Goal: Task Accomplishment & Management: Manage account settings

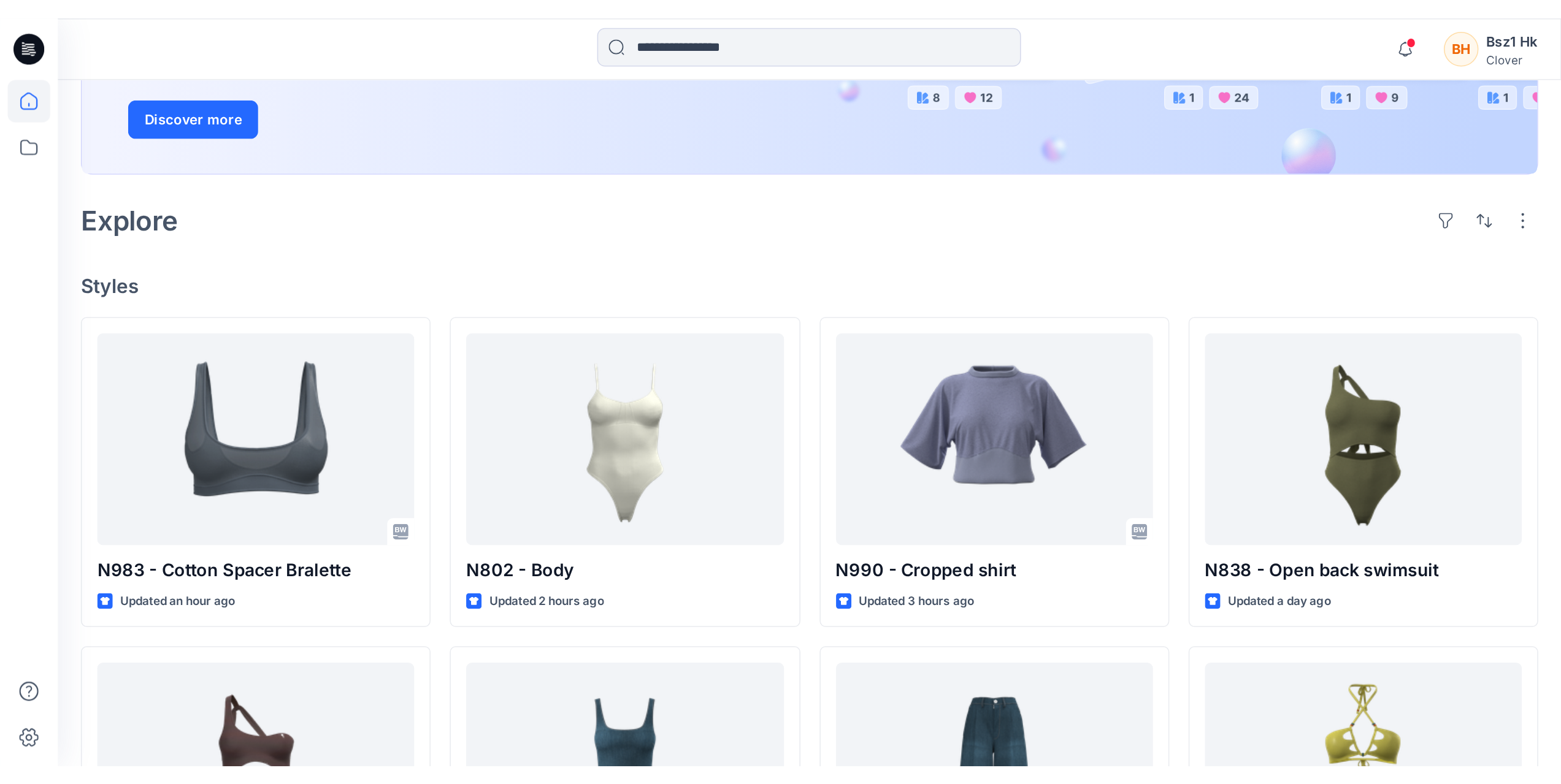
scroll to position [368, 0]
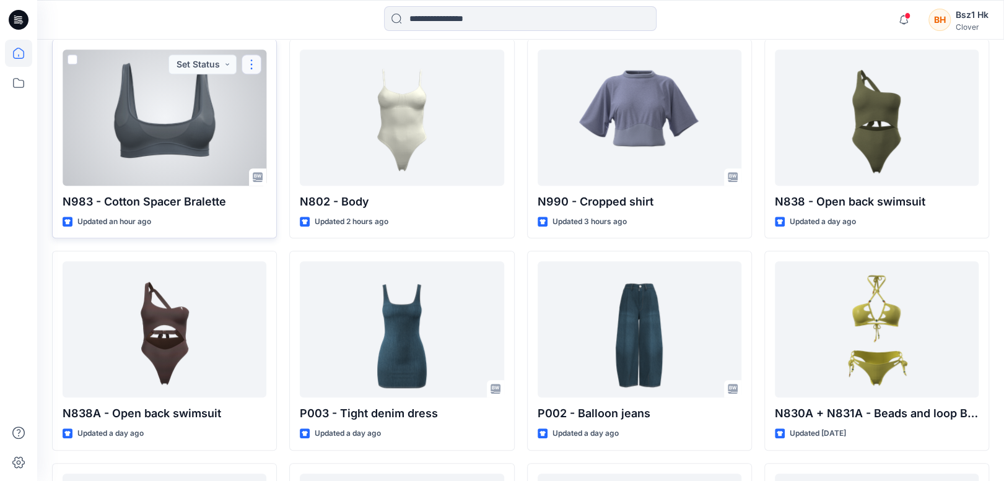
click at [248, 59] on button "button" at bounding box center [251, 64] width 20 height 20
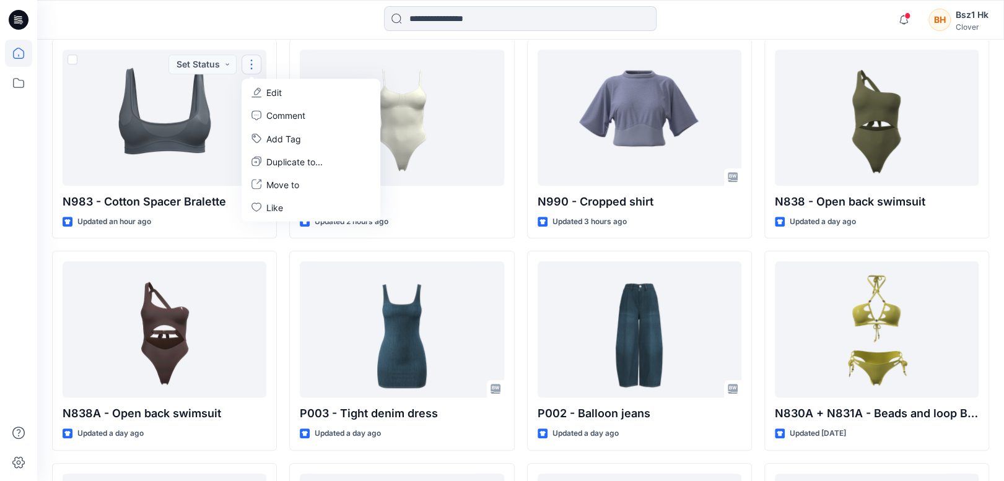
click at [315, 21] on div at bounding box center [520, 19] width 483 height 27
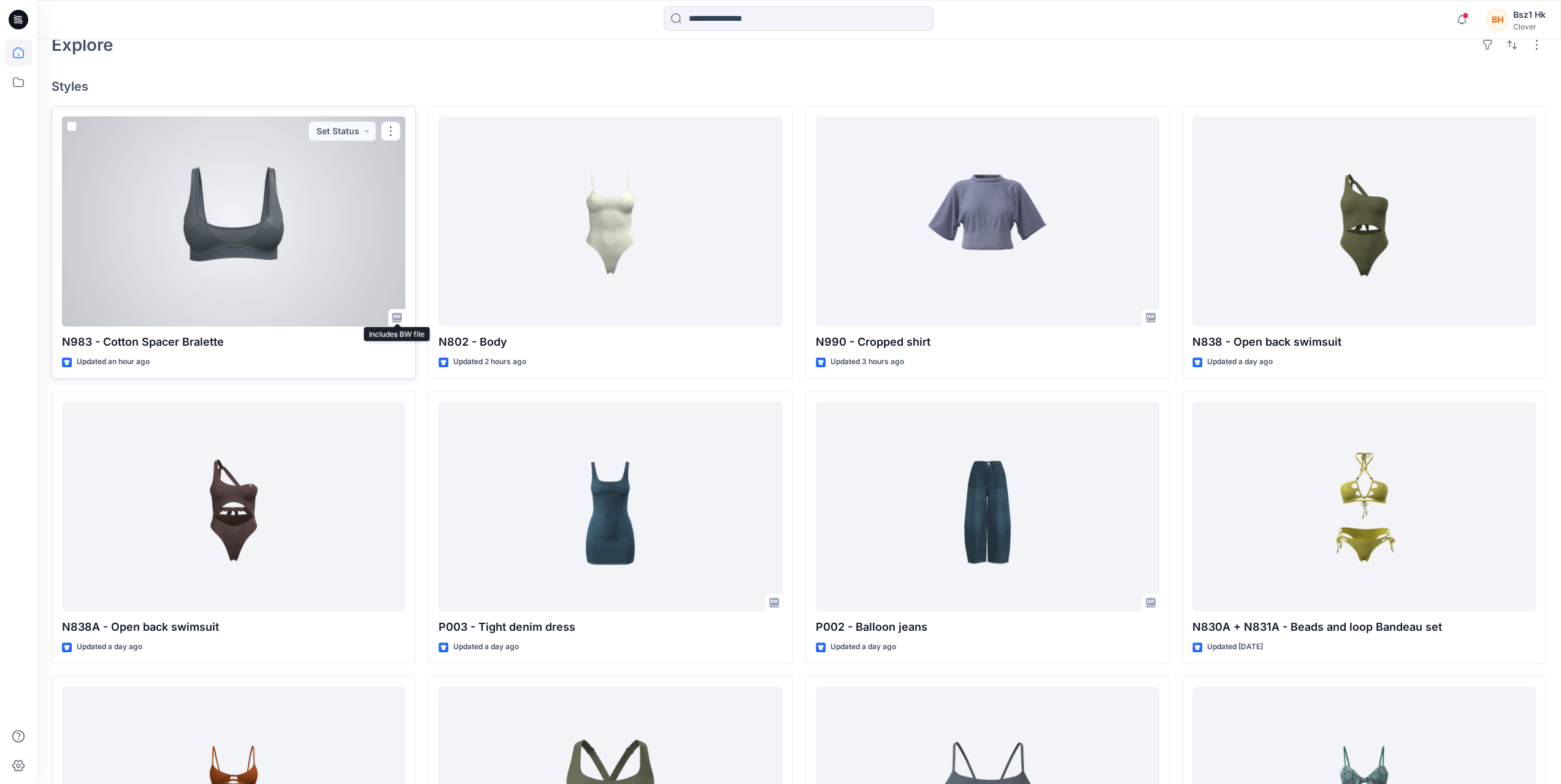
click at [396, 321] on icon at bounding box center [397, 318] width 10 height 10
click at [395, 318] on icon at bounding box center [397, 318] width 10 height 10
click at [286, 283] on div at bounding box center [234, 222] width 344 height 210
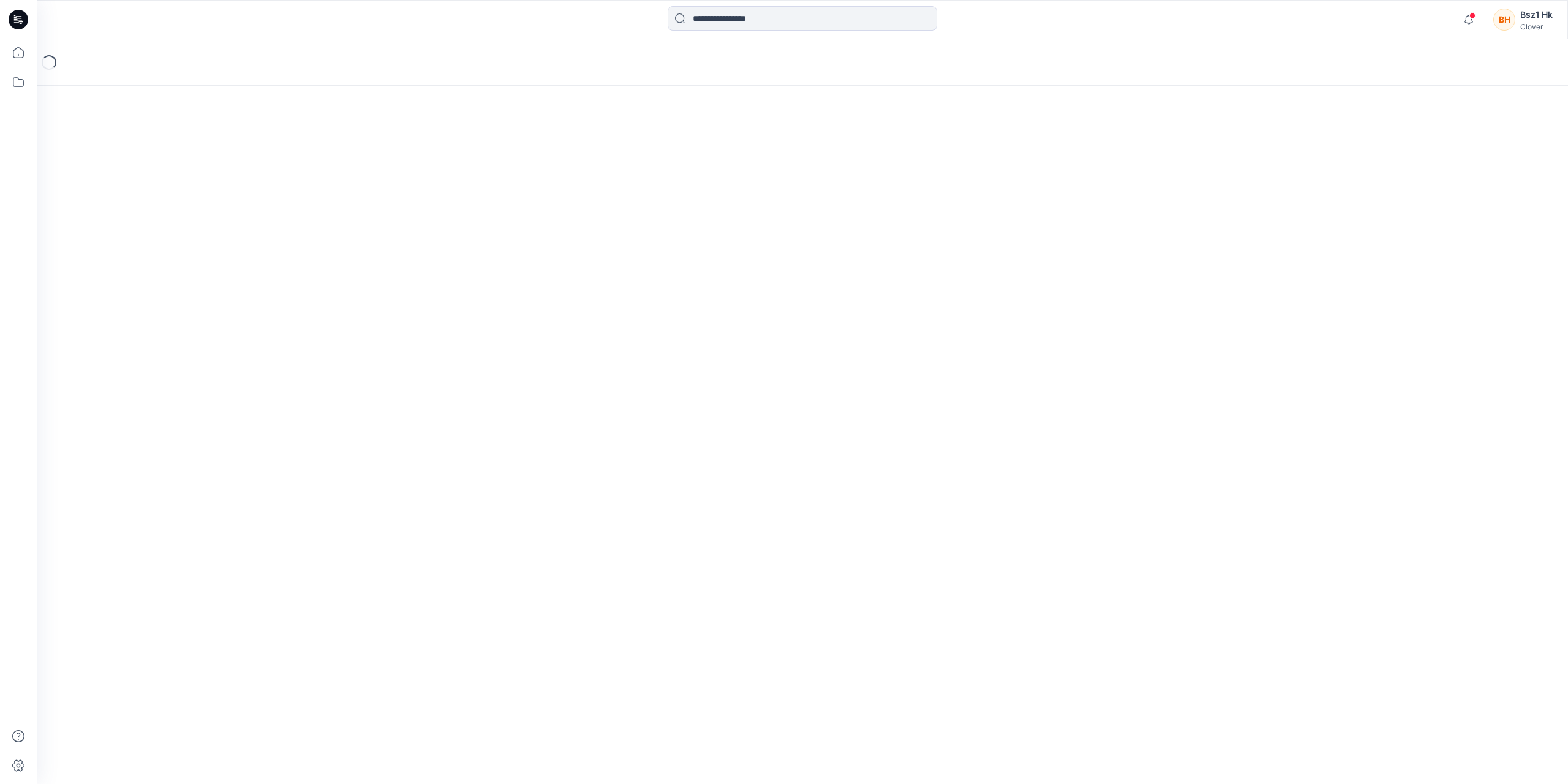
click at [286, 283] on div "Loading..." at bounding box center [802, 412] width 1531 height 744
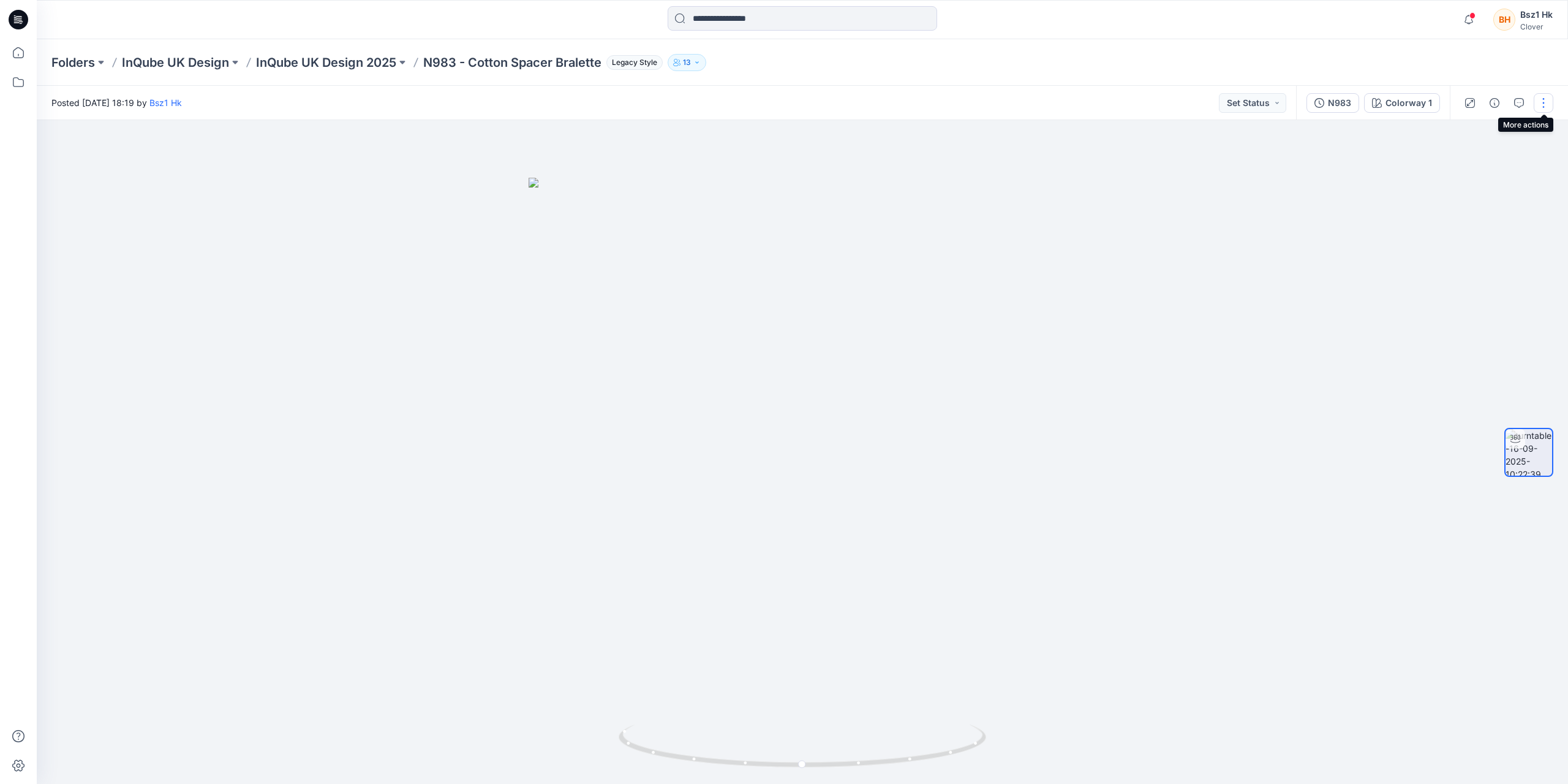
click at [992, 107] on button "button" at bounding box center [1544, 103] width 20 height 20
click at [992, 258] on icon "button" at bounding box center [1536, 256] width 10 height 10
click at [992, 363] on div at bounding box center [802, 451] width 1531 height 664
click at [992, 105] on div "N983" at bounding box center [1339, 103] width 24 height 14
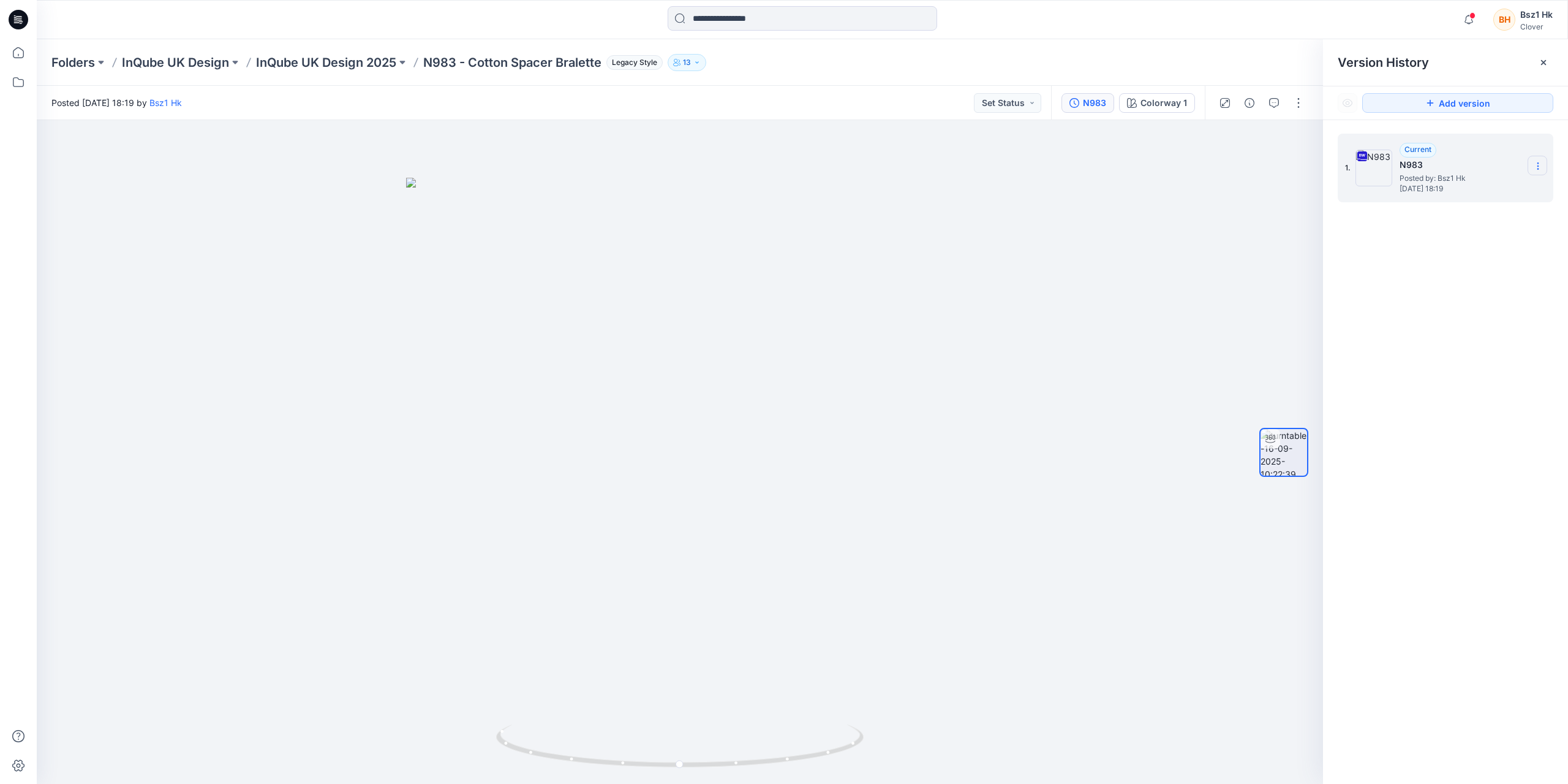
click at [992, 168] on icon at bounding box center [1538, 166] width 10 height 10
click at [992, 306] on div "1. Current N983 Posted by: Bsz1 Hk Tuesday, September 16, 2025 18:19 Download S…" at bounding box center [1445, 460] width 245 height 682
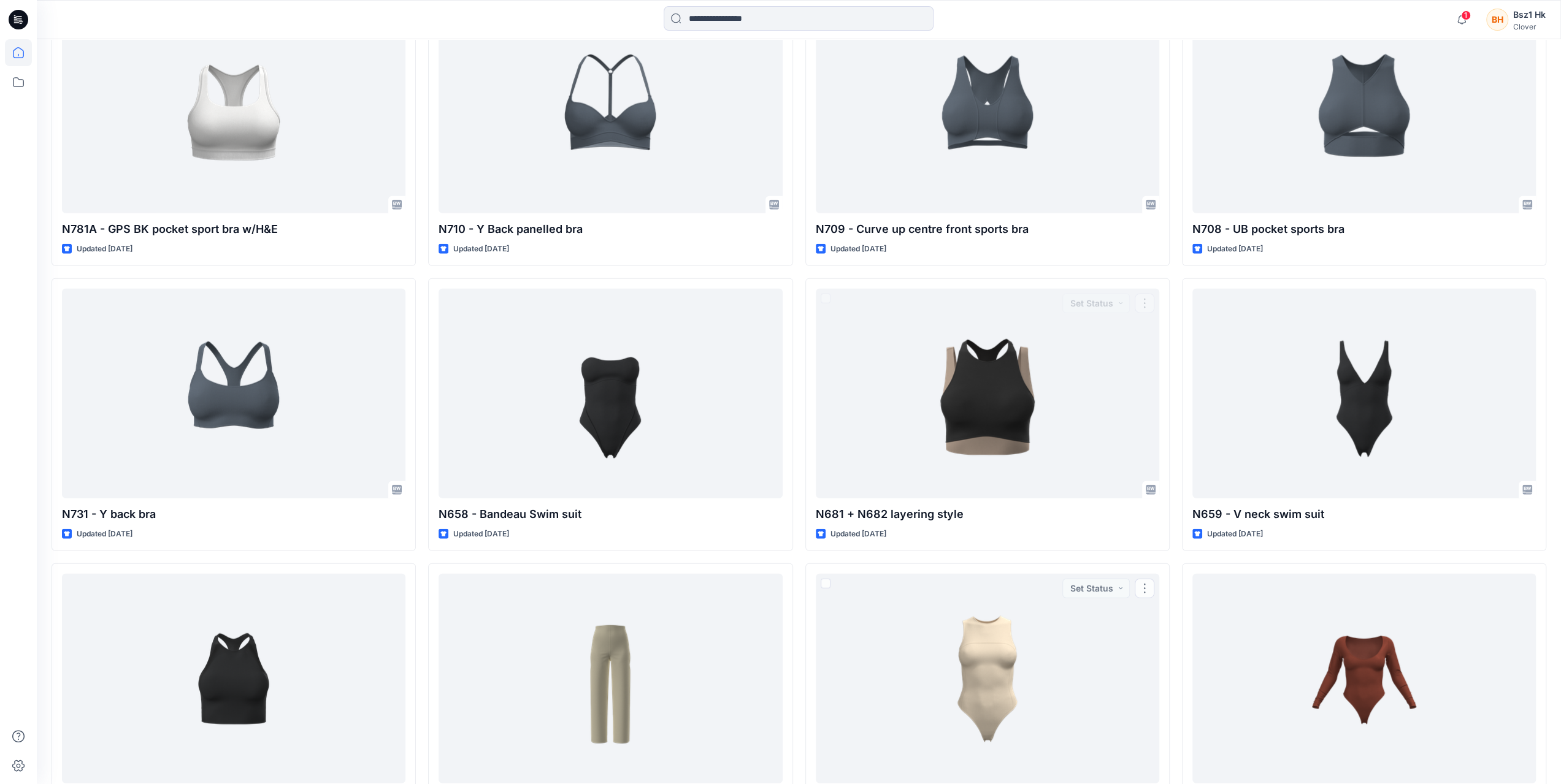
scroll to position [2827, 0]
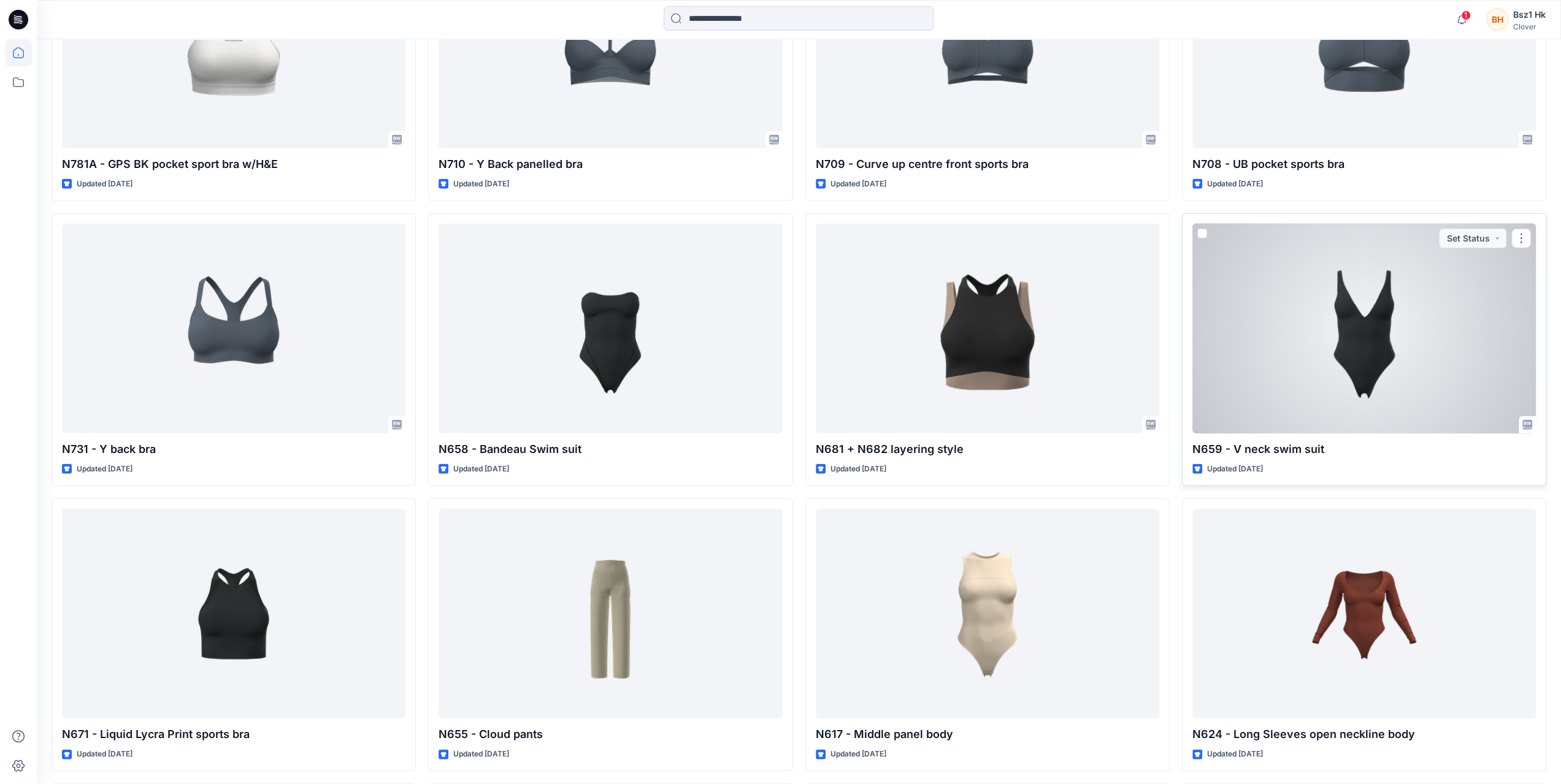
click at [993, 355] on div at bounding box center [1364, 329] width 344 height 210
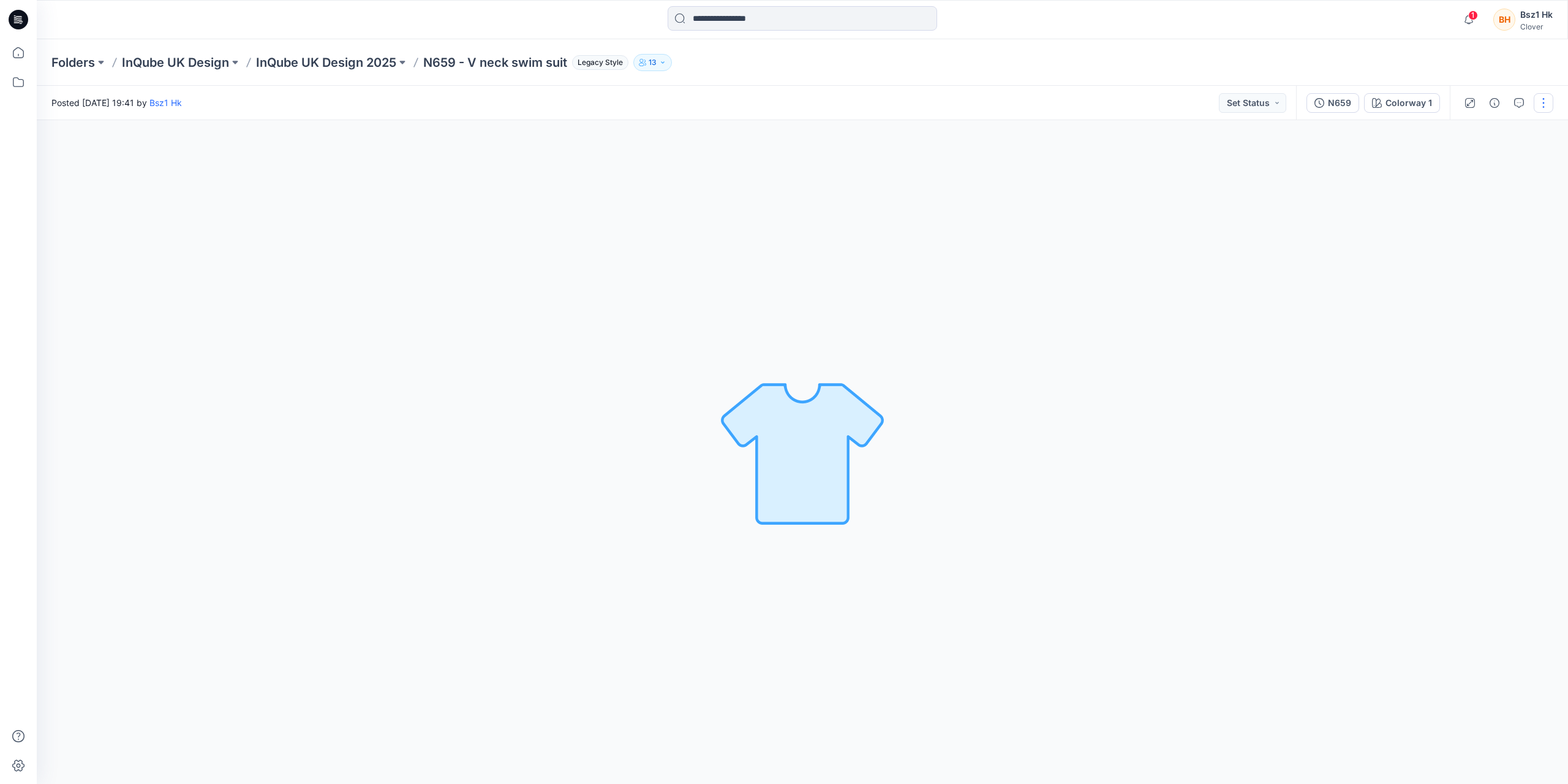
click at [992, 106] on button "button" at bounding box center [1544, 103] width 20 height 20
click at [992, 263] on button "View" at bounding box center [1492, 256] width 113 height 23
click at [992, 189] on div "Colorway 1 Loading... Material Properties Loading..." at bounding box center [802, 451] width 1531 height 664
click at [992, 102] on div "N659" at bounding box center [1339, 103] width 24 height 14
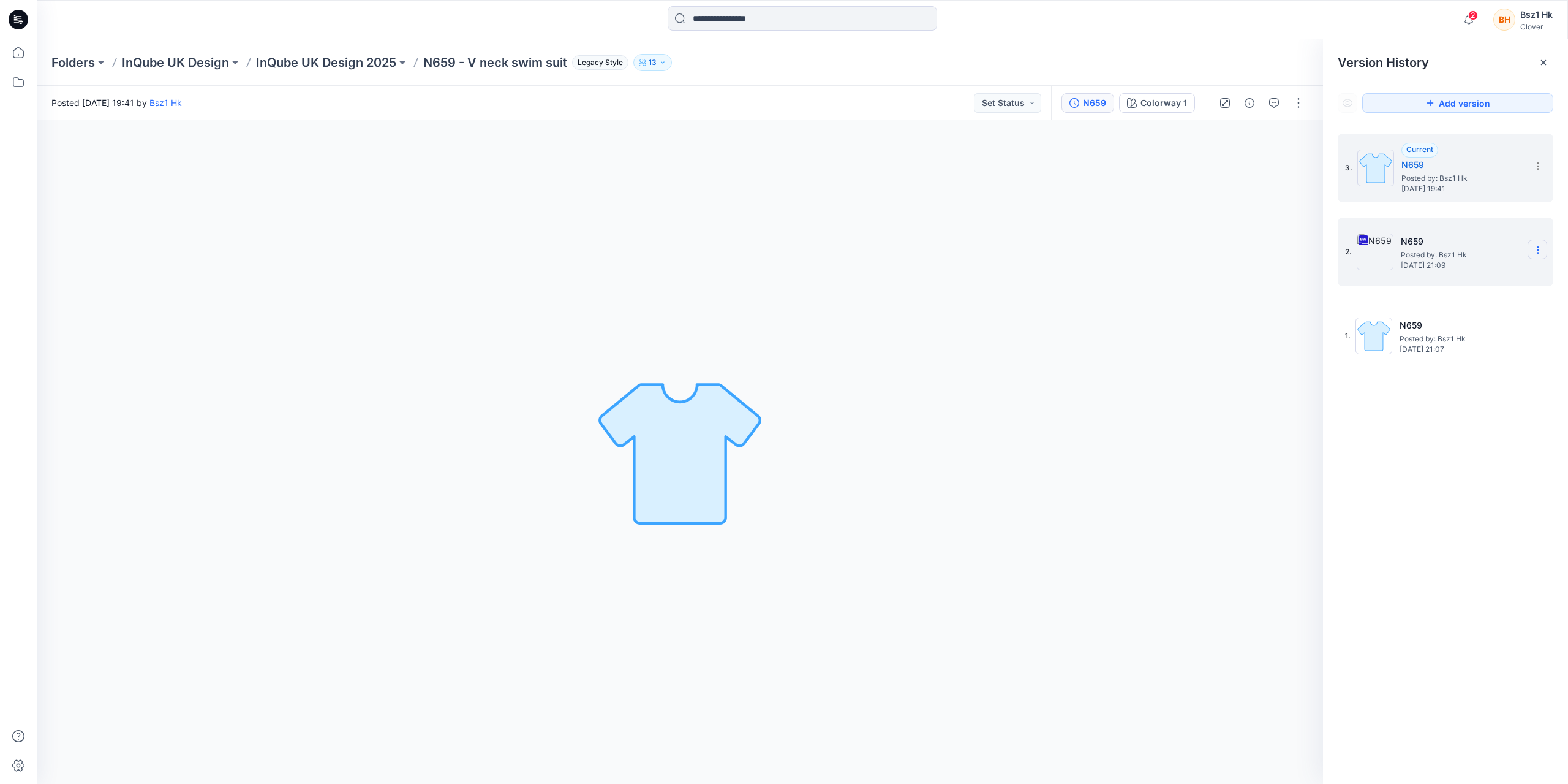
click at [992, 251] on icon at bounding box center [1538, 250] width 10 height 10
click at [992, 380] on span "Delete Version" at bounding box center [1453, 376] width 57 height 15
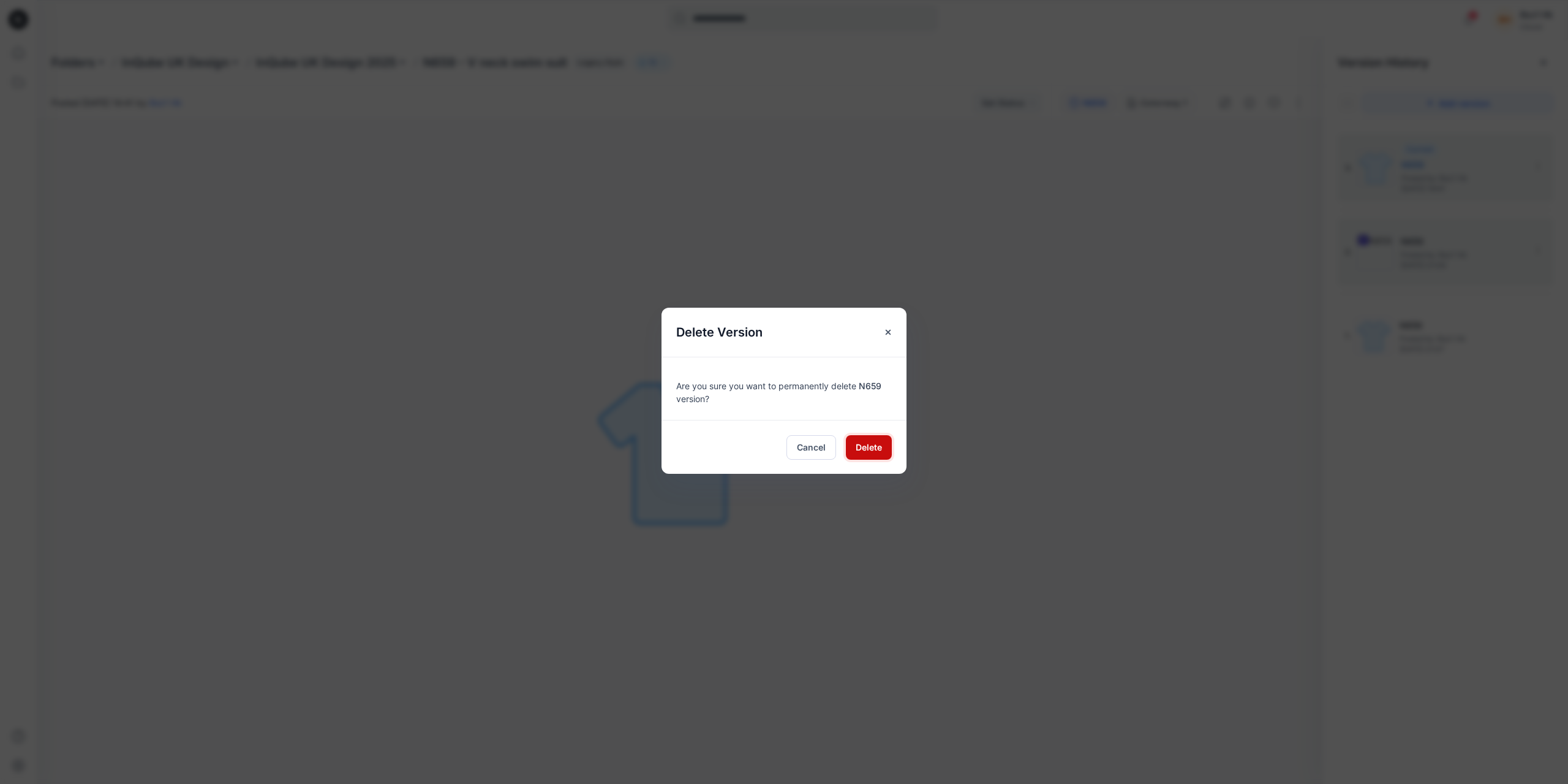
click at [873, 448] on span "Delete" at bounding box center [869, 446] width 27 height 13
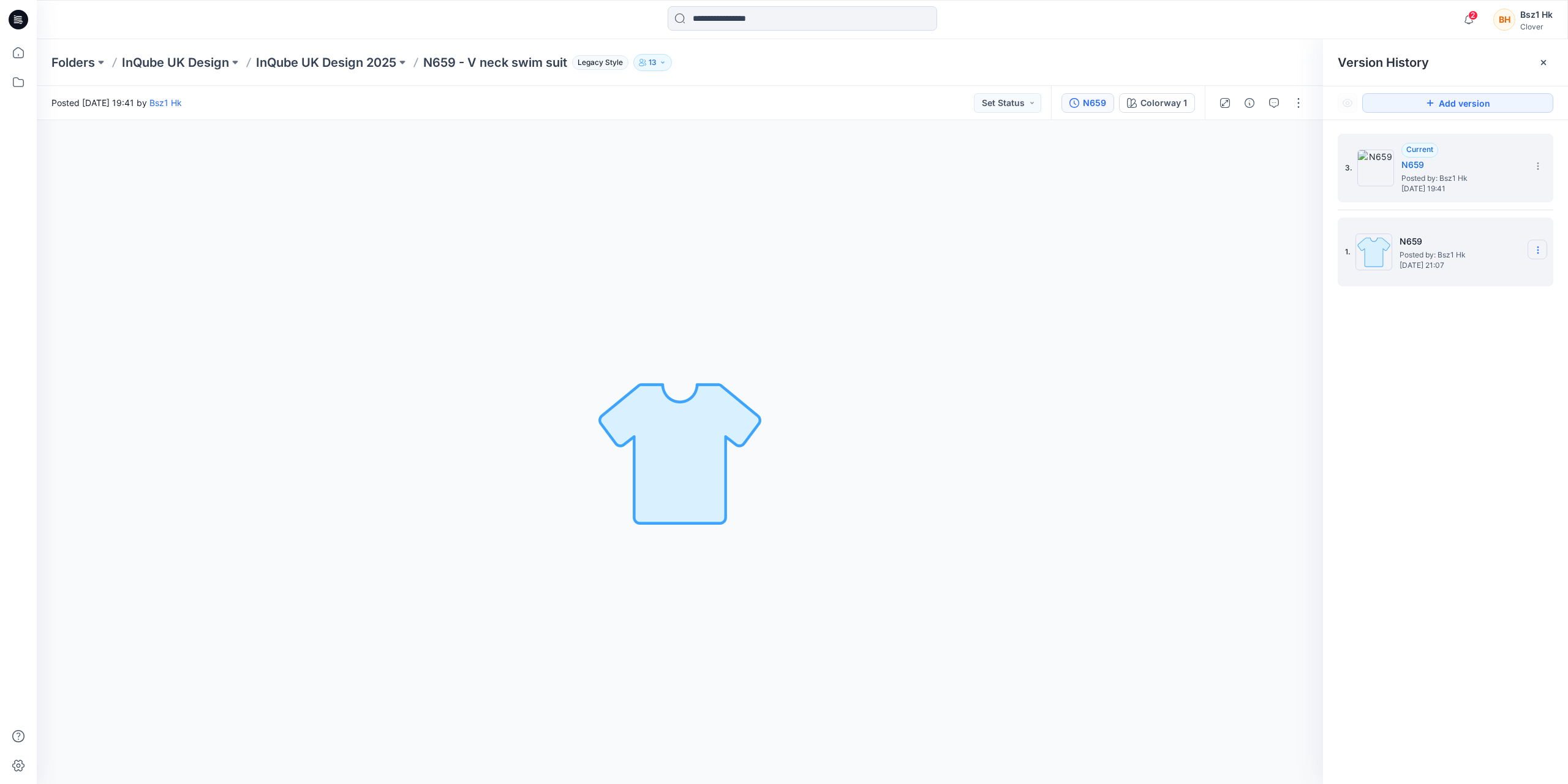
click at [992, 248] on icon at bounding box center [1538, 250] width 10 height 10
click at [992, 354] on div "Delete Version" at bounding box center [1473, 352] width 142 height 25
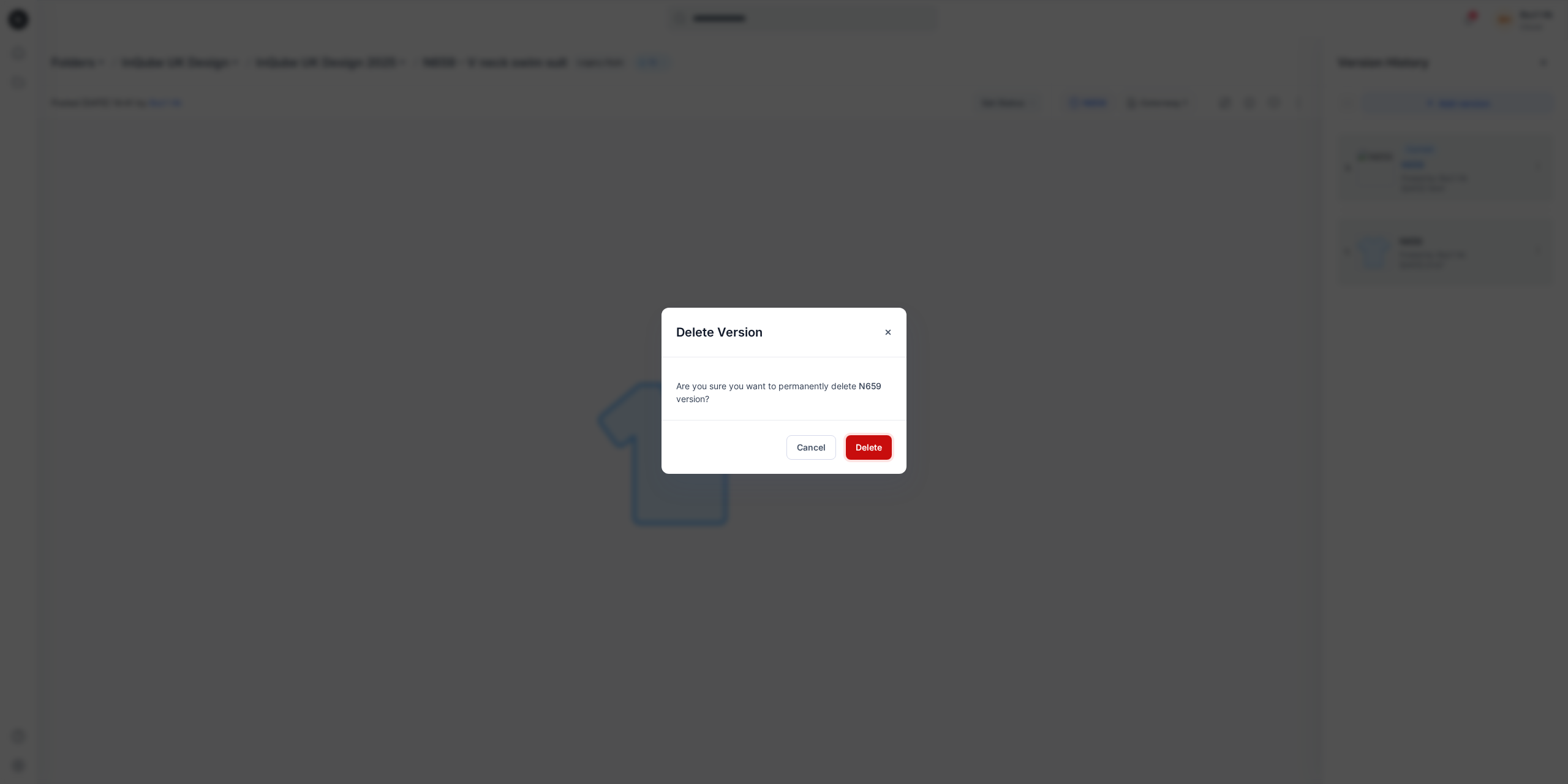
click at [882, 450] on button "Delete" at bounding box center [869, 447] width 46 height 25
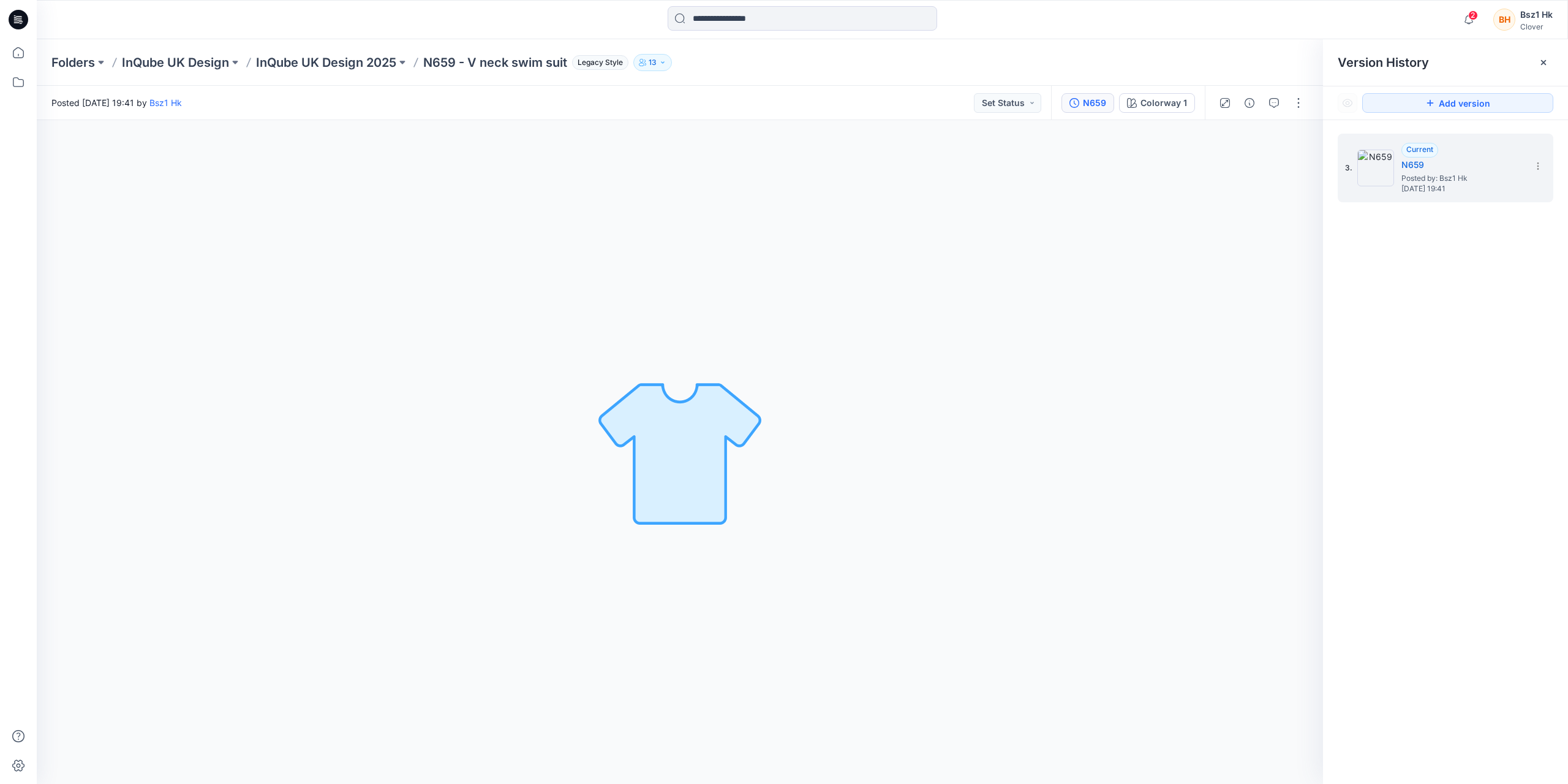
click at [992, 351] on div "3. Current N659 Posted by: Bsz1 Hk Tuesday, September 16, 2025 19:41" at bounding box center [1445, 460] width 245 height 682
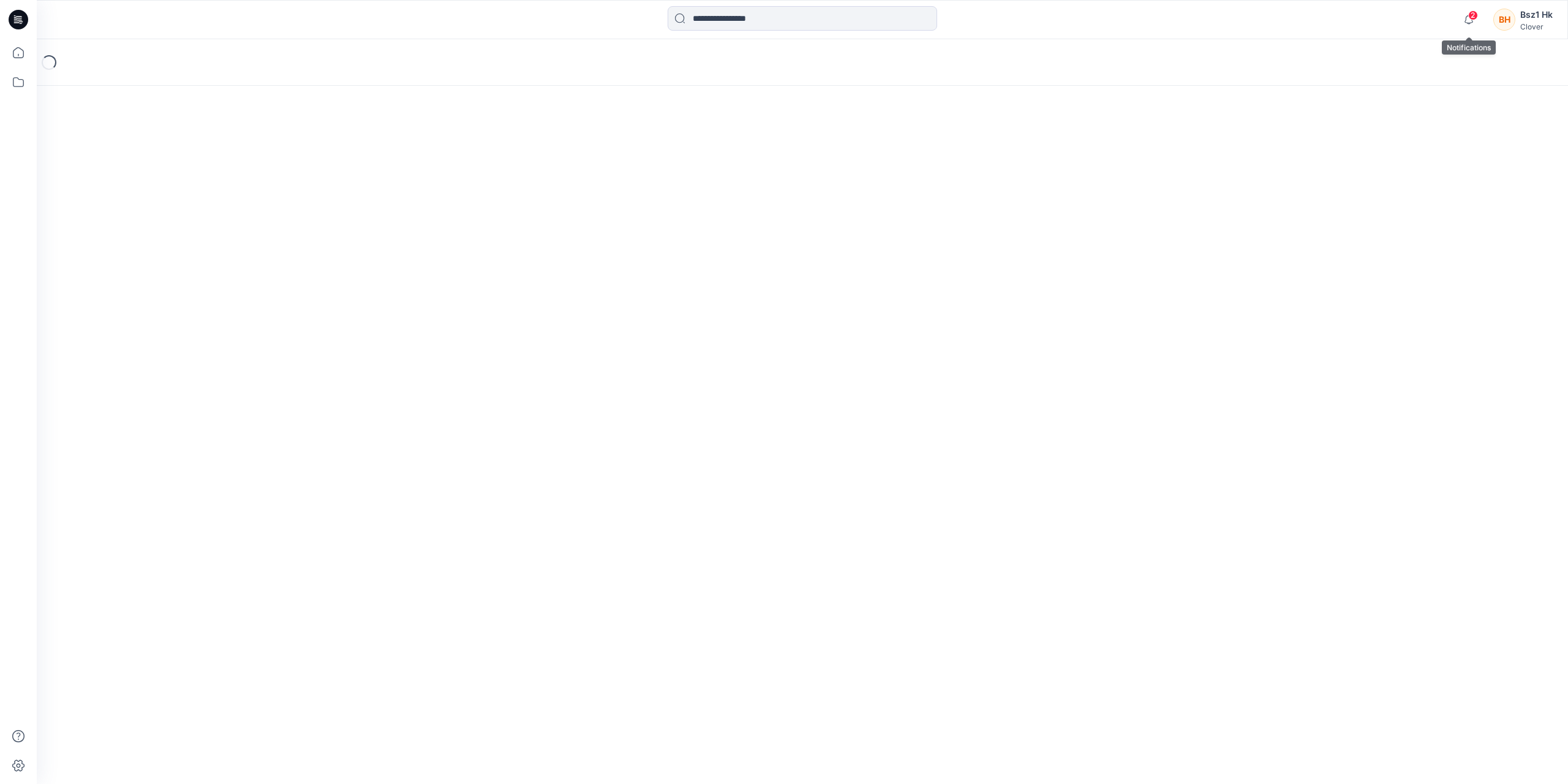
click at [1470, 18] on span "2" at bounding box center [1473, 16] width 10 height 10
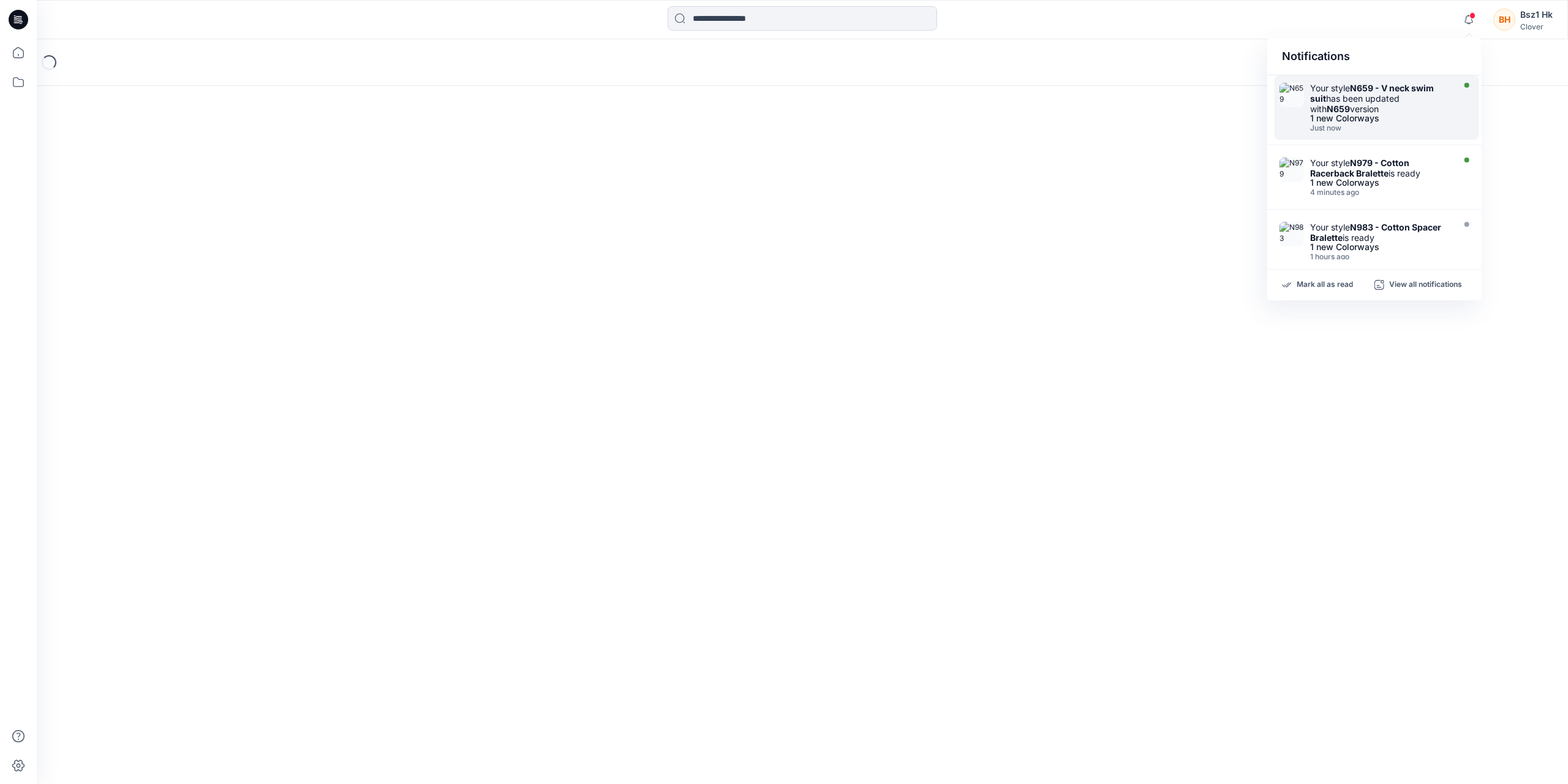
click at [1412, 109] on div "Your style N659 - V neck swim suit has been updated with N659 version" at bounding box center [1380, 99] width 140 height 32
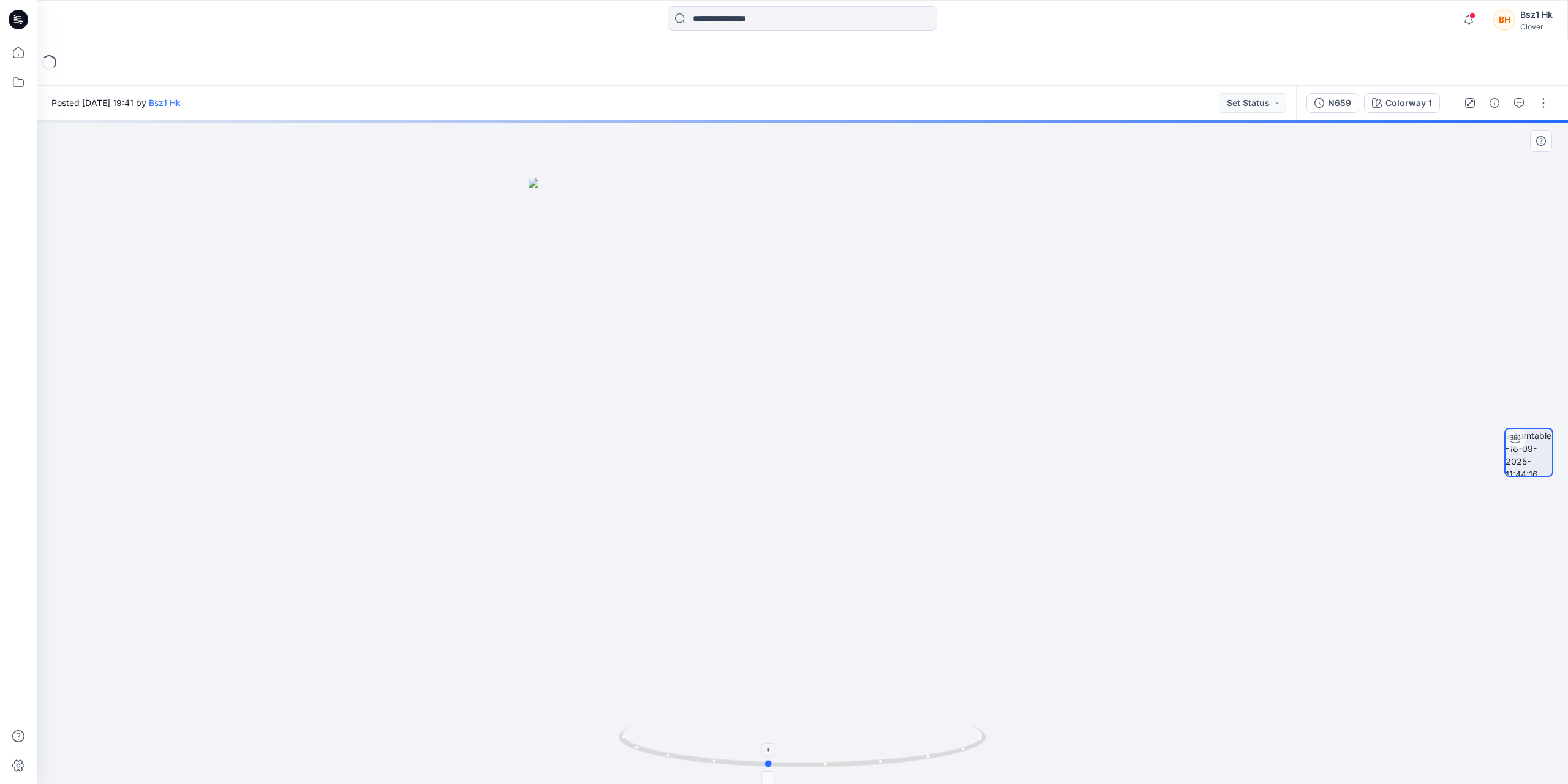
drag, startPoint x: 974, startPoint y: 752, endPoint x: 1085, endPoint y: 590, distance: 196.4
click at [960, 747] on icon at bounding box center [803, 747] width 371 height 46
click at [1125, 496] on div at bounding box center [802, 451] width 1531 height 664
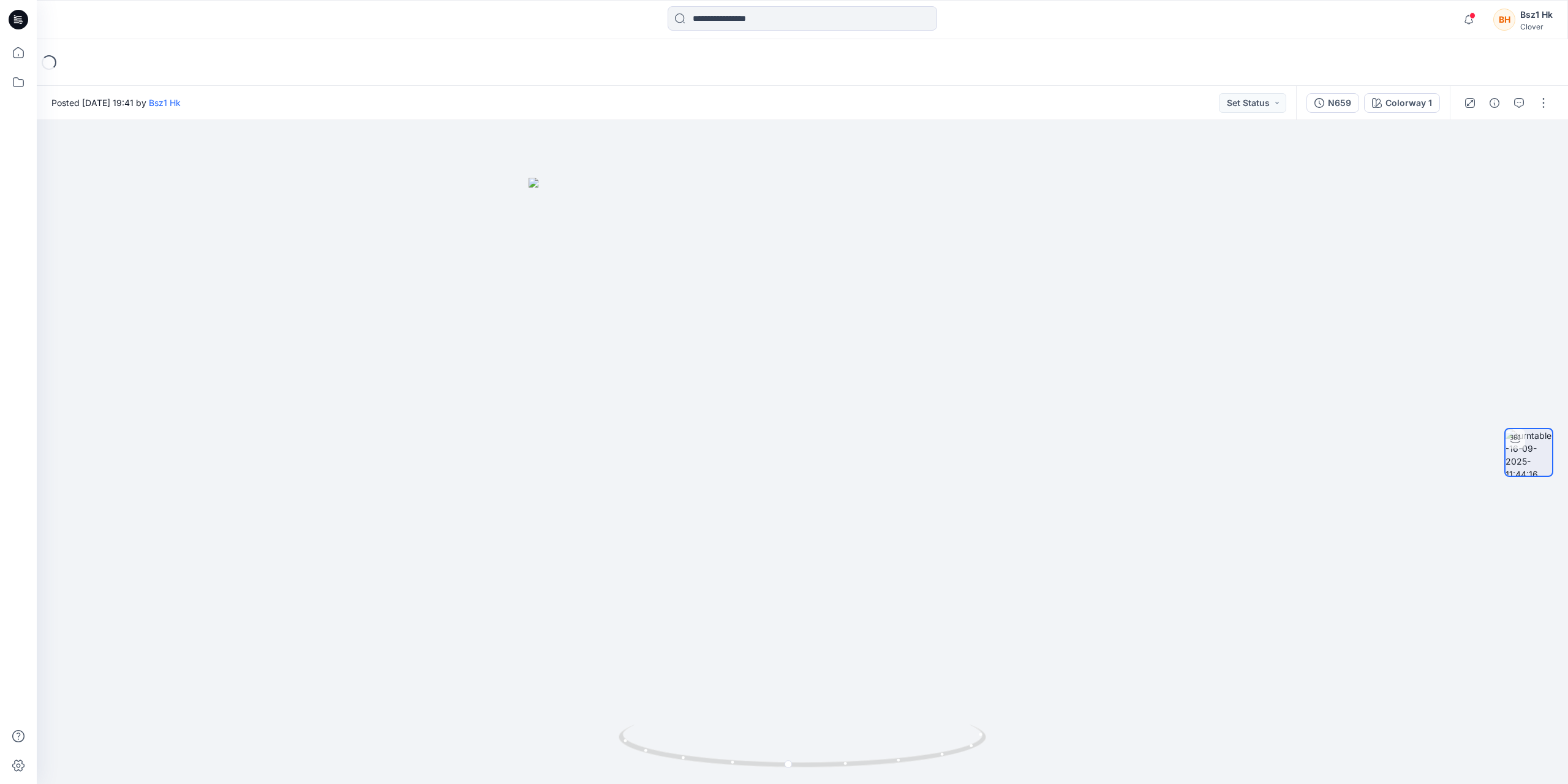
click at [28, 23] on icon at bounding box center [19, 20] width 20 height 40
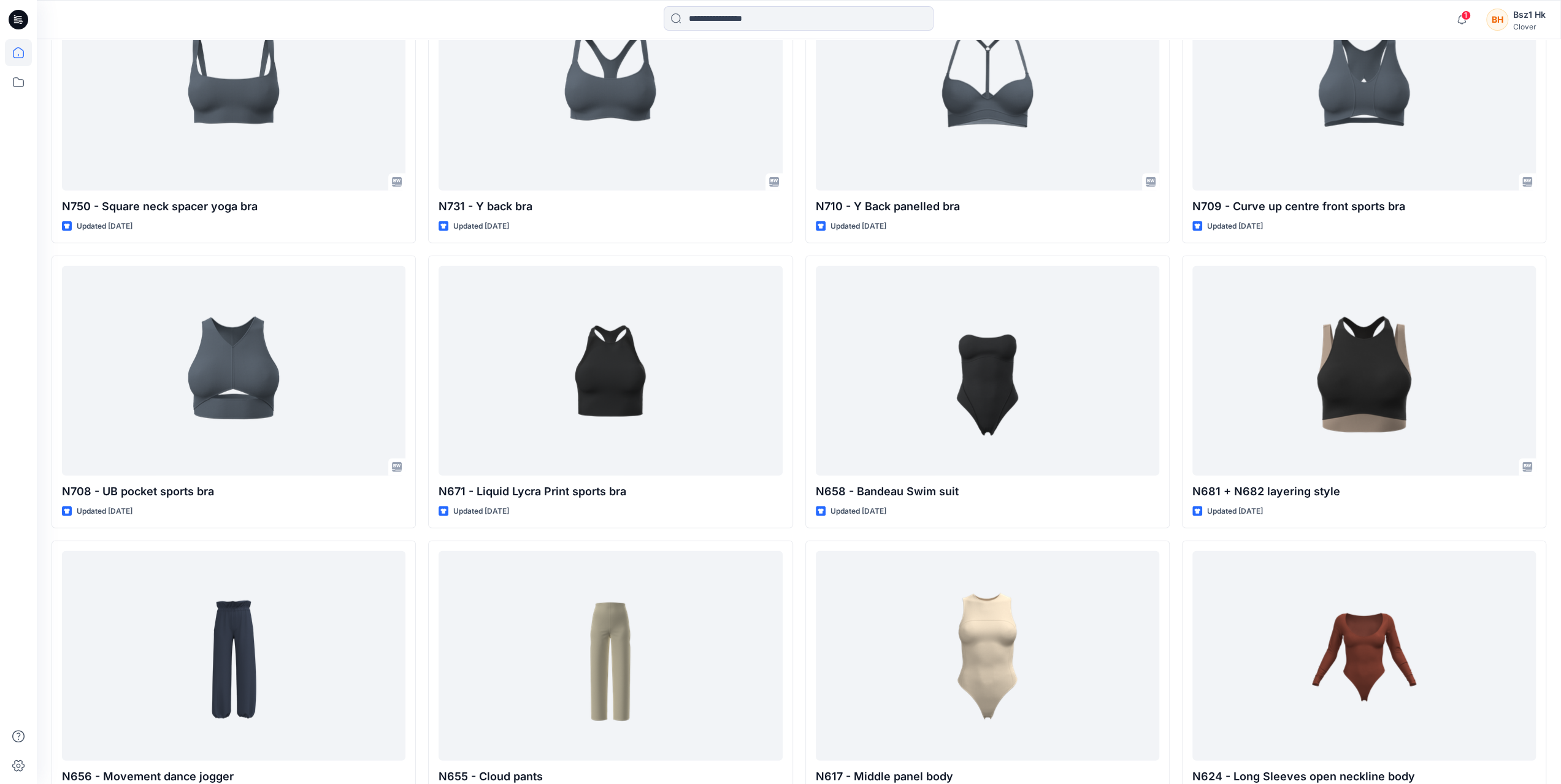
scroll to position [2784, 0]
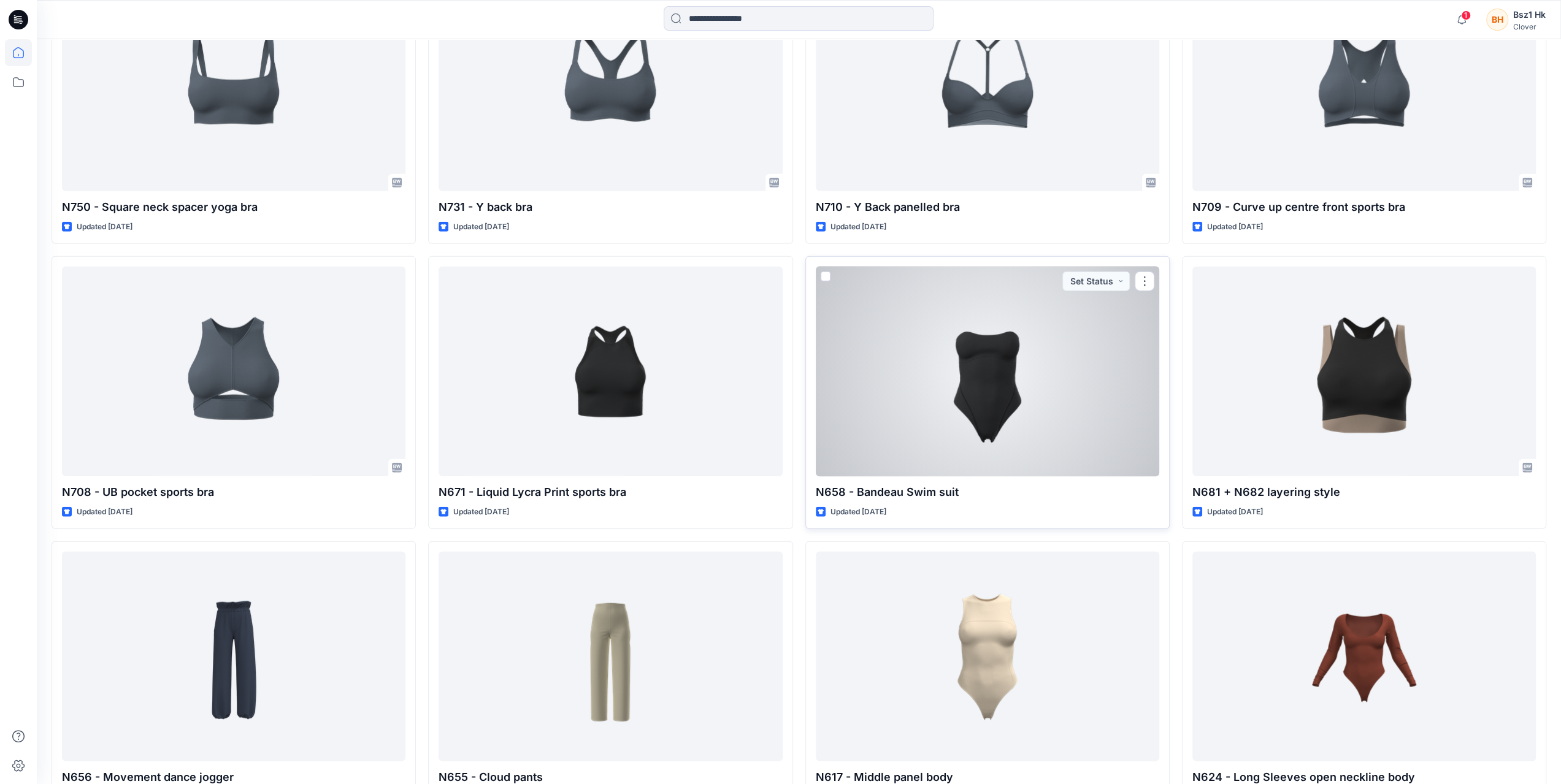
click at [1090, 392] on div at bounding box center [988, 371] width 344 height 210
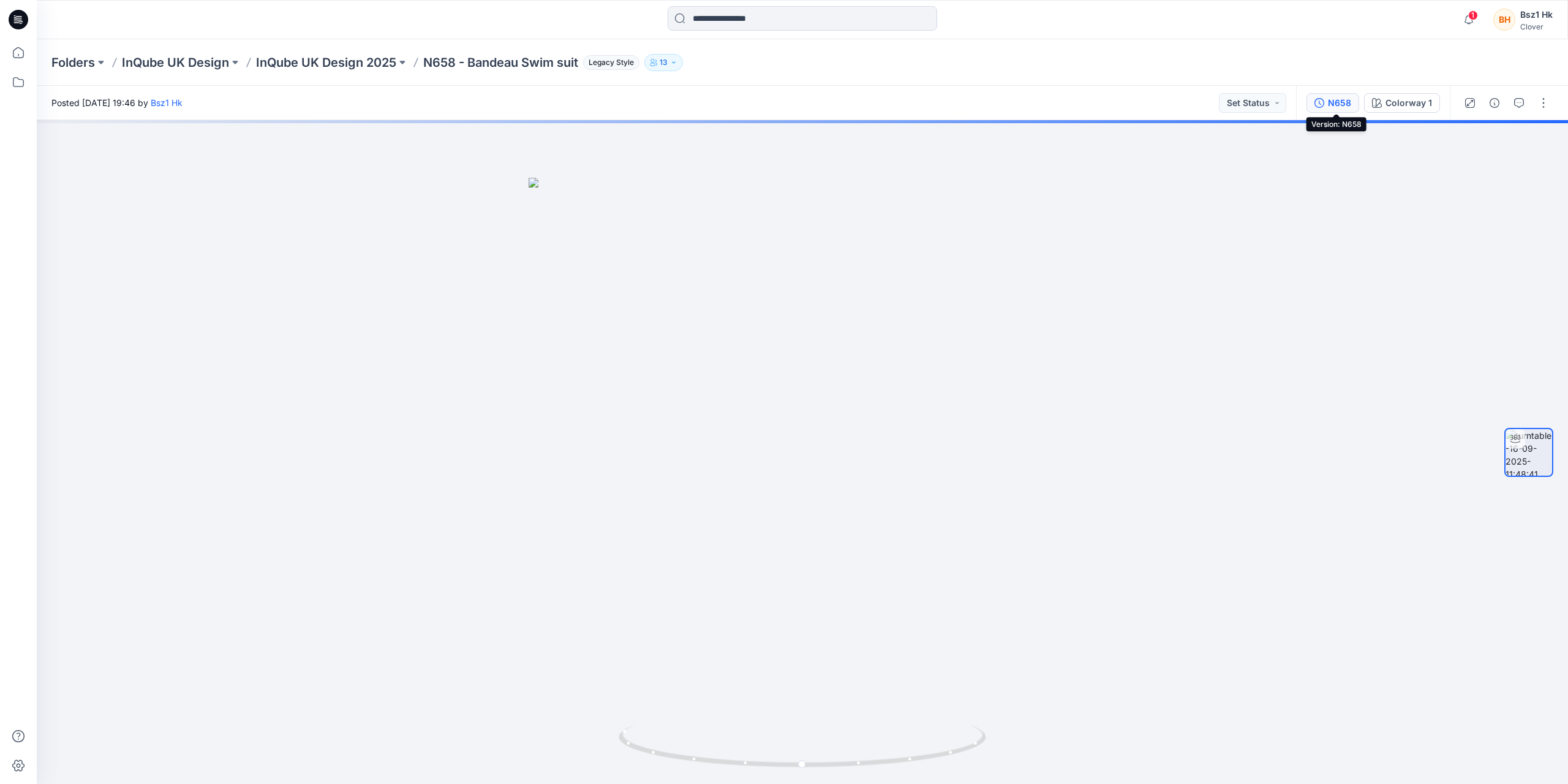
click at [1340, 106] on div "N658" at bounding box center [1339, 103] width 24 height 14
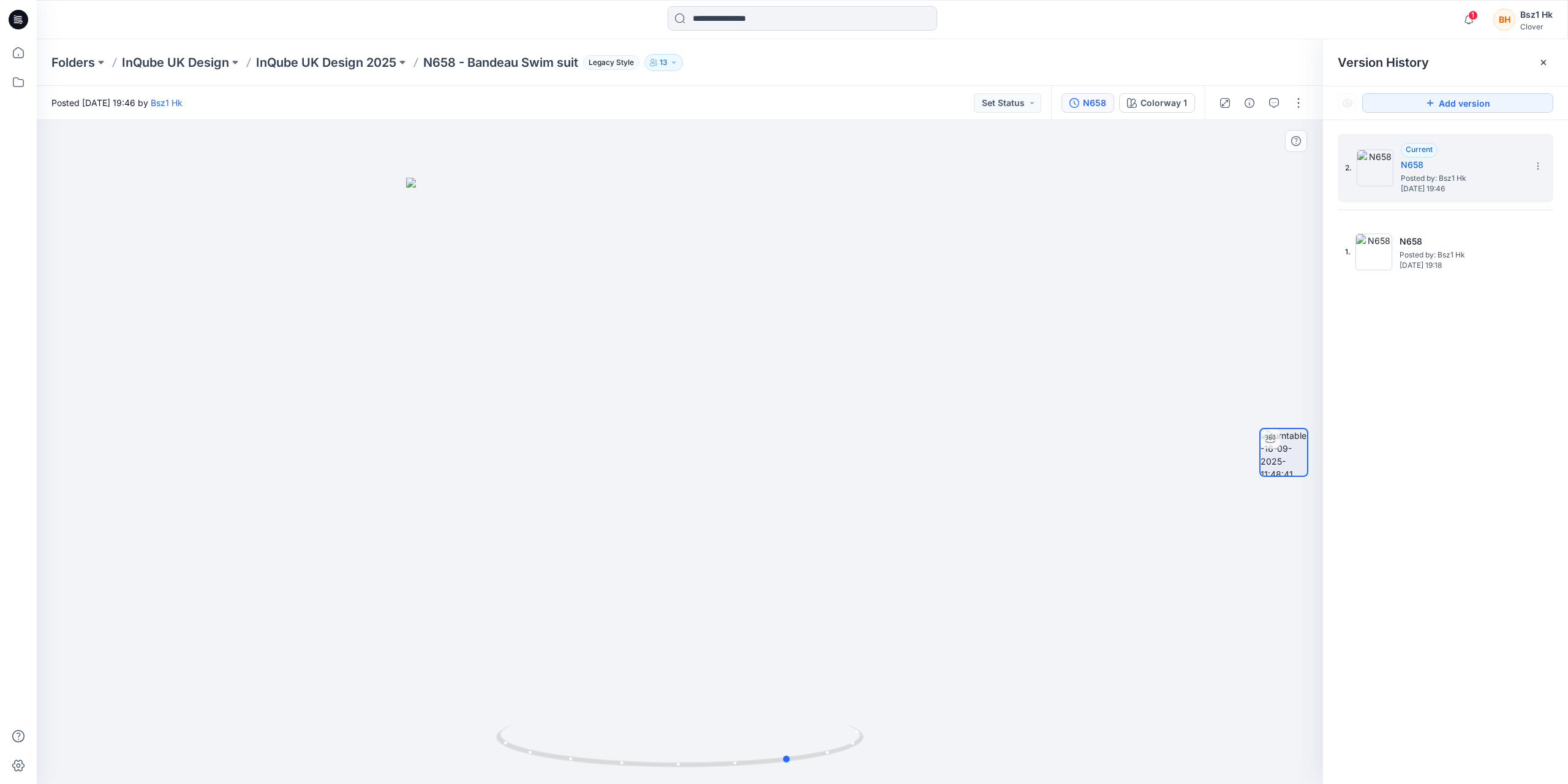
drag, startPoint x: 847, startPoint y: 757, endPoint x: 979, endPoint y: 712, distance: 139.5
click at [961, 727] on div at bounding box center [680, 451] width 1286 height 664
click at [1538, 245] on icon at bounding box center [1538, 250] width 10 height 10
click at [1460, 350] on span "Delete Version" at bounding box center [1453, 352] width 57 height 15
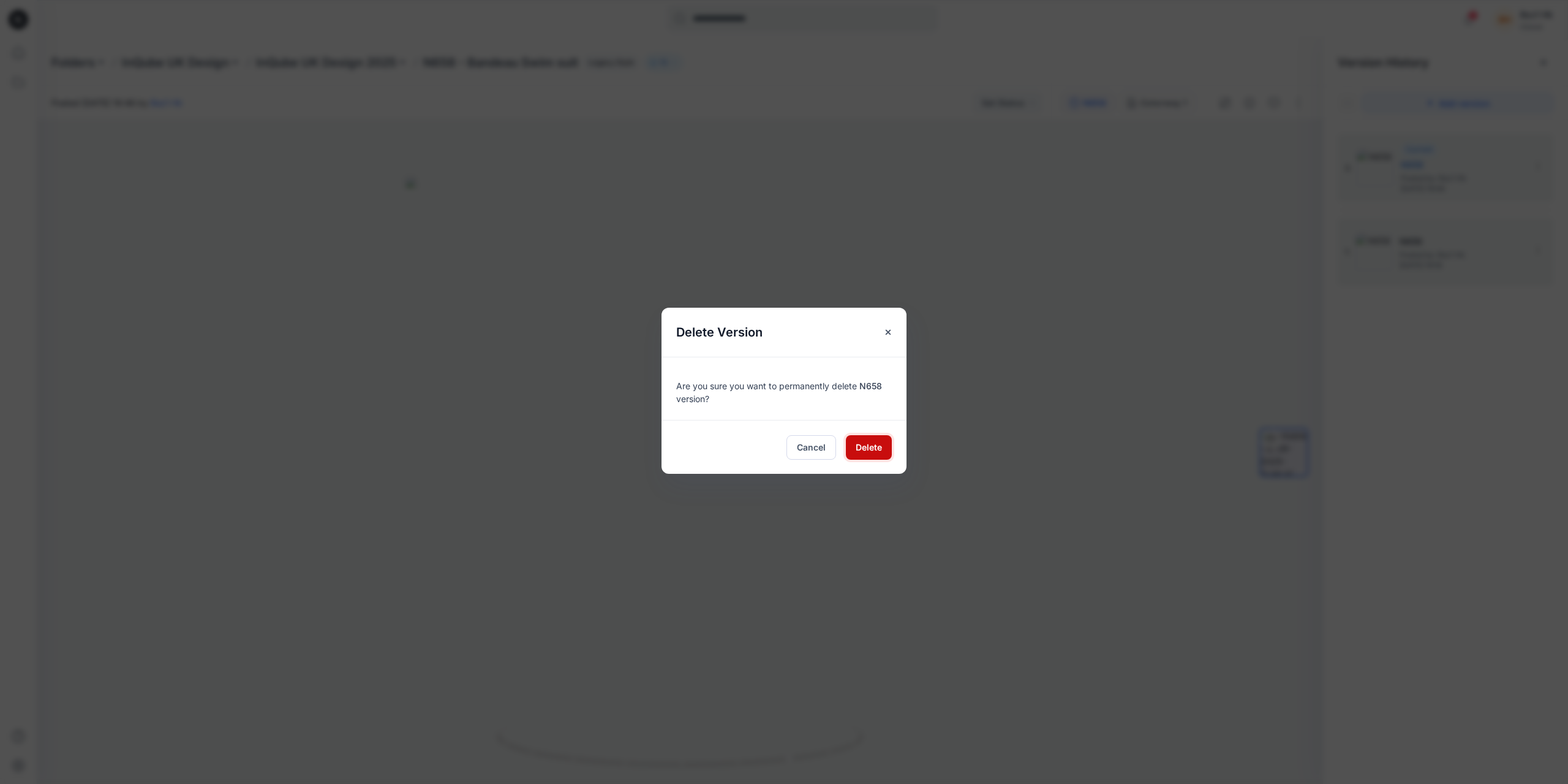
click at [878, 447] on span "Delete" at bounding box center [869, 446] width 27 height 13
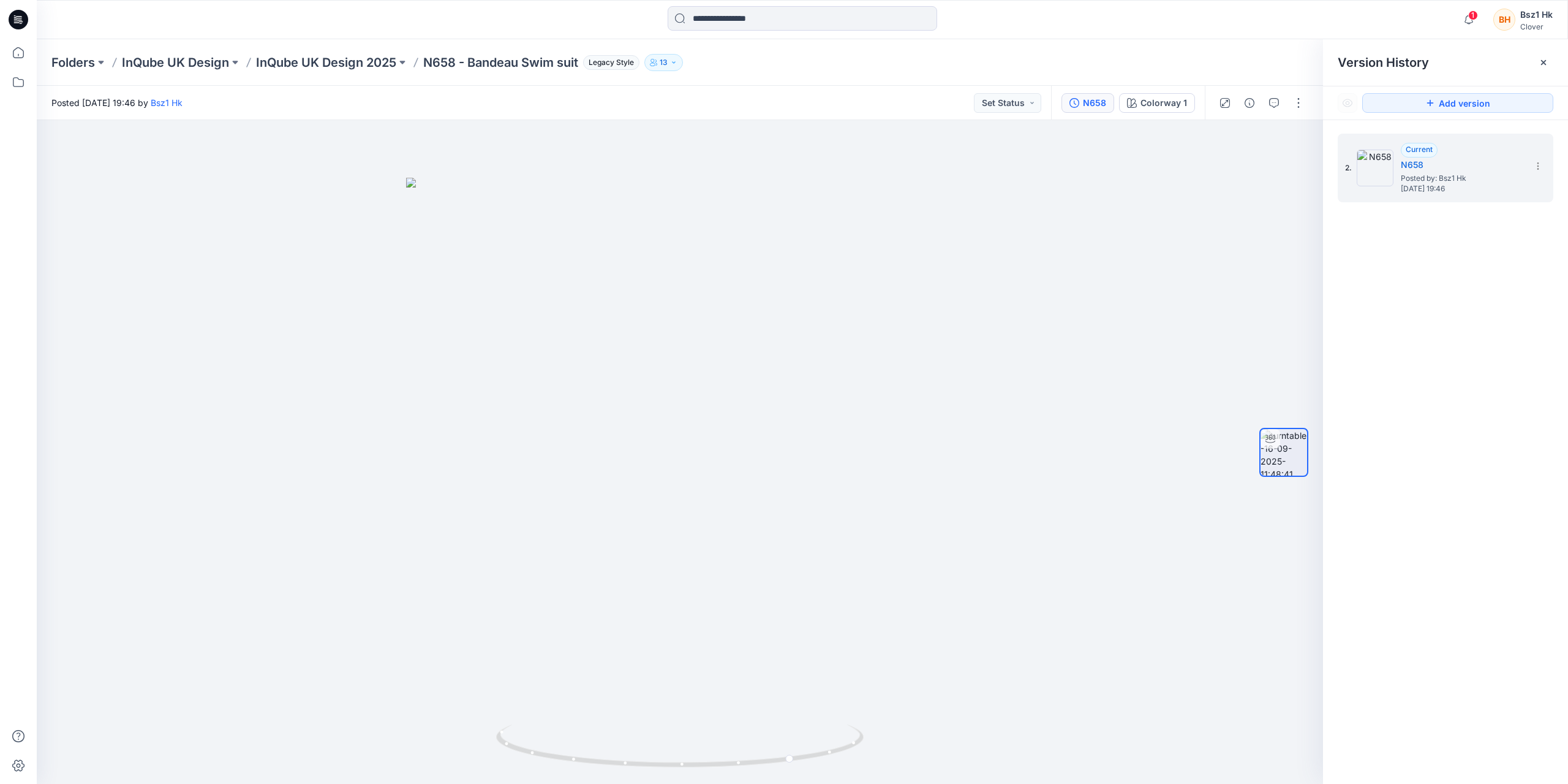
click at [1439, 370] on div "2. Current N658 Posted by: Bsz1 Hk Tuesday, September 16, 2025 19:46" at bounding box center [1445, 460] width 245 height 682
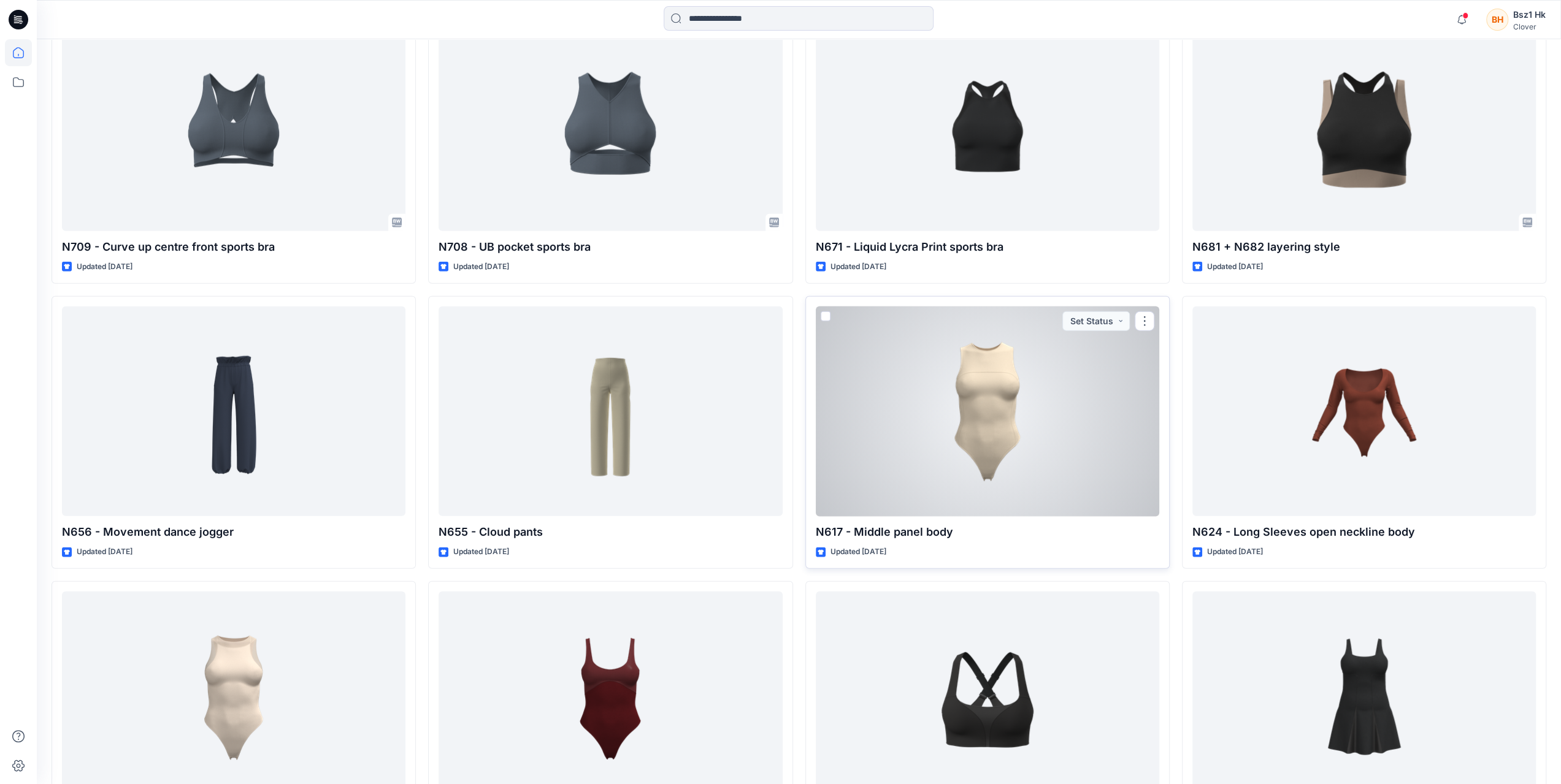
scroll to position [2723, 0]
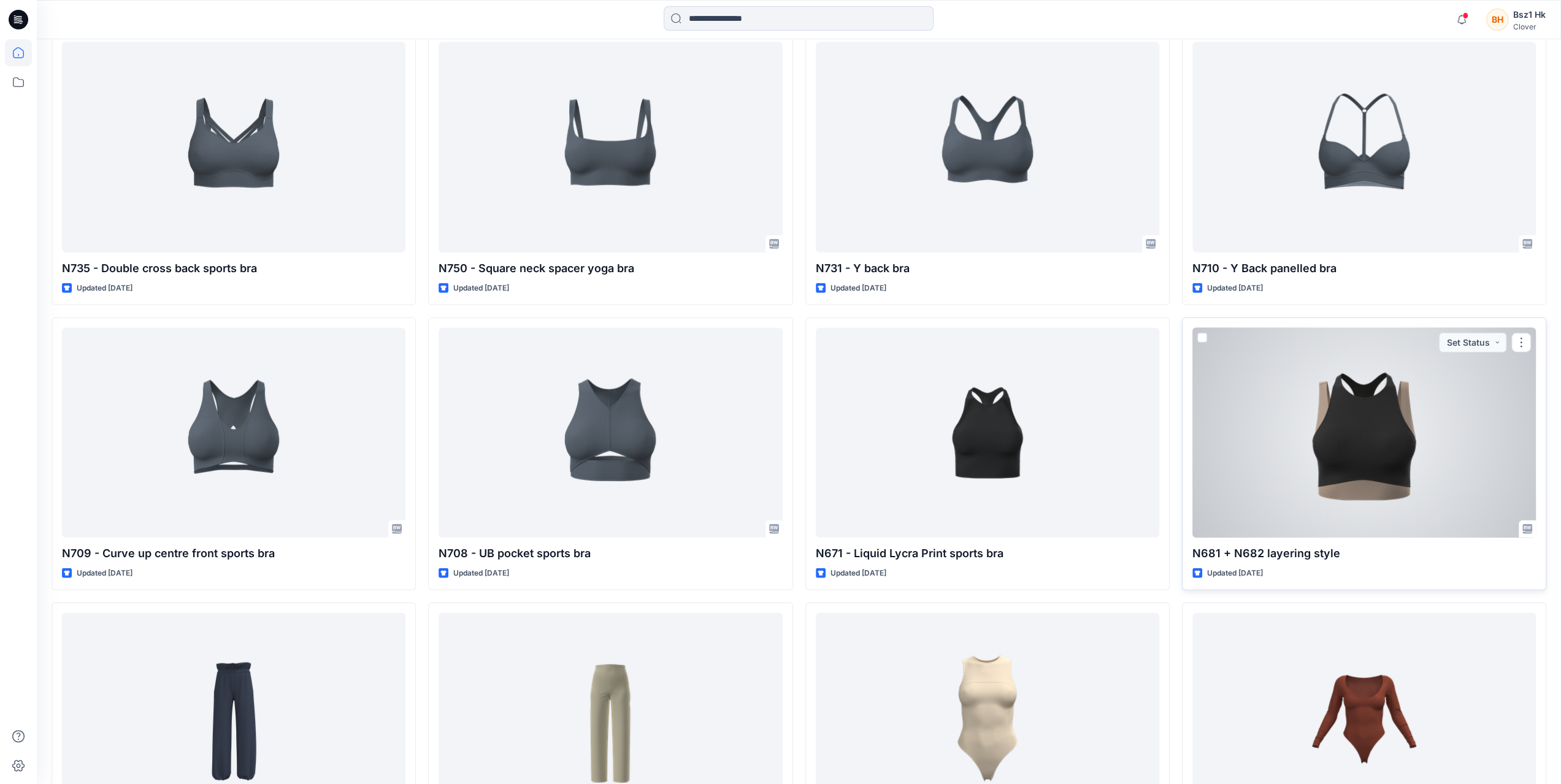
click at [1365, 424] on div at bounding box center [1364, 433] width 344 height 210
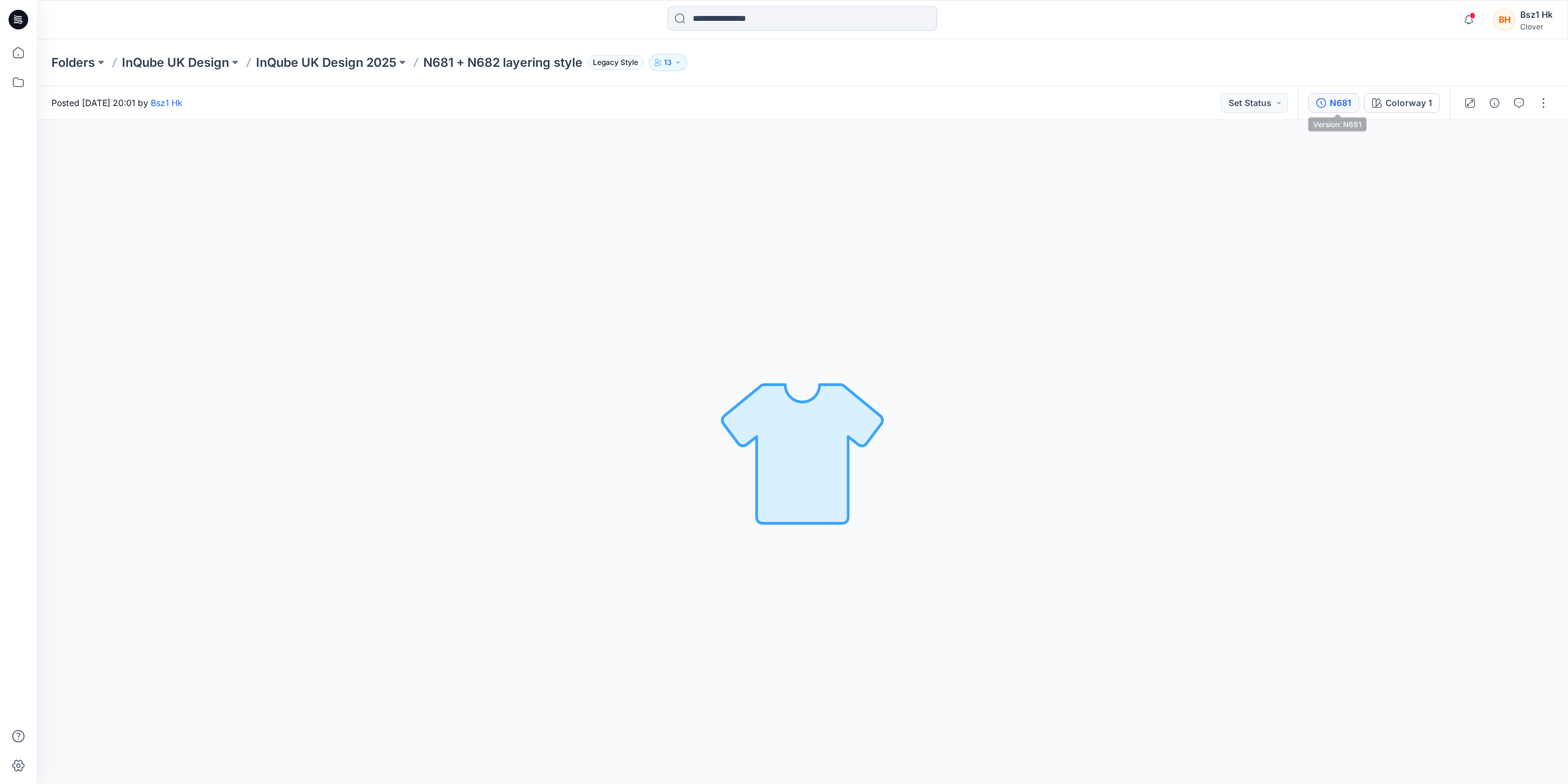
click at [1347, 101] on div "N681" at bounding box center [1340, 103] width 22 height 14
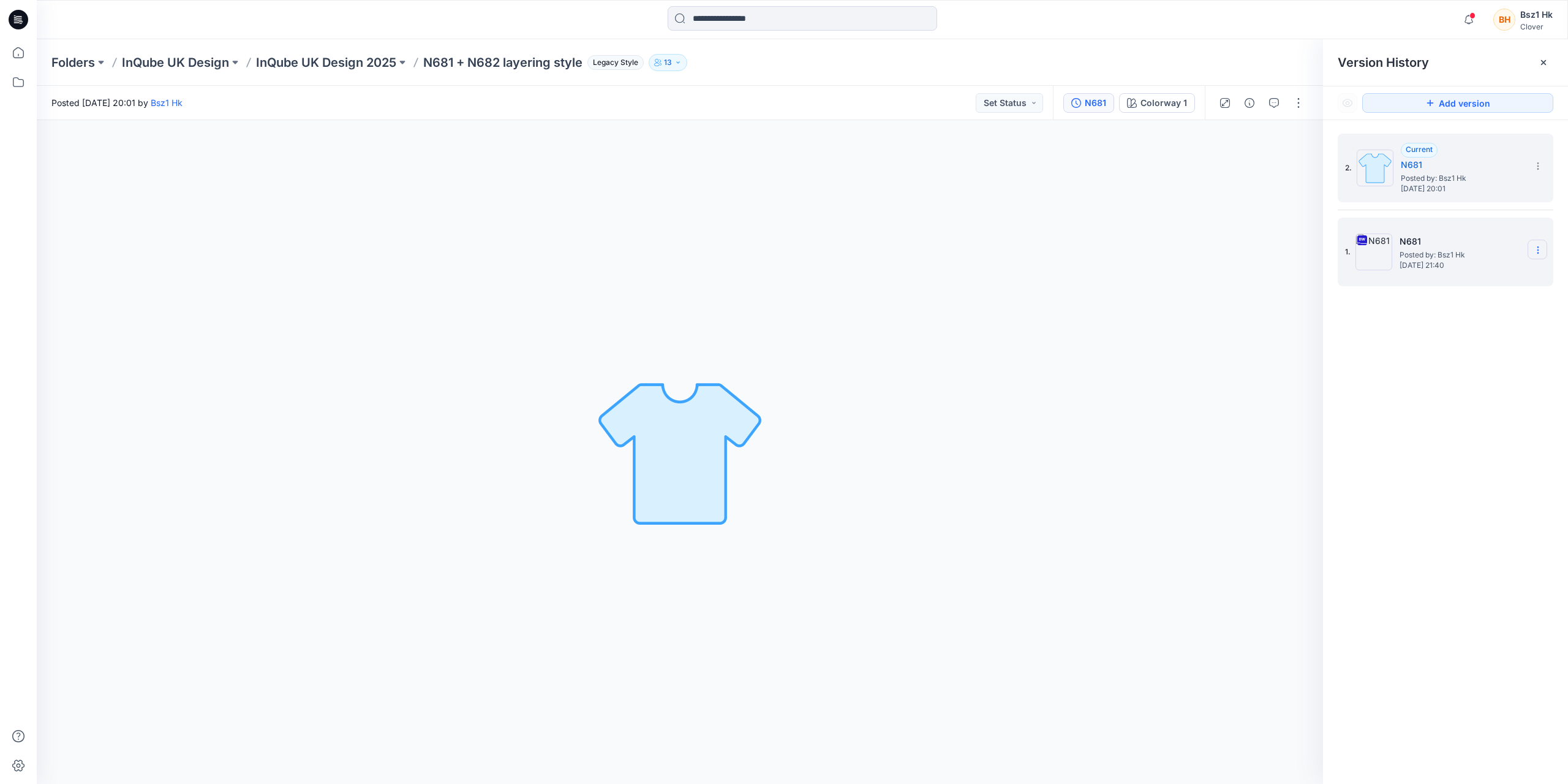
click at [1540, 250] on icon at bounding box center [1538, 250] width 10 height 10
click at [1461, 376] on span "Delete Version" at bounding box center [1453, 376] width 57 height 15
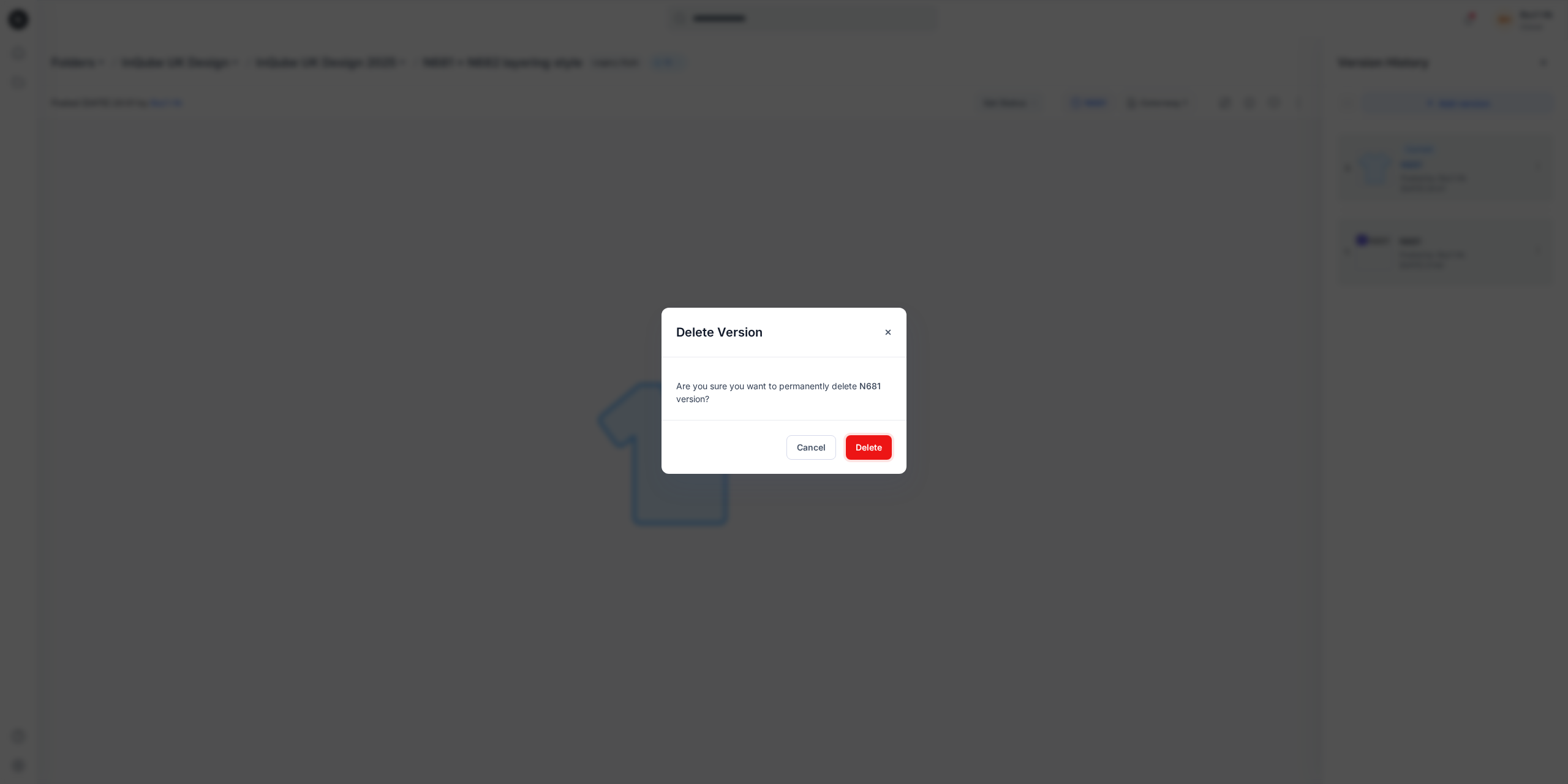
drag, startPoint x: 872, startPoint y: 448, endPoint x: 987, endPoint y: 430, distance: 116.4
click at [872, 449] on span "Delete" at bounding box center [869, 446] width 27 height 13
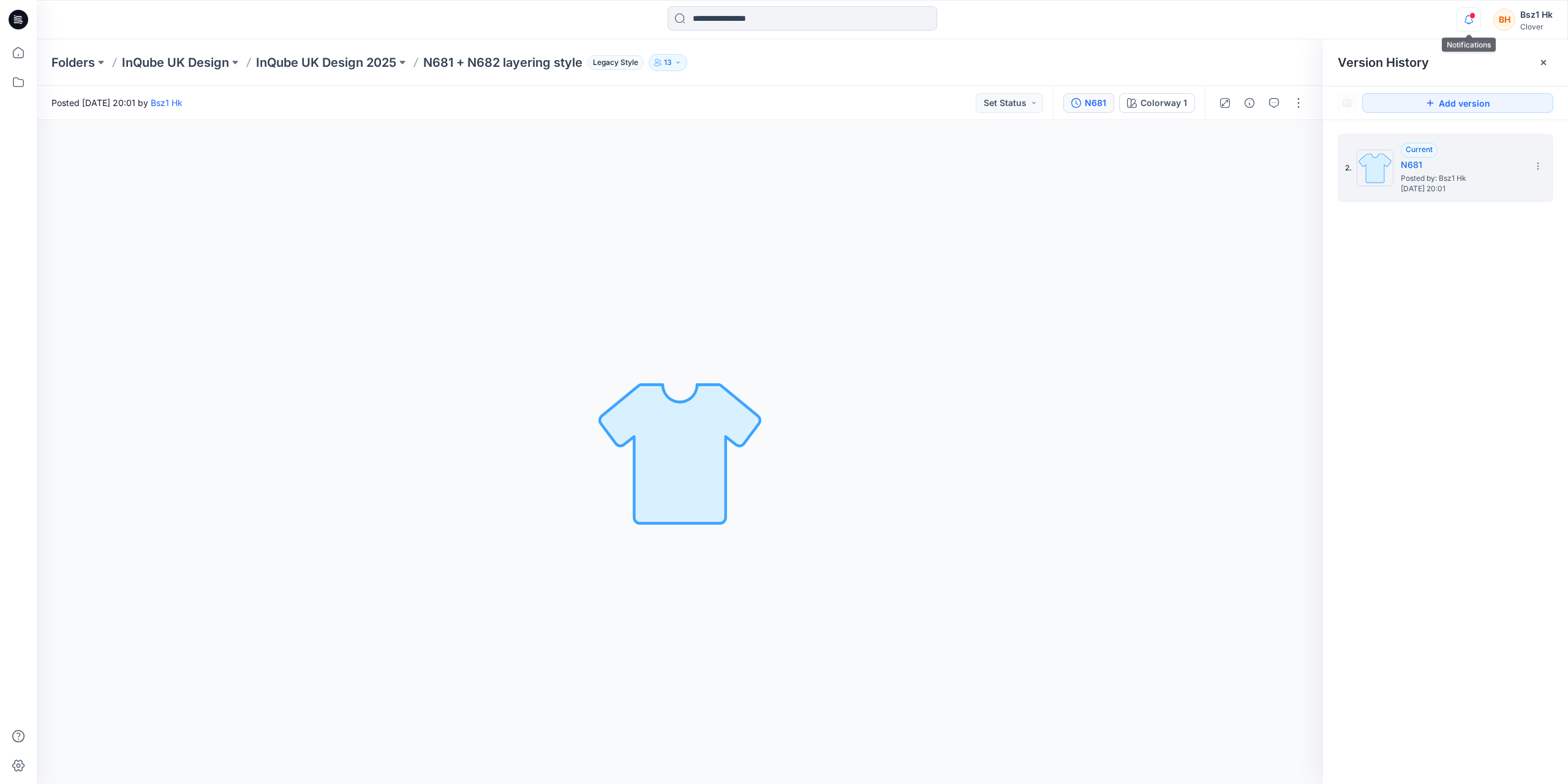
click at [1470, 21] on icon "button" at bounding box center [1469, 19] width 24 height 25
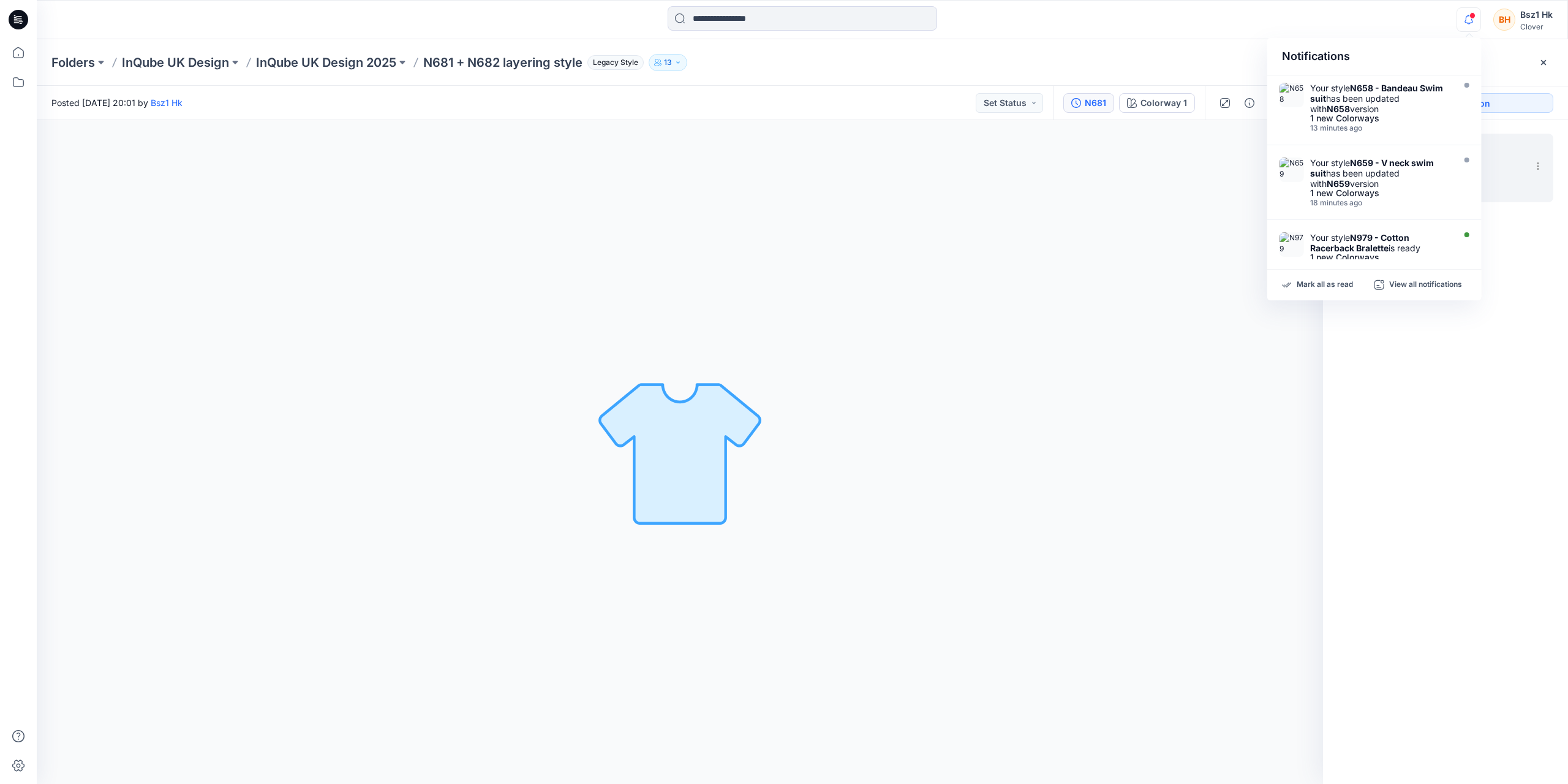
click at [1040, 299] on div "Colorway 1 Loading... Material Properties Loading..." at bounding box center [680, 451] width 1286 height 664
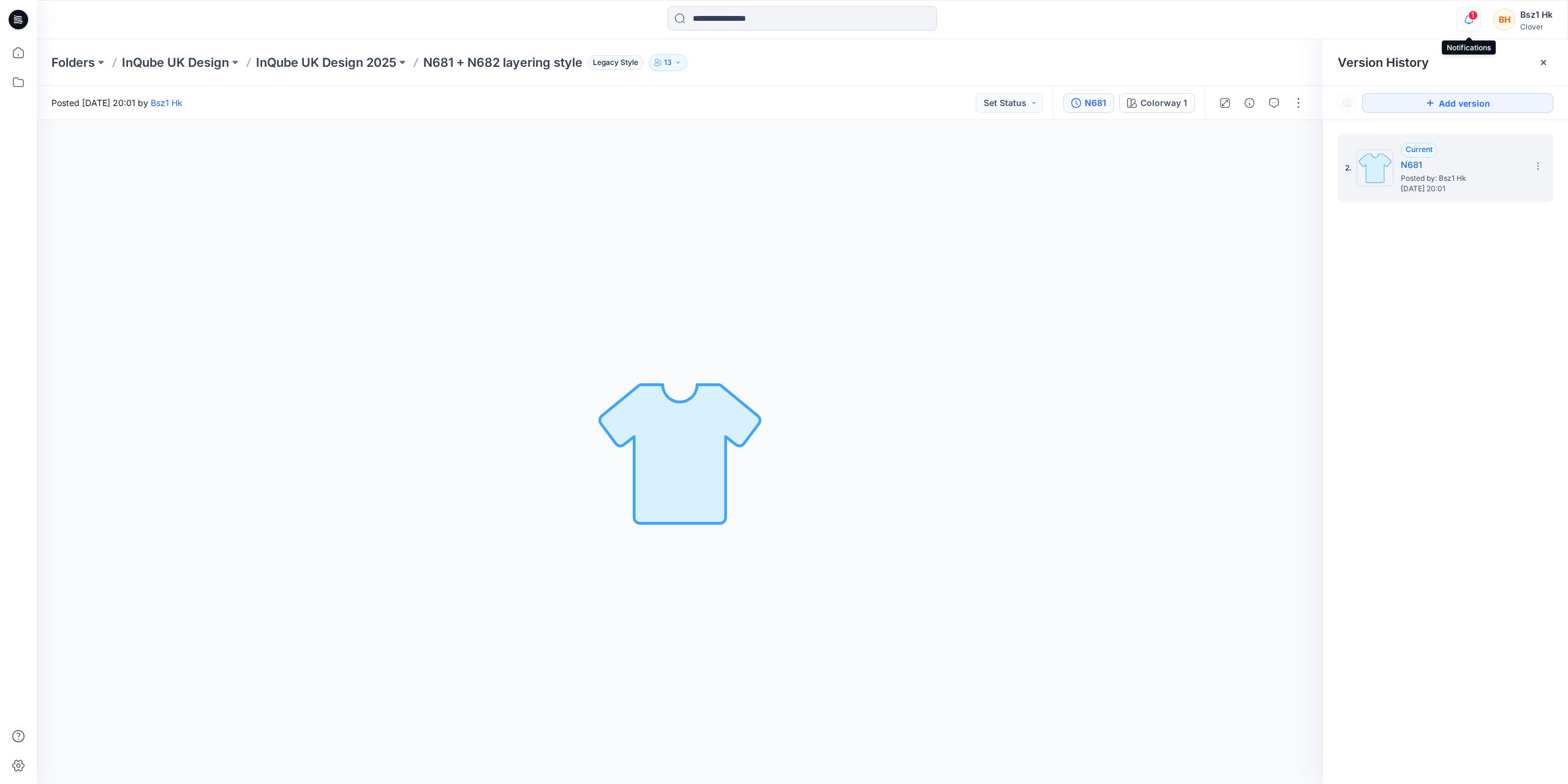
click at [1479, 9] on icon "button" at bounding box center [1469, 19] width 24 height 25
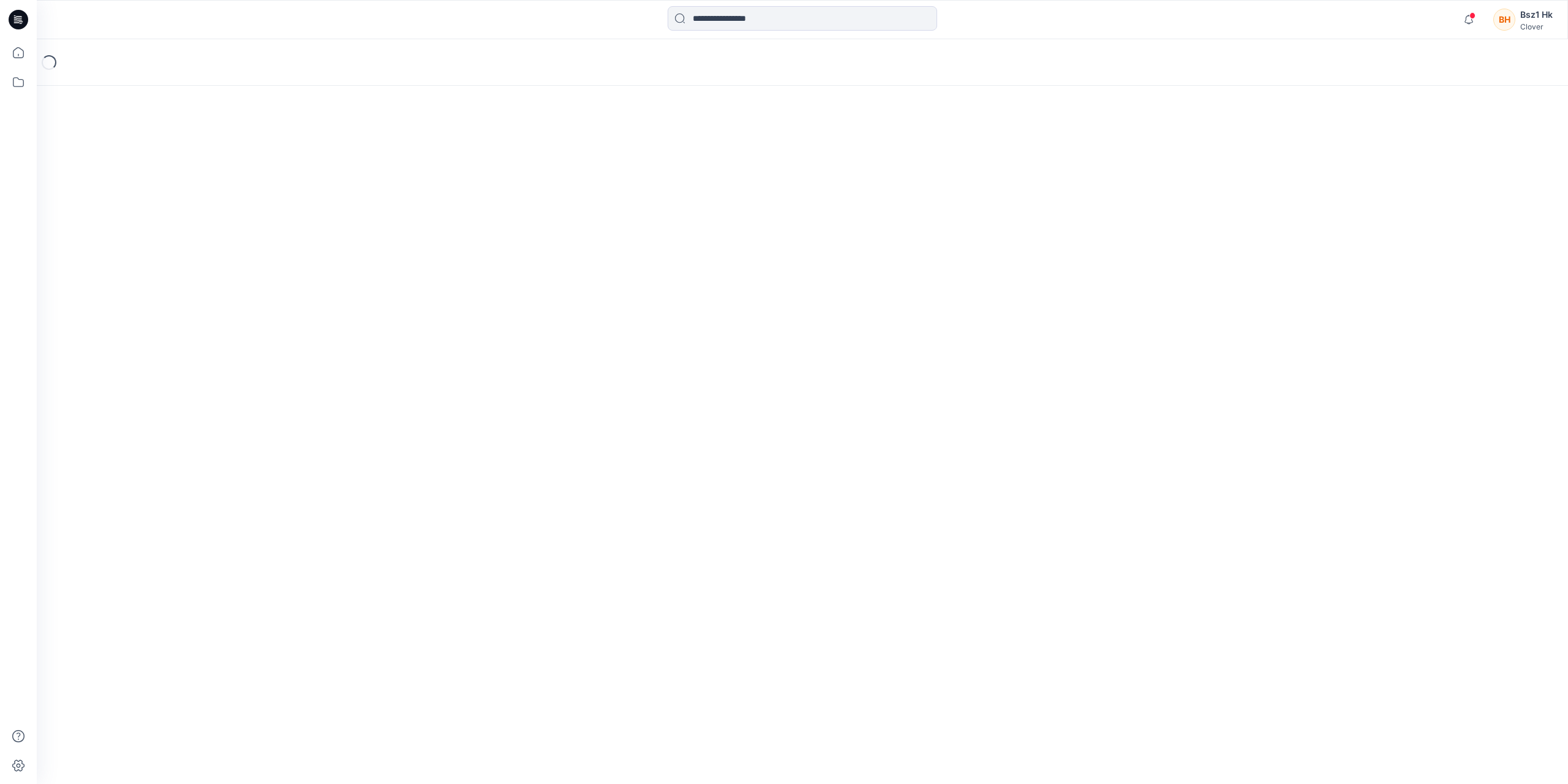
click at [1423, 556] on div "Loading..." at bounding box center [802, 412] width 1531 height 744
click at [1470, 24] on icon "button" at bounding box center [1469, 24] width 4 height 2
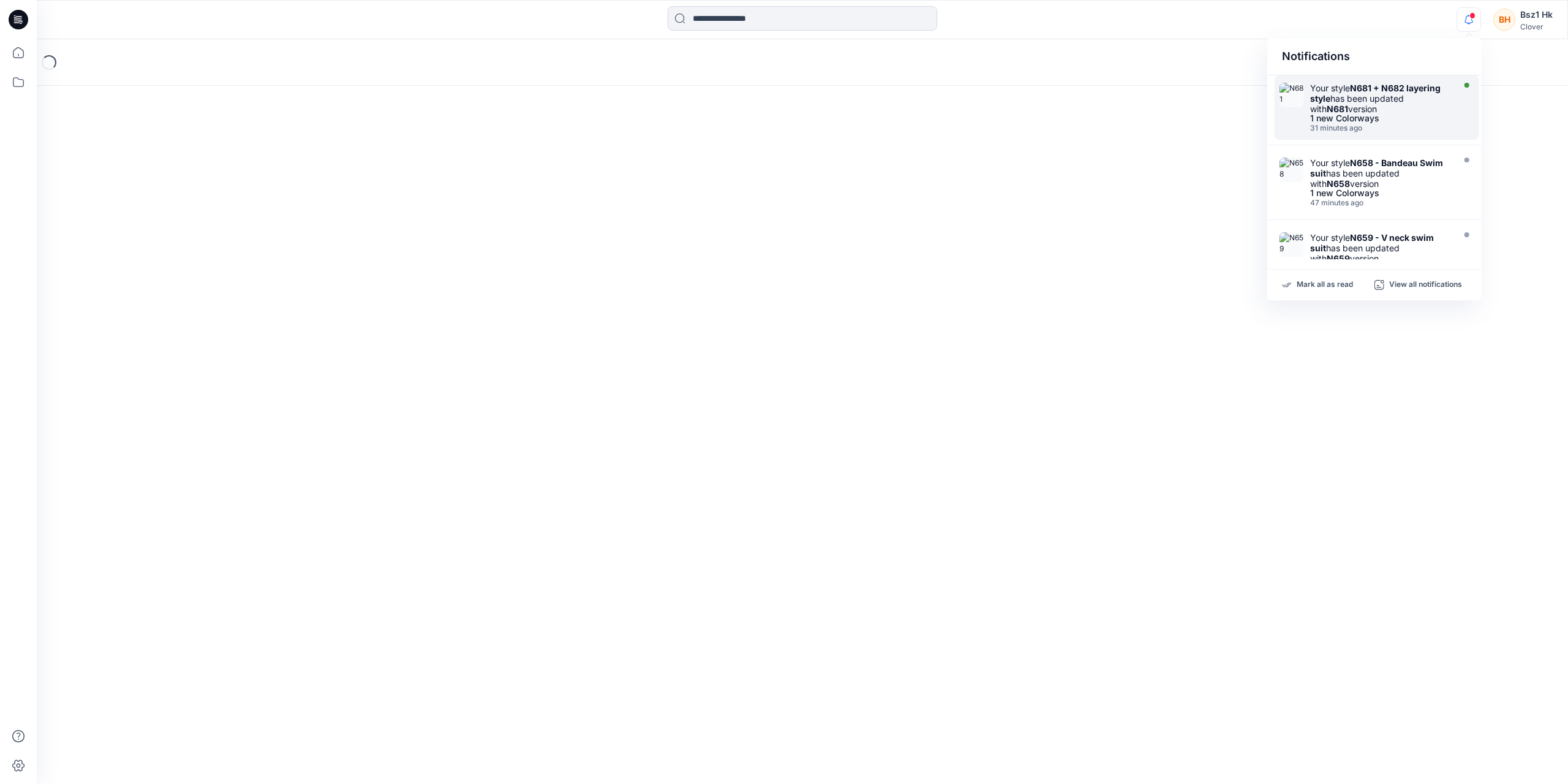
click at [1405, 97] on div "Your style N681 + N682 layering style has been updated with N681 version" at bounding box center [1380, 99] width 140 height 32
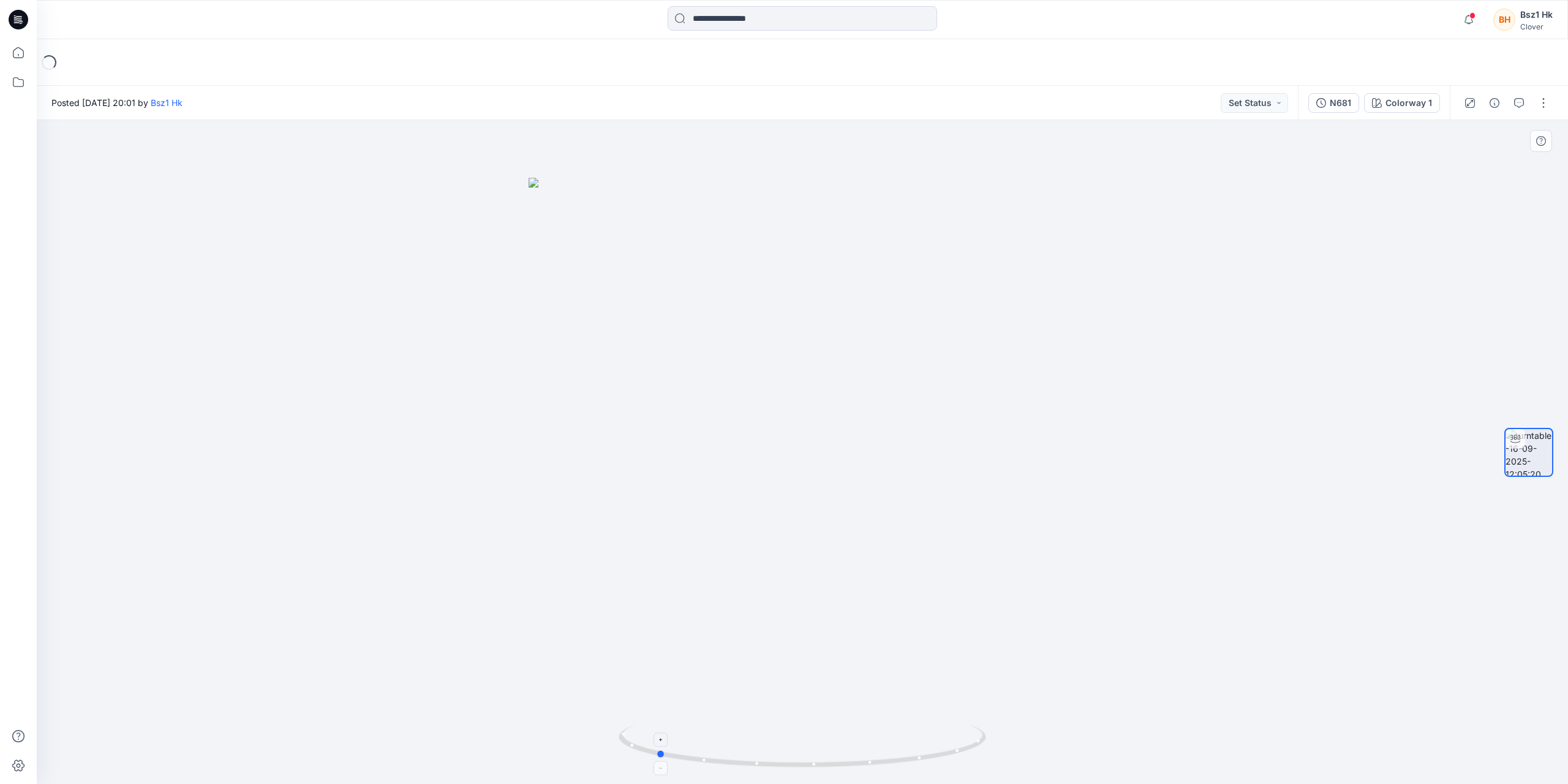
drag, startPoint x: 936, startPoint y: 754, endPoint x: 789, endPoint y: 765, distance: 147.4
click at [789, 765] on icon at bounding box center [803, 747] width 371 height 46
drag, startPoint x: 932, startPoint y: 752, endPoint x: 790, endPoint y: 754, distance: 142.0
click at [790, 754] on icon at bounding box center [803, 747] width 371 height 46
drag, startPoint x: 965, startPoint y: 754, endPoint x: 937, endPoint y: 763, distance: 29.4
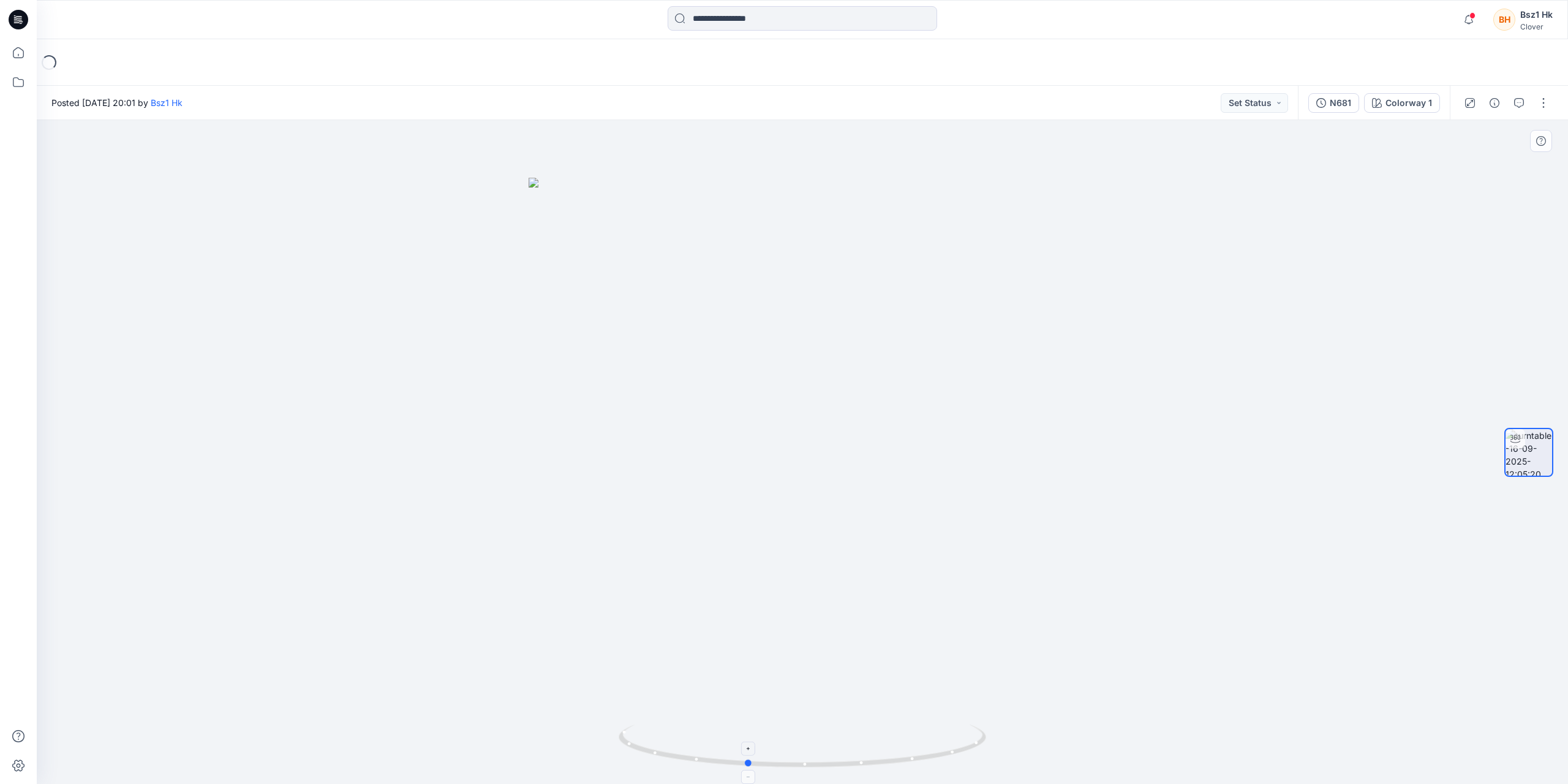
click at [937, 763] on icon at bounding box center [803, 747] width 371 height 46
click at [11, 27] on icon at bounding box center [19, 20] width 20 height 20
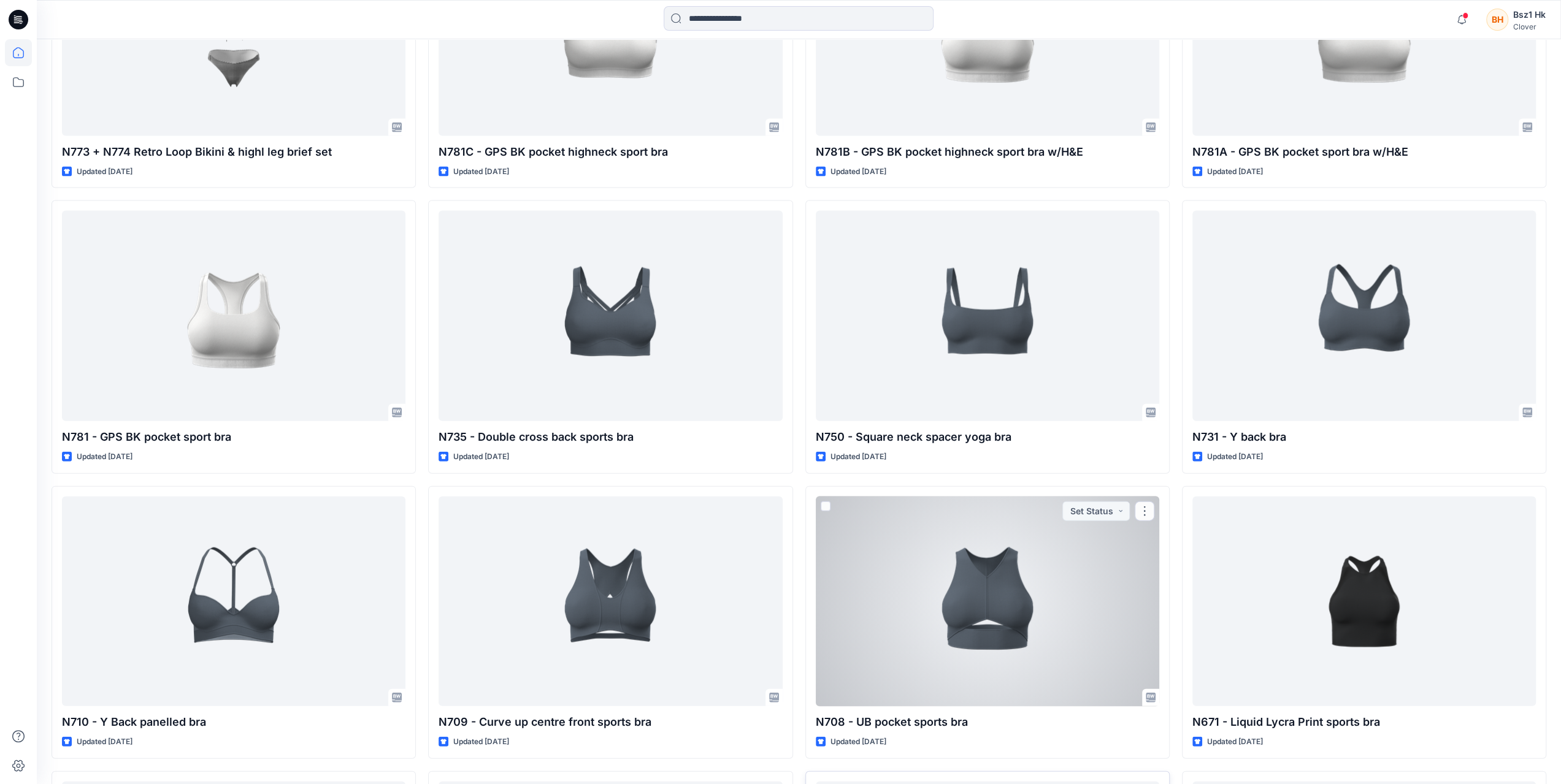
scroll to position [2852, 0]
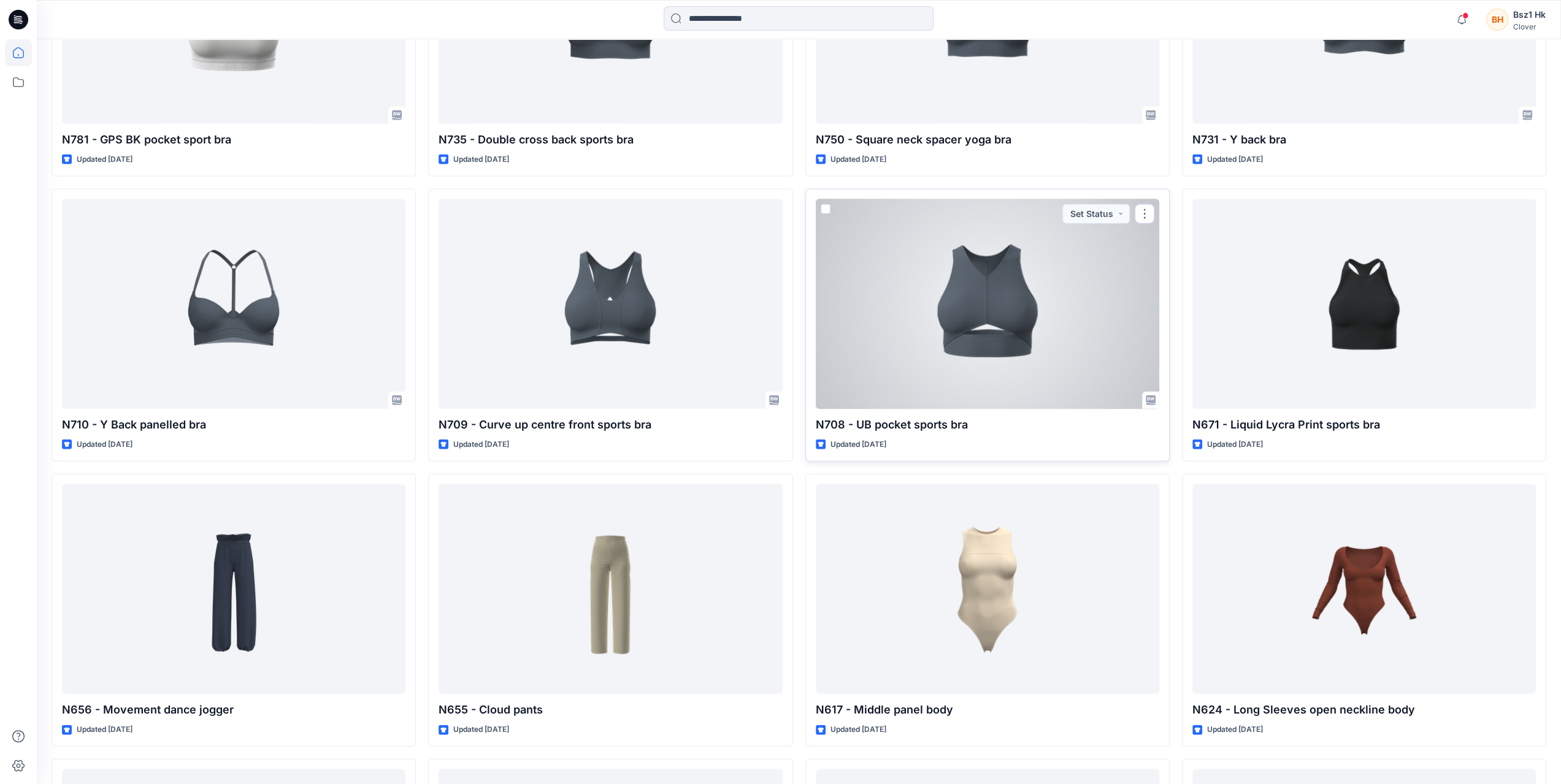
click at [1023, 300] on div at bounding box center [988, 304] width 344 height 210
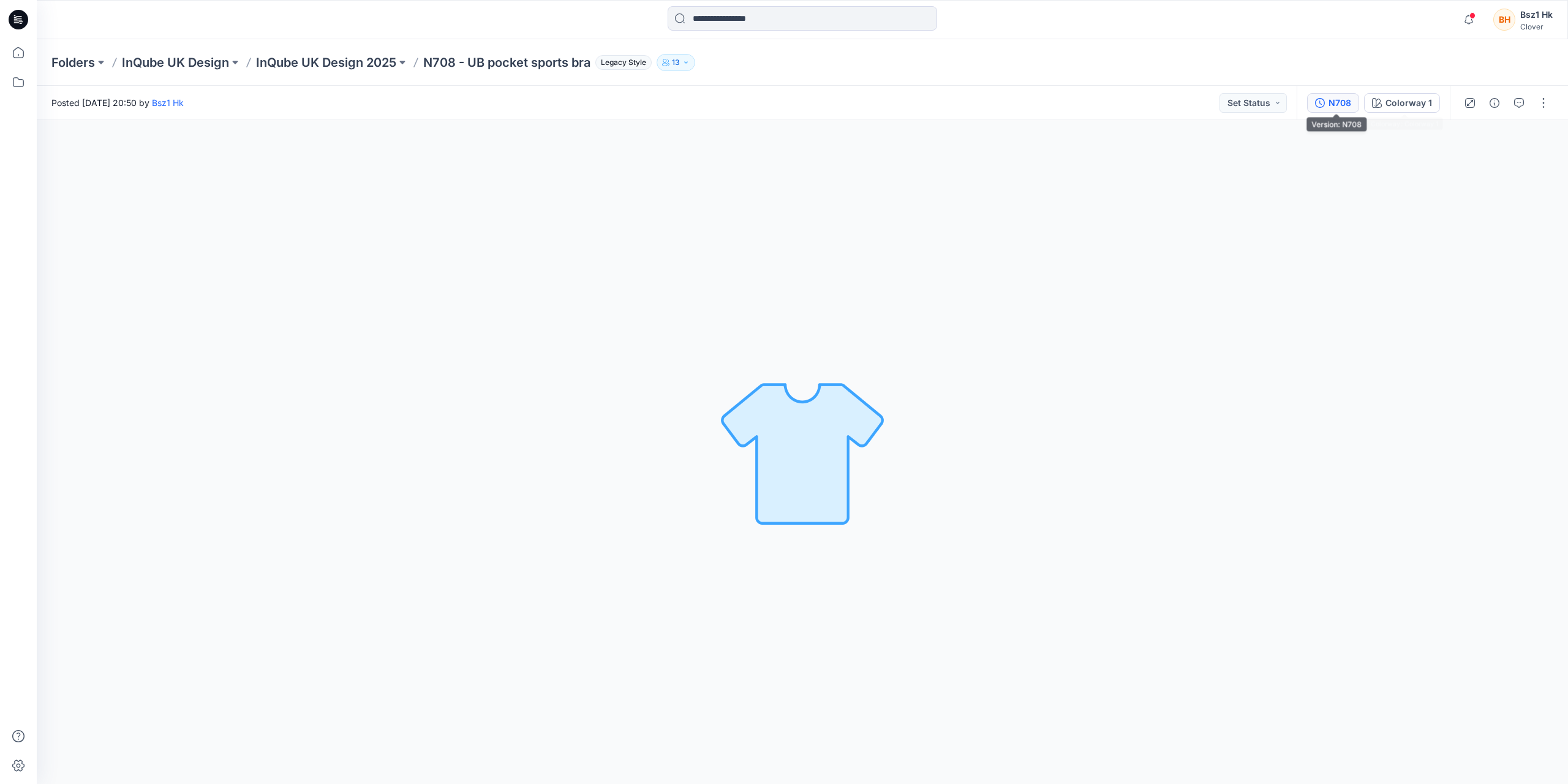
click at [1332, 101] on button "N708" at bounding box center [1333, 103] width 52 height 20
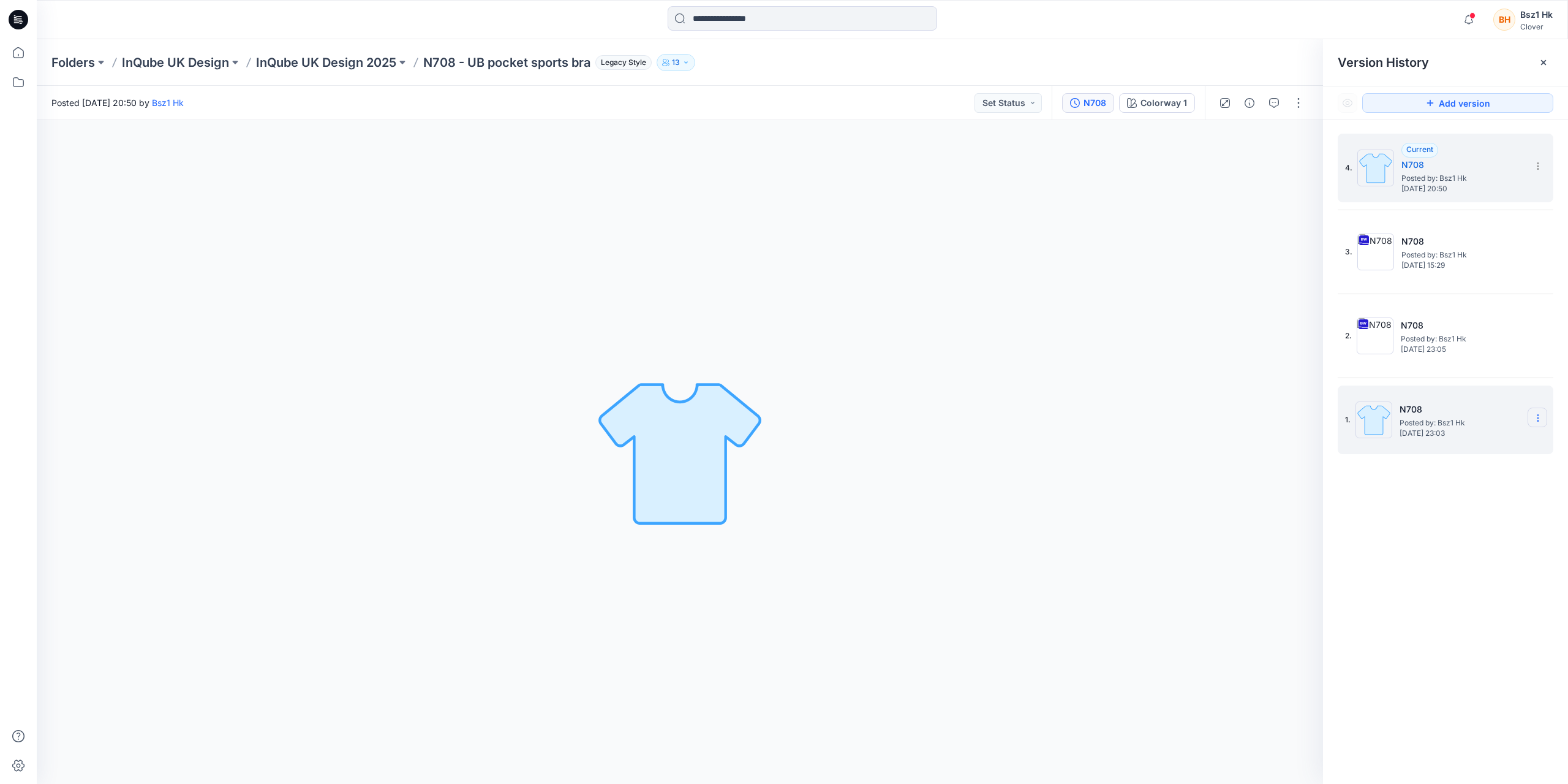
click at [1537, 421] on icon at bounding box center [1538, 418] width 10 height 10
click at [1450, 517] on span "Delete Version" at bounding box center [1453, 520] width 57 height 15
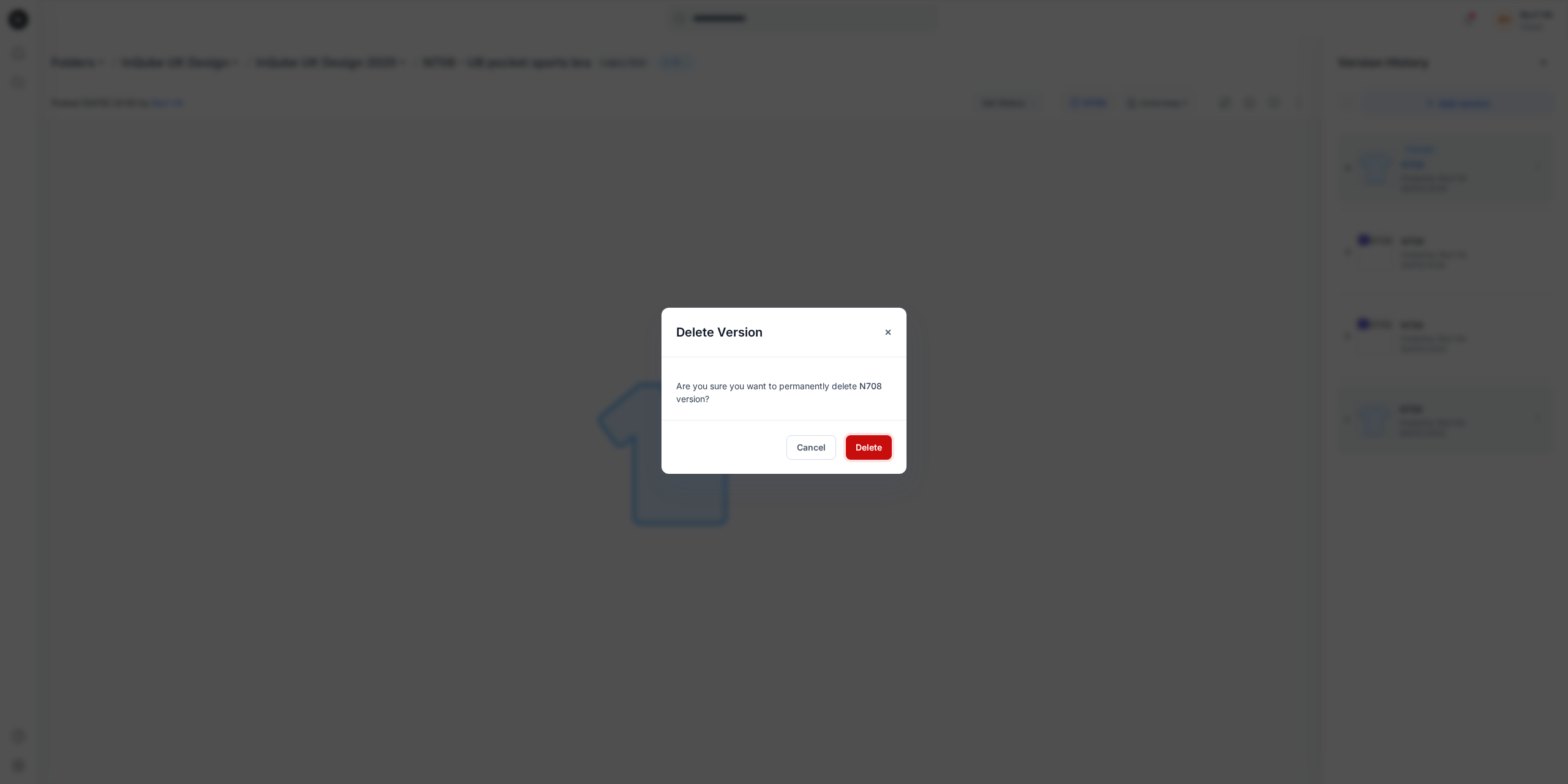
click at [868, 441] on span "Delete" at bounding box center [869, 446] width 27 height 13
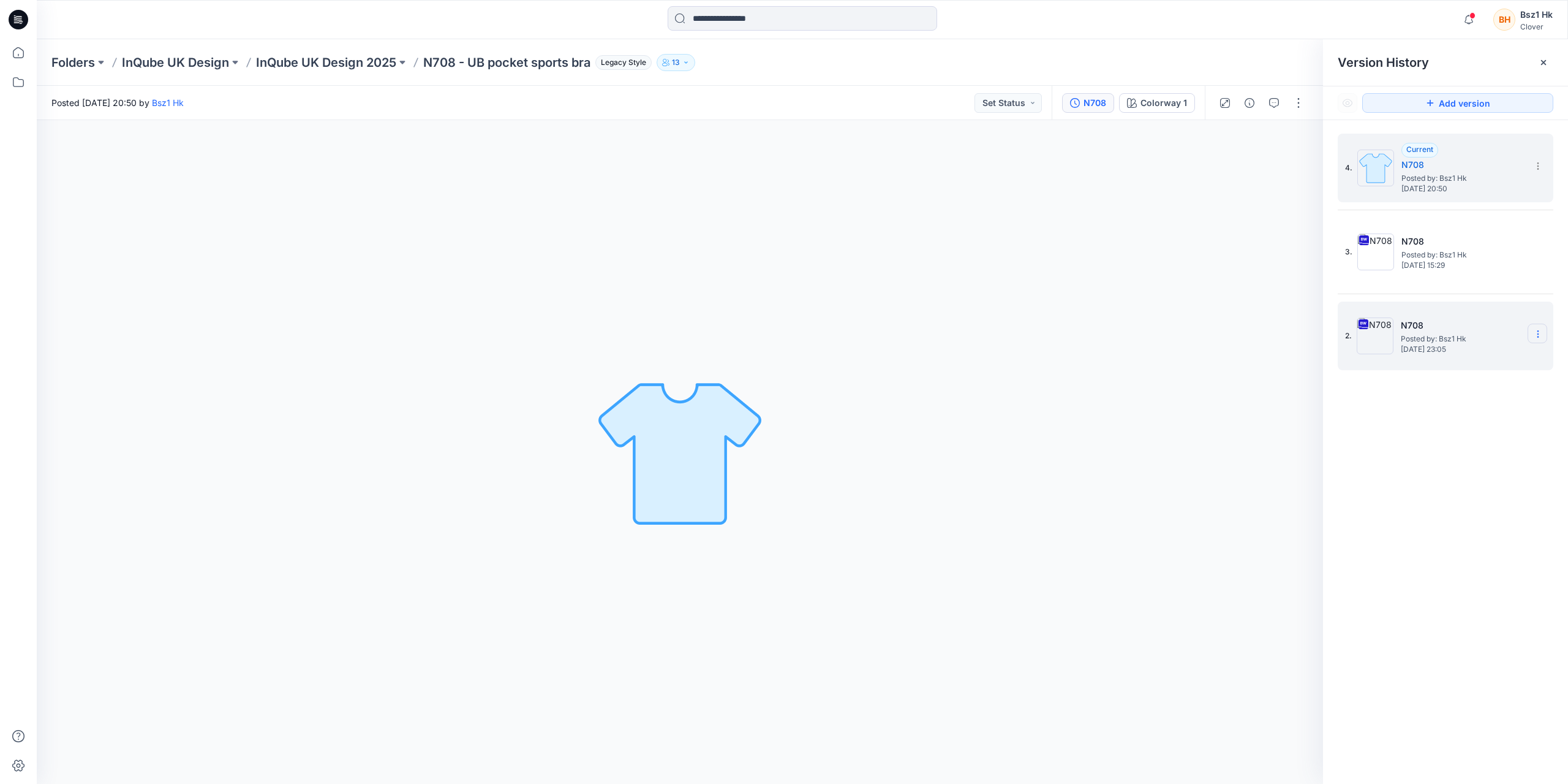
click at [1542, 331] on section at bounding box center [1537, 334] width 20 height 20
click at [1459, 464] on span "Delete Version" at bounding box center [1453, 460] width 57 height 15
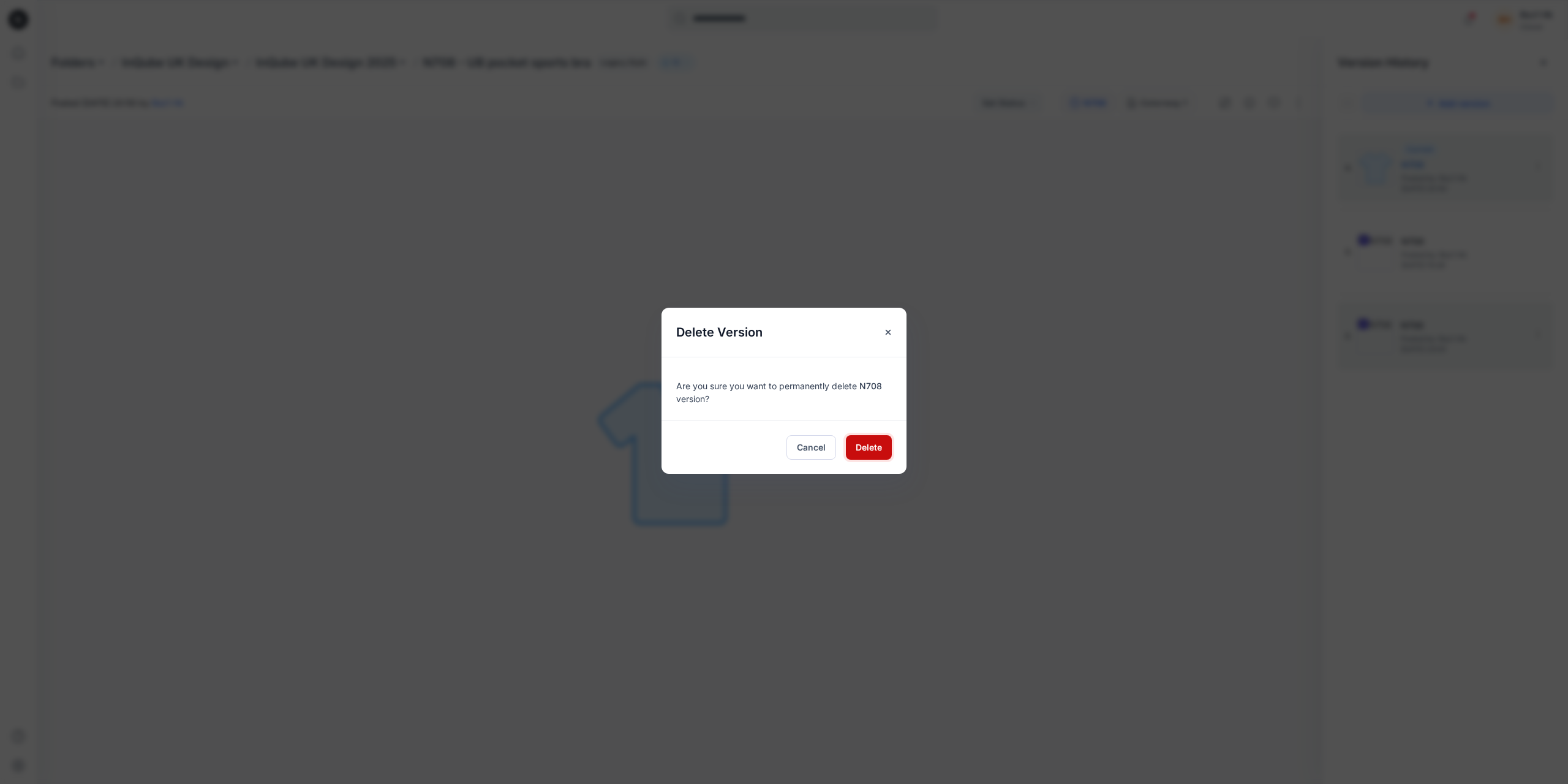
click at [870, 442] on span "Delete" at bounding box center [869, 446] width 27 height 13
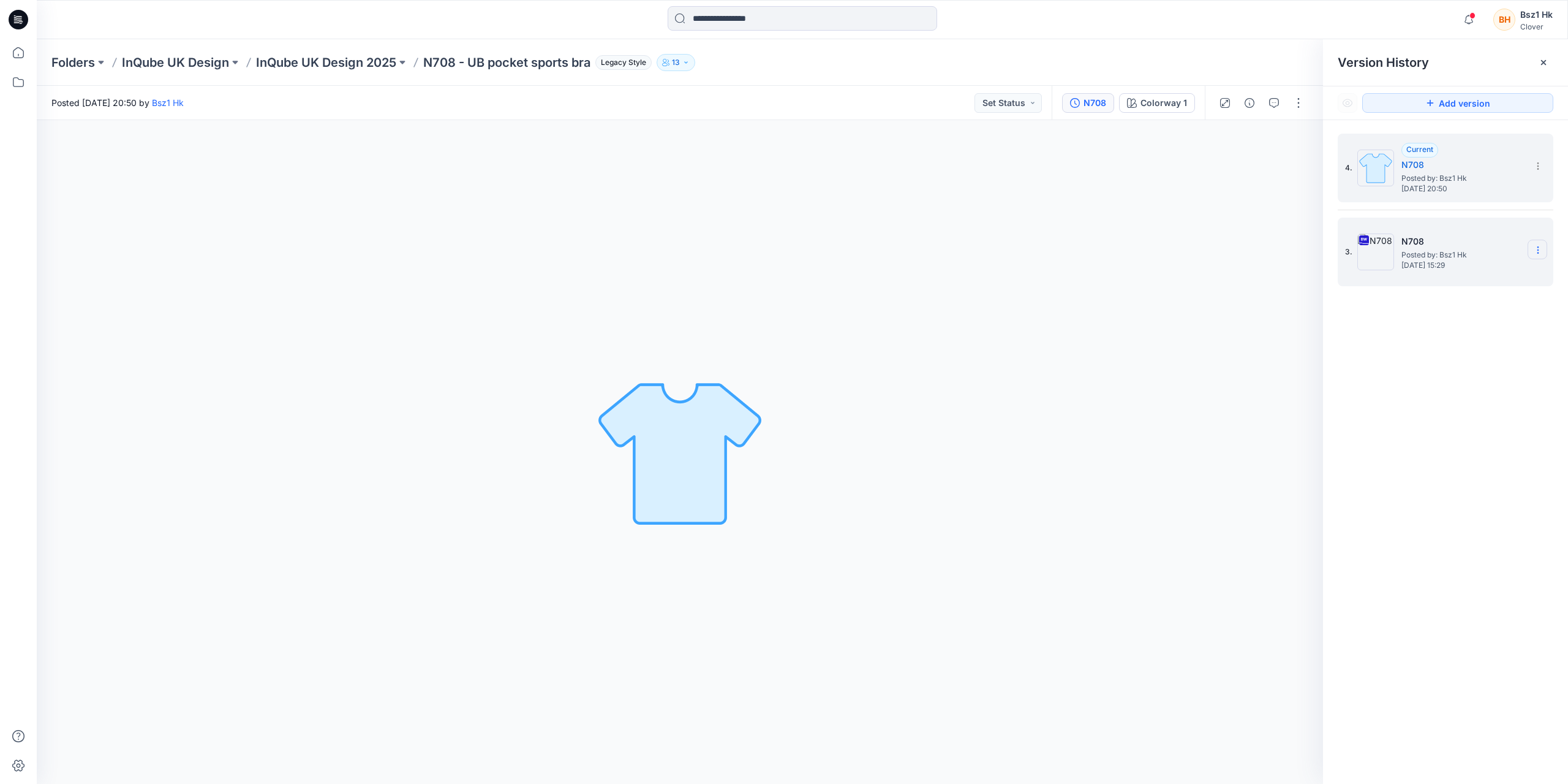
click at [1538, 246] on icon at bounding box center [1538, 250] width 10 height 10
click at [1465, 375] on span "Delete Version" at bounding box center [1453, 376] width 57 height 15
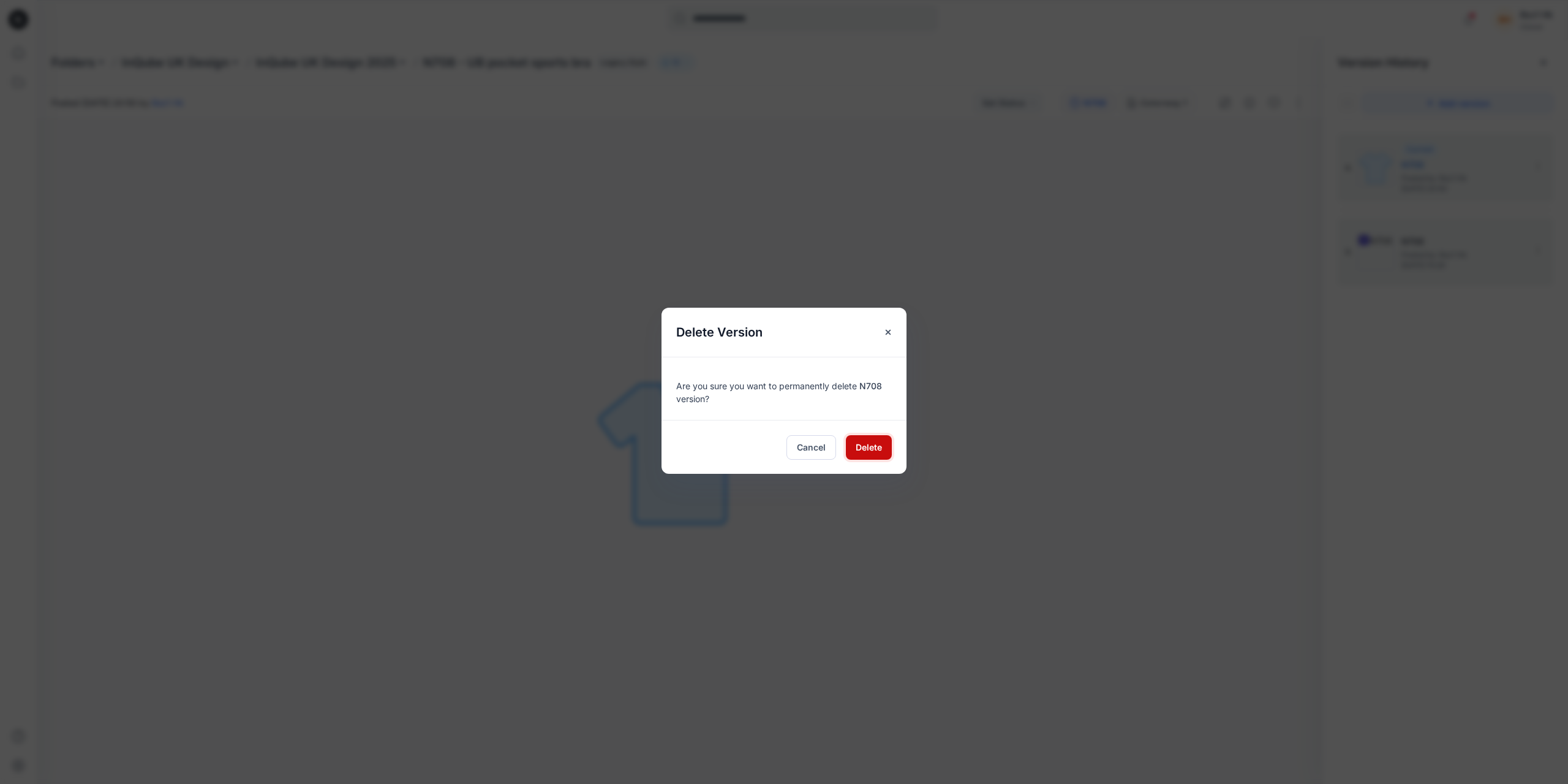
click at [870, 448] on span "Delete" at bounding box center [869, 446] width 27 height 13
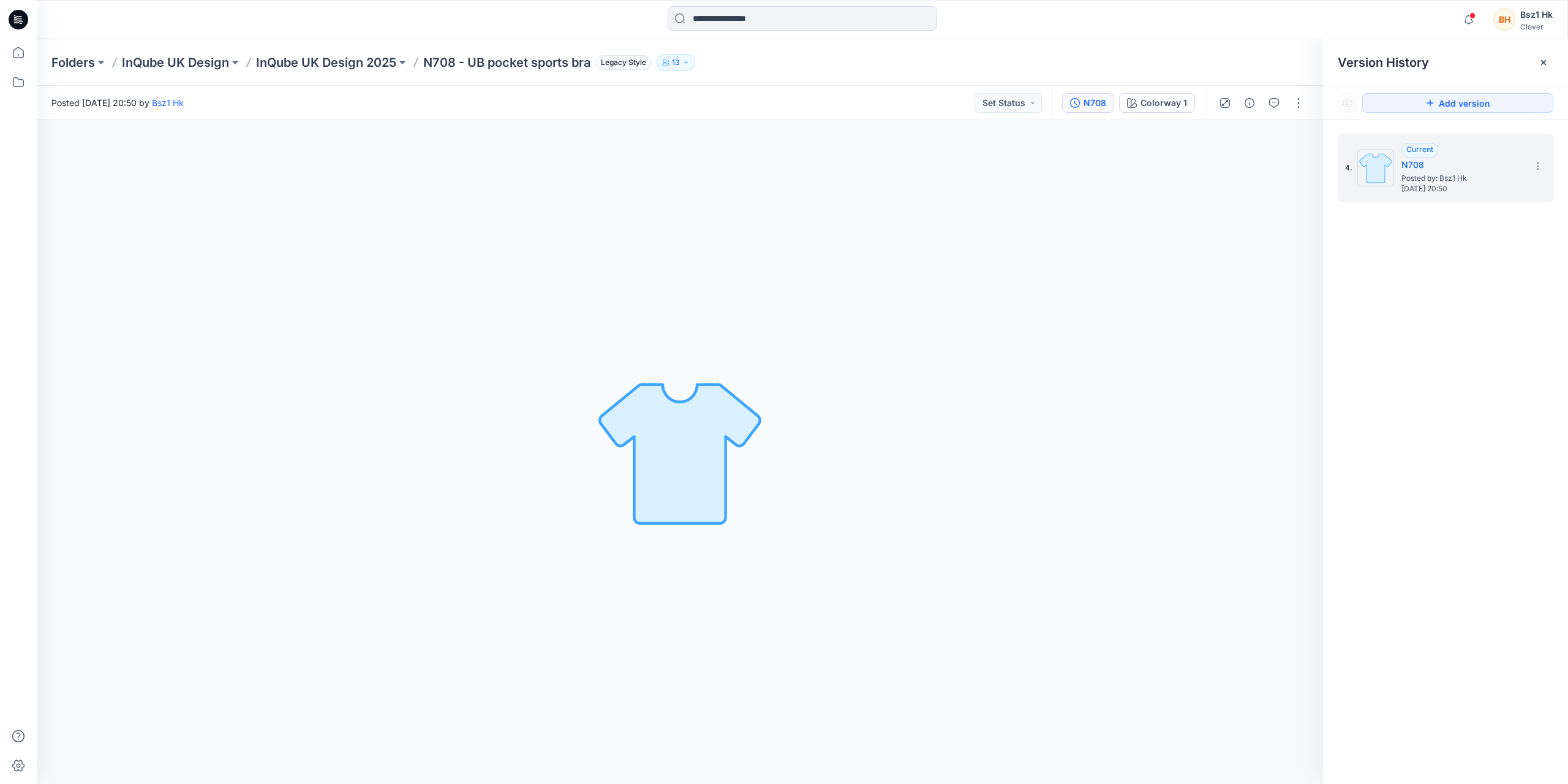
click at [1515, 389] on div "4. Current N708 Posted by: Bsz1 Hk Tuesday, September 16, 2025 20:50" at bounding box center [1445, 460] width 245 height 682
click at [27, 22] on icon at bounding box center [19, 20] width 20 height 20
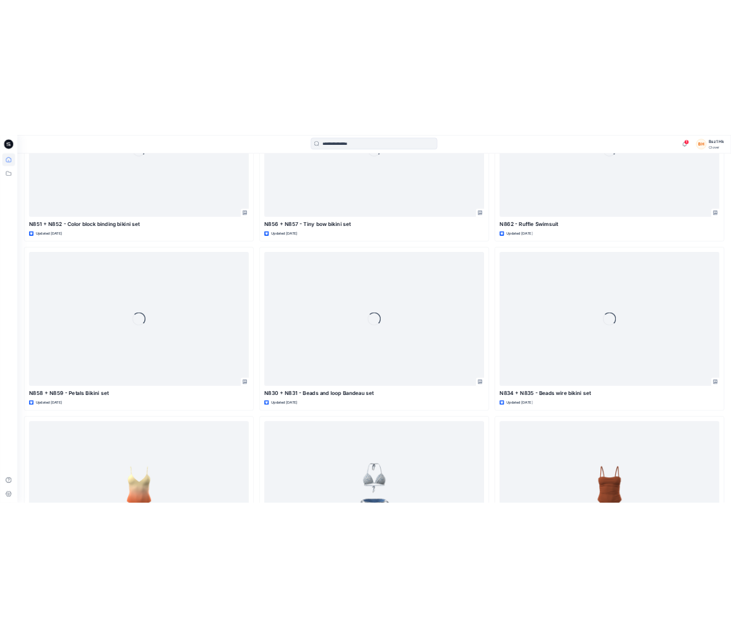
scroll to position [2516, 0]
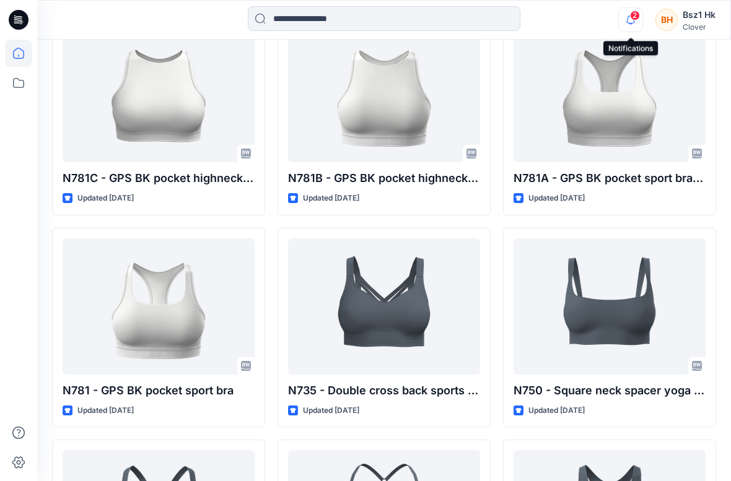
click at [630, 20] on icon "button" at bounding box center [631, 19] width 24 height 25
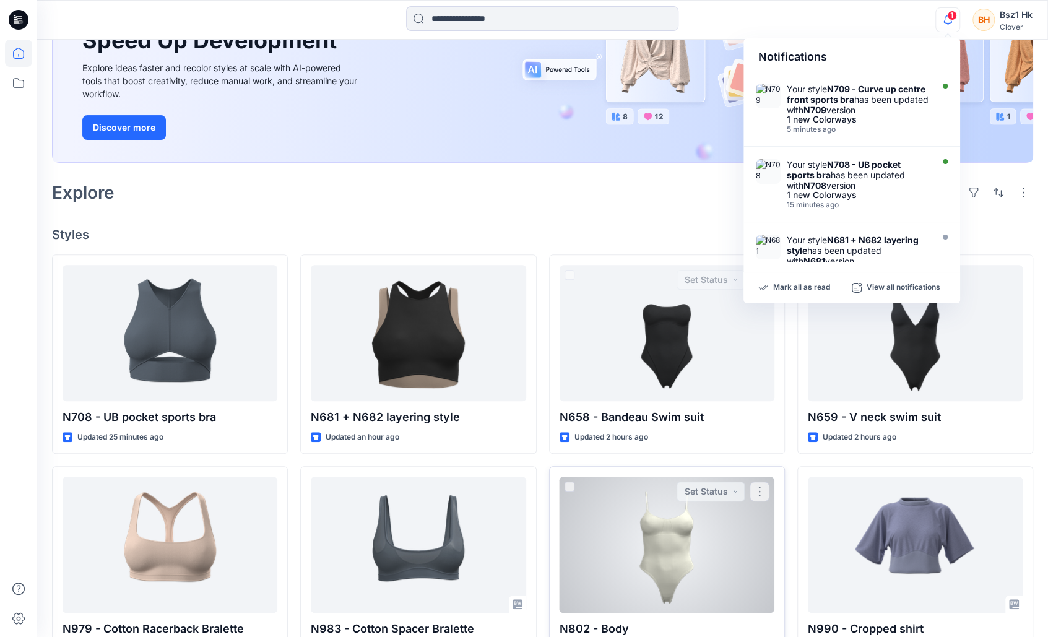
scroll to position [310, 0]
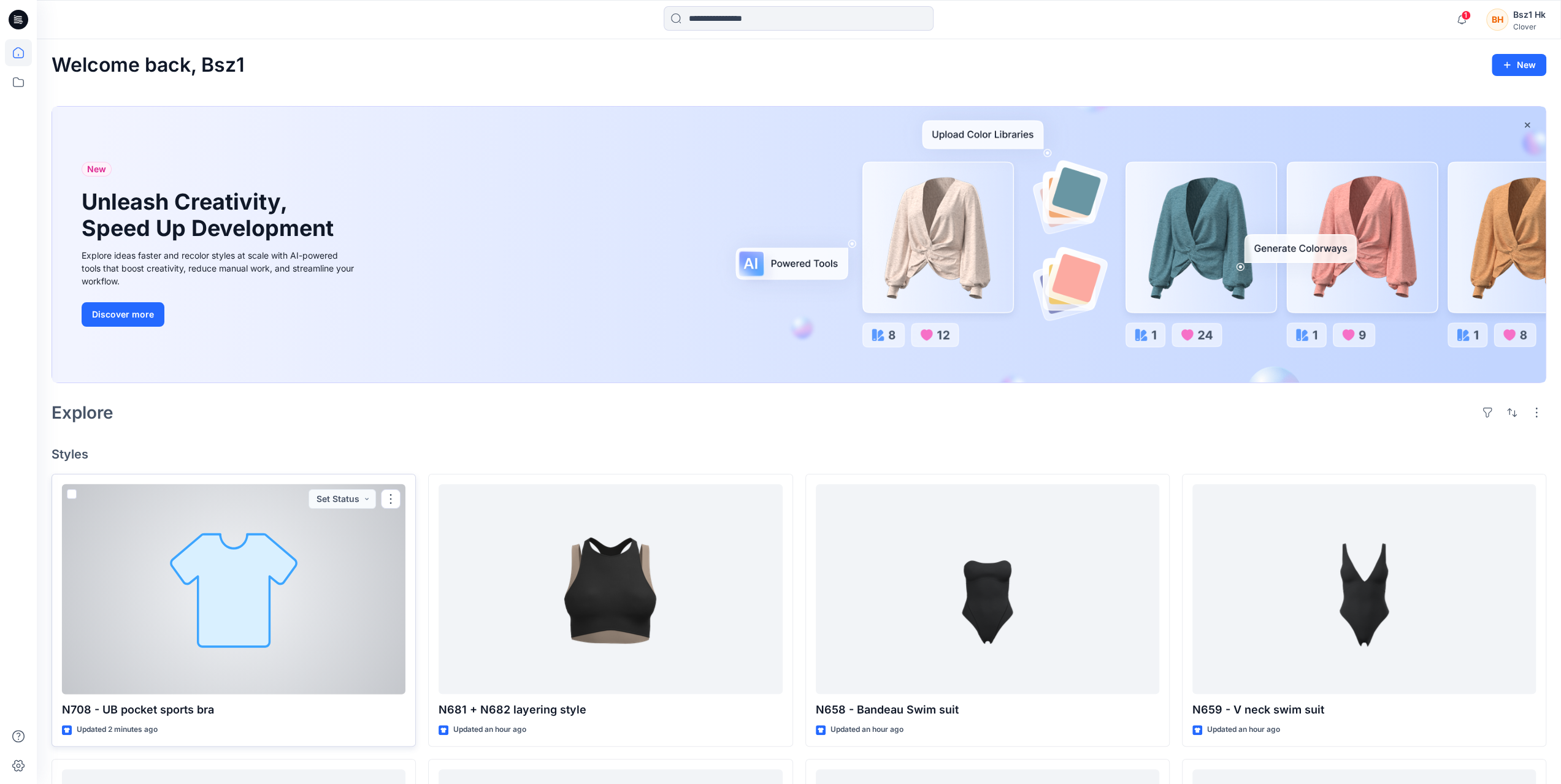
scroll to position [245, 0]
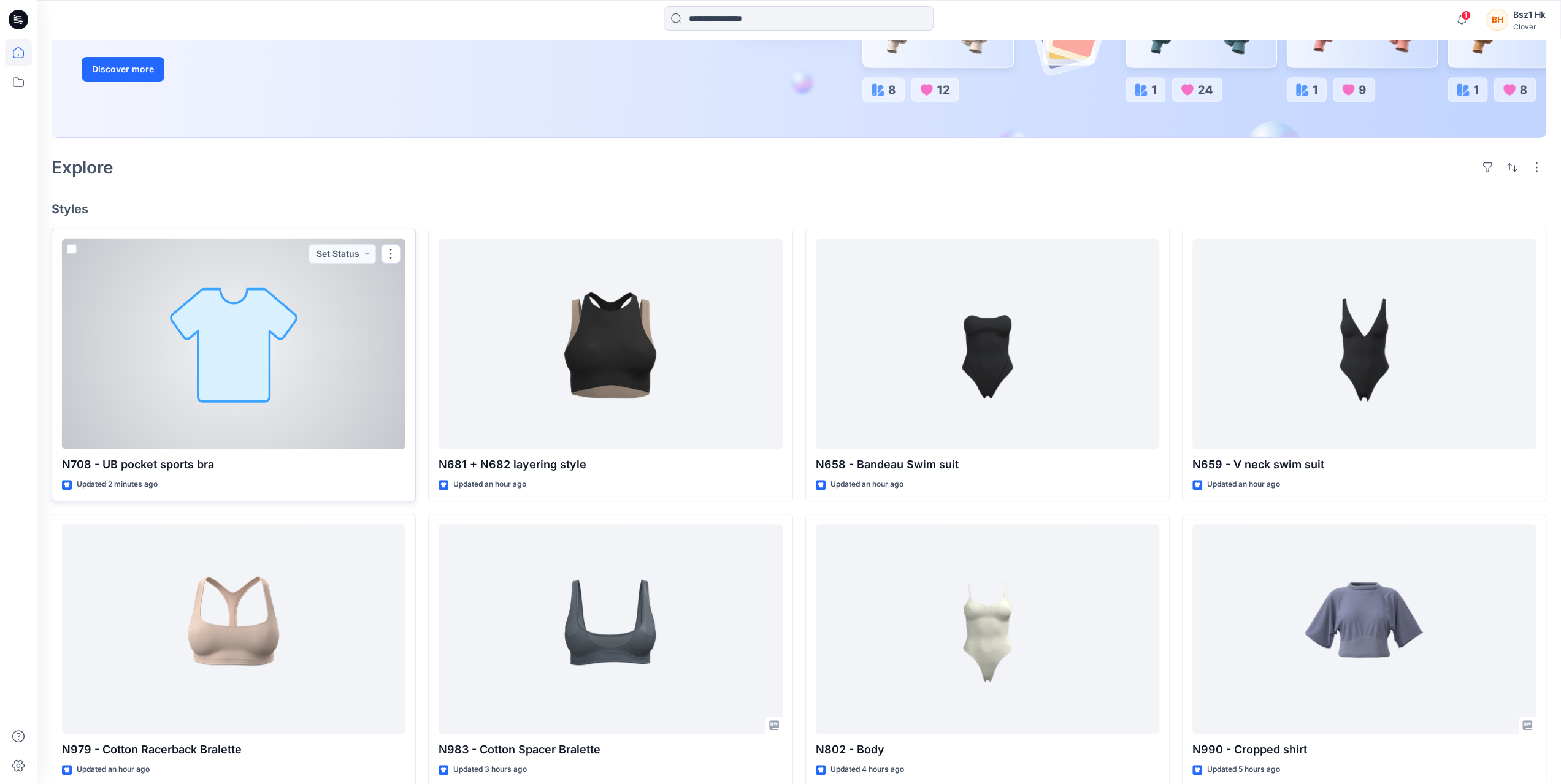
click at [174, 339] on div at bounding box center [234, 343] width 344 height 210
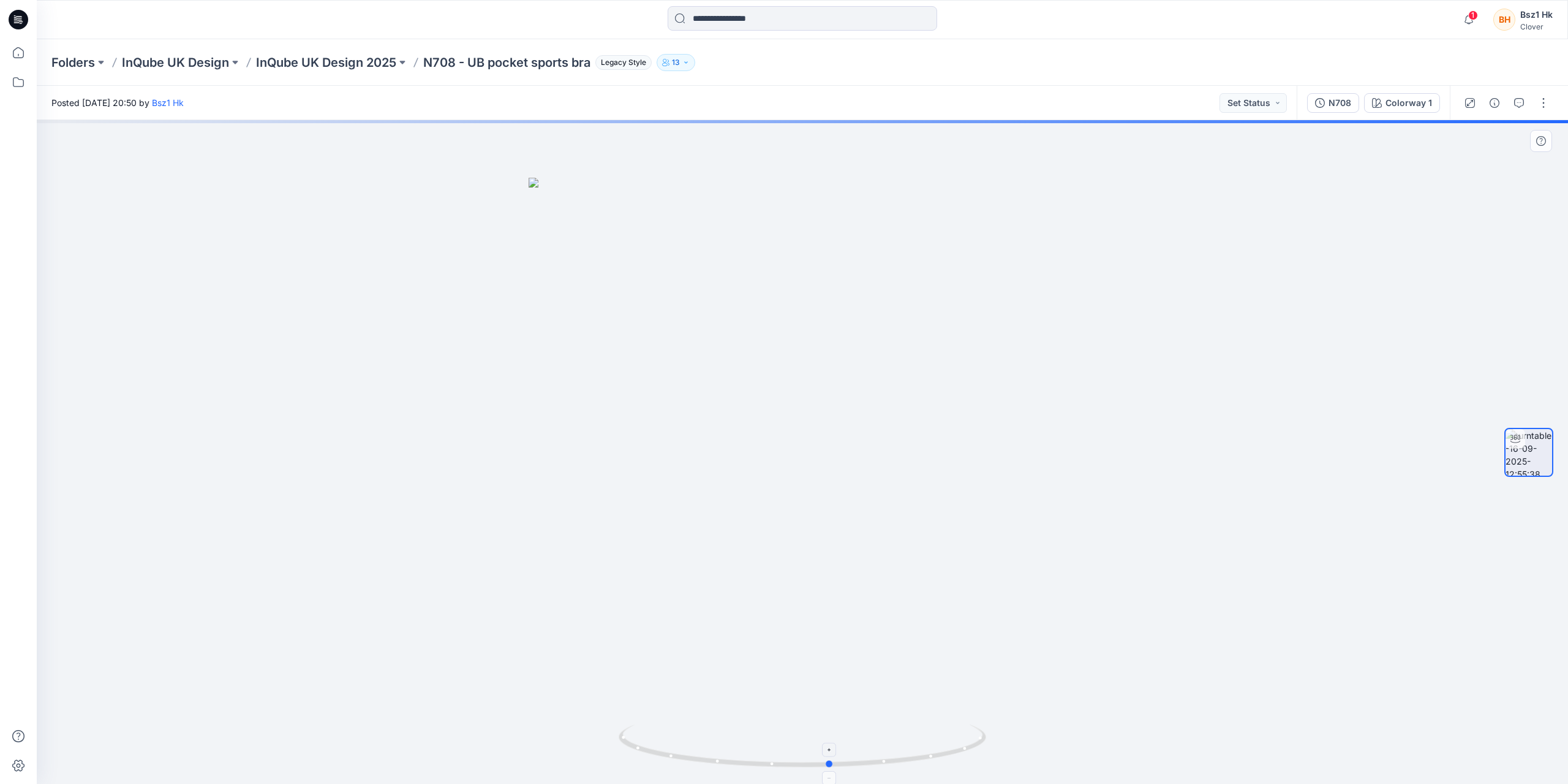
drag, startPoint x: 951, startPoint y: 755, endPoint x: 979, endPoint y: 733, distance: 35.6
click at [979, 733] on icon at bounding box center [803, 747] width 371 height 46
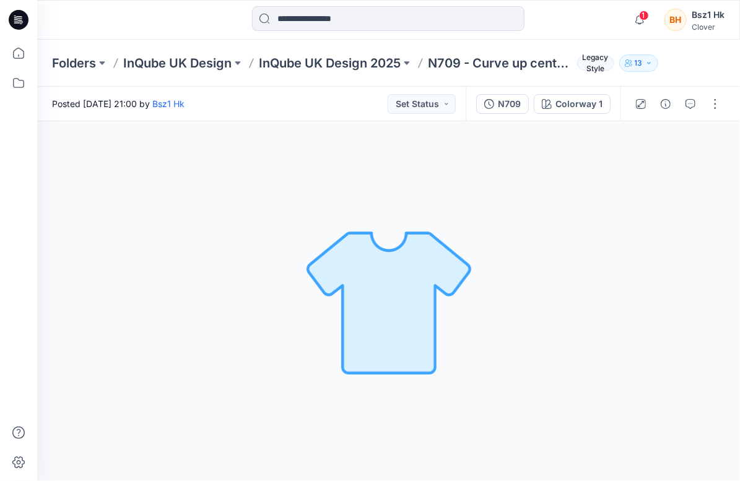
click at [363, 241] on img at bounding box center [388, 301] width 173 height 173
click at [515, 102] on div "N709" at bounding box center [509, 104] width 23 height 14
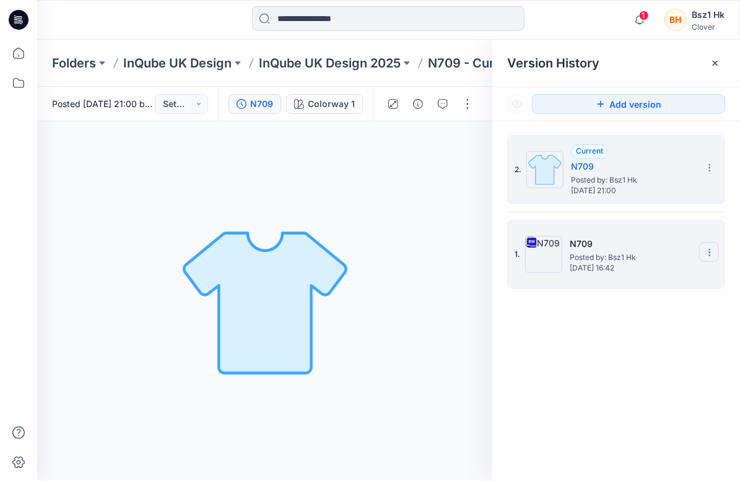
click at [710, 250] on icon at bounding box center [710, 253] width 10 height 10
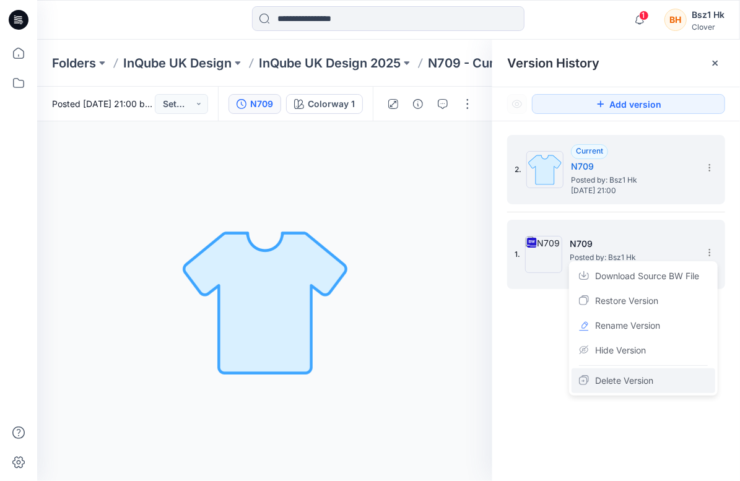
click at [635, 383] on span "Delete Version" at bounding box center [624, 380] width 58 height 15
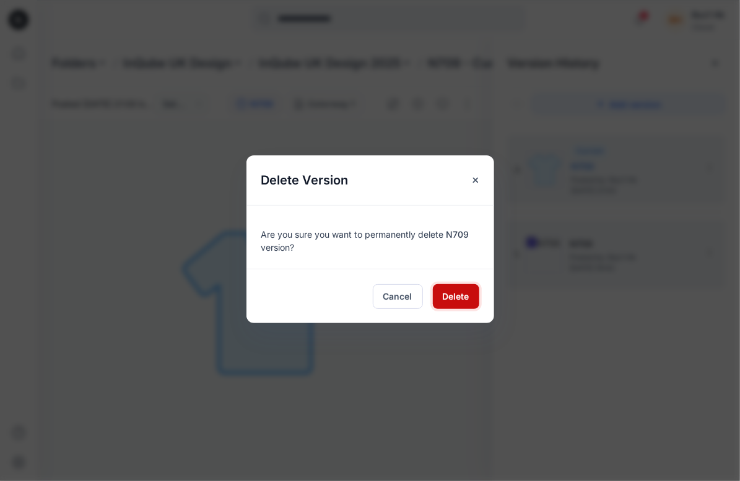
click at [463, 298] on span "Delete" at bounding box center [456, 296] width 27 height 13
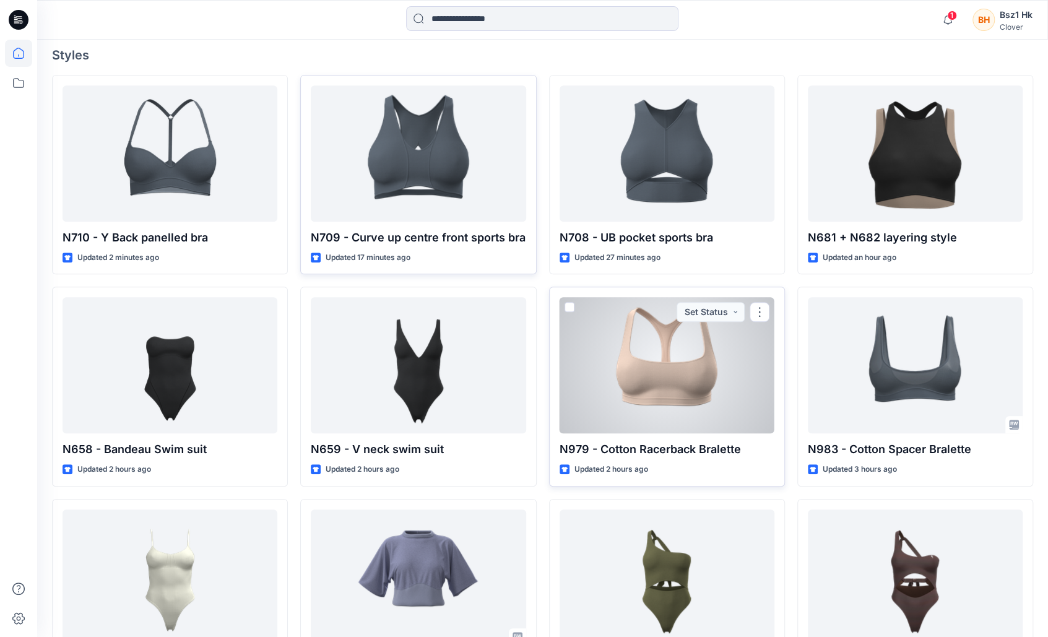
scroll to position [316, 0]
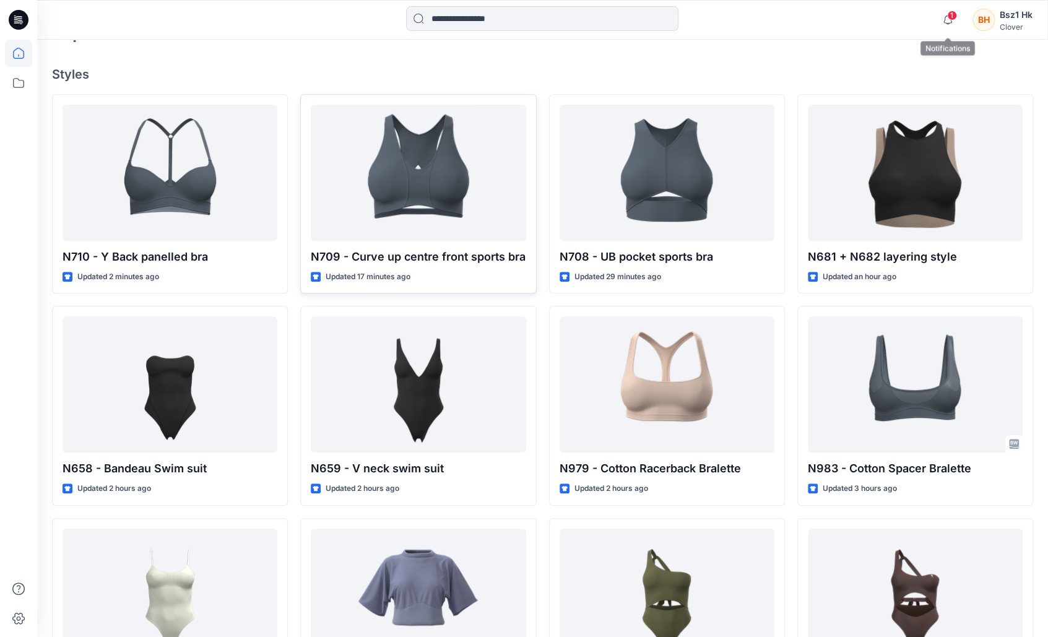
click at [950, 18] on span "1" at bounding box center [952, 16] width 10 height 10
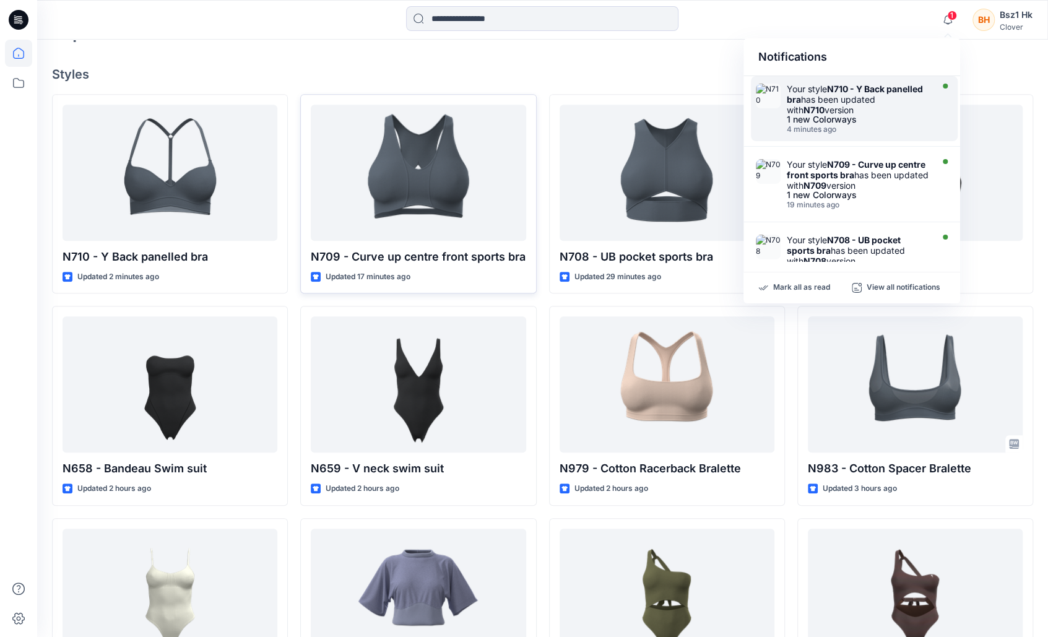
click at [866, 98] on div "Your style N710 - Y Back panelled bra has been updated with N710 version" at bounding box center [858, 100] width 142 height 32
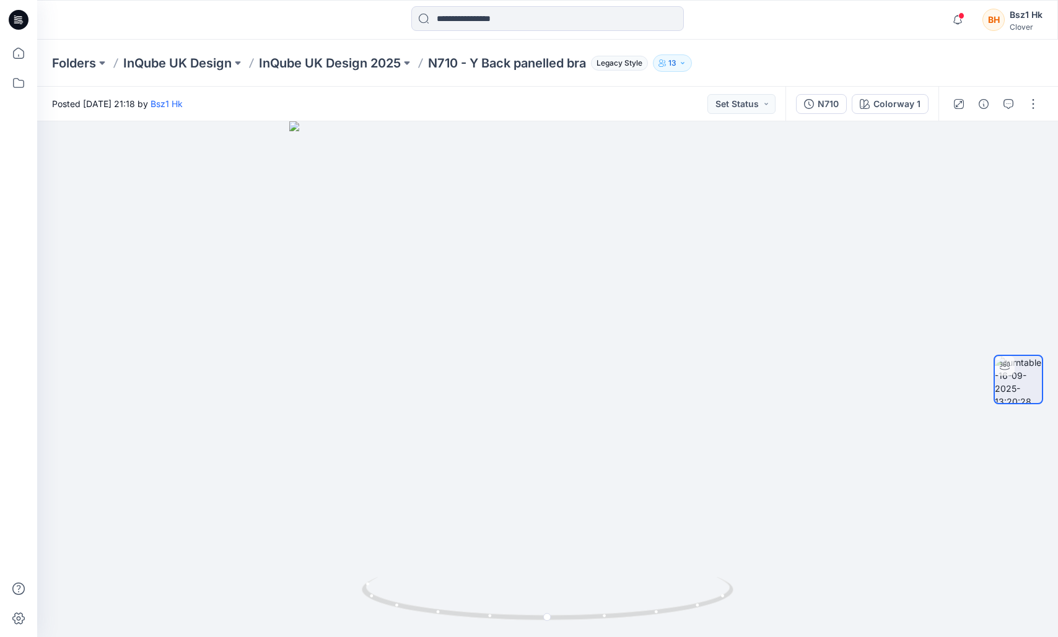
click at [20, 17] on icon at bounding box center [19, 20] width 20 height 20
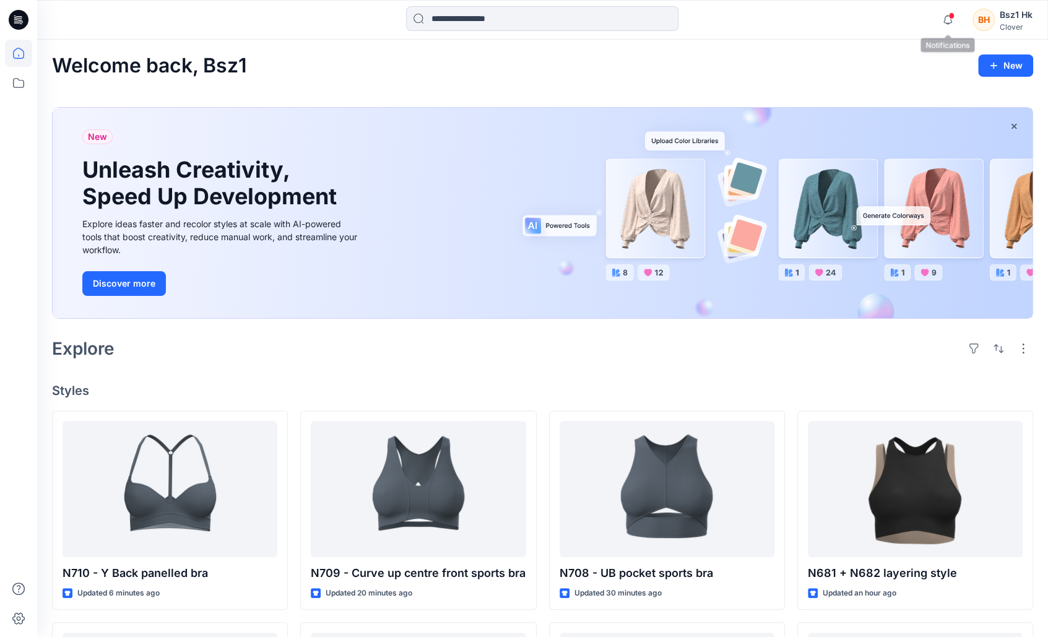
click at [950, 15] on span at bounding box center [952, 15] width 6 height 7
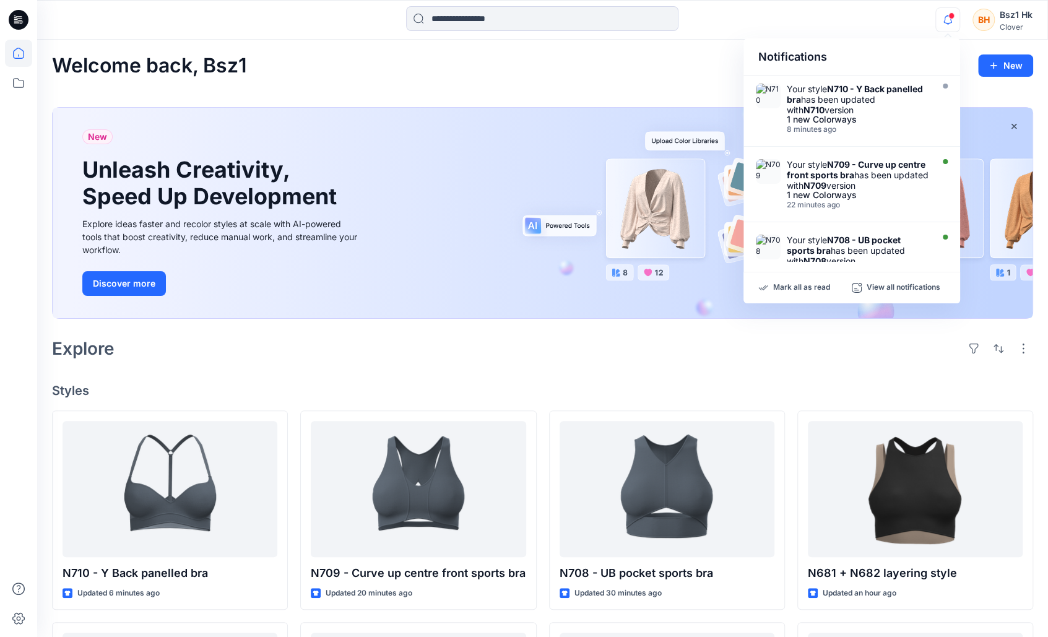
click at [947, 20] on icon "button" at bounding box center [948, 19] width 24 height 25
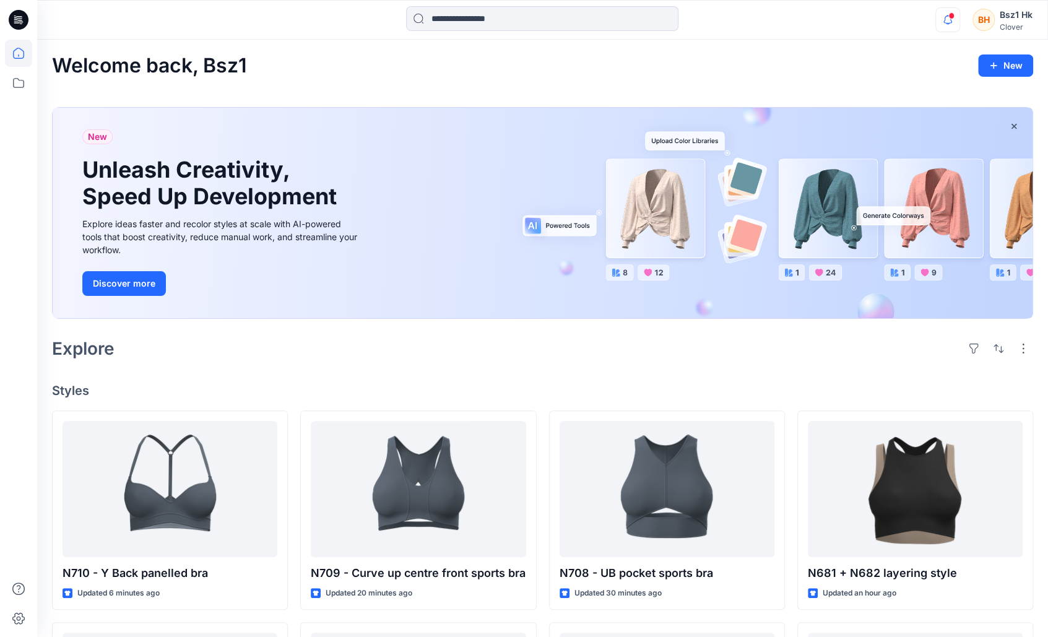
click at [947, 20] on icon "button" at bounding box center [948, 19] width 24 height 25
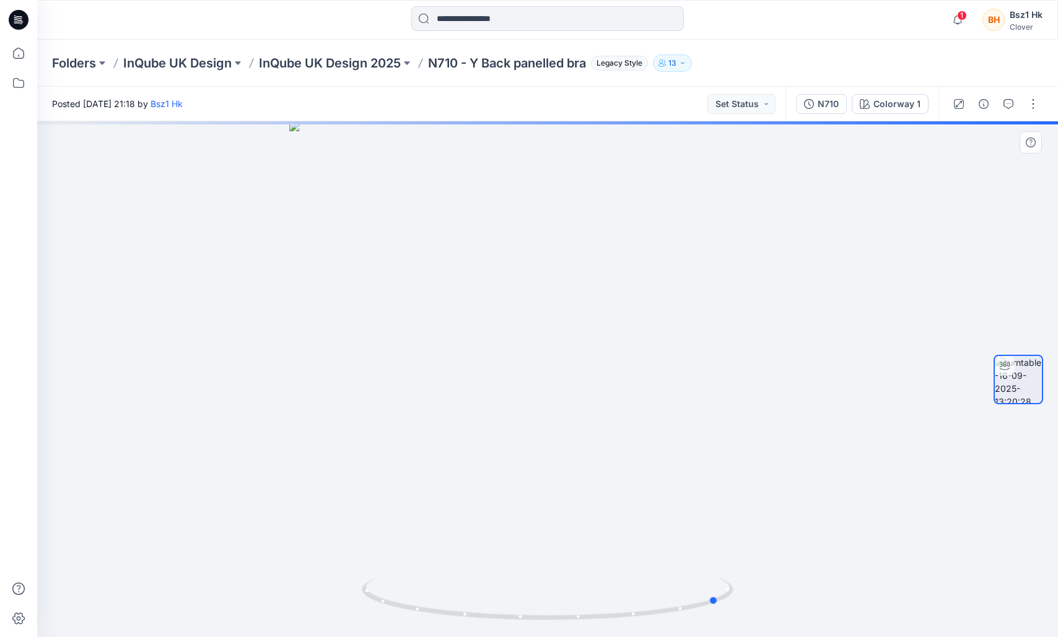
drag, startPoint x: 698, startPoint y: 614, endPoint x: 499, endPoint y: 633, distance: 200.3
click at [499, 633] on div at bounding box center [547, 379] width 1020 height 516
click at [831, 105] on div "N710" at bounding box center [827, 104] width 21 height 14
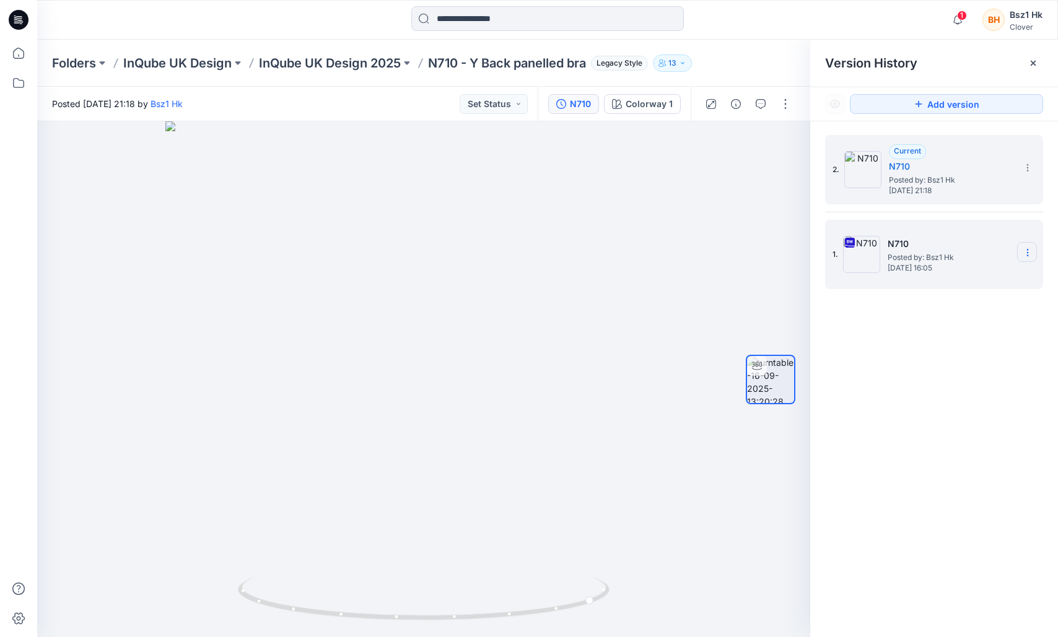
click at [1030, 254] on icon at bounding box center [1027, 253] width 10 height 10
click at [977, 380] on div "Delete Version" at bounding box center [961, 380] width 144 height 25
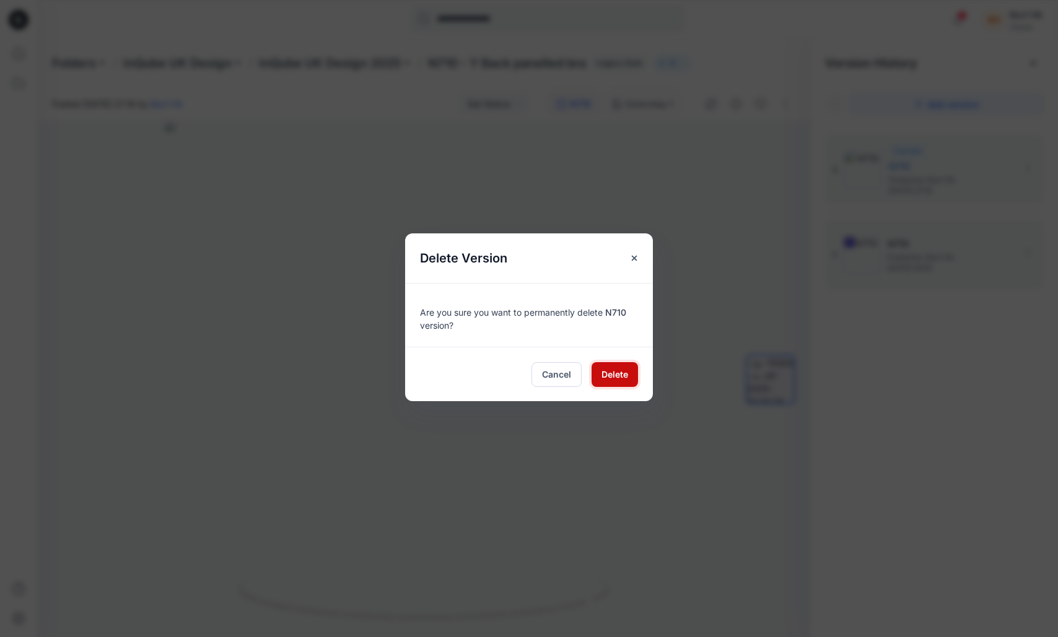
click at [624, 377] on span "Delete" at bounding box center [614, 374] width 27 height 13
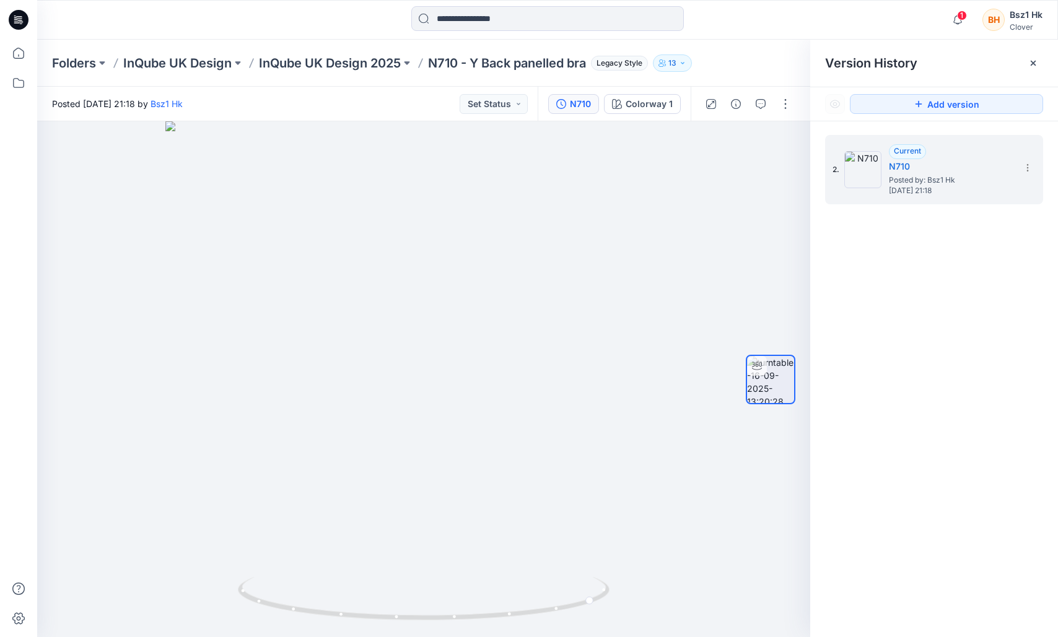
click at [878, 296] on div "2. Current N710 Posted by: Bsz1 Hk Tuesday, September 16, 2025 21:18" at bounding box center [934, 388] width 248 height 534
drag, startPoint x: 547, startPoint y: 604, endPoint x: 373, endPoint y: 612, distance: 174.2
click at [373, 612] on icon at bounding box center [425, 600] width 375 height 46
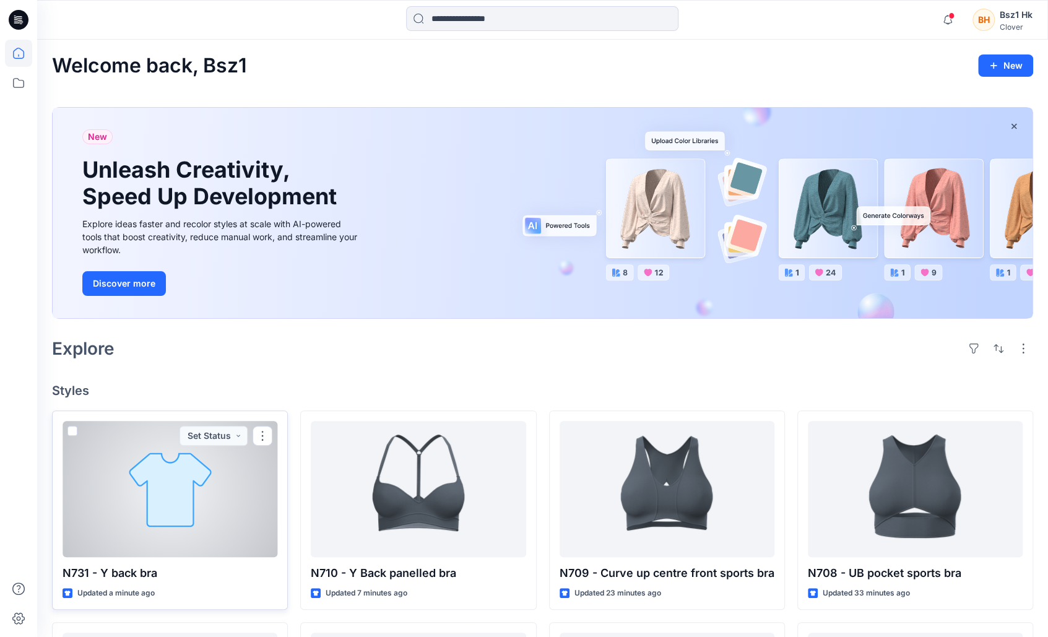
click at [173, 484] on div at bounding box center [170, 489] width 215 height 136
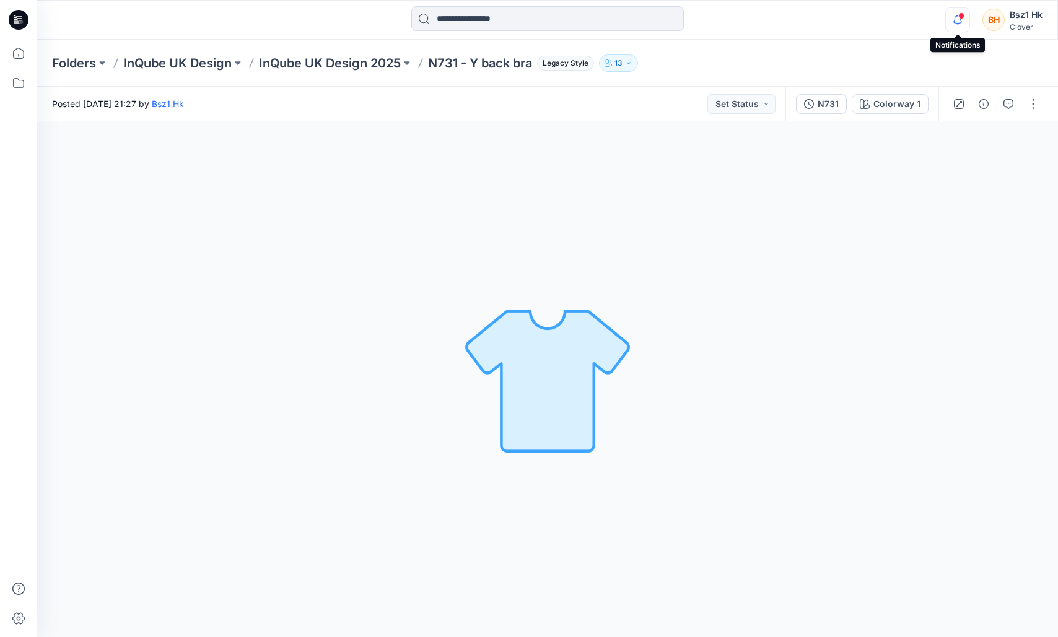
click at [959, 20] on icon "button" at bounding box center [958, 19] width 24 height 25
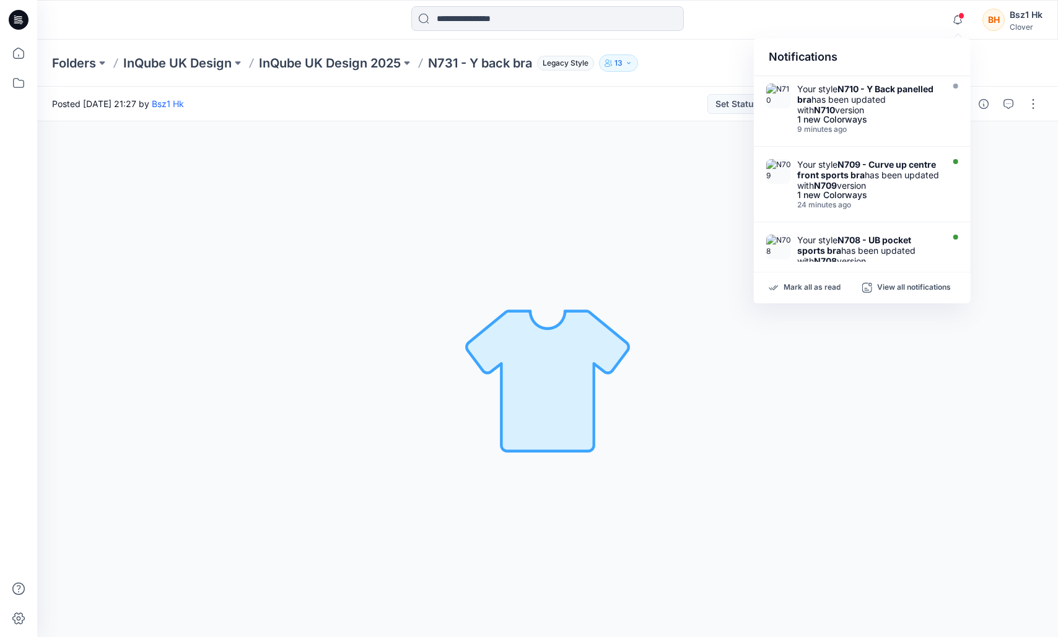
click at [901, 25] on div "Notifications Your style N710 - Y Back panelled bra has been updated with N710 …" at bounding box center [547, 19] width 1020 height 27
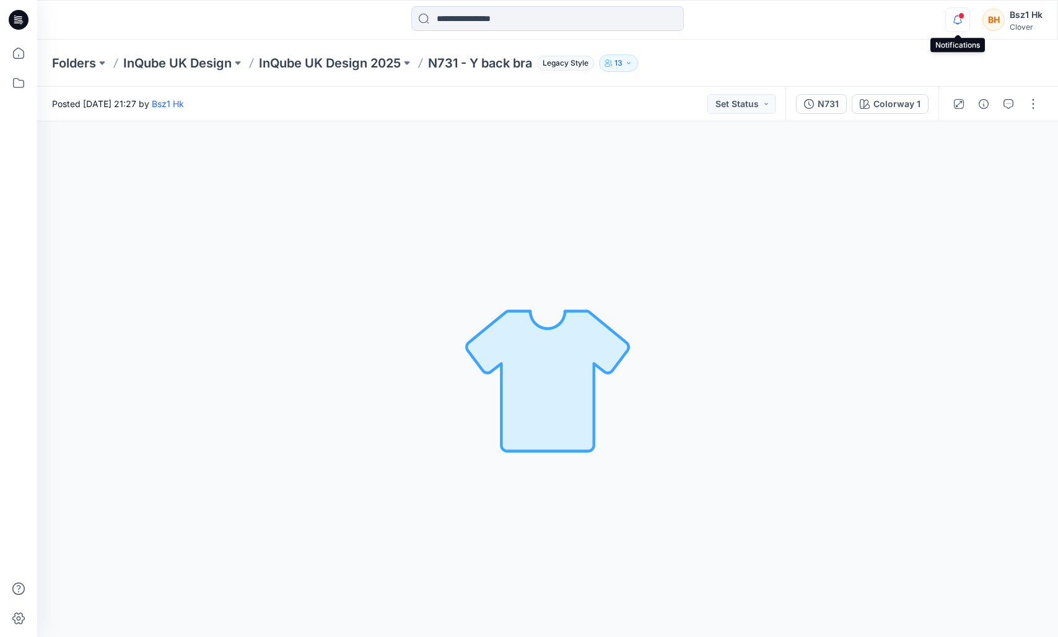
click at [960, 24] on icon "button" at bounding box center [958, 19] width 24 height 25
click at [965, 14] on span "1" at bounding box center [962, 16] width 10 height 10
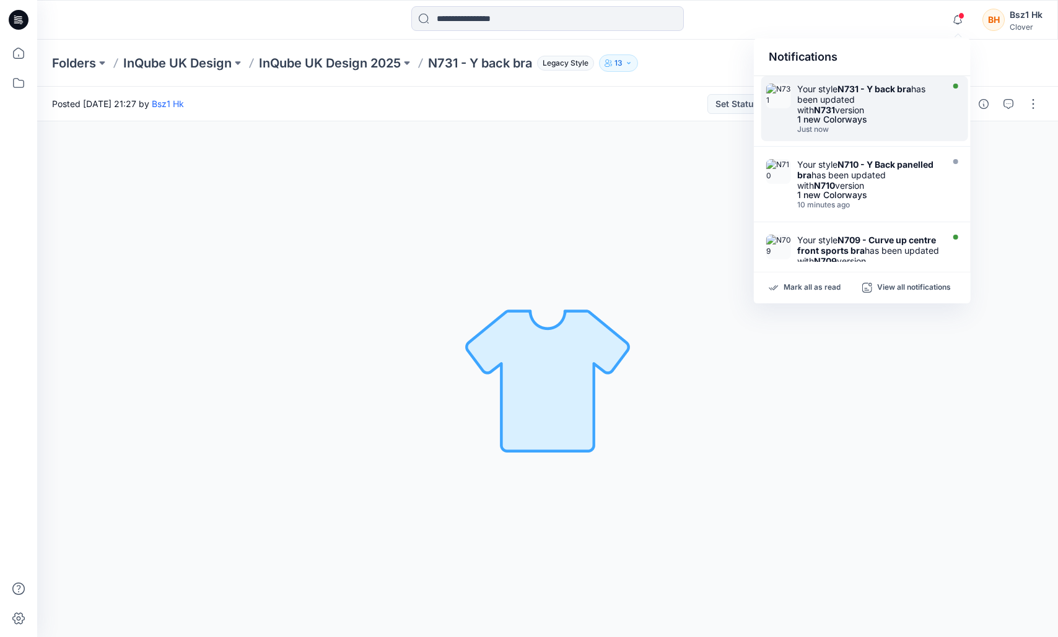
click at [877, 105] on div "Your style N731 - Y back bra has been updated with N731 version" at bounding box center [868, 100] width 142 height 32
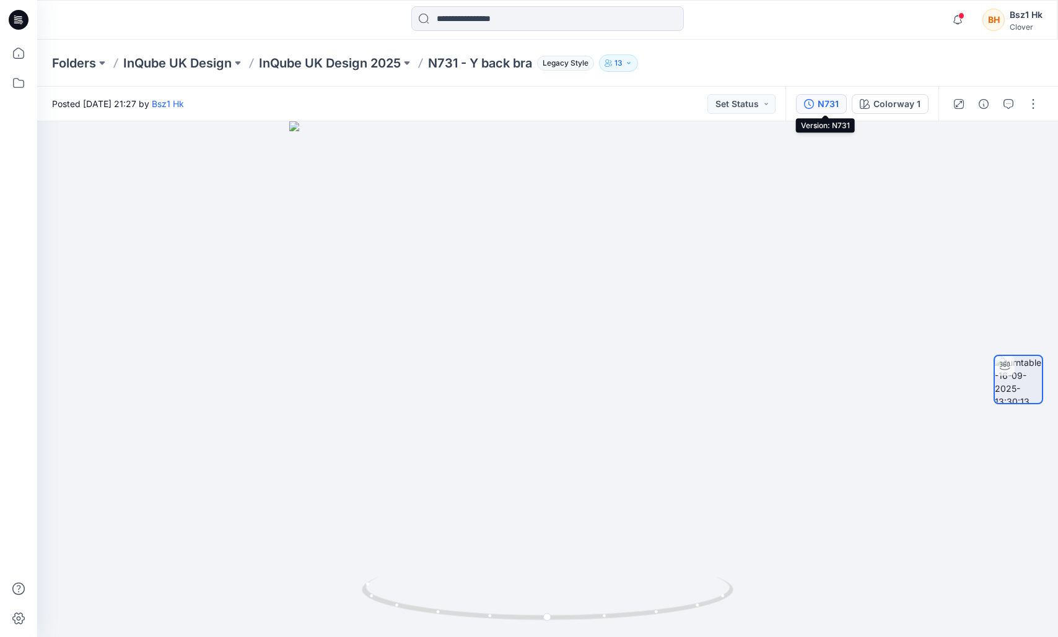
click at [833, 104] on div "N731" at bounding box center [827, 104] width 21 height 14
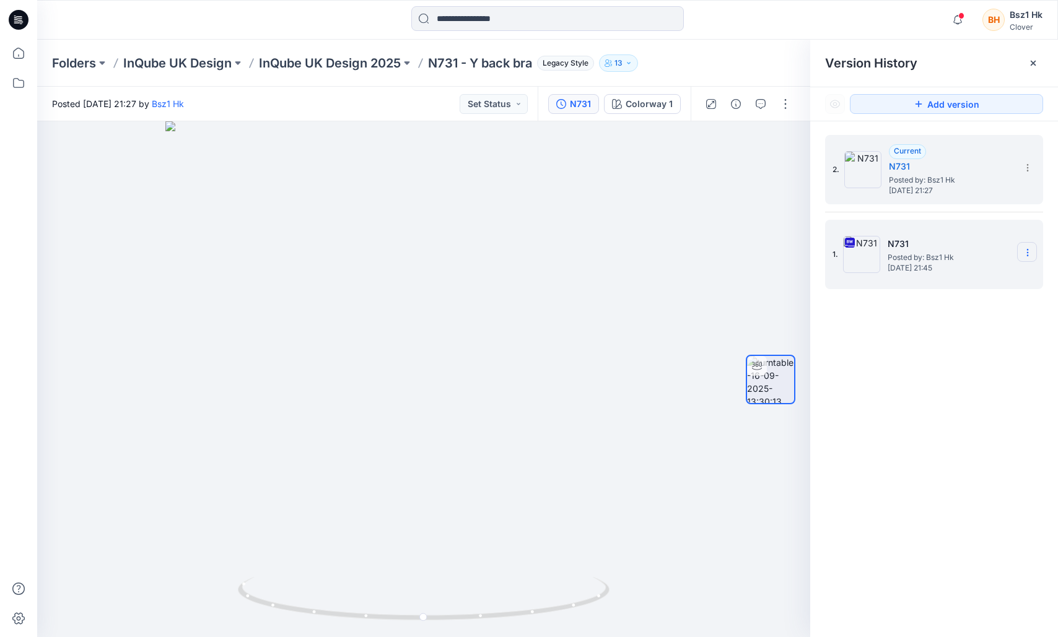
click at [1029, 252] on icon at bounding box center [1027, 253] width 10 height 10
click at [934, 383] on span "Delete Version" at bounding box center [942, 380] width 58 height 15
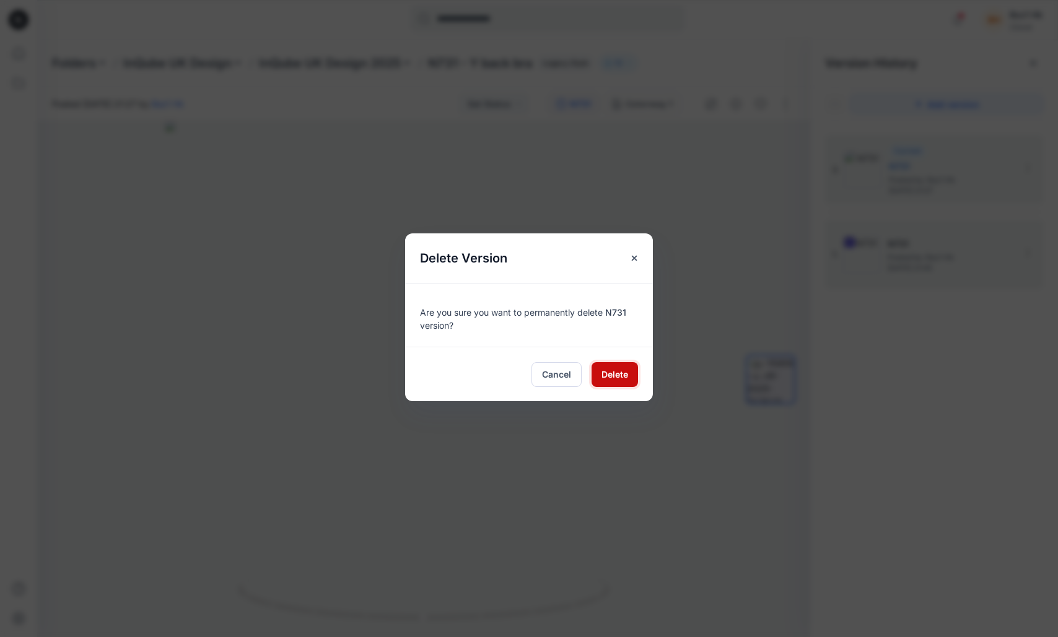
click at [622, 374] on span "Delete" at bounding box center [614, 374] width 27 height 13
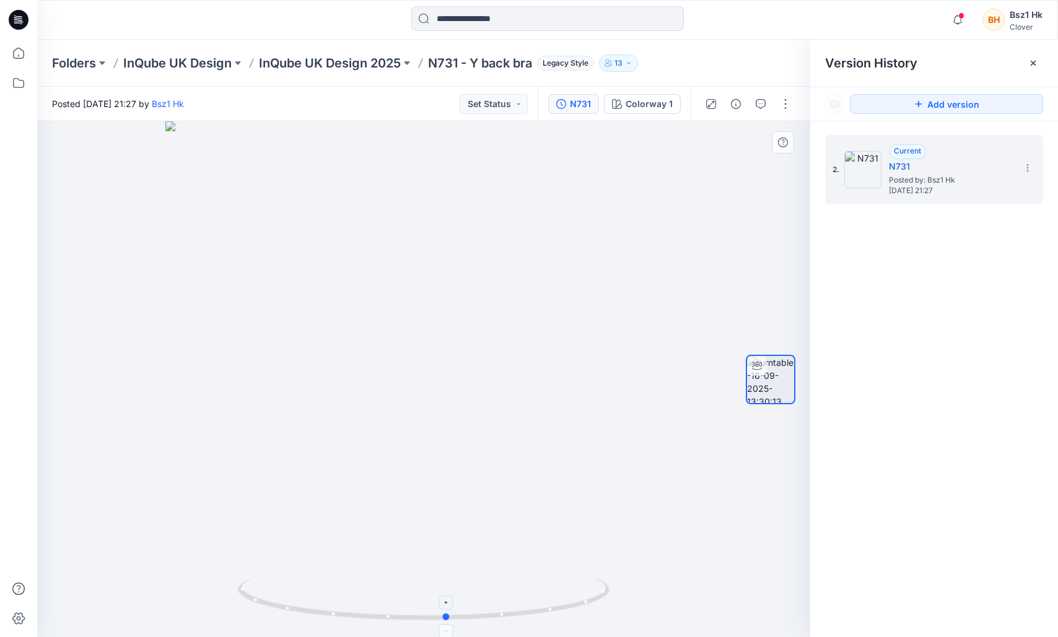
drag, startPoint x: 554, startPoint y: 607, endPoint x: 577, endPoint y: 617, distance: 25.3
click at [577, 617] on icon at bounding box center [425, 600] width 375 height 46
drag, startPoint x: 588, startPoint y: 604, endPoint x: 297, endPoint y: 576, distance: 293.0
click at [297, 576] on div at bounding box center [423, 379] width 773 height 516
drag, startPoint x: 575, startPoint y: 607, endPoint x: 276, endPoint y: 559, distance: 302.3
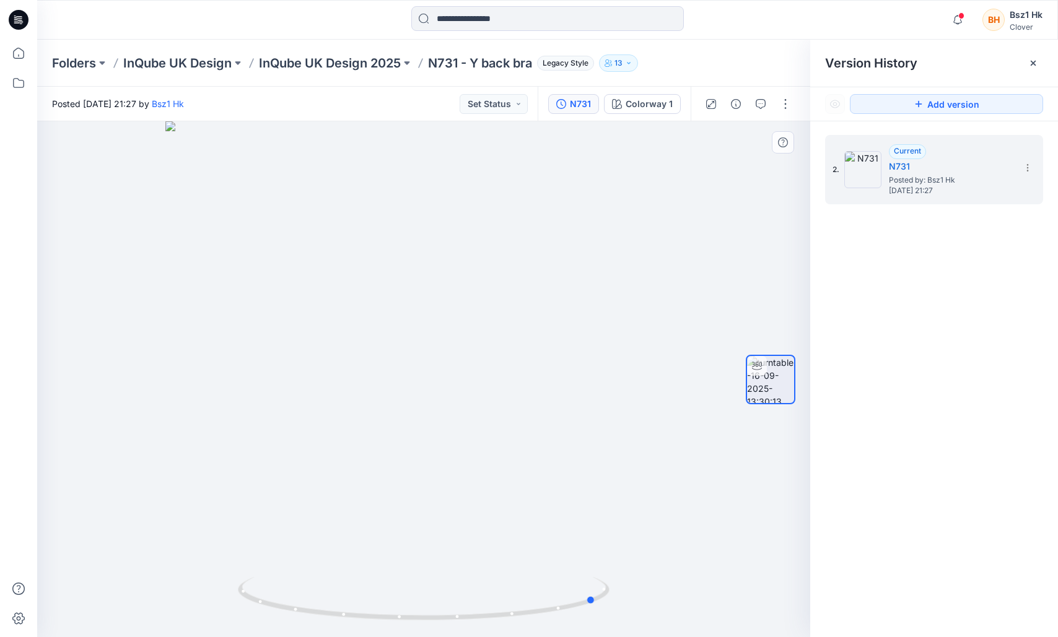
click at [276, 559] on div at bounding box center [423, 379] width 773 height 516
click at [21, 15] on icon at bounding box center [19, 20] width 20 height 20
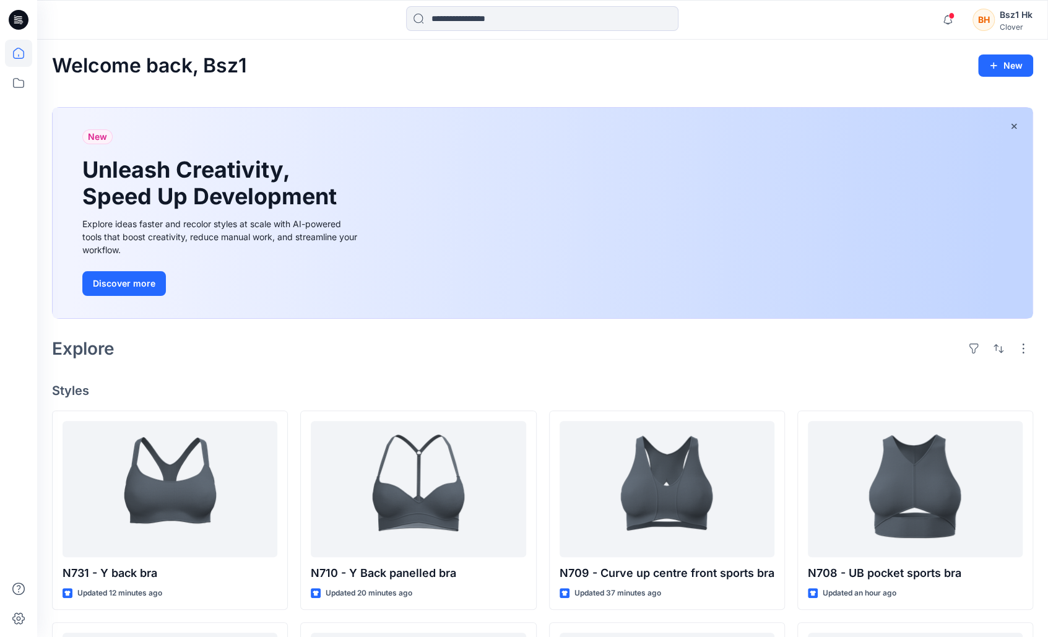
click at [289, 342] on div "Explore" at bounding box center [542, 349] width 981 height 30
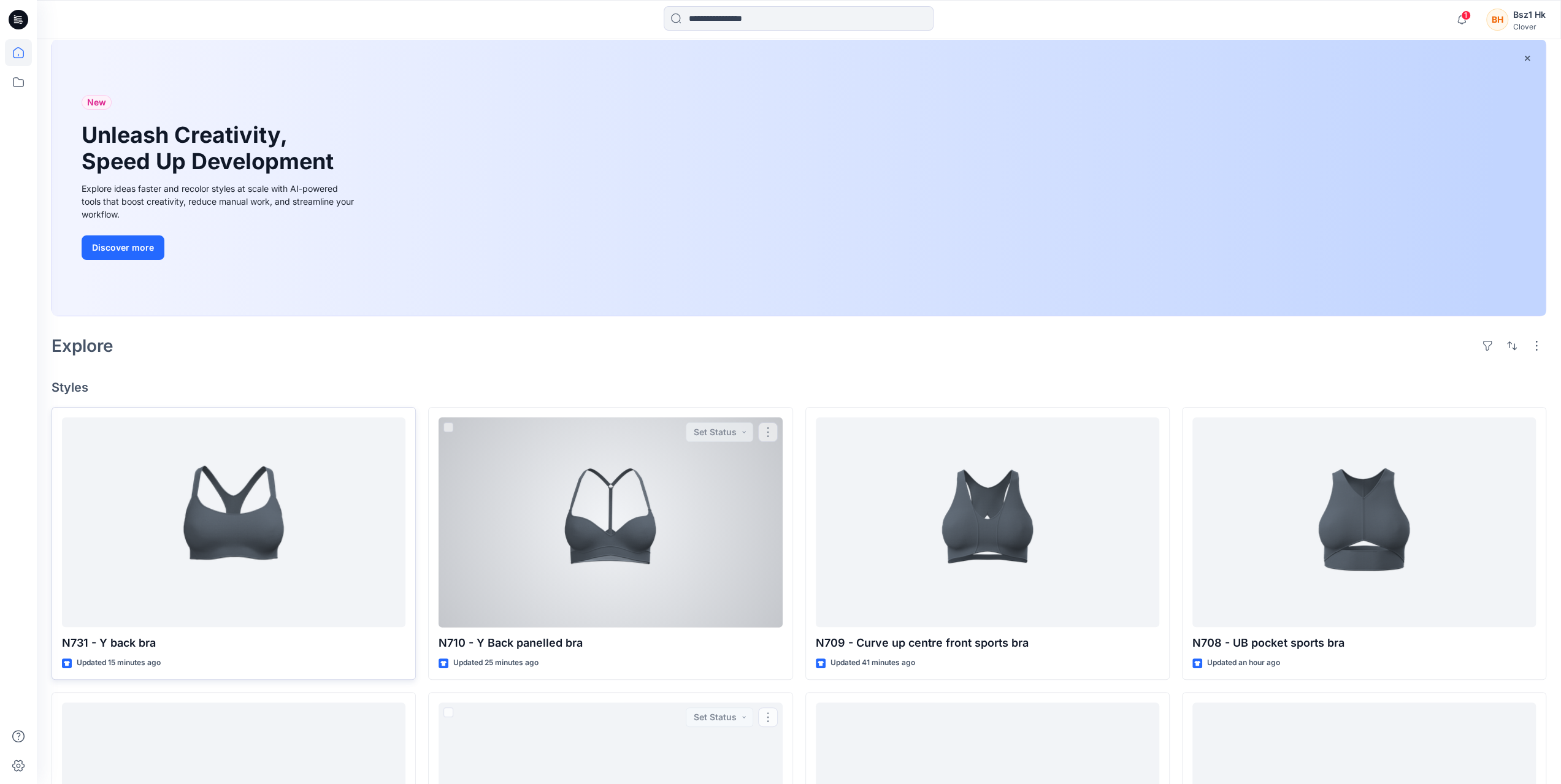
scroll to position [61, 0]
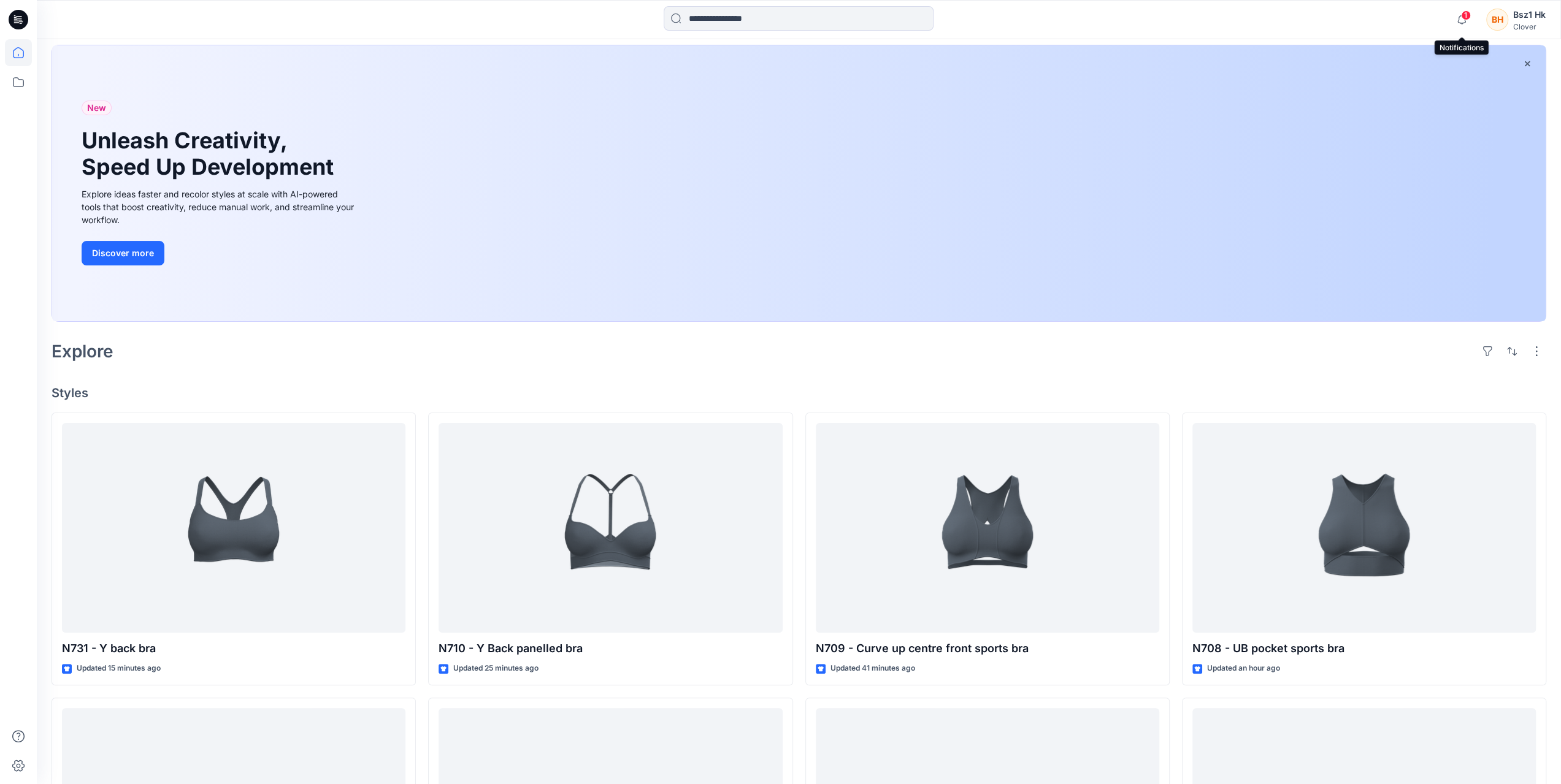
click at [1047, 12] on span "1" at bounding box center [1466, 16] width 10 height 10
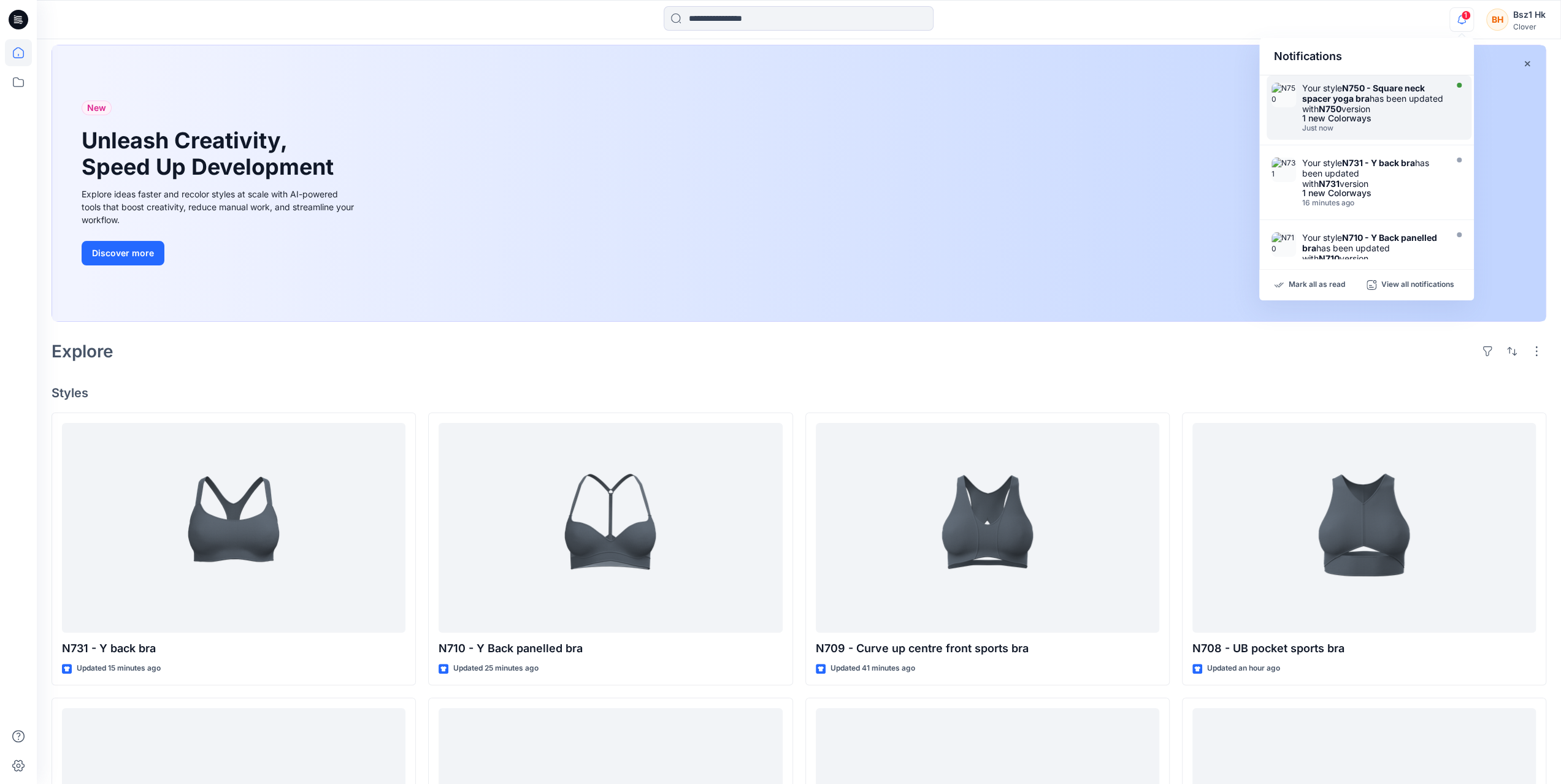
click at [1047, 111] on div "Your style N750 - Square neck spacer yoga bra has been updated with N750 version" at bounding box center [1373, 99] width 141 height 32
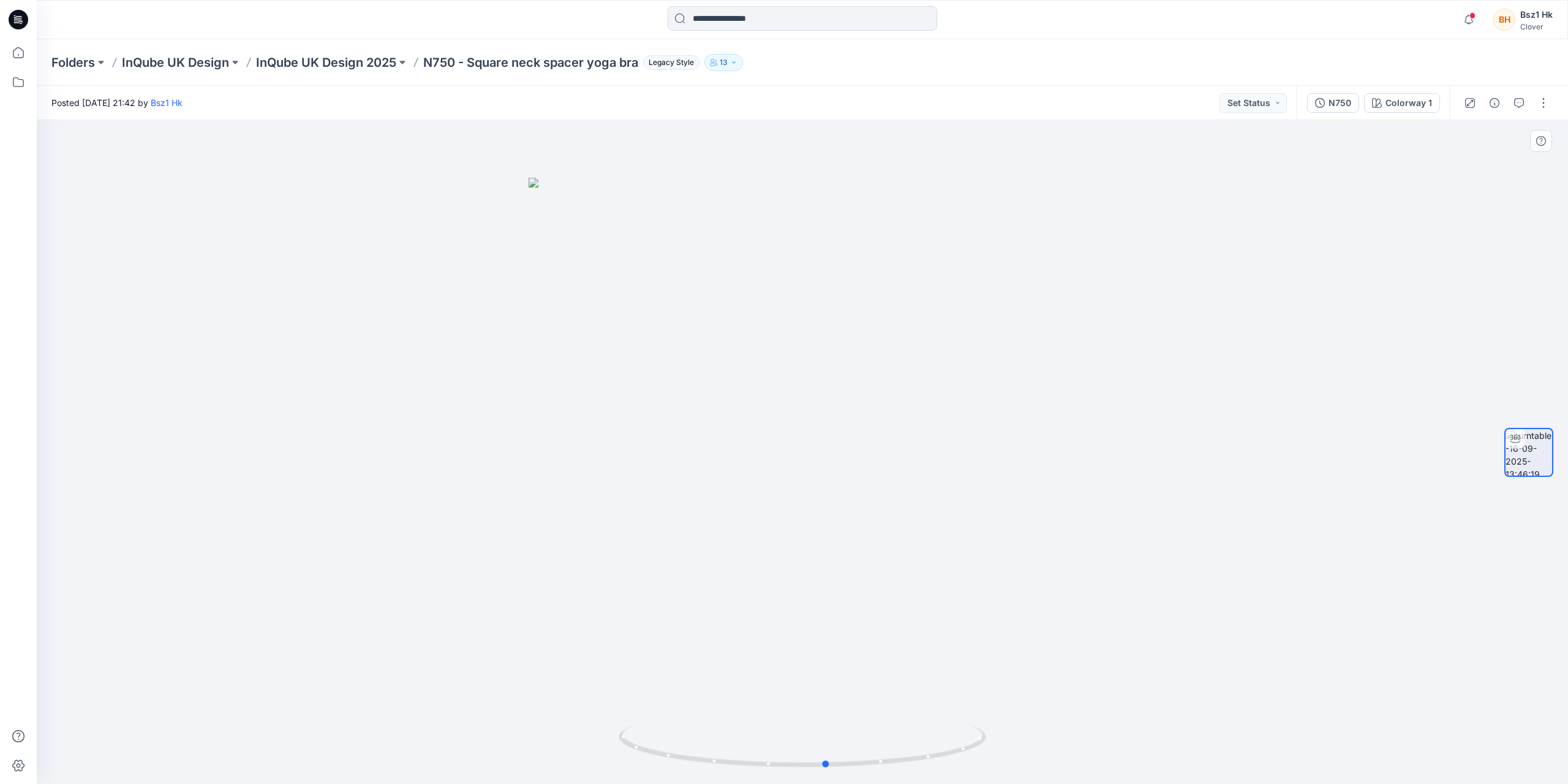
drag, startPoint x: 951, startPoint y: 749, endPoint x: 607, endPoint y: 714, distance: 345.8
click at [607, 631] on div at bounding box center [802, 451] width 1531 height 664
drag, startPoint x: 960, startPoint y: 749, endPoint x: 849, endPoint y: 742, distance: 111.2
click at [849, 631] on icon at bounding box center [803, 747] width 371 height 46
click at [1046, 100] on div "N750" at bounding box center [1339, 103] width 23 height 14
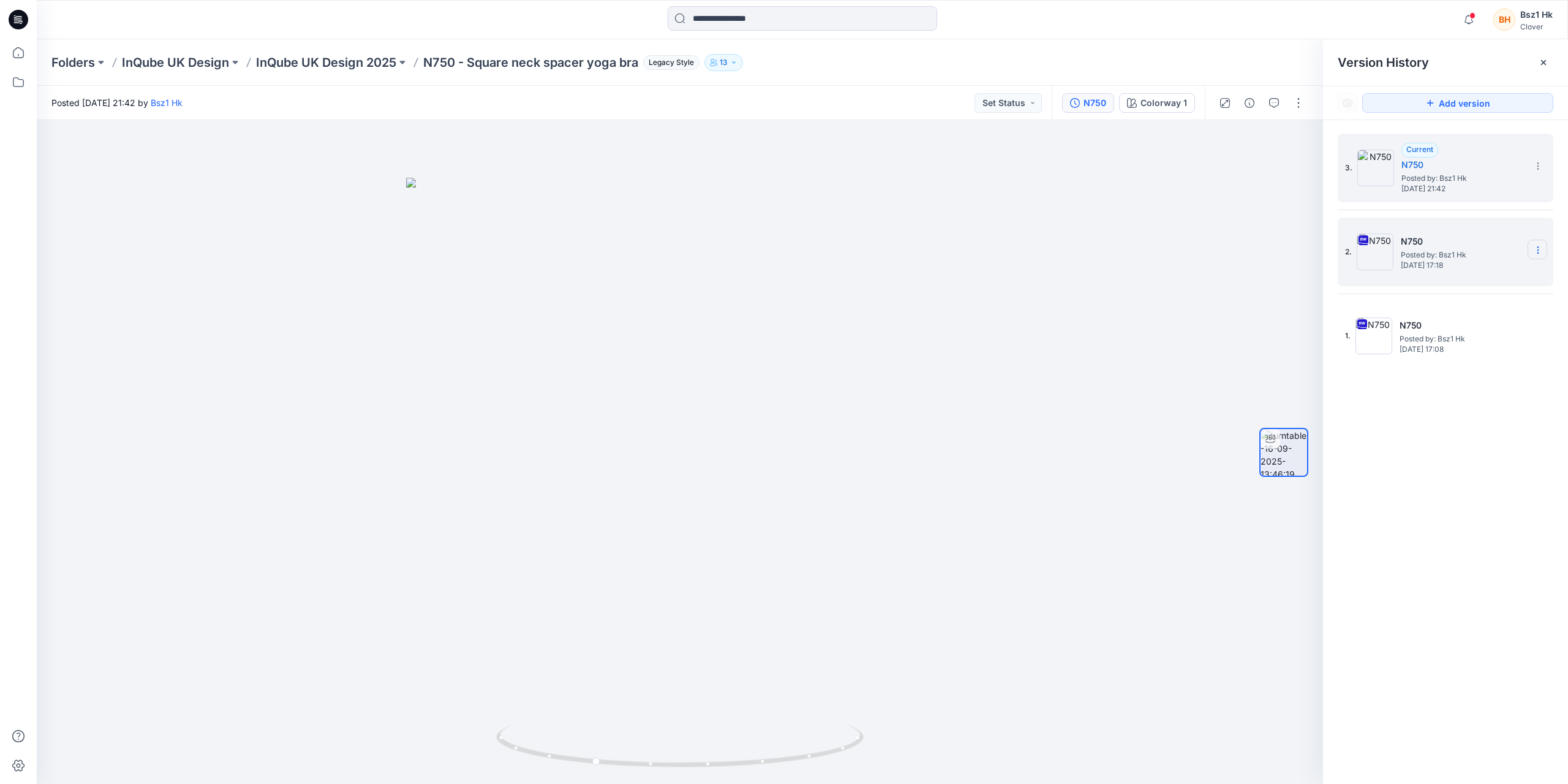
click at [1046, 248] on icon at bounding box center [1538, 250] width 10 height 10
click at [1046, 382] on div "Delete Version" at bounding box center [1473, 376] width 142 height 25
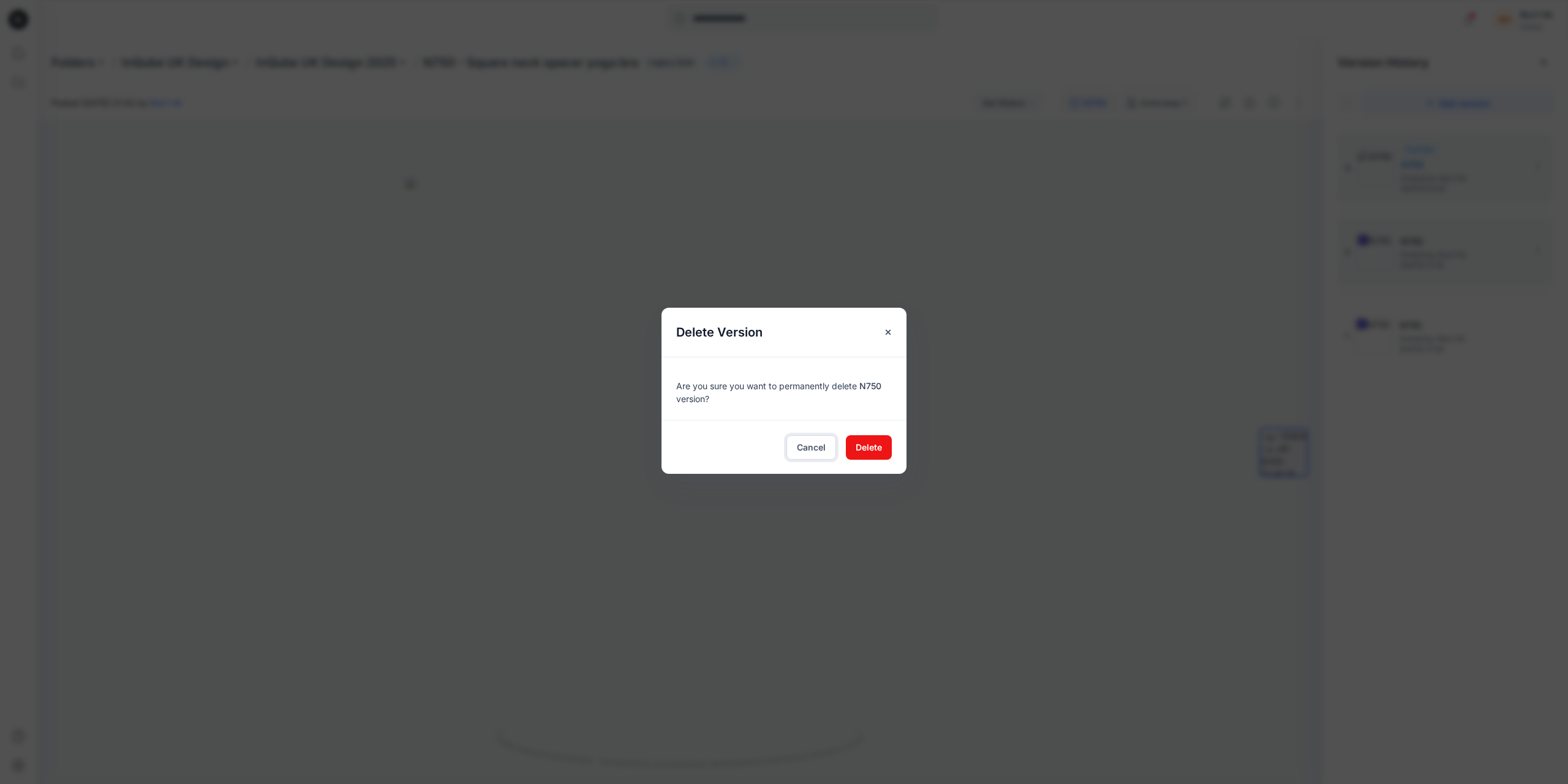
drag, startPoint x: 801, startPoint y: 448, endPoint x: 889, endPoint y: 419, distance: 92.7
click at [890, 404] on div "Delete Version Are you sure you want to permanently delete N750 version? Cancel…" at bounding box center [784, 391] width 245 height 166
click at [876, 446] on span "Delete" at bounding box center [869, 446] width 27 height 13
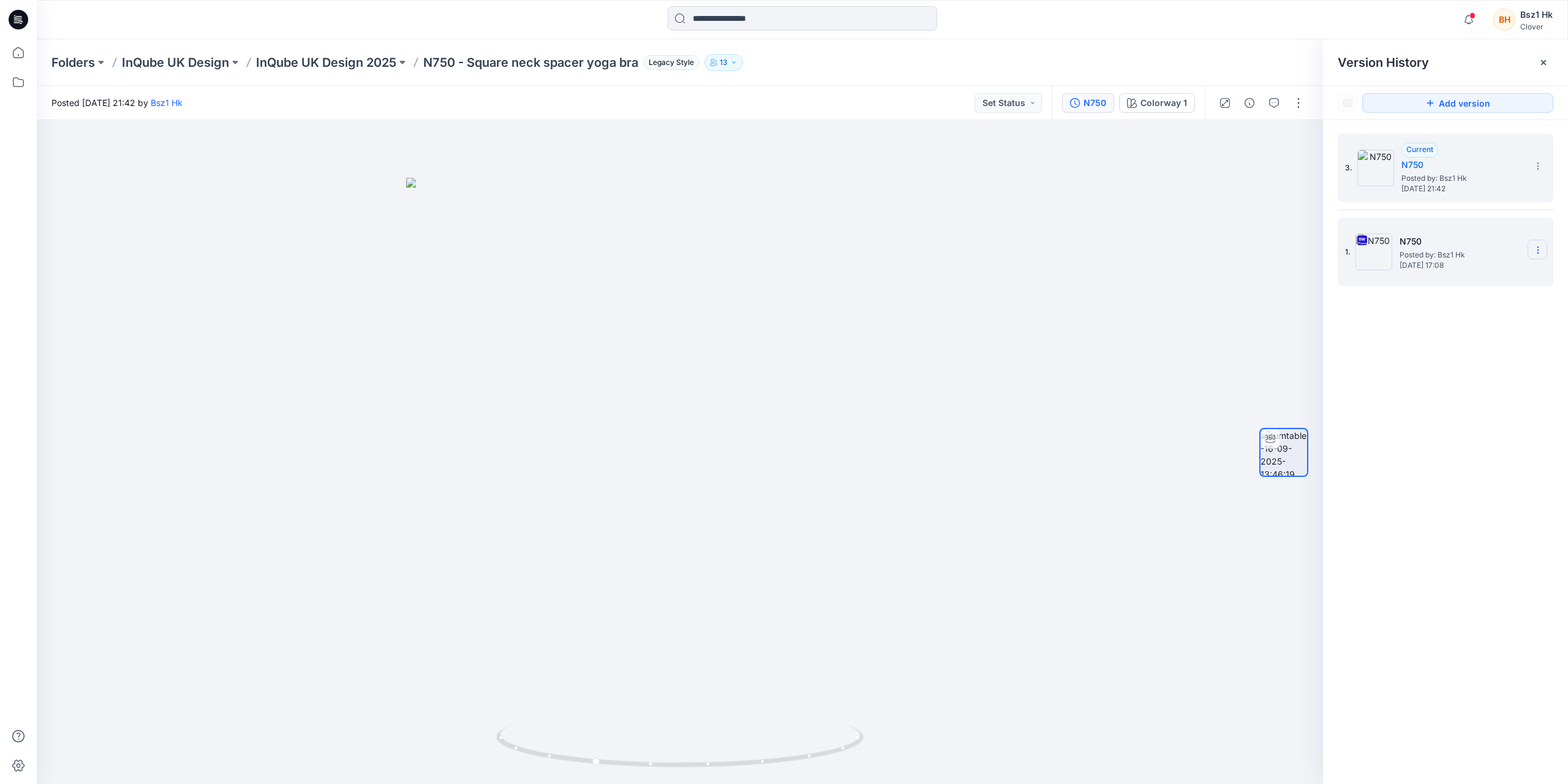
click at [1046, 247] on icon at bounding box center [1538, 250] width 10 height 10
click at [1046, 369] on div "Delete Version" at bounding box center [1473, 376] width 142 height 25
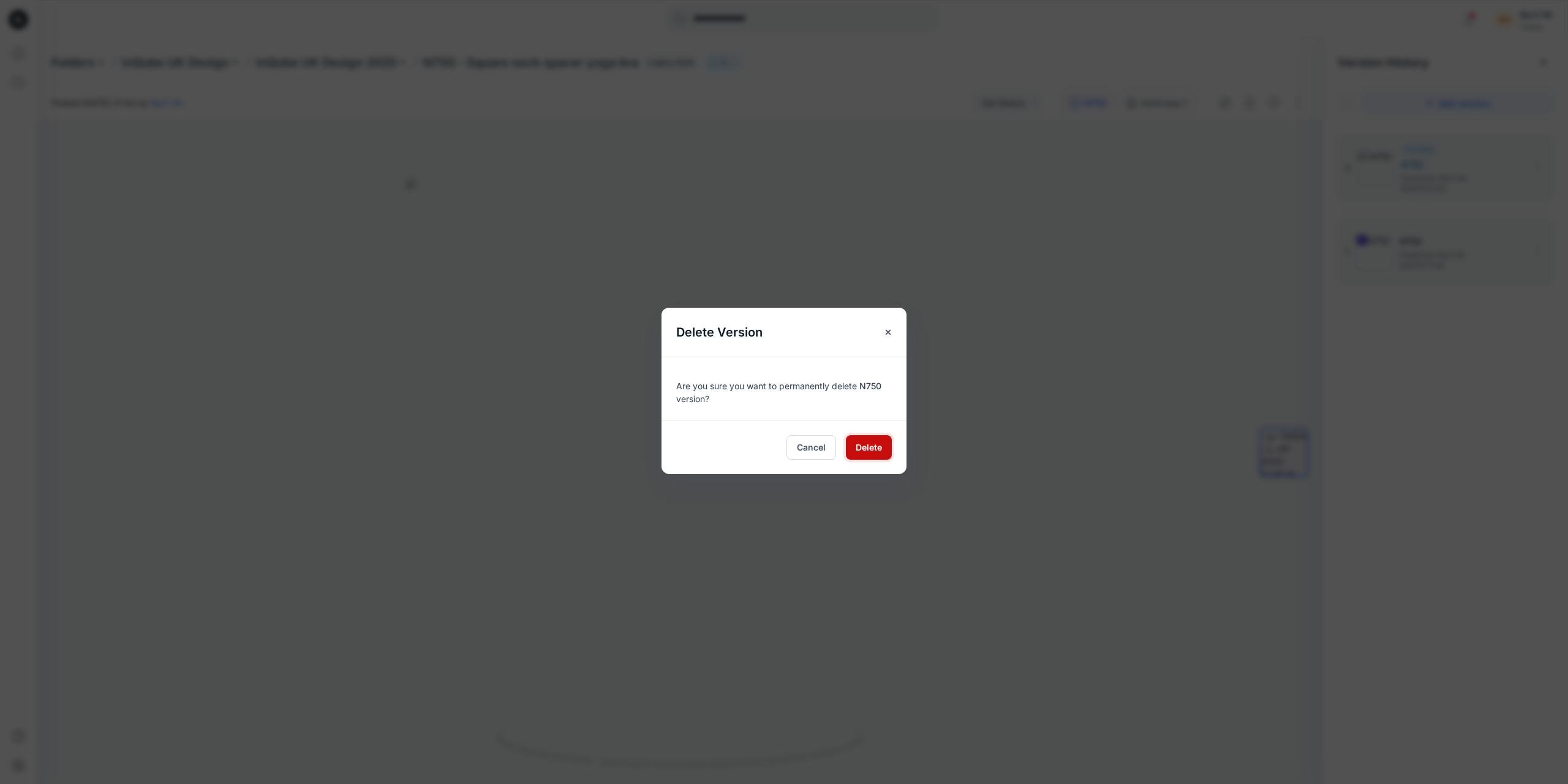
click at [882, 450] on button "Delete" at bounding box center [869, 447] width 46 height 25
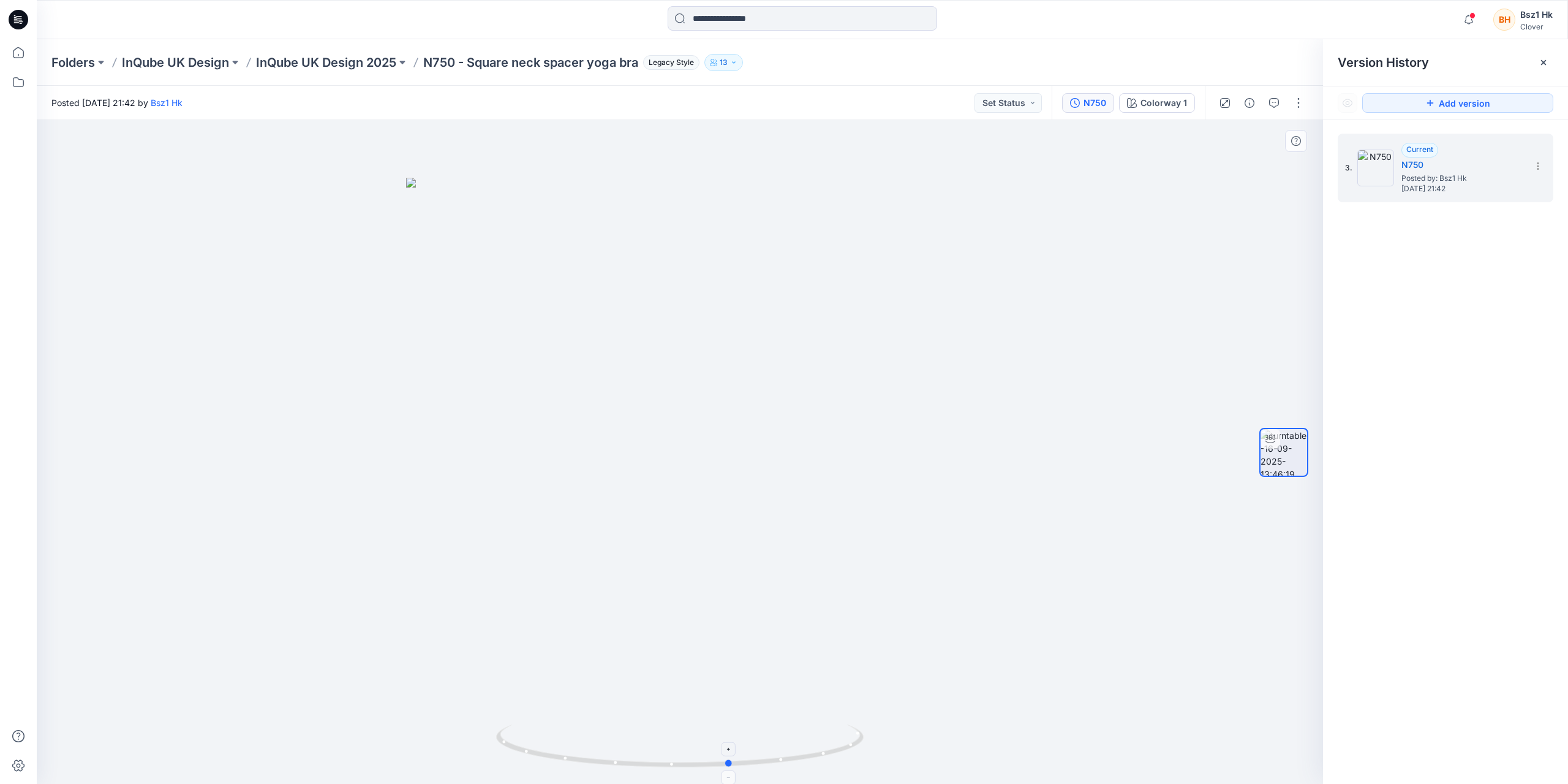
drag, startPoint x: 823, startPoint y: 747, endPoint x: 618, endPoint y: 739, distance: 205.2
click at [618, 631] on icon at bounding box center [682, 747] width 371 height 46
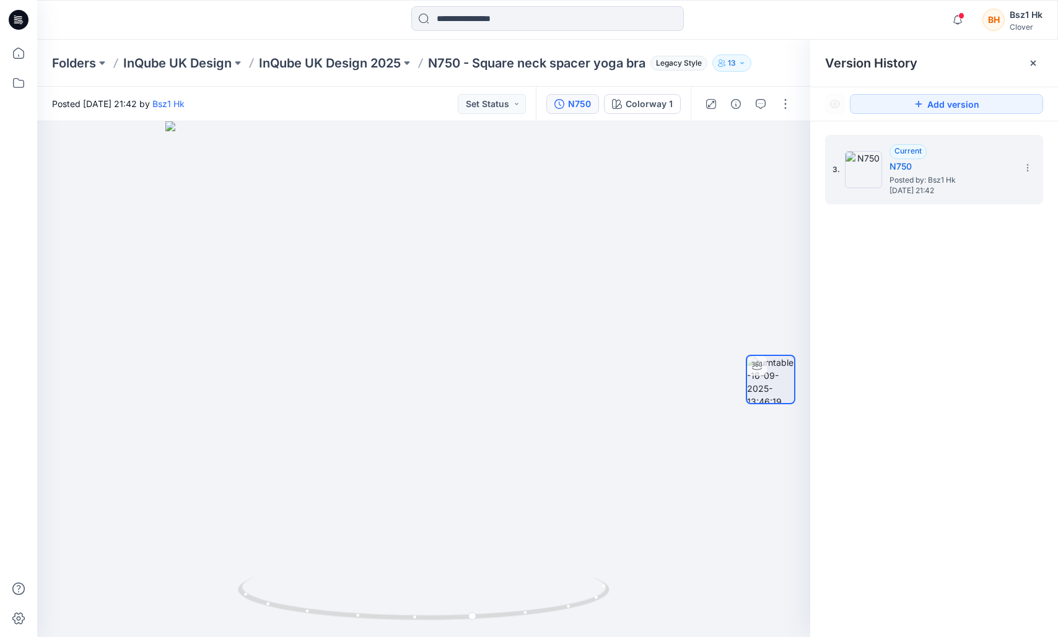
click at [16, 17] on icon at bounding box center [19, 20] width 20 height 20
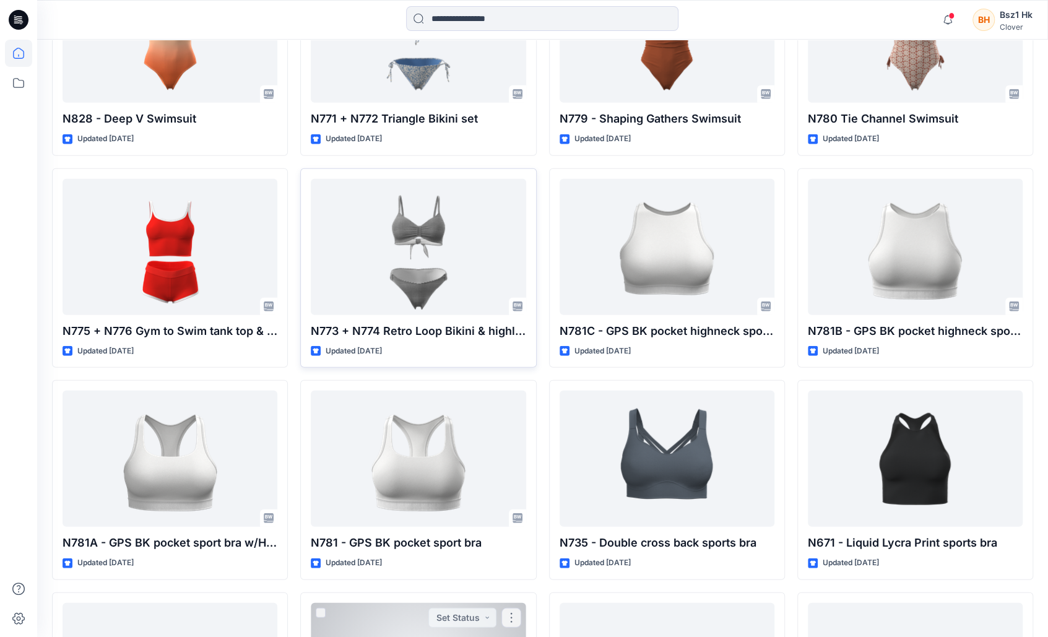
scroll to position [1786, 0]
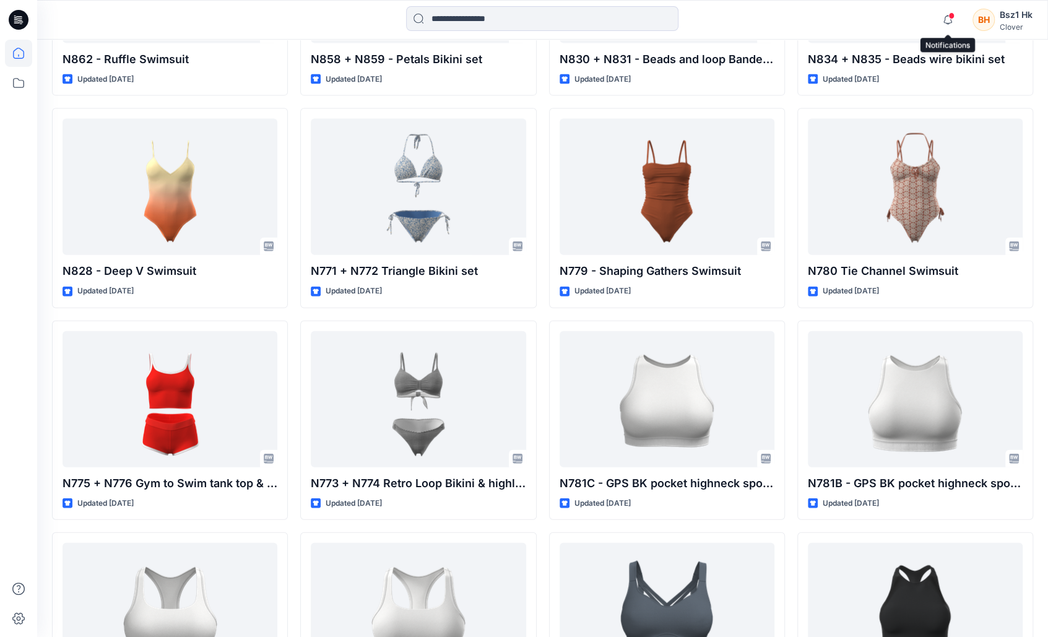
click at [951, 15] on span at bounding box center [952, 15] width 6 height 7
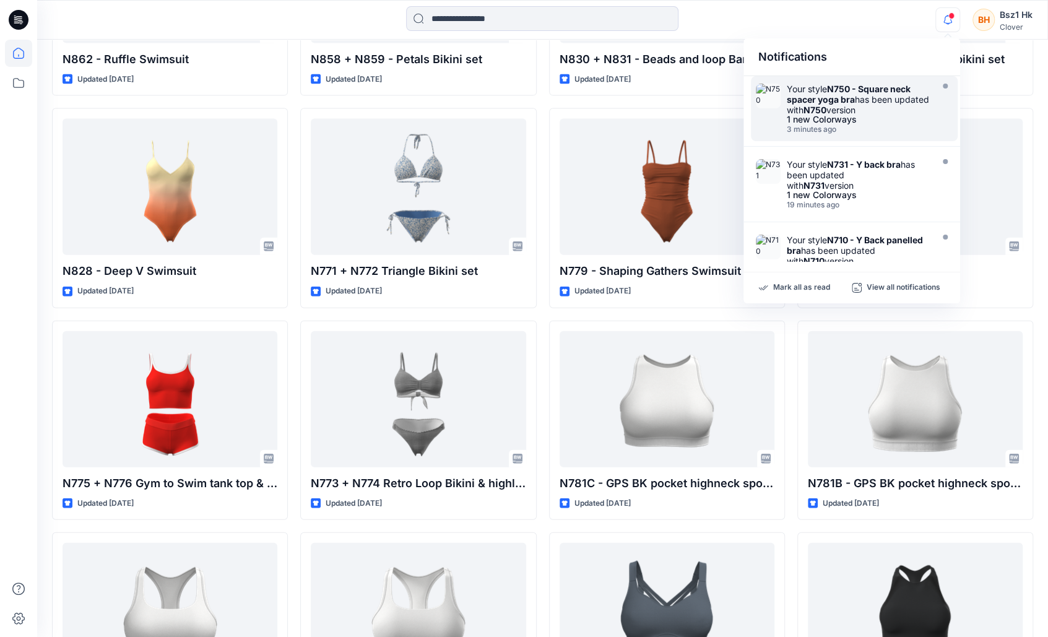
click at [870, 103] on div "Your style N750 - Square neck spacer yoga bra has been updated with N750 version" at bounding box center [858, 100] width 142 height 32
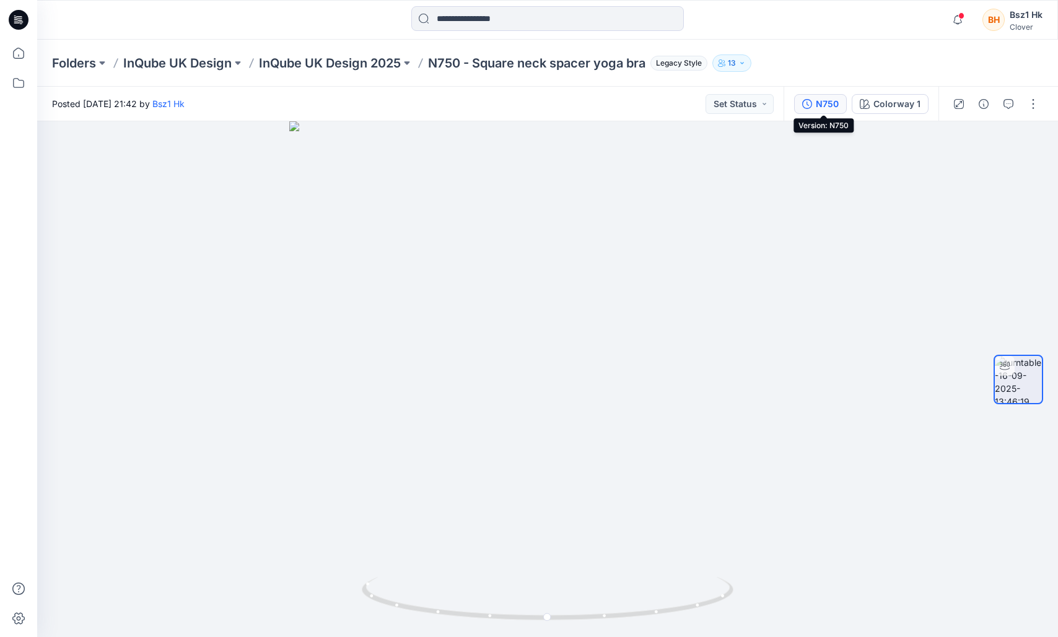
click at [831, 102] on div "N750" at bounding box center [827, 104] width 23 height 14
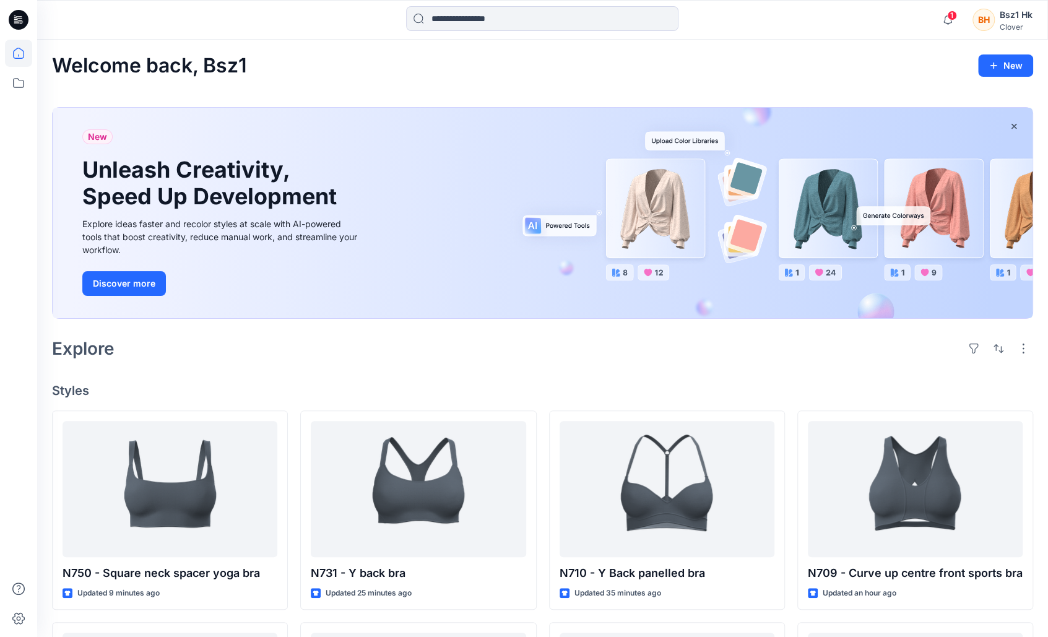
click at [951, 4] on div "1 Notifications Your style N750 - Square neck spacer yoga bra has been updated …" at bounding box center [542, 20] width 1011 height 40
click at [949, 19] on icon "button" at bounding box center [948, 19] width 24 height 25
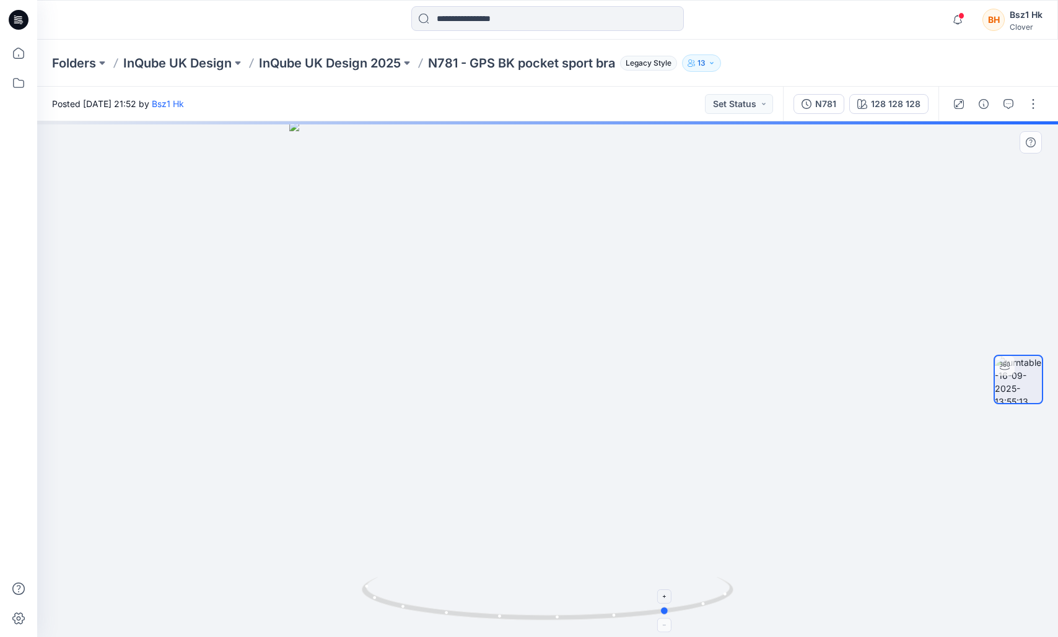
drag, startPoint x: 705, startPoint y: 607, endPoint x: 455, endPoint y: 589, distance: 250.8
click at [455, 589] on icon at bounding box center [549, 600] width 375 height 46
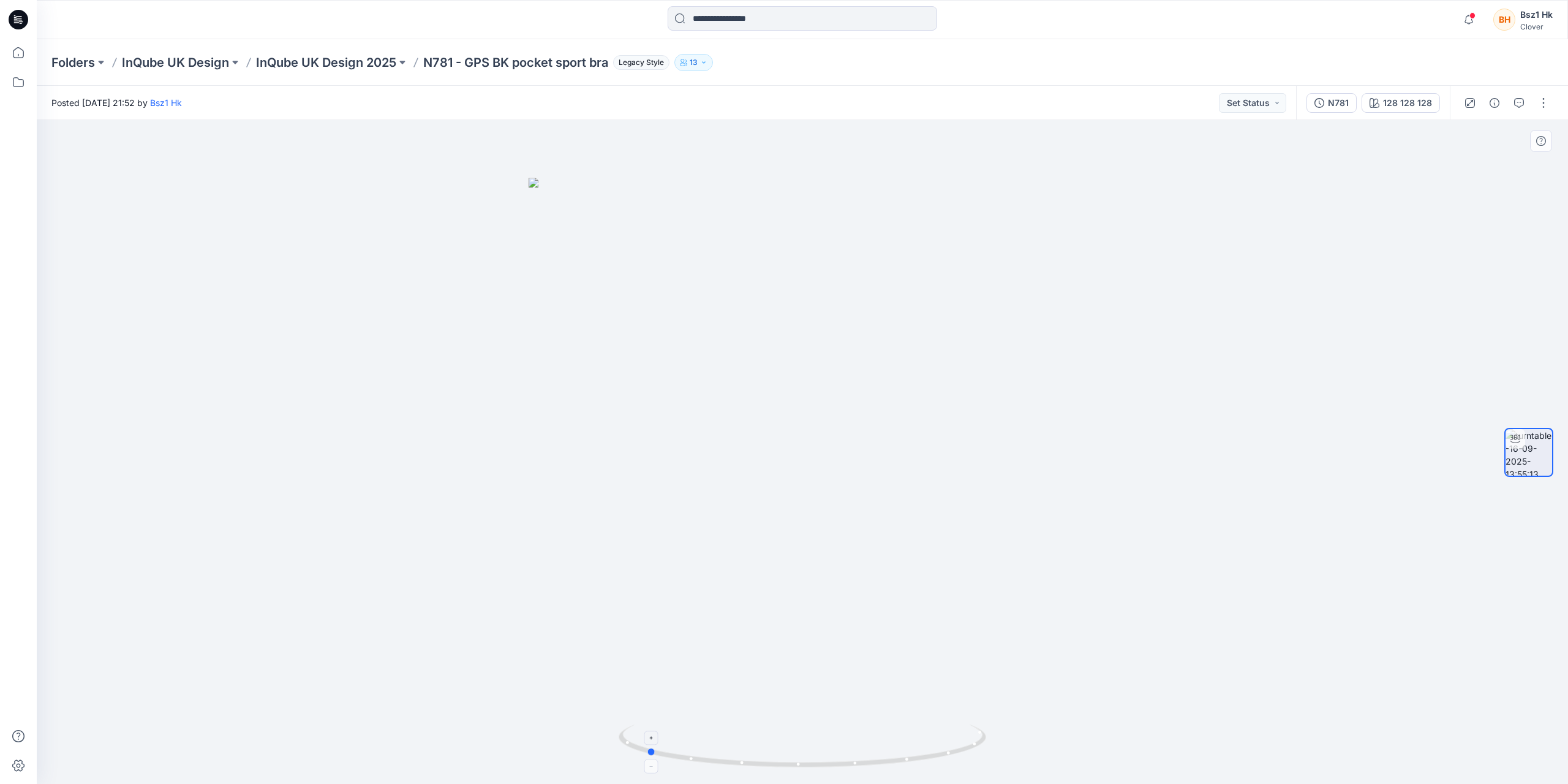
drag, startPoint x: 920, startPoint y: 758, endPoint x: 703, endPoint y: 755, distance: 217.0
click at [703, 631] on icon at bounding box center [803, 747] width 371 height 46
click at [1046, 99] on div "N781" at bounding box center [1337, 103] width 21 height 14
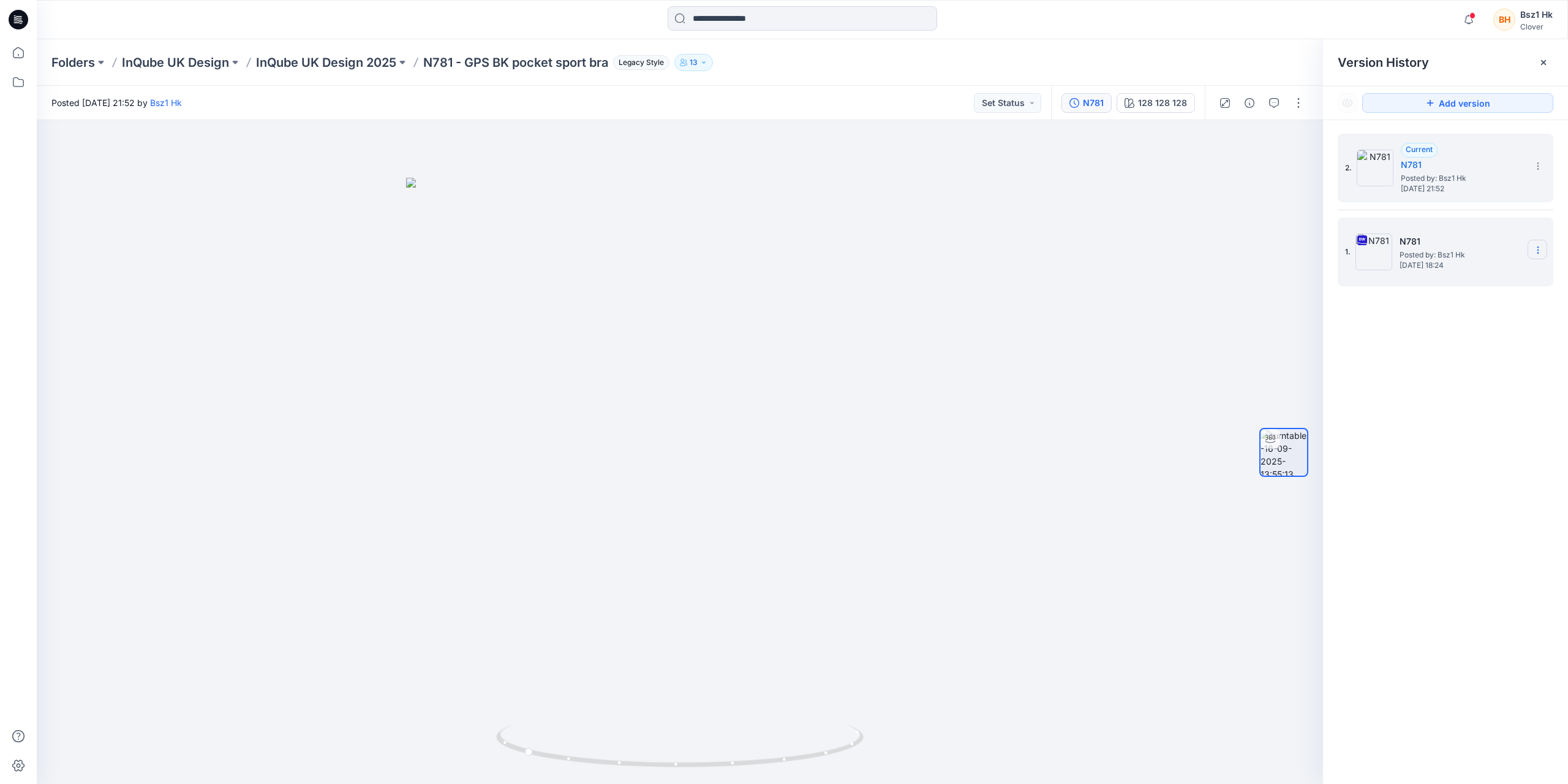
click at [1046, 248] on icon at bounding box center [1538, 250] width 10 height 10
click at [1046, 383] on span "Delete Version" at bounding box center [1453, 376] width 57 height 15
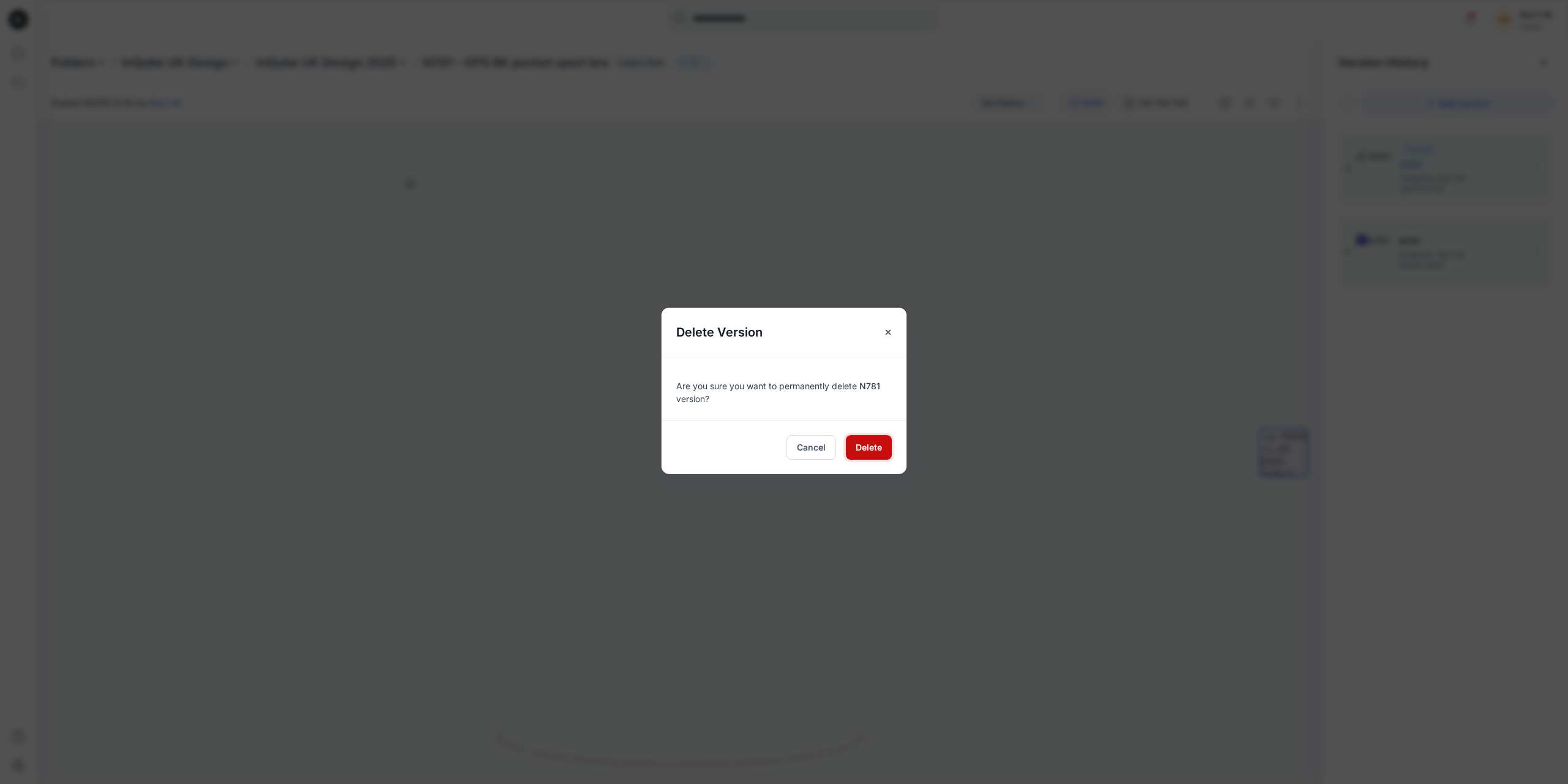
click at [888, 441] on button "Delete" at bounding box center [869, 447] width 46 height 25
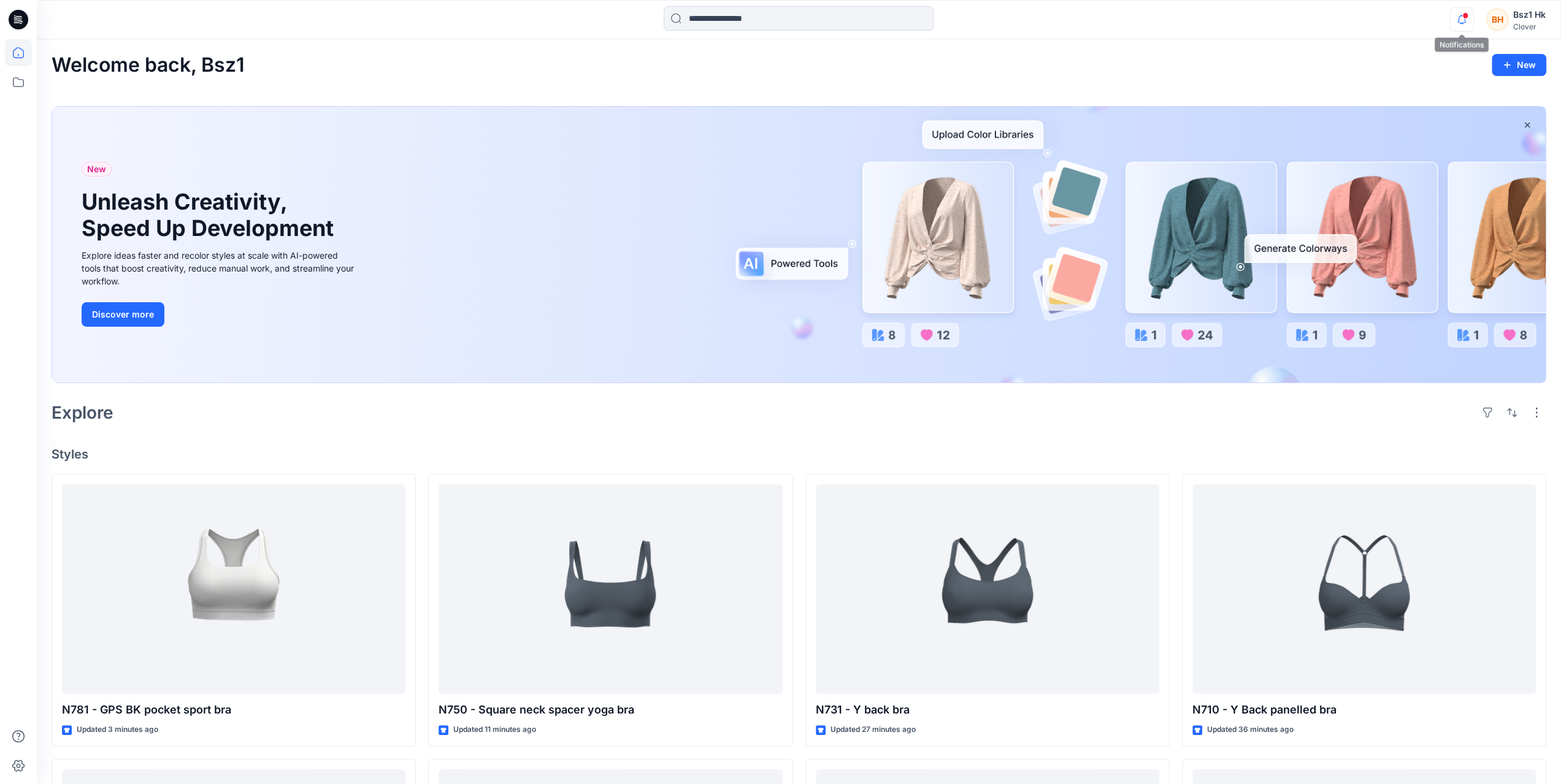
click at [1462, 17] on icon "button" at bounding box center [1462, 19] width 24 height 25
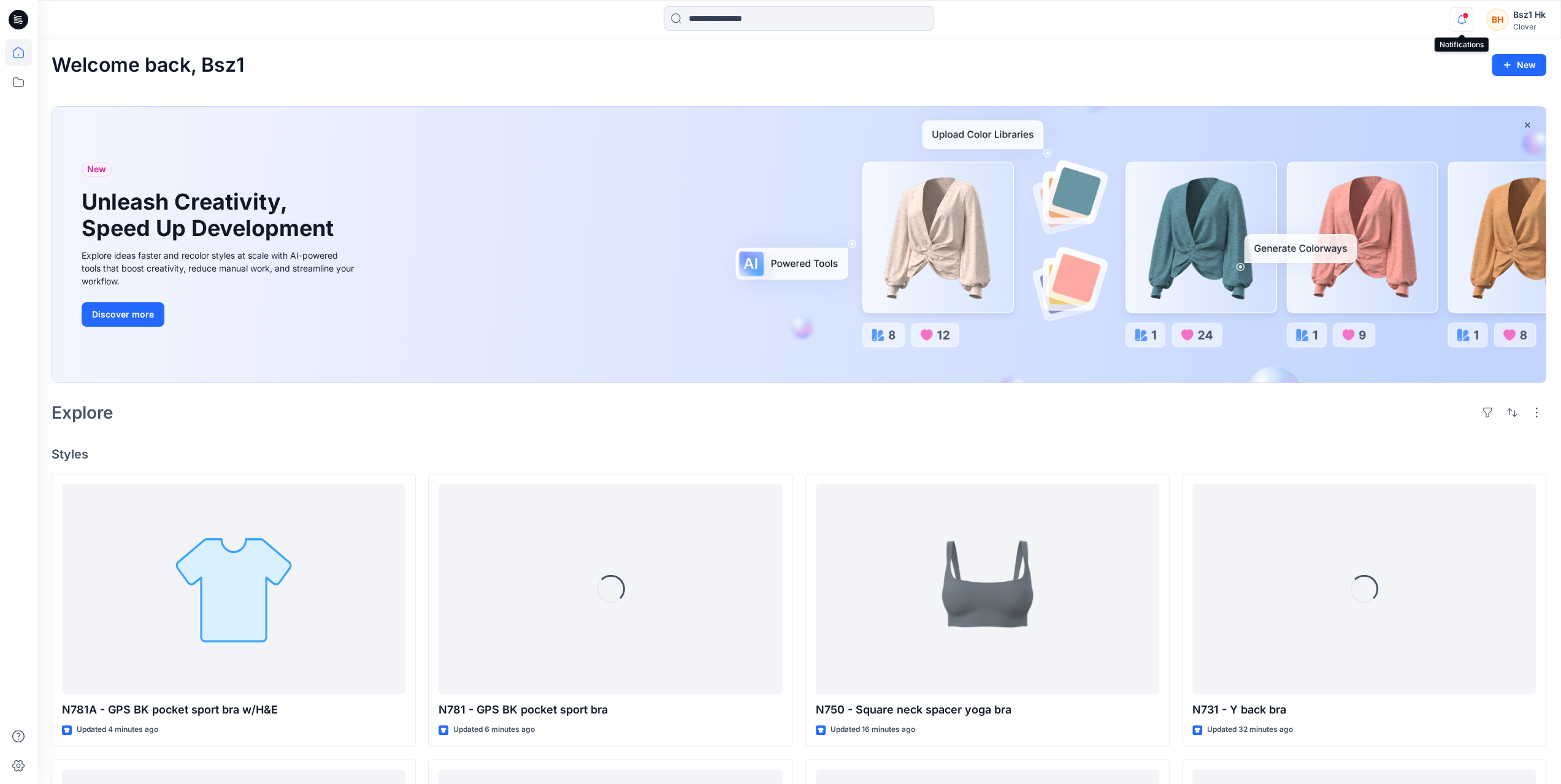
click at [1464, 20] on icon "button" at bounding box center [1462, 19] width 24 height 25
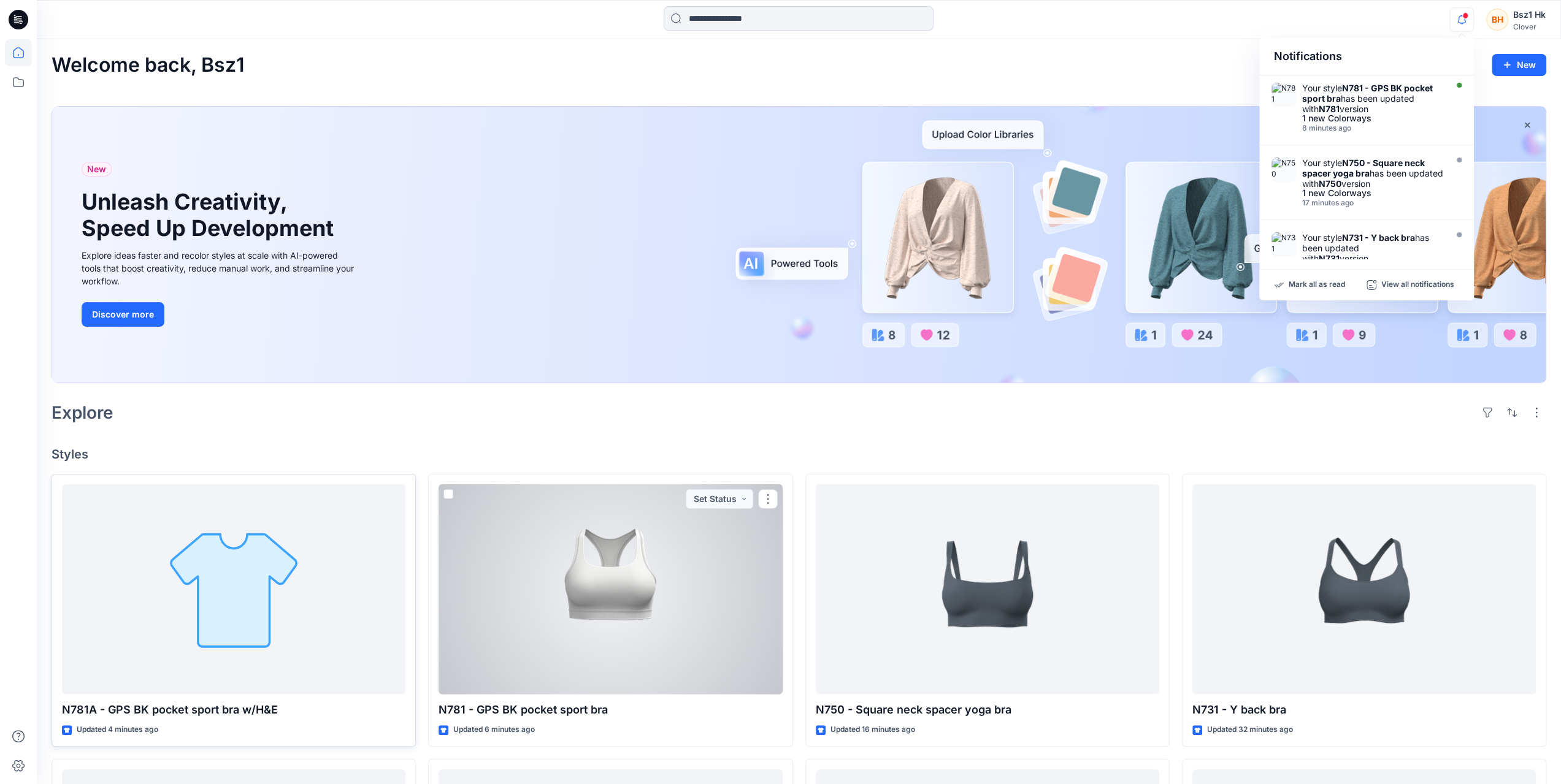
click at [291, 569] on div at bounding box center [234, 589] width 344 height 210
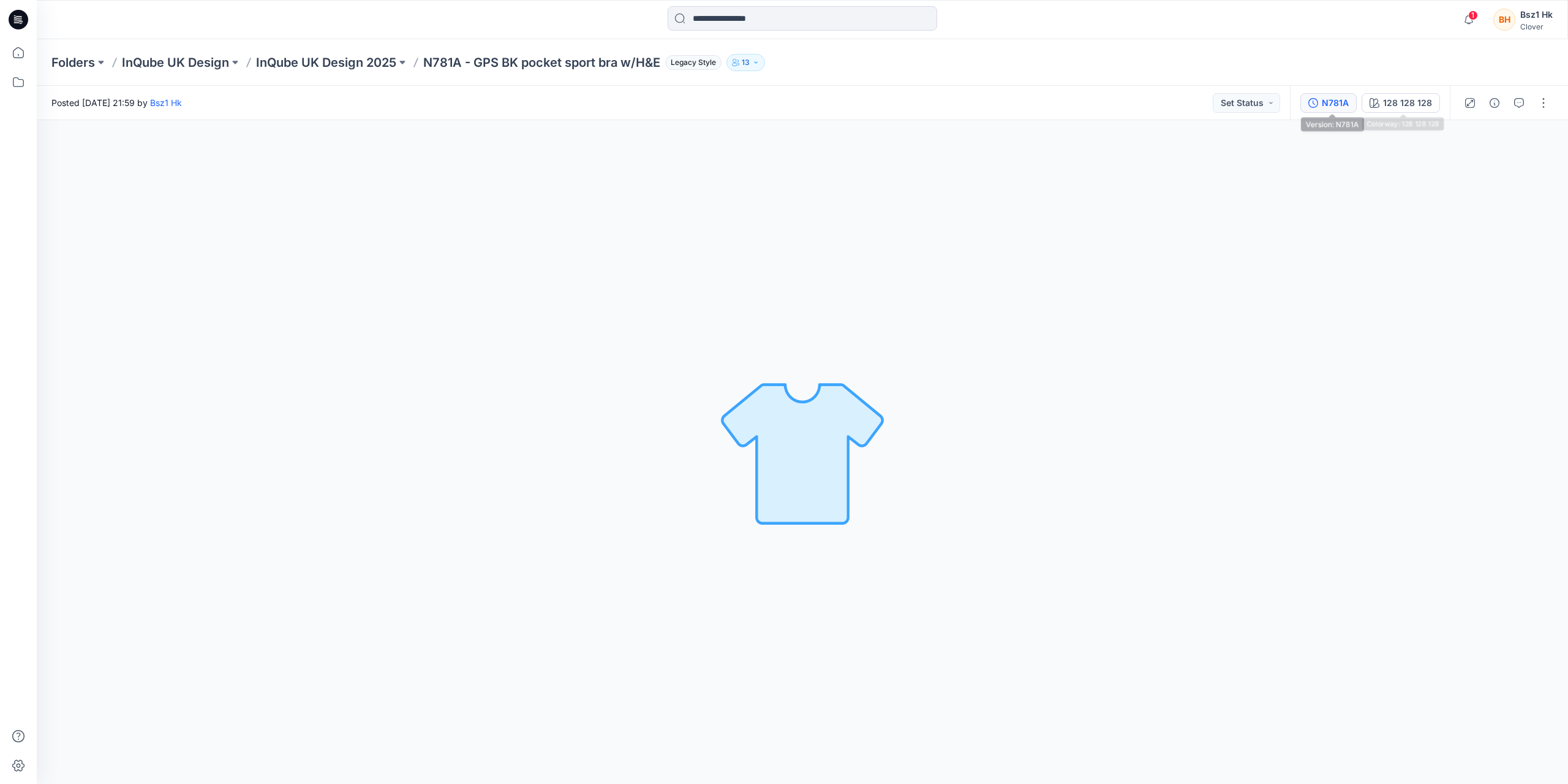
click at [1316, 96] on button "N781A" at bounding box center [1329, 103] width 56 height 20
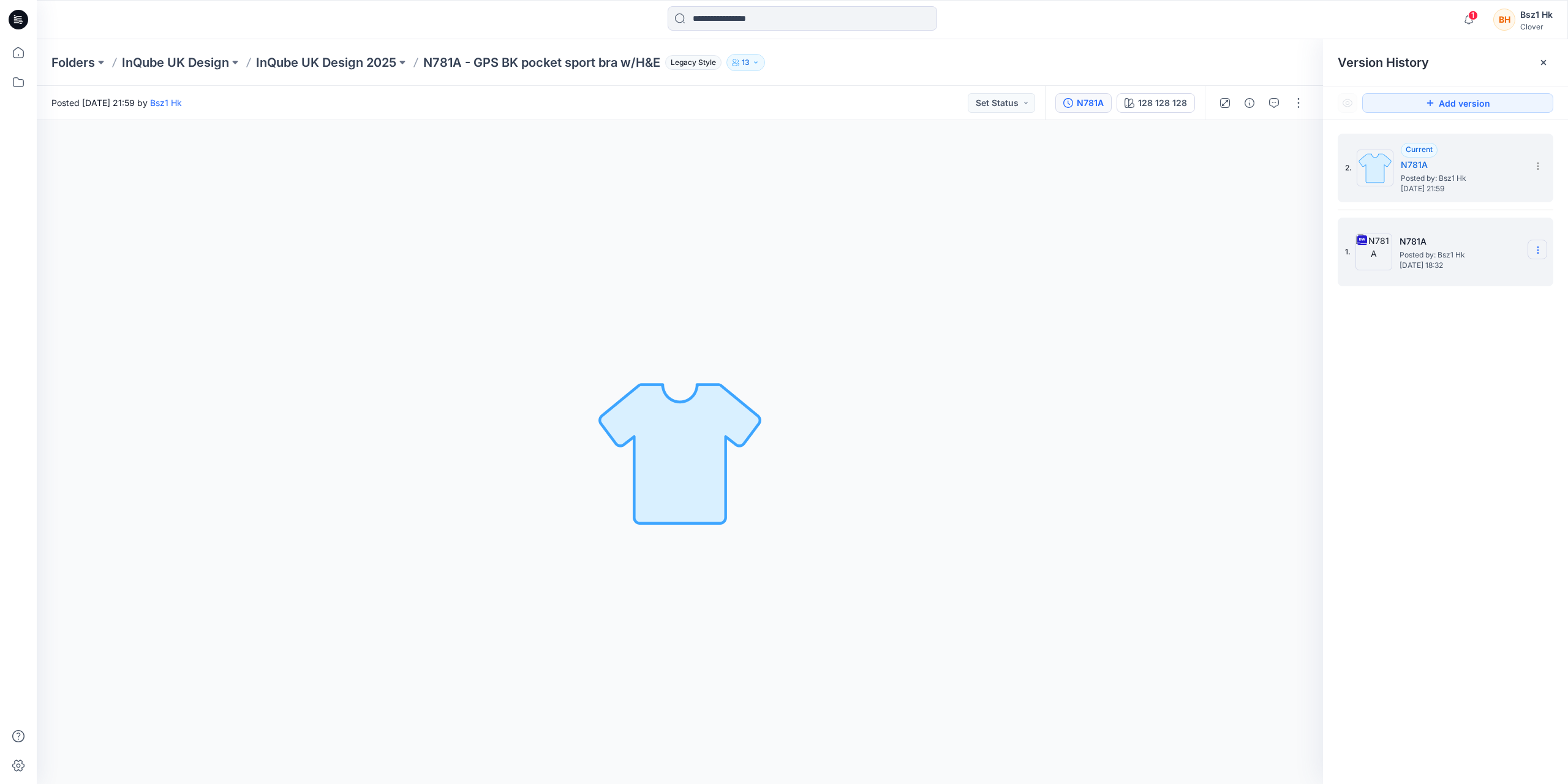
click at [1538, 247] on icon at bounding box center [1538, 250] width 10 height 10
click at [1459, 376] on span "Delete Version" at bounding box center [1453, 376] width 57 height 15
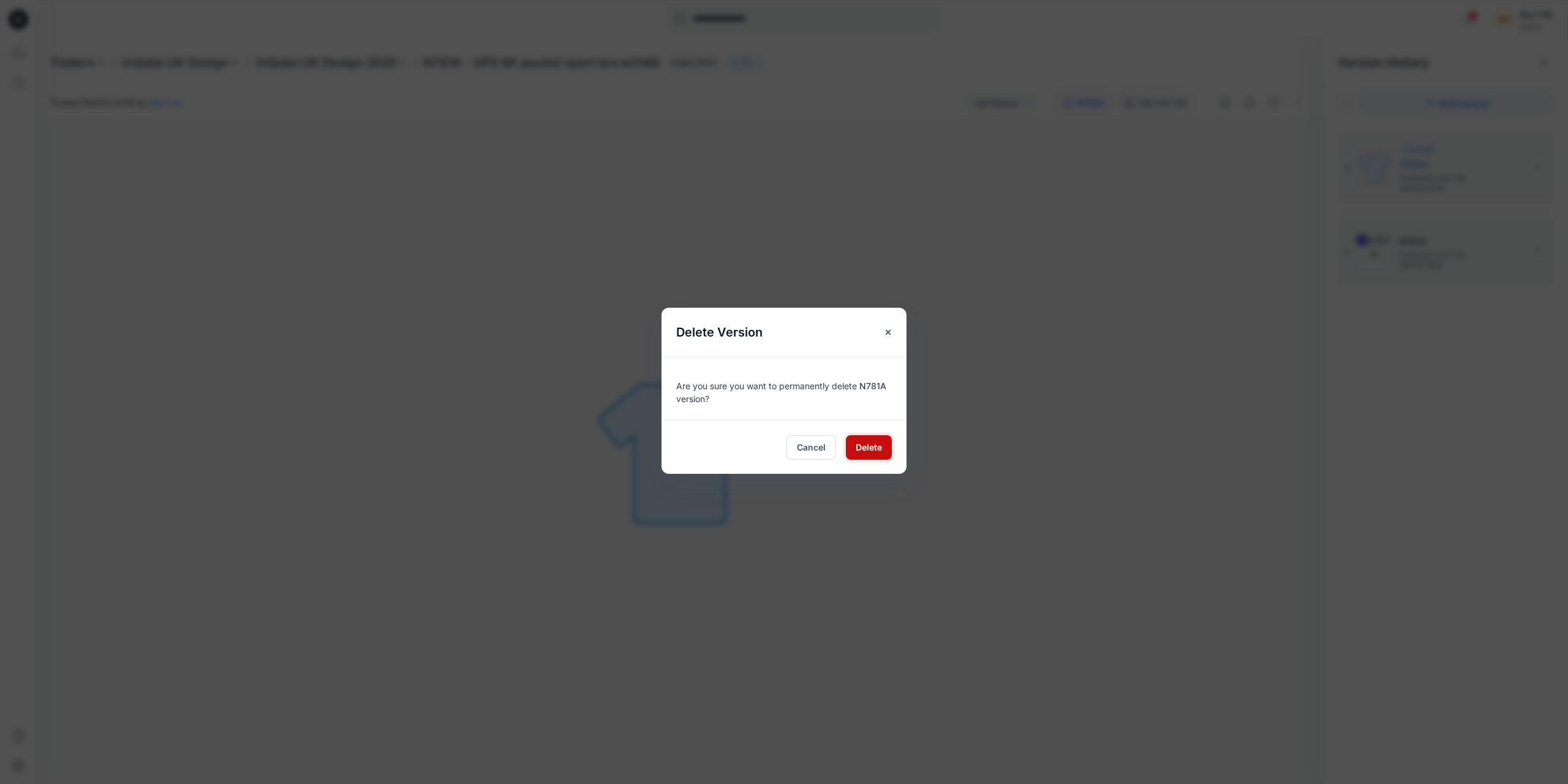
click at [877, 446] on span "Delete" at bounding box center [869, 446] width 27 height 13
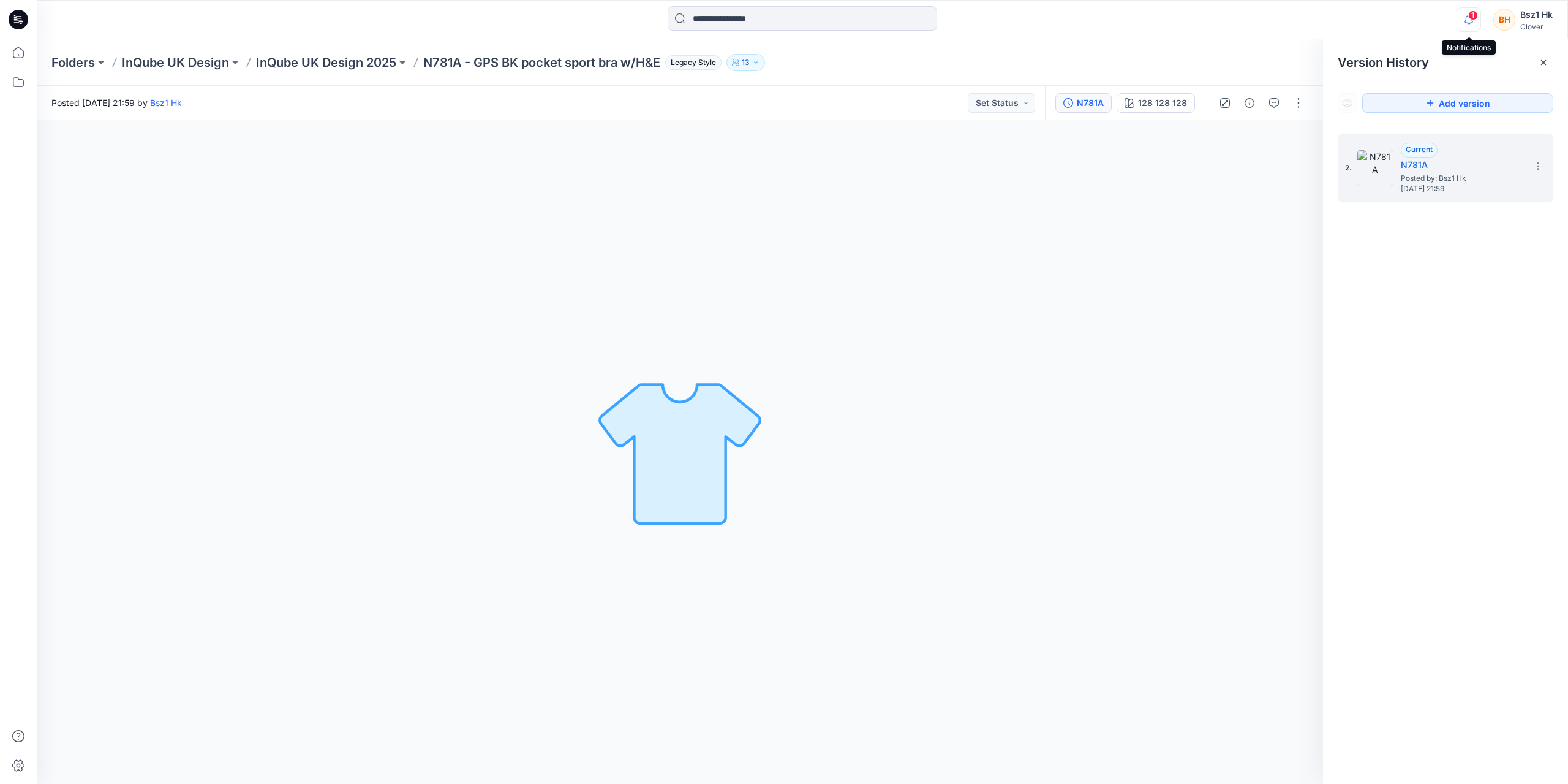
click at [1478, 11] on icon "button" at bounding box center [1469, 19] width 24 height 25
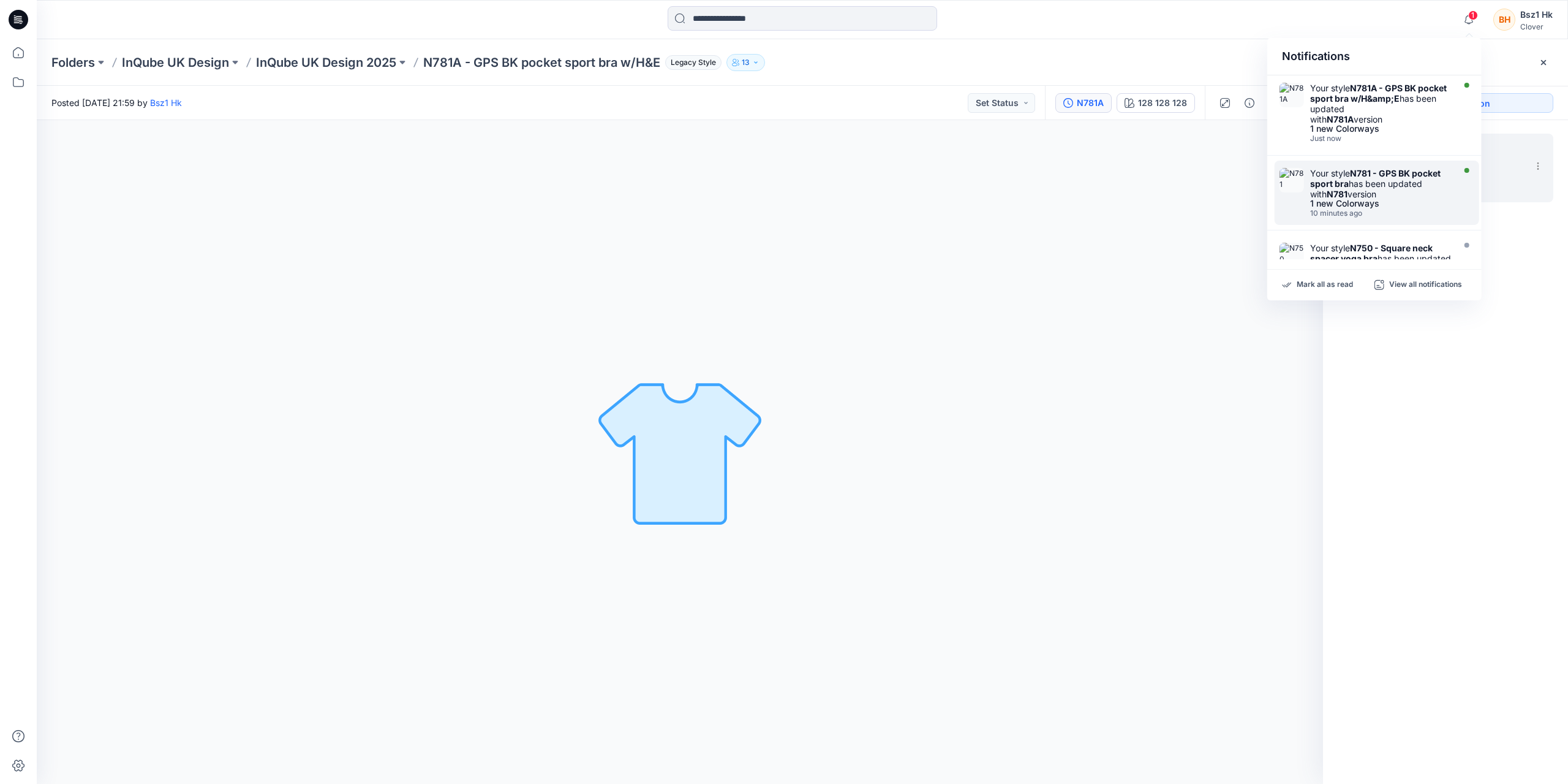
click at [1381, 95] on strong "N781A - GPS BK pocket sport bra w/H&amp;E" at bounding box center [1378, 93] width 137 height 21
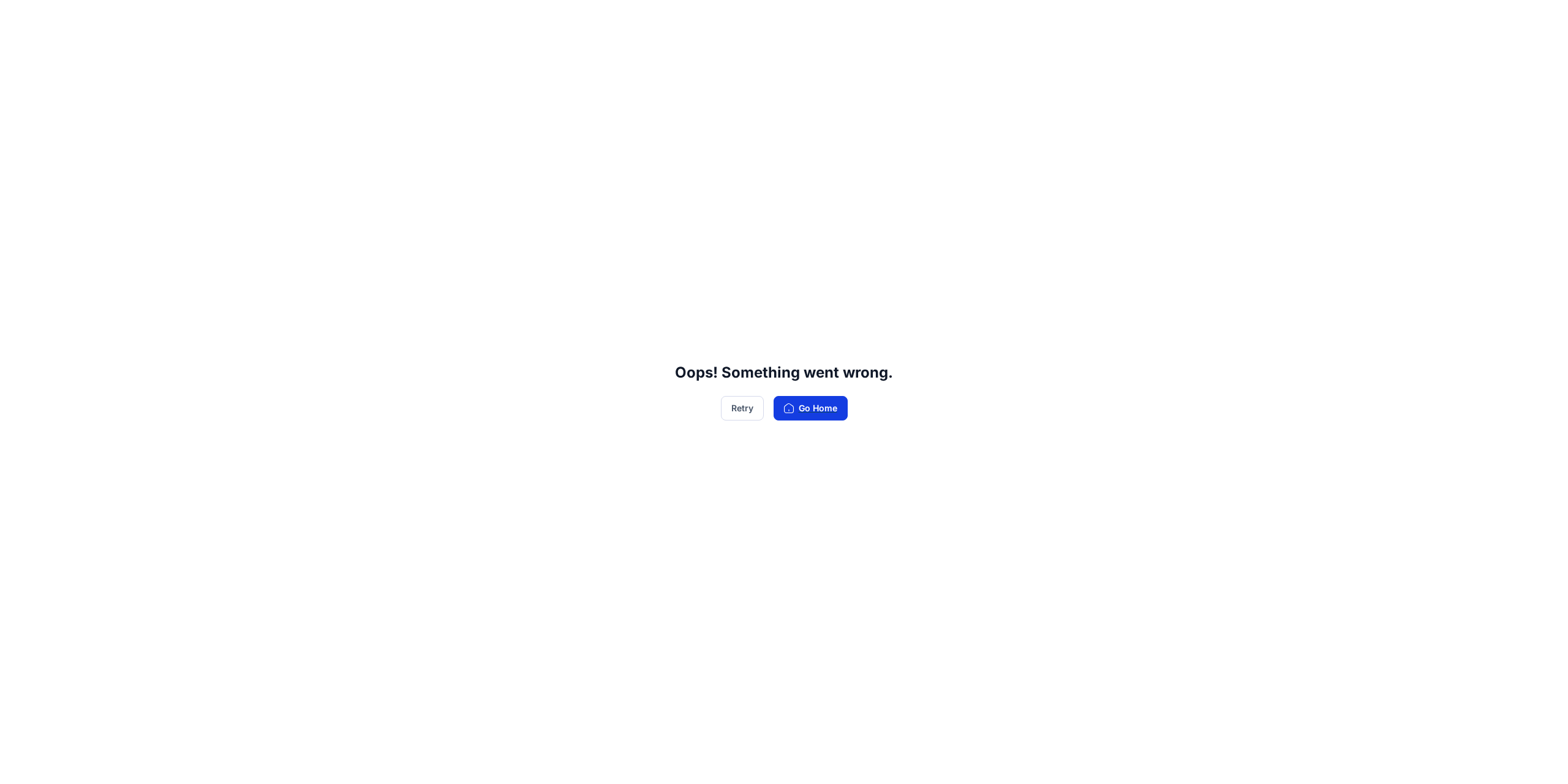
click at [828, 408] on button "Go Home" at bounding box center [810, 408] width 74 height 25
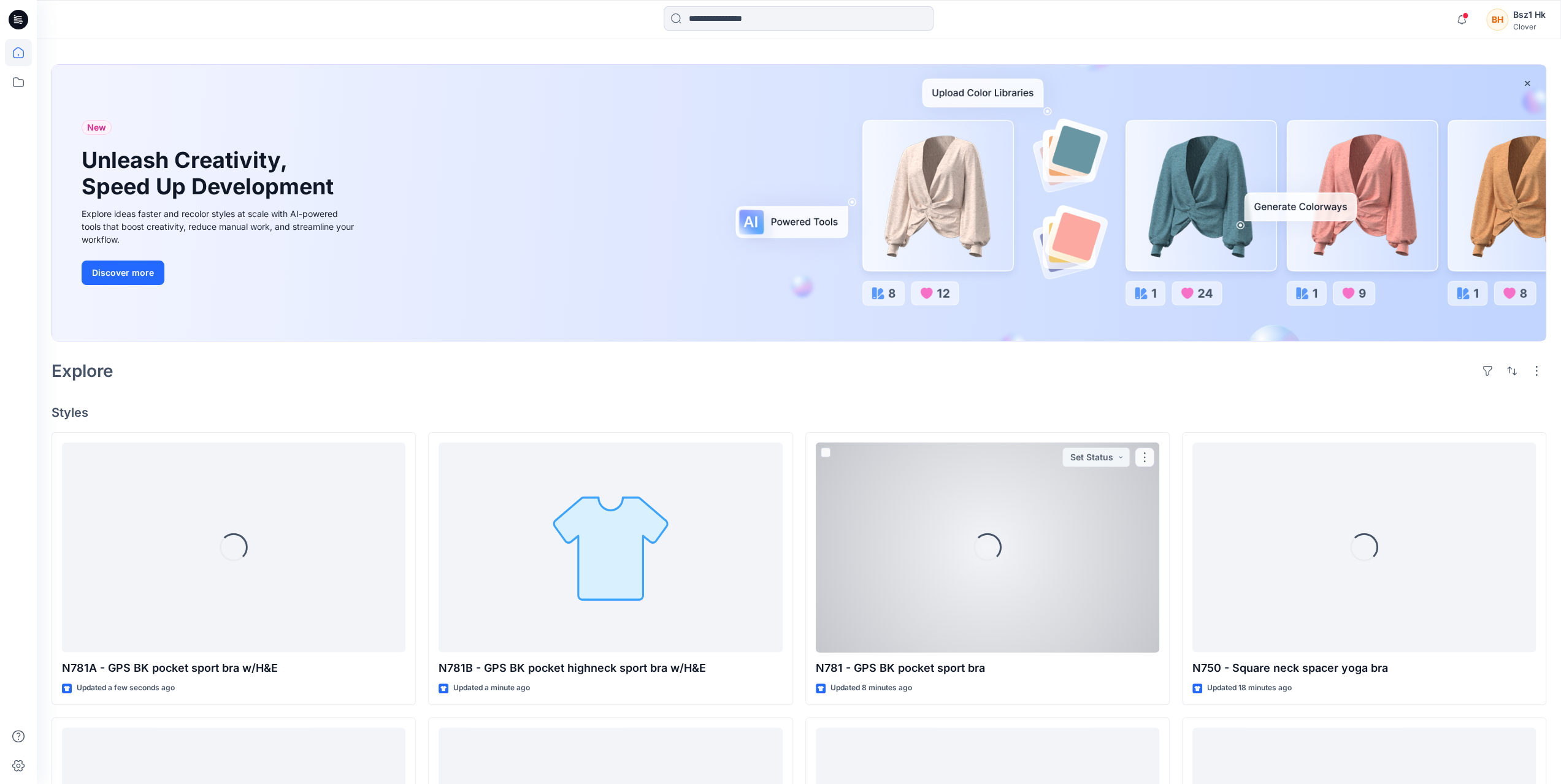
scroll to position [61, 0]
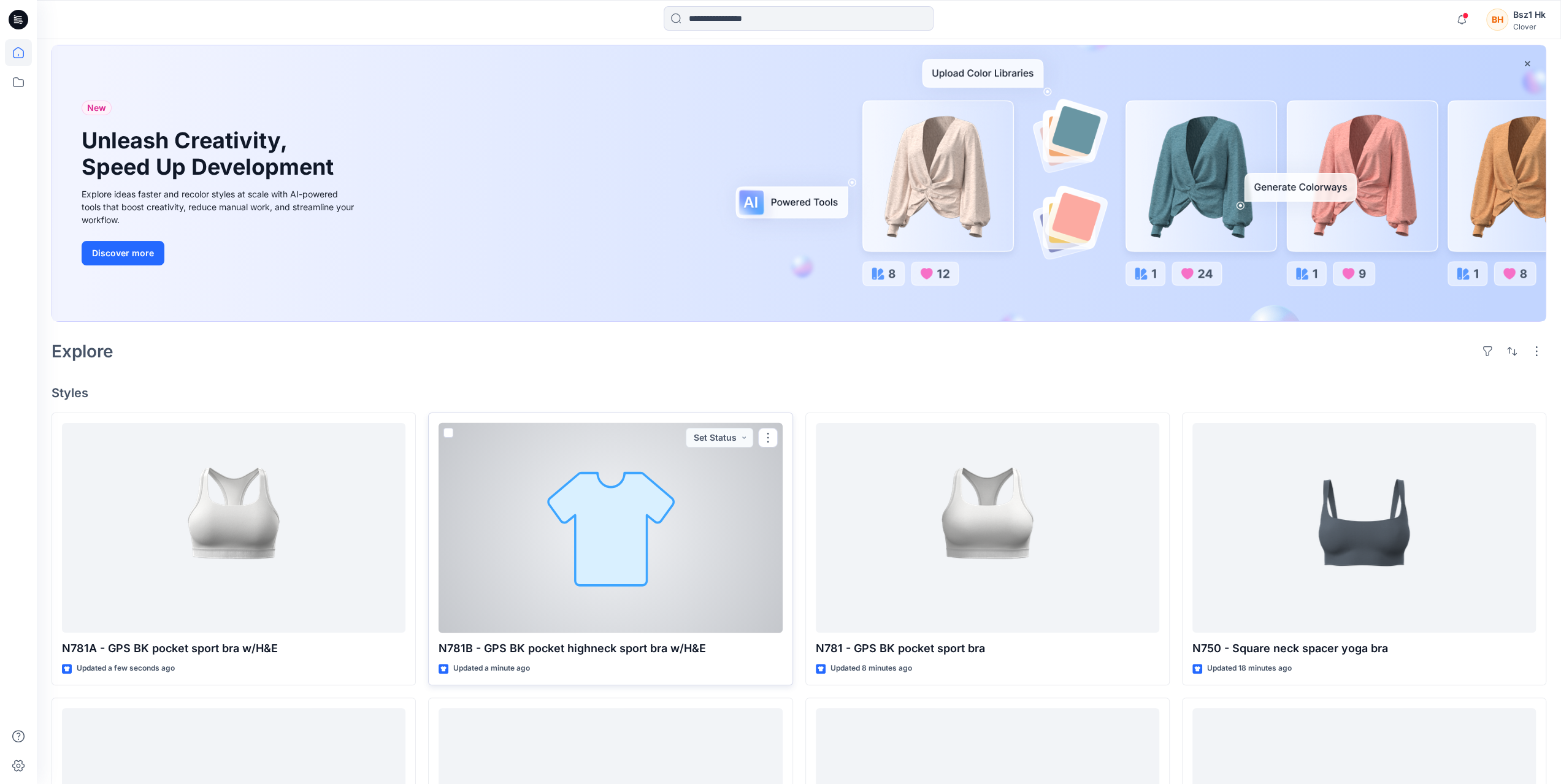
click at [687, 540] on div at bounding box center [610, 528] width 344 height 210
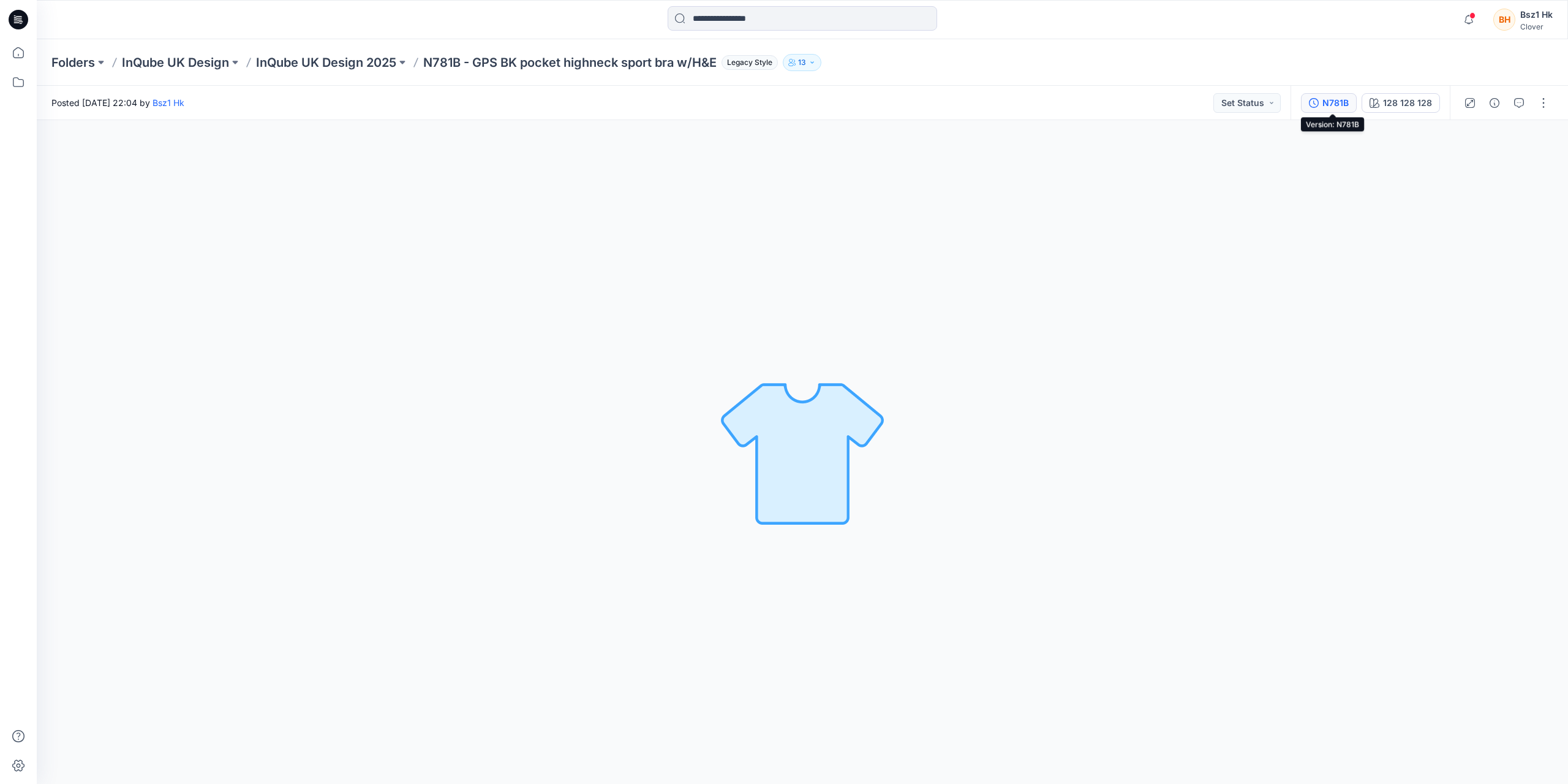
click at [1318, 104] on icon "button" at bounding box center [1314, 103] width 10 height 10
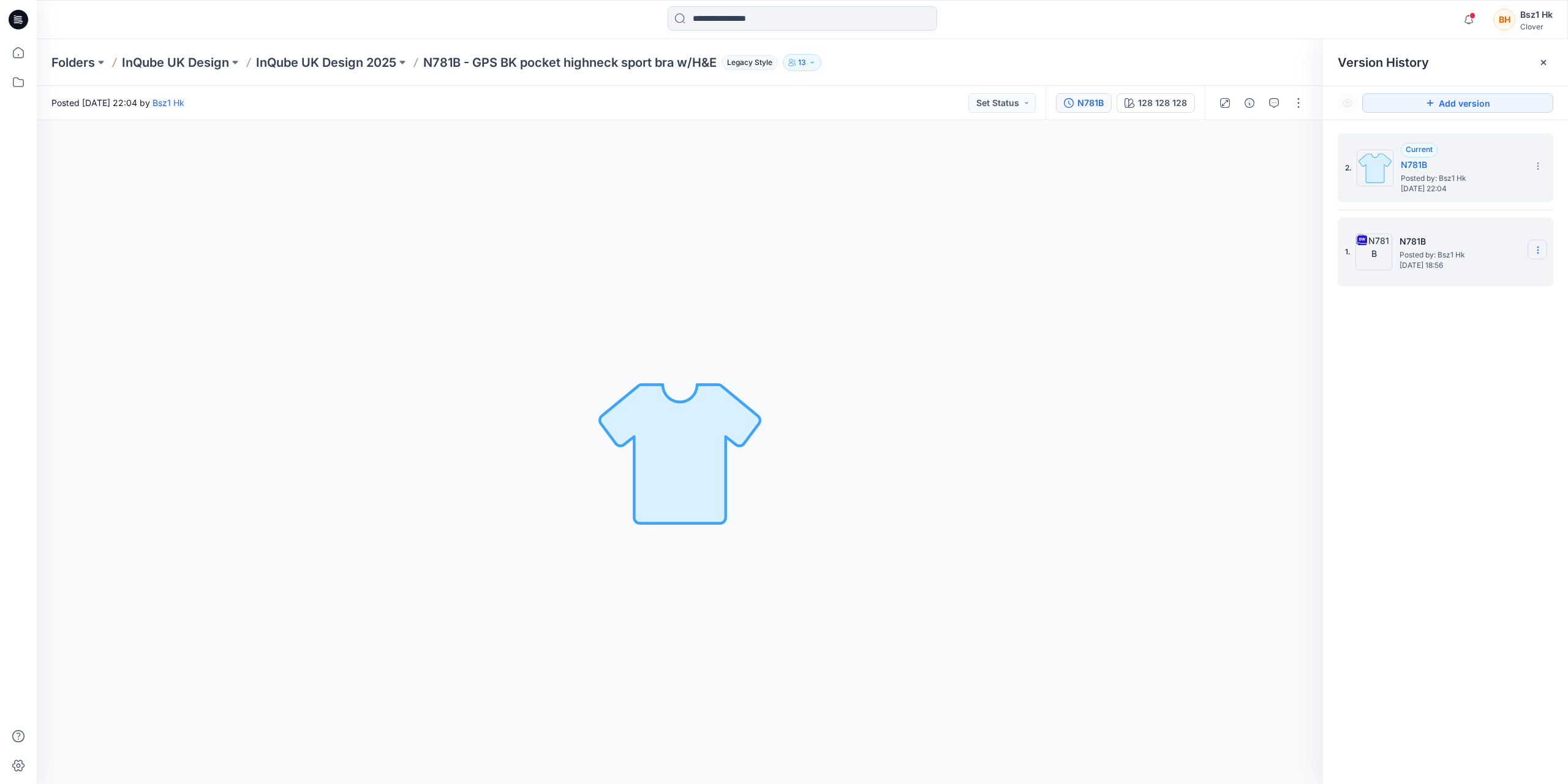
click at [1540, 251] on icon at bounding box center [1538, 250] width 10 height 10
click at [1455, 382] on span "Delete Version" at bounding box center [1453, 376] width 57 height 15
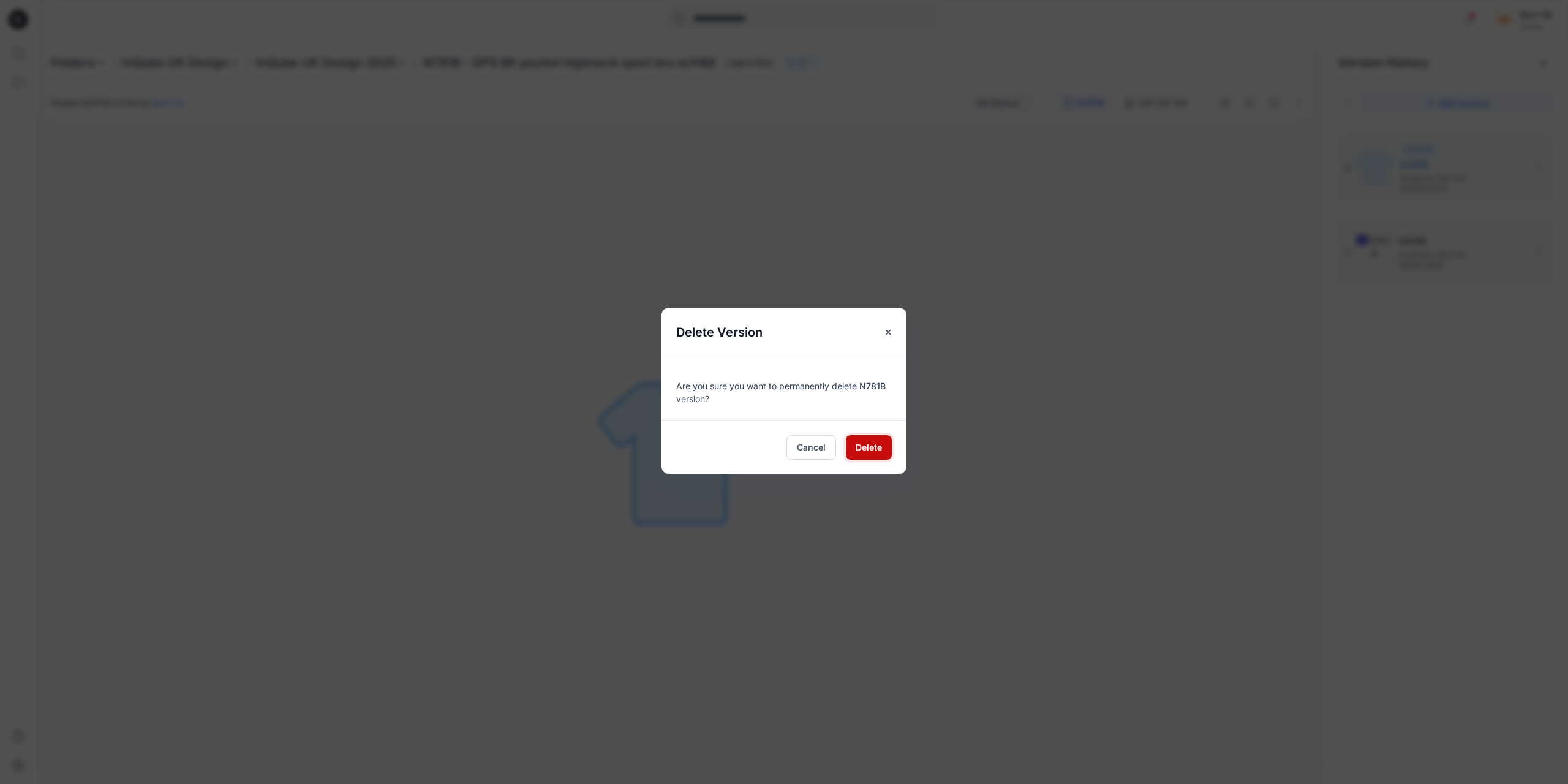
click at [867, 443] on span "Delete" at bounding box center [869, 446] width 27 height 13
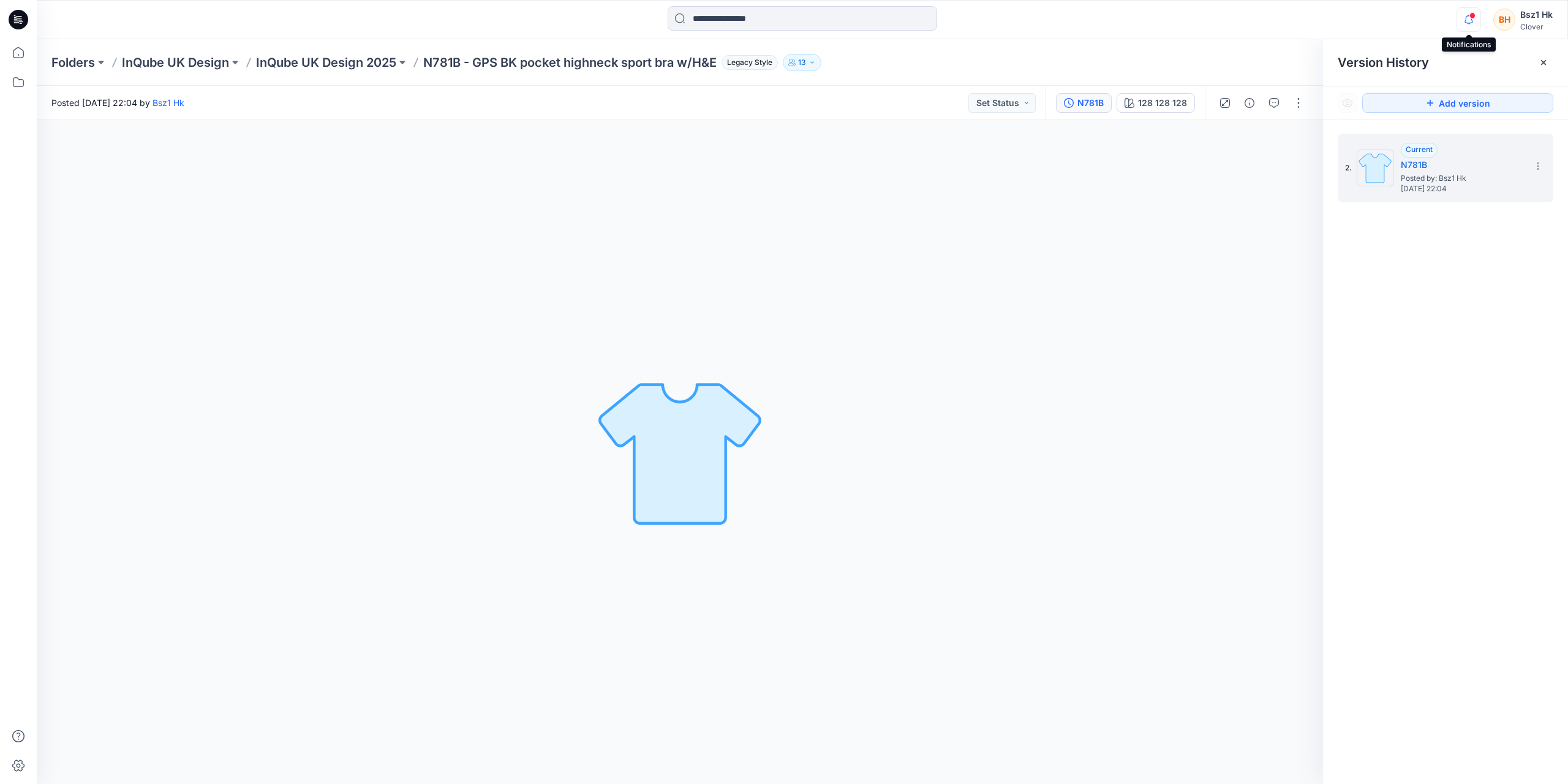
click at [1475, 19] on icon "button" at bounding box center [1469, 19] width 24 height 25
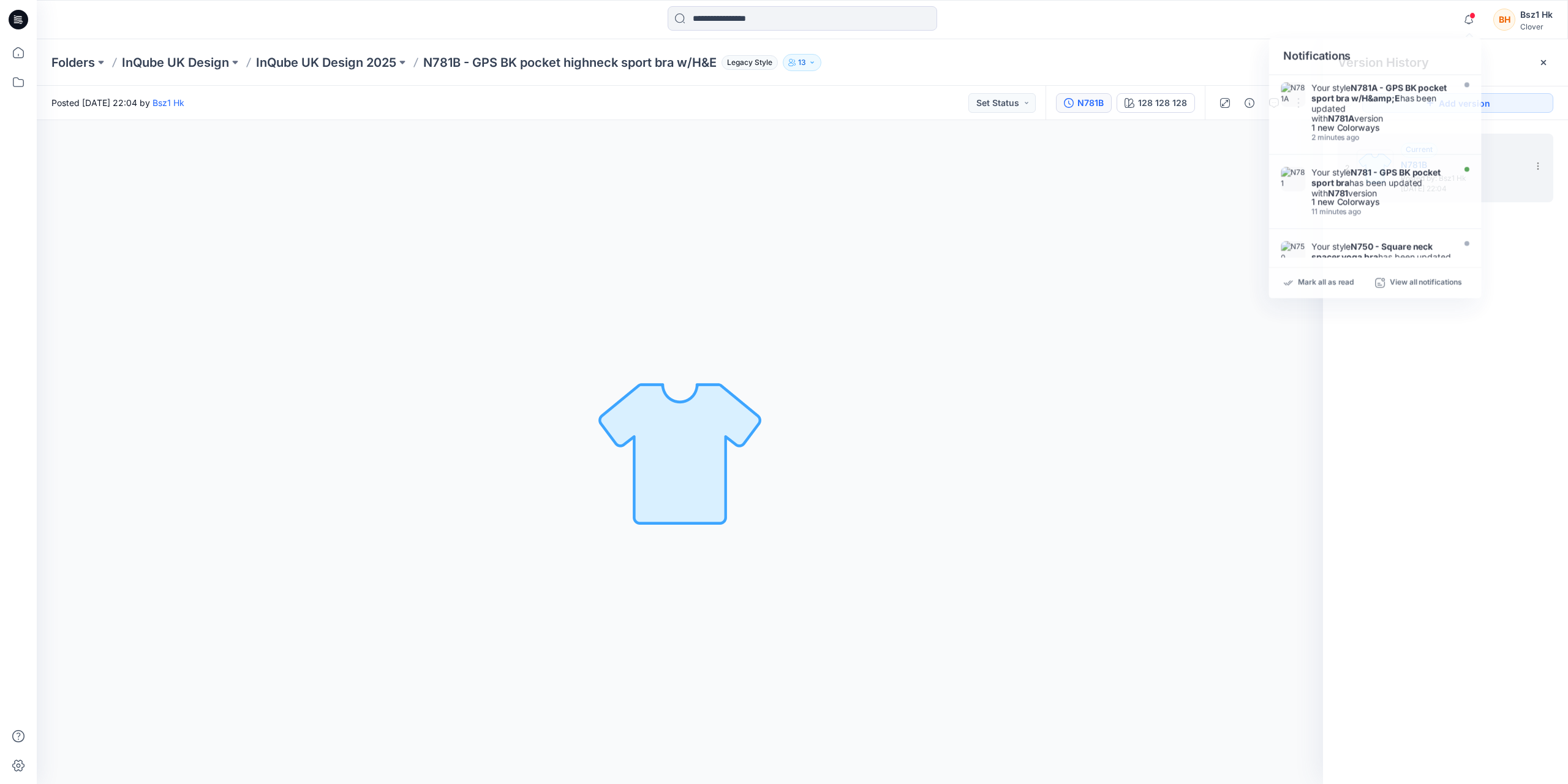
click at [1398, 392] on div "2. Current N781B Posted by: Bsz1 Hk Tuesday, September 16, 2025 22:04" at bounding box center [1445, 460] width 245 height 682
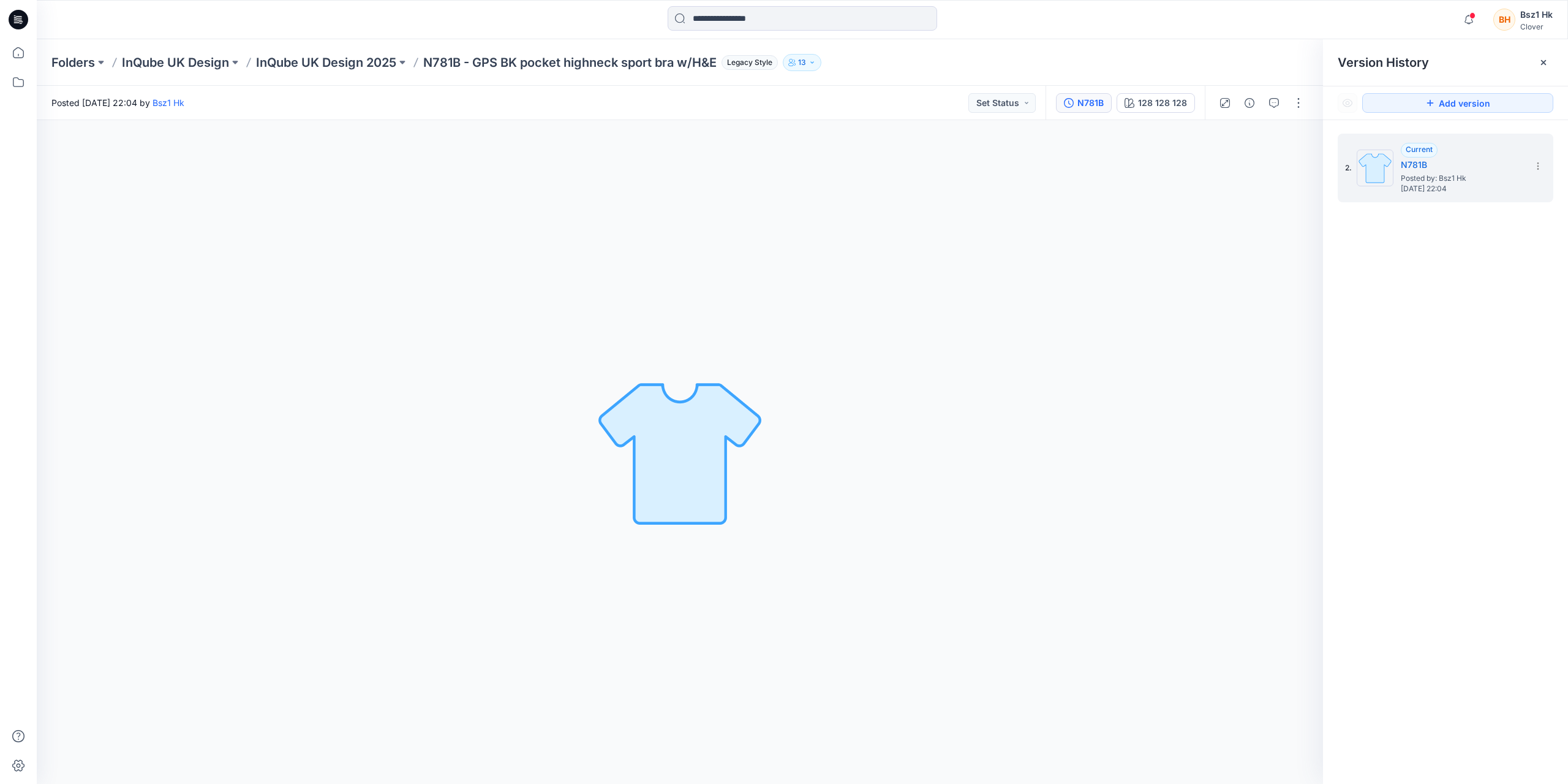
click at [22, 20] on icon at bounding box center [19, 20] width 20 height 20
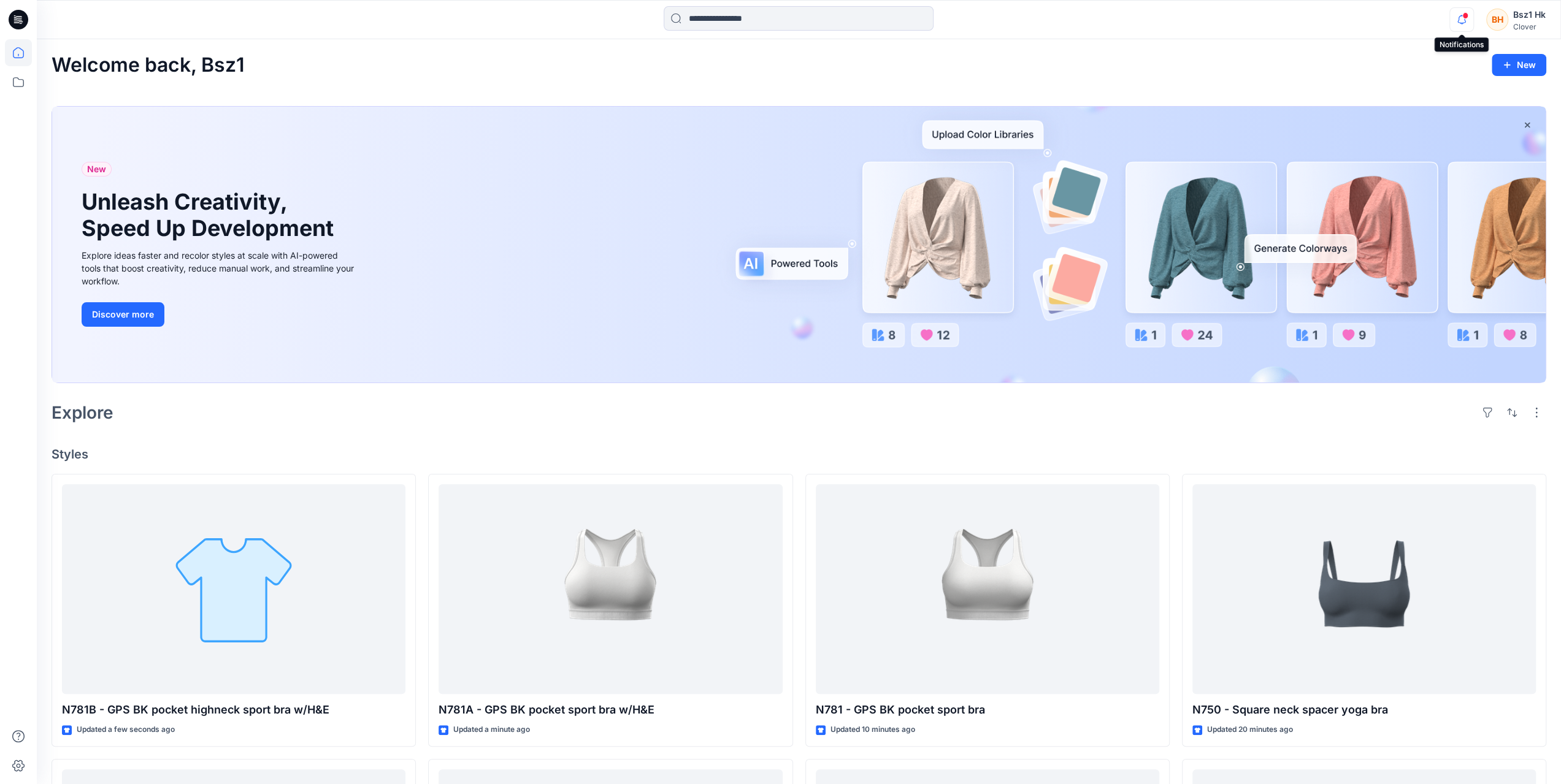
click at [1460, 21] on icon "button" at bounding box center [1462, 19] width 24 height 25
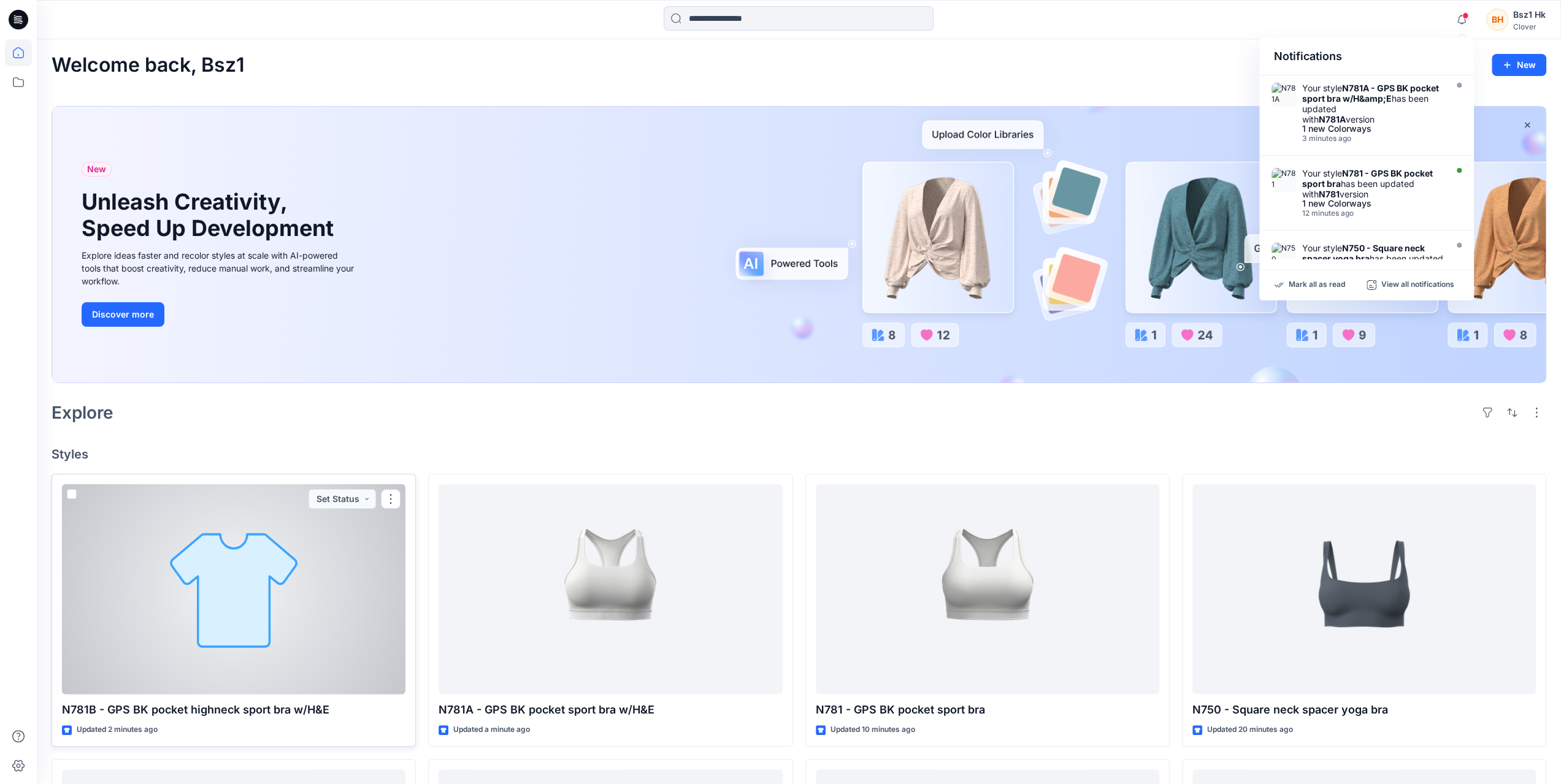
click at [312, 541] on div at bounding box center [234, 589] width 344 height 210
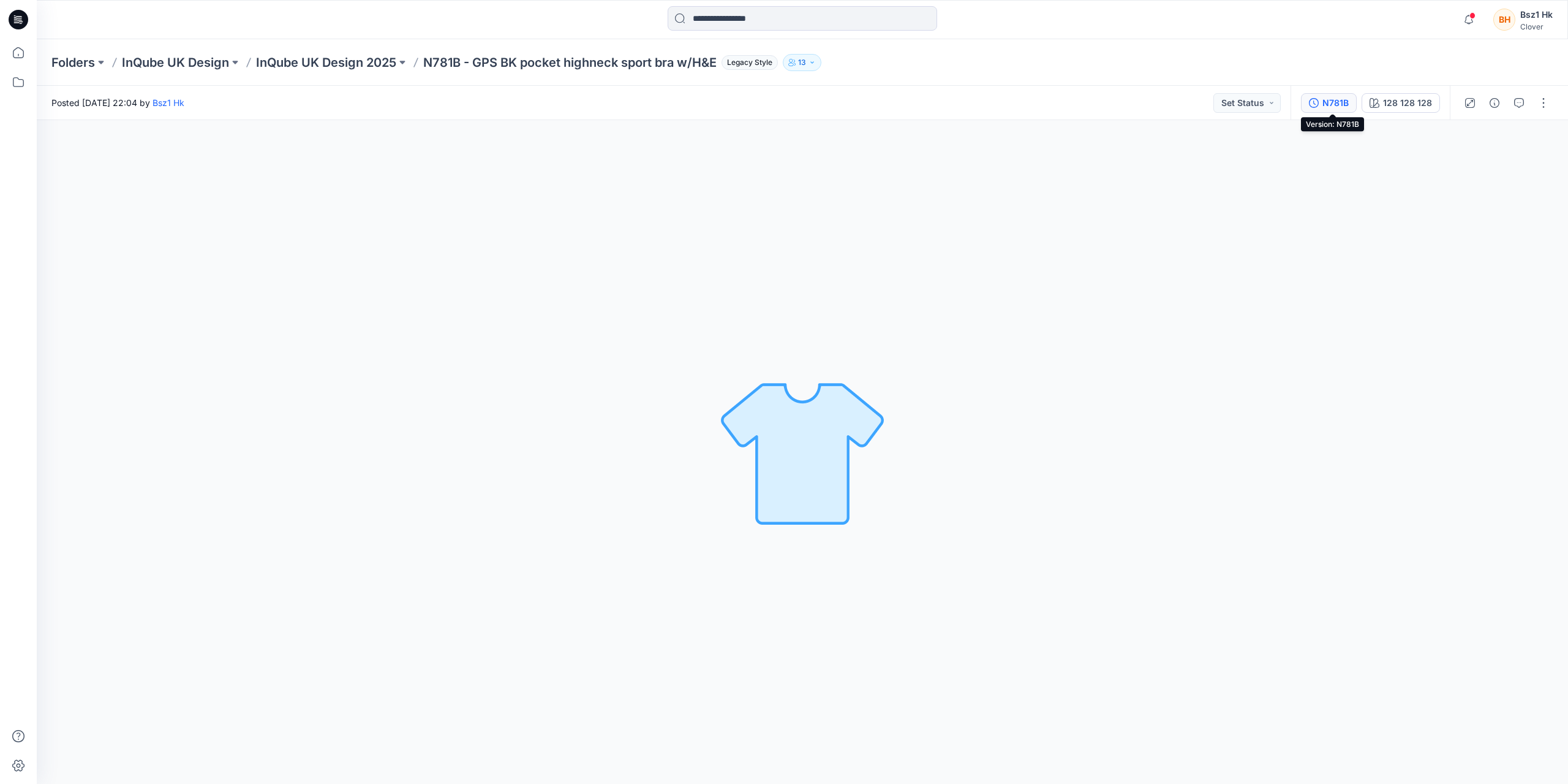
click at [1332, 102] on div "N781B" at bounding box center [1336, 103] width 27 height 14
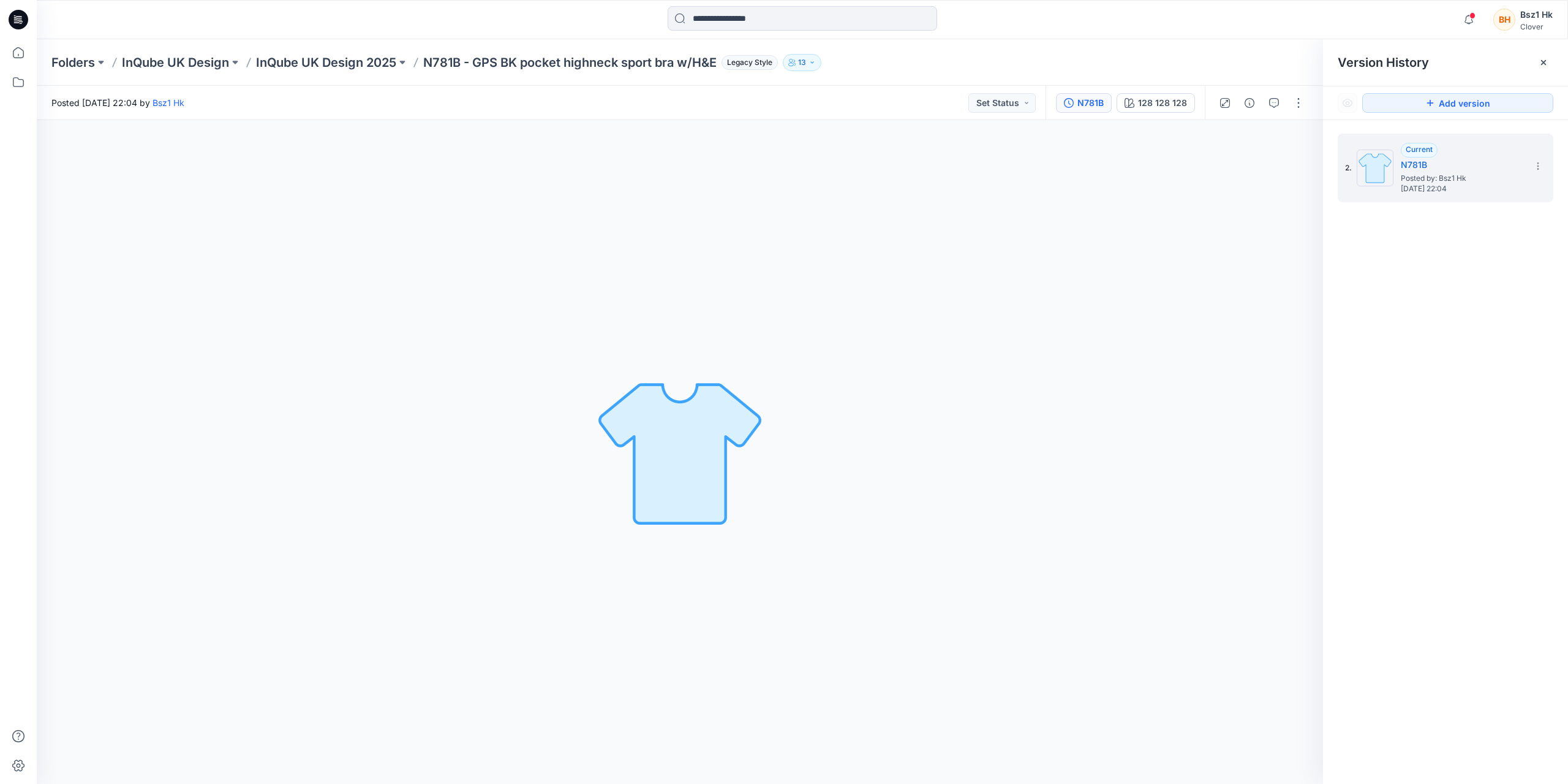
click at [1494, 445] on div "2. Current N781B Posted by: Bsz1 Hk Tuesday, September 16, 2025 22:04" at bounding box center [1445, 460] width 245 height 682
click at [14, 55] on icon at bounding box center [18, 52] width 11 height 11
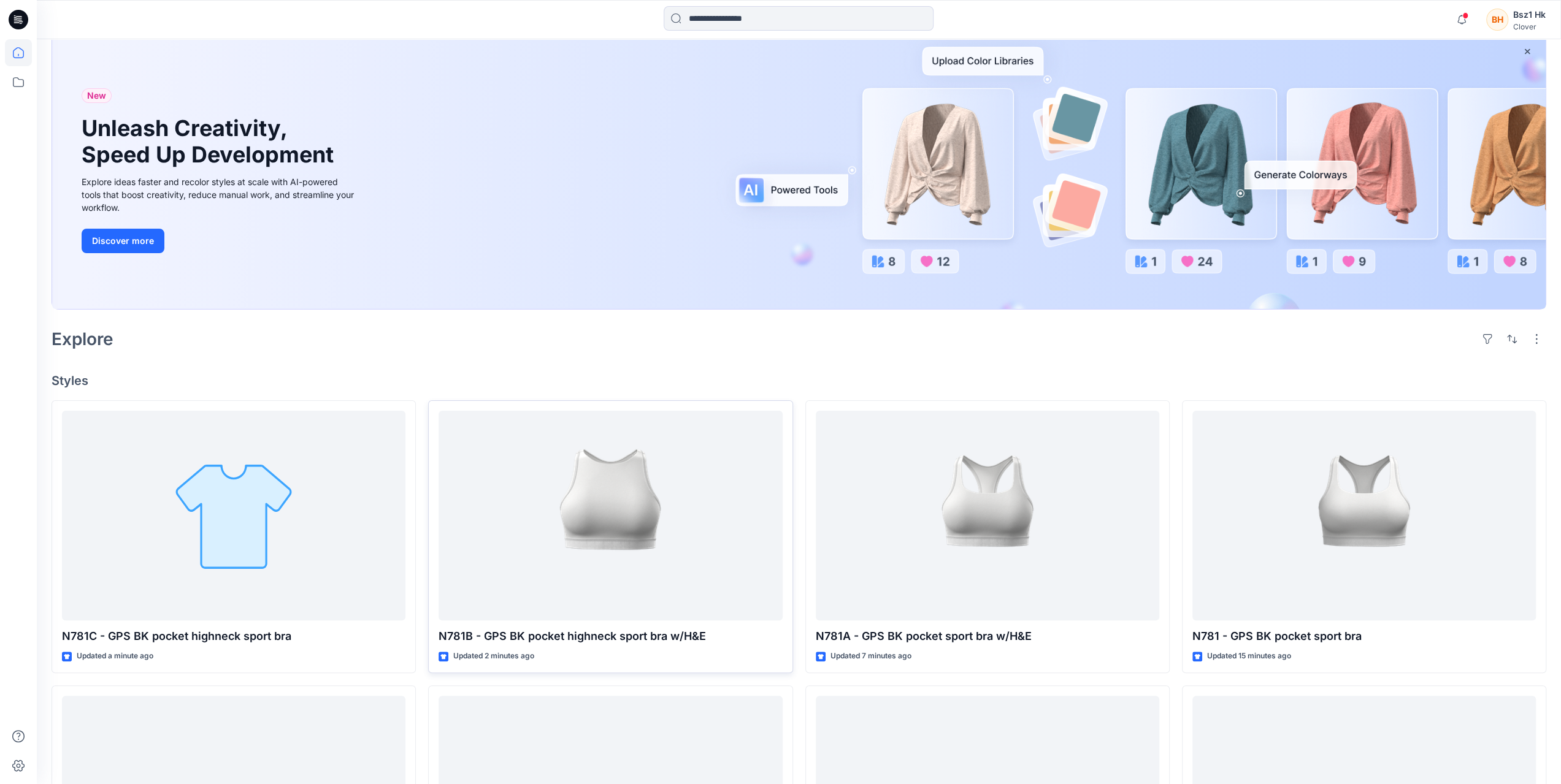
scroll to position [184, 0]
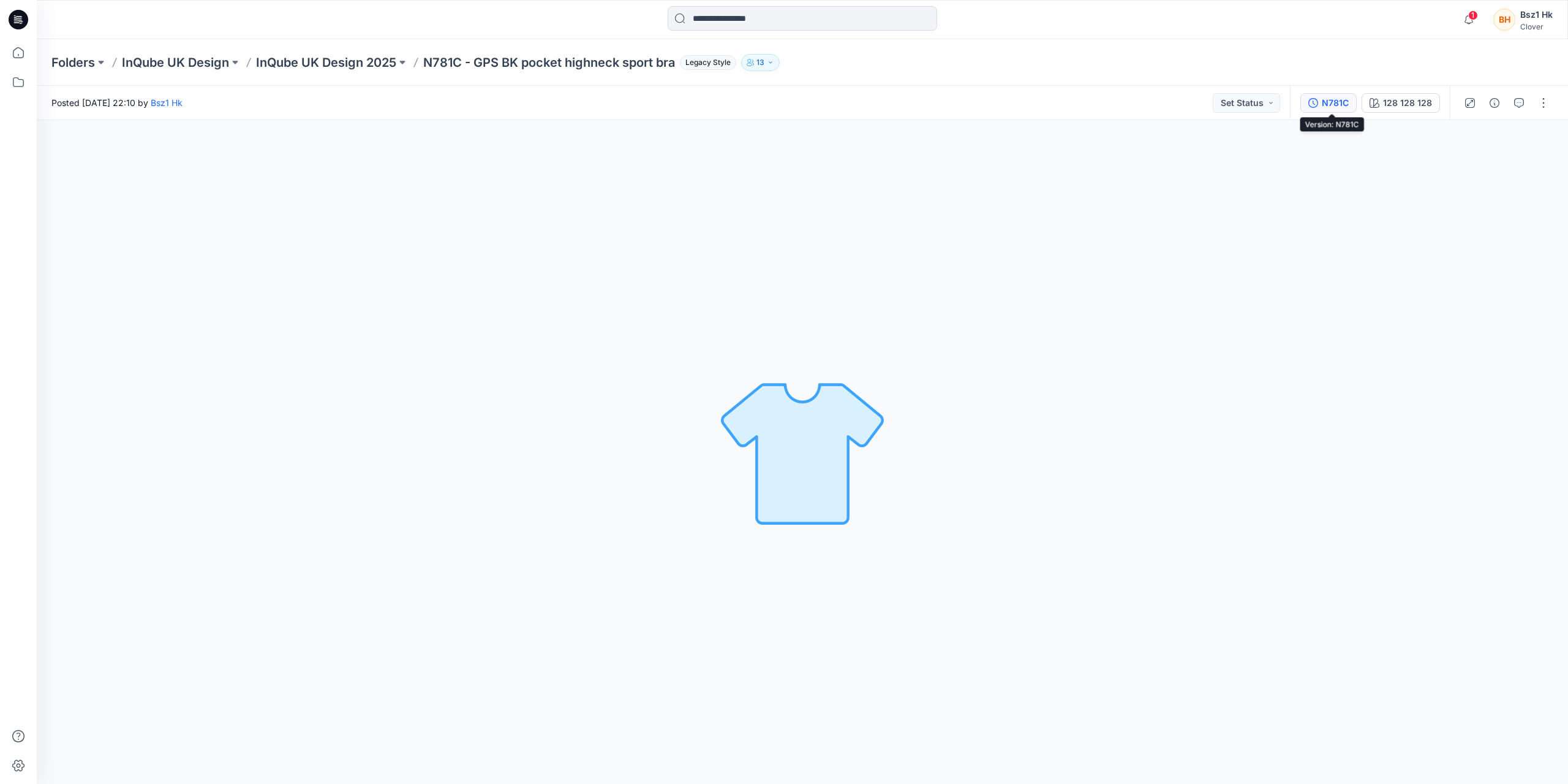
click at [1330, 101] on div "N781C" at bounding box center [1335, 103] width 27 height 14
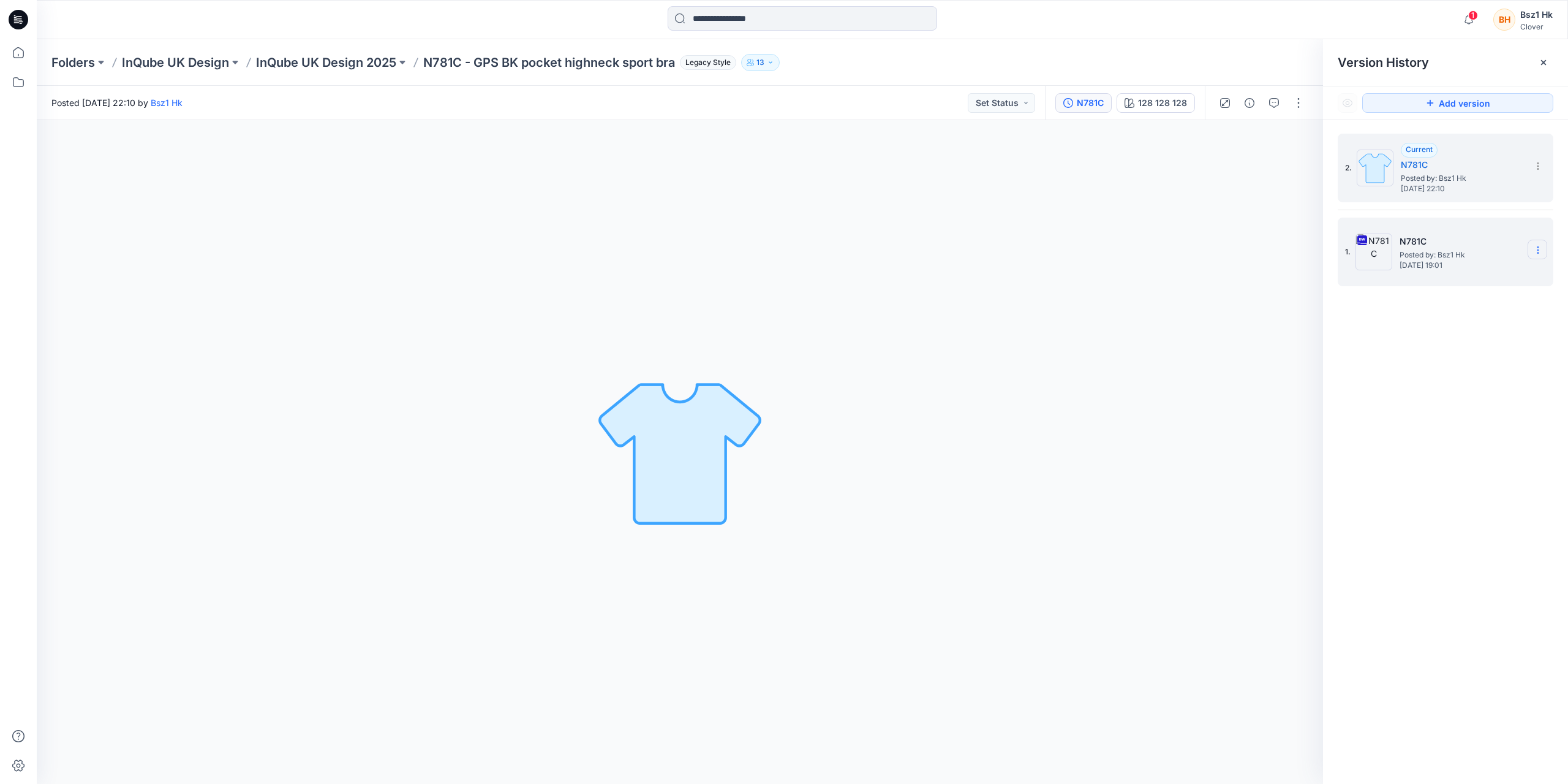
click at [1541, 250] on icon at bounding box center [1538, 250] width 10 height 10
click at [1452, 377] on span "Delete Version" at bounding box center [1453, 376] width 57 height 15
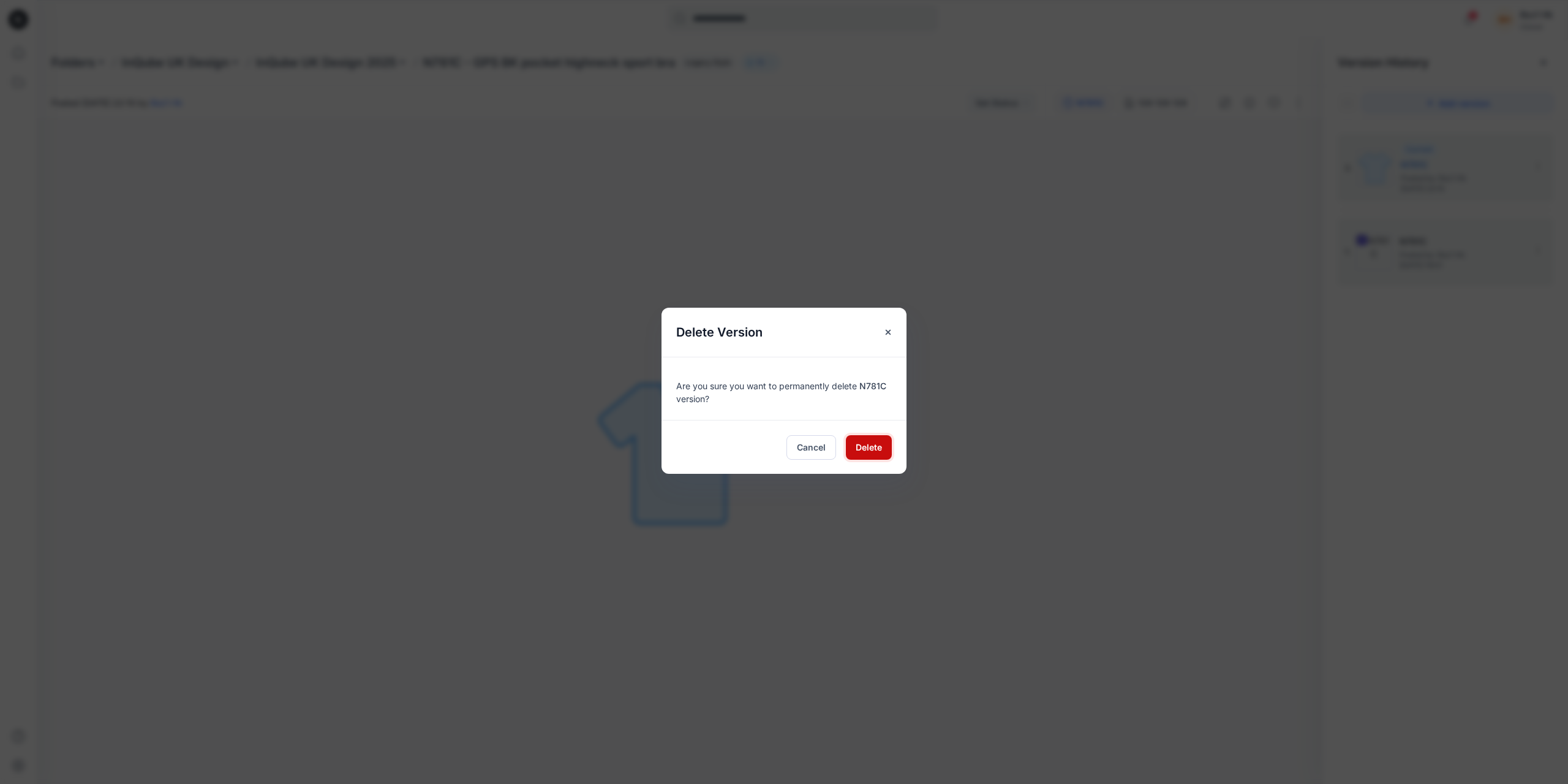
click at [862, 446] on span "Delete" at bounding box center [869, 446] width 27 height 13
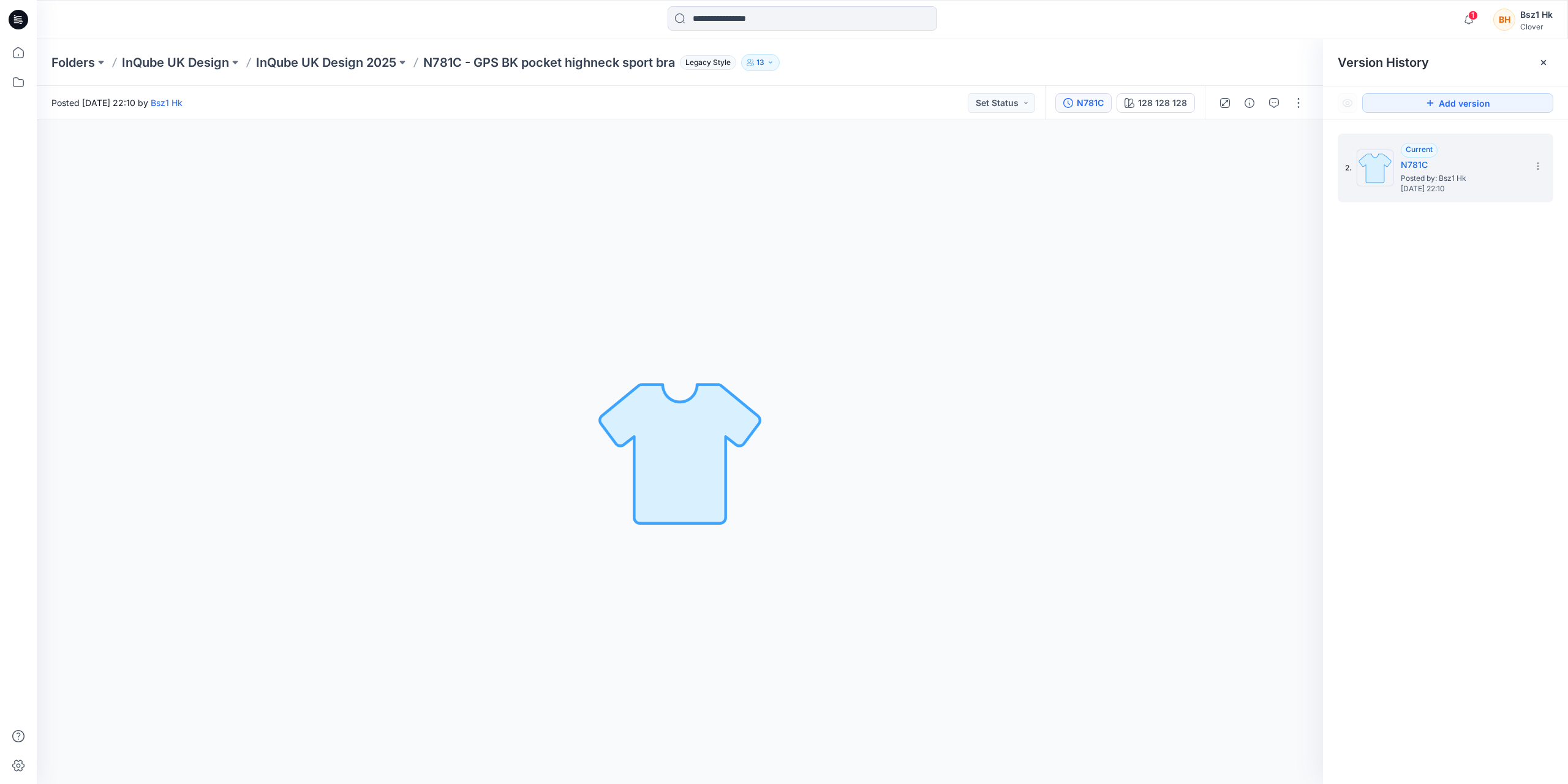
click at [1481, 303] on div "2. Current N781C Posted by: Bsz1 Hk [DATE] 22:10" at bounding box center [1445, 460] width 245 height 682
click at [1475, 17] on span "1" at bounding box center [1473, 16] width 10 height 10
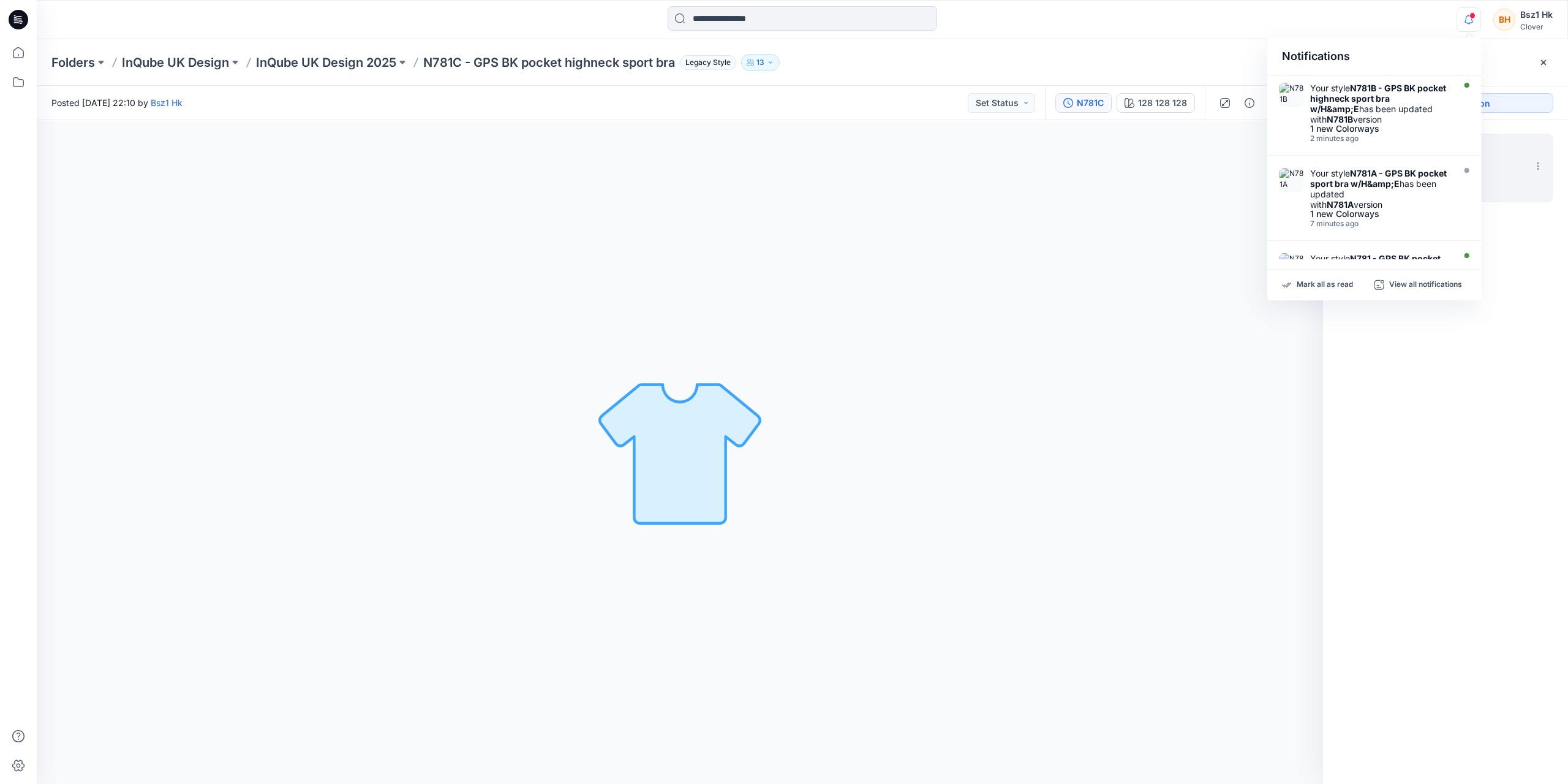
click at [1420, 502] on div "2. Current N781C Posted by: Bsz1 Hk [DATE] 22:10" at bounding box center [1445, 460] width 245 height 682
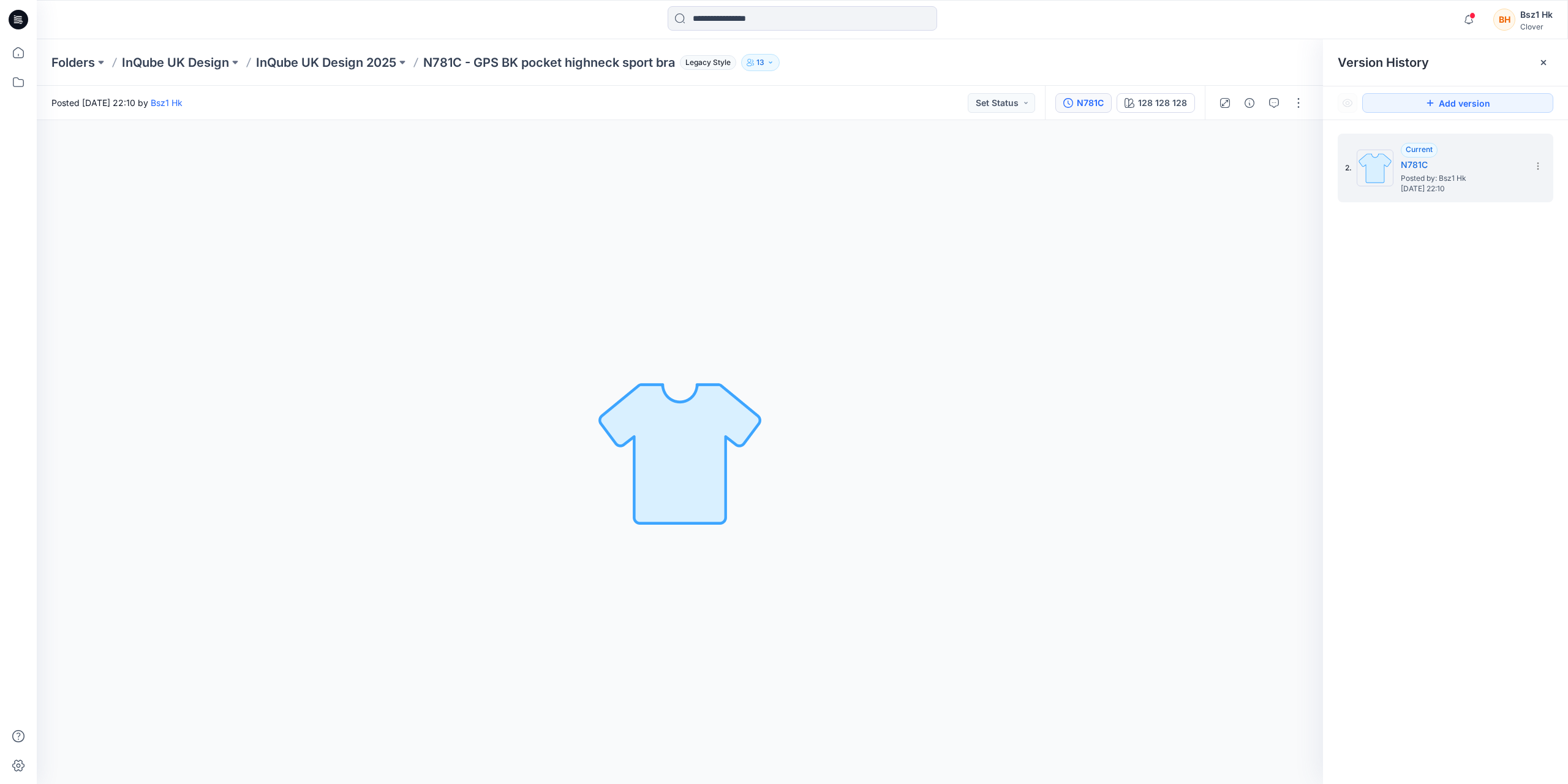
click at [704, 443] on img at bounding box center [680, 451] width 171 height 171
click at [1442, 172] on span "Posted by: Bsz1 Hk" at bounding box center [1462, 178] width 123 height 12
click at [982, 436] on div "128 128 128 Loading... Material Properties Loading..." at bounding box center [680, 451] width 1286 height 664
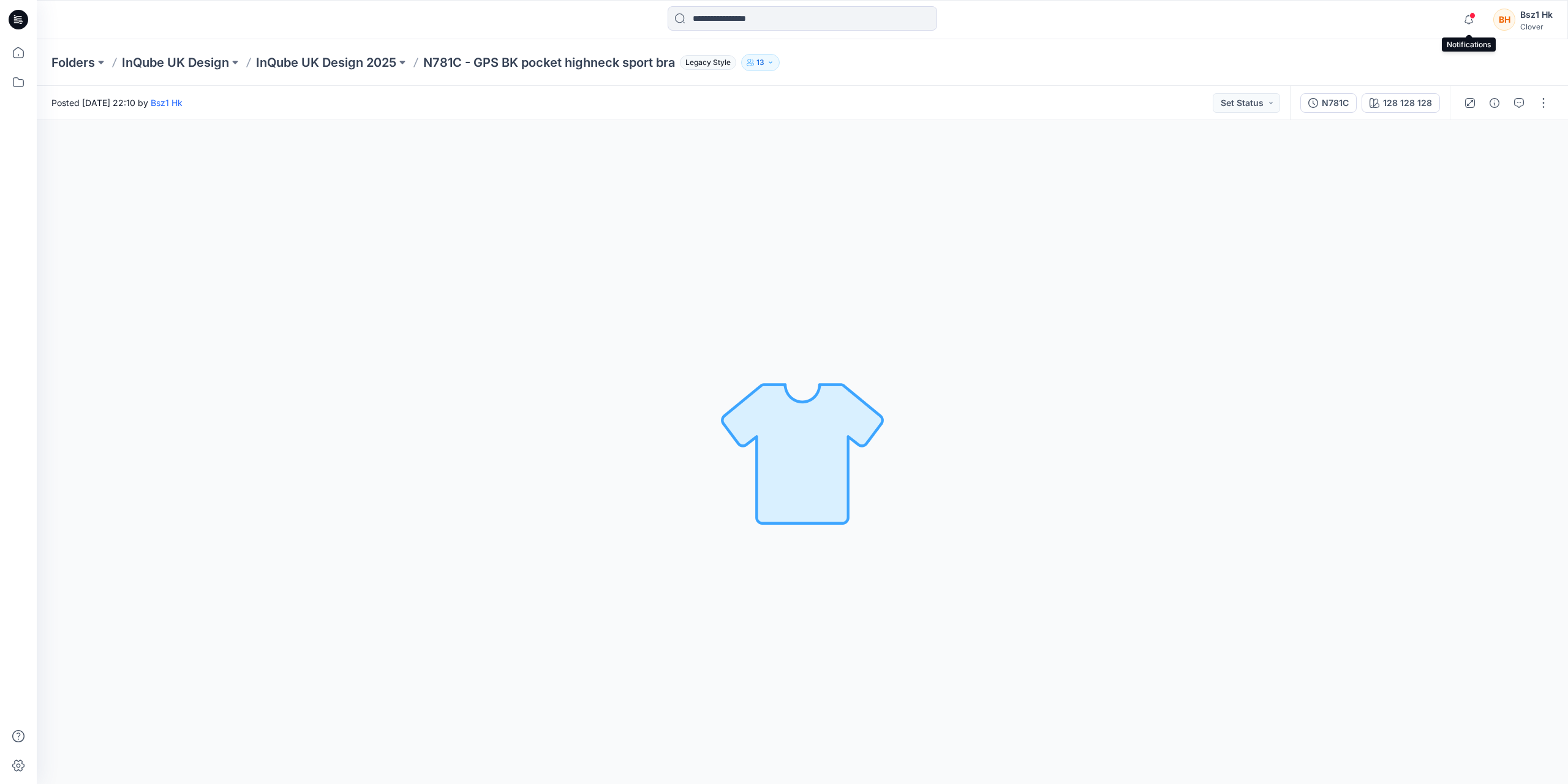
click at [1472, 17] on span at bounding box center [1472, 15] width 6 height 7
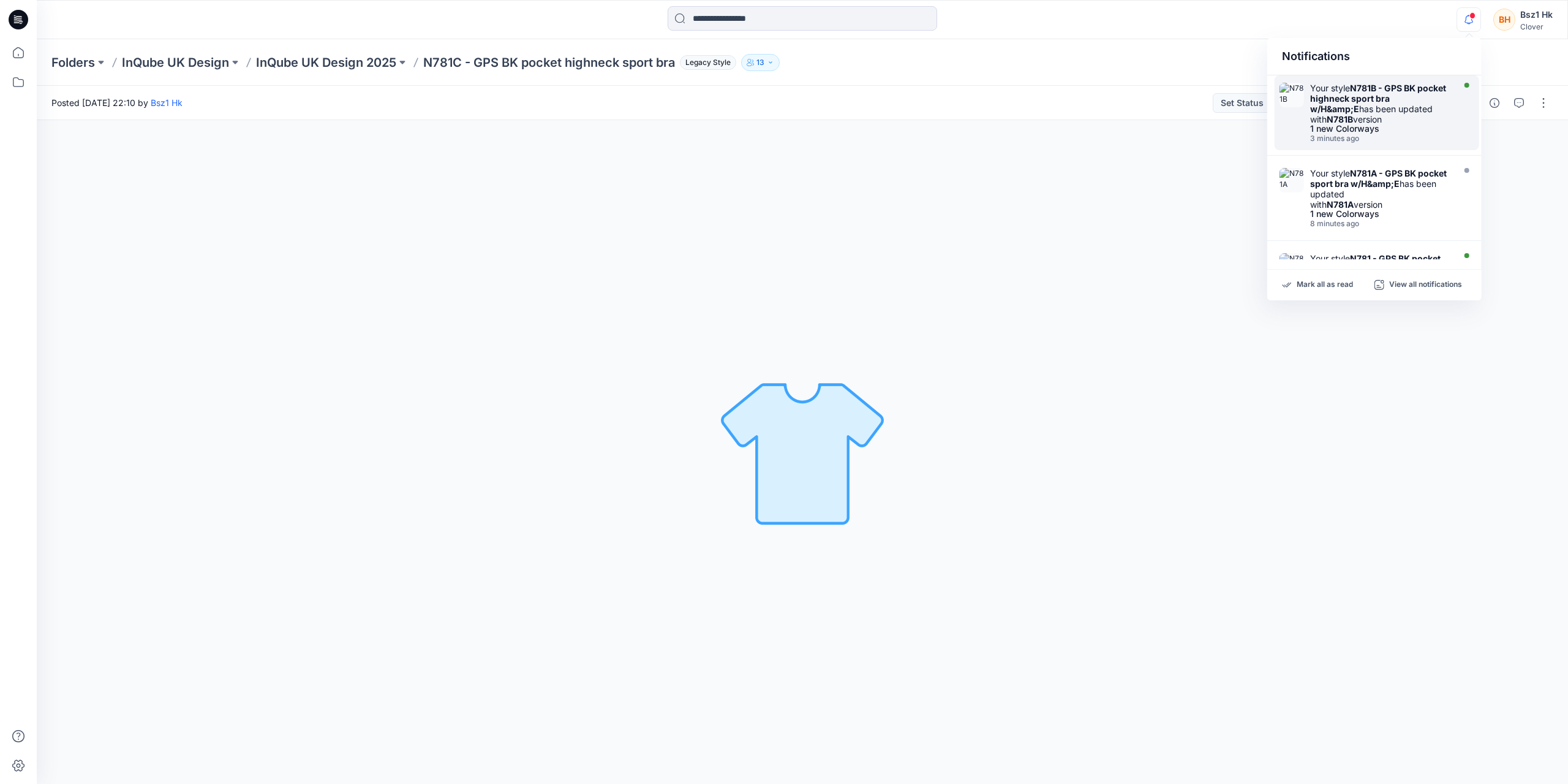
click at [1415, 106] on div "Your style N781B - GPS BK pocket highneck sport bra w/H&amp;E has been updated …" at bounding box center [1380, 104] width 140 height 42
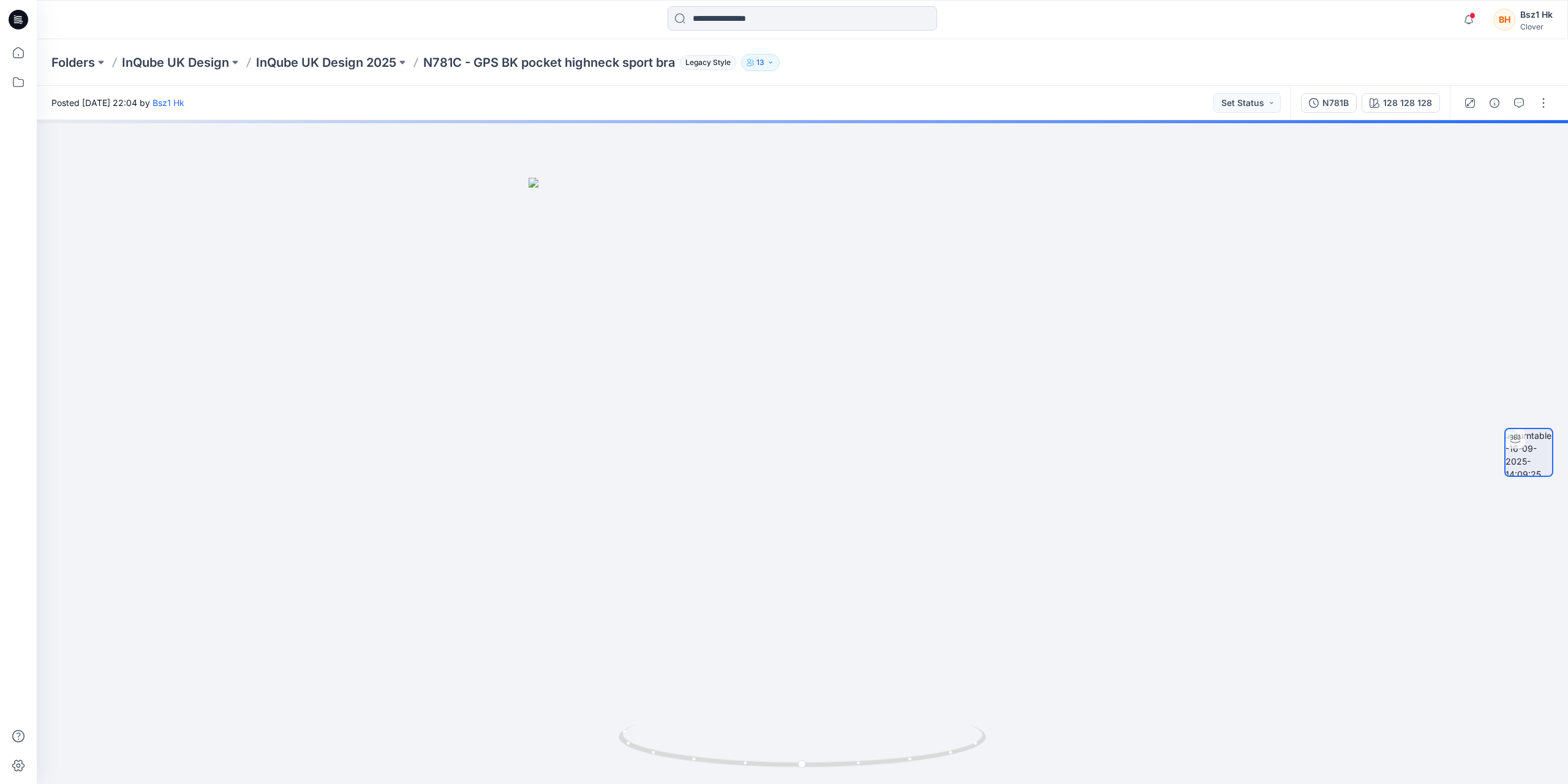
click at [25, 11] on icon at bounding box center [19, 20] width 20 height 40
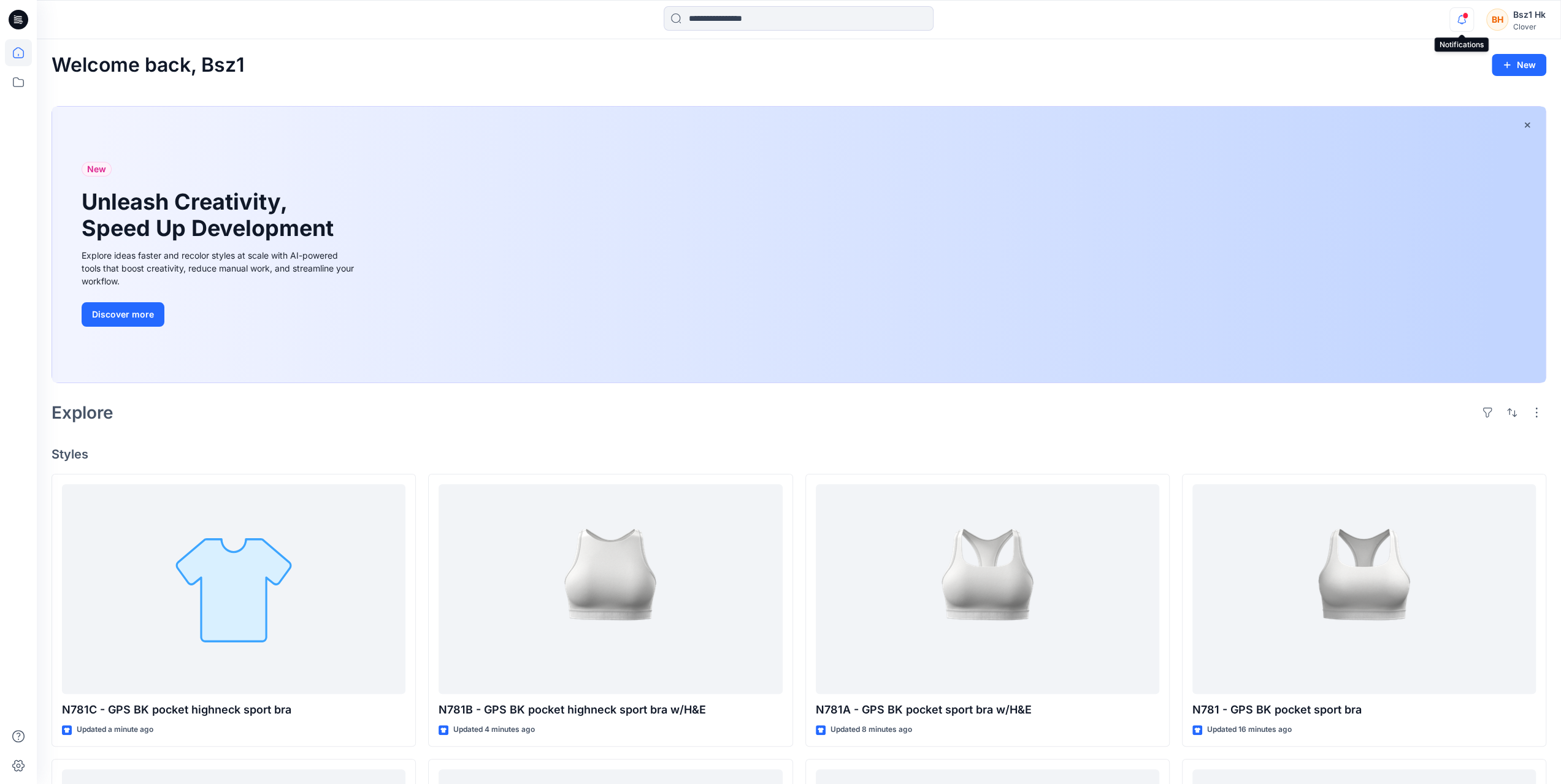
click at [1458, 22] on icon "button" at bounding box center [1461, 19] width 9 height 8
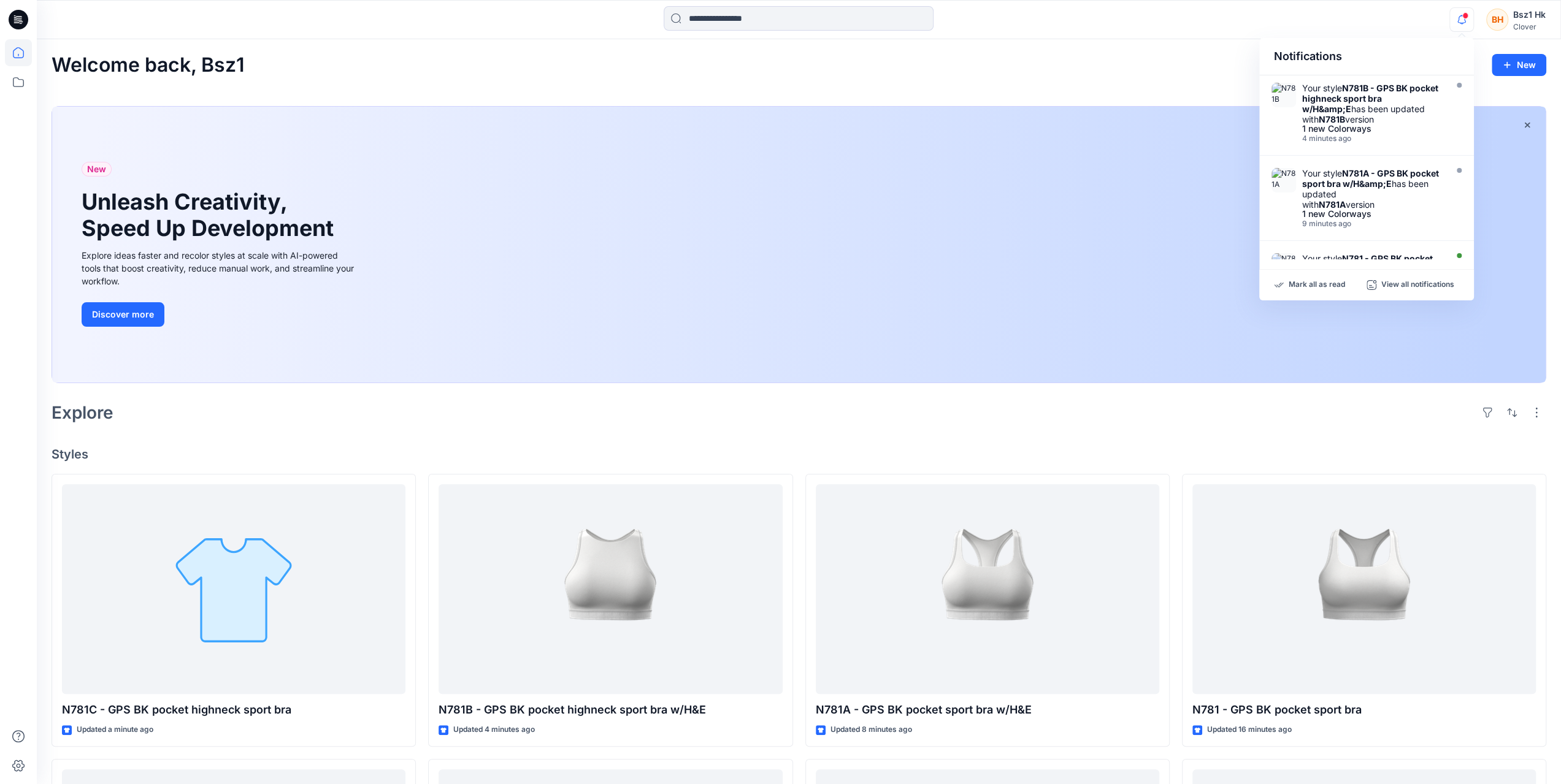
click at [1458, 22] on icon "button" at bounding box center [1461, 19] width 9 height 8
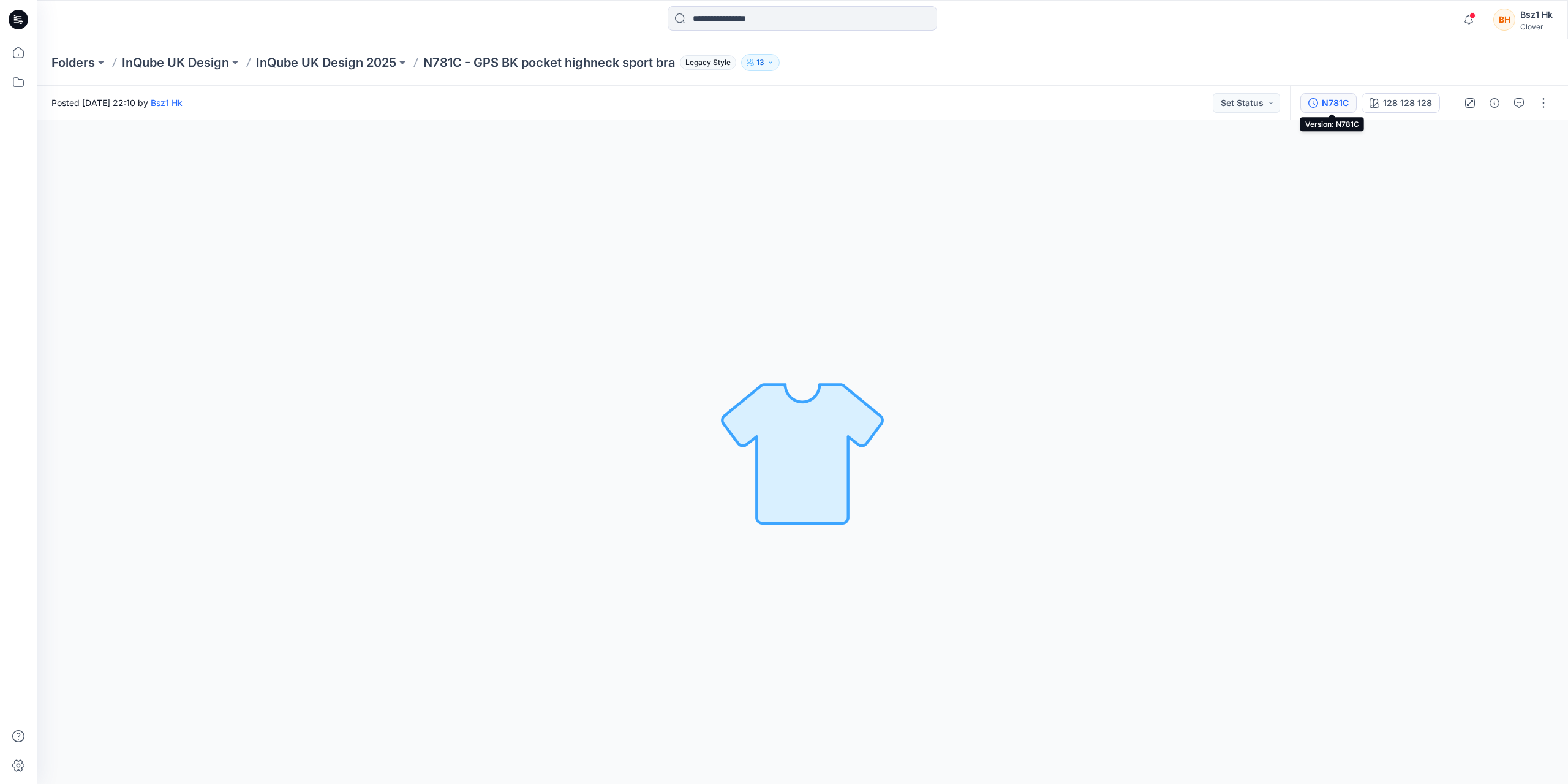
click at [1345, 104] on div "N781C" at bounding box center [1335, 103] width 27 height 14
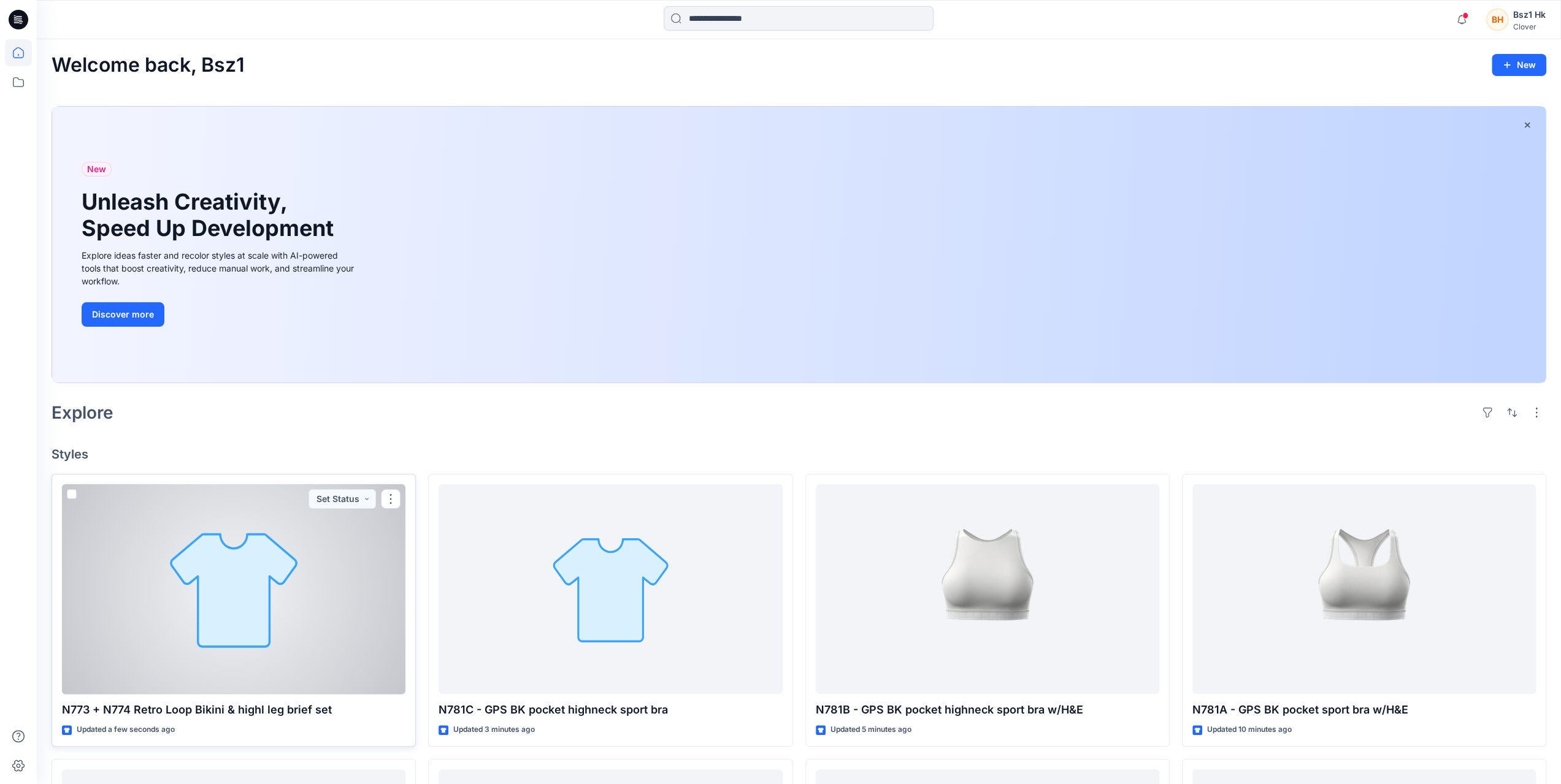
click at [166, 620] on div at bounding box center [234, 589] width 344 height 210
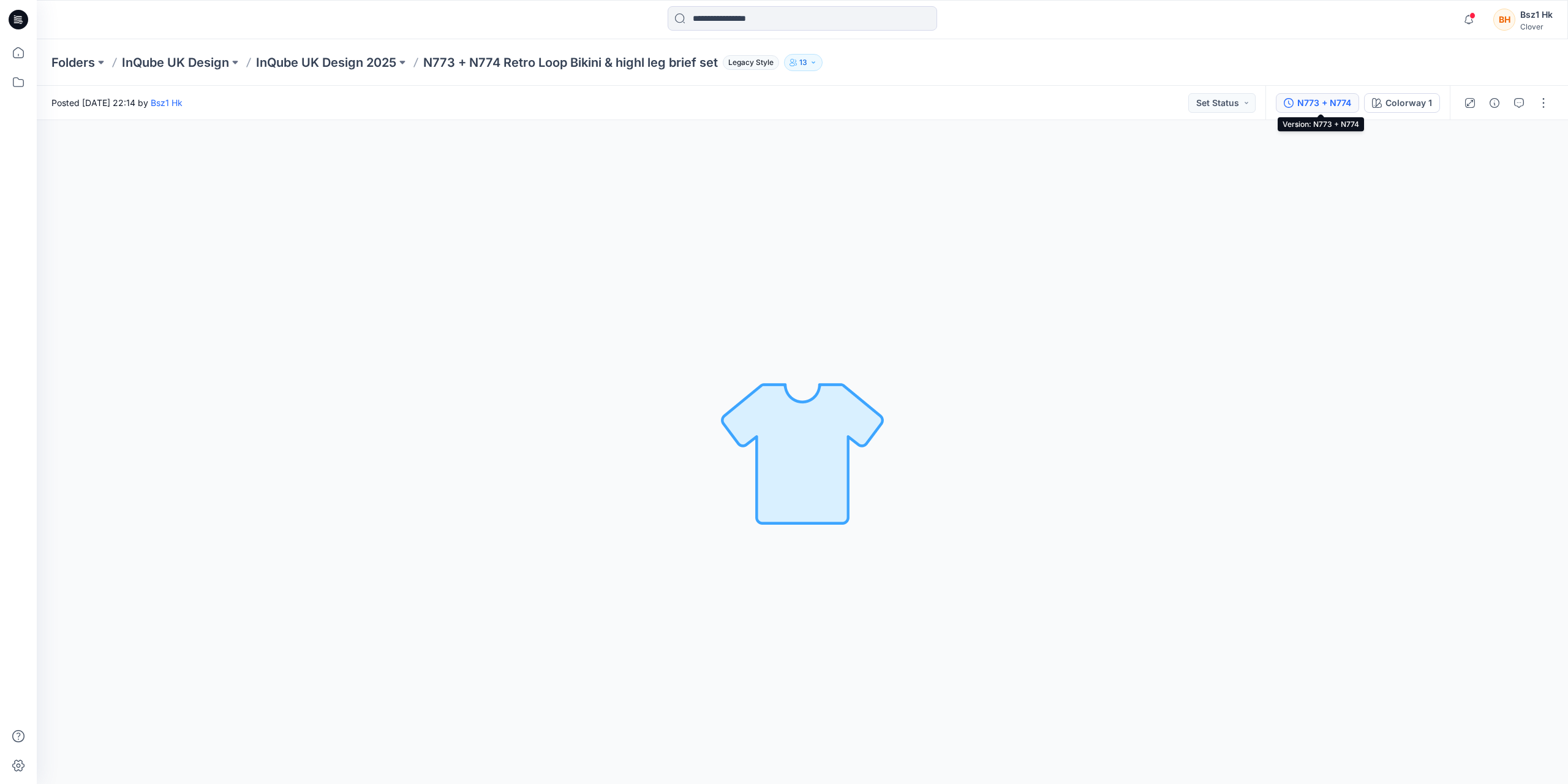
click at [1333, 107] on div "N773 + N774" at bounding box center [1324, 103] width 53 height 14
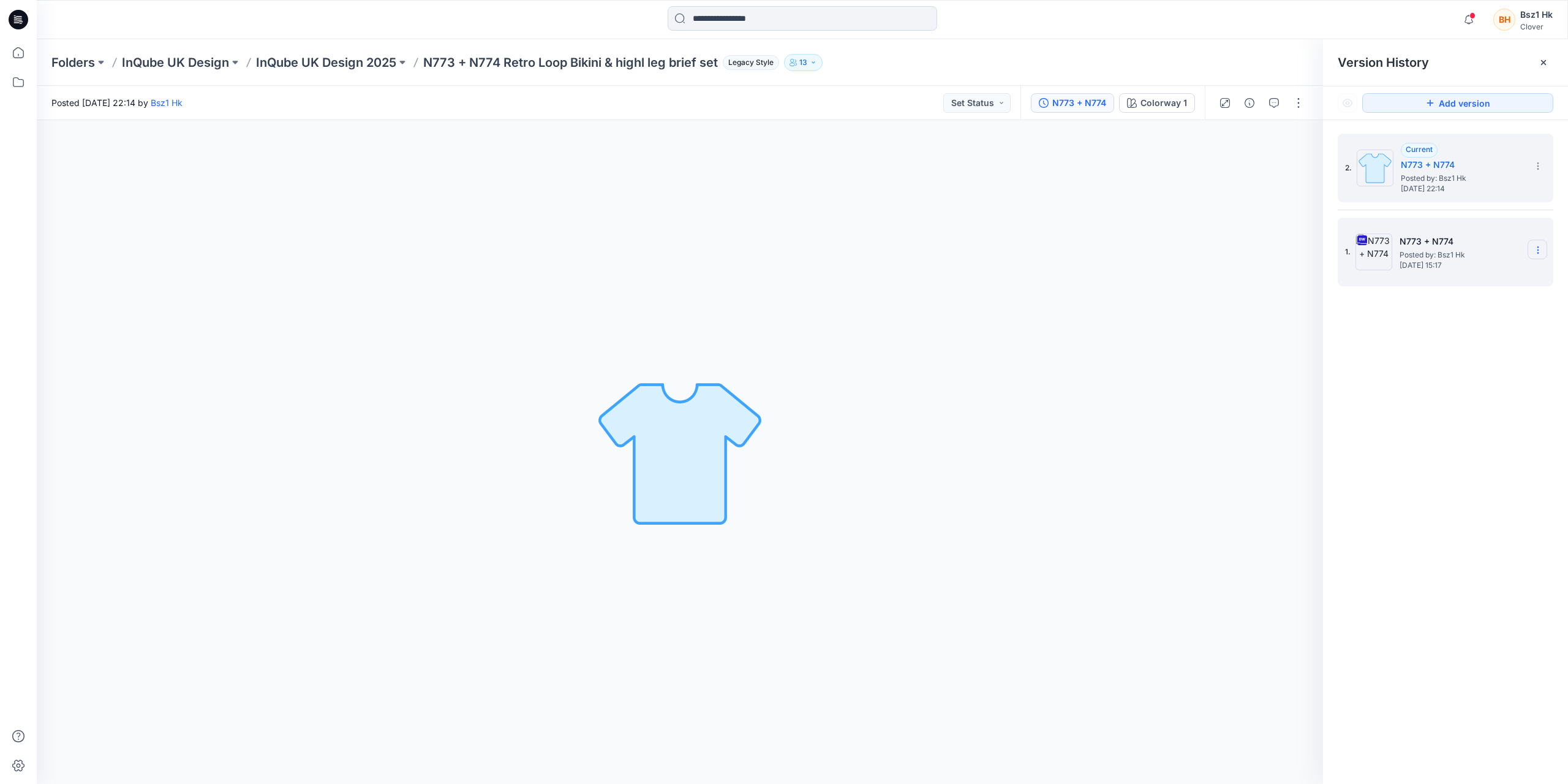
click at [1541, 252] on icon at bounding box center [1538, 250] width 10 height 10
click at [1464, 376] on span "Delete Version" at bounding box center [1453, 376] width 57 height 15
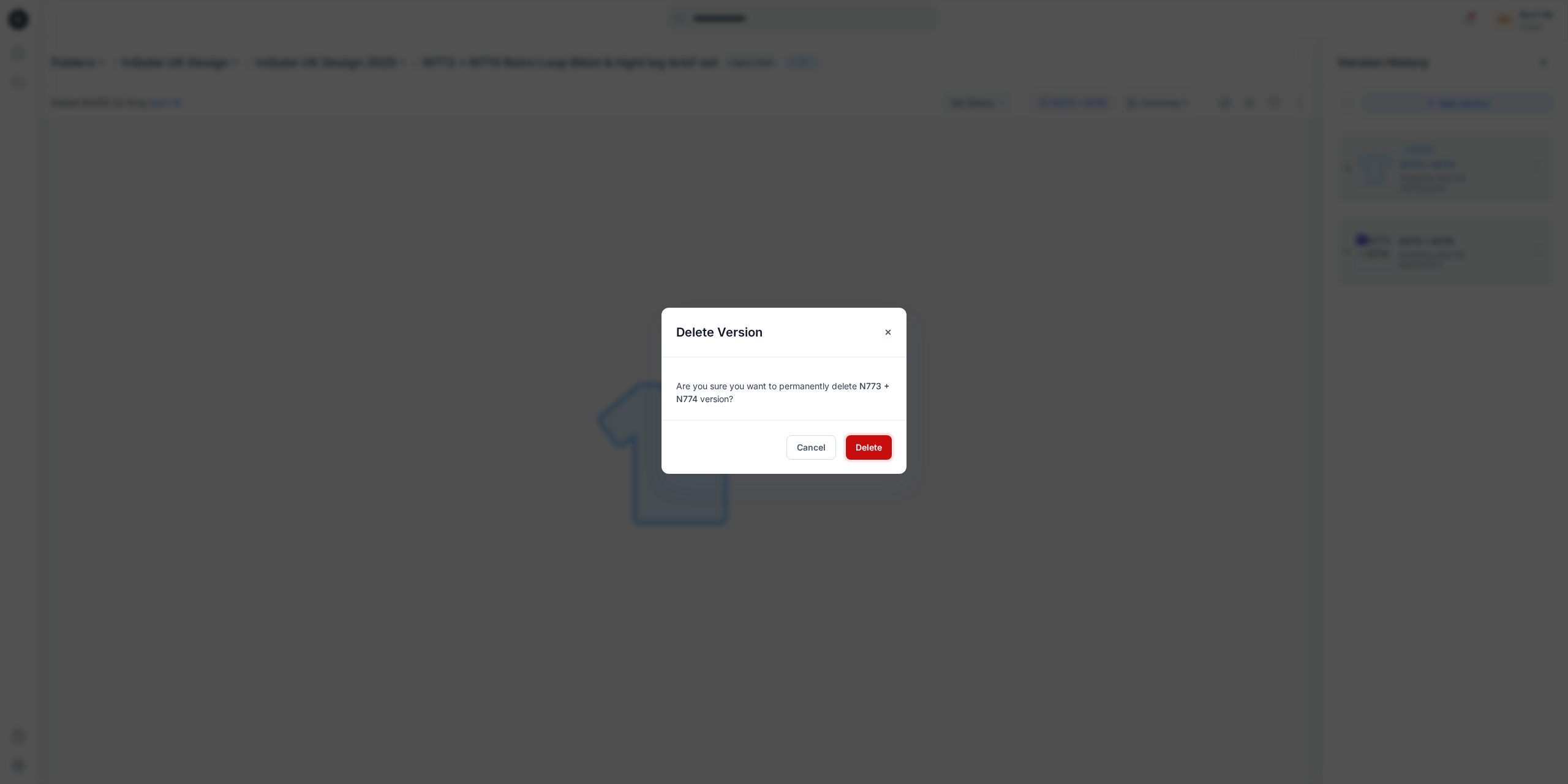
click at [880, 453] on button "Delete" at bounding box center [869, 447] width 46 height 25
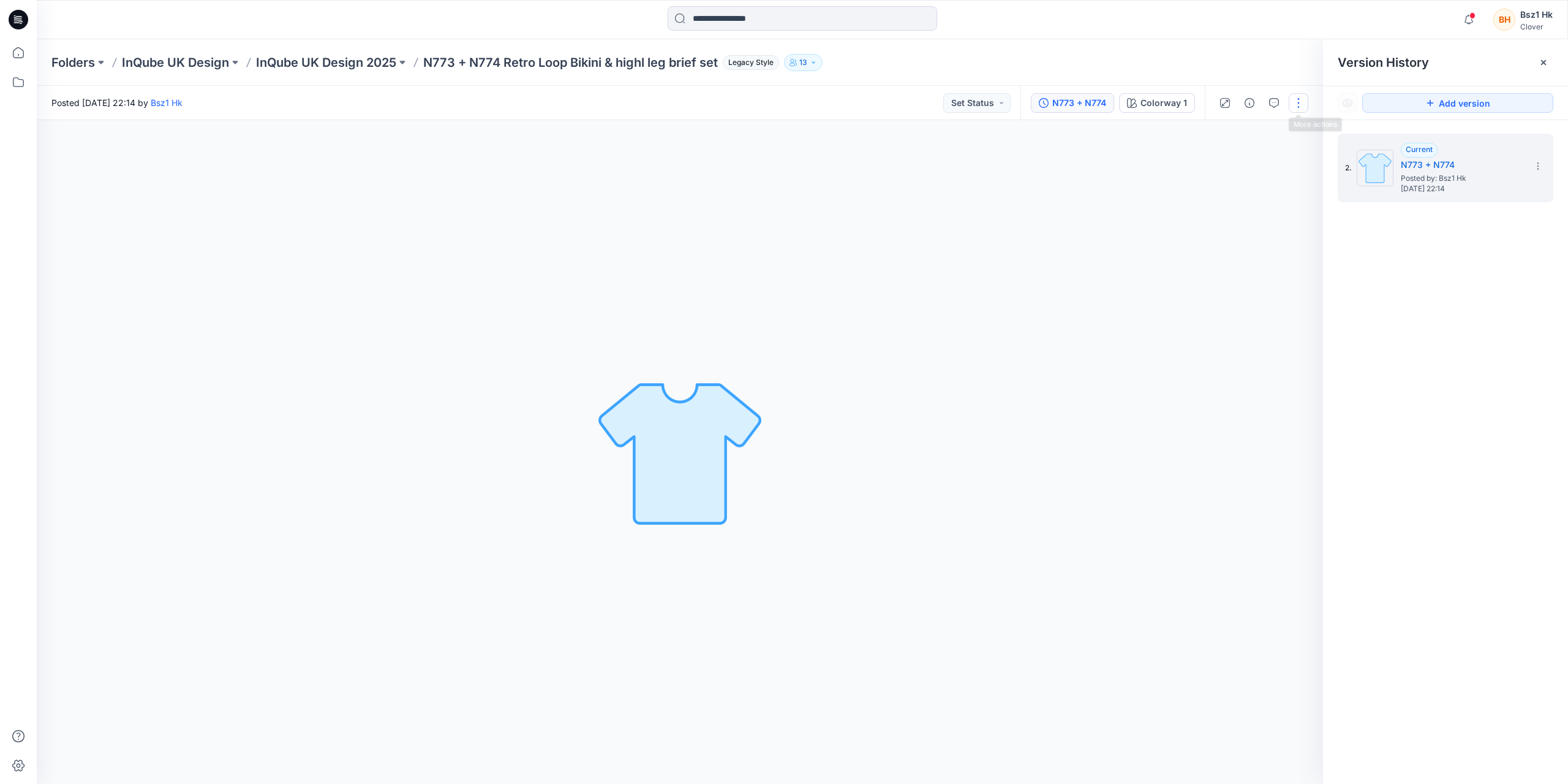
click at [1299, 106] on button "button" at bounding box center [1299, 103] width 20 height 20
click at [1240, 128] on button "Edit" at bounding box center [1247, 131] width 113 height 23
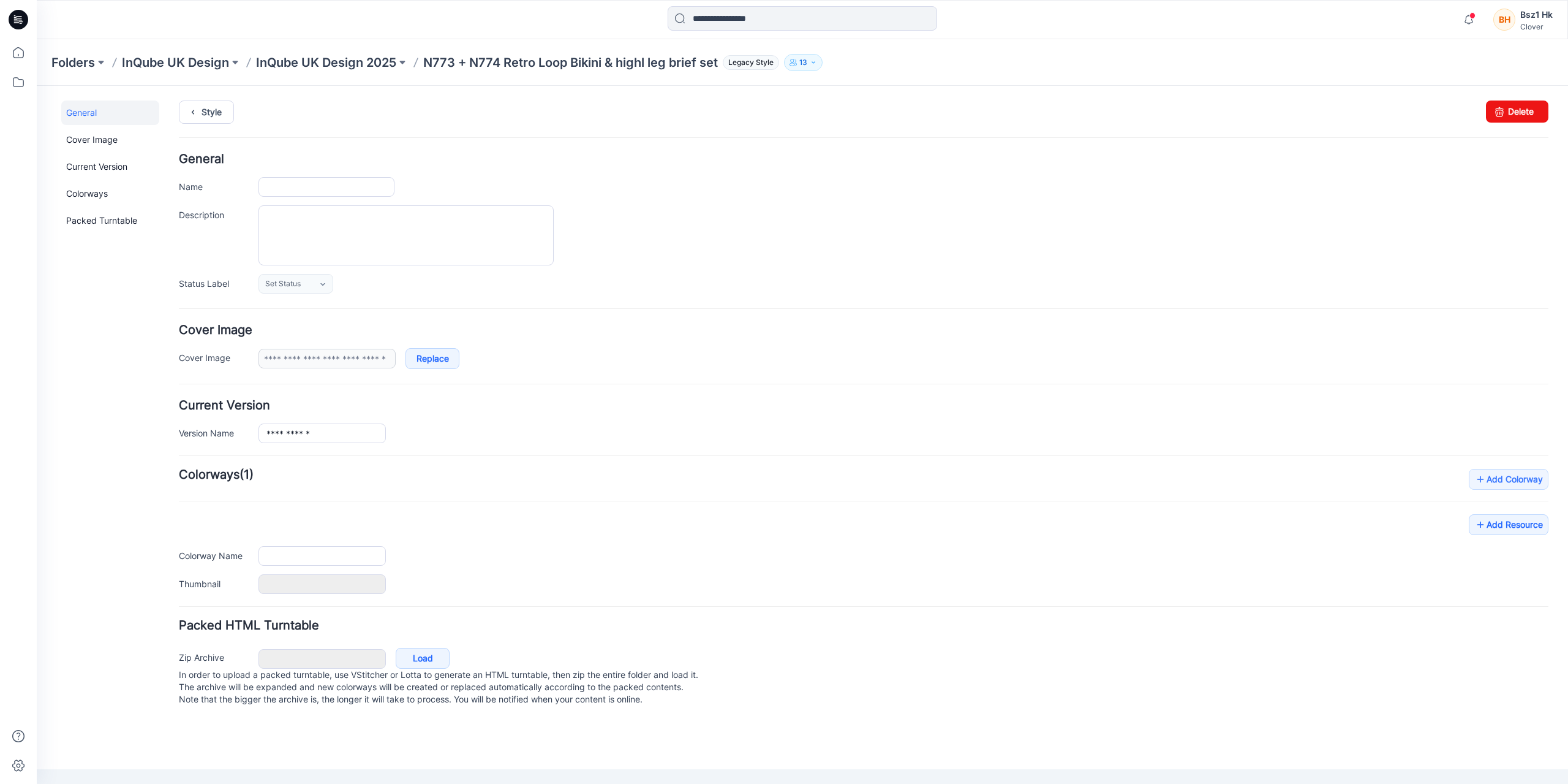
type input "**********"
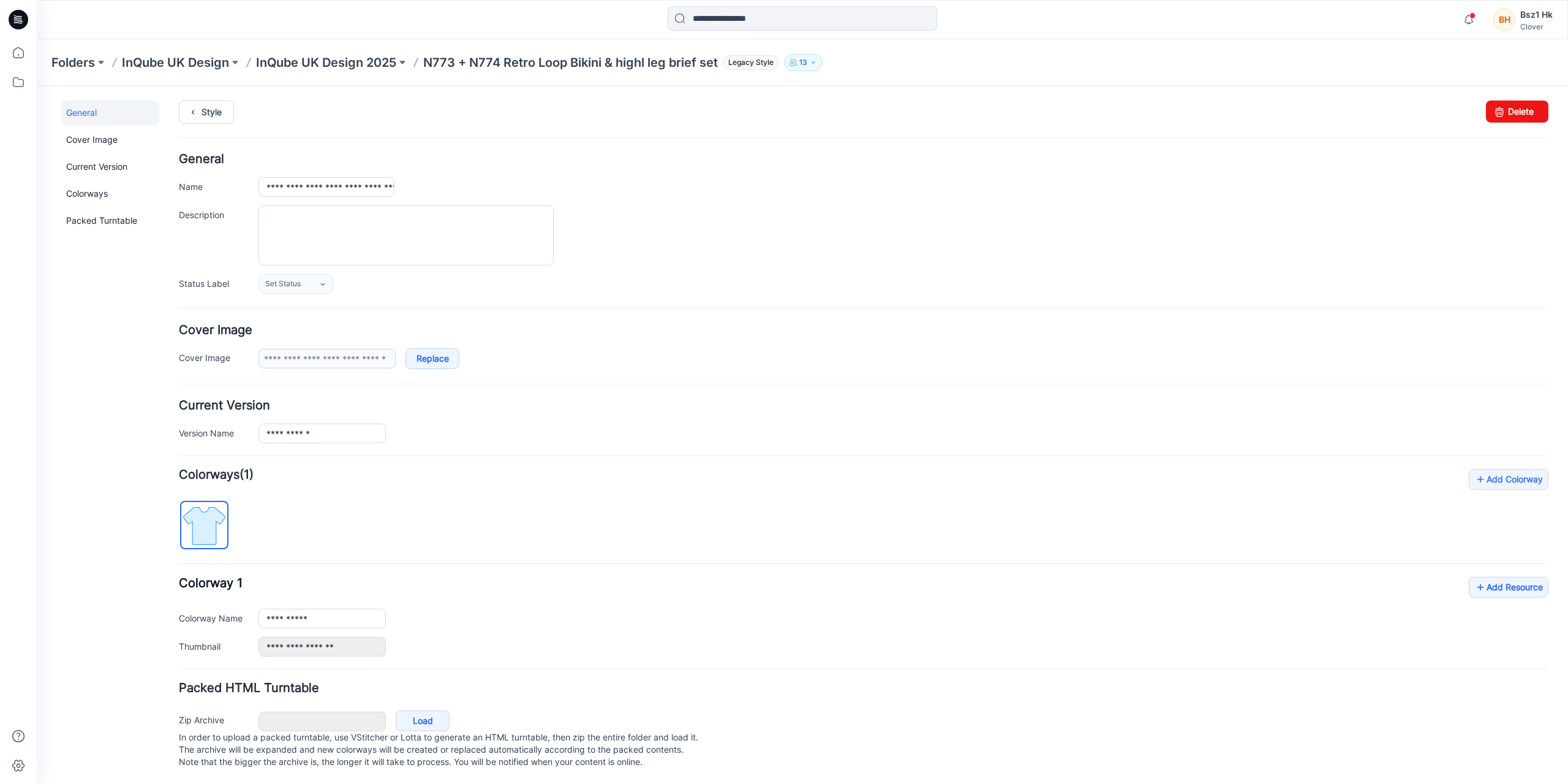
drag, startPoint x: 397, startPoint y: 189, endPoint x: 410, endPoint y: 188, distance: 13.0
click at [410, 188] on div "**********" at bounding box center [903, 187] width 1290 height 20
drag, startPoint x: 388, startPoint y: 184, endPoint x: 461, endPoint y: 184, distance: 73.0
click at [461, 184] on div "**********" at bounding box center [903, 186] width 1290 height 19
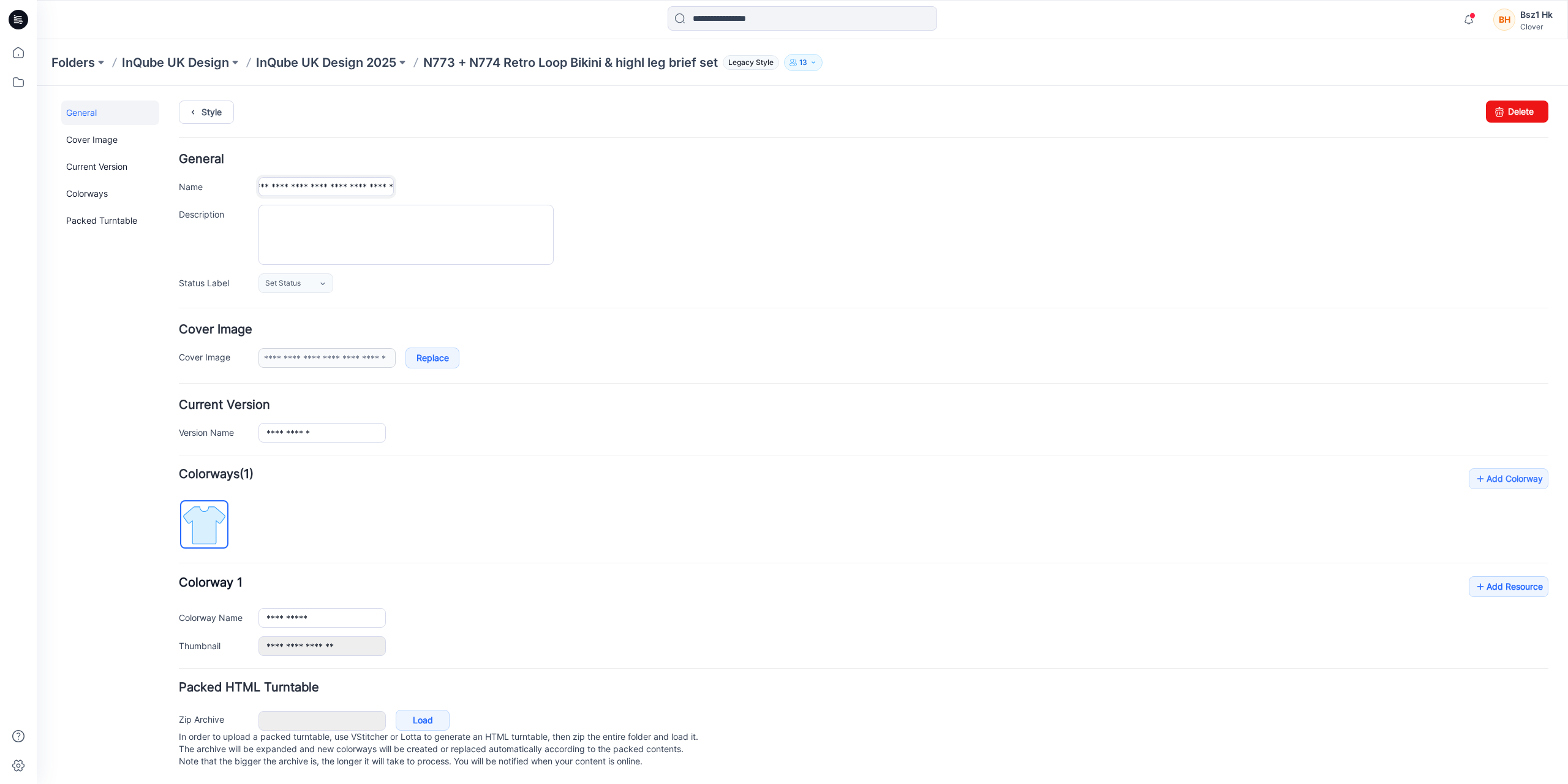
click at [343, 185] on input "**********" at bounding box center [325, 186] width 136 height 19
type input "**********"
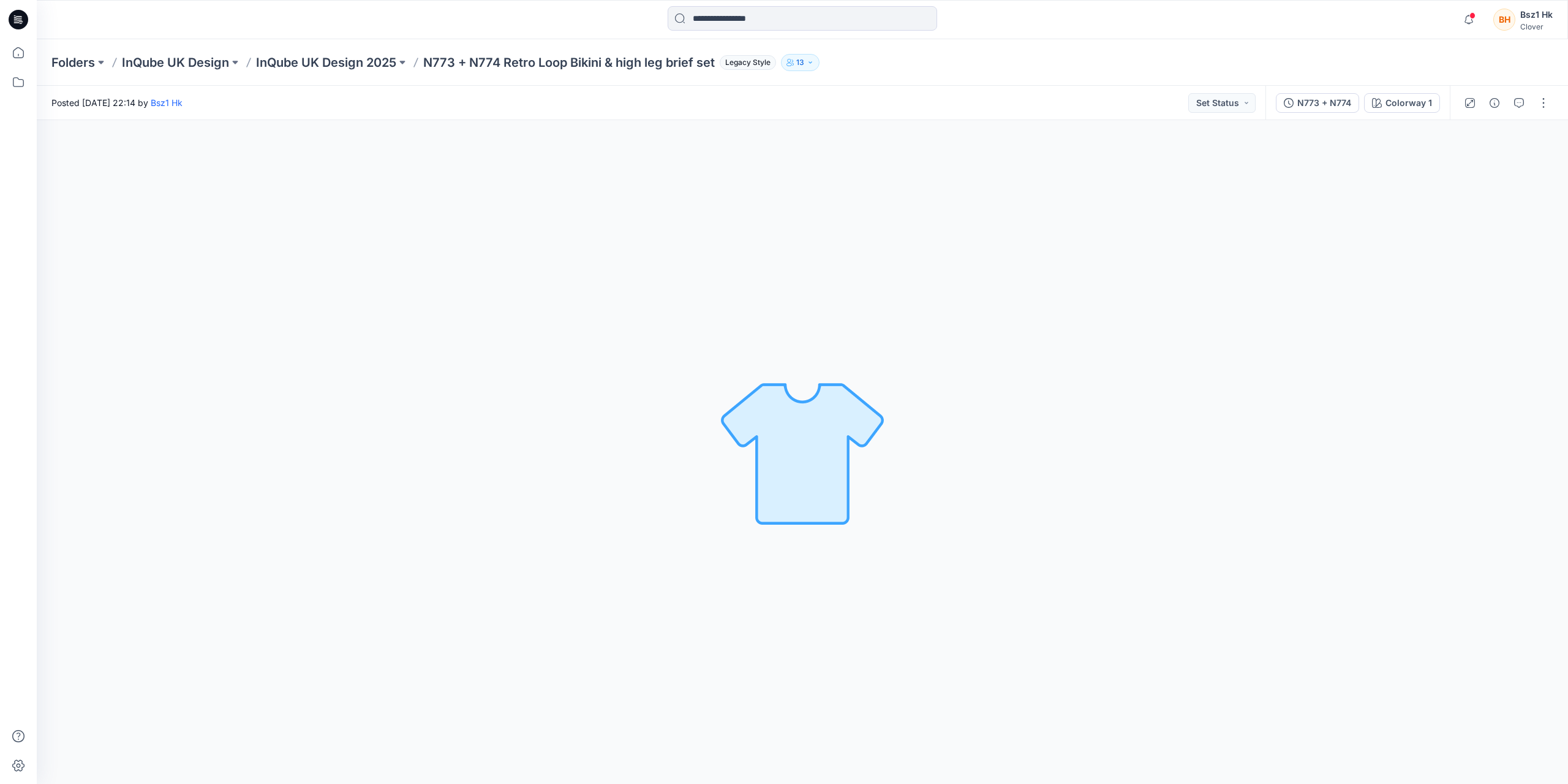
click at [22, 22] on icon at bounding box center [21, 22] width 4 height 1
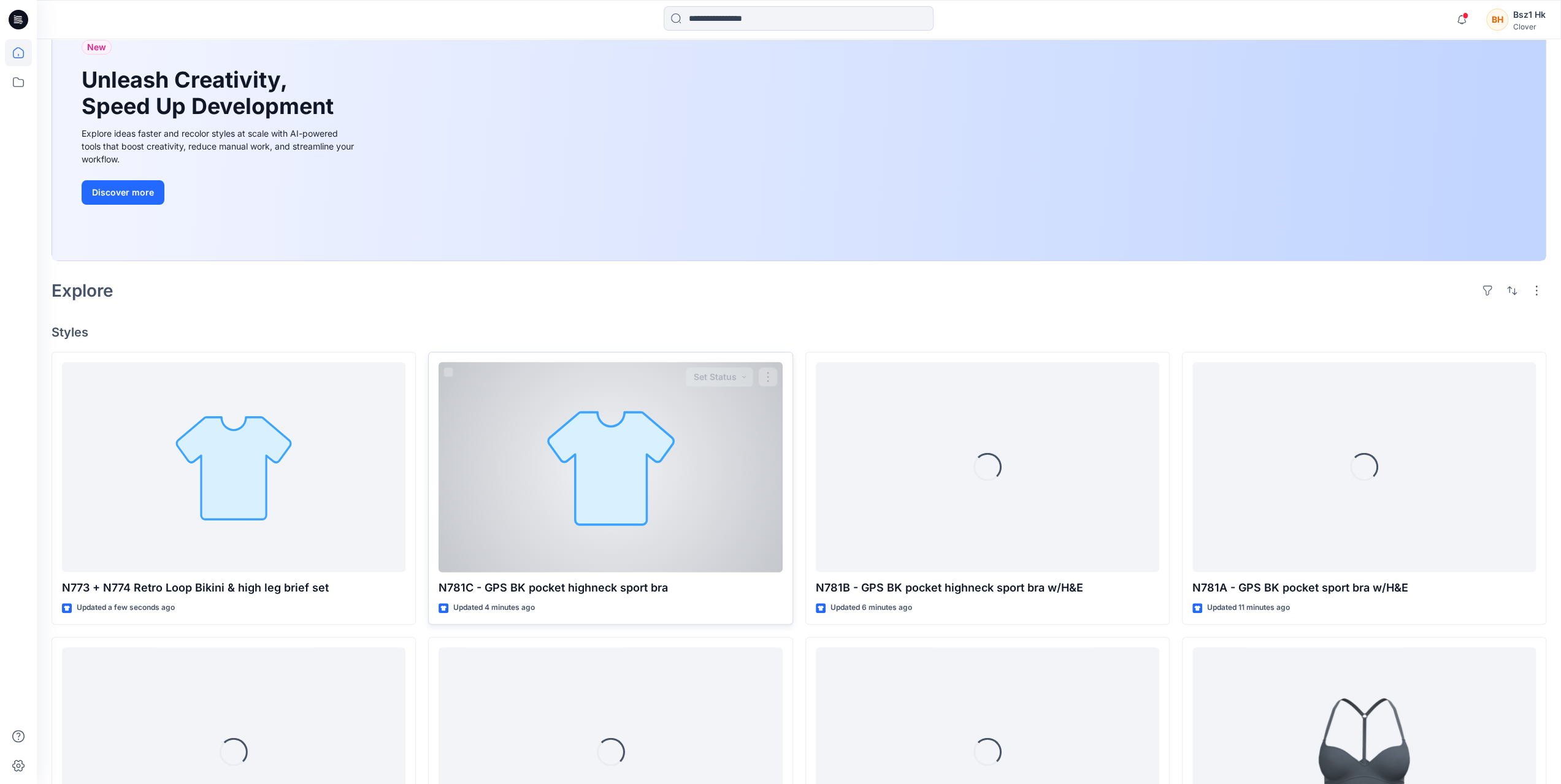
scroll to position [184, 0]
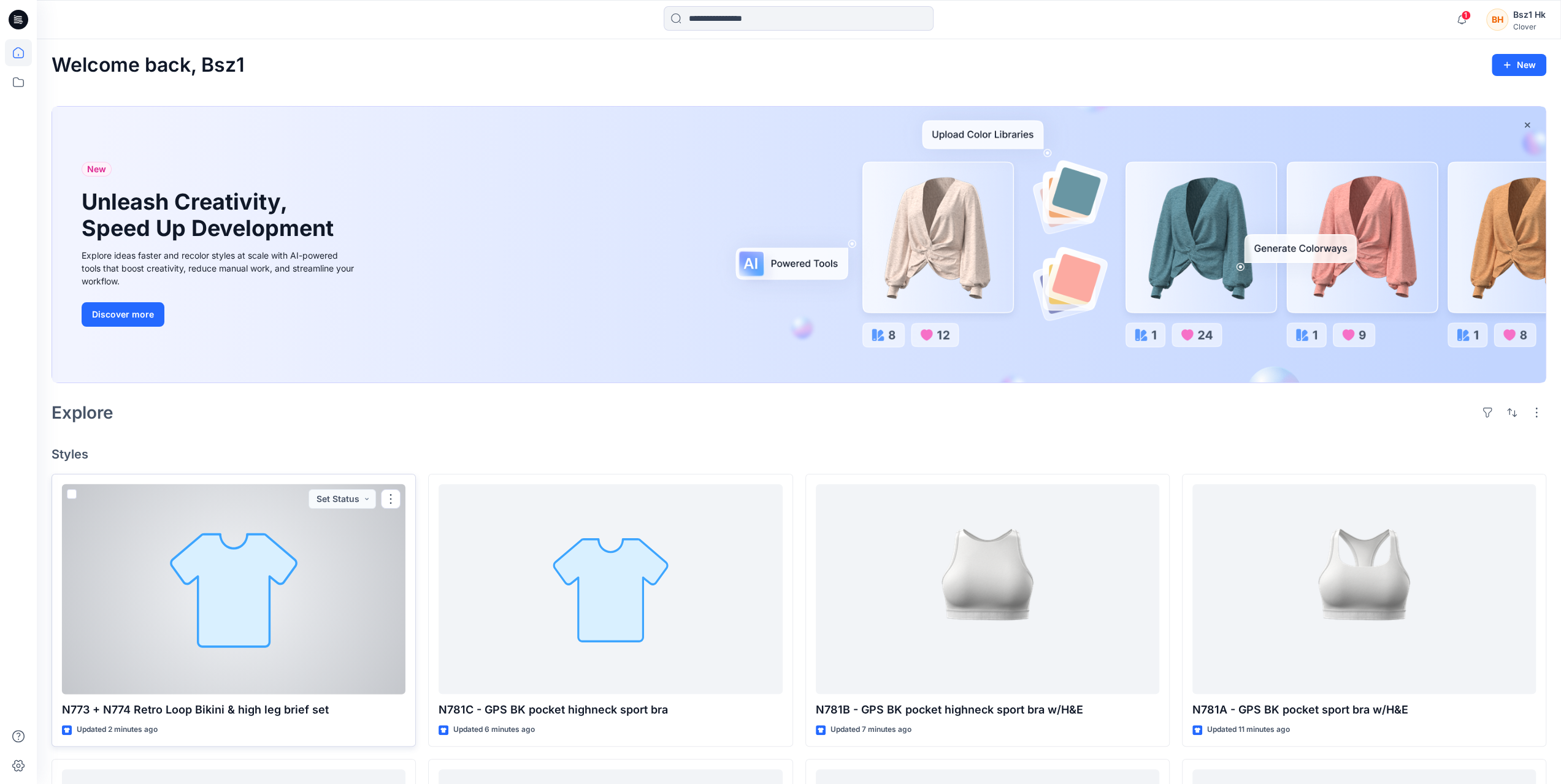
click at [261, 559] on div at bounding box center [234, 589] width 344 height 210
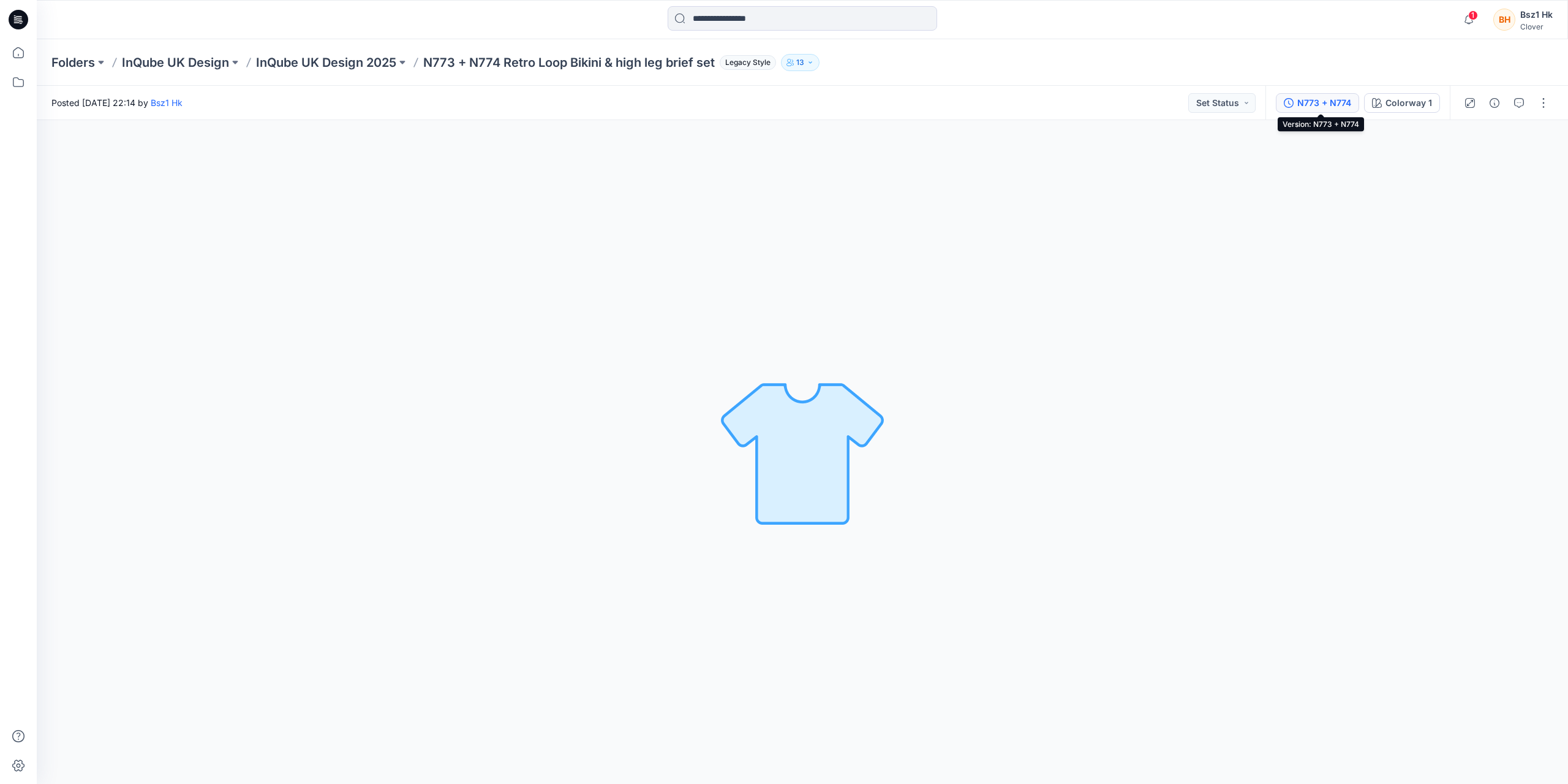
click at [1329, 106] on div "N773 + N774" at bounding box center [1324, 103] width 53 height 14
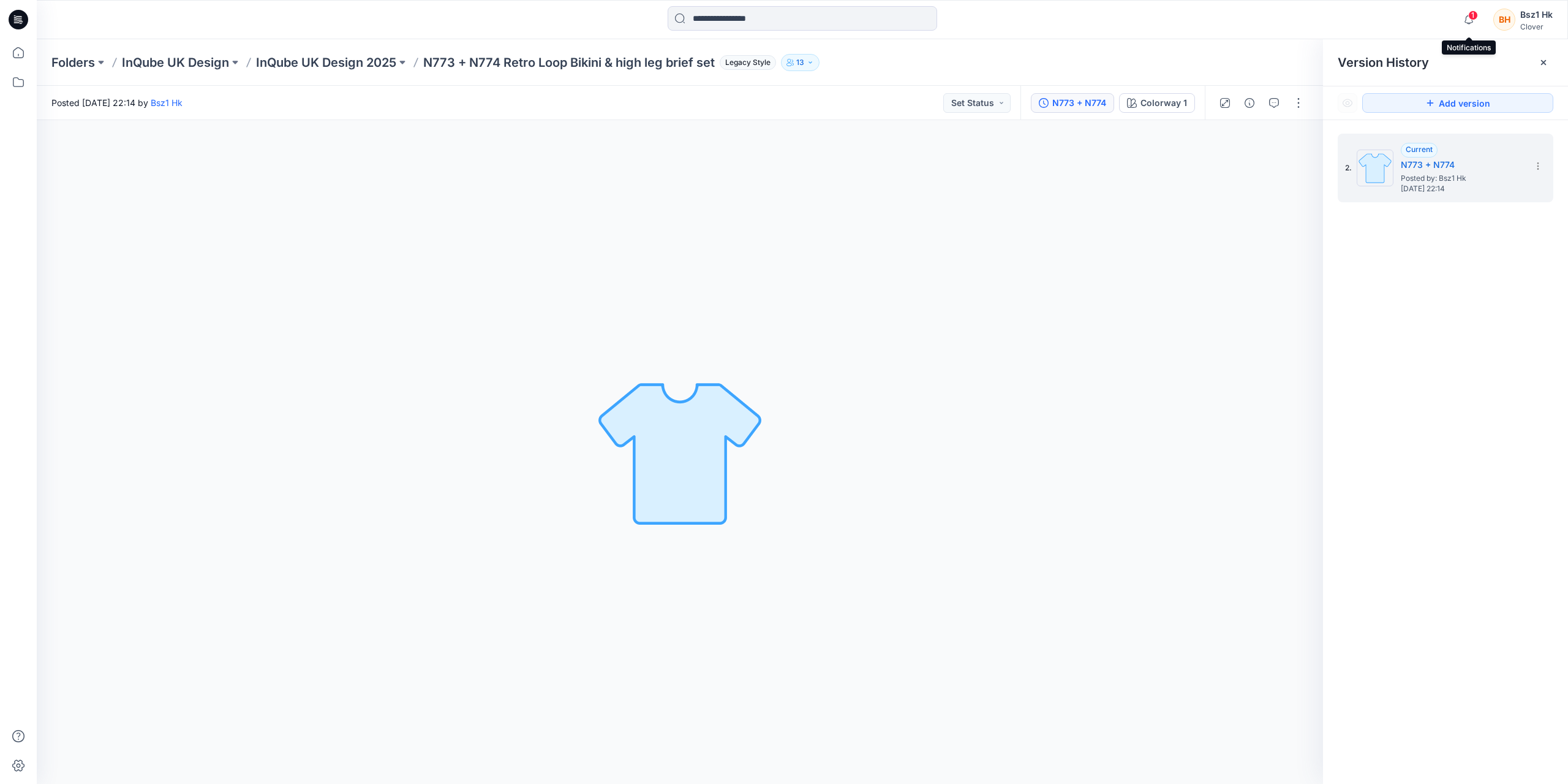
click at [1470, 17] on span "1" at bounding box center [1473, 16] width 10 height 10
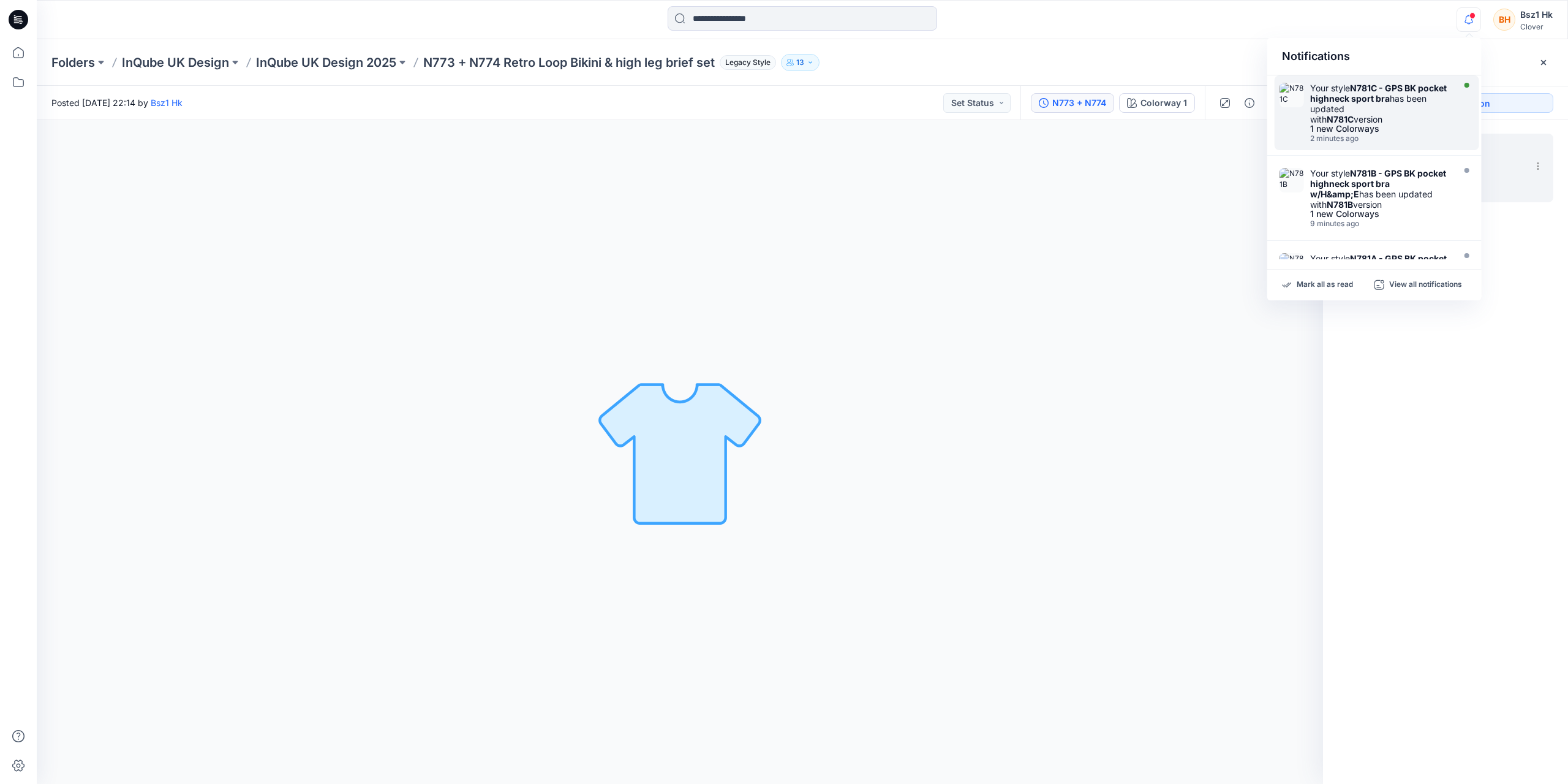
click at [1409, 125] on div "1 new Colorways" at bounding box center [1380, 129] width 140 height 9
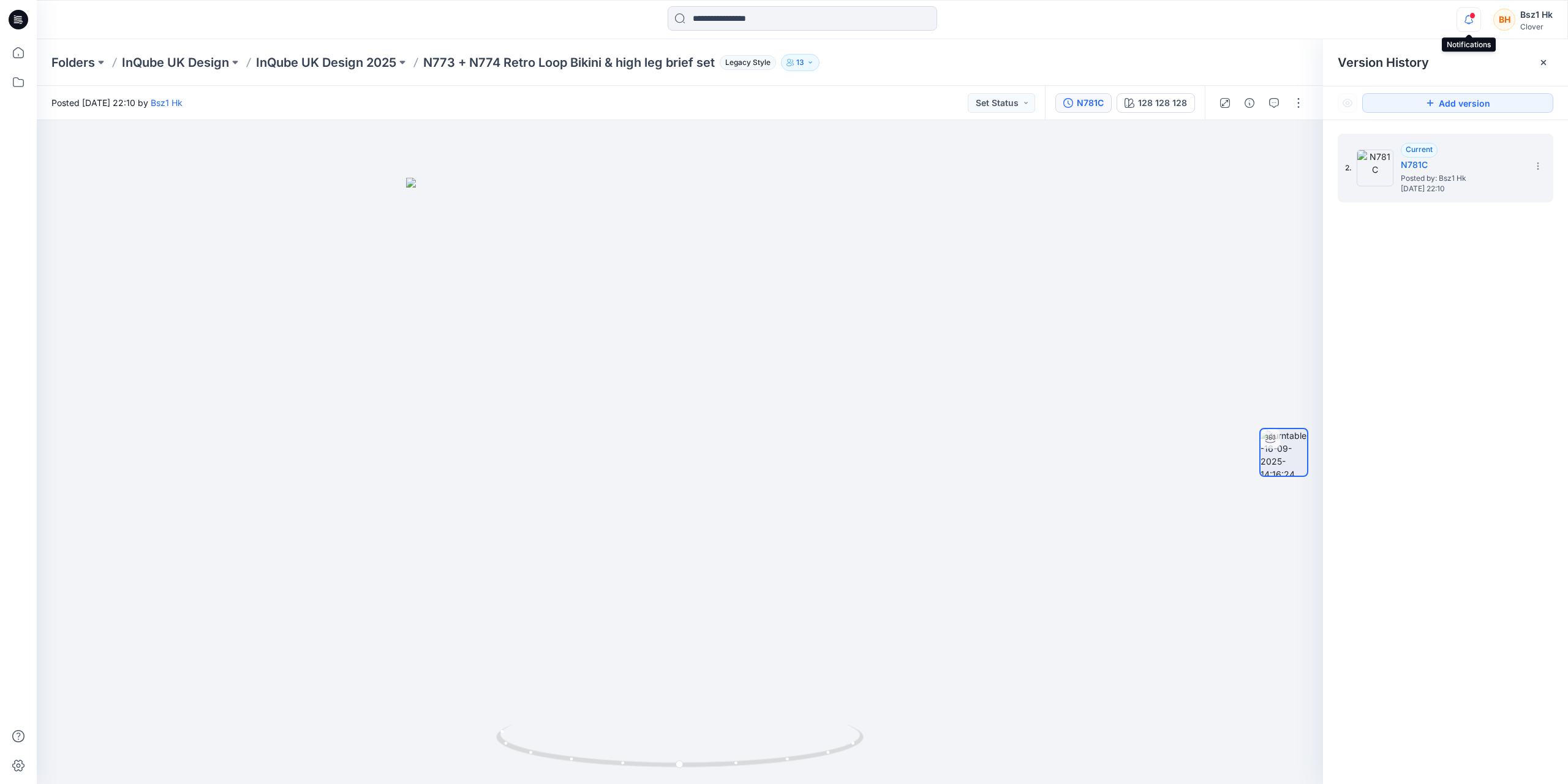
click at [1464, 24] on icon "button" at bounding box center [1469, 19] width 24 height 25
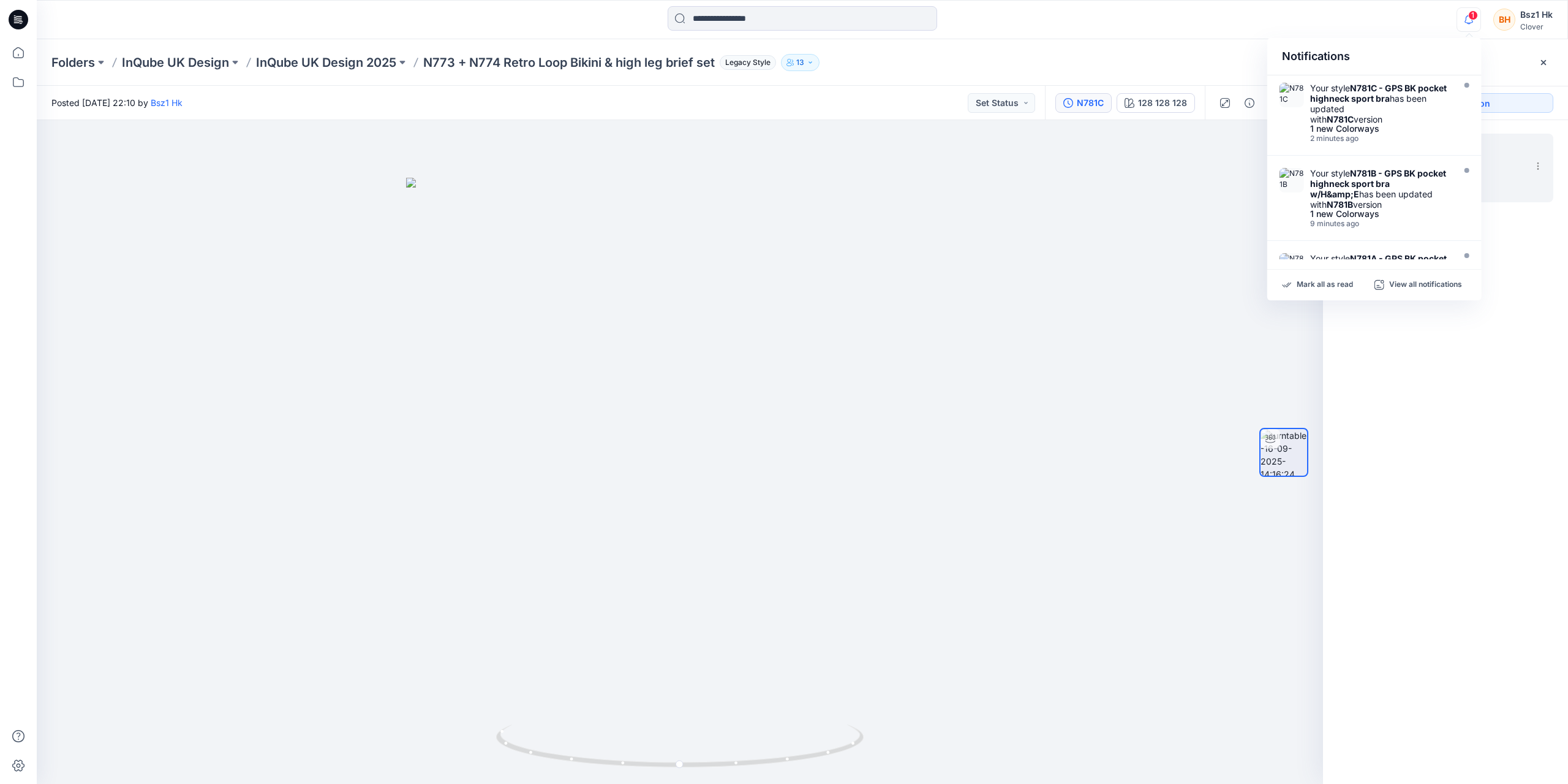
click at [24, 20] on icon at bounding box center [19, 20] width 20 height 20
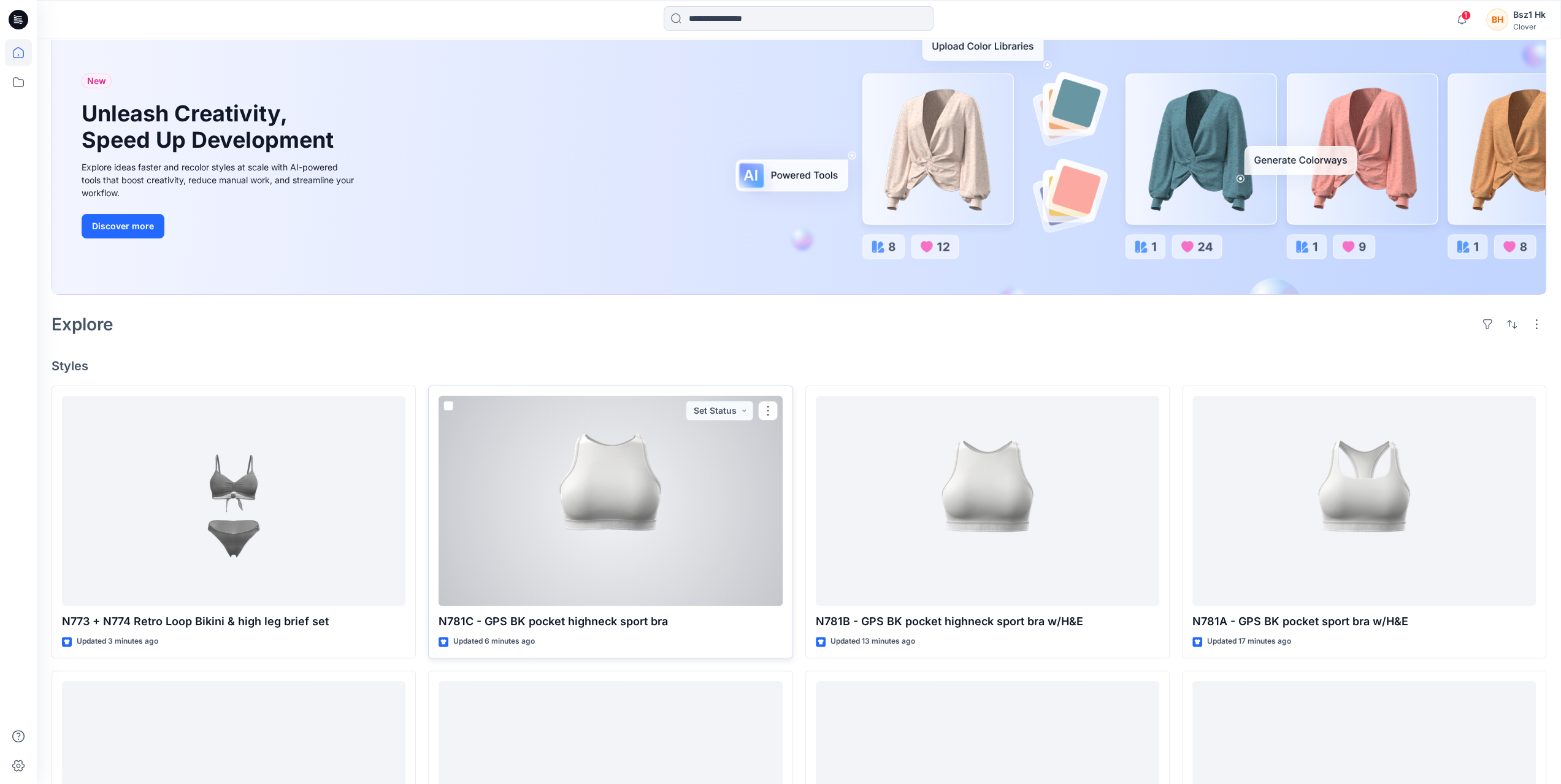
scroll to position [184, 0]
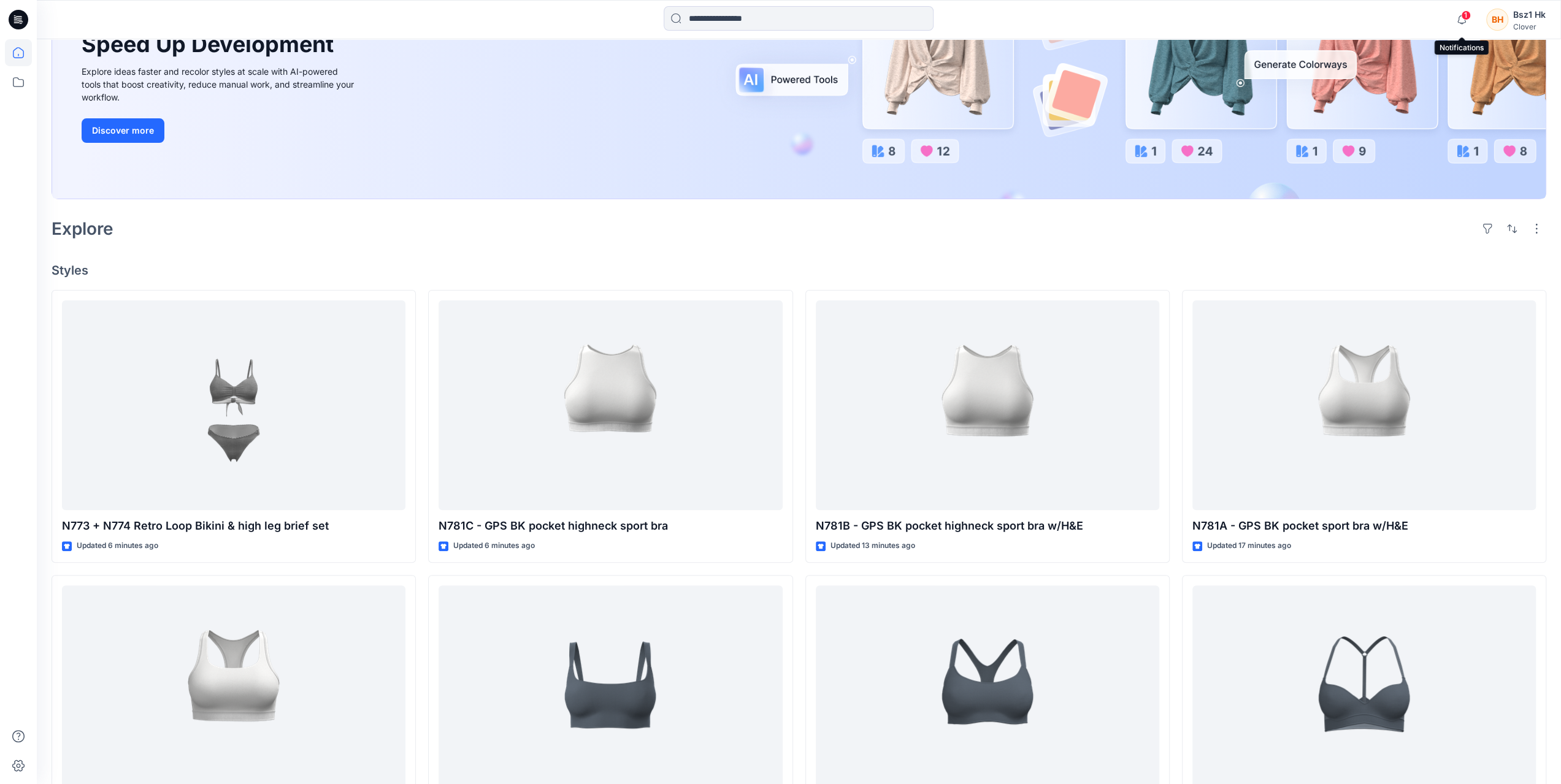
click at [1466, 18] on span "1" at bounding box center [1466, 16] width 10 height 10
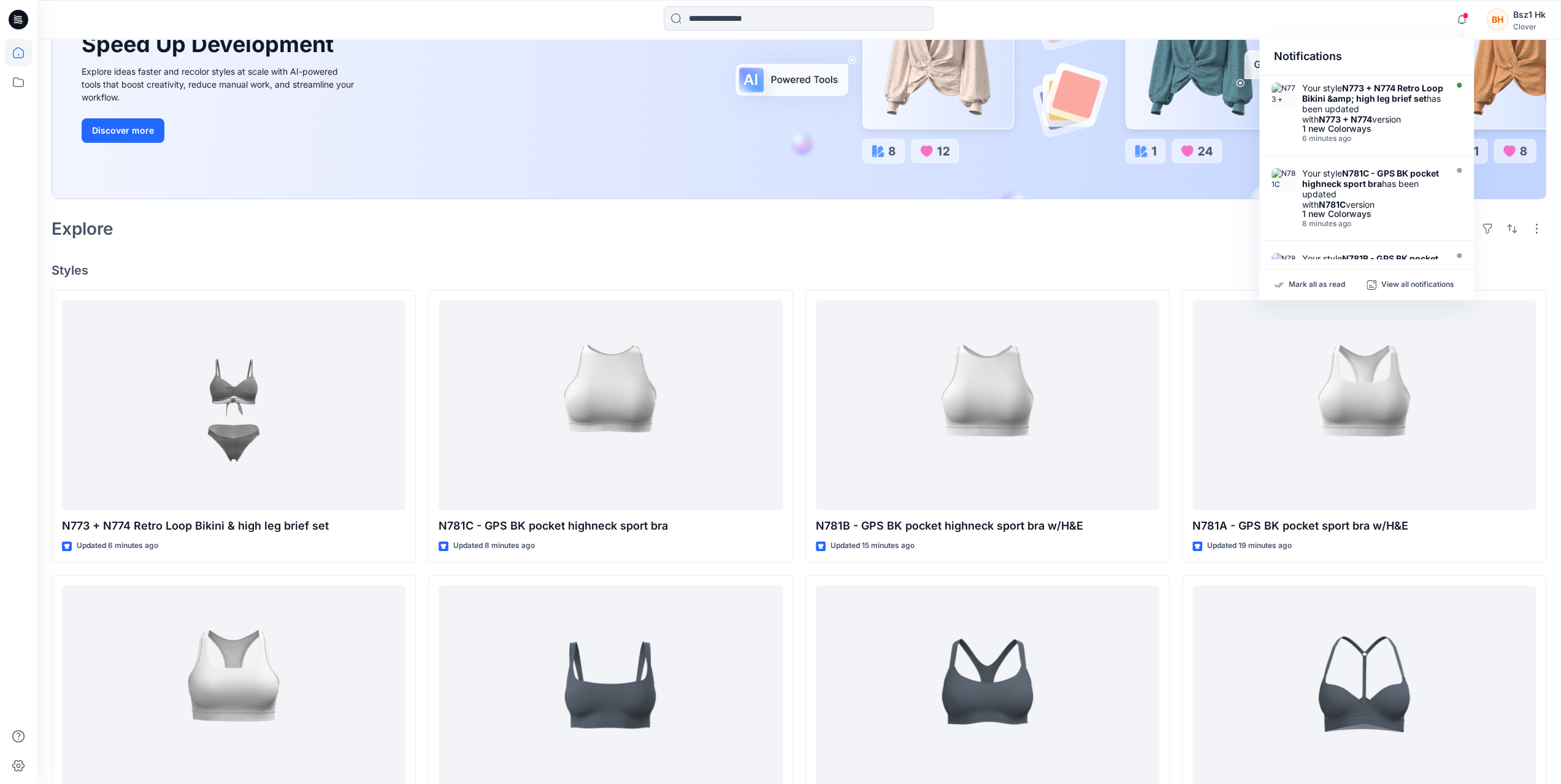
drag, startPoint x: 1048, startPoint y: 248, endPoint x: 1151, endPoint y: 213, distance: 108.8
click at [1048, 248] on div "Welcome back, Bsz1 New New Unleash Creativity, Speed Up Development Explore ide…" at bounding box center [798, 524] width 1524 height 1336
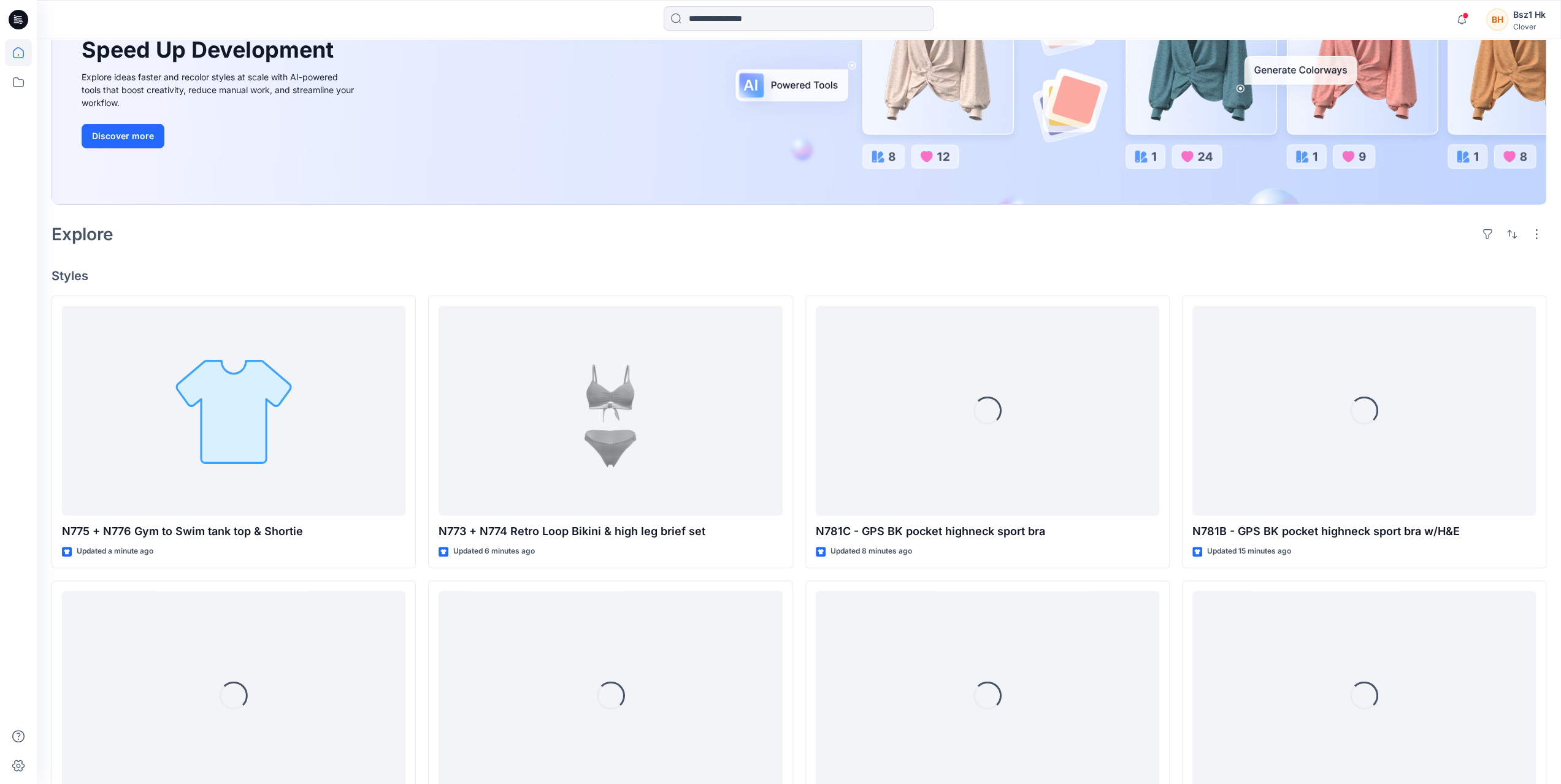
scroll to position [184, 0]
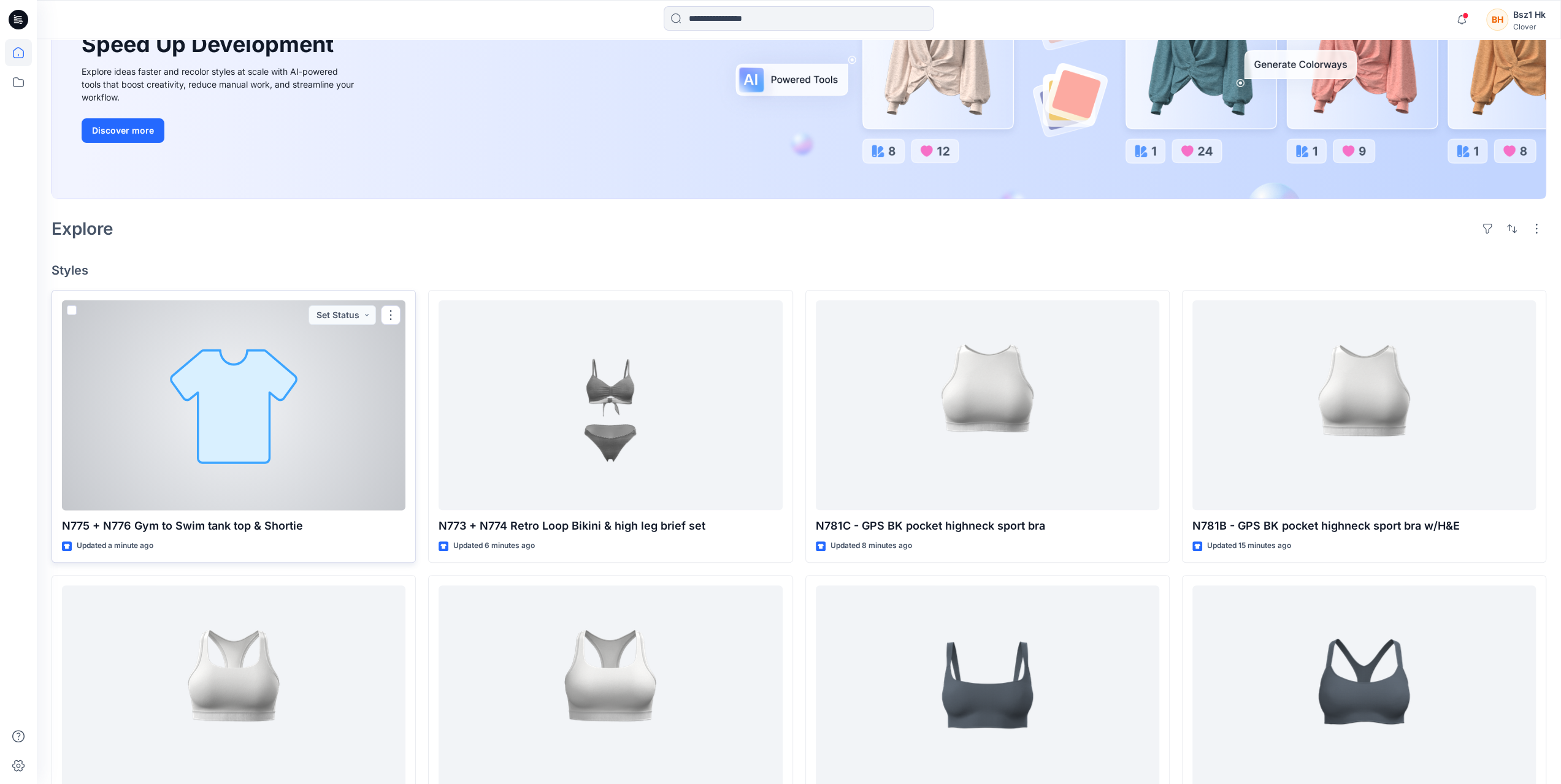
click at [266, 372] on div at bounding box center [234, 405] width 344 height 210
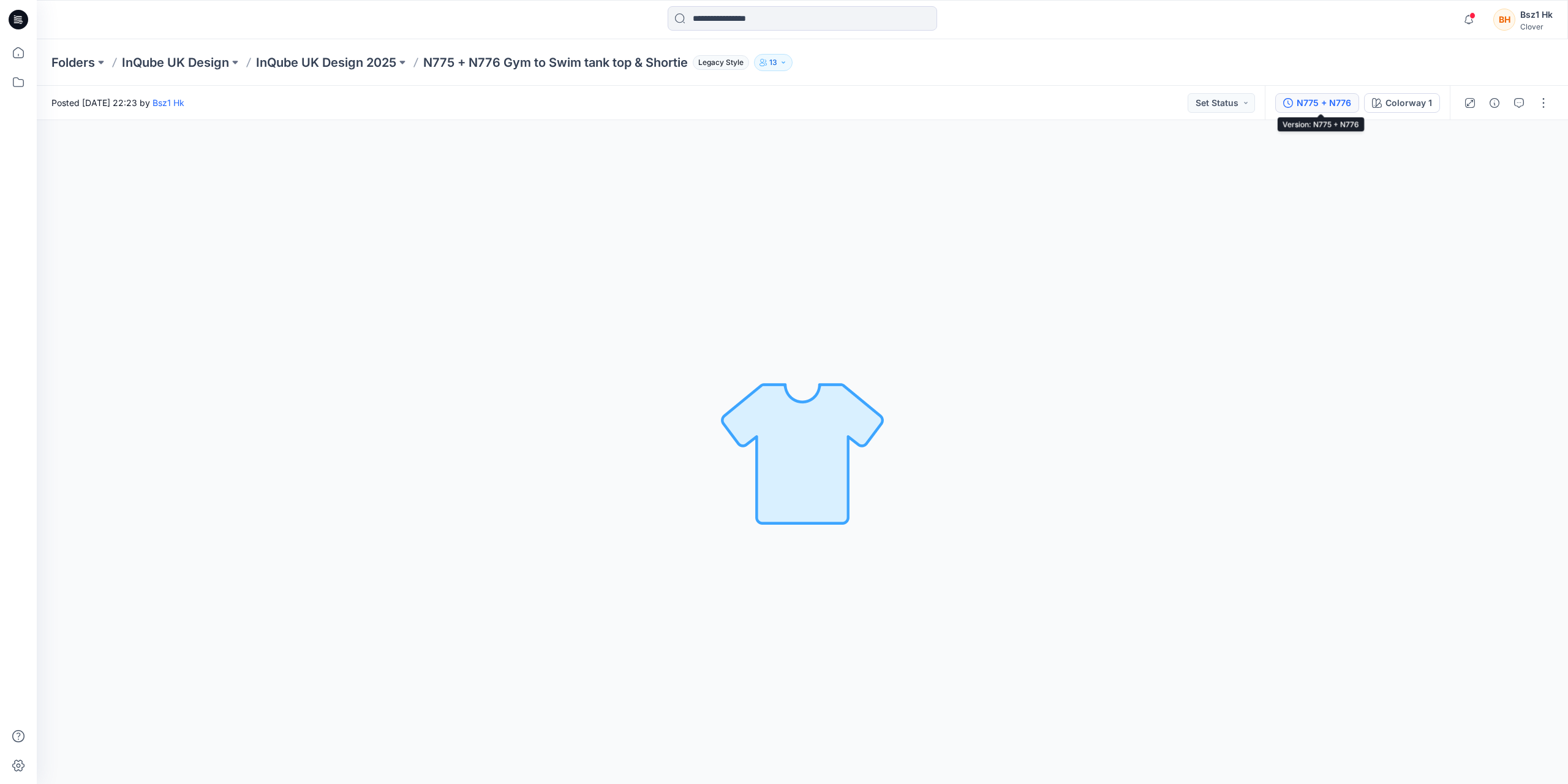
click at [1312, 106] on div "N775 + N776" at bounding box center [1324, 103] width 54 height 14
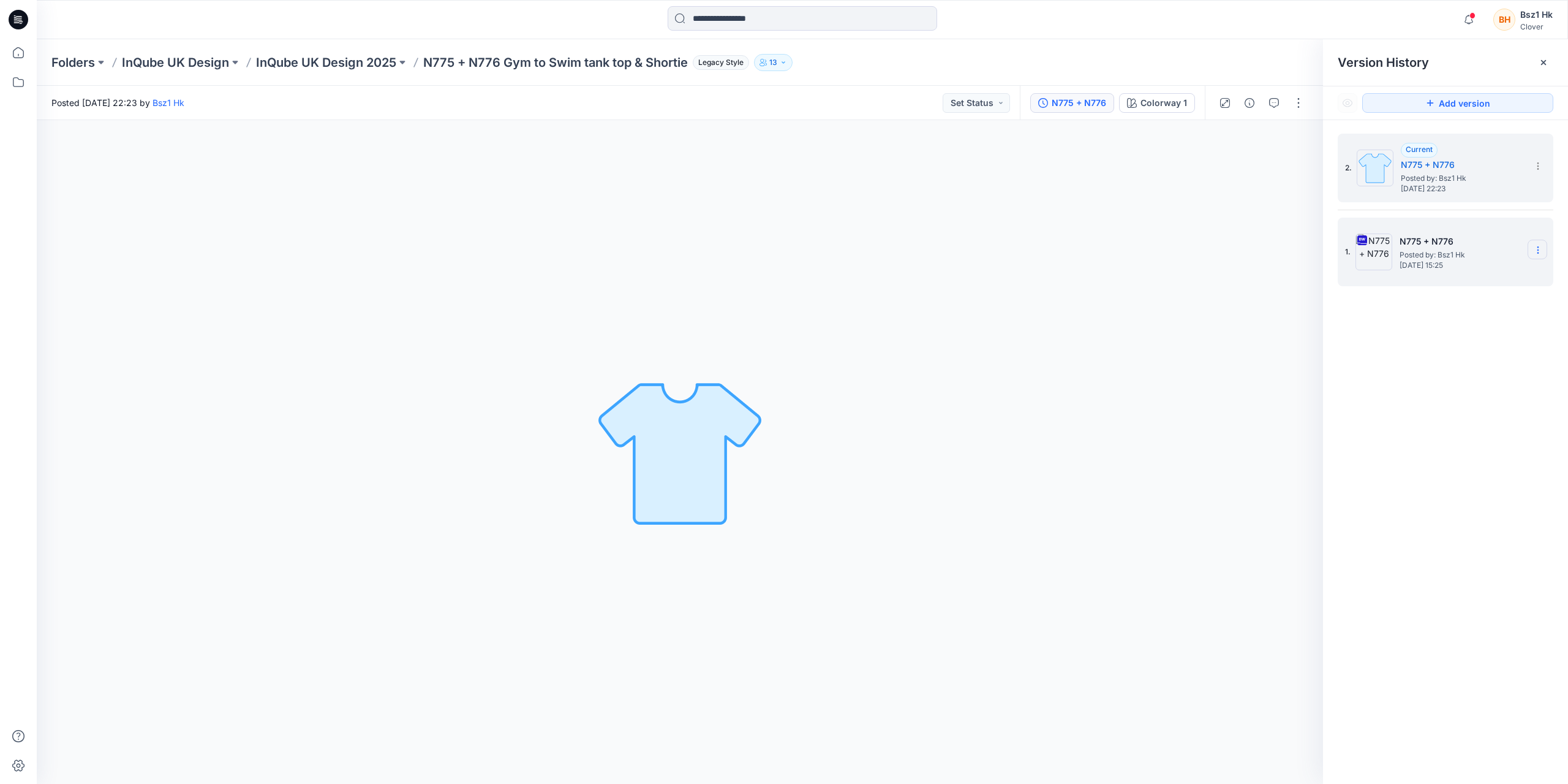
click at [1542, 247] on icon at bounding box center [1538, 250] width 10 height 10
click at [1454, 379] on span "Delete Version" at bounding box center [1453, 376] width 57 height 15
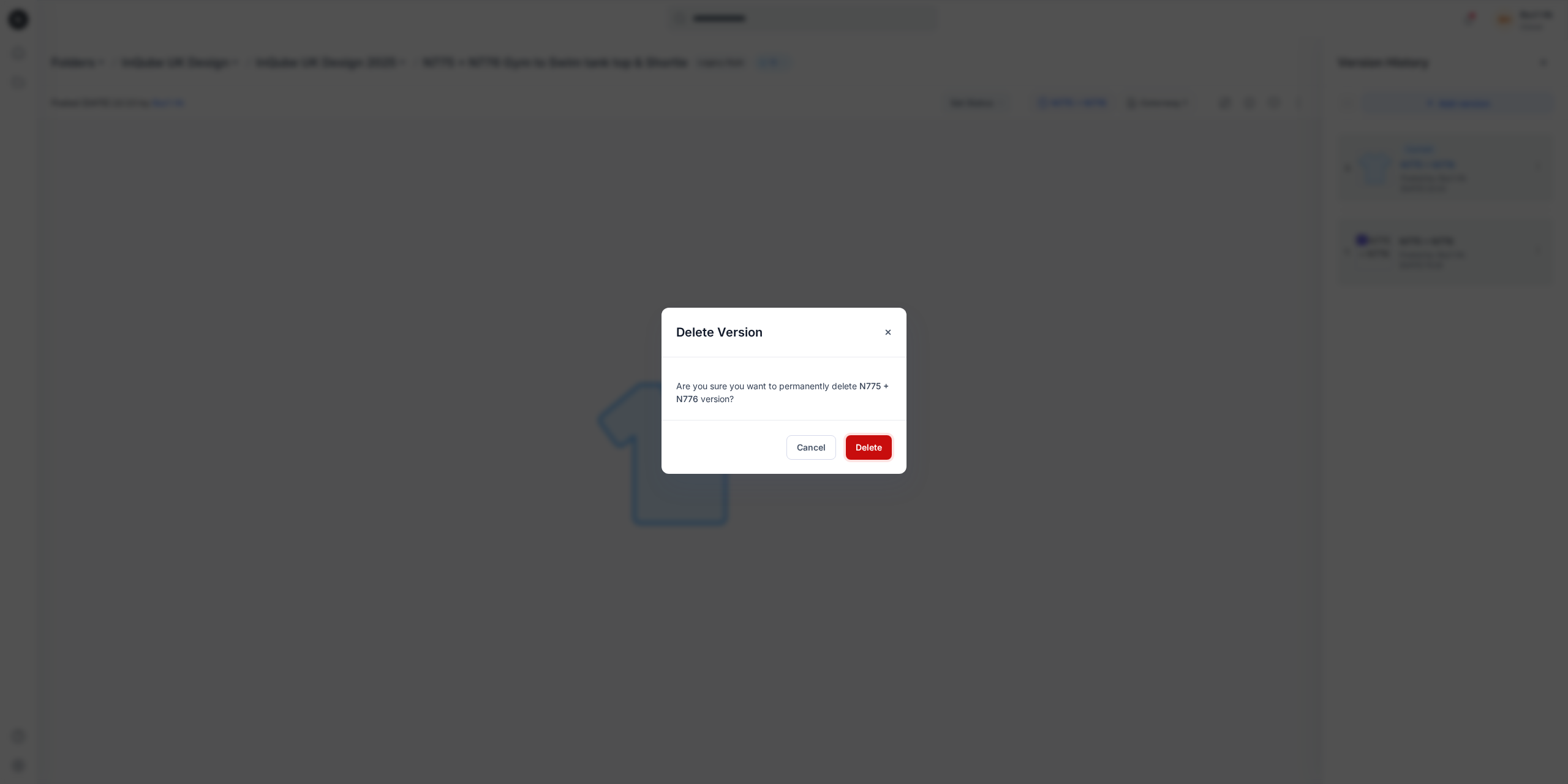
click at [871, 447] on span "Delete" at bounding box center [869, 446] width 27 height 13
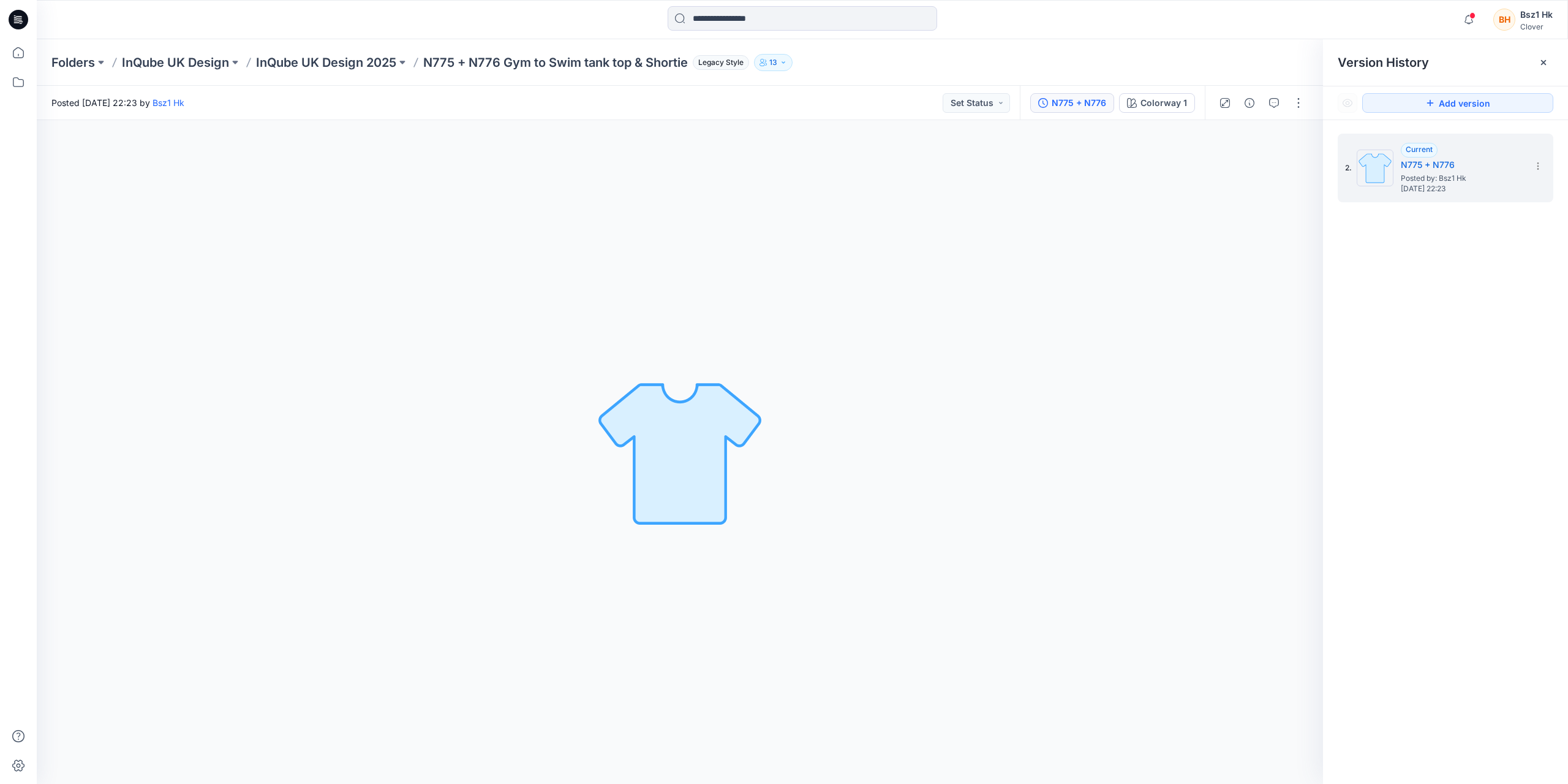
click at [1425, 424] on div "2. Current N775 + N776 Posted by: Bsz1 Hk [DATE] 22:23" at bounding box center [1445, 460] width 245 height 682
click at [1471, 22] on icon "button" at bounding box center [1469, 19] width 24 height 25
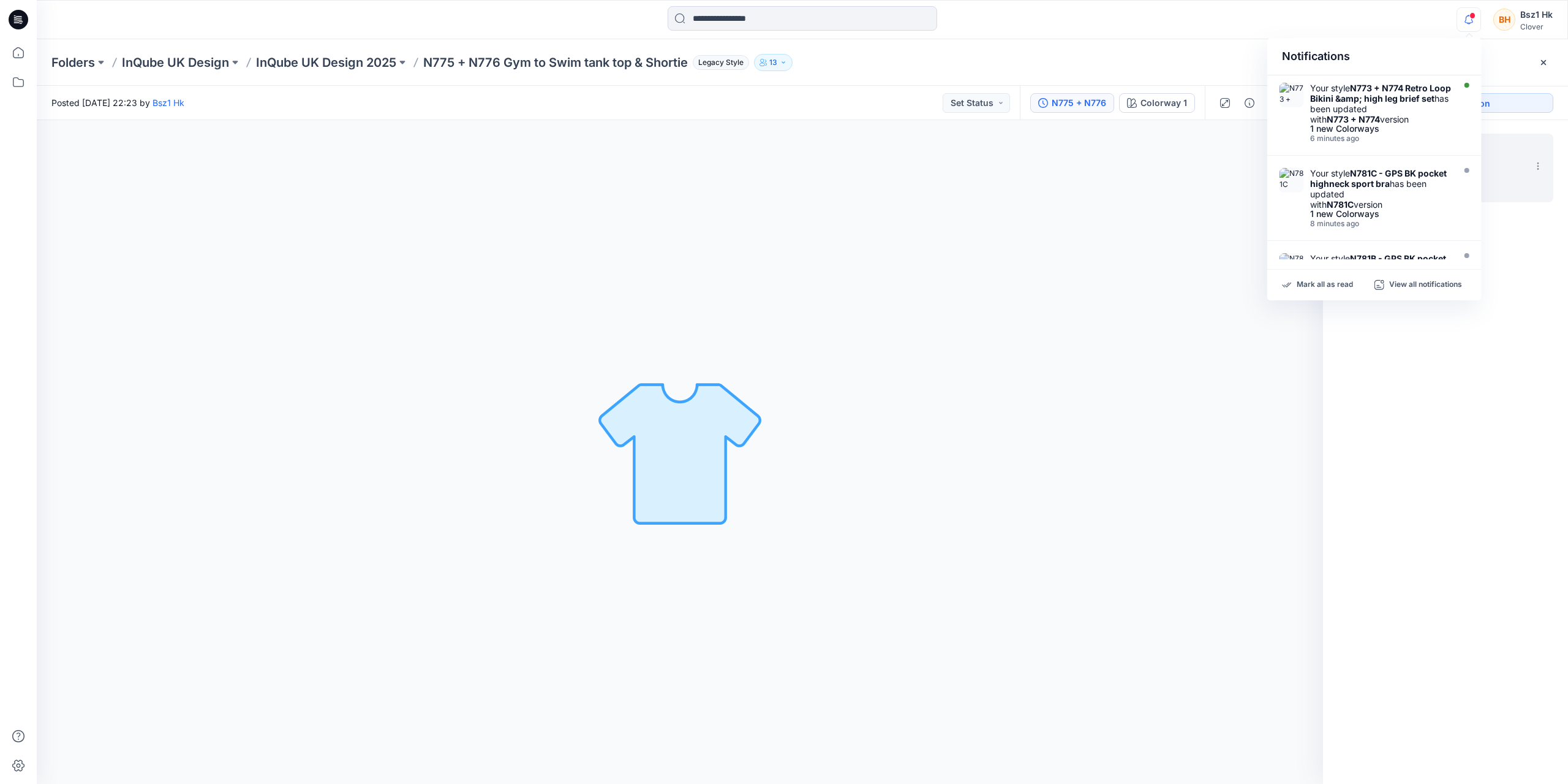
click at [1471, 22] on icon "button" at bounding box center [1469, 19] width 24 height 25
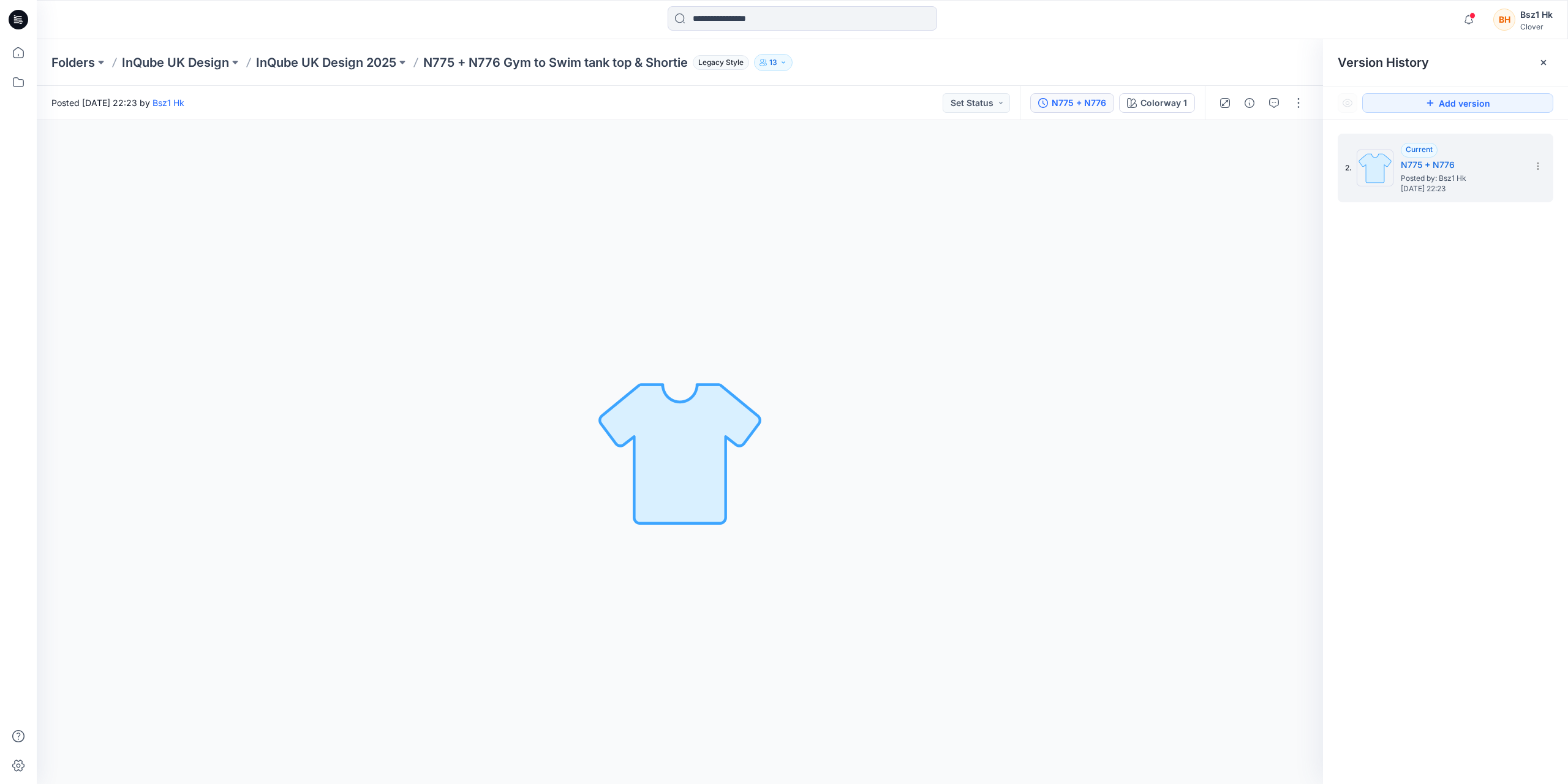
click at [21, 22] on icon at bounding box center [21, 22] width 4 height 1
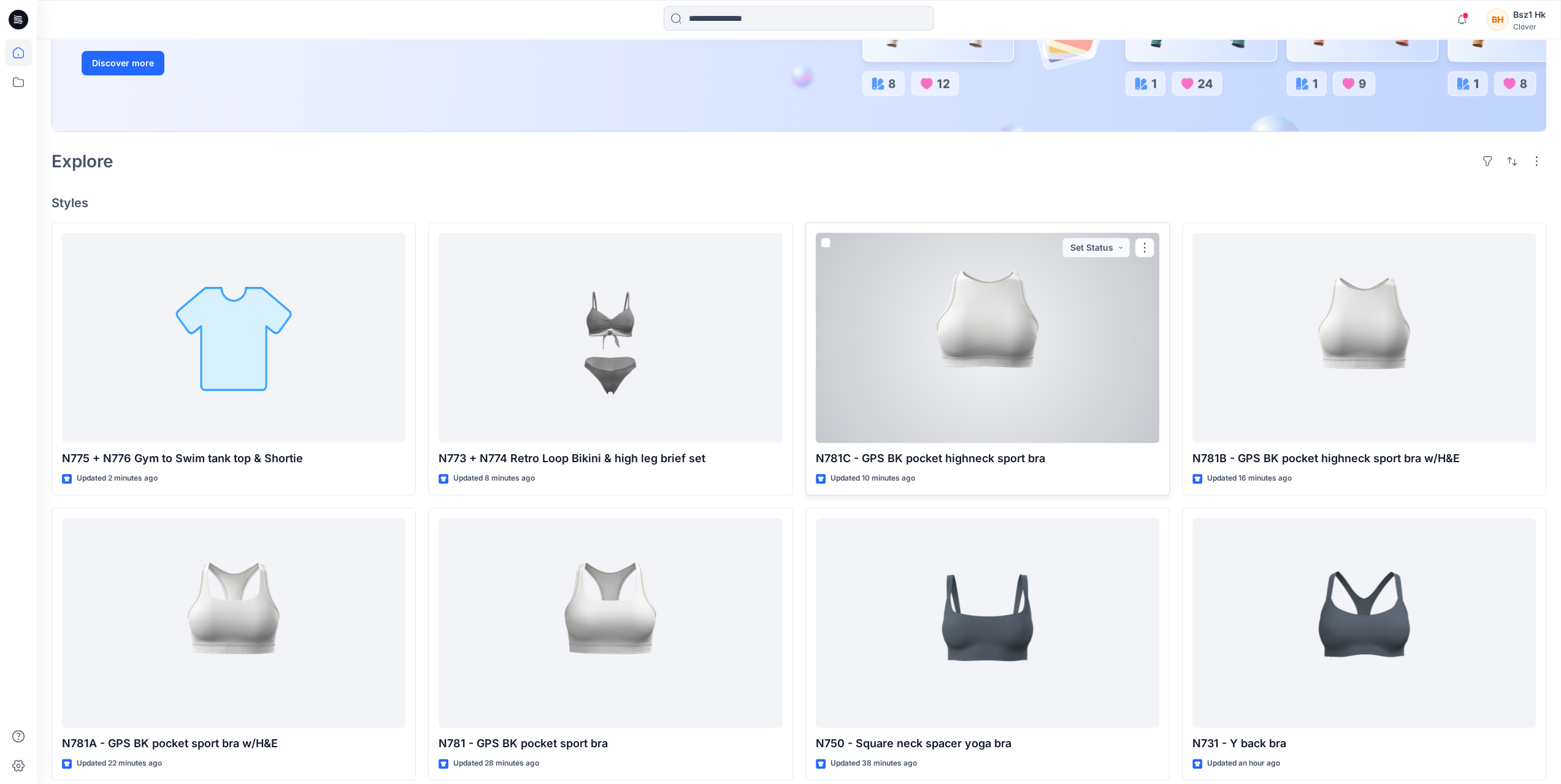
scroll to position [307, 0]
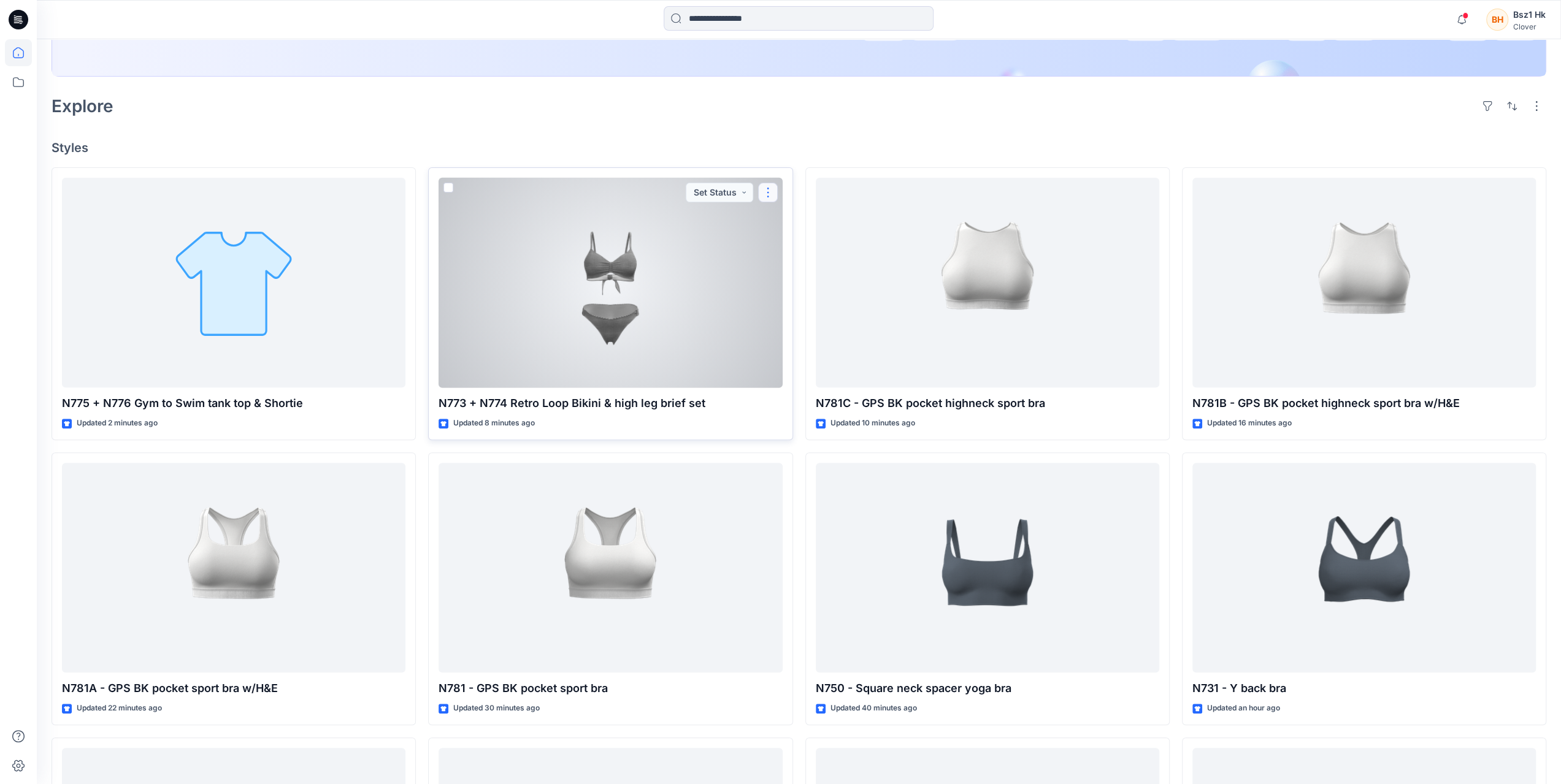
click at [773, 193] on button "button" at bounding box center [768, 193] width 20 height 20
click at [799, 230] on button "Edit" at bounding box center [827, 220] width 133 height 23
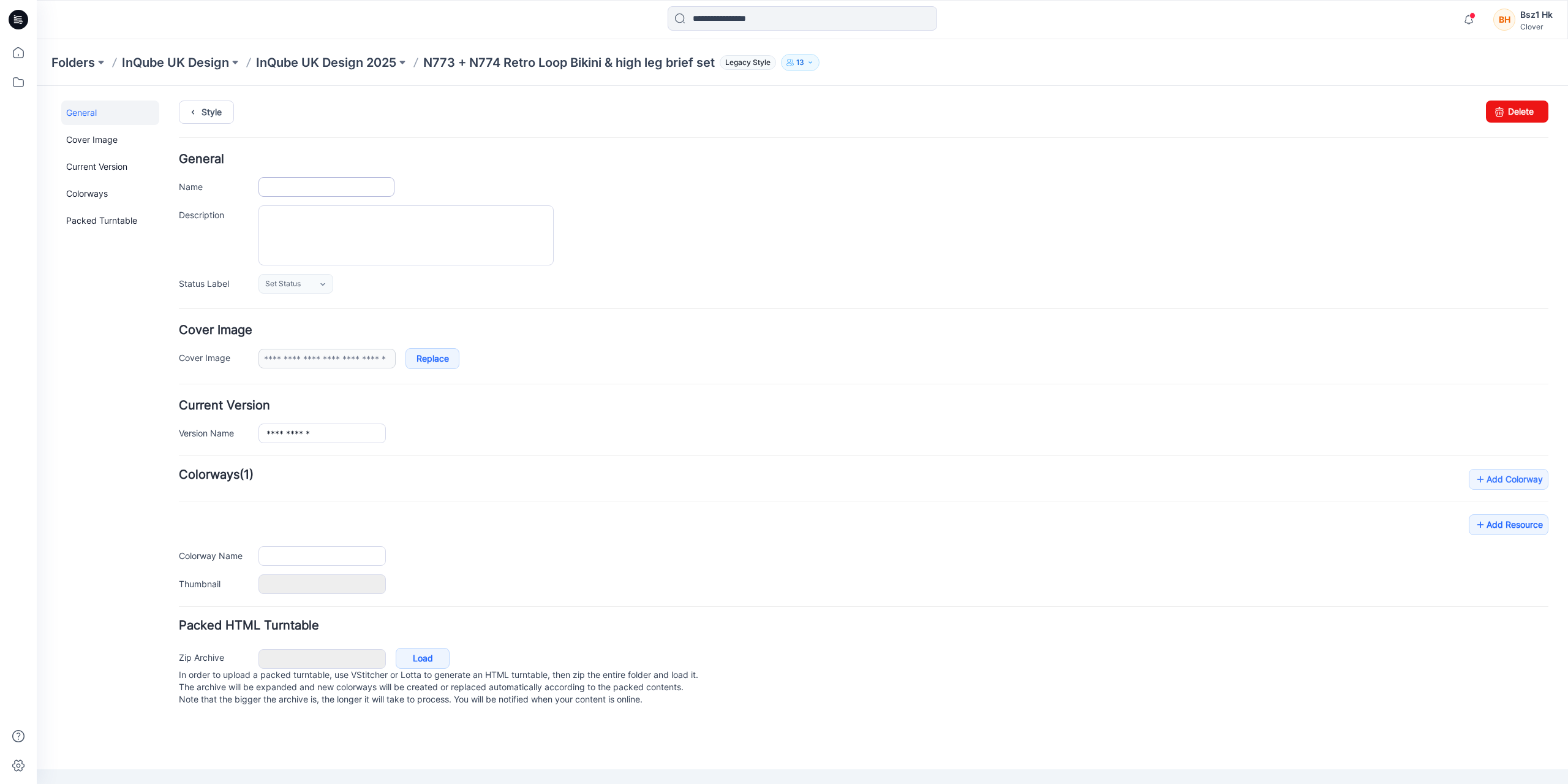
type input "**********"
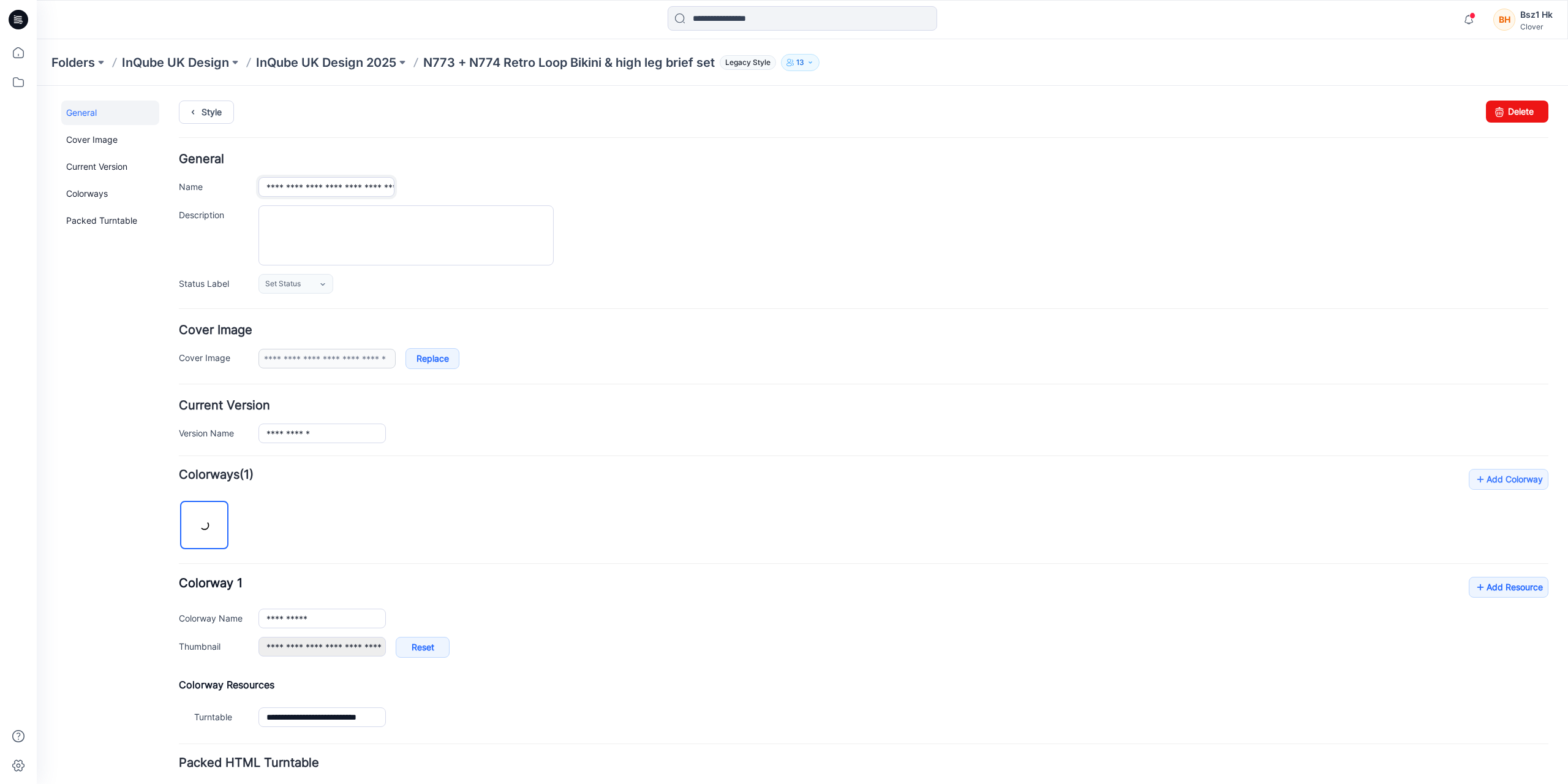
click at [323, 186] on input "**********" at bounding box center [325, 187] width 136 height 20
type input "**********"
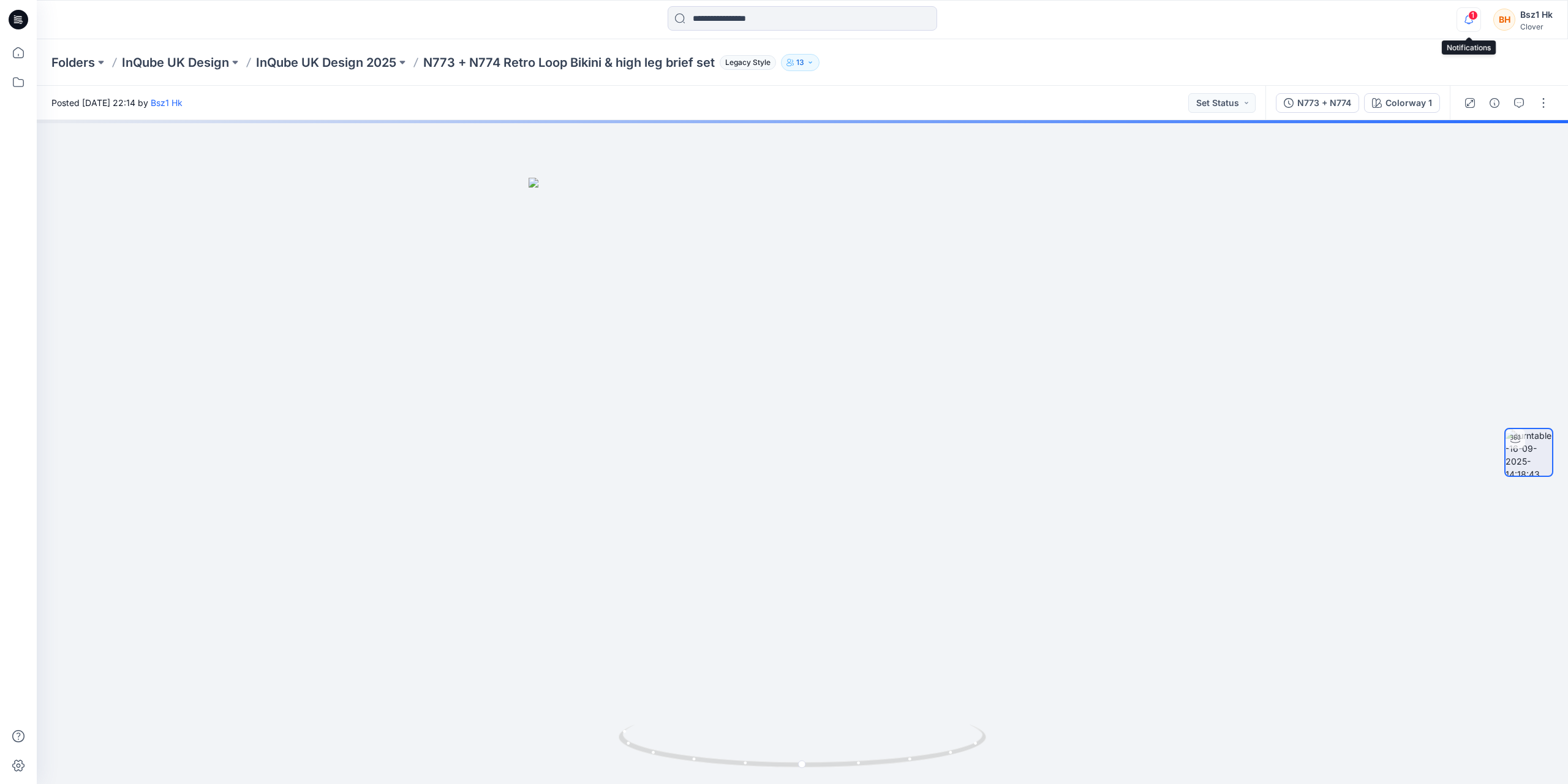
click at [1469, 18] on icon "button" at bounding box center [1469, 19] width 24 height 25
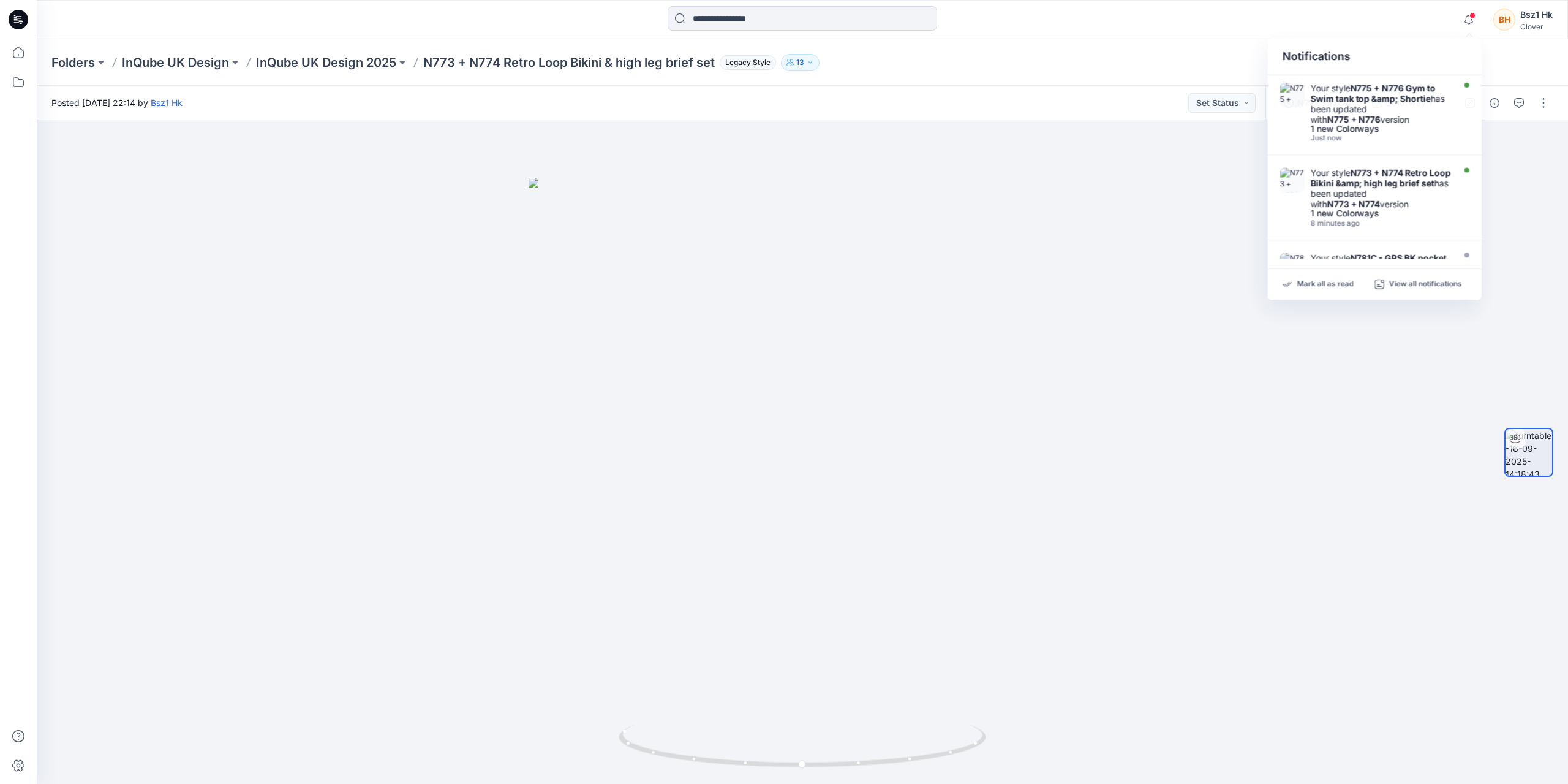
click at [15, 14] on icon at bounding box center [19, 20] width 20 height 20
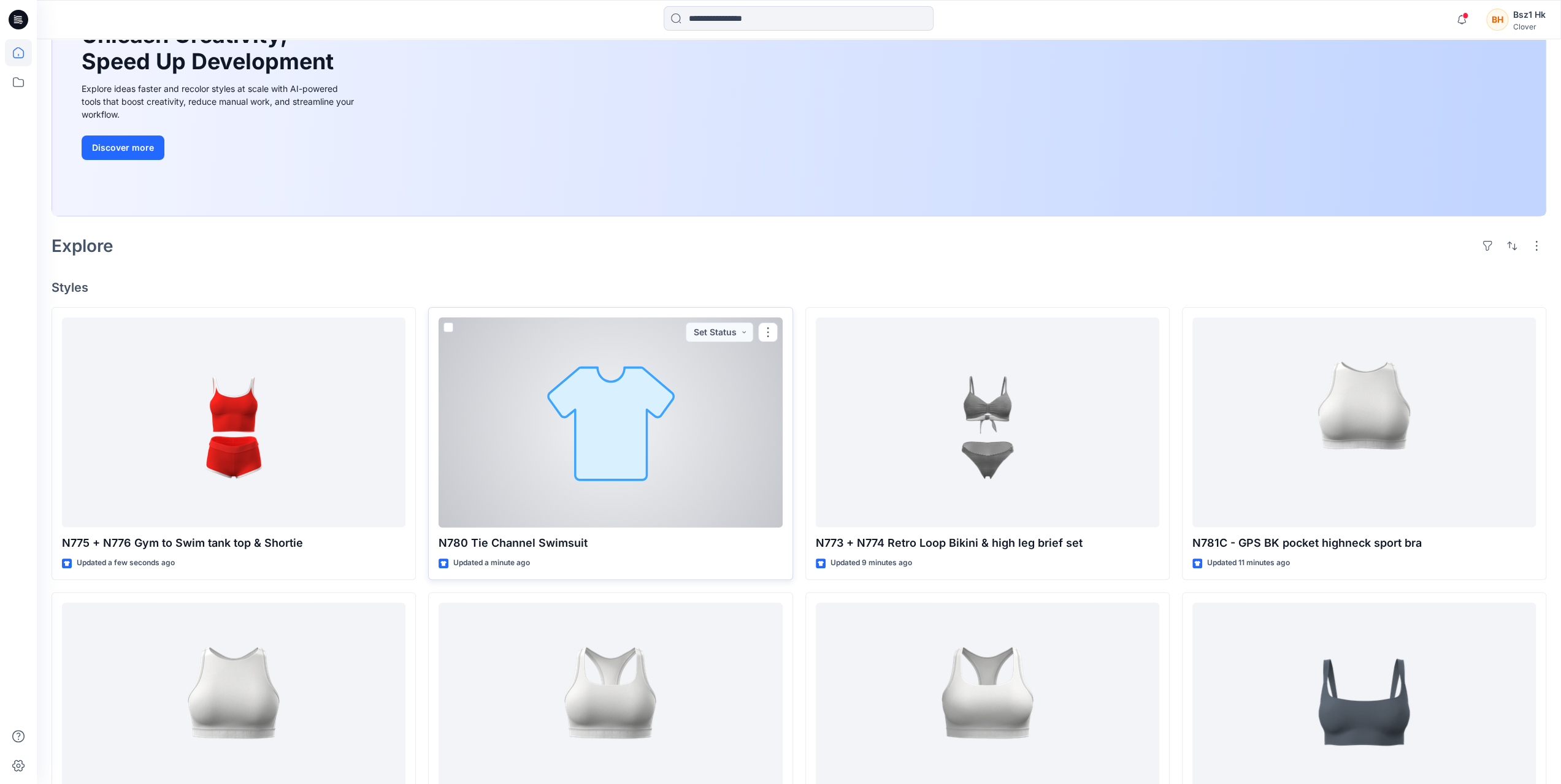
scroll to position [184, 0]
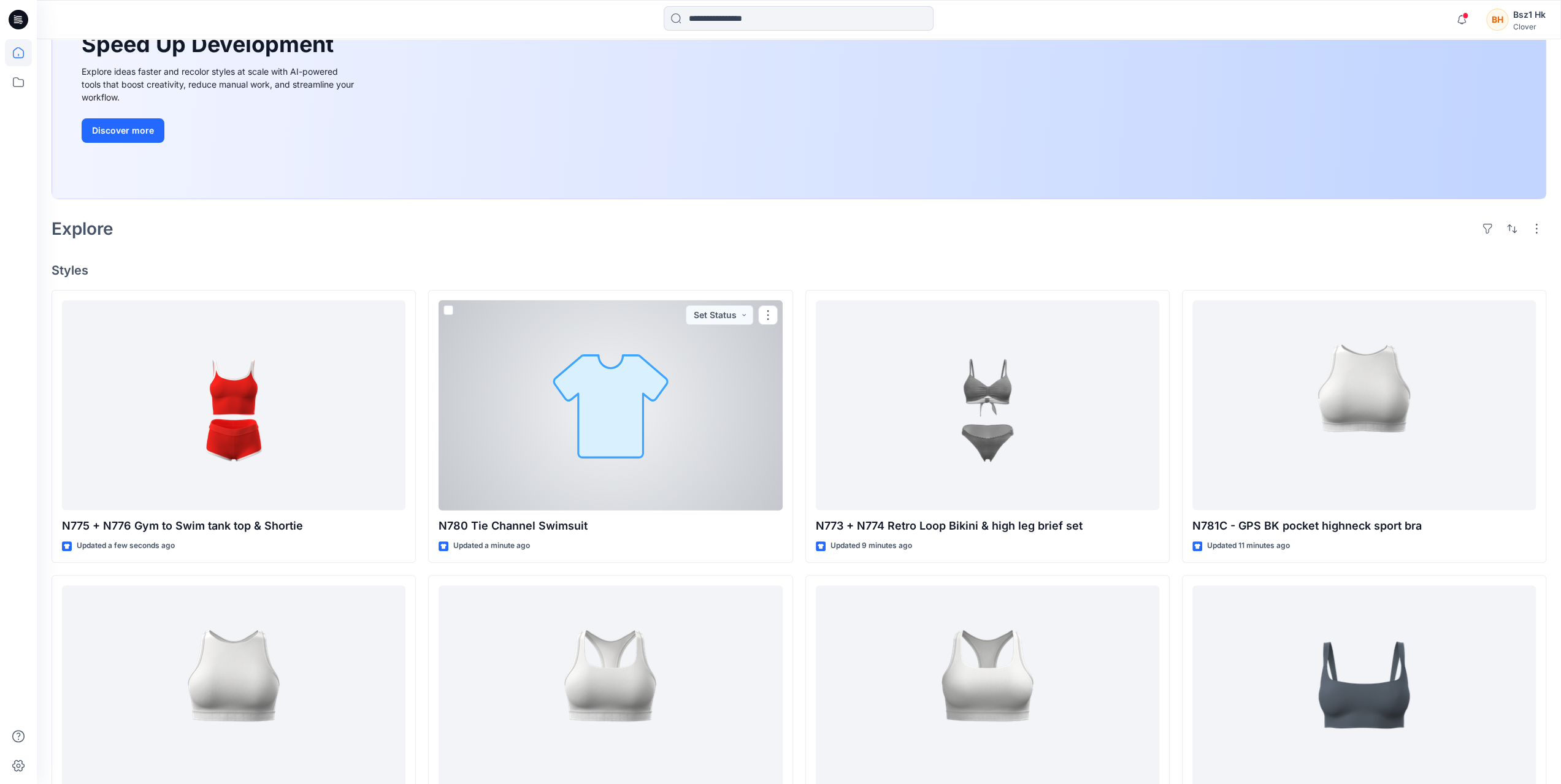
click at [680, 373] on div at bounding box center [610, 405] width 344 height 210
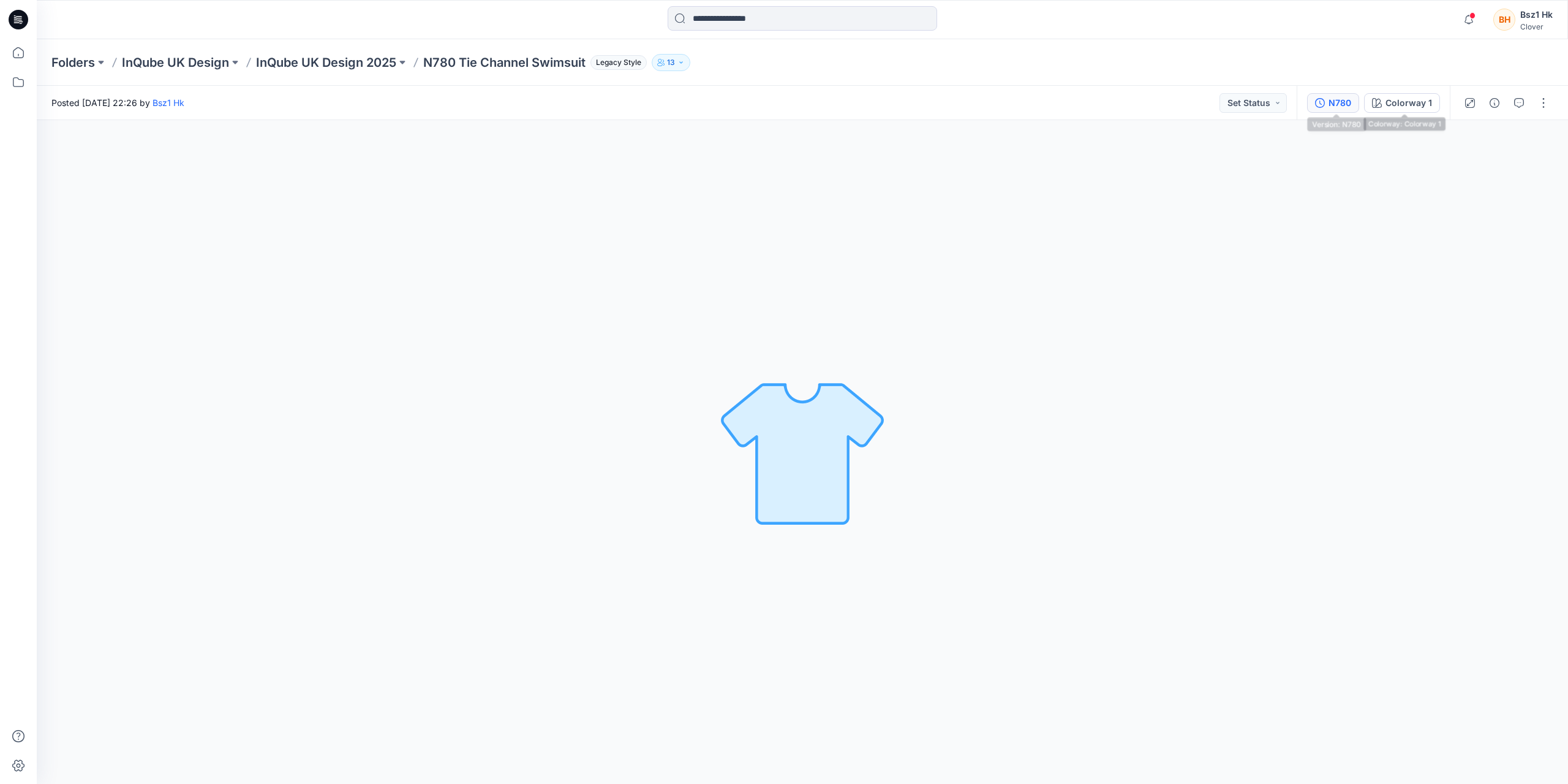
click at [1349, 109] on div "N780" at bounding box center [1339, 103] width 23 height 14
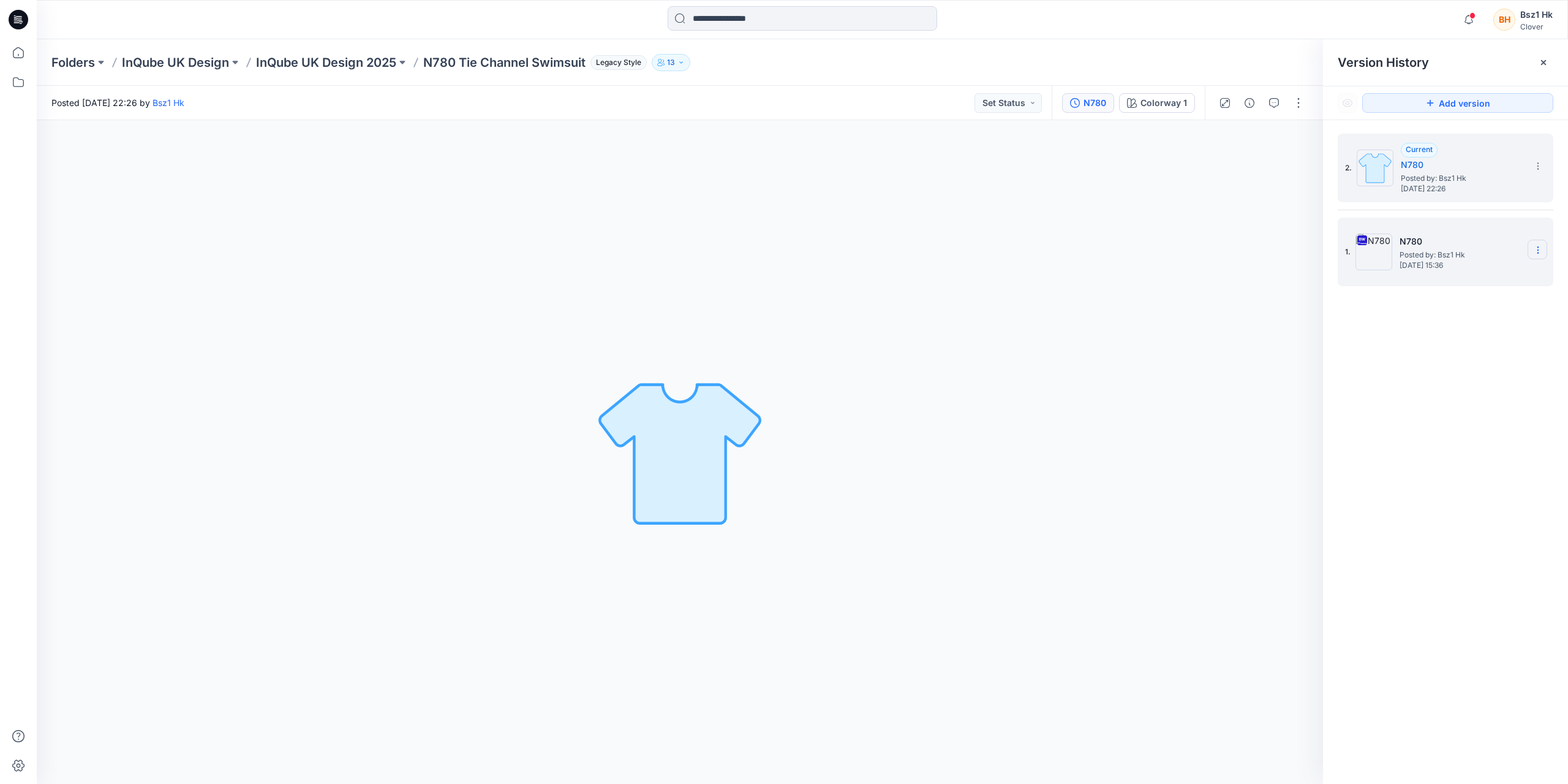
click at [1545, 244] on section at bounding box center [1537, 249] width 20 height 20
click at [1469, 372] on span "Delete Version" at bounding box center [1453, 376] width 57 height 15
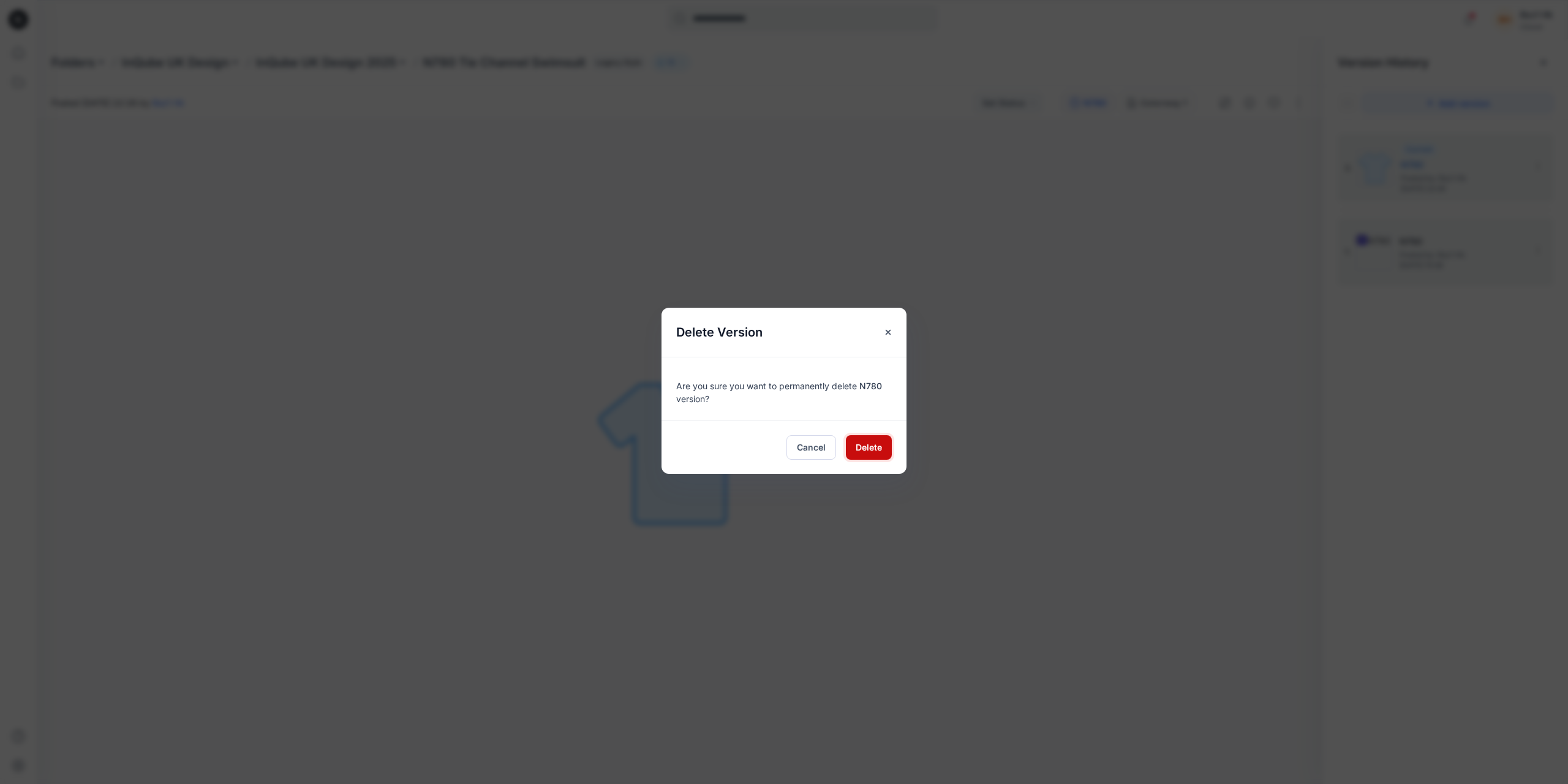
click at [883, 446] on button "Delete" at bounding box center [869, 447] width 46 height 25
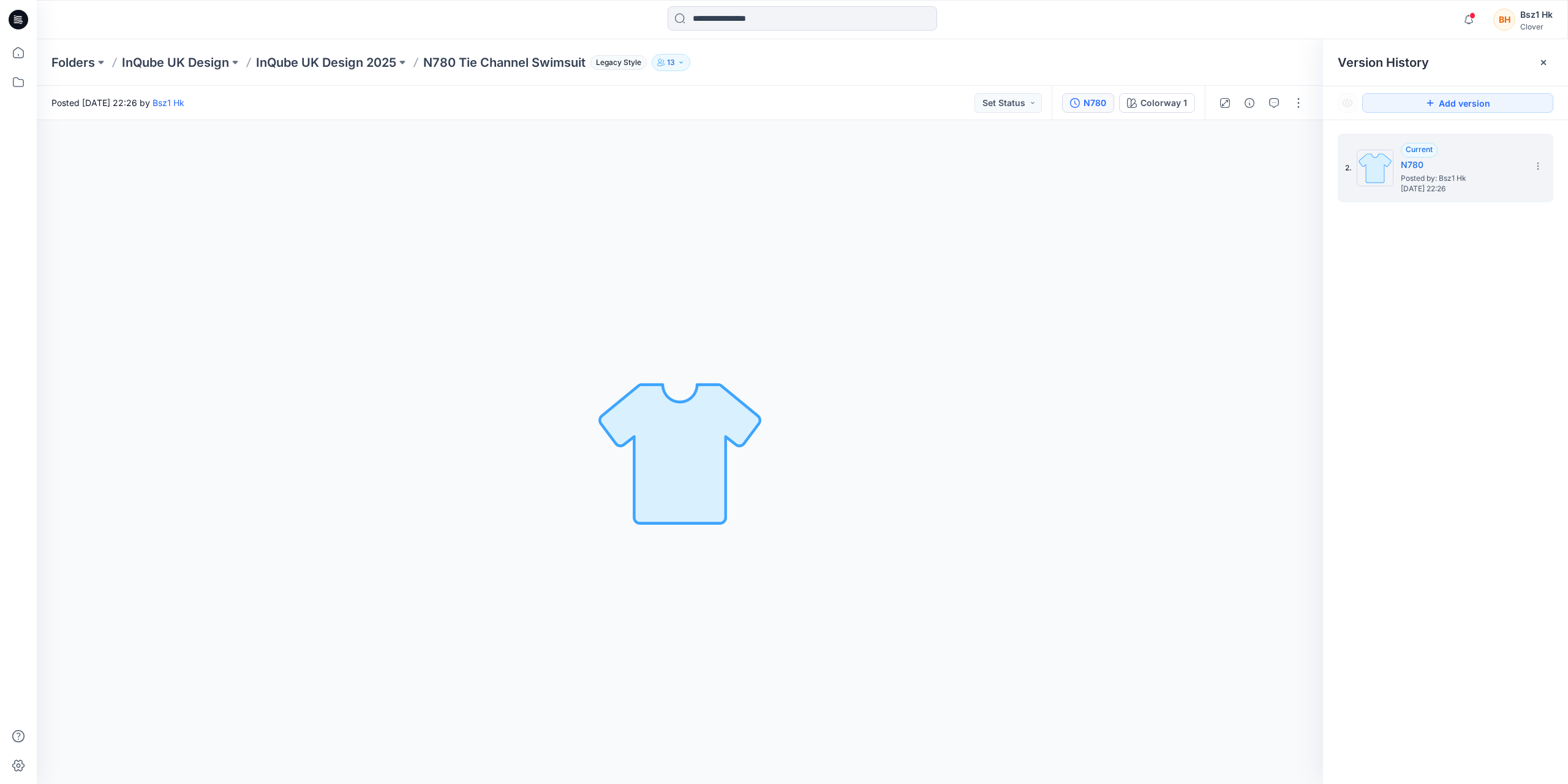
click at [20, 20] on icon at bounding box center [20, 20] width 5 height 1
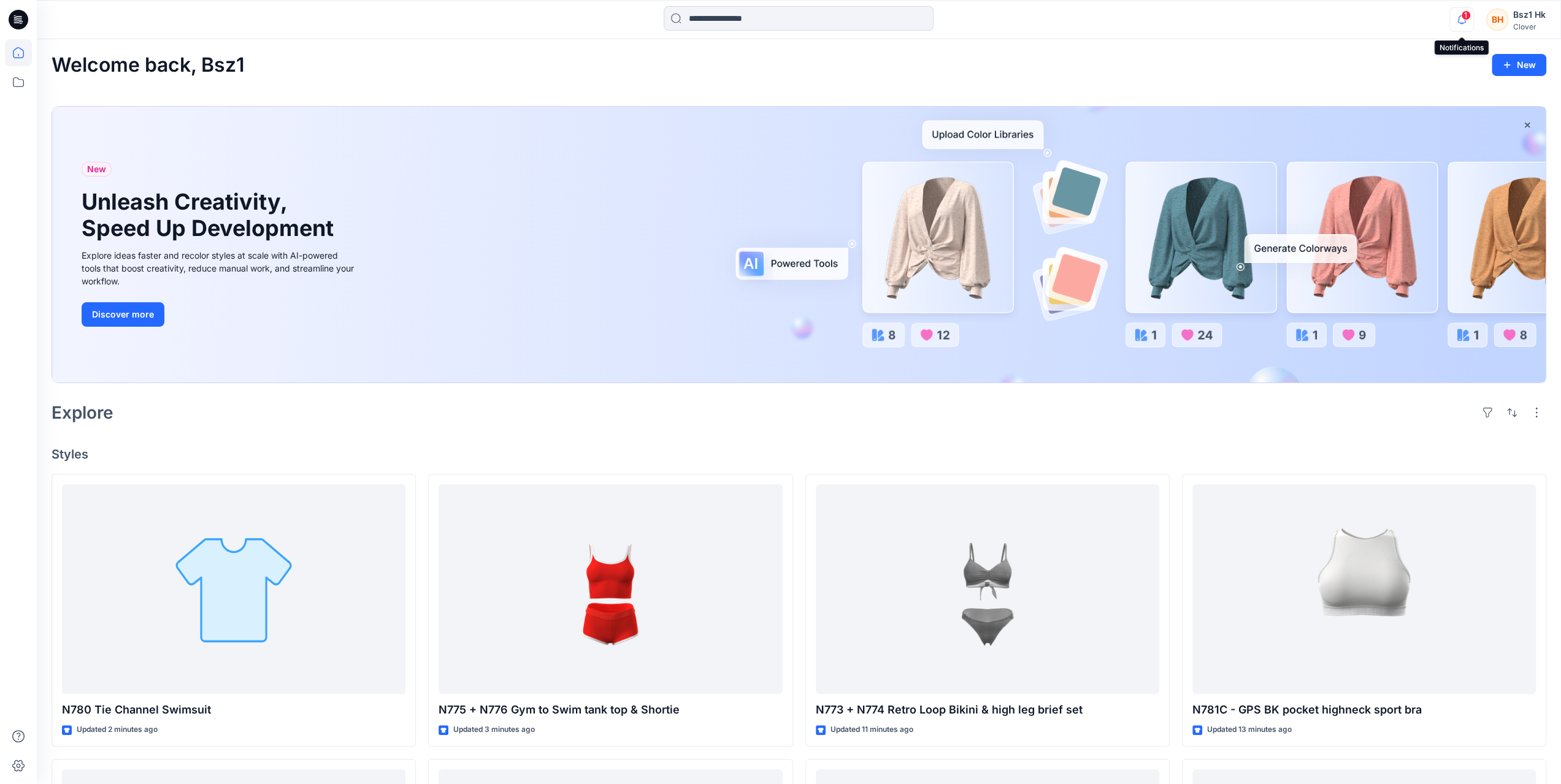
click at [1465, 20] on icon "button" at bounding box center [1461, 19] width 9 height 8
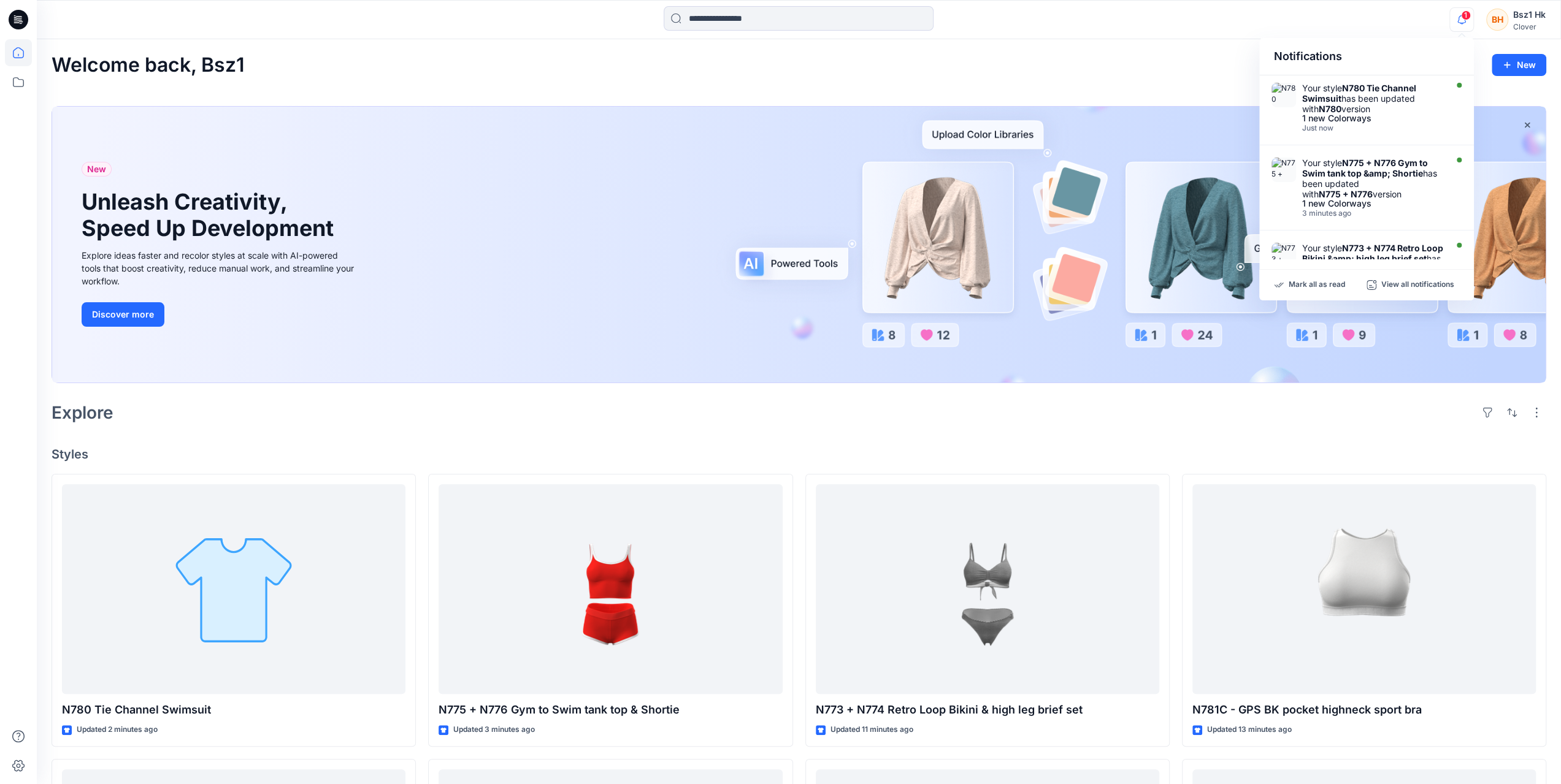
click at [1465, 20] on icon "button" at bounding box center [1461, 19] width 9 height 8
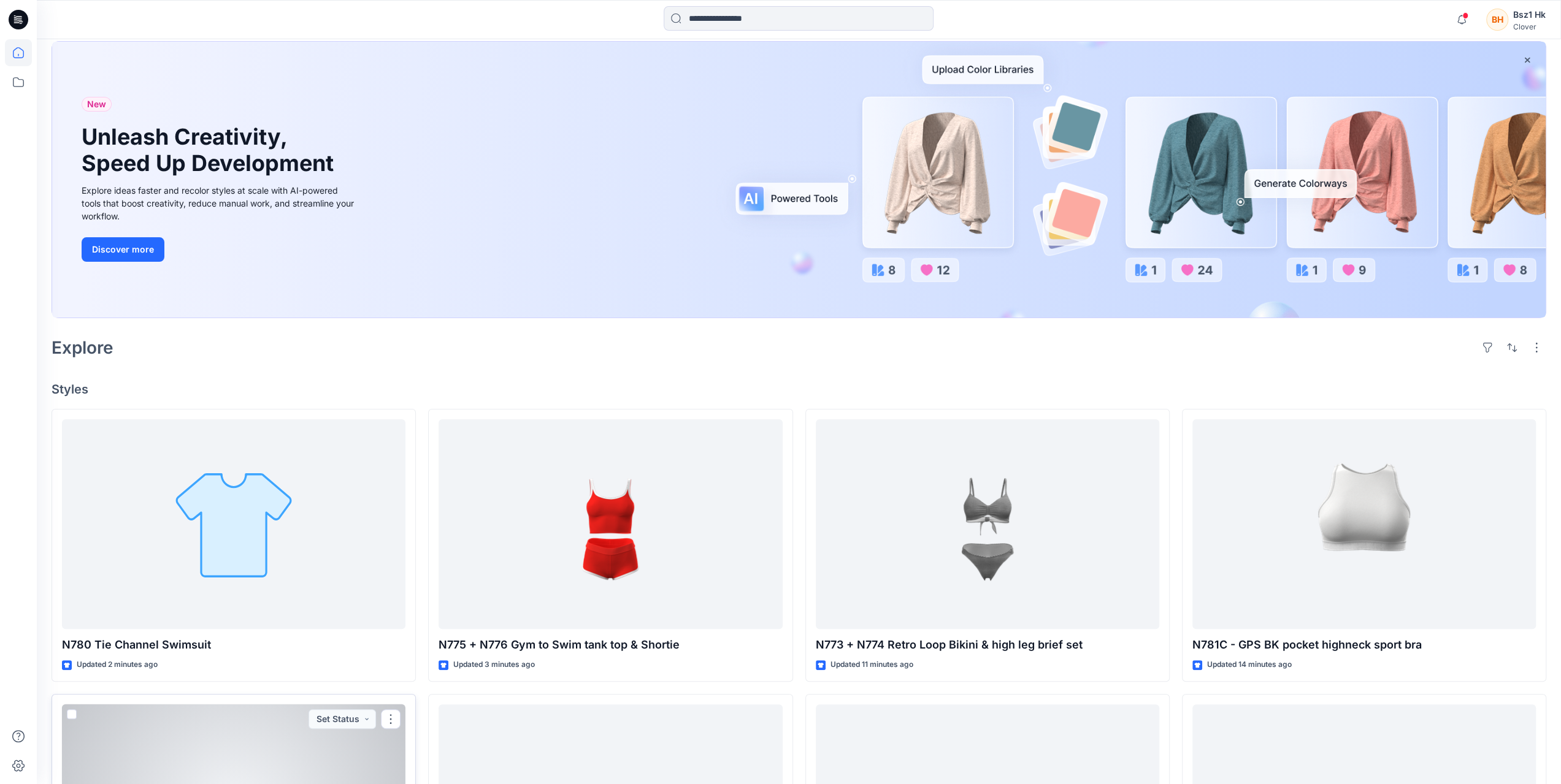
scroll to position [61, 0]
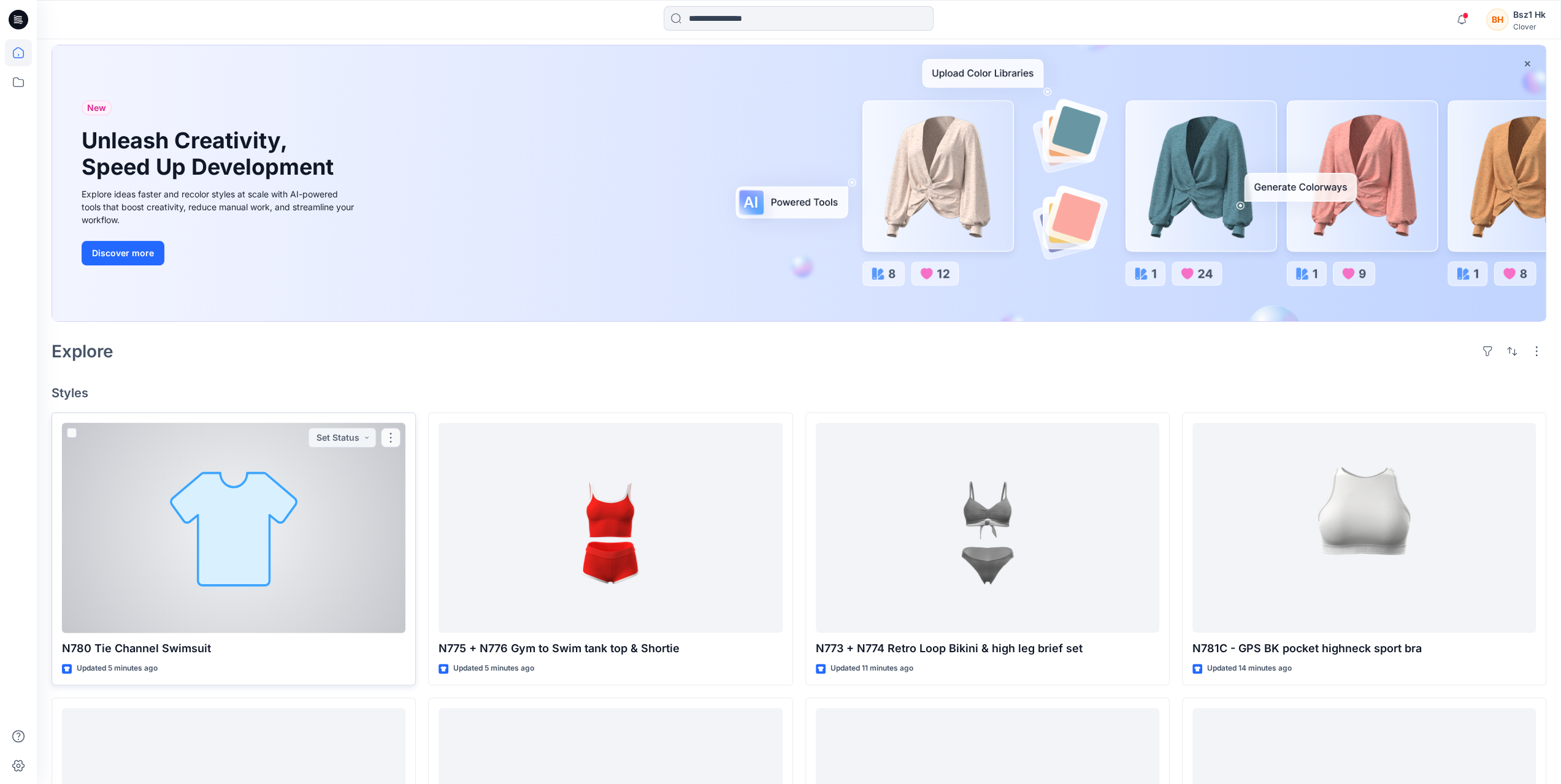
click at [225, 532] on div at bounding box center [234, 528] width 344 height 210
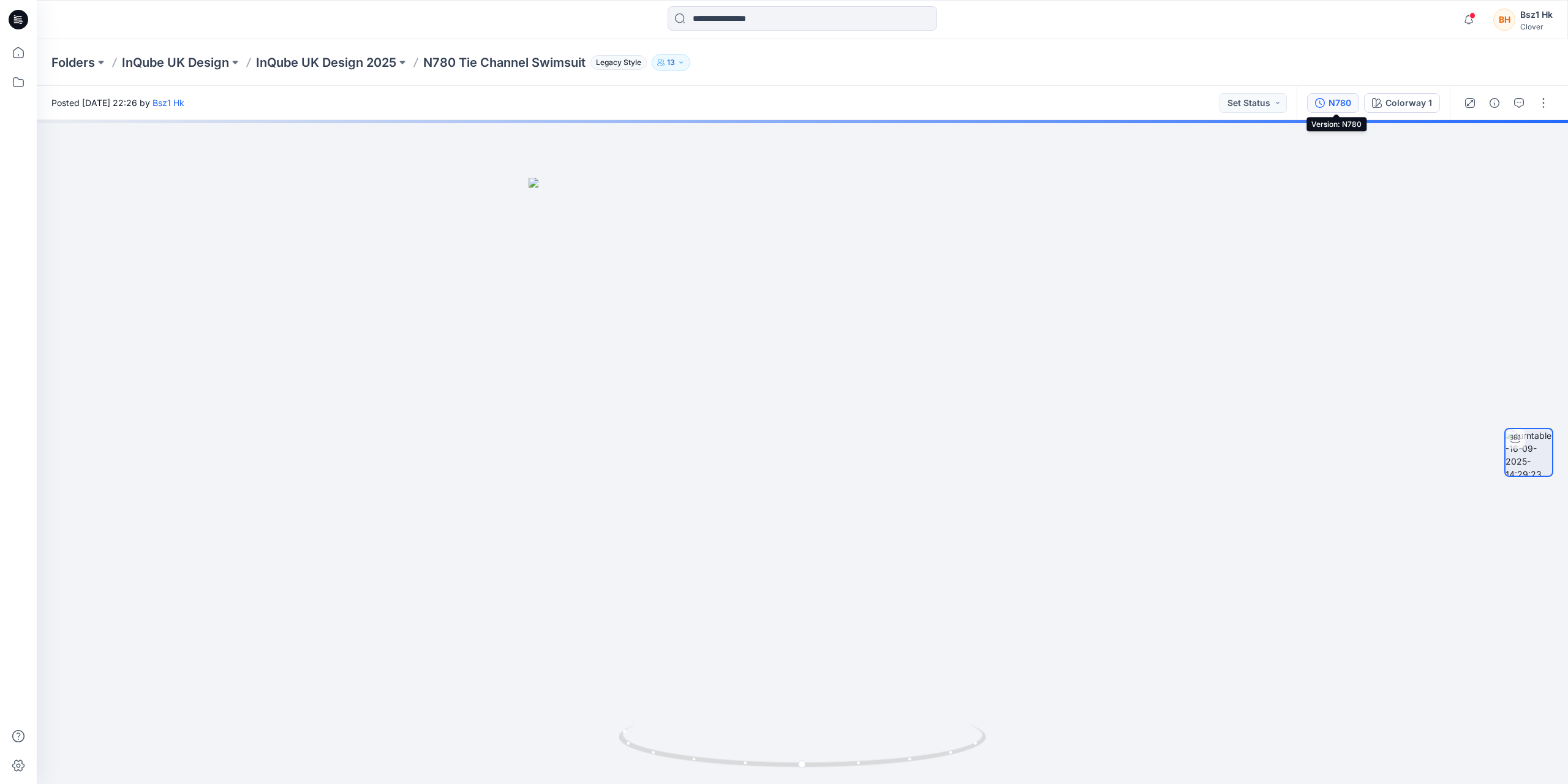
click at [1336, 108] on div "N780" at bounding box center [1339, 103] width 23 height 14
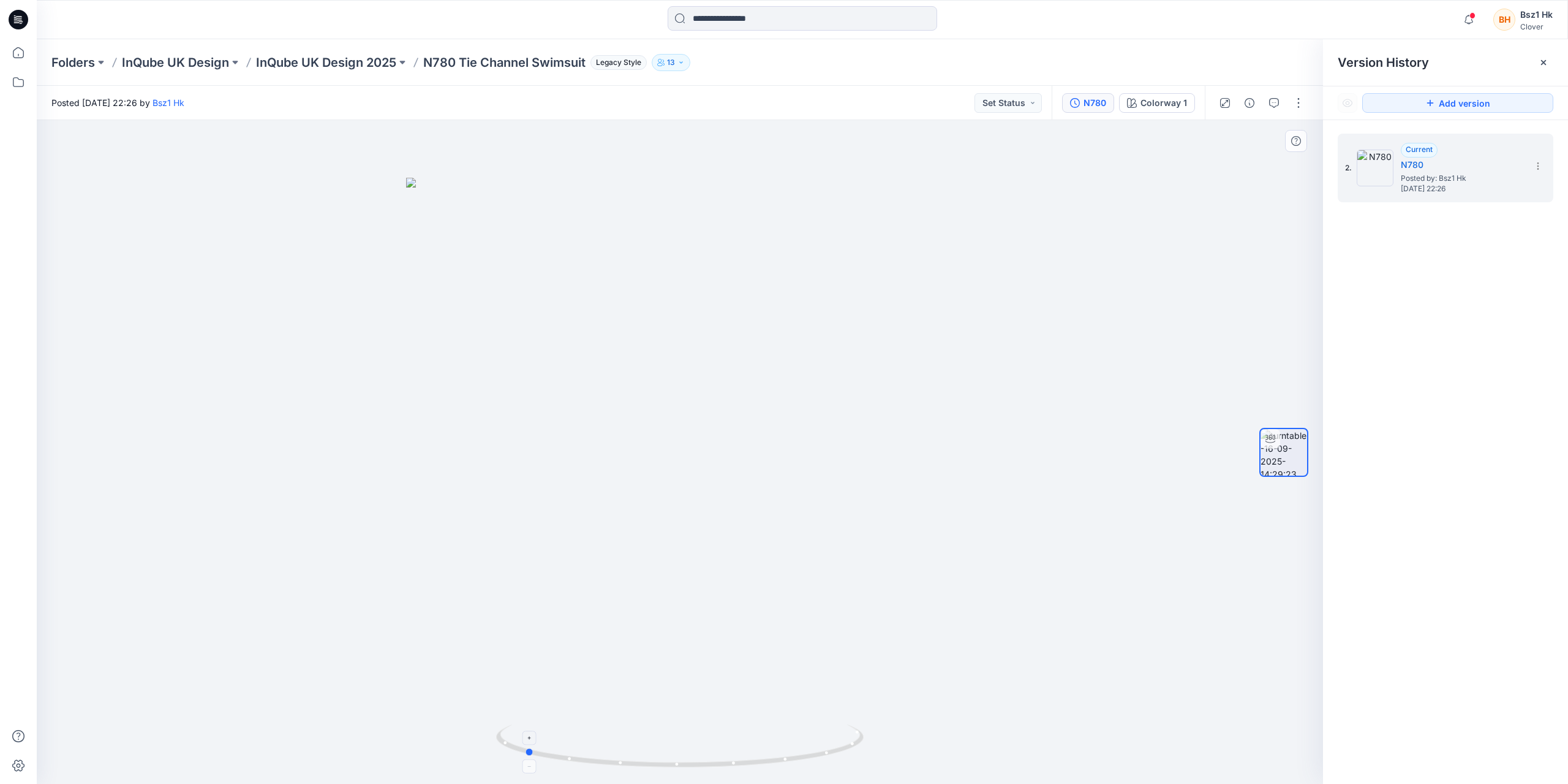
drag, startPoint x: 836, startPoint y: 749, endPoint x: 685, endPoint y: 765, distance: 151.8
click at [685, 765] on icon at bounding box center [682, 747] width 371 height 46
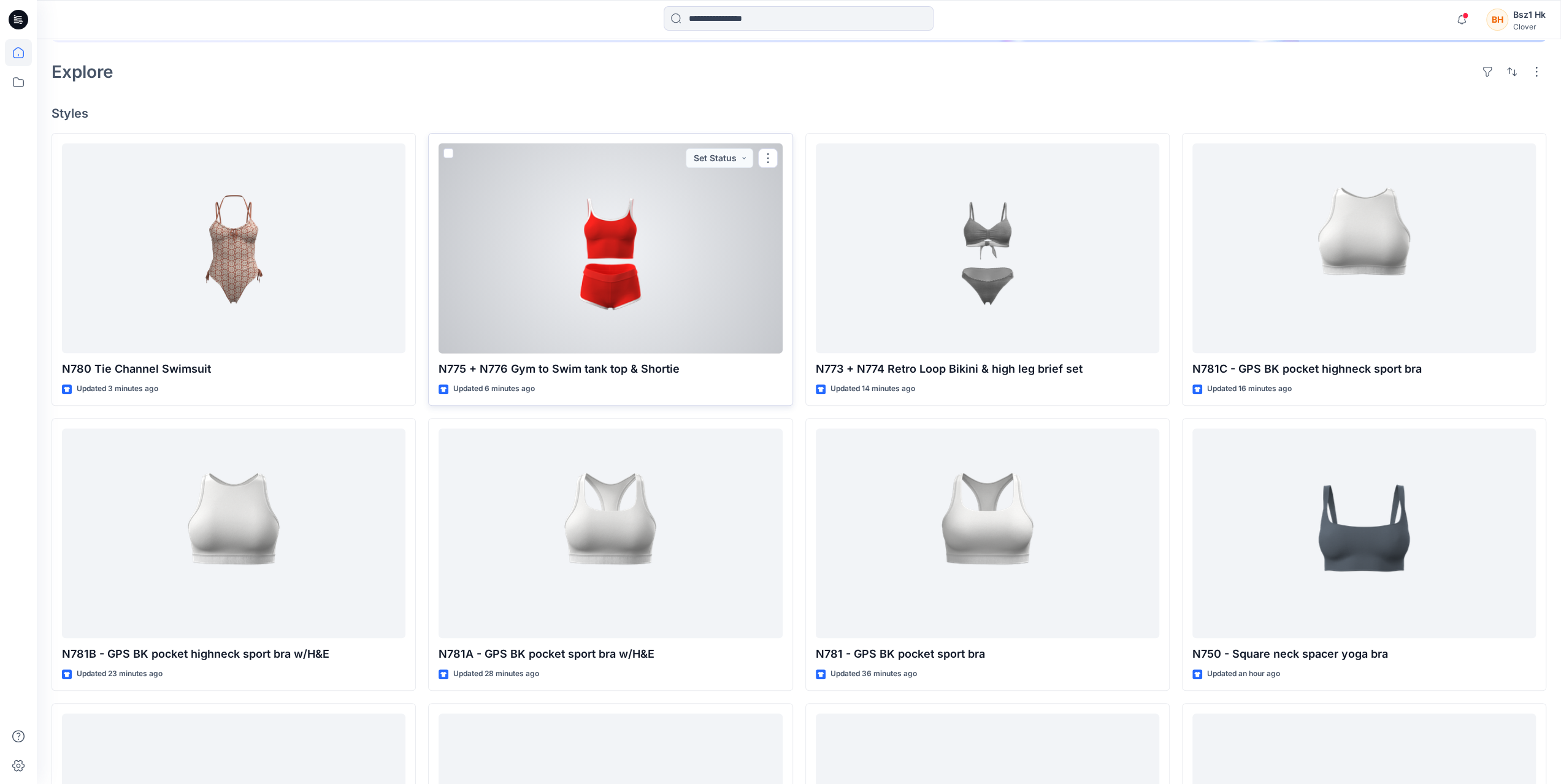
scroll to position [490, 0]
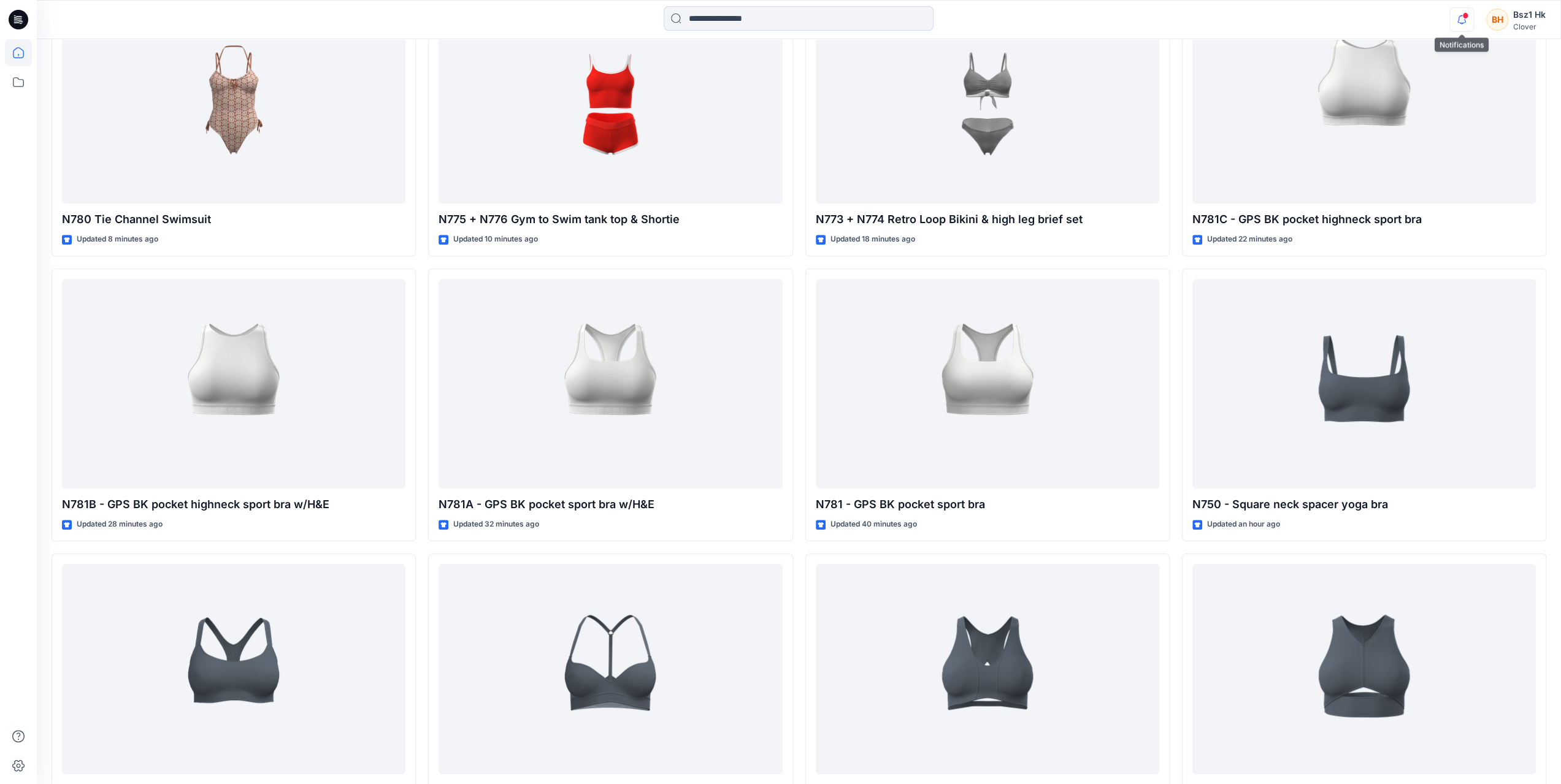
click at [1457, 23] on icon "button" at bounding box center [1462, 19] width 24 height 25
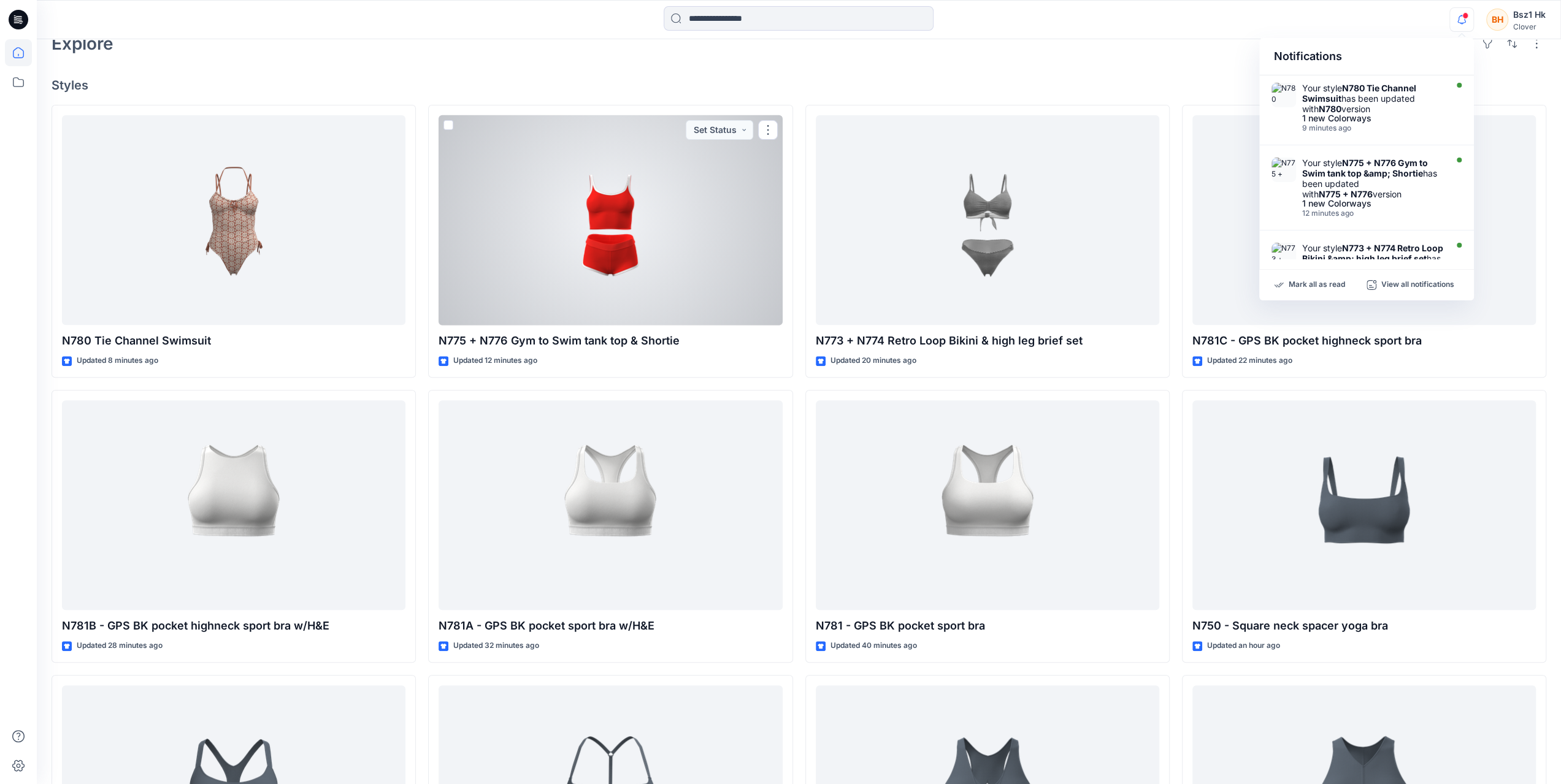
scroll to position [245, 0]
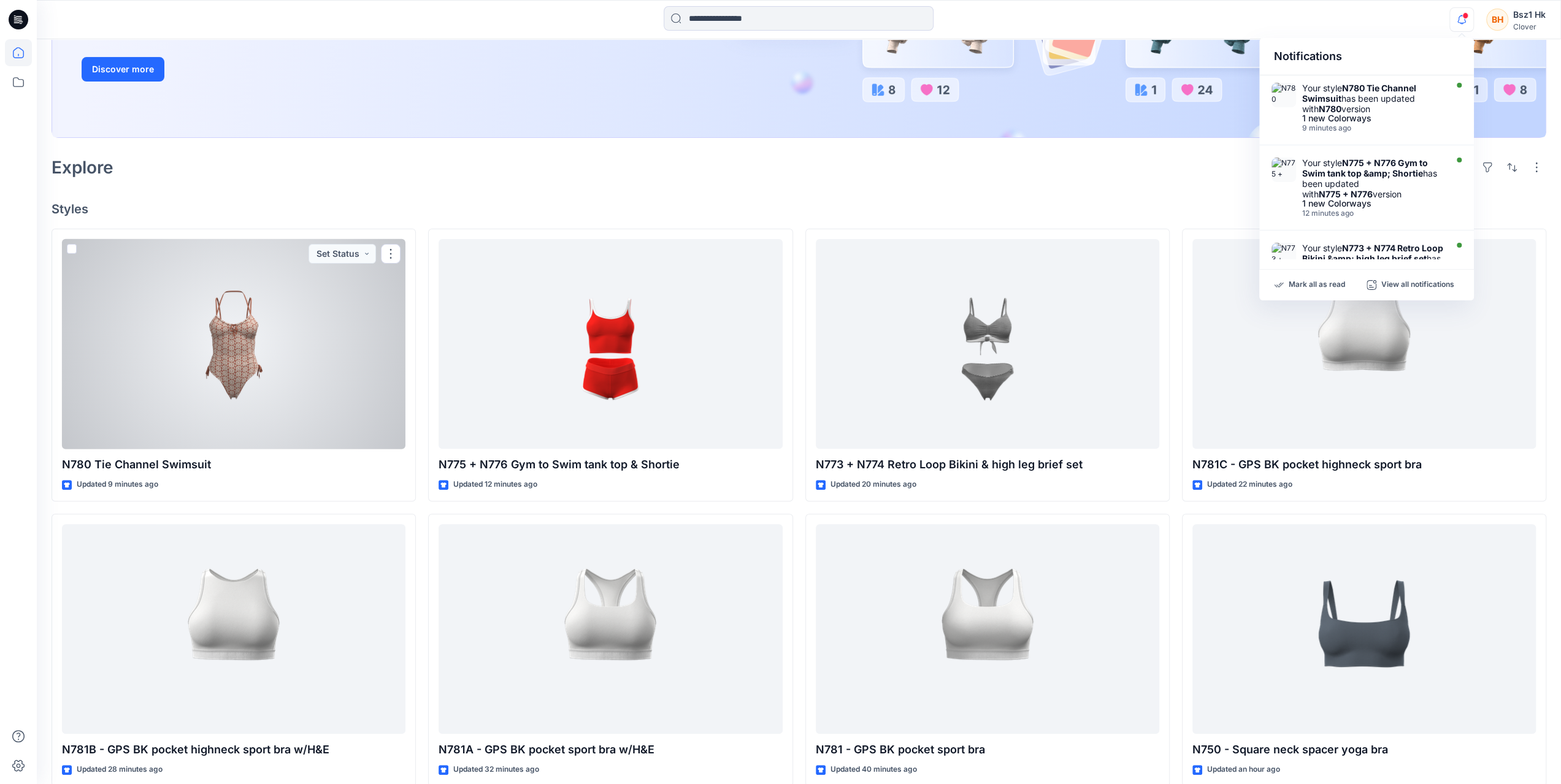
click at [233, 332] on div at bounding box center [234, 343] width 344 height 210
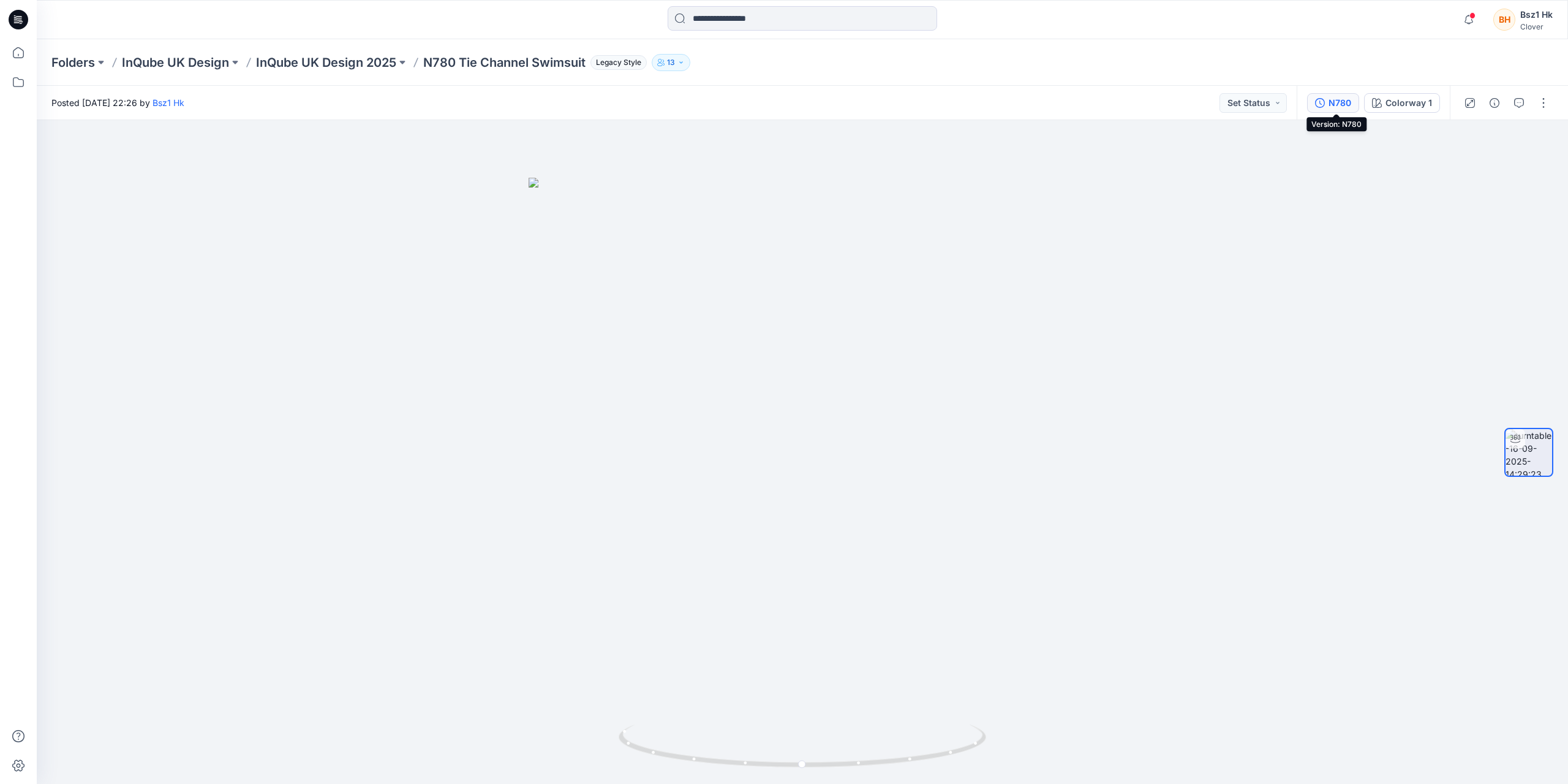
click at [1340, 96] on div "N780" at bounding box center [1339, 103] width 23 height 14
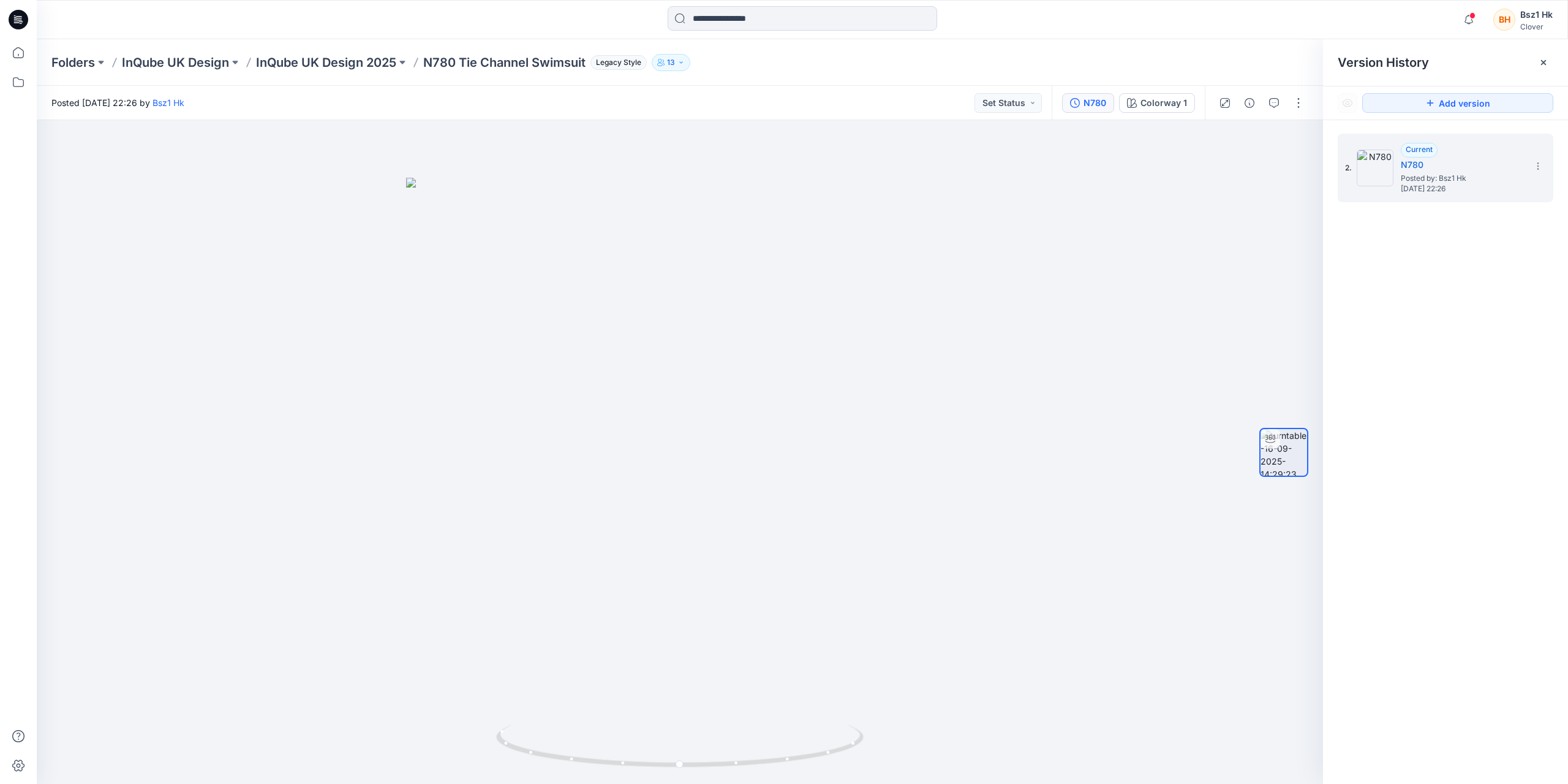
click at [1472, 338] on div "2. Current N780 Posted by: Bsz1 Hk Tuesday, September 16, 2025 22:26" at bounding box center [1445, 460] width 245 height 682
click at [16, 19] on icon at bounding box center [16, 19] width 4 height 1
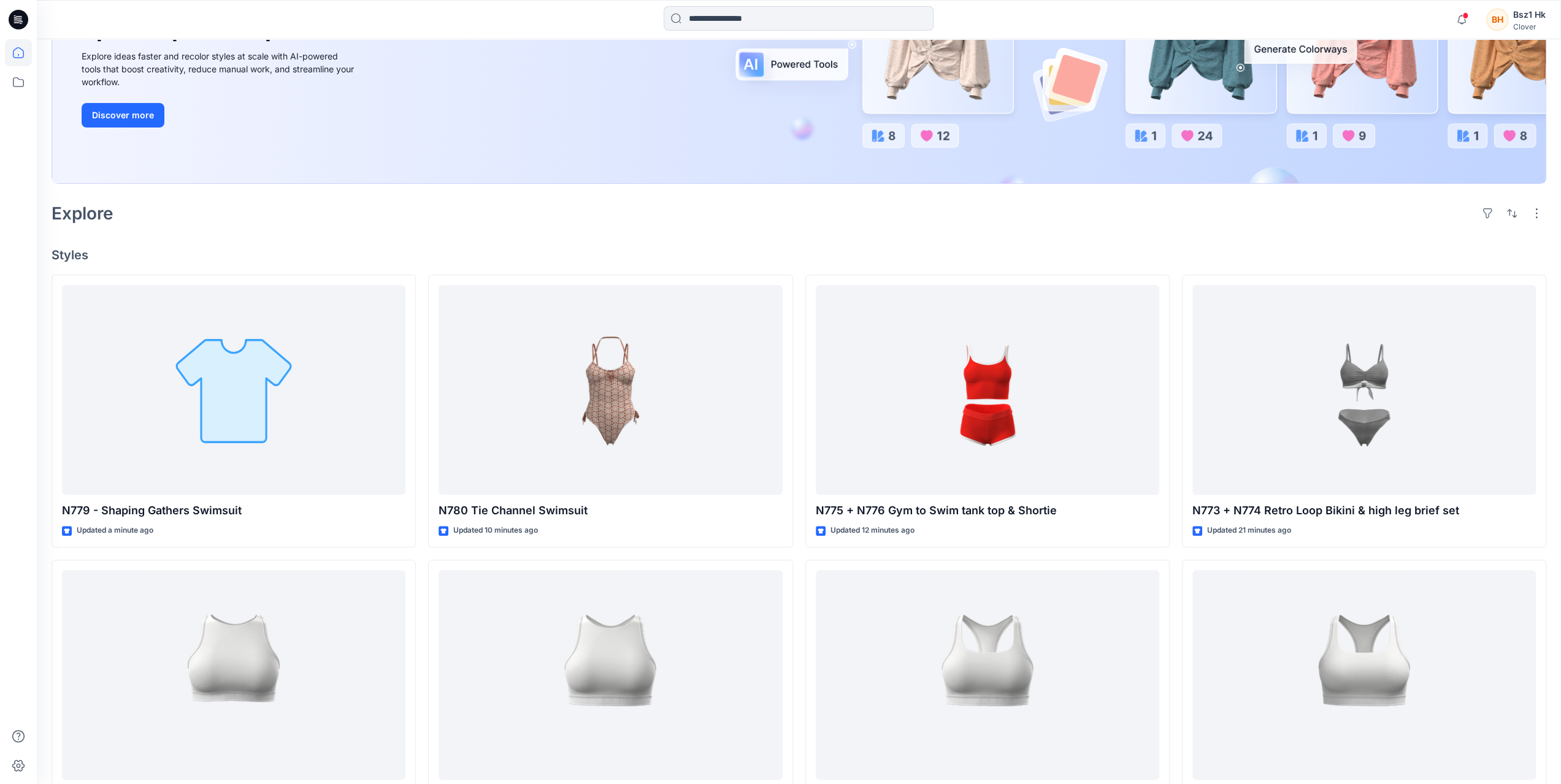
scroll to position [307, 0]
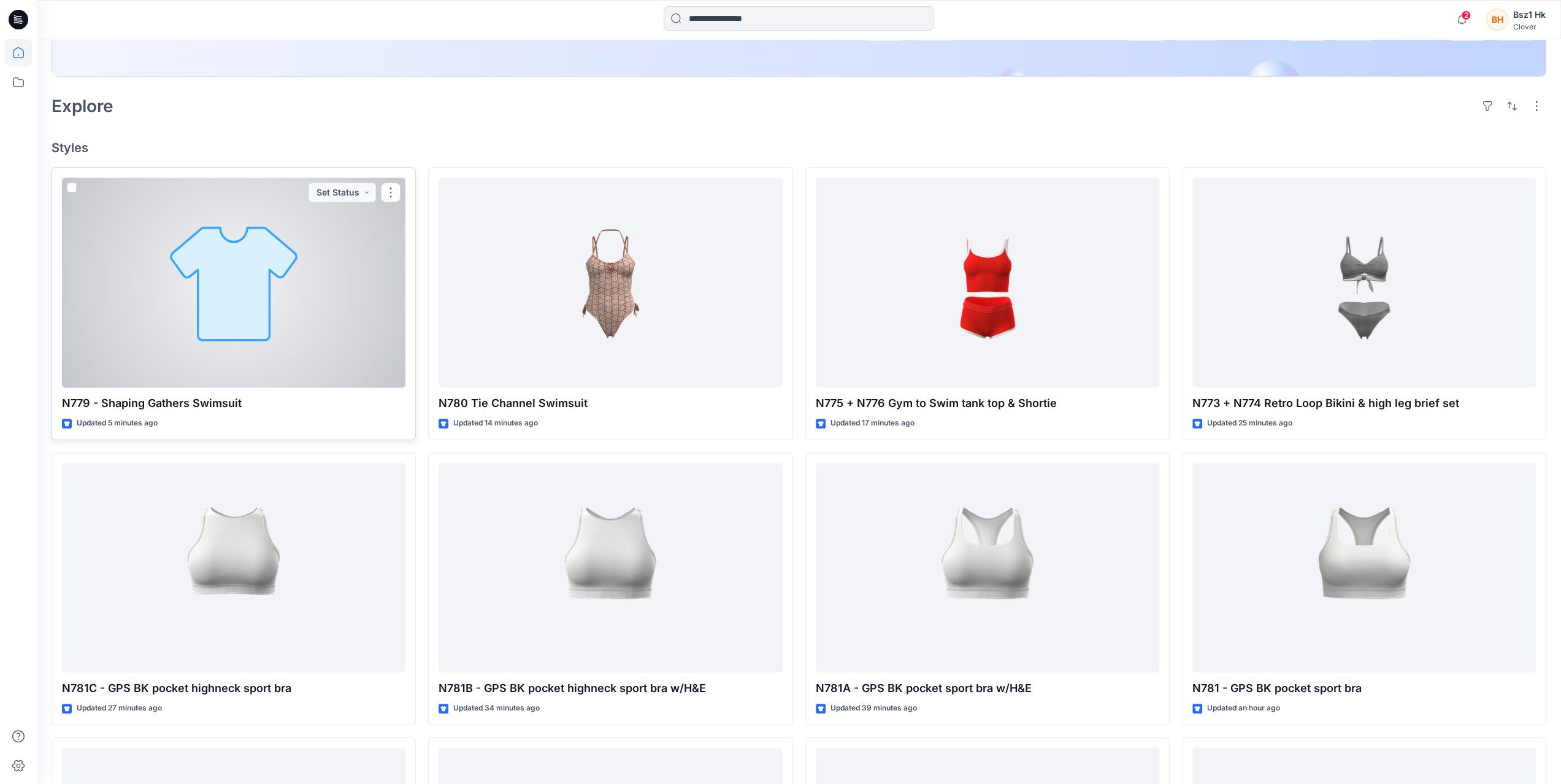
click at [248, 345] on div at bounding box center [234, 283] width 344 height 210
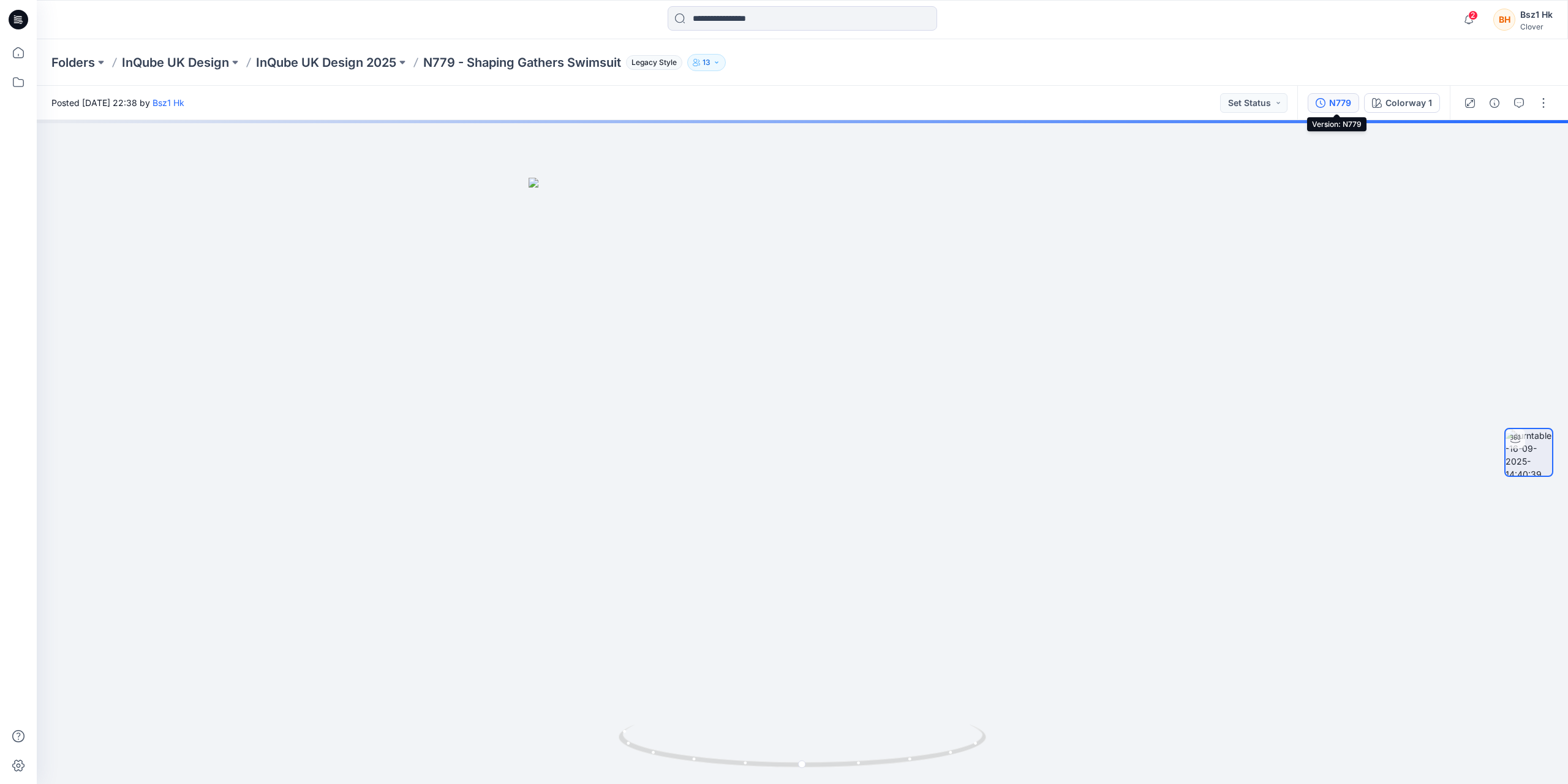
click at [1347, 104] on div "N779" at bounding box center [1340, 103] width 22 height 14
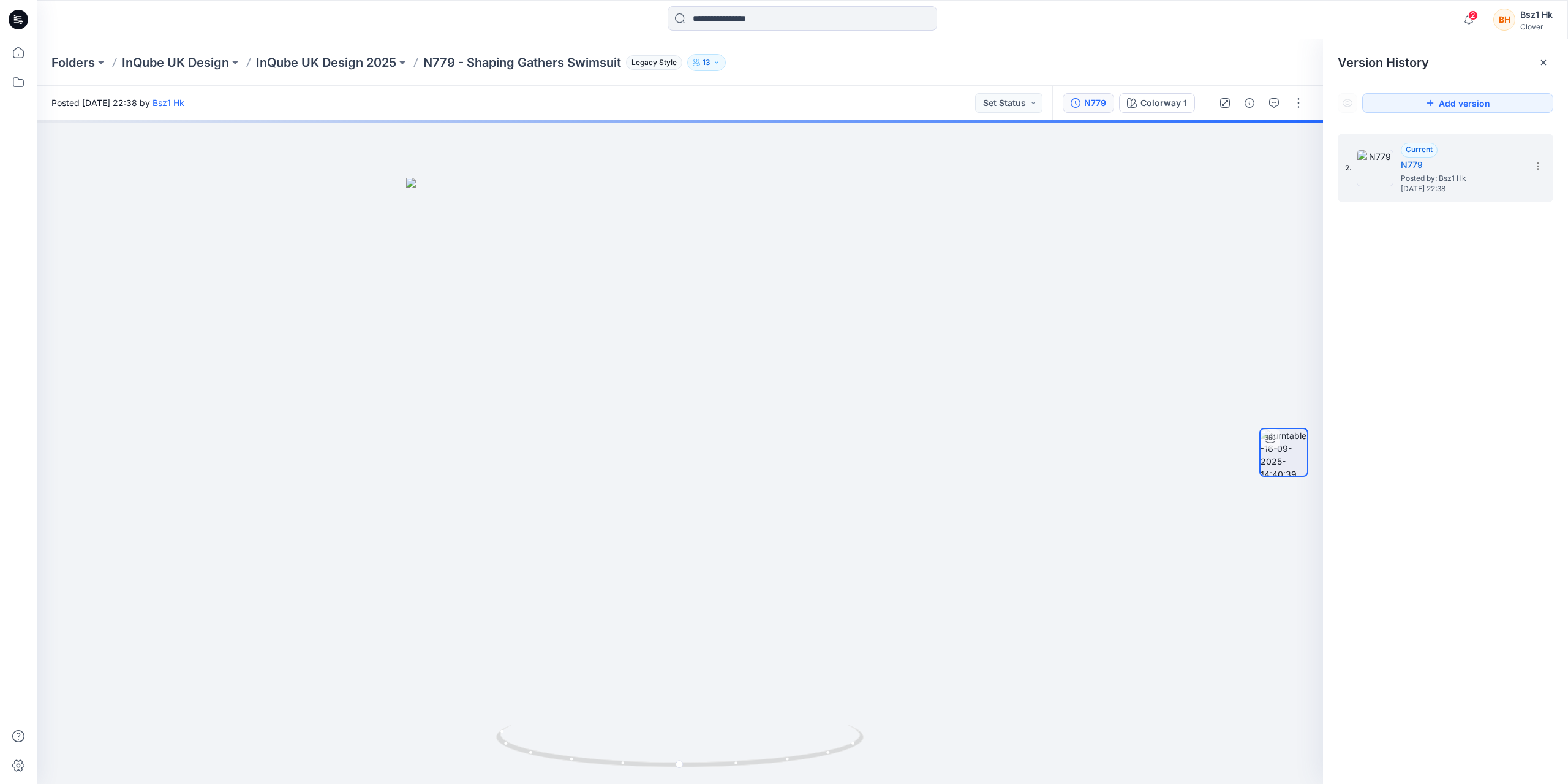
click at [14, 19] on icon at bounding box center [19, 20] width 20 height 20
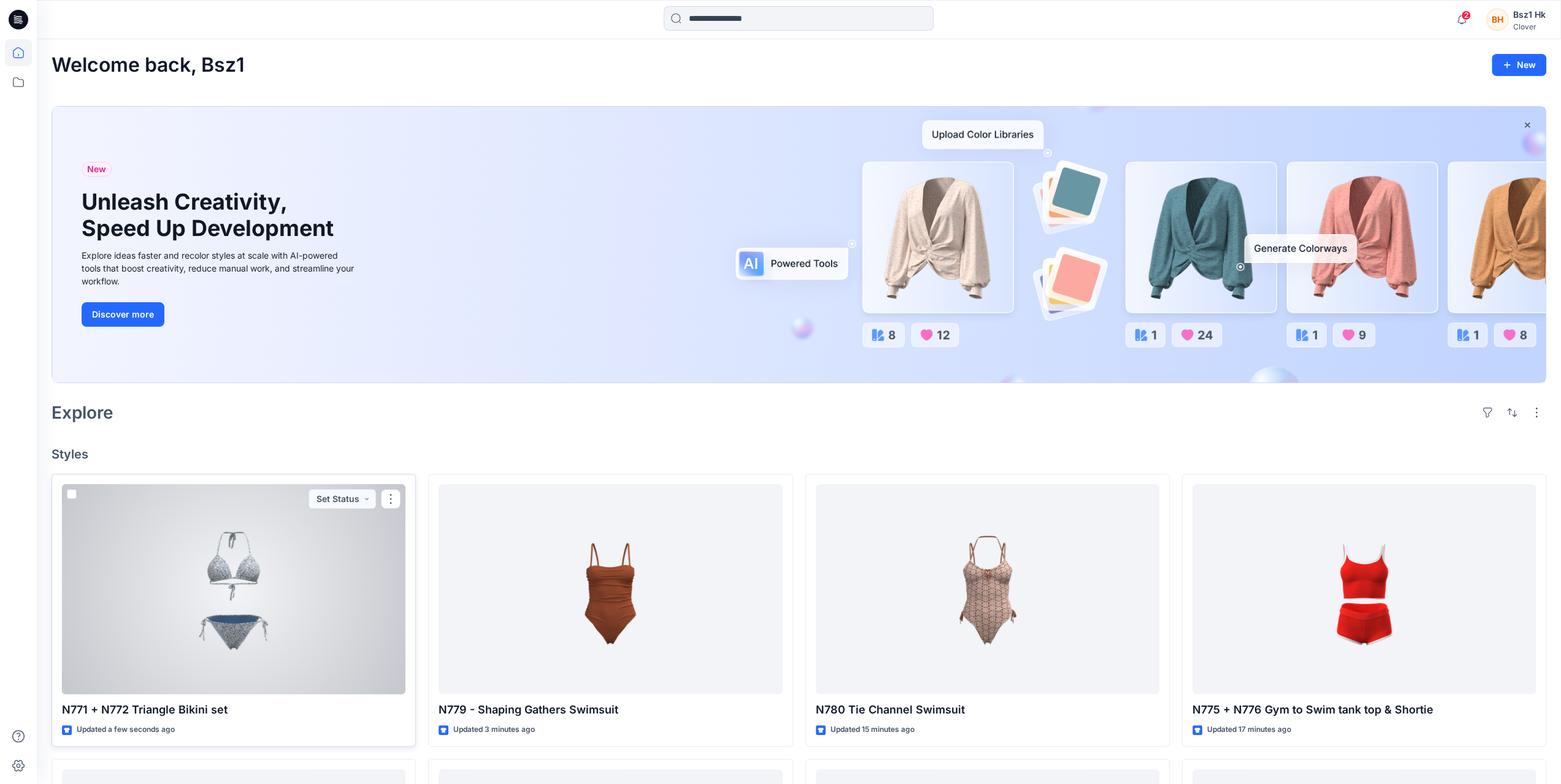
click at [256, 606] on div at bounding box center [234, 589] width 344 height 210
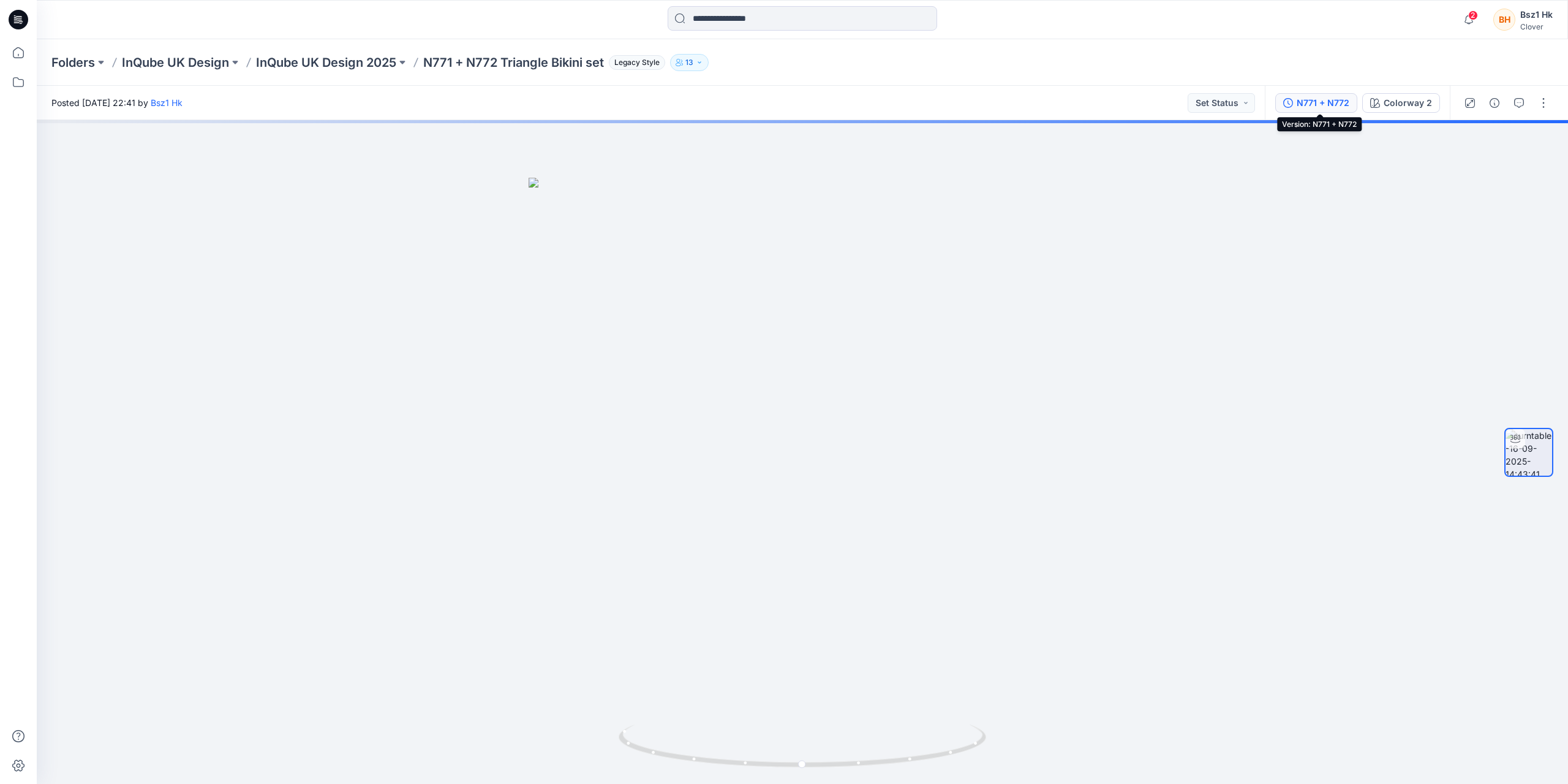
click at [1316, 98] on div "N771 + N772" at bounding box center [1323, 103] width 52 height 14
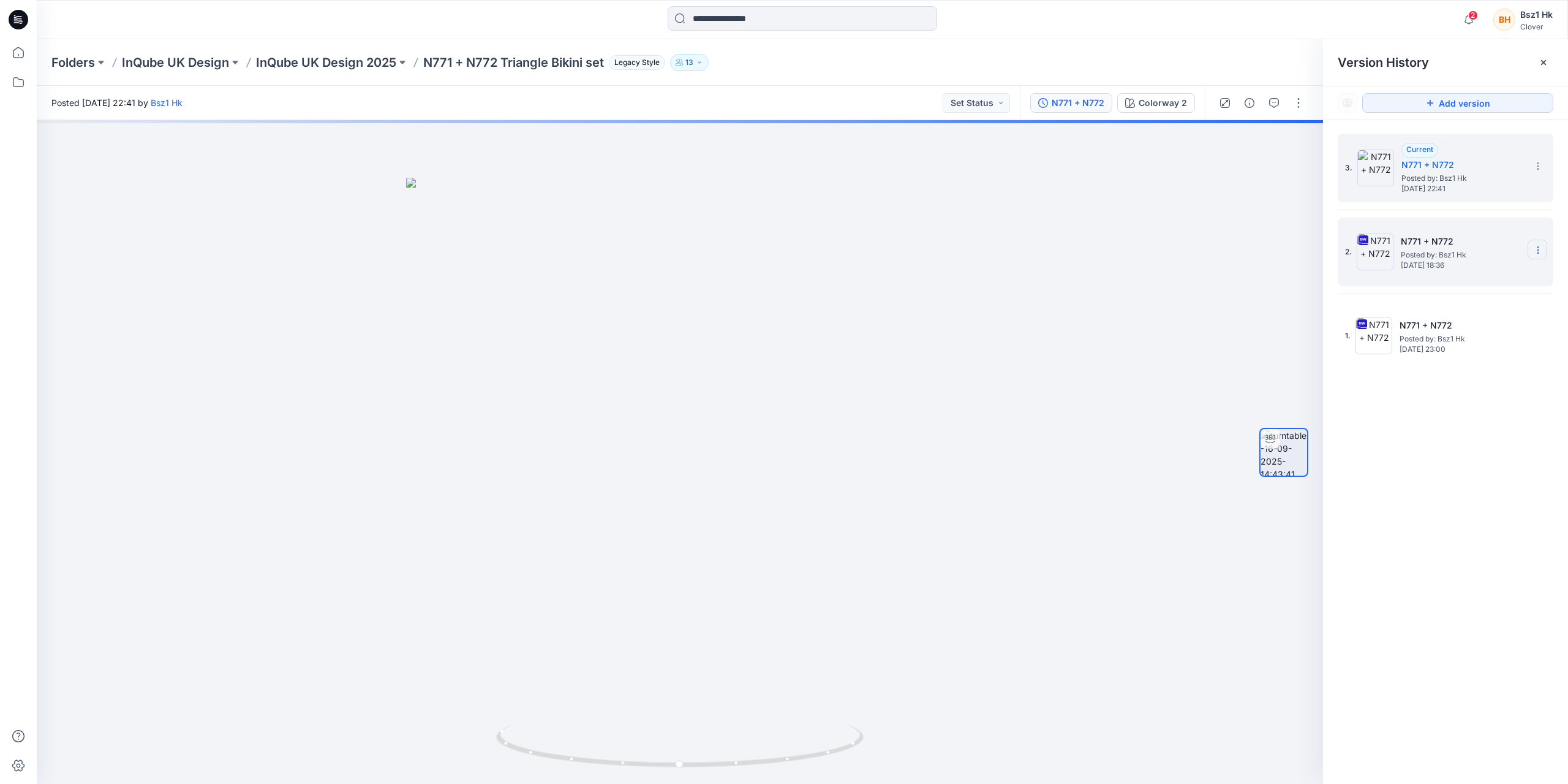
click at [1538, 245] on icon at bounding box center [1538, 250] width 10 height 10
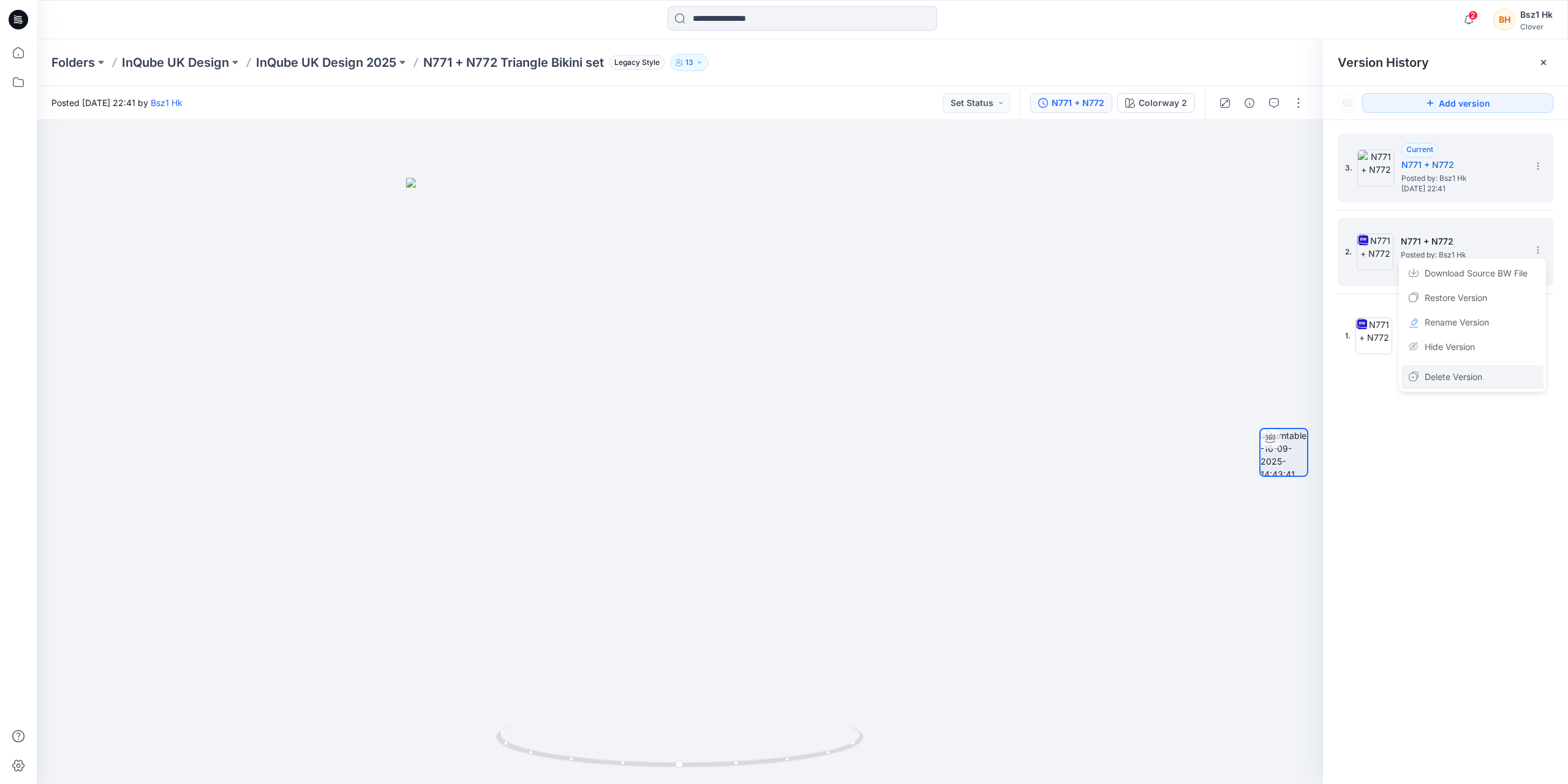
click at [1470, 383] on span "Delete Version" at bounding box center [1453, 376] width 57 height 15
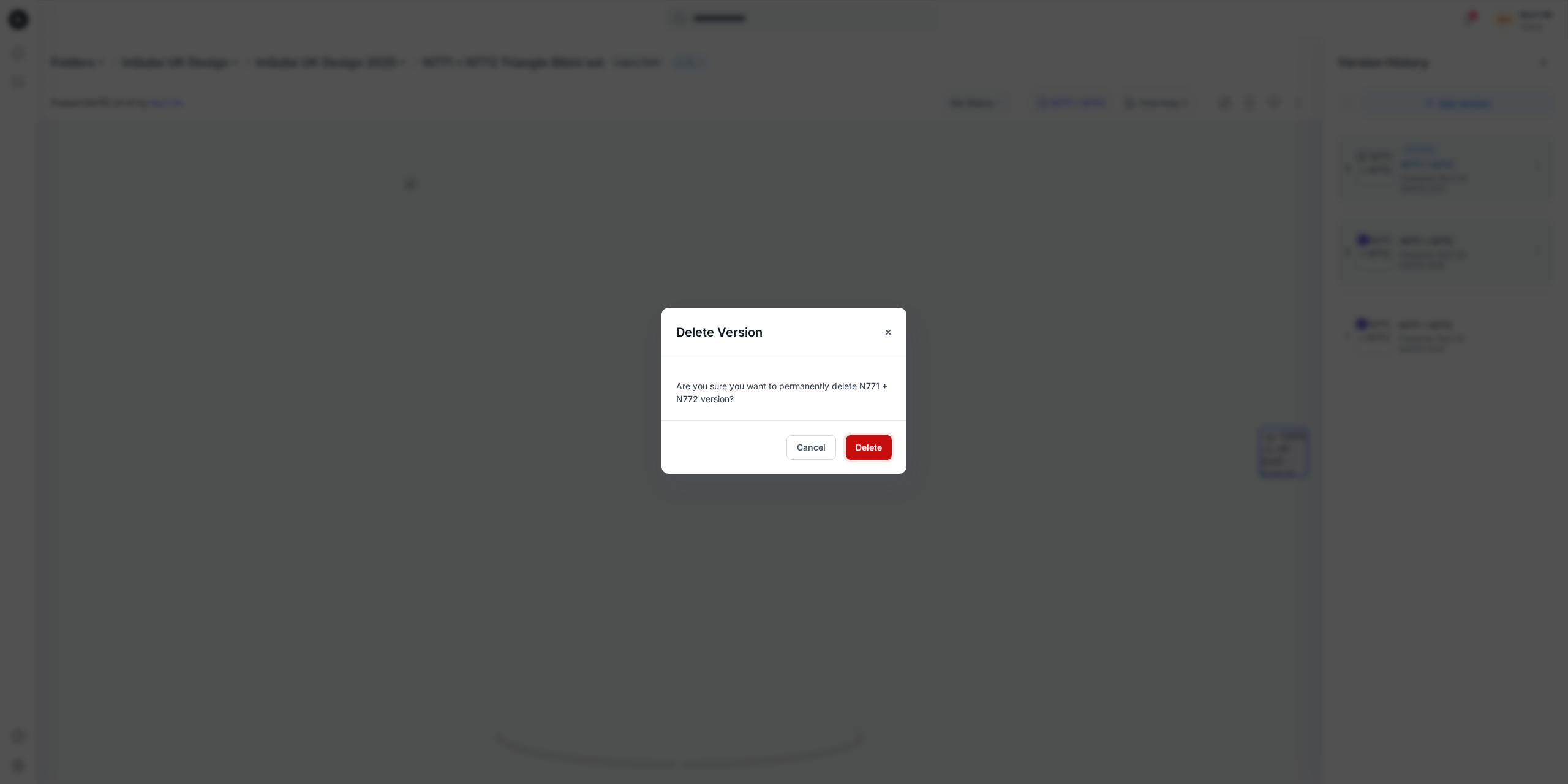
click at [868, 440] on button "Delete" at bounding box center [869, 447] width 46 height 25
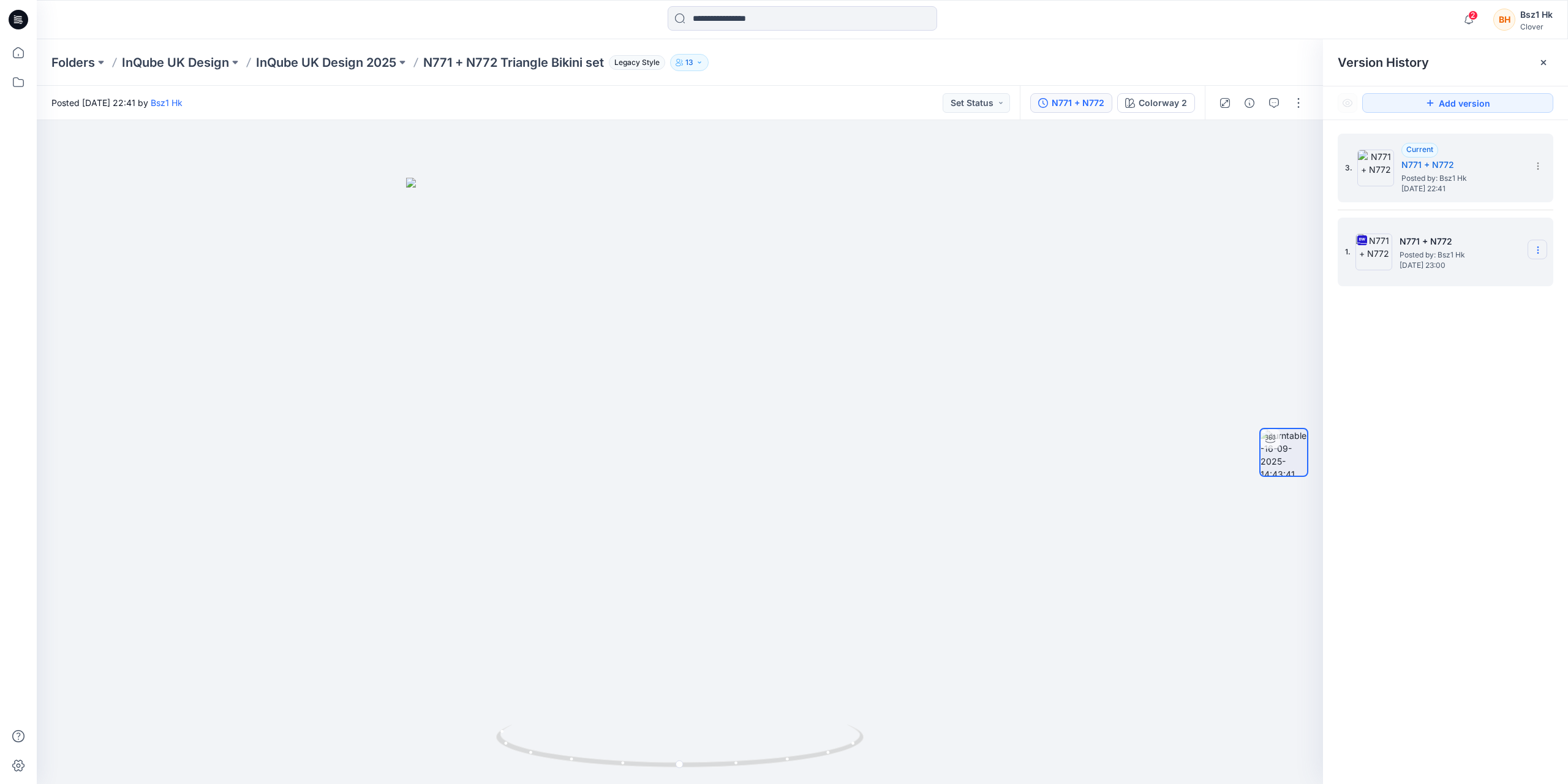
click at [1537, 245] on icon at bounding box center [1538, 250] width 10 height 10
click at [1495, 384] on div "Delete Version" at bounding box center [1473, 376] width 142 height 25
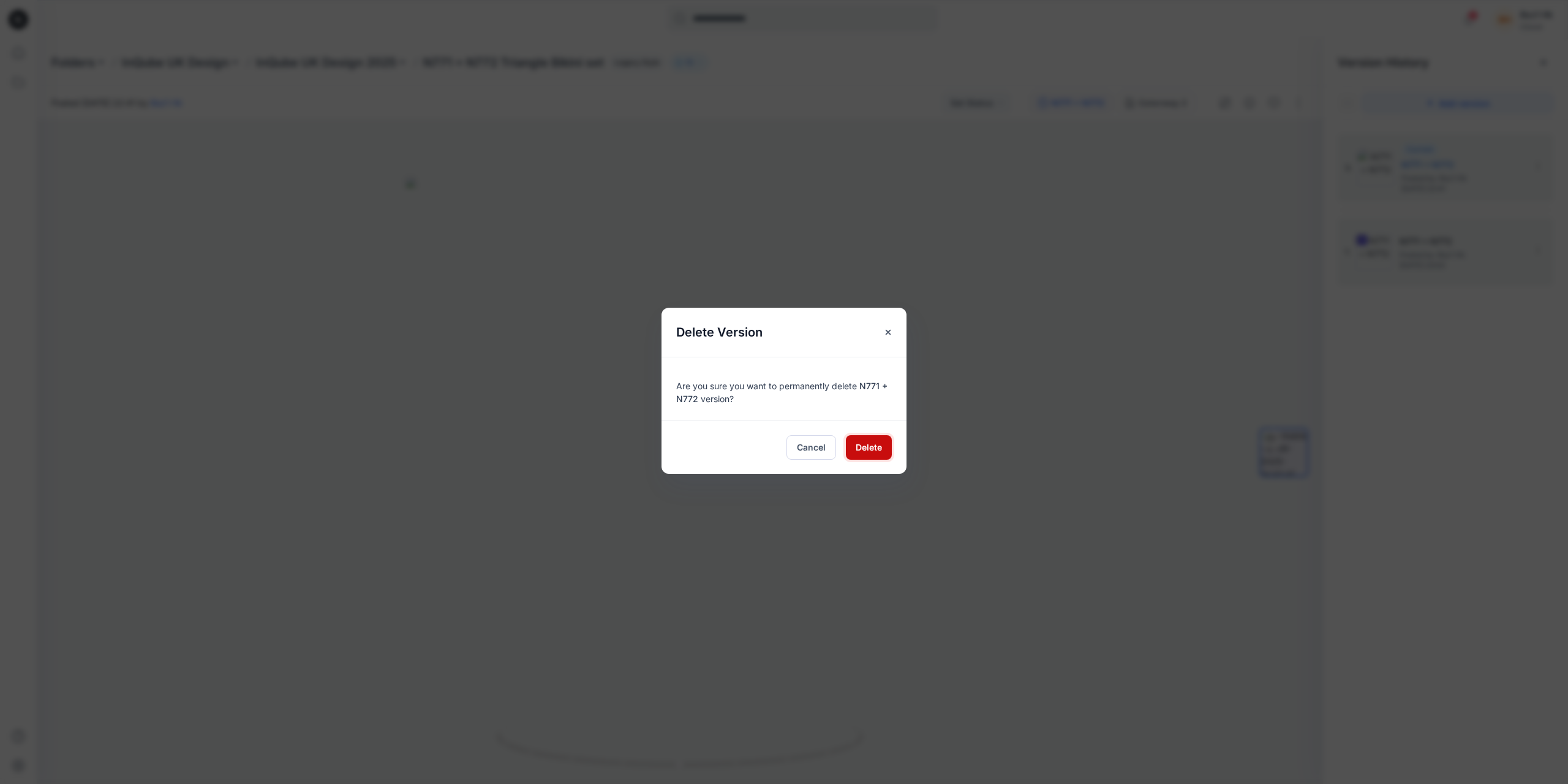
click at [873, 443] on span "Delete" at bounding box center [869, 446] width 27 height 13
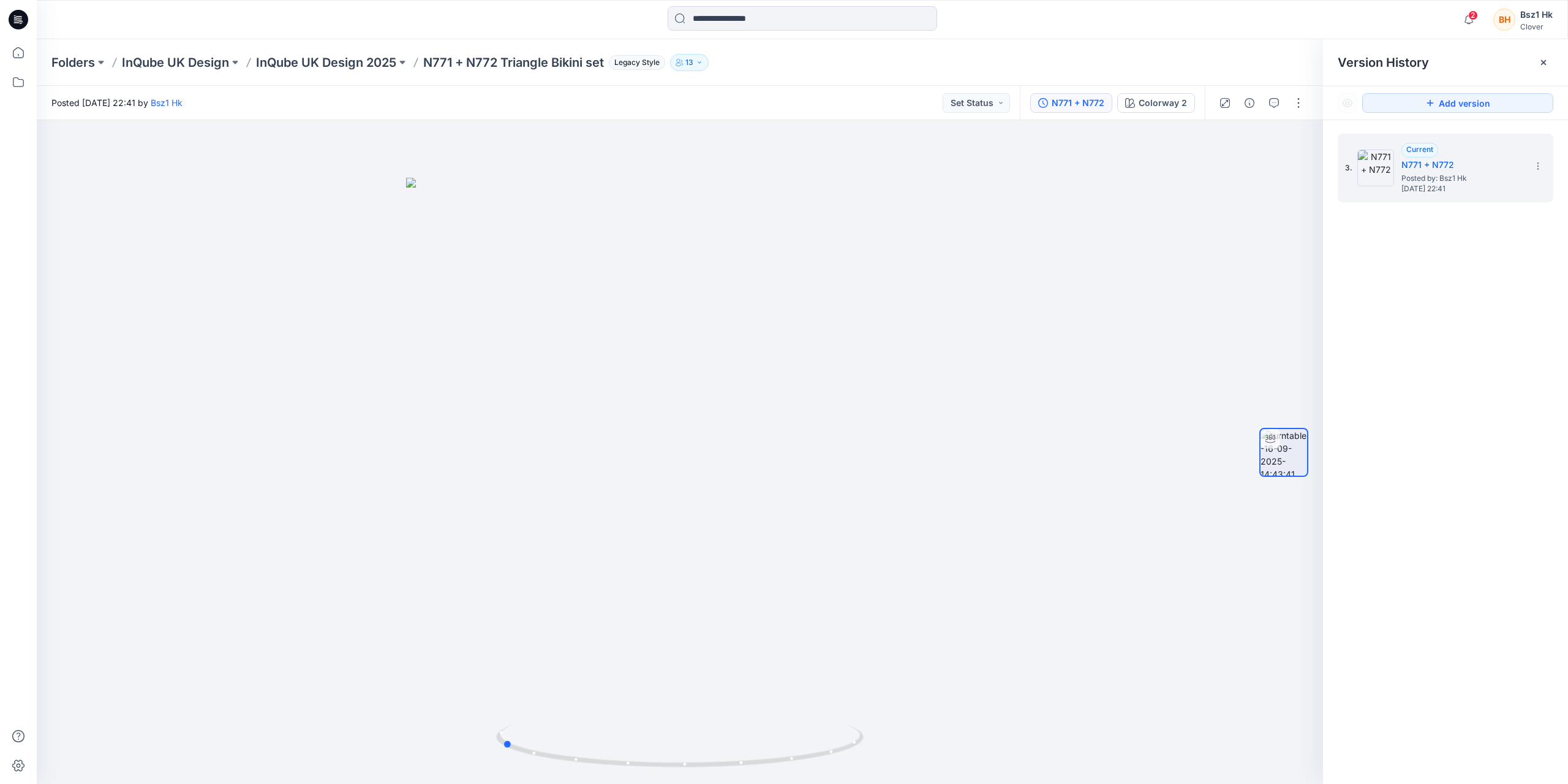
drag, startPoint x: 836, startPoint y: 758, endPoint x: 1458, endPoint y: 256, distance: 799.3
click at [1026, 753] on div at bounding box center [680, 451] width 1286 height 664
click at [1472, 20] on icon "button" at bounding box center [1469, 19] width 9 height 8
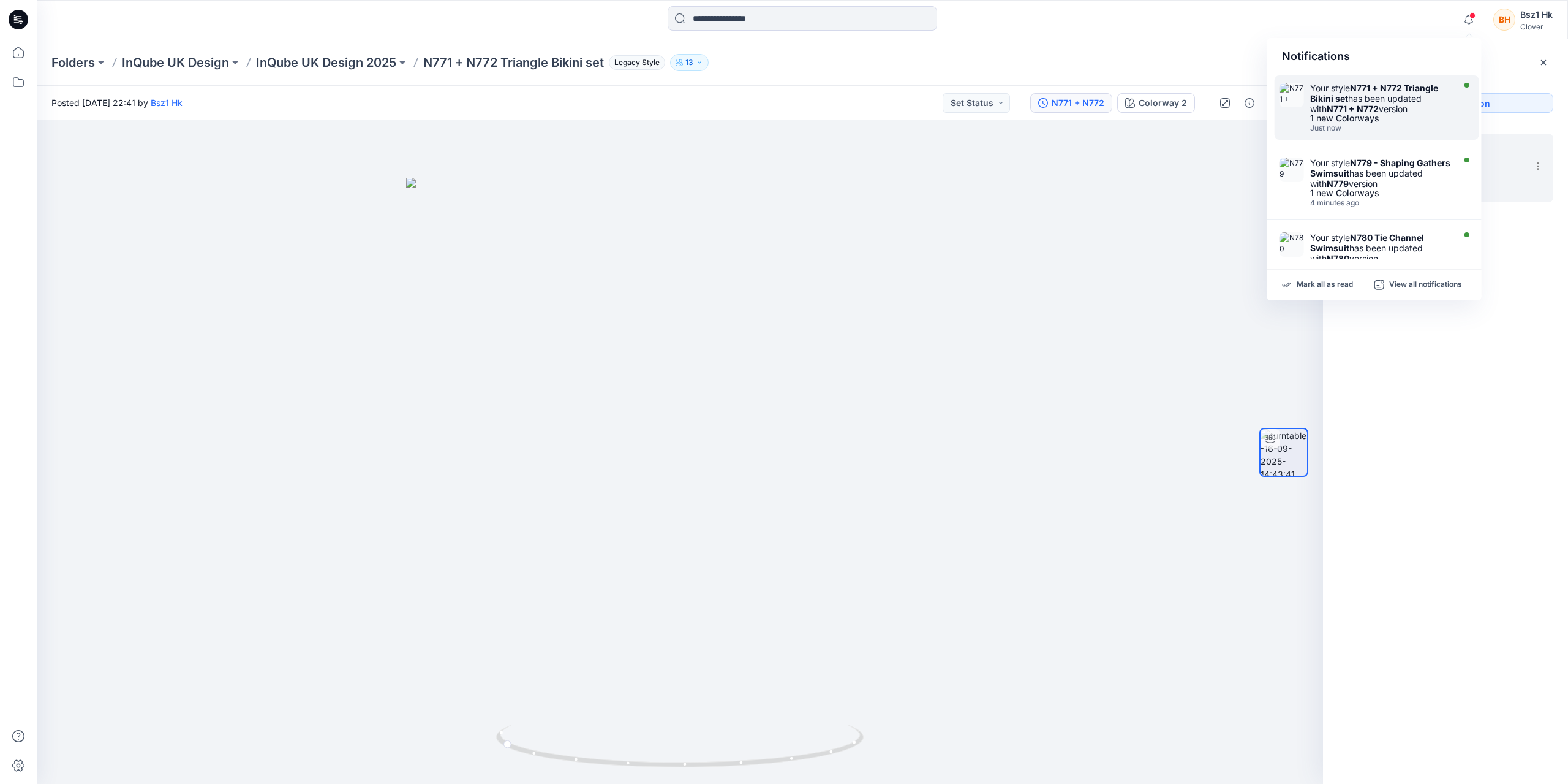
click at [1417, 112] on div "Your style N771 + N772 Triangle Bikini set has been updated with N771 + N772 ve…" at bounding box center [1380, 99] width 140 height 32
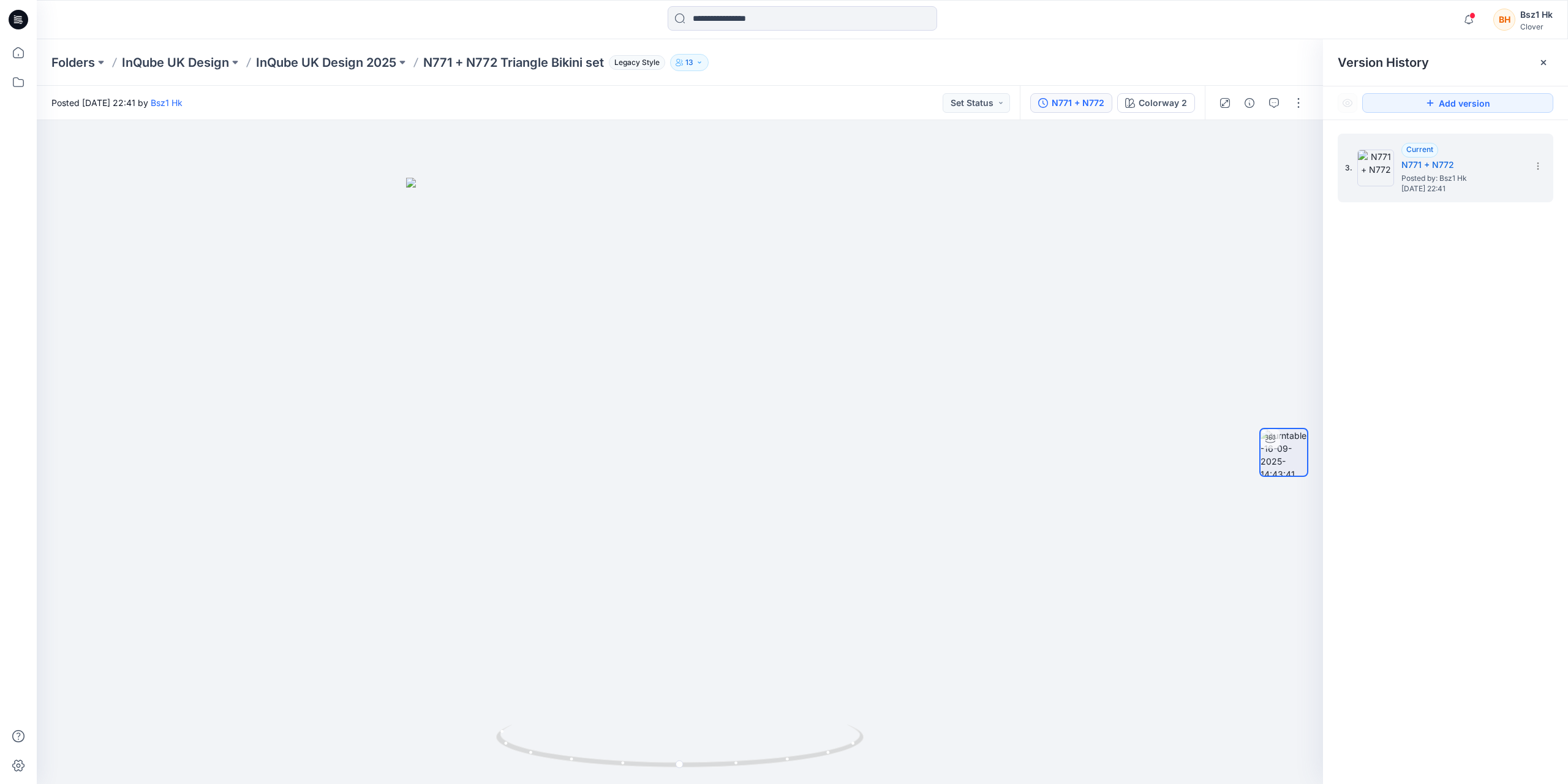
click at [14, 20] on icon at bounding box center [19, 20] width 20 height 20
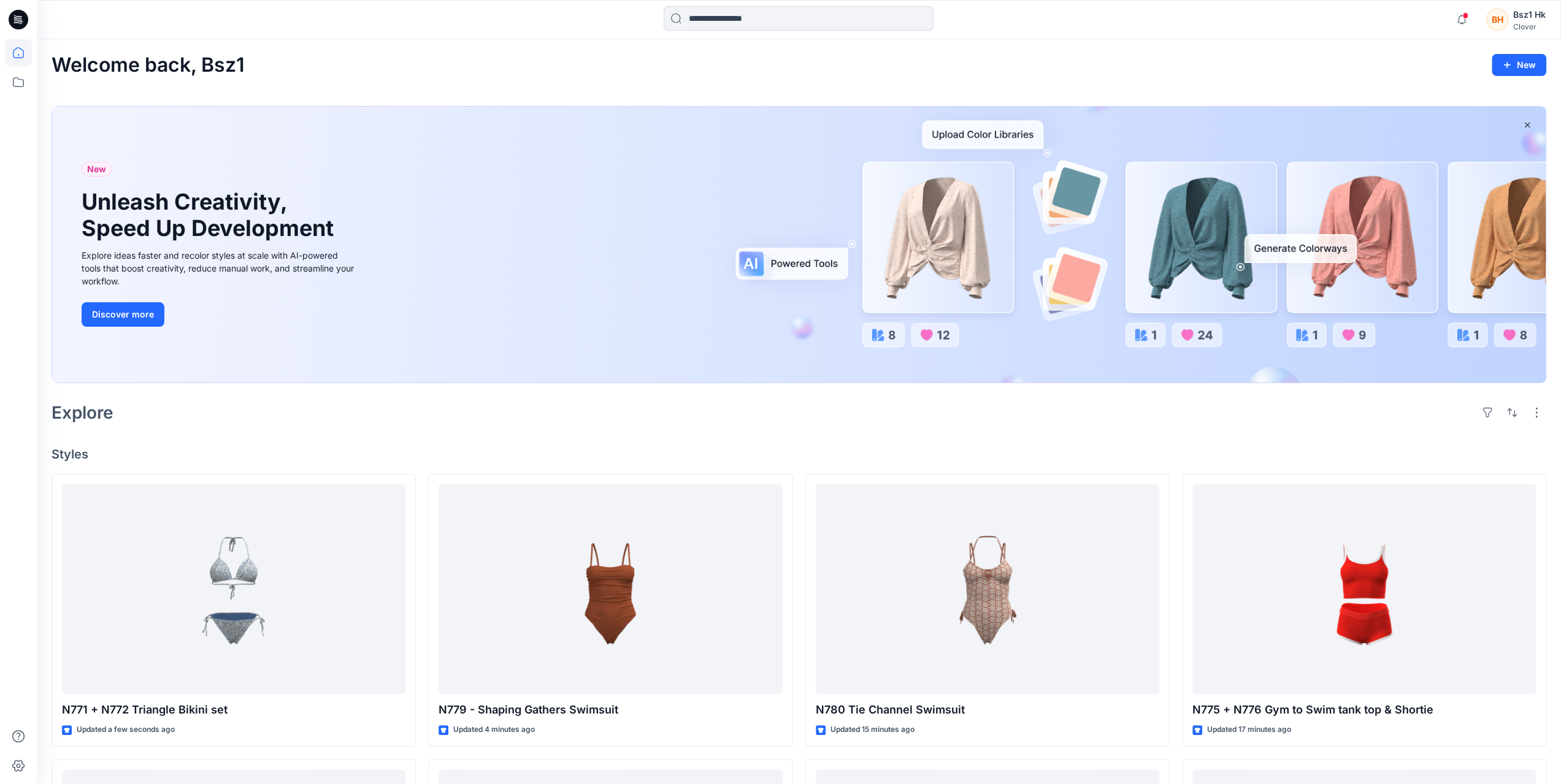
click at [537, 416] on div "Explore" at bounding box center [798, 413] width 1495 height 30
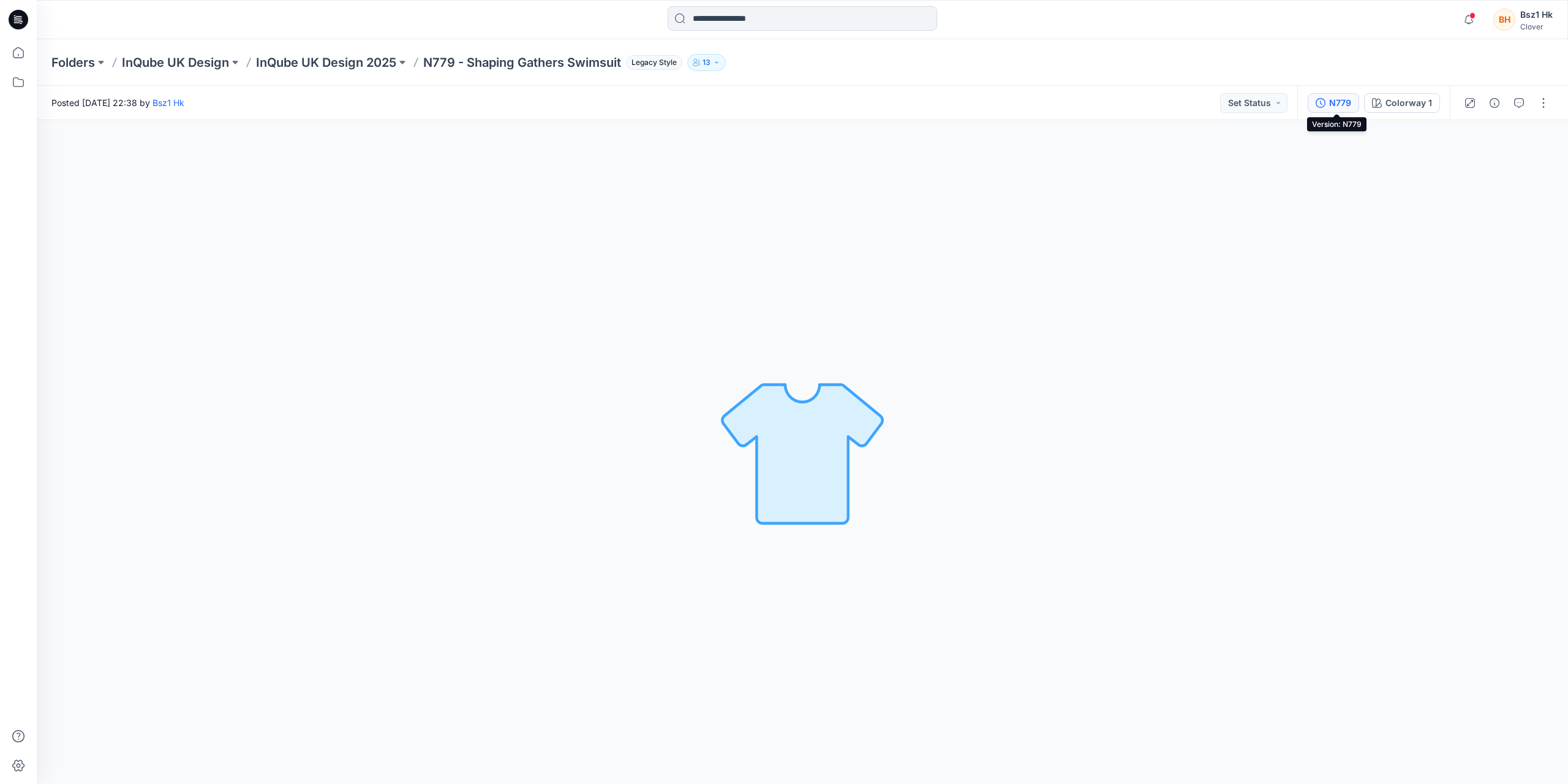
click at [1326, 102] on icon "button" at bounding box center [1321, 103] width 10 height 10
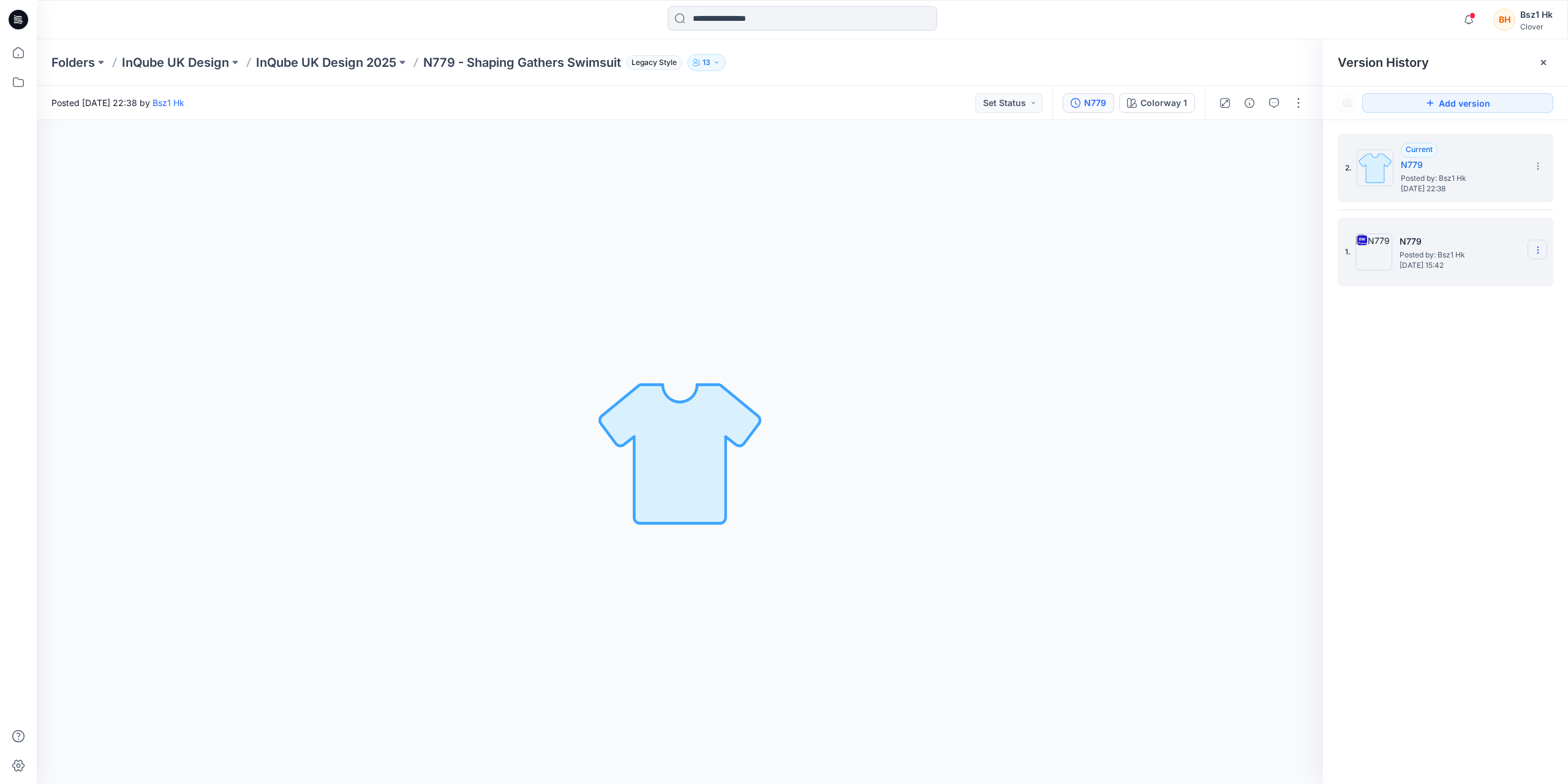
click at [1536, 250] on icon at bounding box center [1538, 250] width 10 height 10
click at [1460, 379] on span "Delete Version" at bounding box center [1453, 376] width 57 height 15
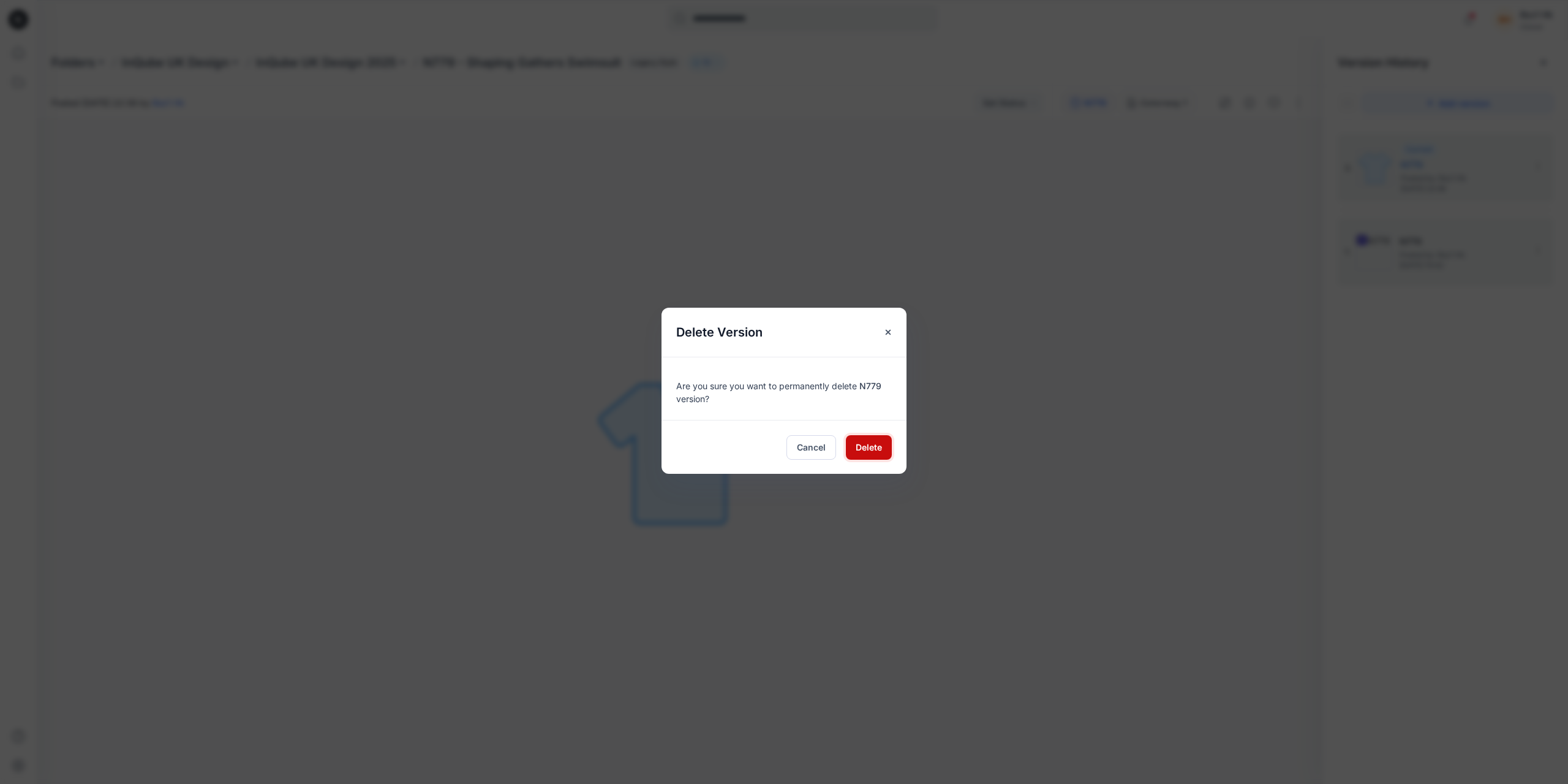
click at [870, 441] on span "Delete" at bounding box center [869, 446] width 27 height 13
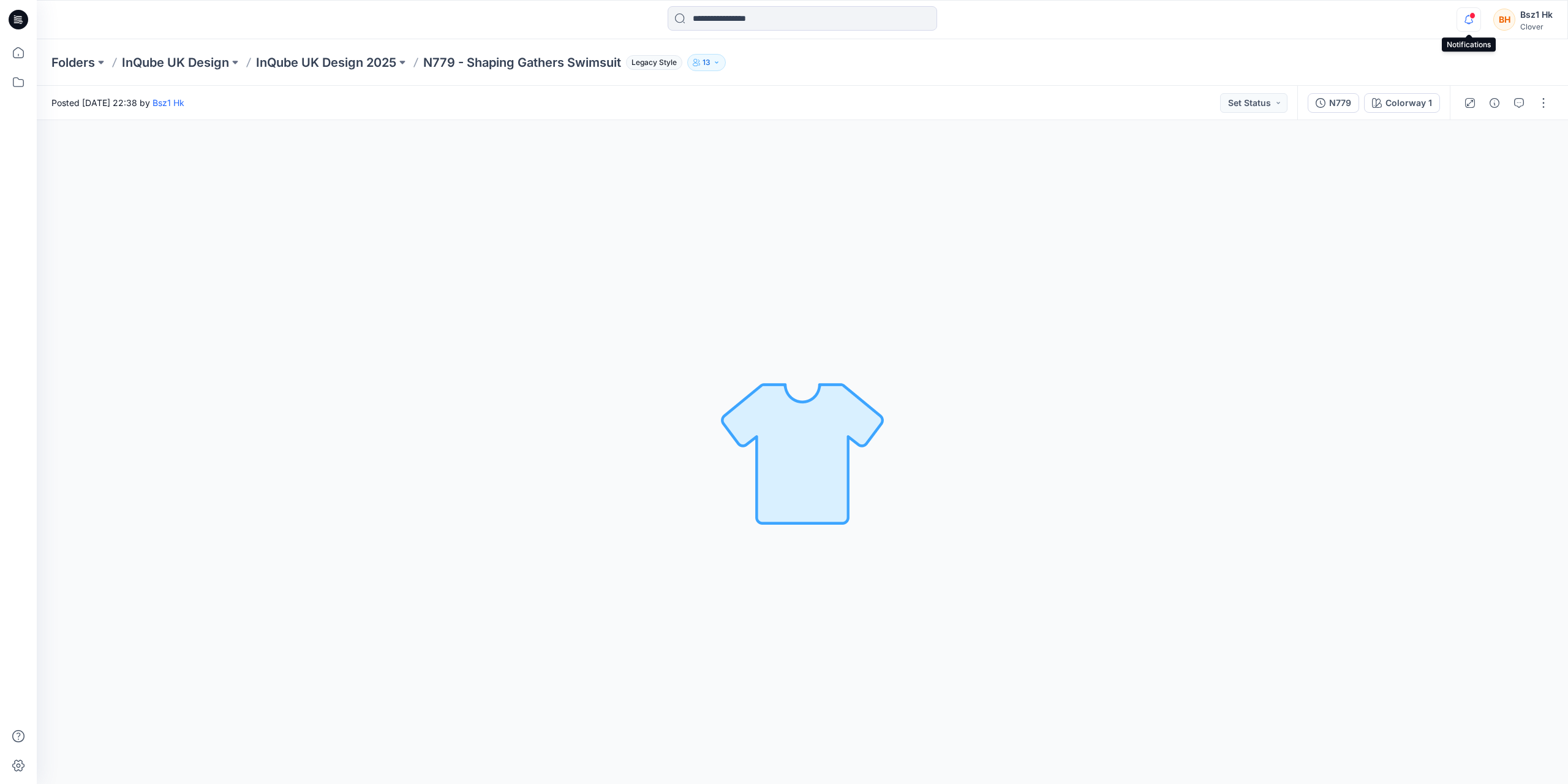
click at [1465, 21] on icon "button" at bounding box center [1469, 19] width 9 height 8
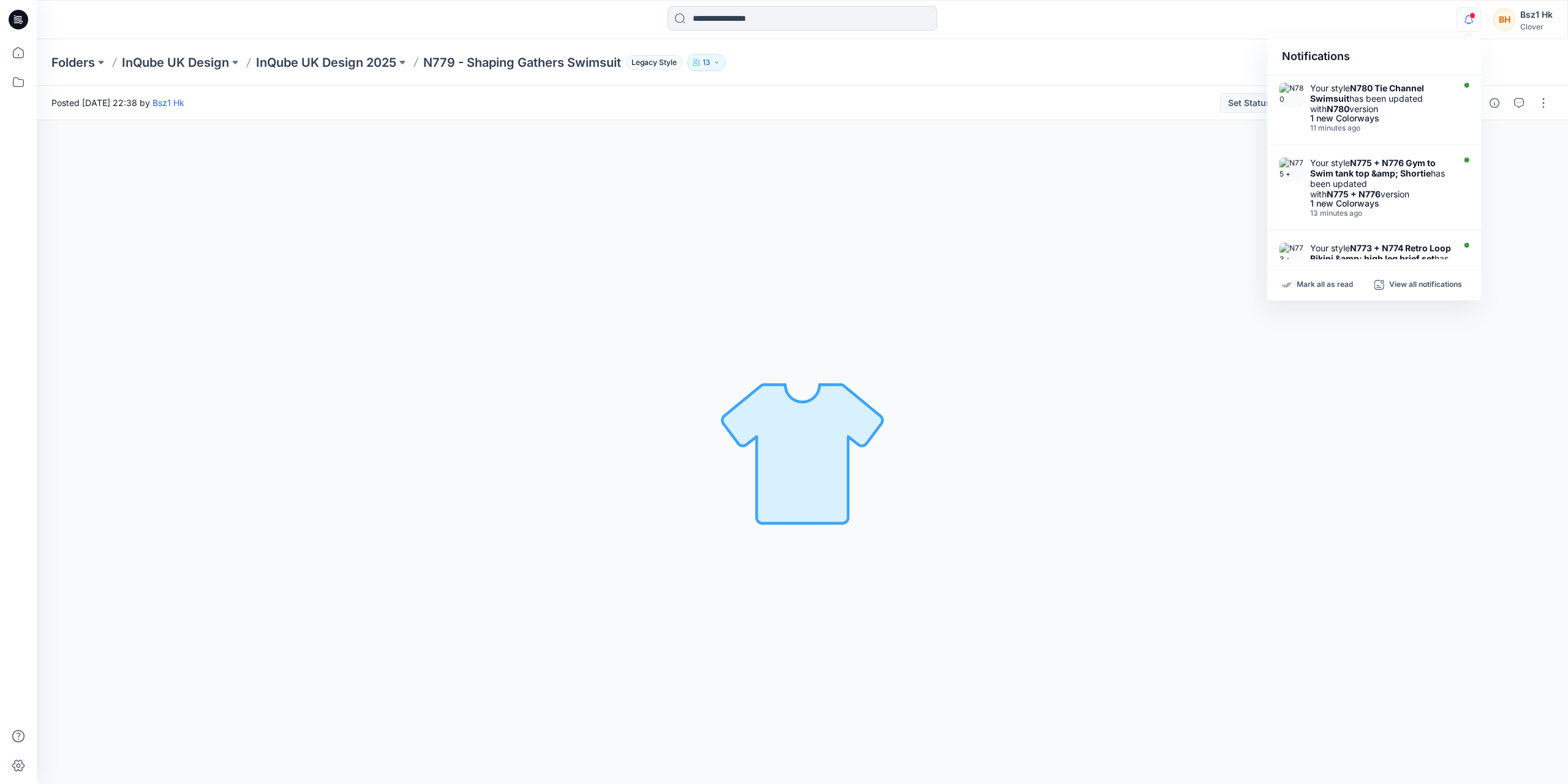
click at [1465, 21] on icon "button" at bounding box center [1469, 19] width 9 height 8
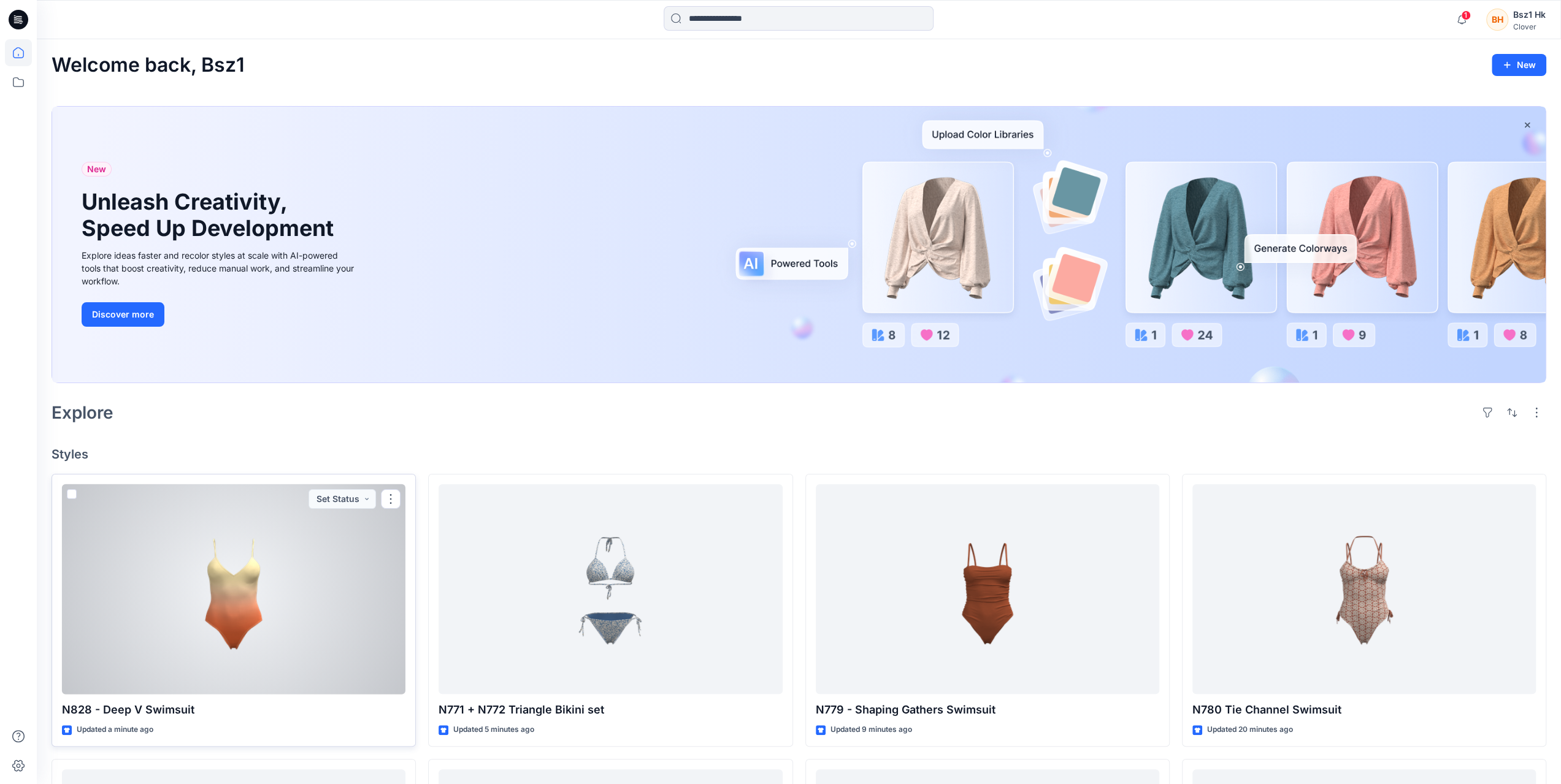
click at [287, 549] on div at bounding box center [234, 589] width 344 height 210
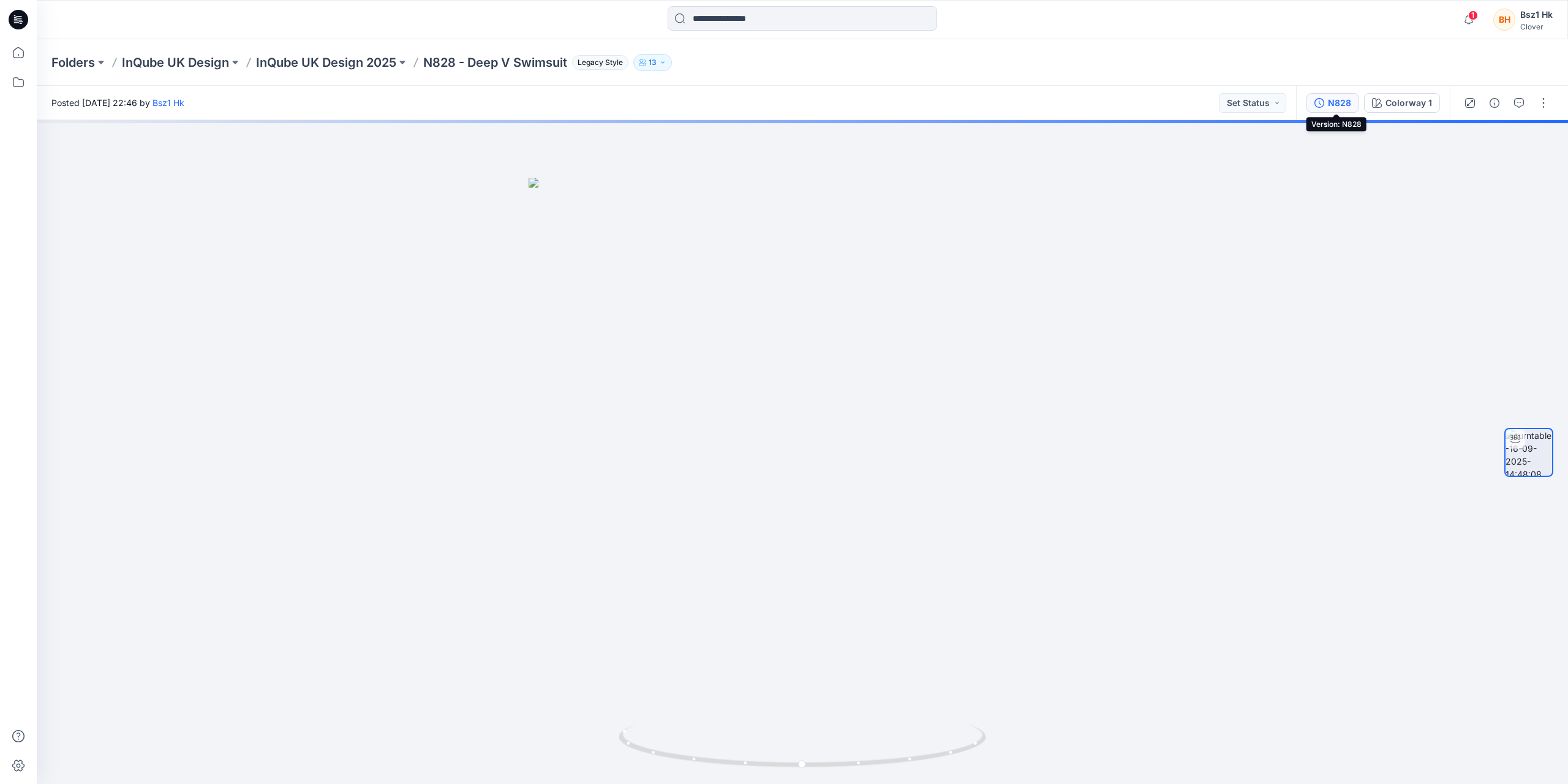
click at [1342, 104] on div "N828" at bounding box center [1339, 103] width 24 height 14
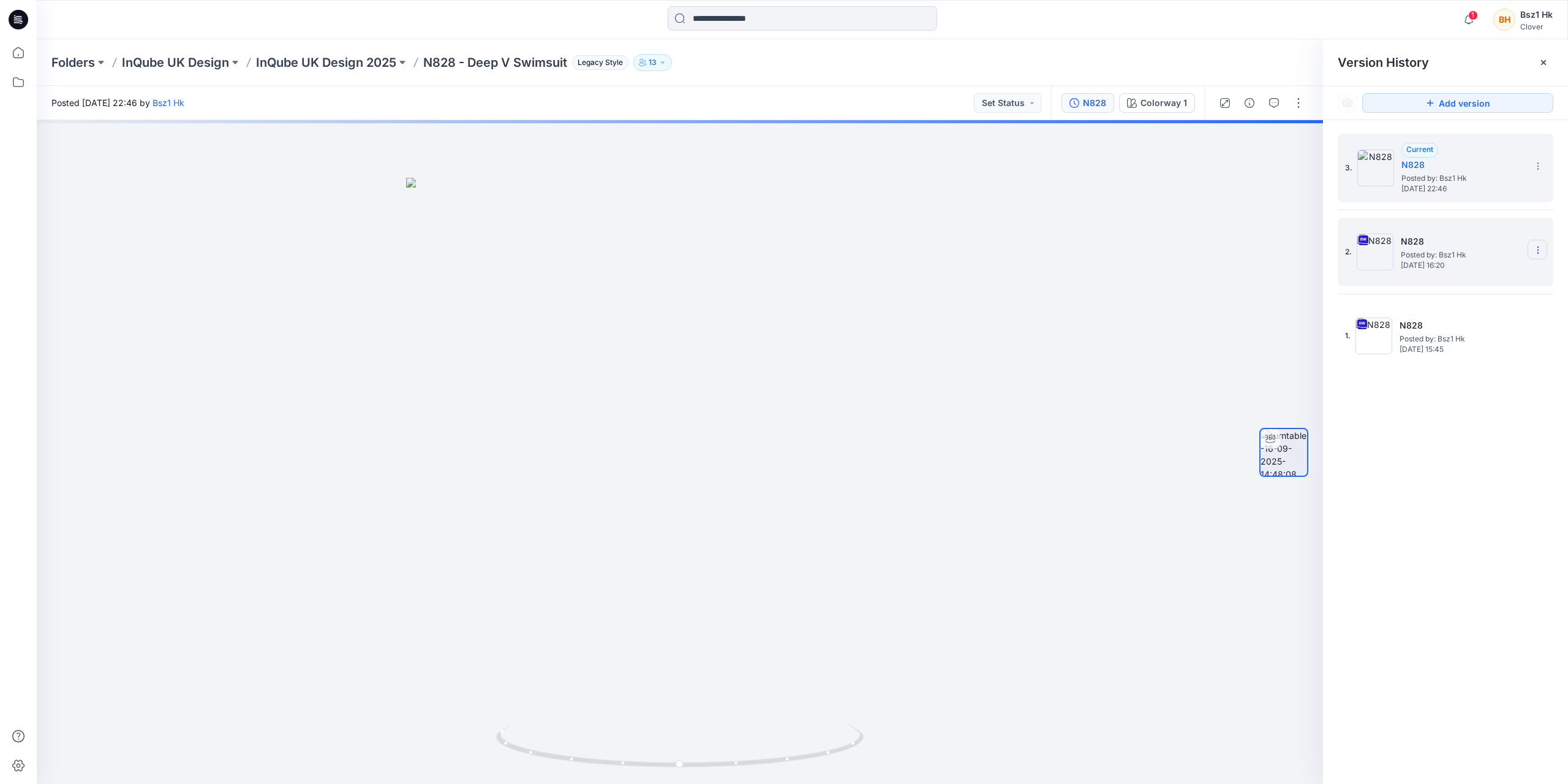
click at [1537, 250] on icon at bounding box center [1538, 250] width 10 height 10
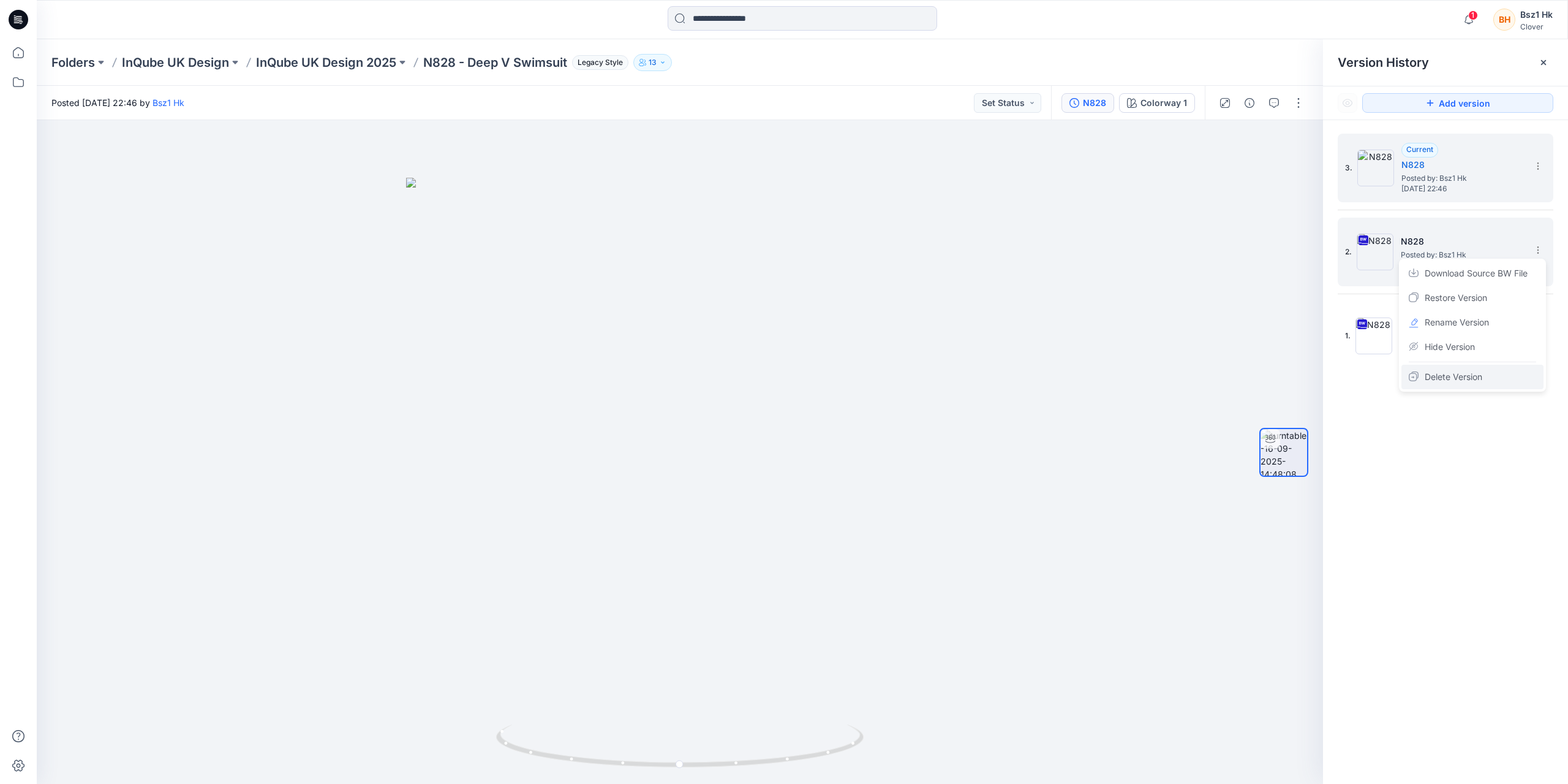
click at [1464, 377] on span "Delete Version" at bounding box center [1453, 376] width 57 height 15
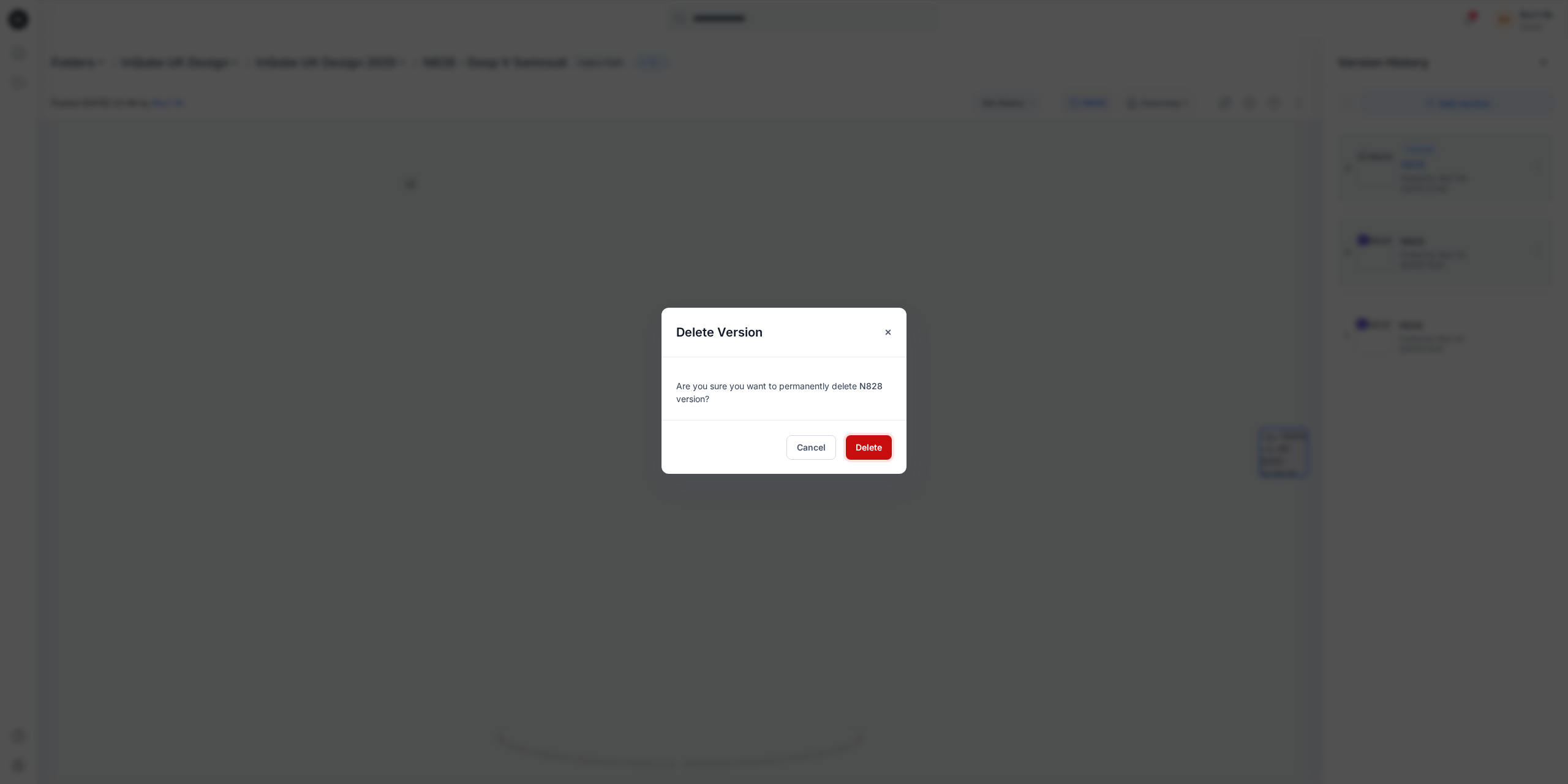
click at [880, 442] on span "Delete" at bounding box center [869, 446] width 27 height 13
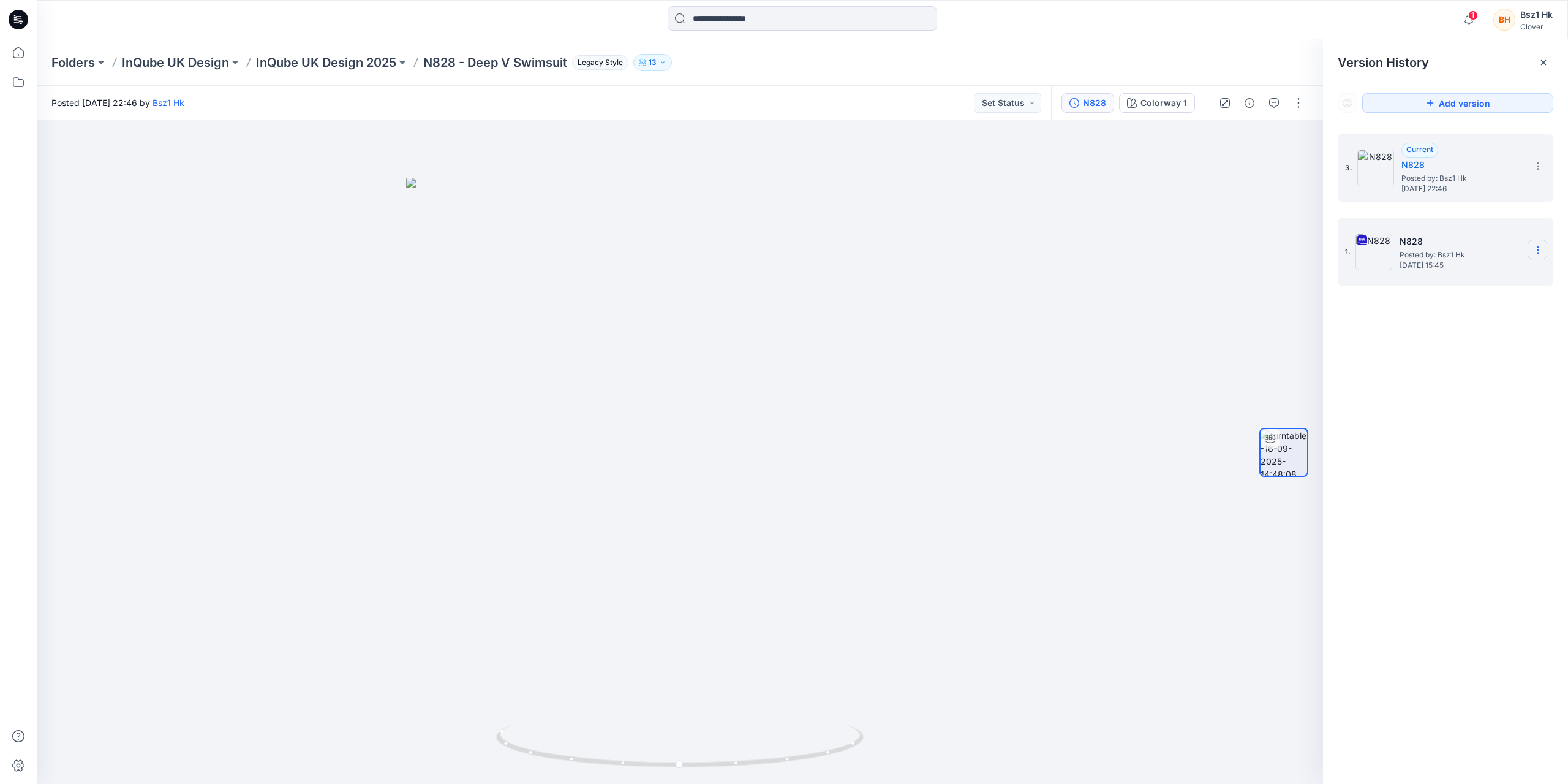
click at [1538, 248] on icon at bounding box center [1538, 250] width 10 height 10
click at [1452, 381] on span "Delete Version" at bounding box center [1453, 376] width 57 height 15
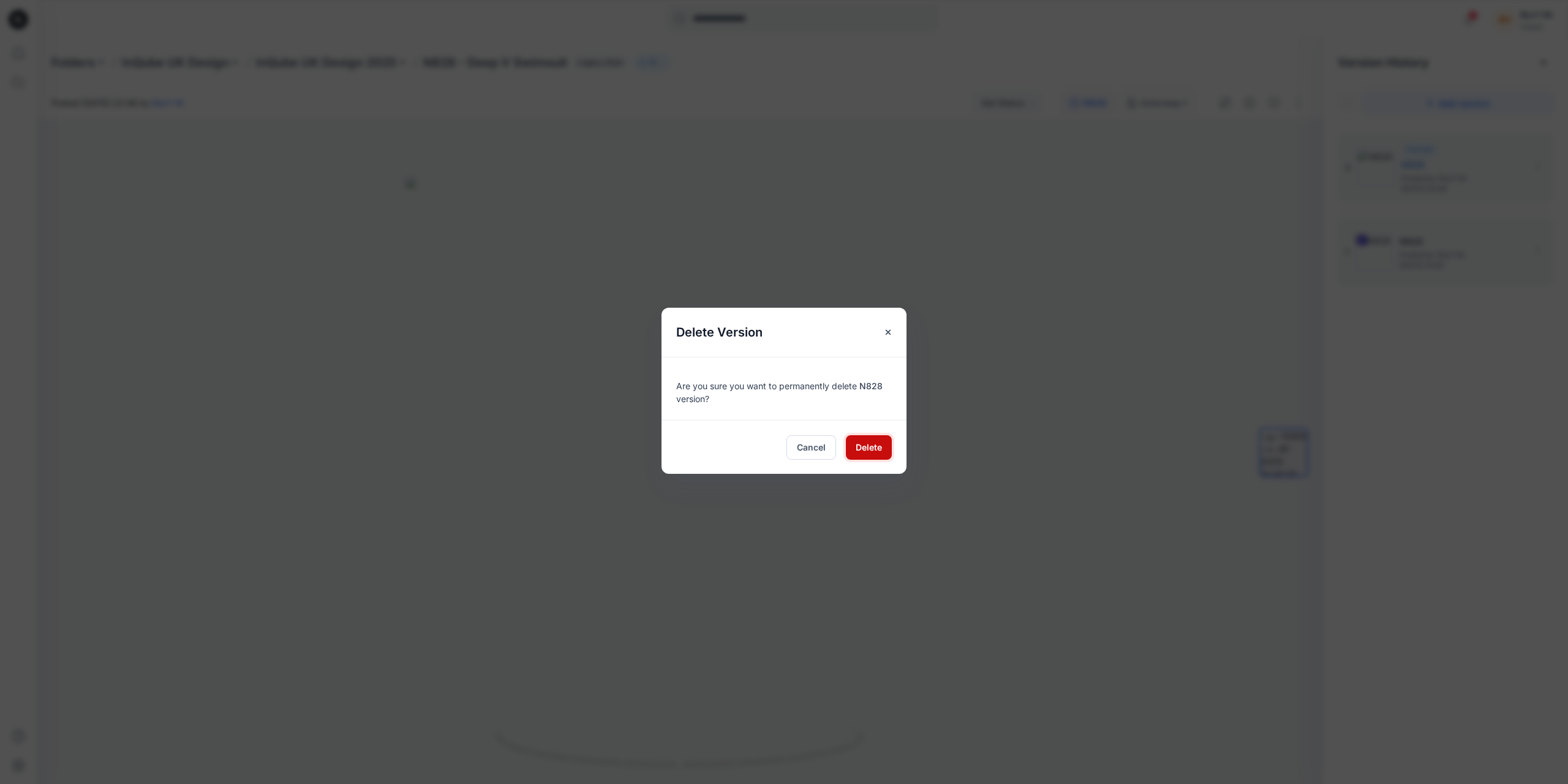
click at [876, 441] on span "Delete" at bounding box center [869, 446] width 27 height 13
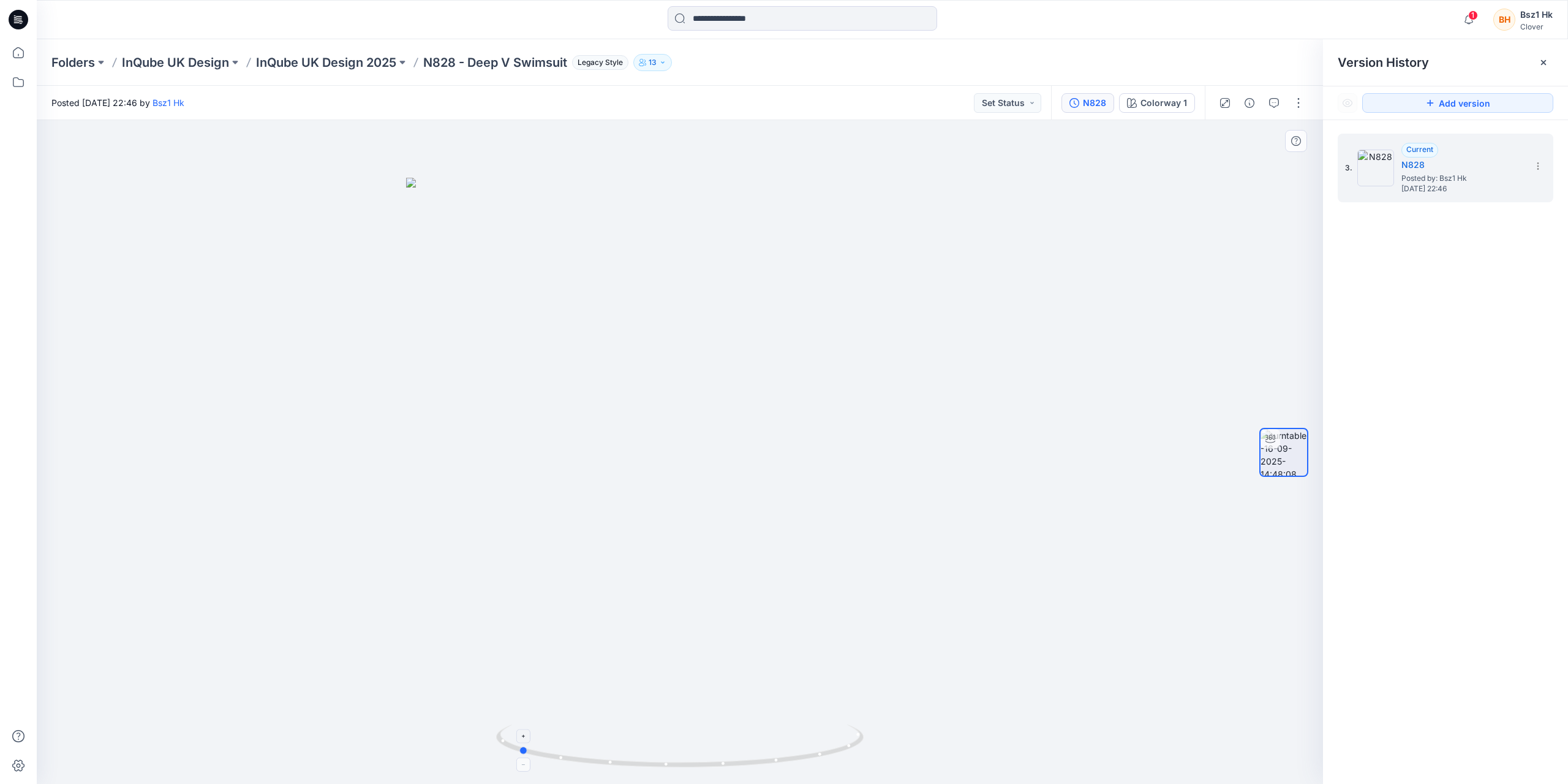
drag, startPoint x: 843, startPoint y: 751, endPoint x: 692, endPoint y: 759, distance: 151.2
click at [692, 759] on icon at bounding box center [682, 747] width 371 height 46
click at [21, 17] on icon at bounding box center [19, 20] width 20 height 20
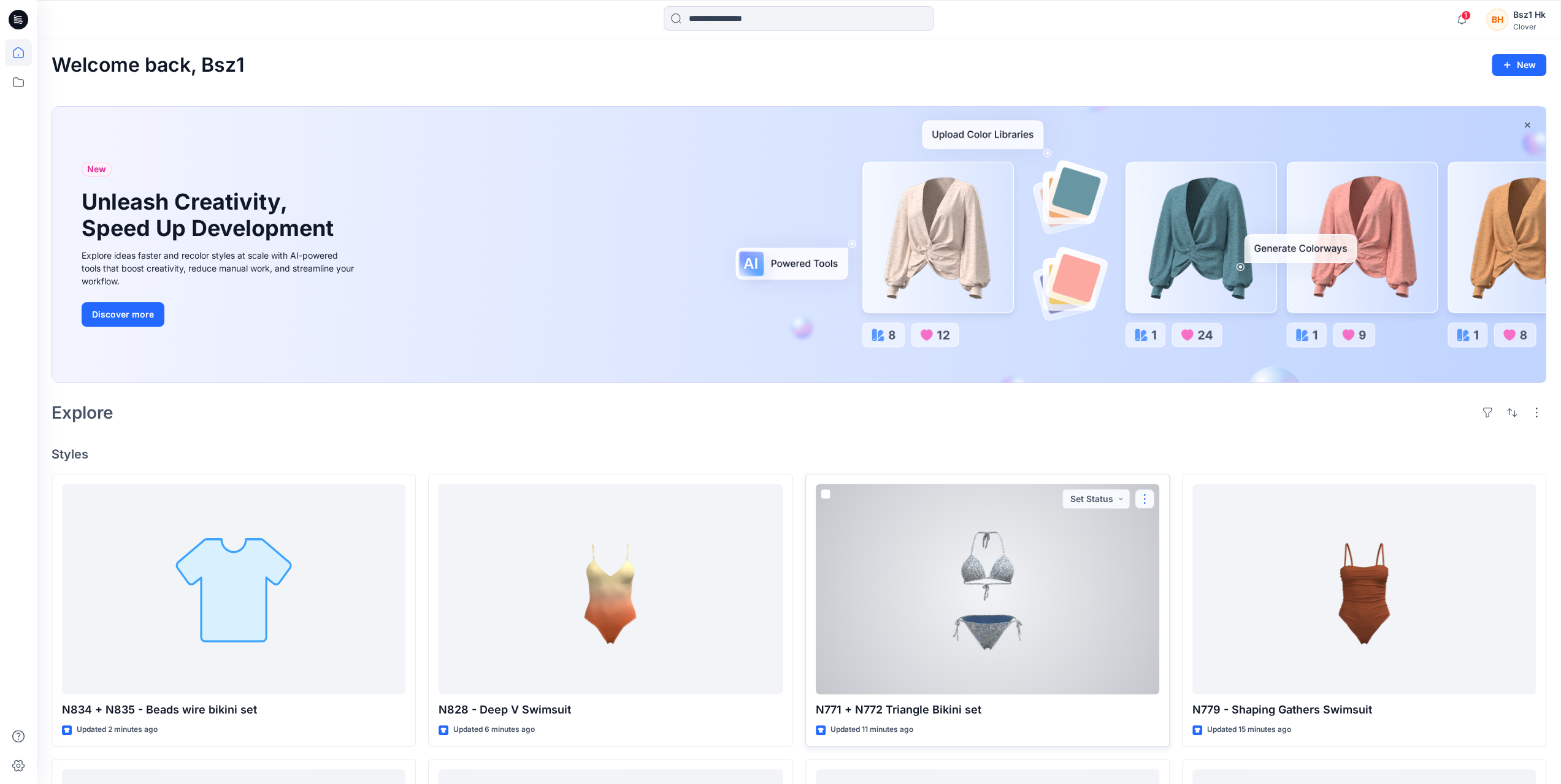
click at [1149, 497] on button "button" at bounding box center [1145, 499] width 20 height 20
click at [1176, 529] on button "Edit" at bounding box center [1203, 527] width 133 height 23
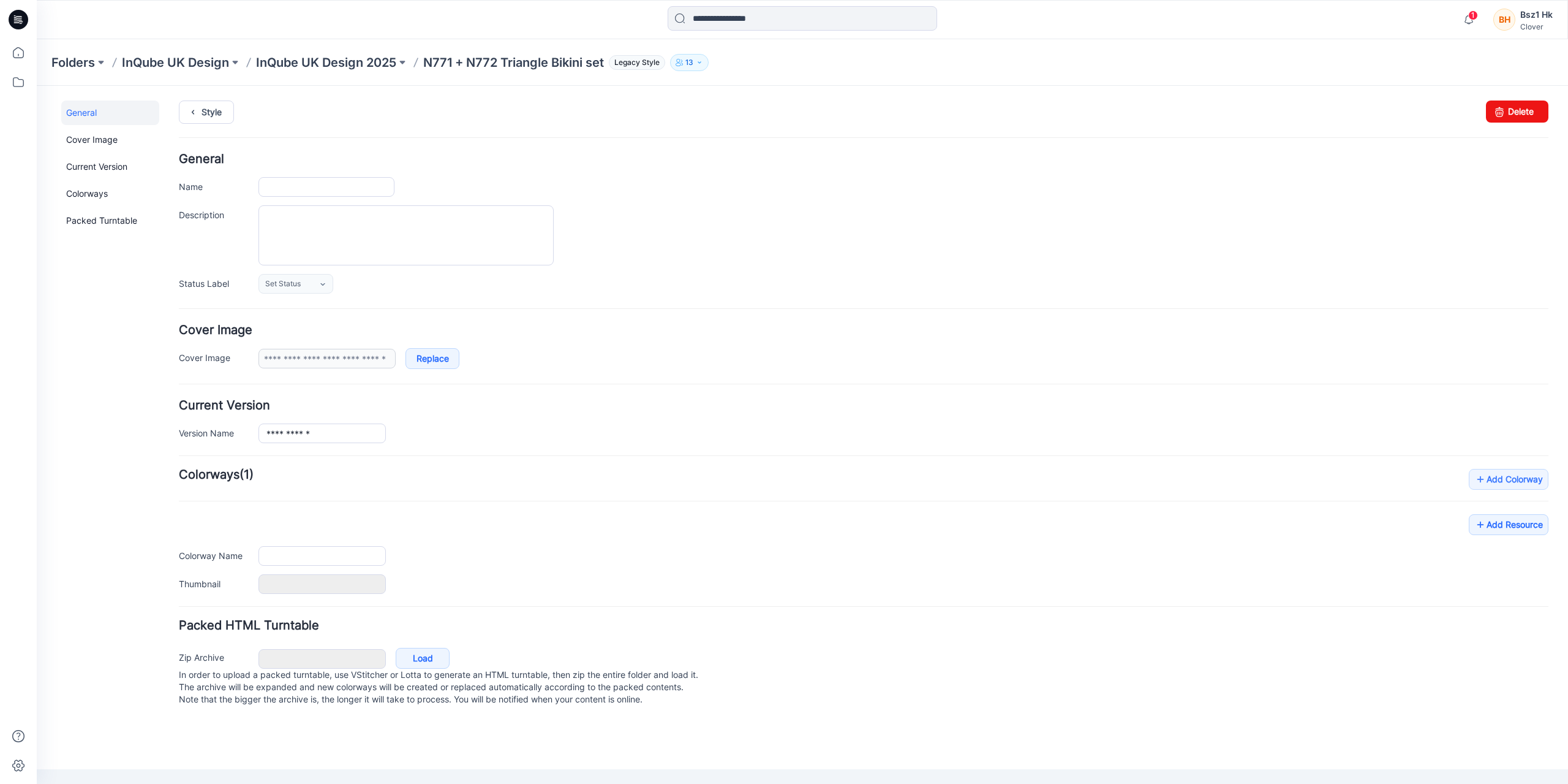
type input "**********"
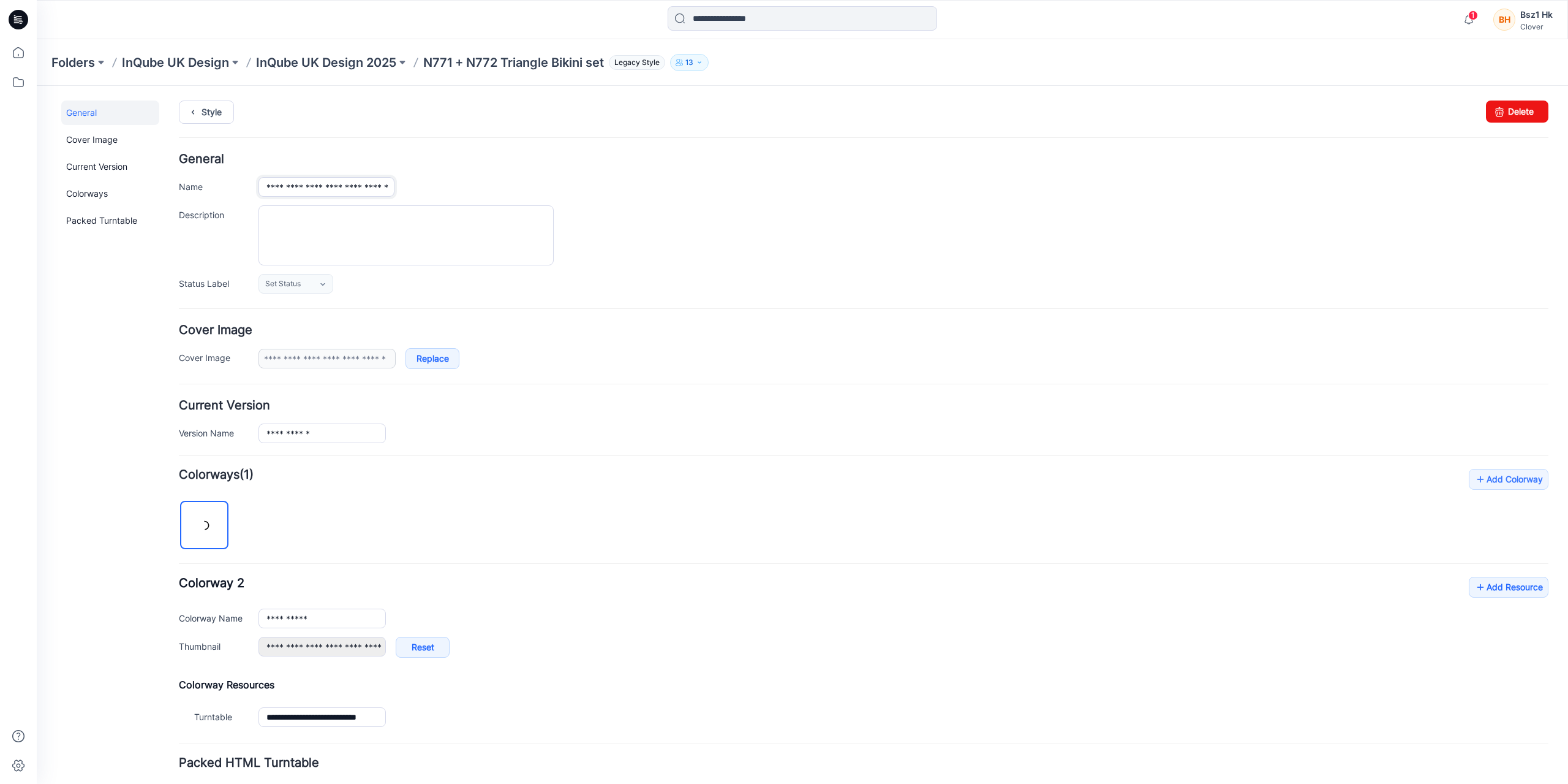
click at [323, 185] on input "**********" at bounding box center [325, 187] width 136 height 20
type input "**********"
click at [710, 276] on div "Set Status Set Status Accepted Rejected" at bounding box center [903, 284] width 1290 height 20
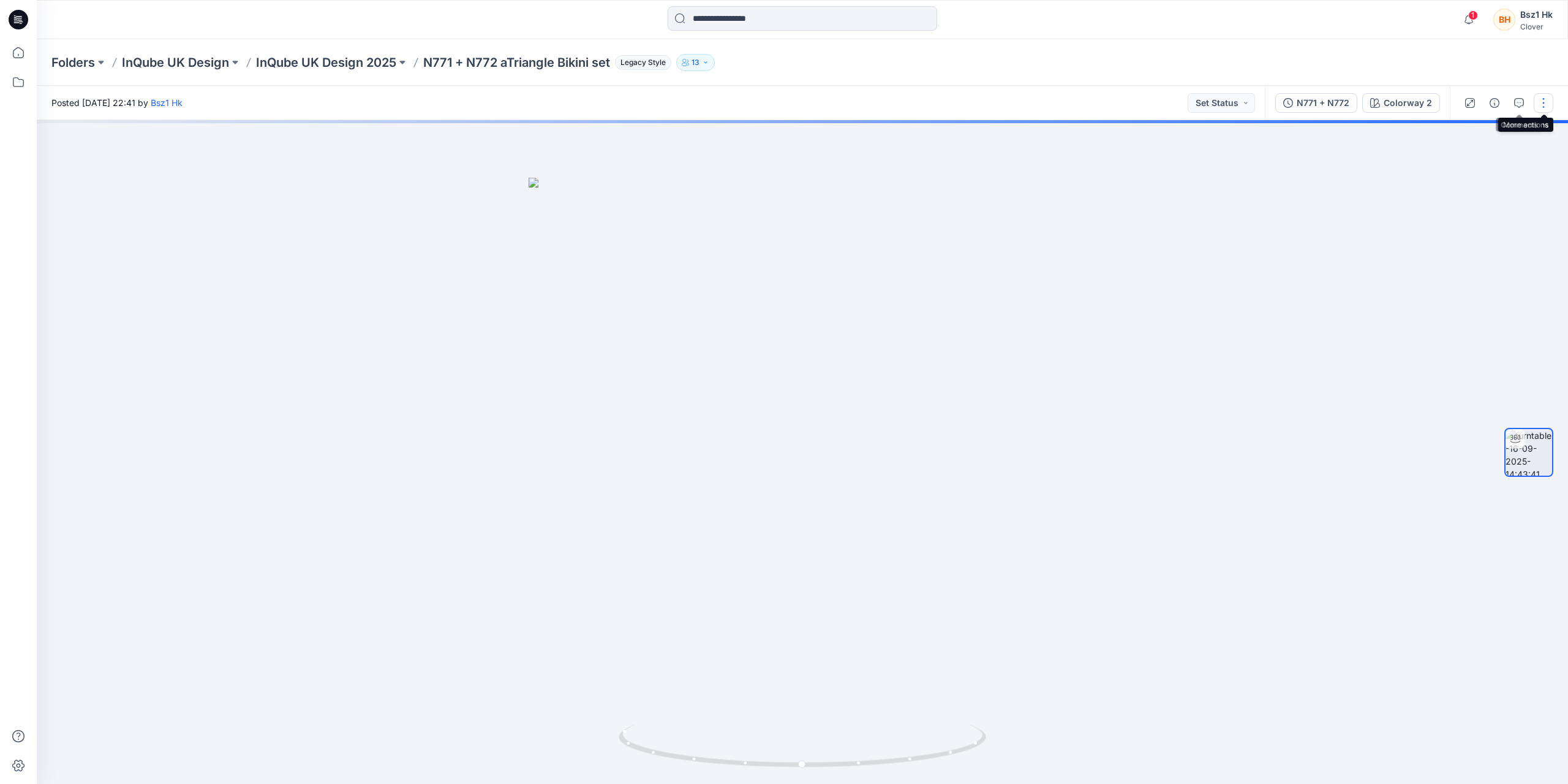
click at [1543, 101] on button "button" at bounding box center [1544, 103] width 20 height 20
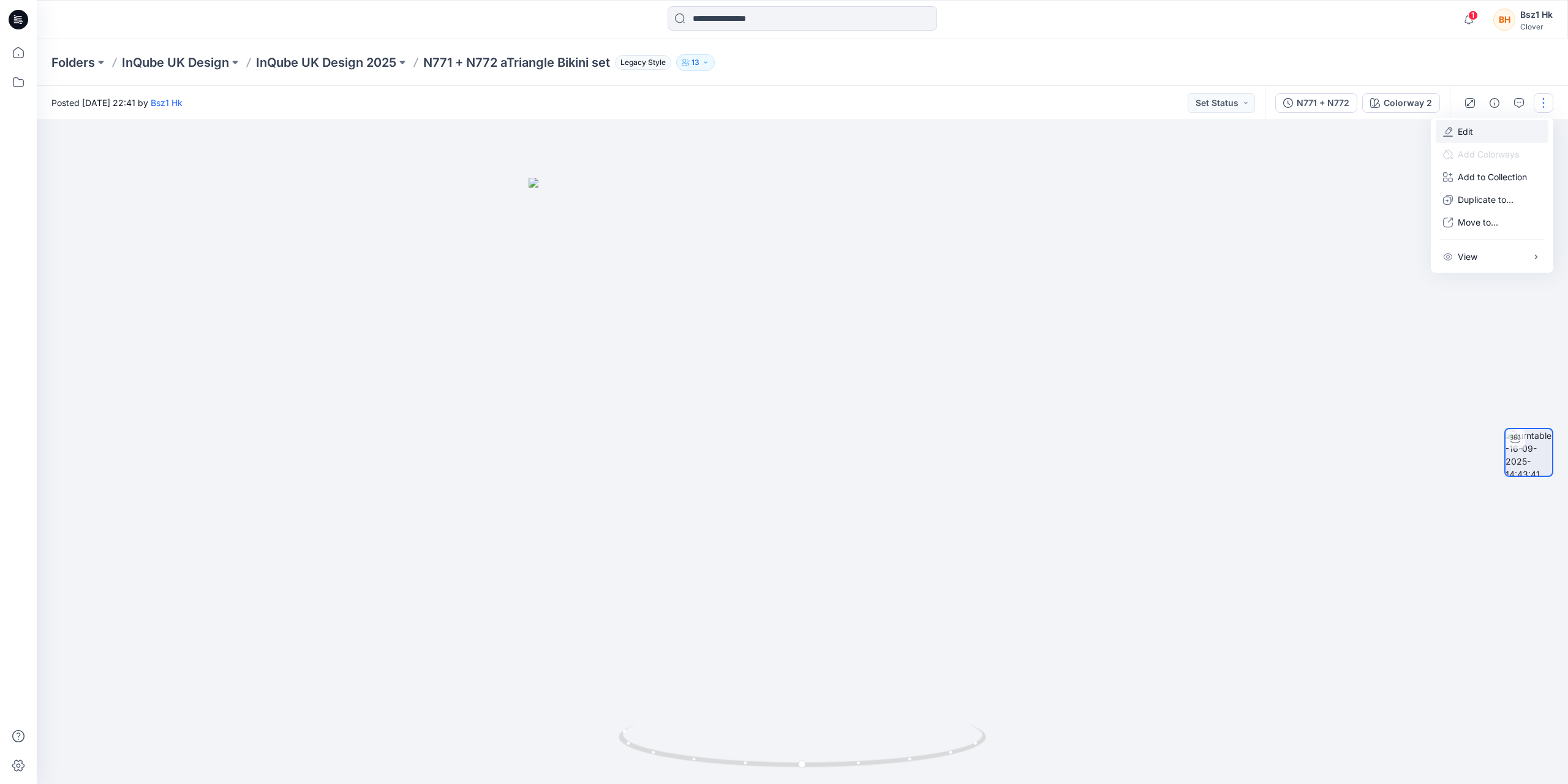
click at [1460, 129] on p "Edit" at bounding box center [1465, 131] width 15 height 13
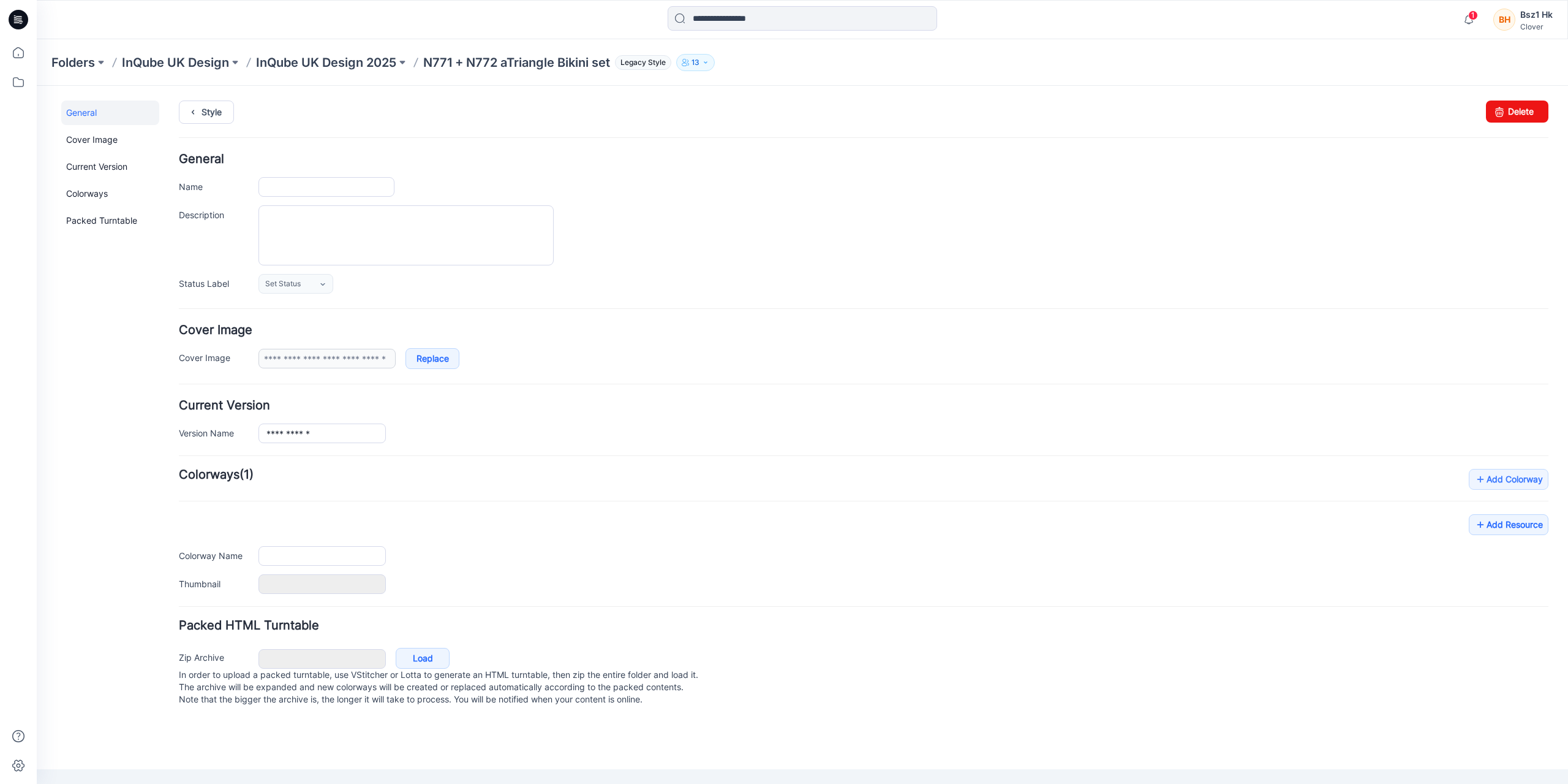
type input "**********"
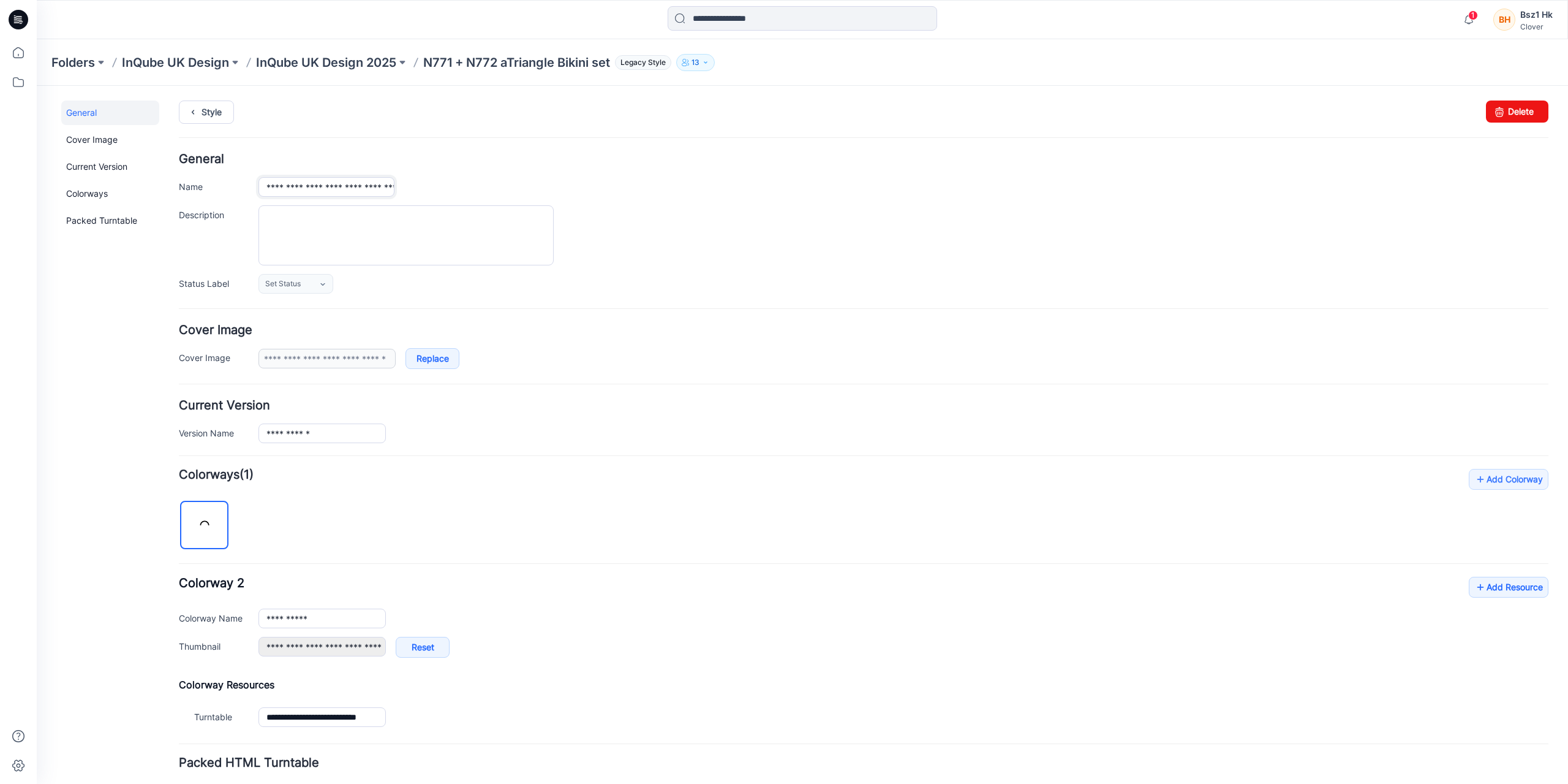
click at [330, 188] on input "**********" at bounding box center [325, 187] width 136 height 20
type input "**********"
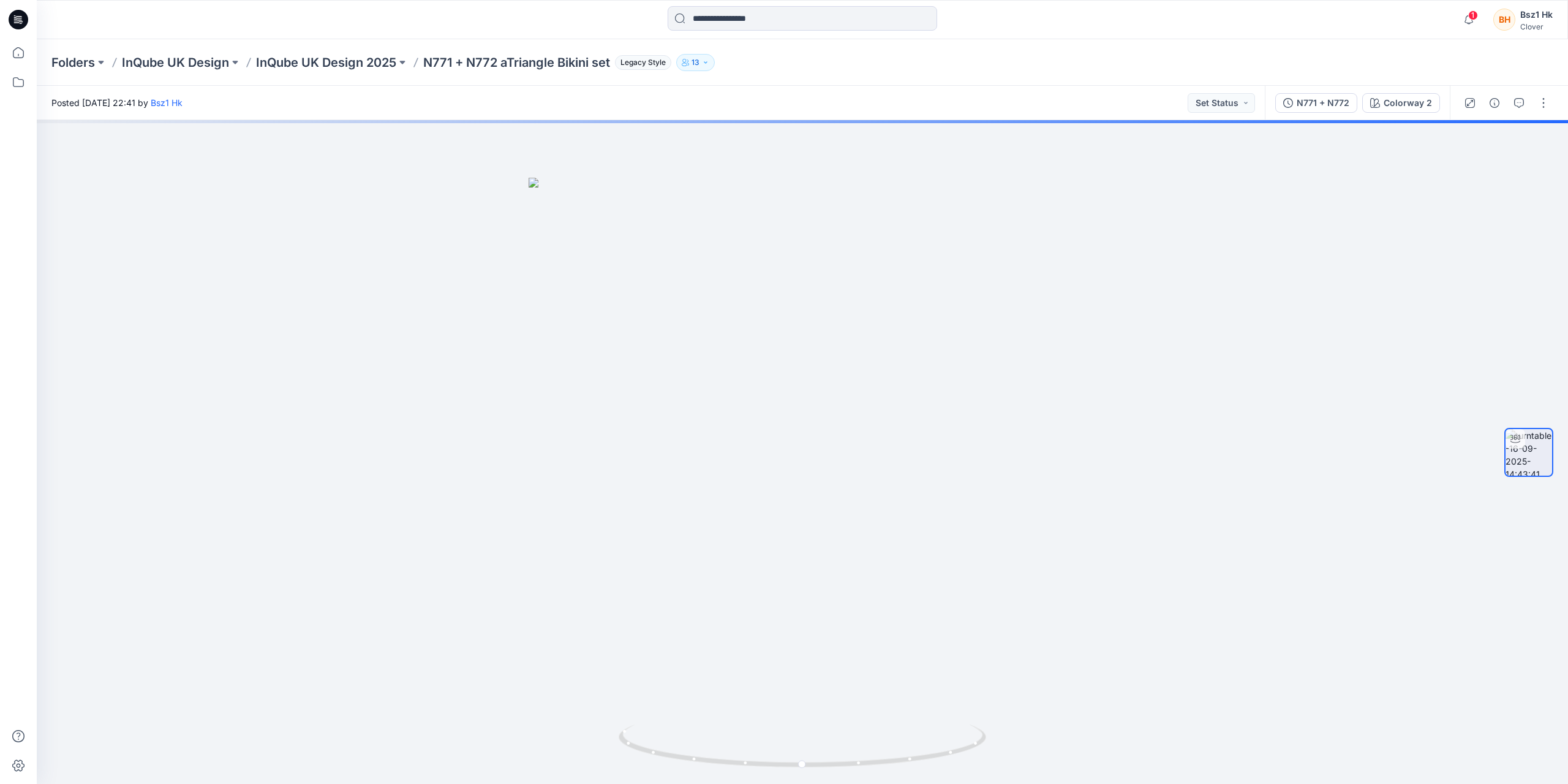
click at [540, 60] on p "N771 + N772 aTriangle Bikini set" at bounding box center [516, 61] width 187 height 17
click at [25, 14] on icon at bounding box center [19, 20] width 20 height 20
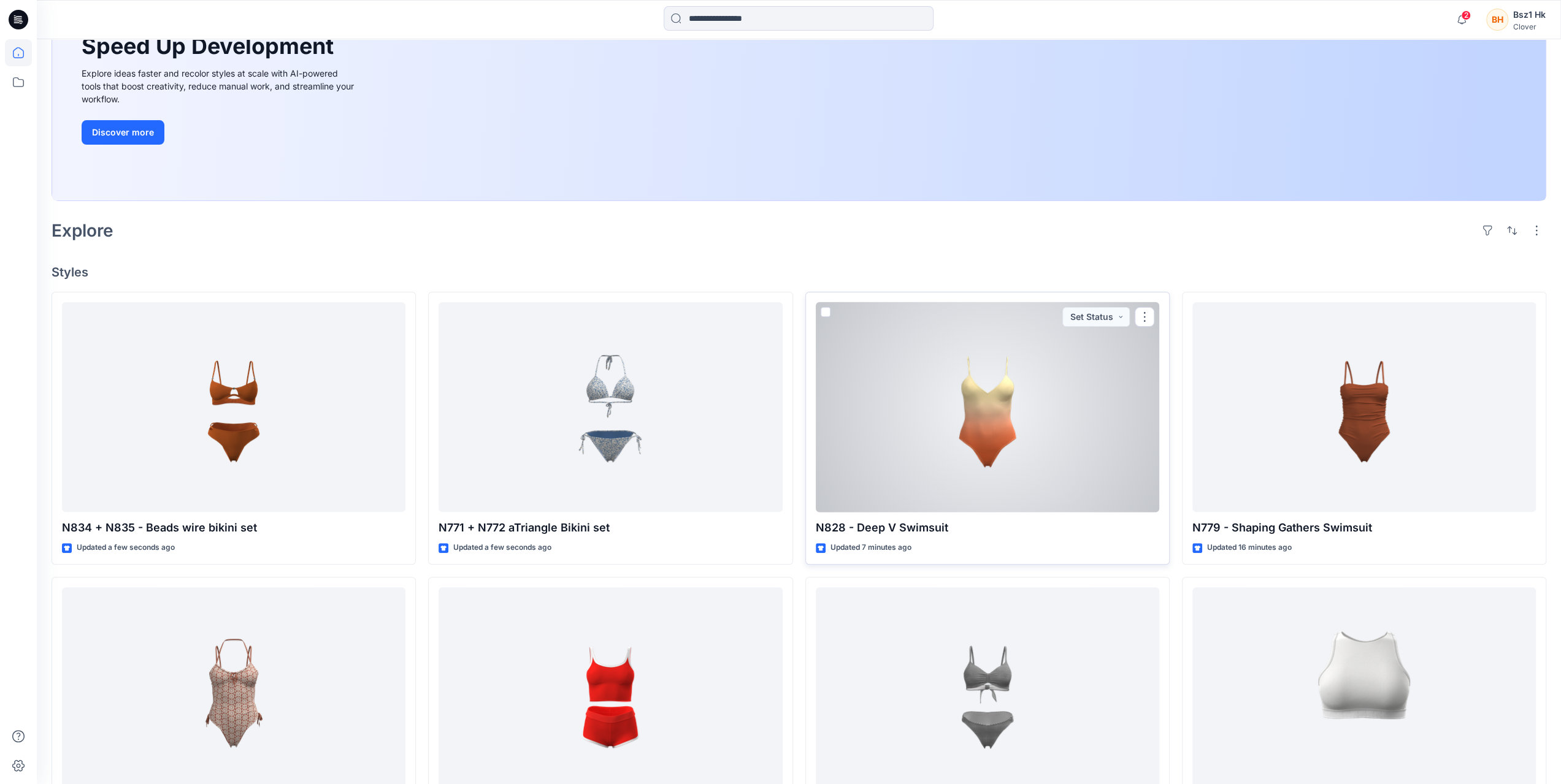
scroll to position [184, 0]
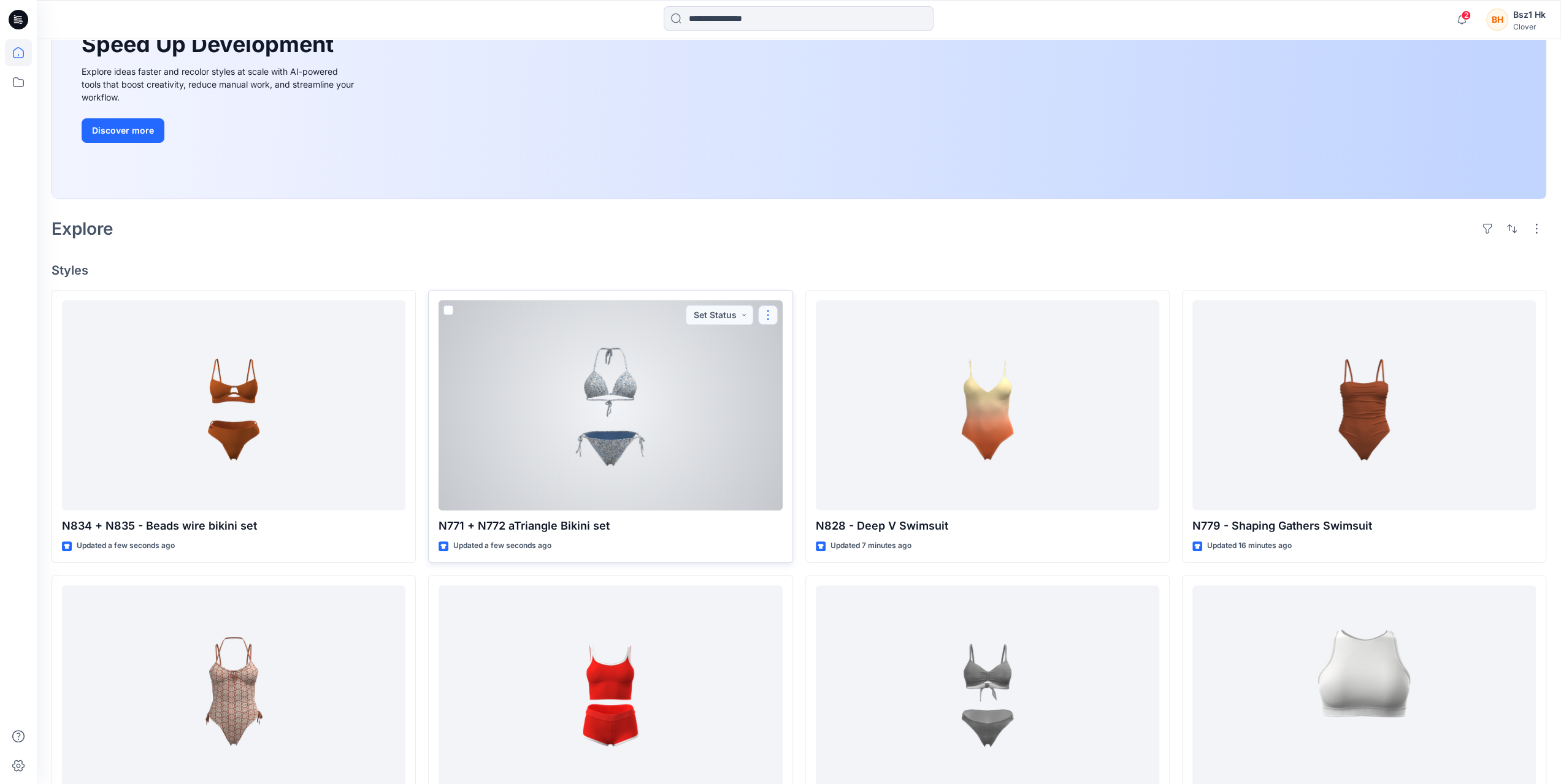
click at [773, 310] on button "button" at bounding box center [768, 315] width 20 height 20
click at [781, 341] on button "Edit" at bounding box center [827, 343] width 133 height 23
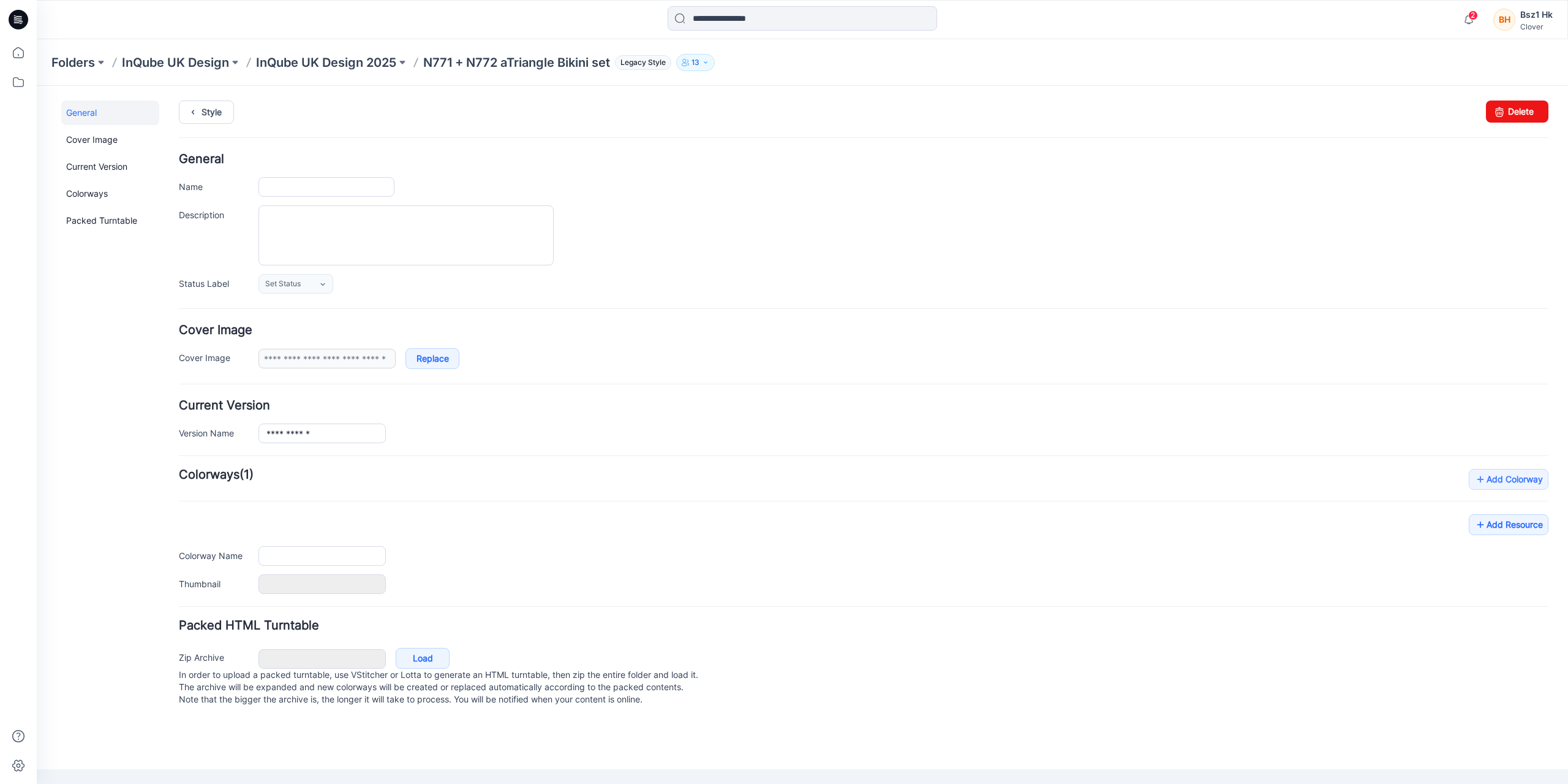
type input "**********"
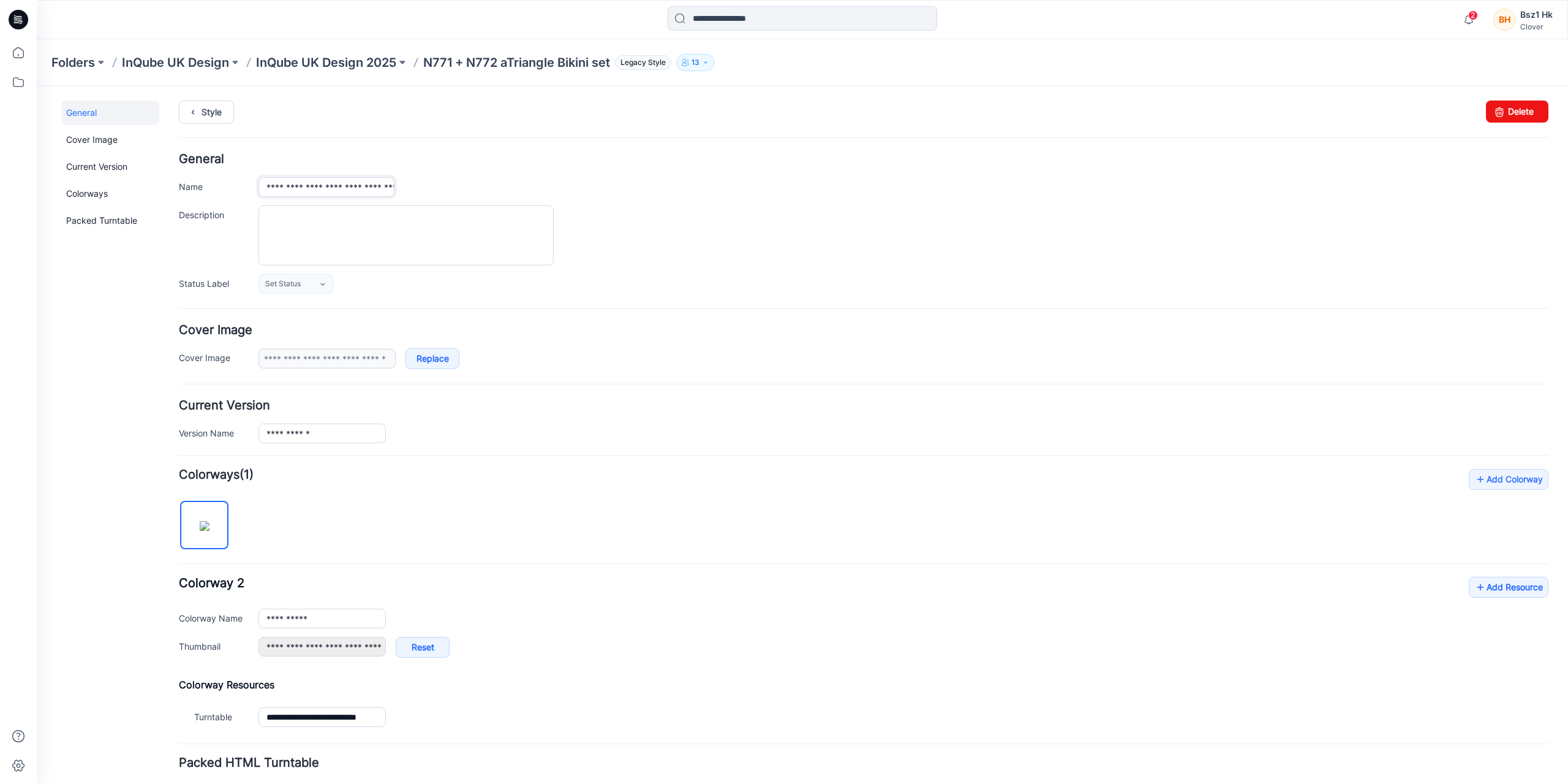
click at [329, 187] on input "**********" at bounding box center [325, 187] width 136 height 20
type input "**********"
click at [707, 263] on div at bounding box center [903, 235] width 1290 height 60
click at [691, 429] on div "**********" at bounding box center [903, 434] width 1290 height 20
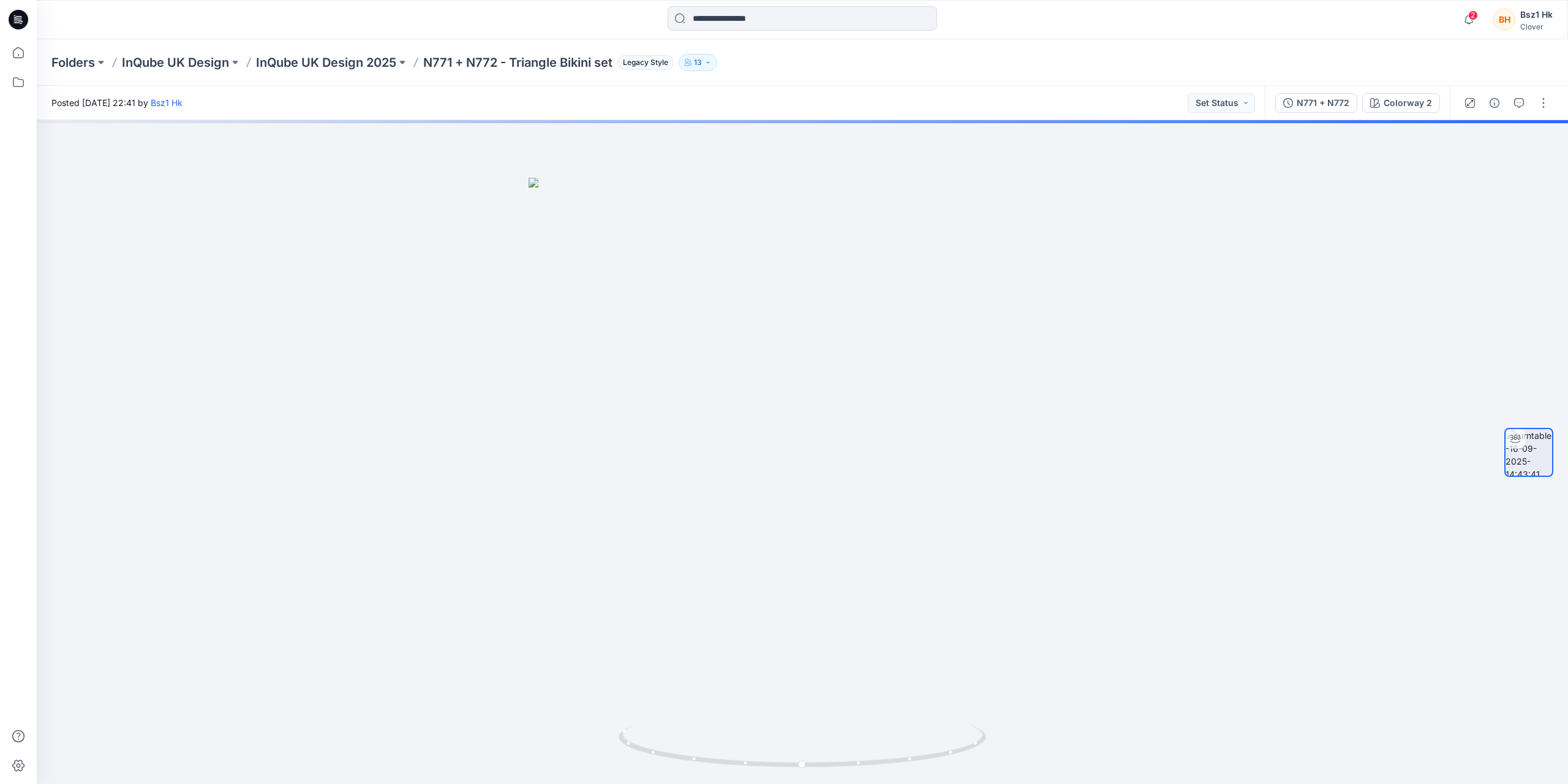
click at [17, 23] on icon at bounding box center [17, 22] width 6 height 1
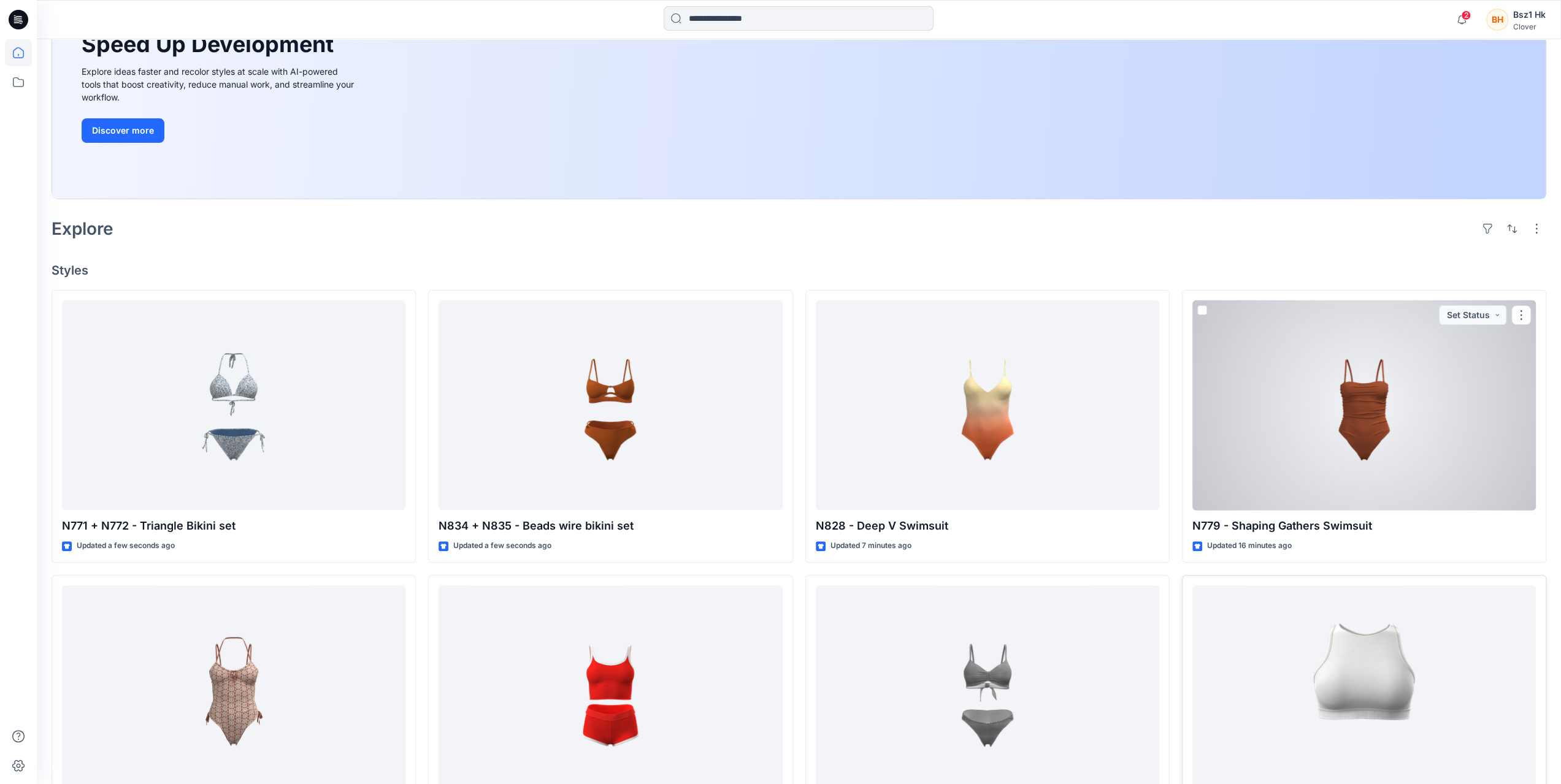
scroll to position [429, 0]
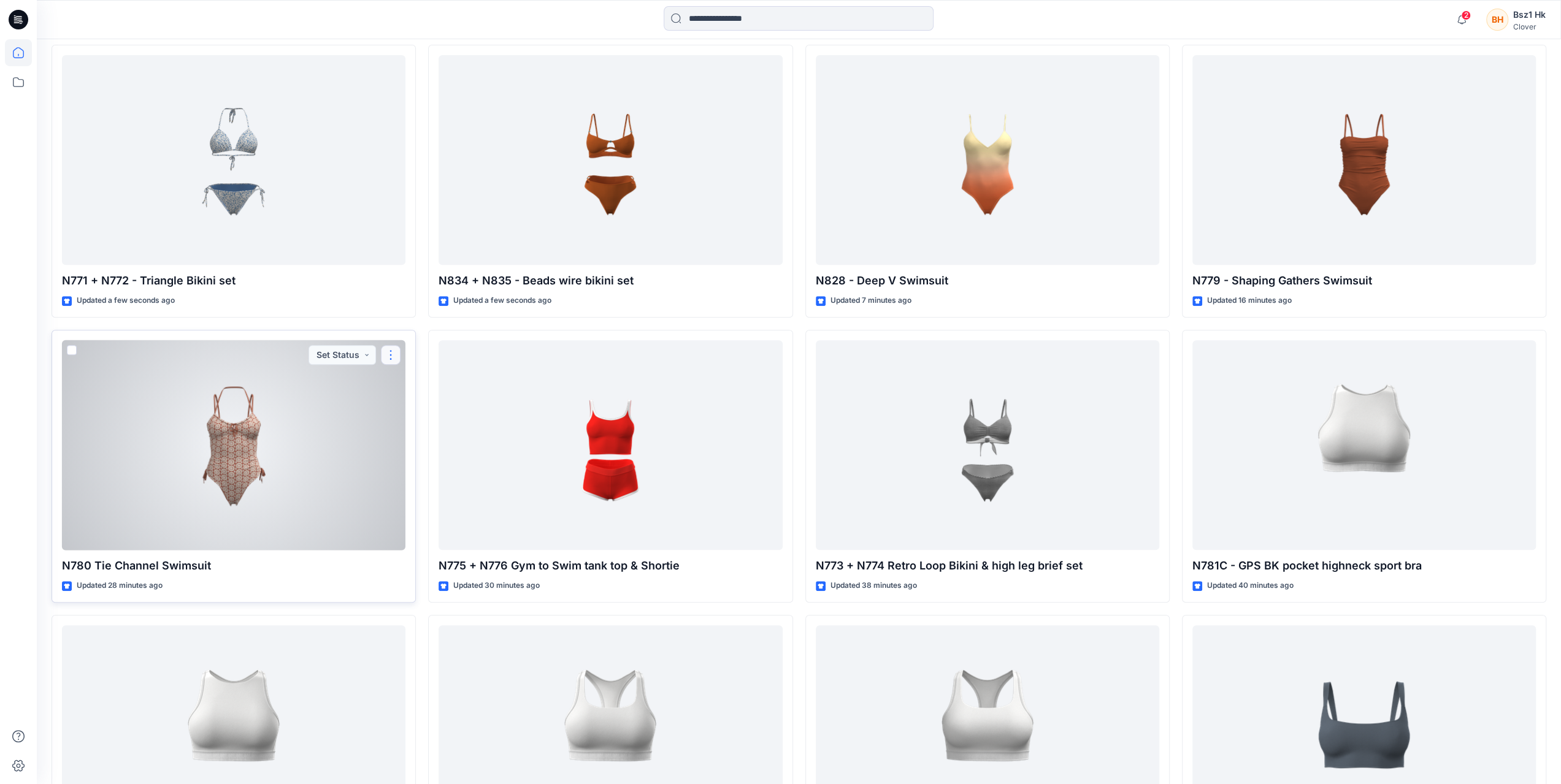
click at [391, 348] on button "button" at bounding box center [391, 355] width 20 height 20
click at [415, 378] on p "Edit" at bounding box center [412, 382] width 15 height 13
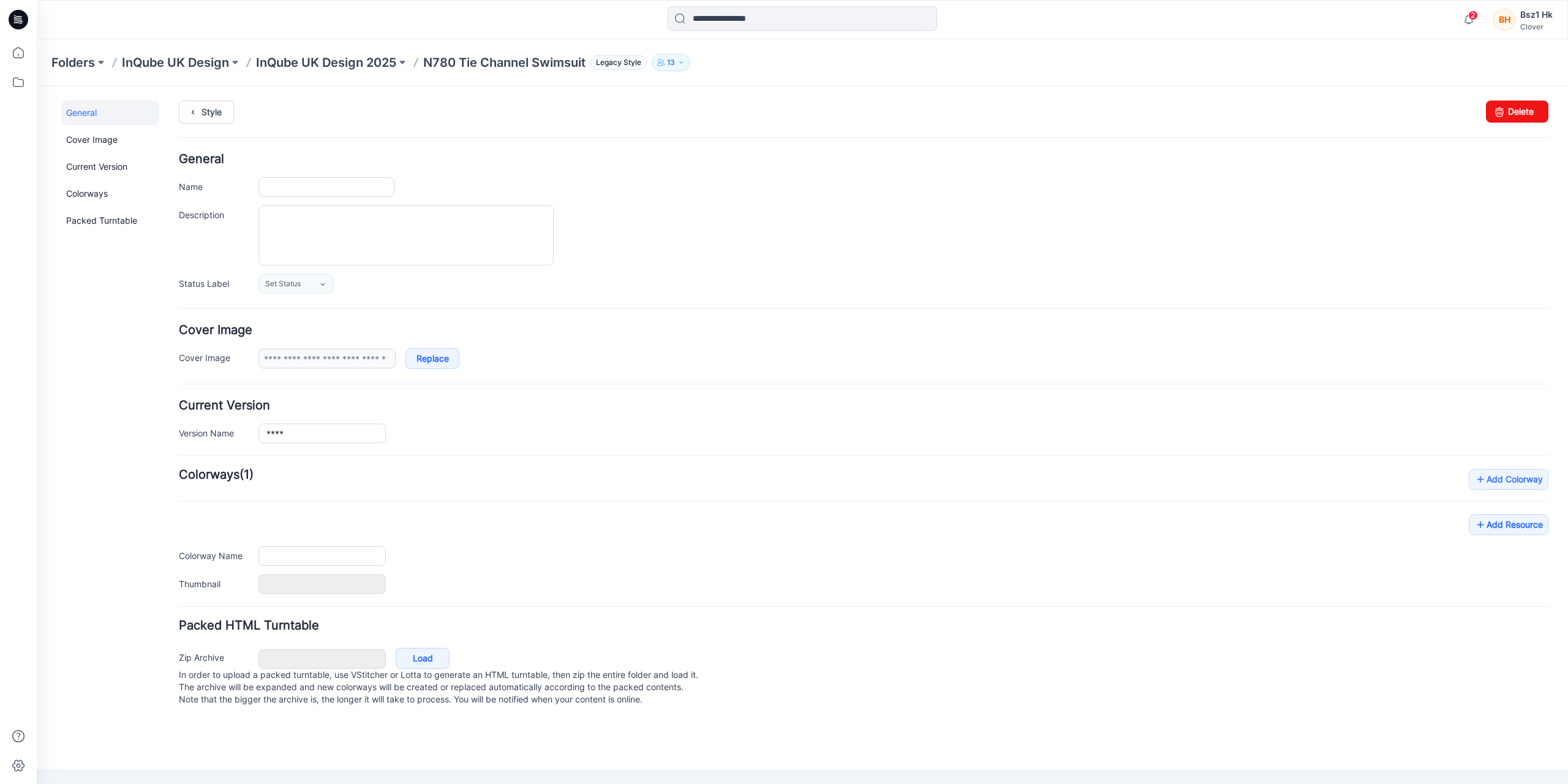
type input "**********"
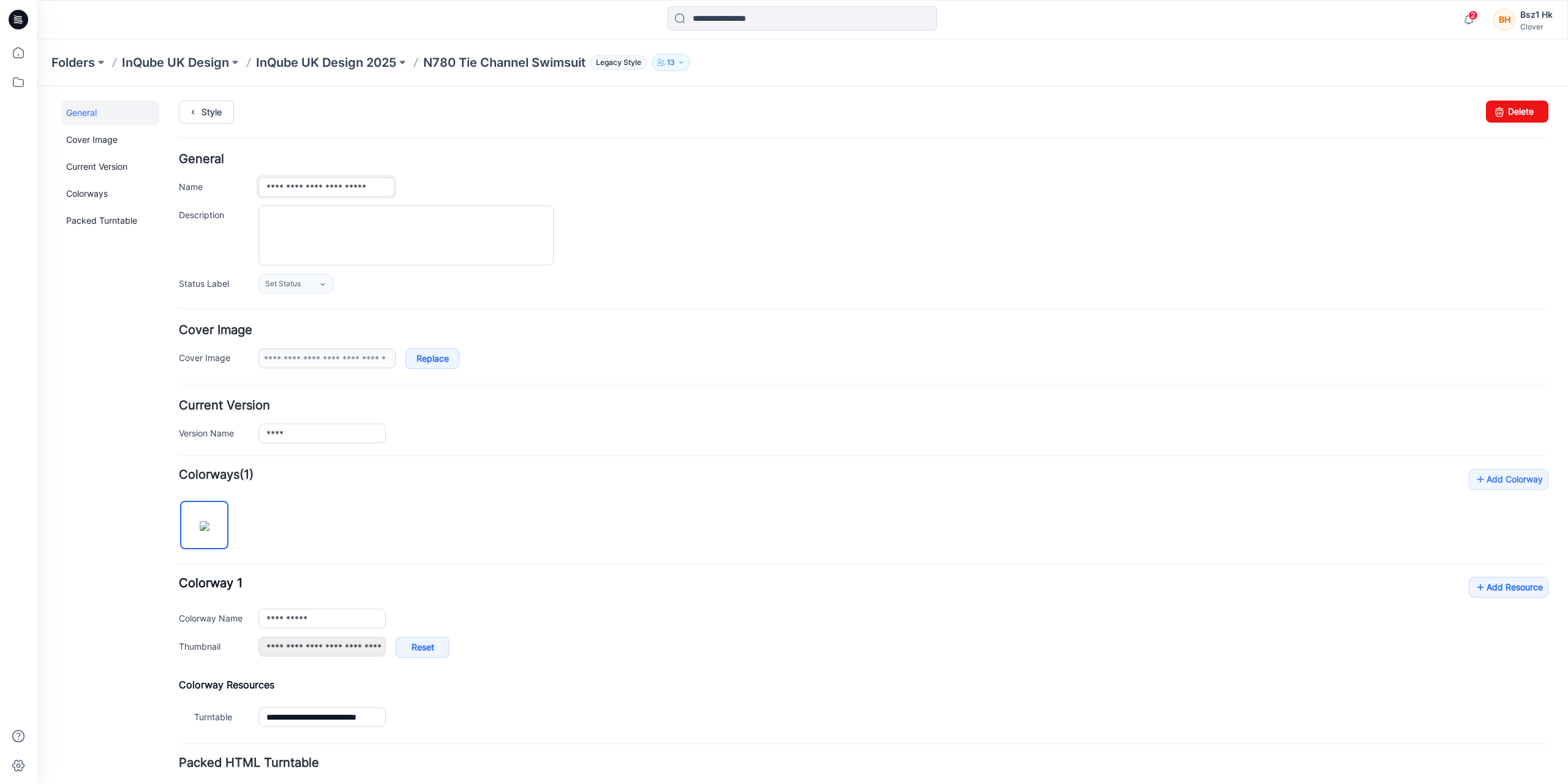
click at [286, 183] on input "**********" at bounding box center [325, 187] width 136 height 20
type input "**********"
click at [410, 241] on textarea "Description" at bounding box center [406, 235] width 295 height 60
click at [571, 395] on form "**********" at bounding box center [864, 500] width 1370 height 694
click at [378, 241] on textarea "Description" at bounding box center [406, 235] width 295 height 60
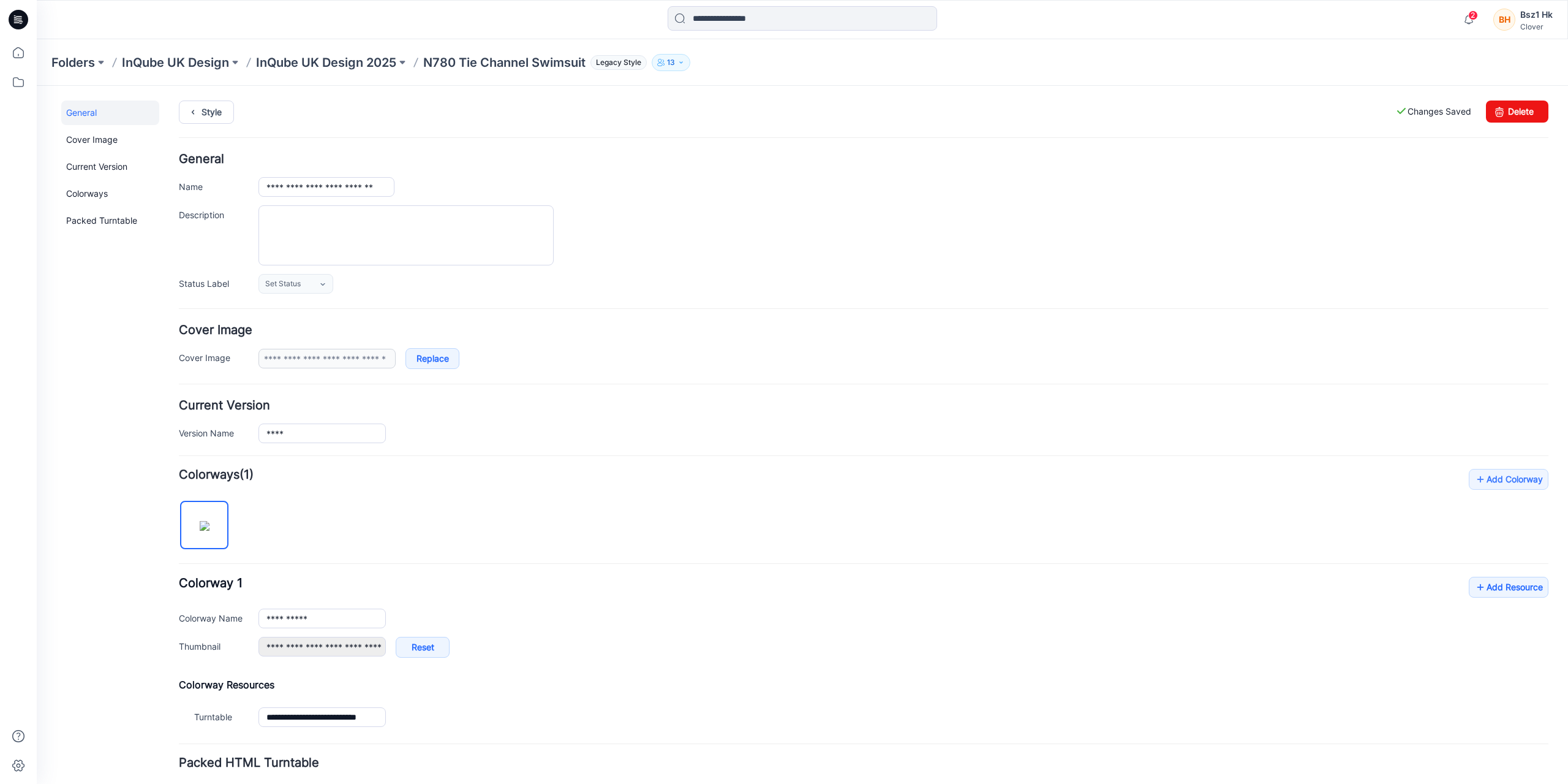
click at [710, 615] on div "**********" at bounding box center [903, 619] width 1290 height 20
click at [17, 25] on icon at bounding box center [19, 20] width 20 height 20
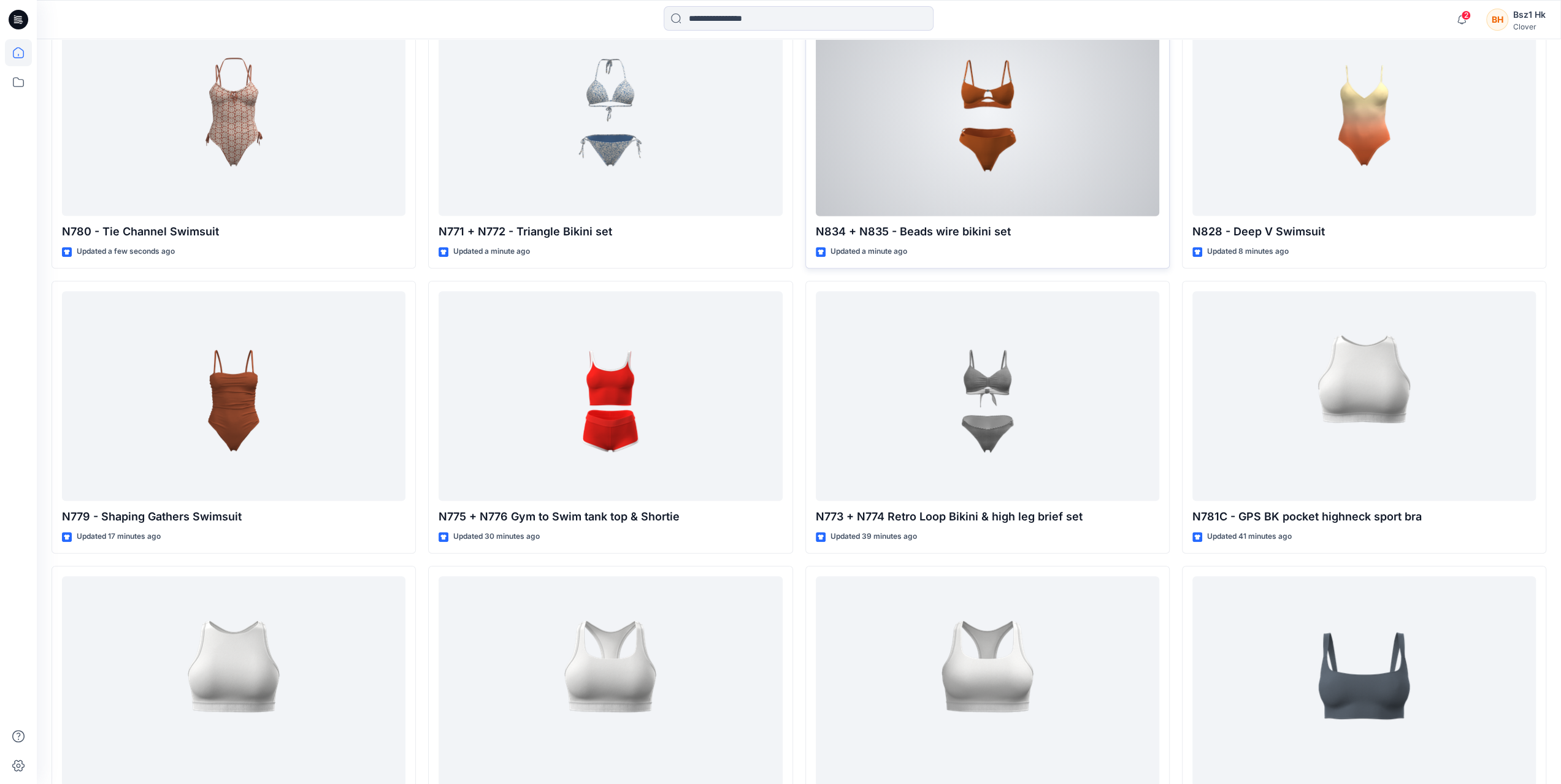
scroll to position [490, 0]
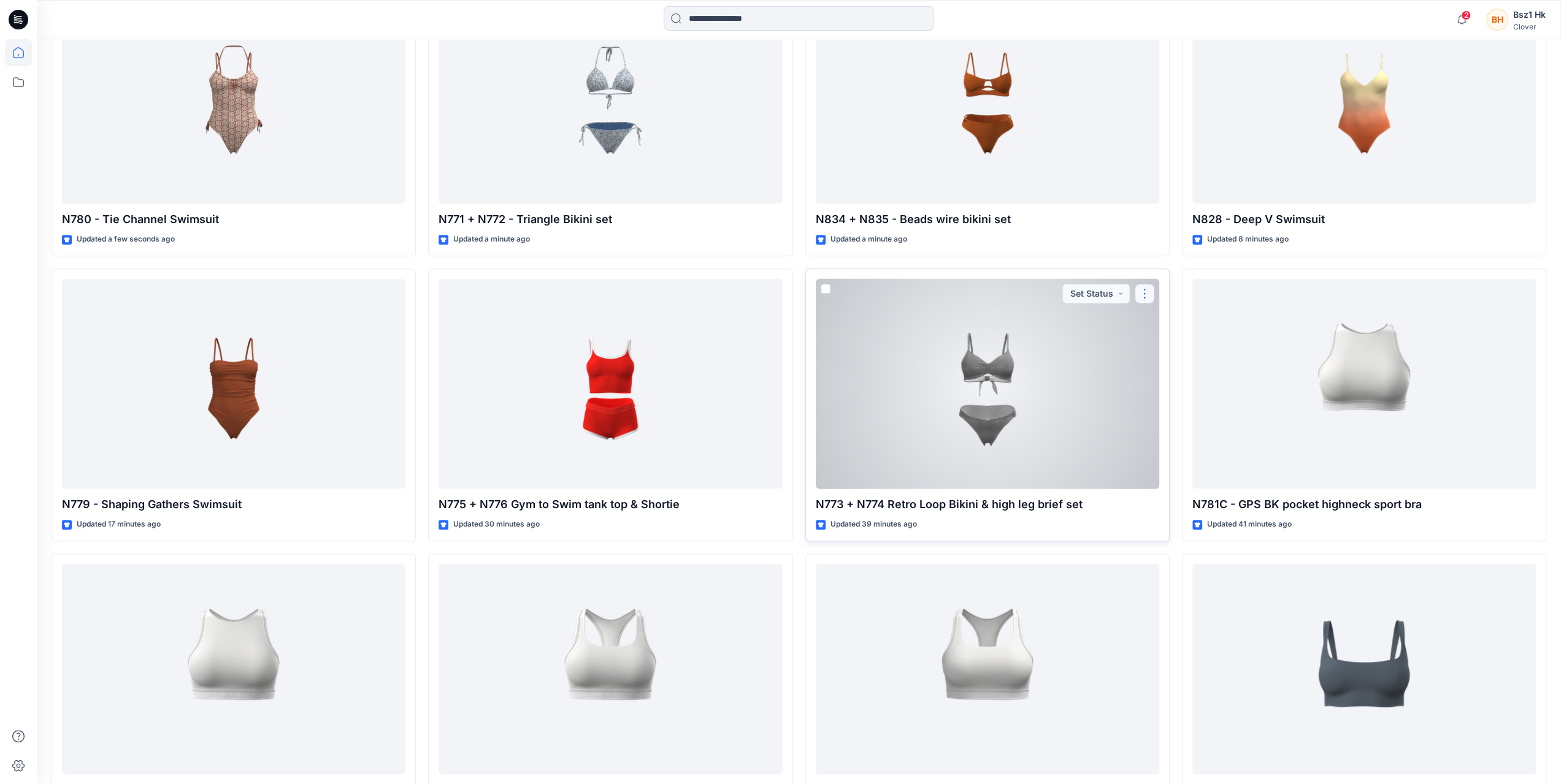
click at [1151, 290] on button "button" at bounding box center [1145, 294] width 20 height 20
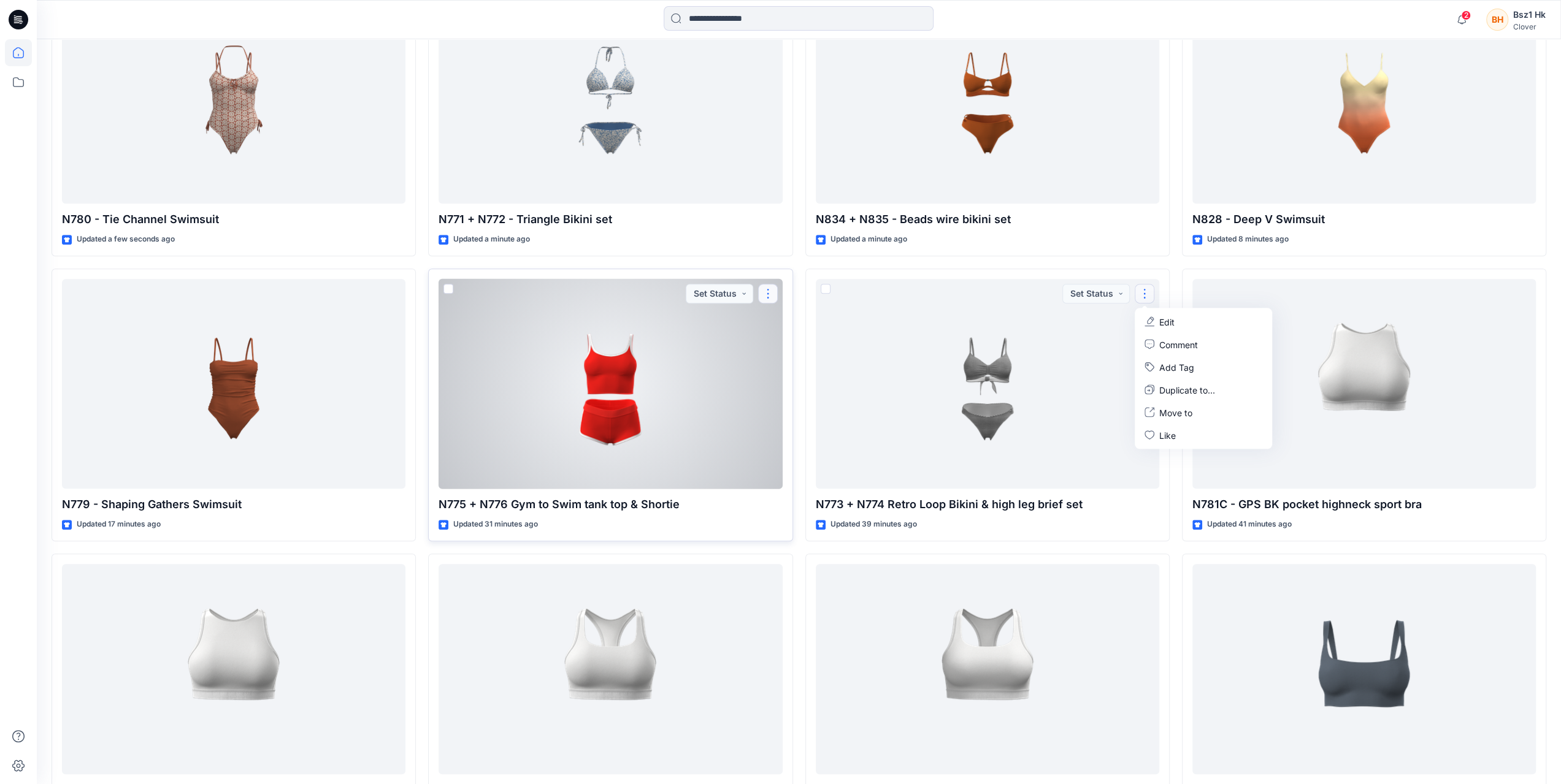
click at [772, 295] on button "button" at bounding box center [768, 294] width 20 height 20
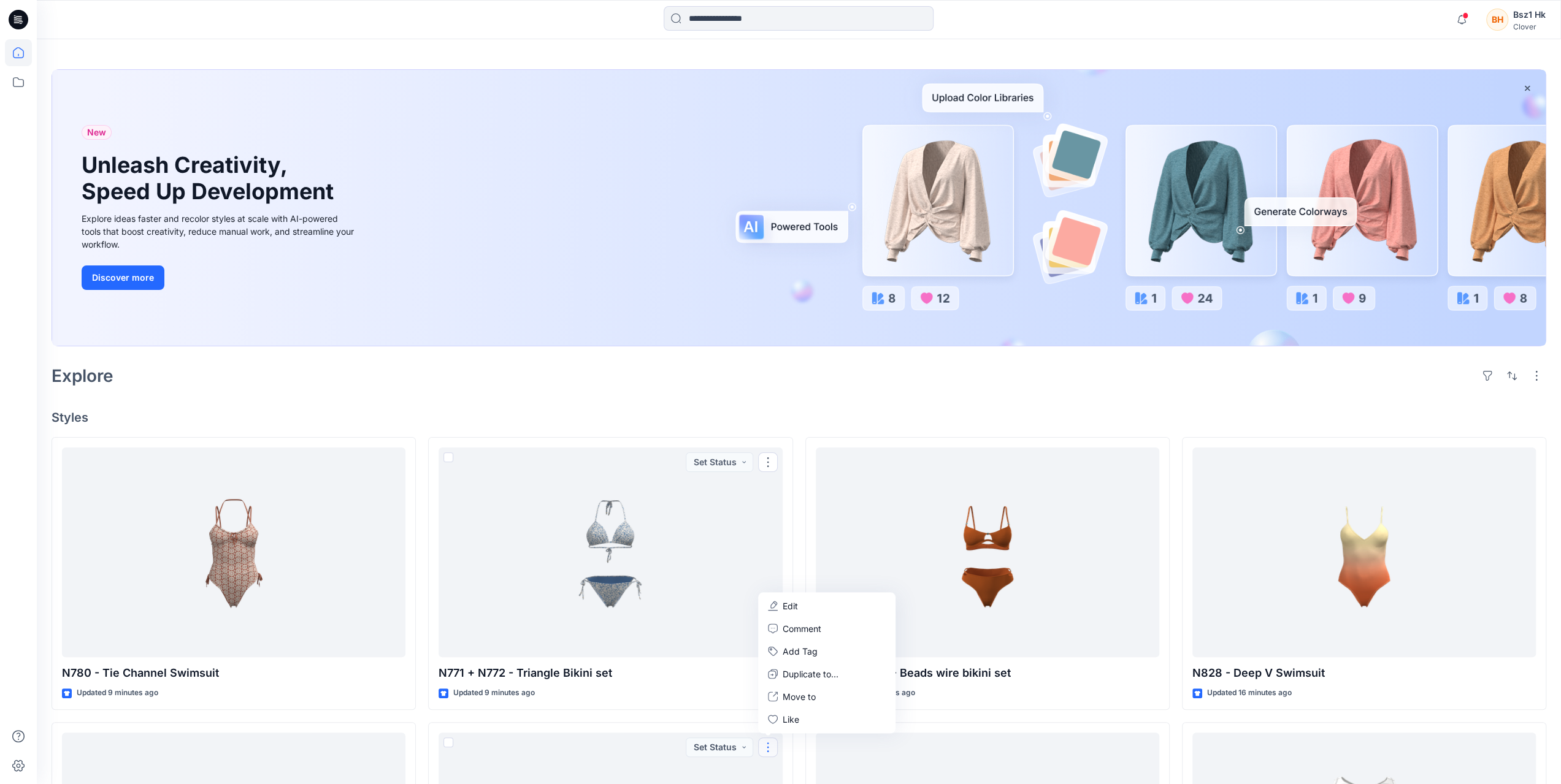
scroll to position [0, 0]
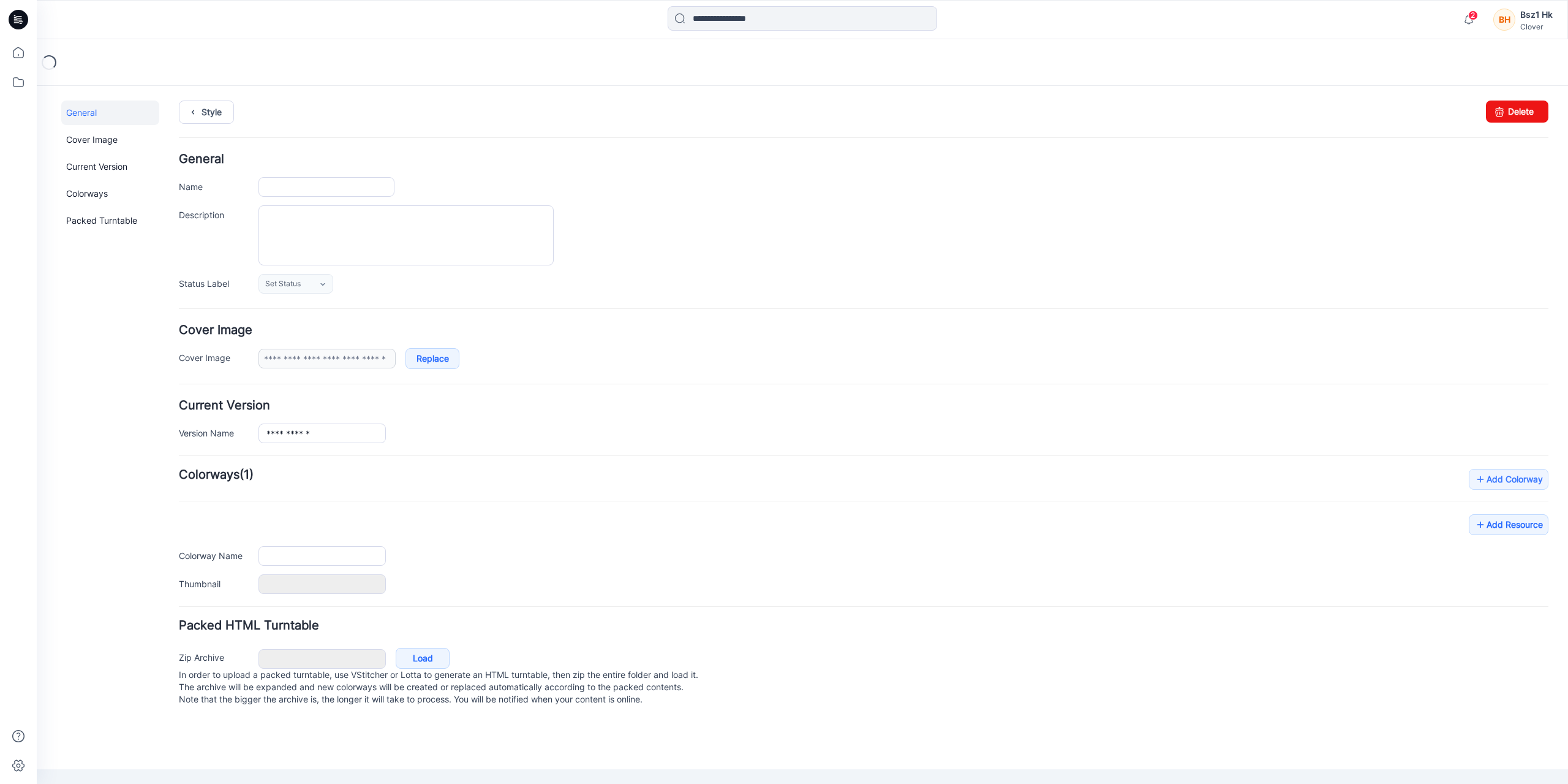
type input "**********"
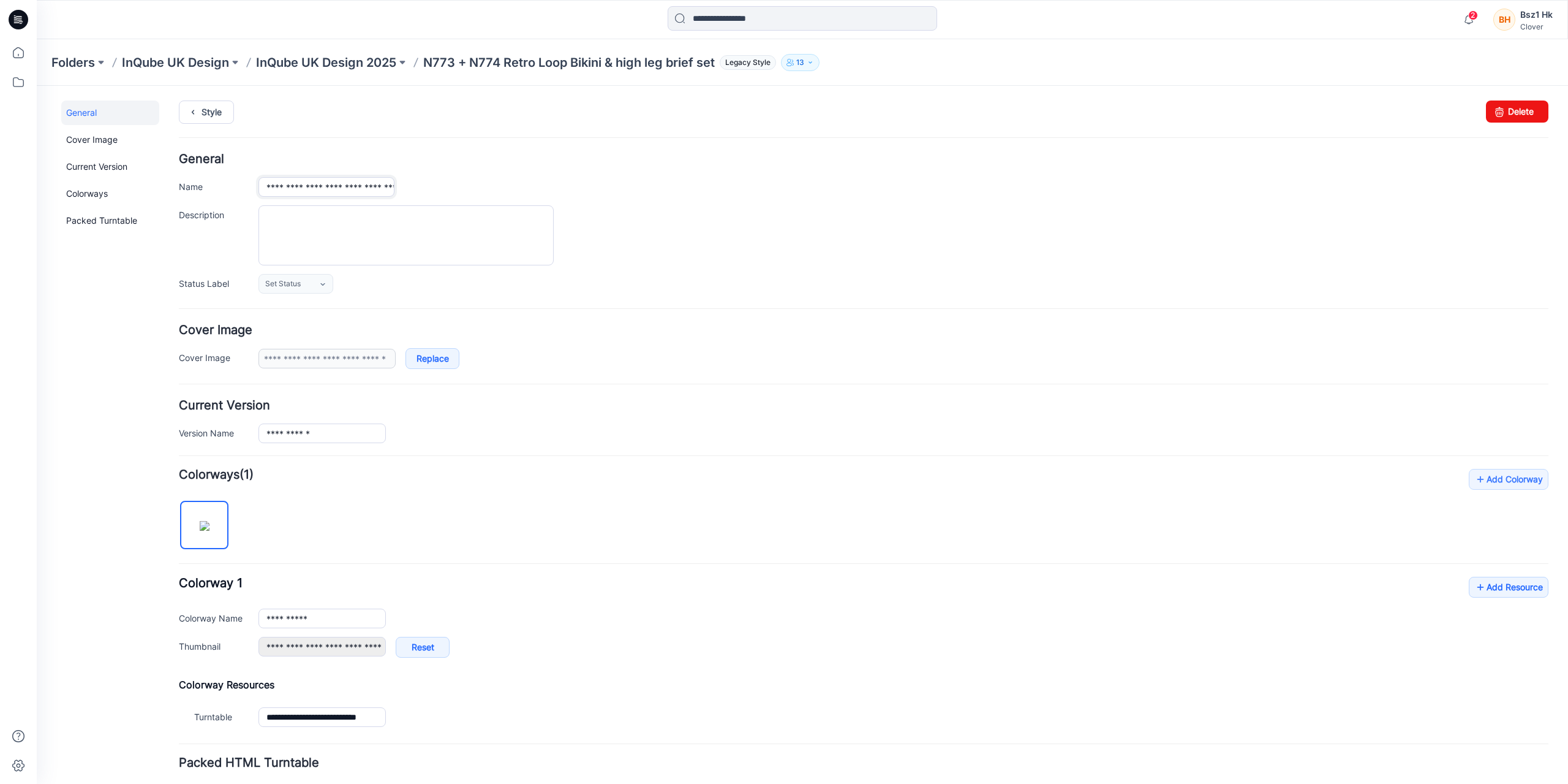
click at [323, 187] on input "**********" at bounding box center [325, 187] width 136 height 20
type input "**********"
click at [723, 269] on div "**********" at bounding box center [864, 224] width 1370 height 141
click at [478, 244] on textarea "Description" at bounding box center [406, 235] width 295 height 60
click at [611, 179] on div "**********" at bounding box center [903, 187] width 1290 height 20
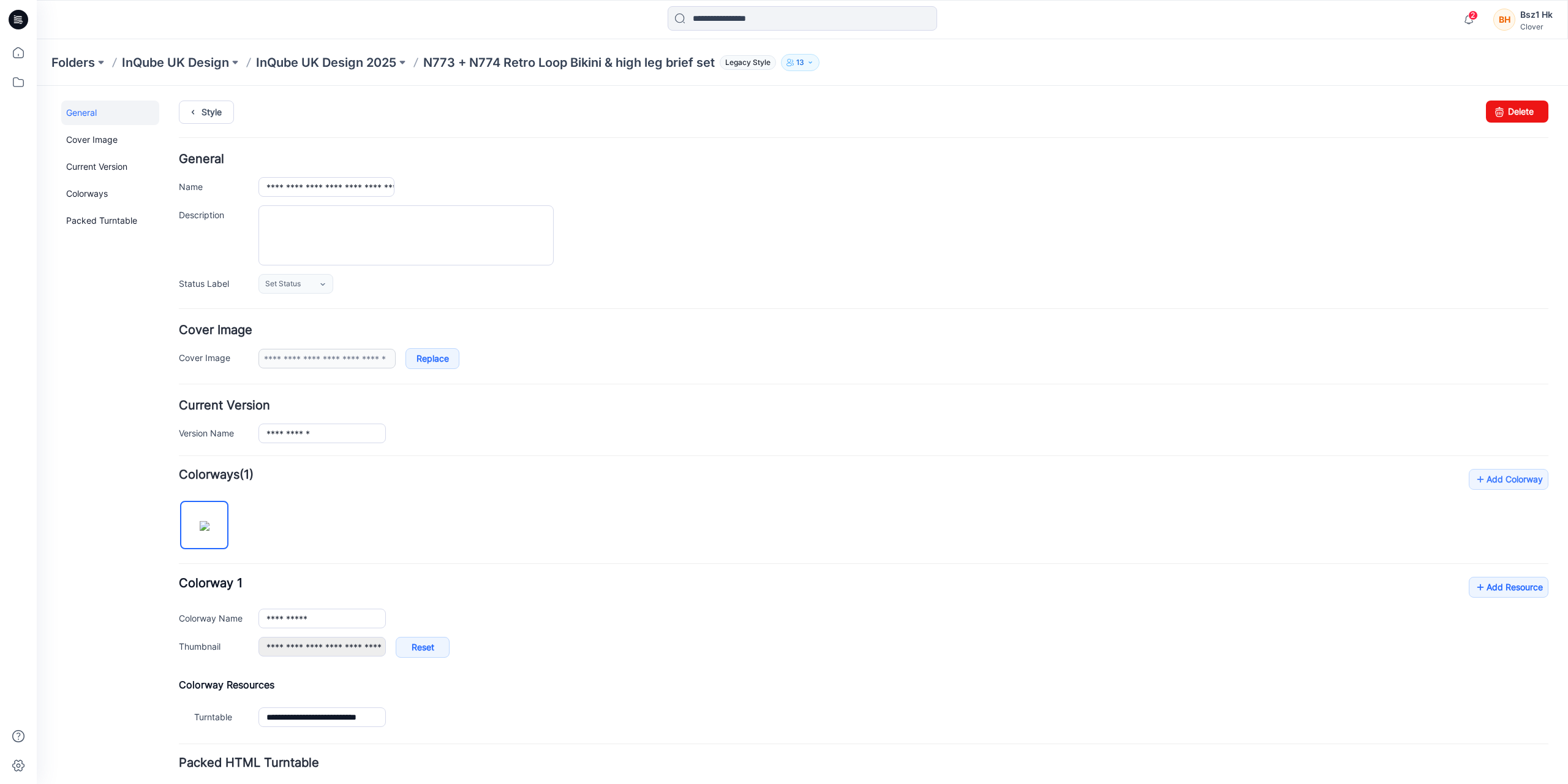
click at [609, 530] on div "**********" at bounding box center [864, 600] width 1370 height 262
click at [208, 119] on link "Style" at bounding box center [207, 113] width 55 height 24
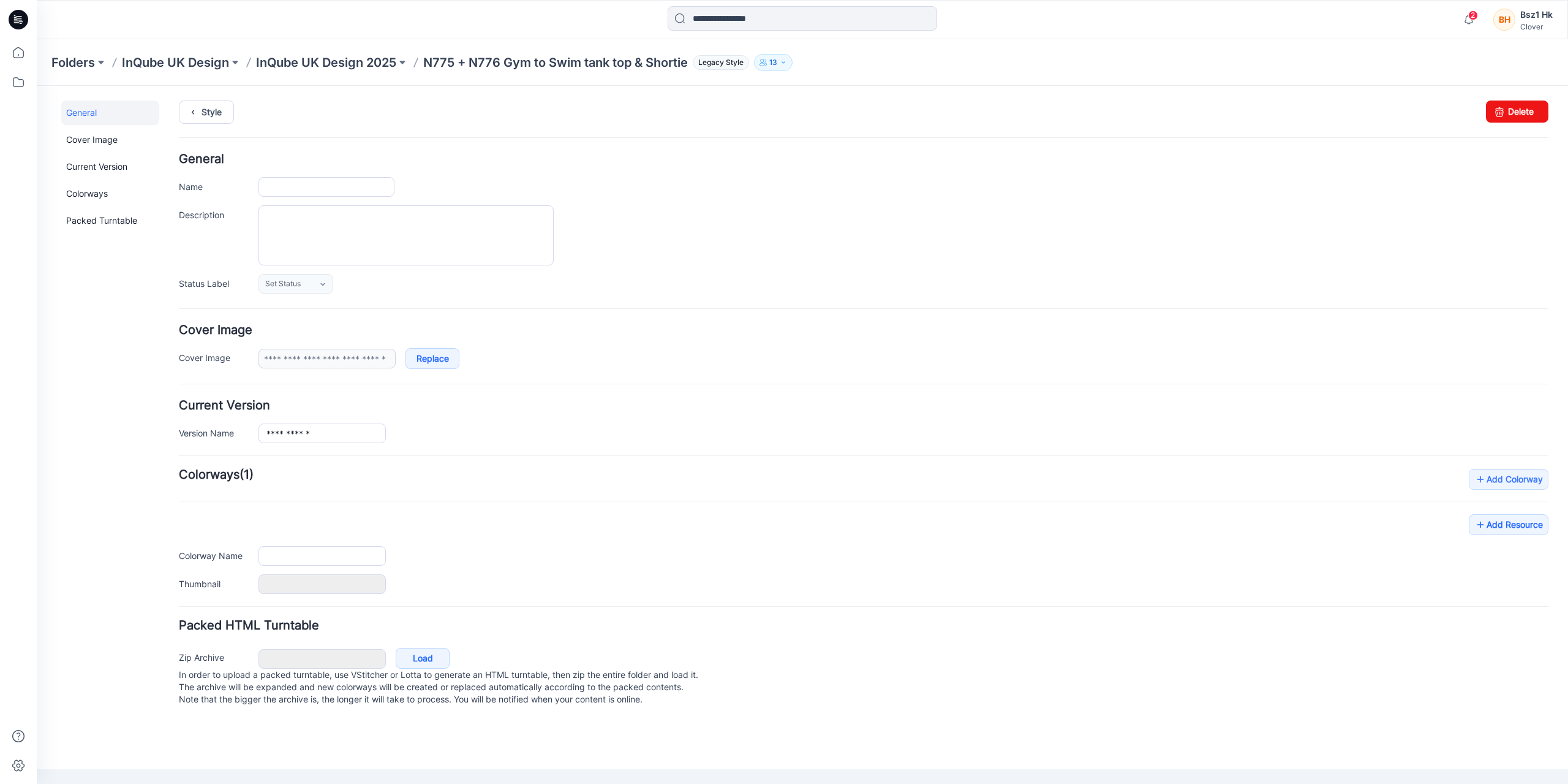
type input "**********"
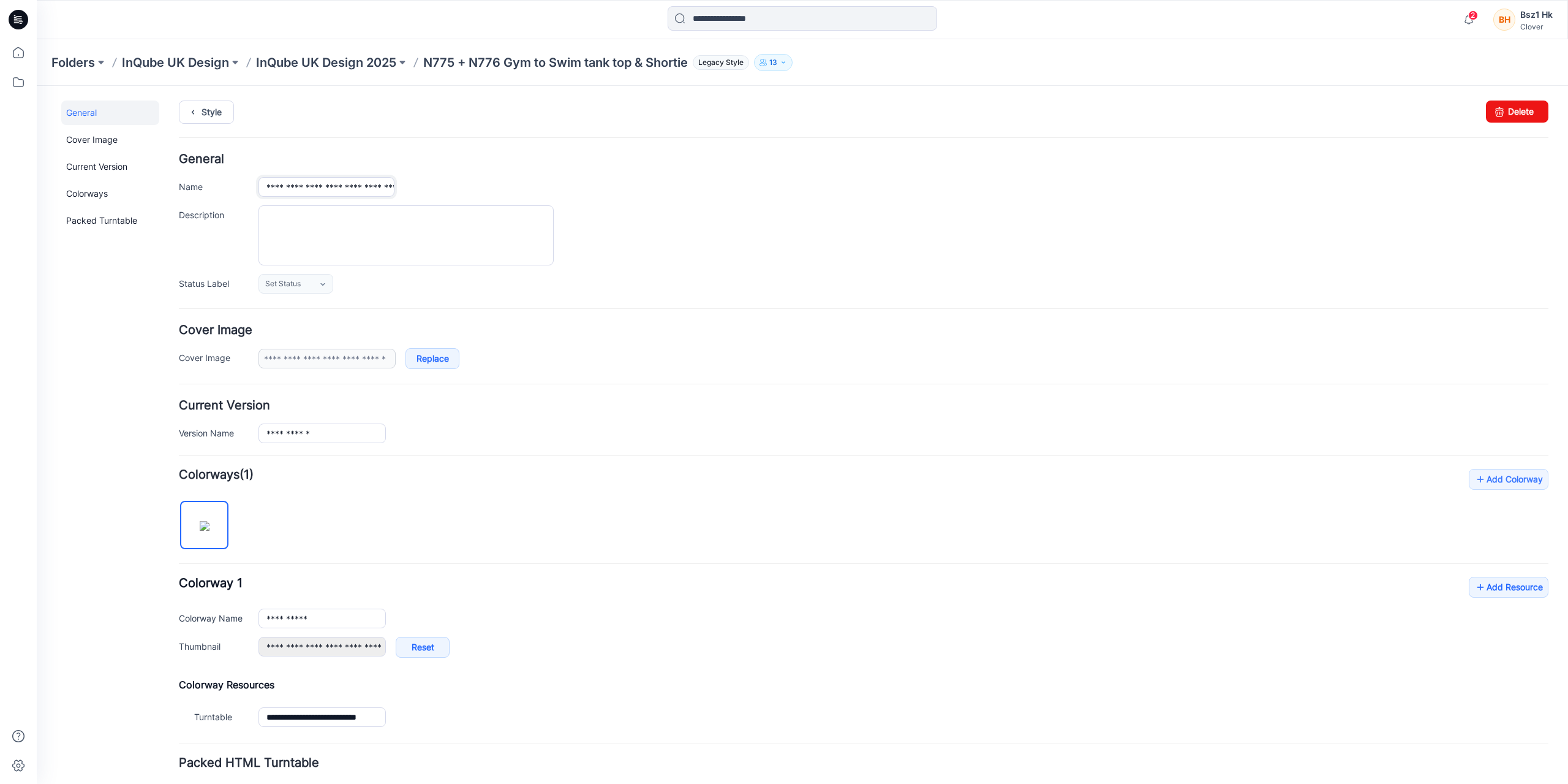
click at [323, 185] on input "**********" at bounding box center [325, 187] width 136 height 20
type input "**********"
click at [769, 270] on div "**********" at bounding box center [864, 224] width 1370 height 141
click at [420, 249] on textarea "Description" at bounding box center [406, 235] width 295 height 60
click at [782, 255] on div at bounding box center [903, 235] width 1290 height 60
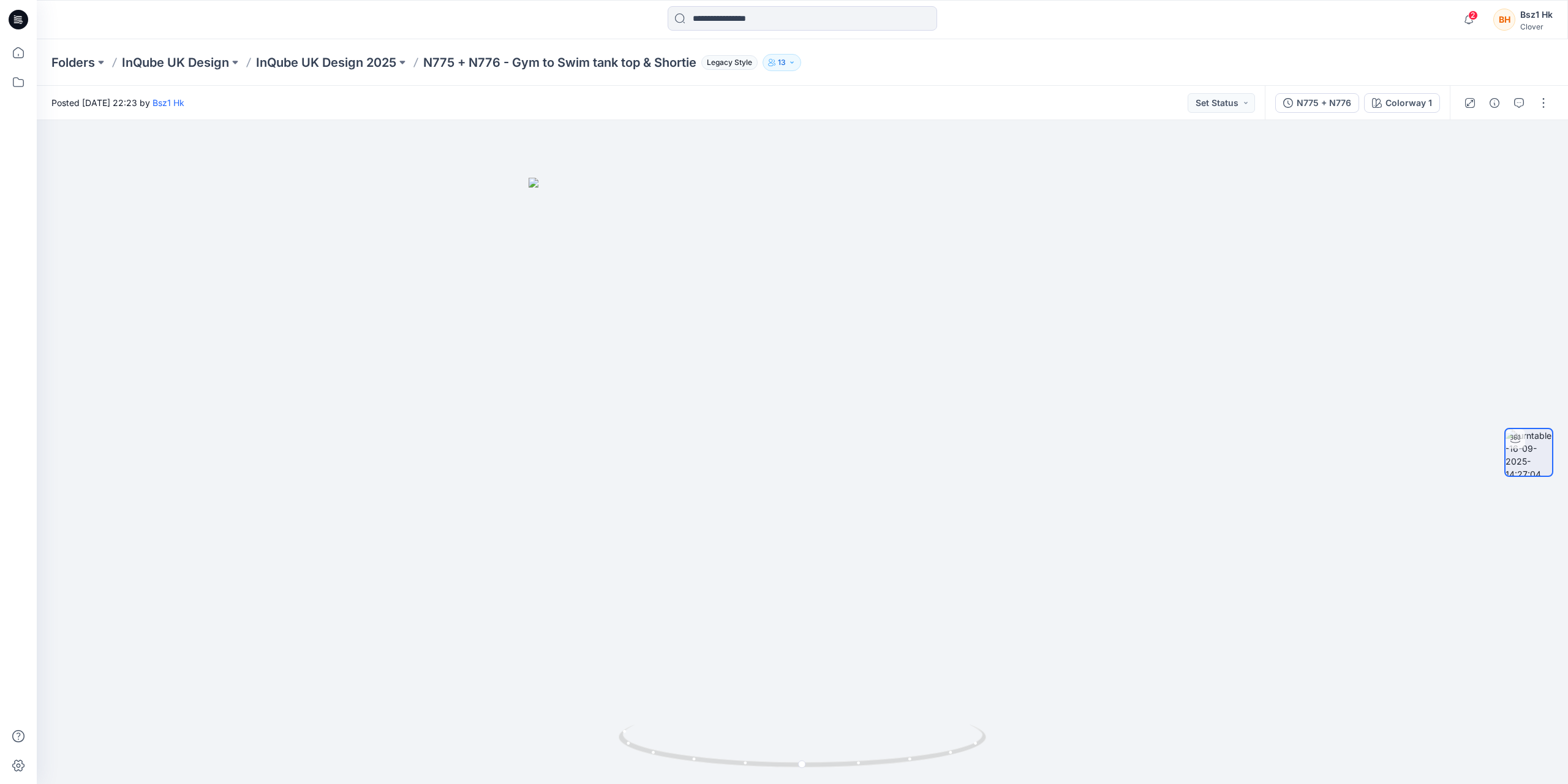
click at [17, 15] on icon at bounding box center [19, 20] width 20 height 20
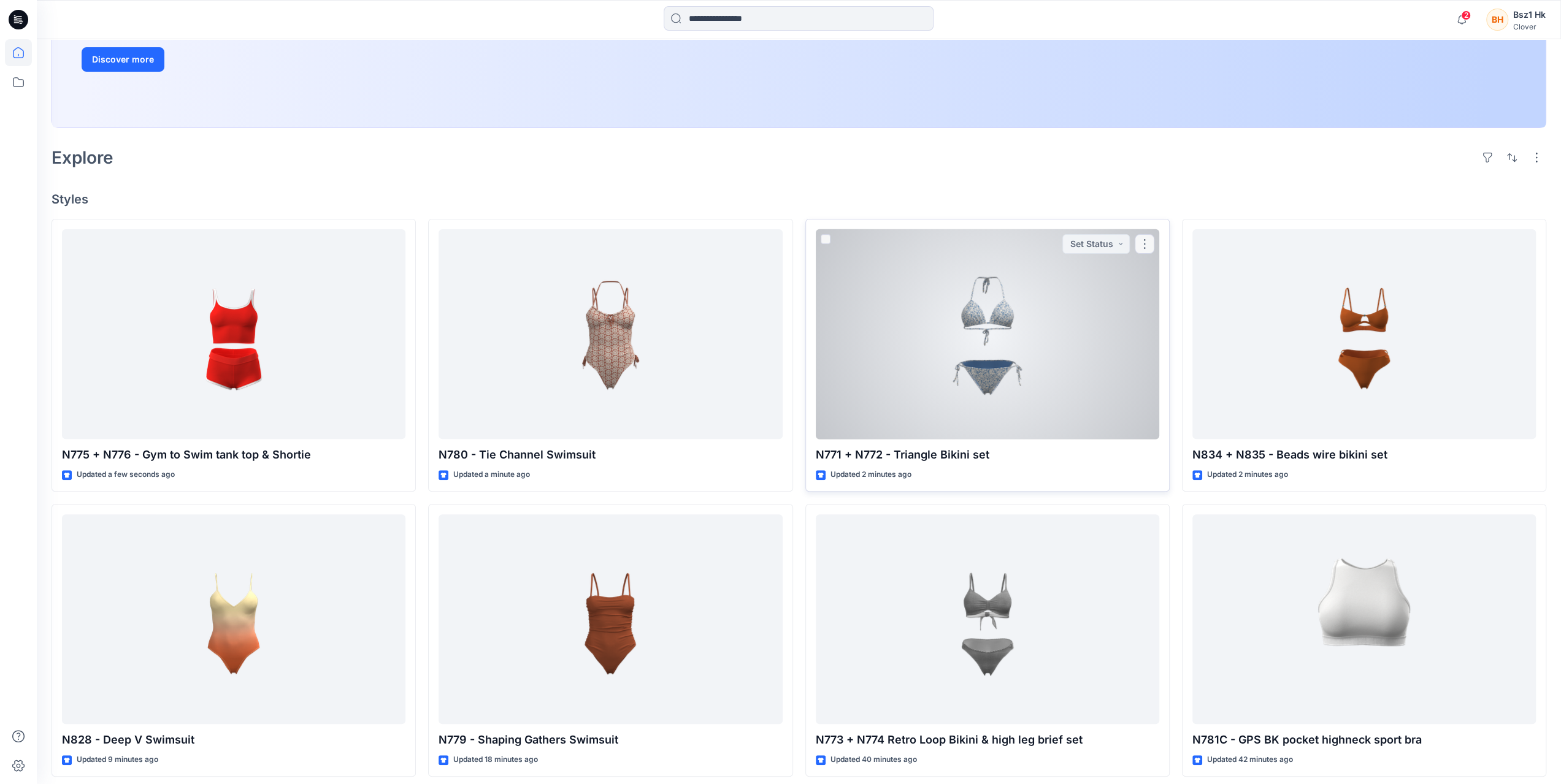
scroll to position [307, 0]
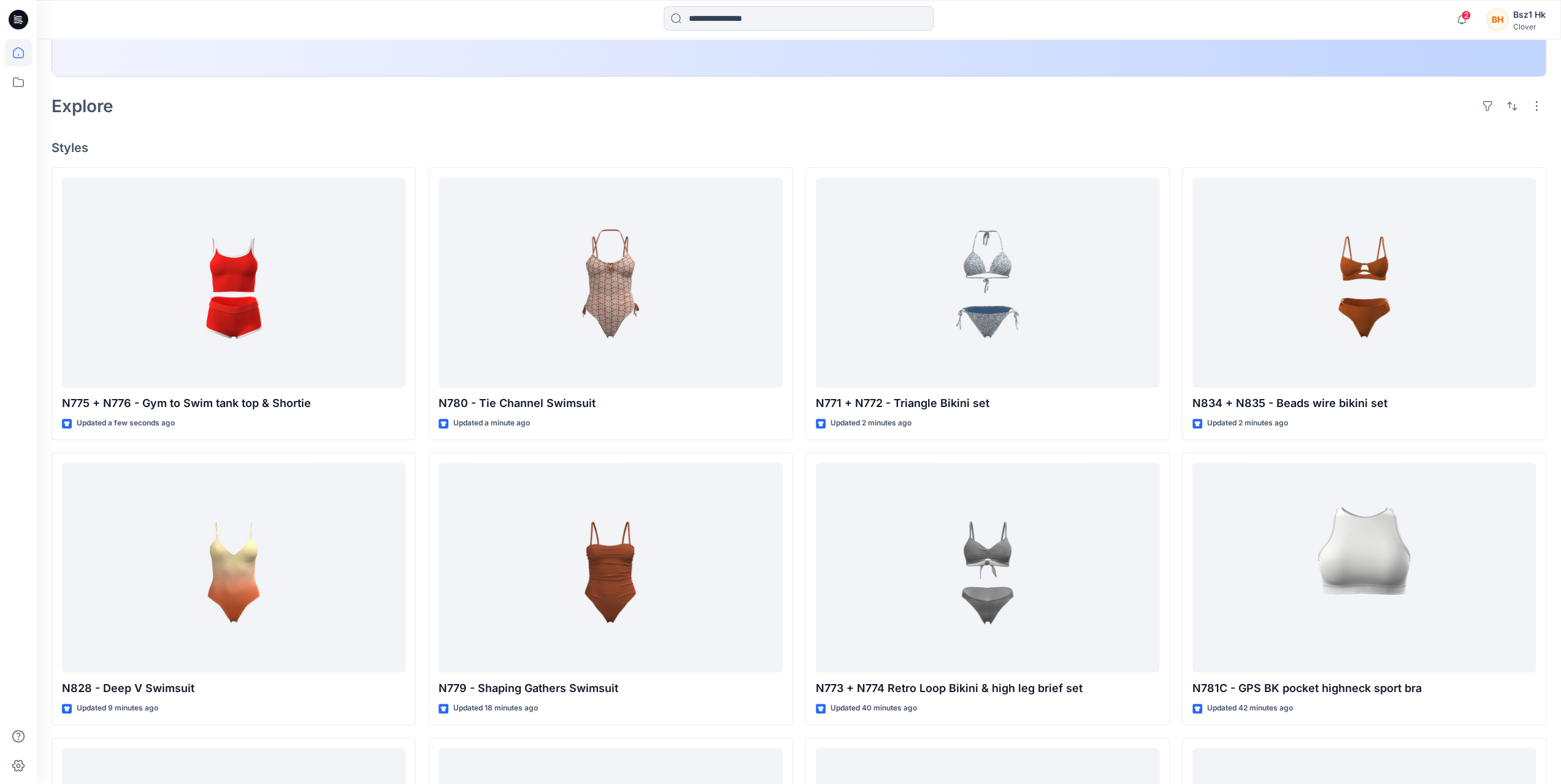
click at [1197, 145] on h4 "Styles" at bounding box center [798, 147] width 1495 height 15
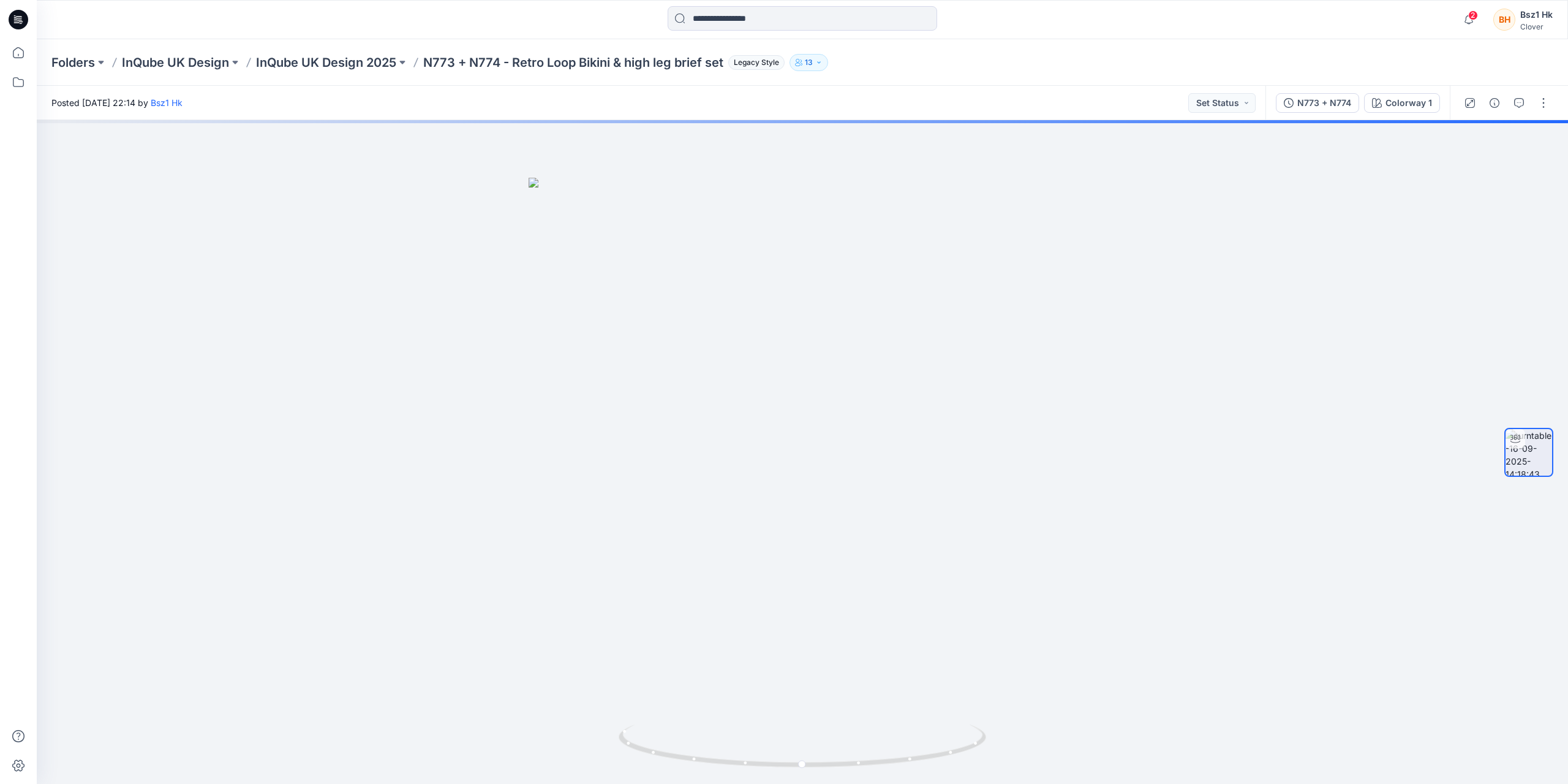
click at [17, 17] on icon at bounding box center [19, 16] width 6 height 1
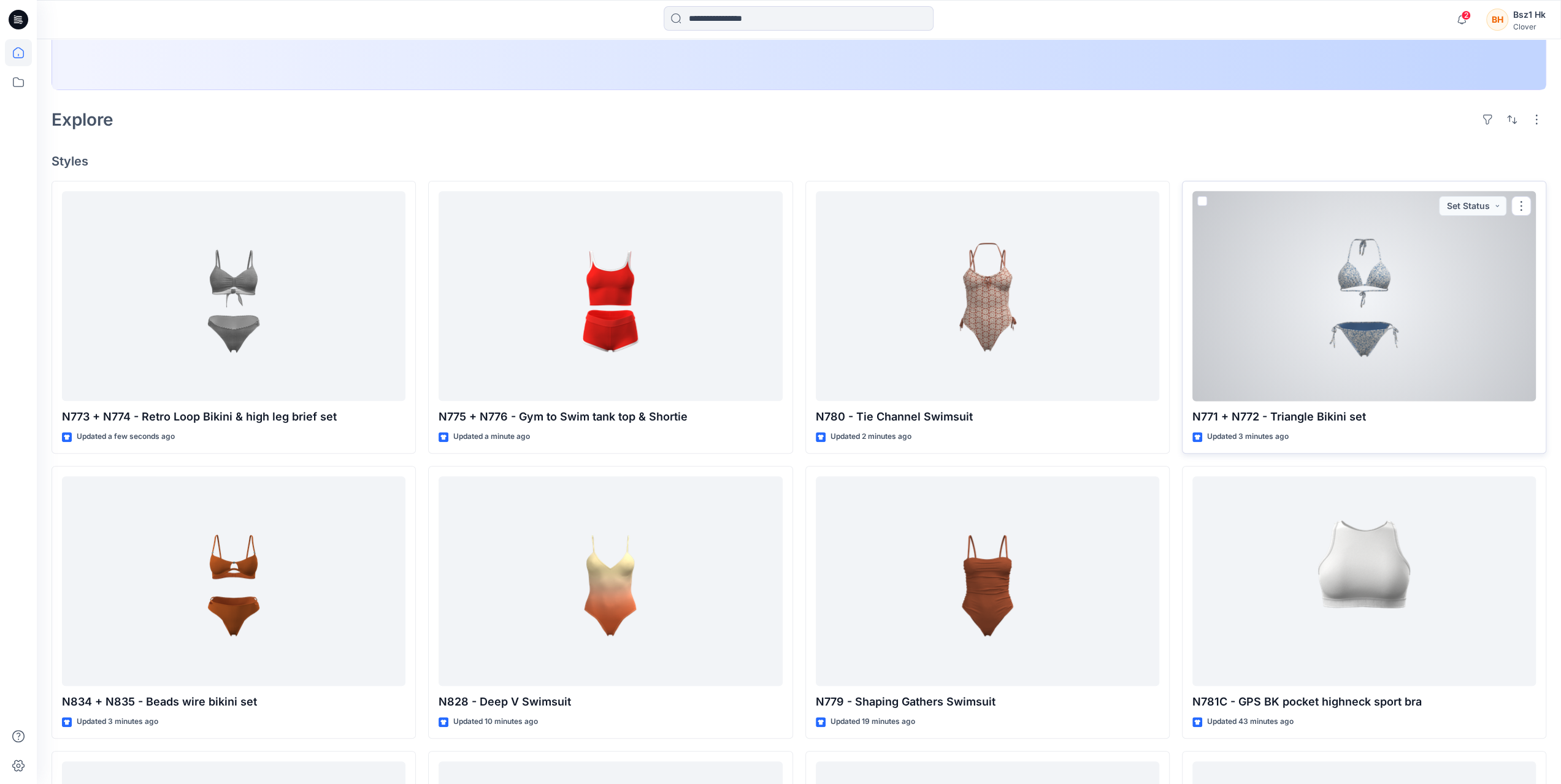
scroll to position [368, 0]
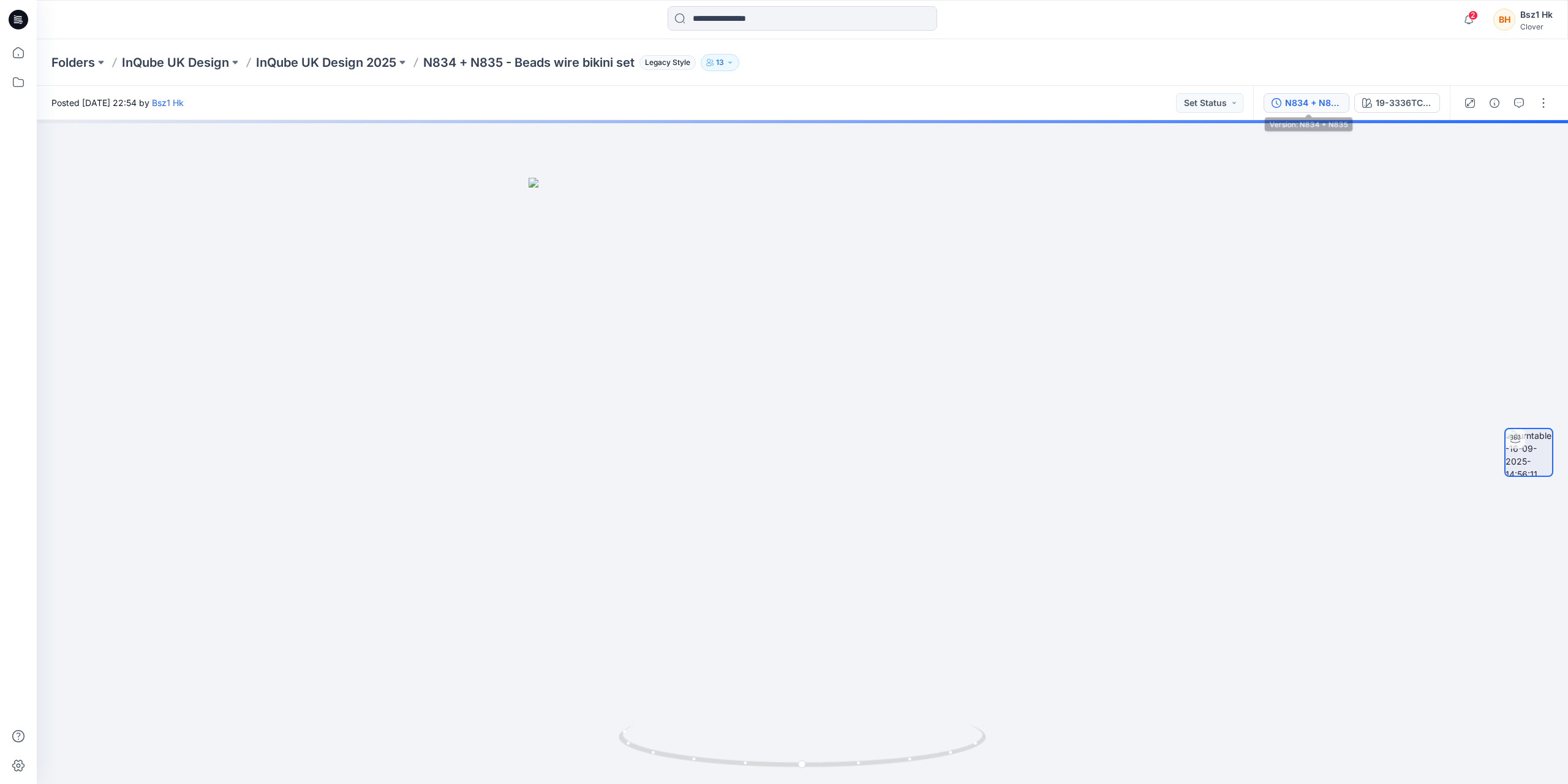
click at [1312, 110] on button "N834 + N835" at bounding box center [1306, 103] width 86 height 20
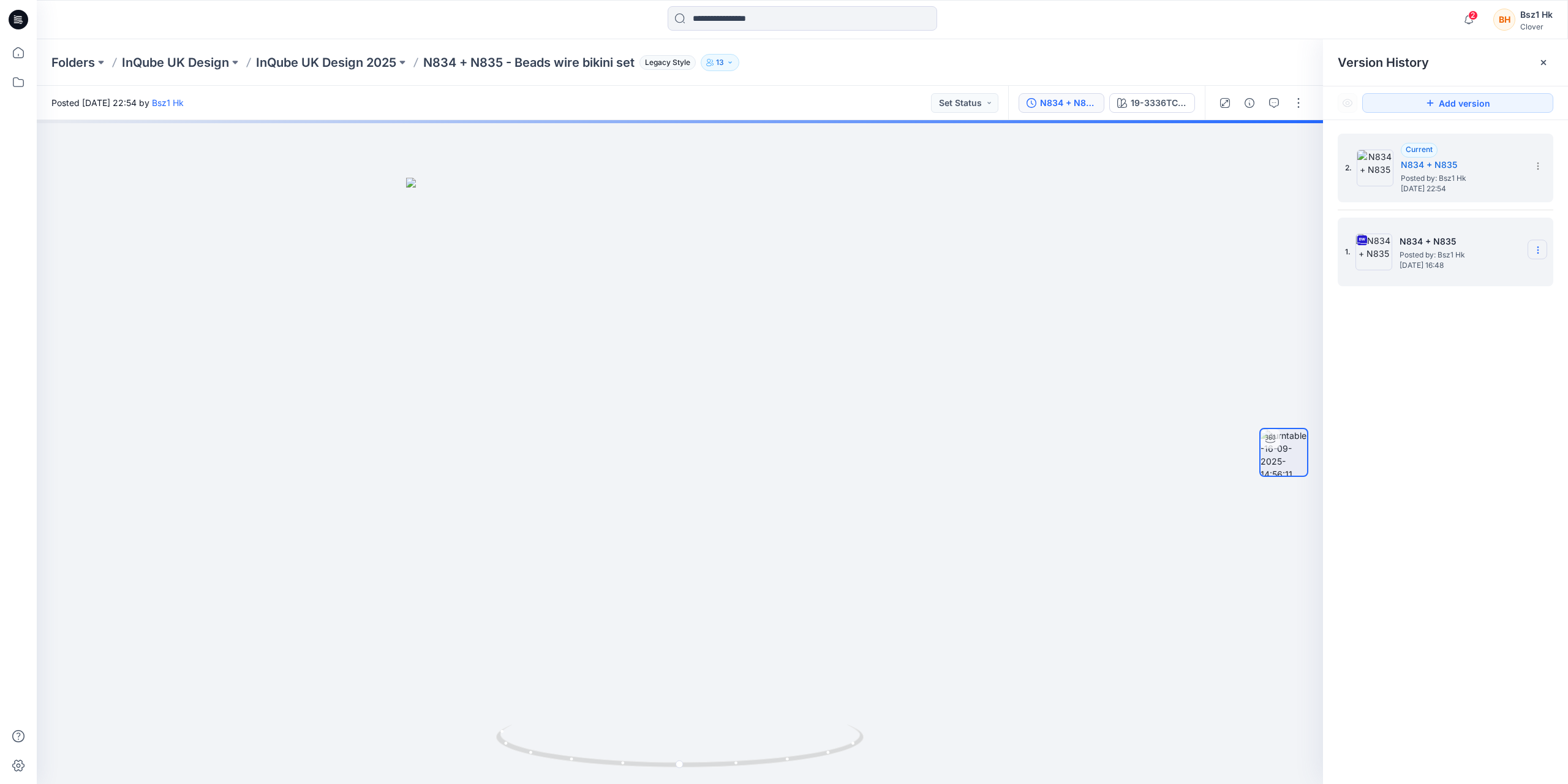
click at [1542, 249] on section at bounding box center [1537, 249] width 20 height 20
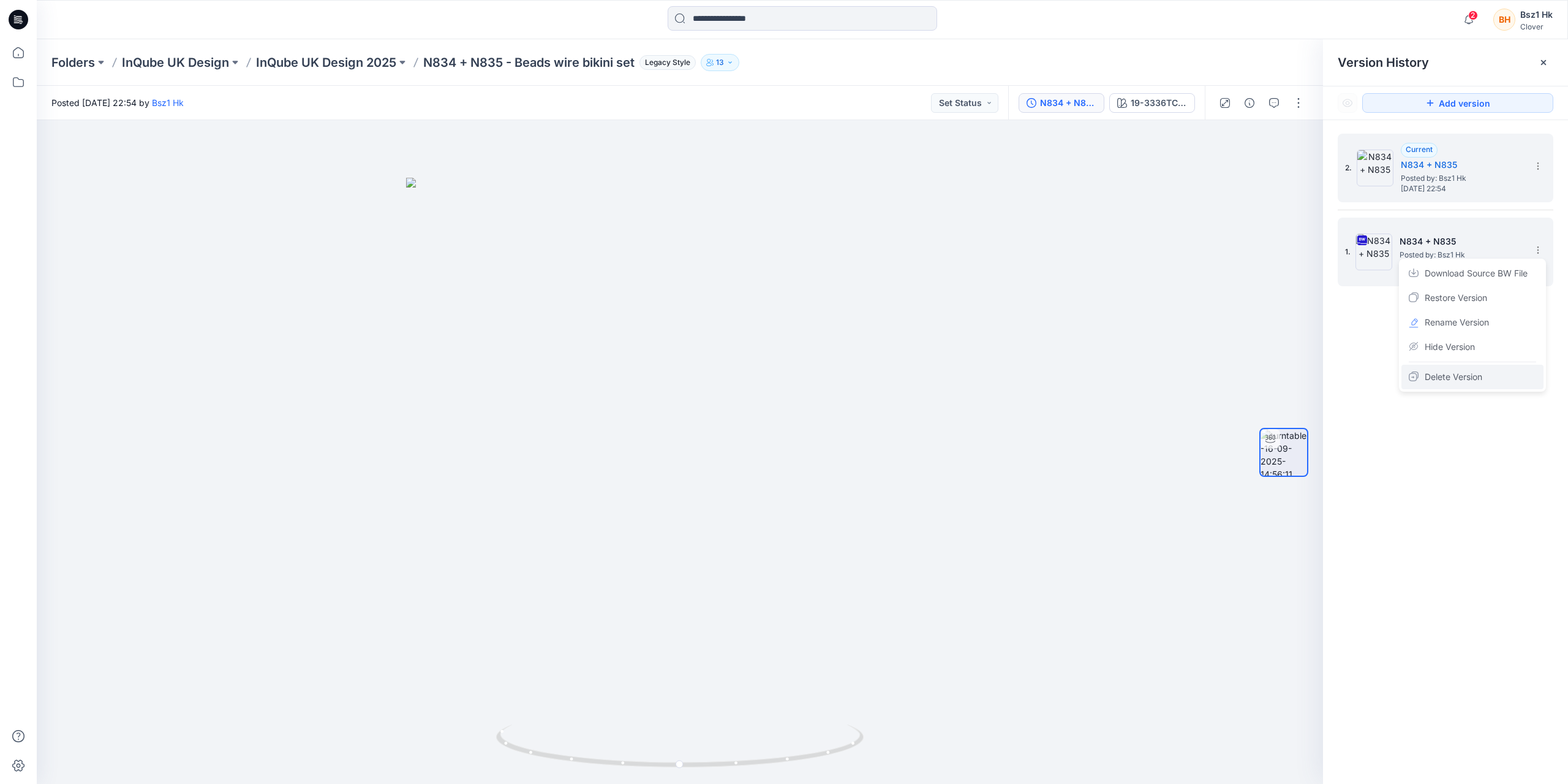
click at [1473, 382] on span "Delete Version" at bounding box center [1453, 376] width 57 height 15
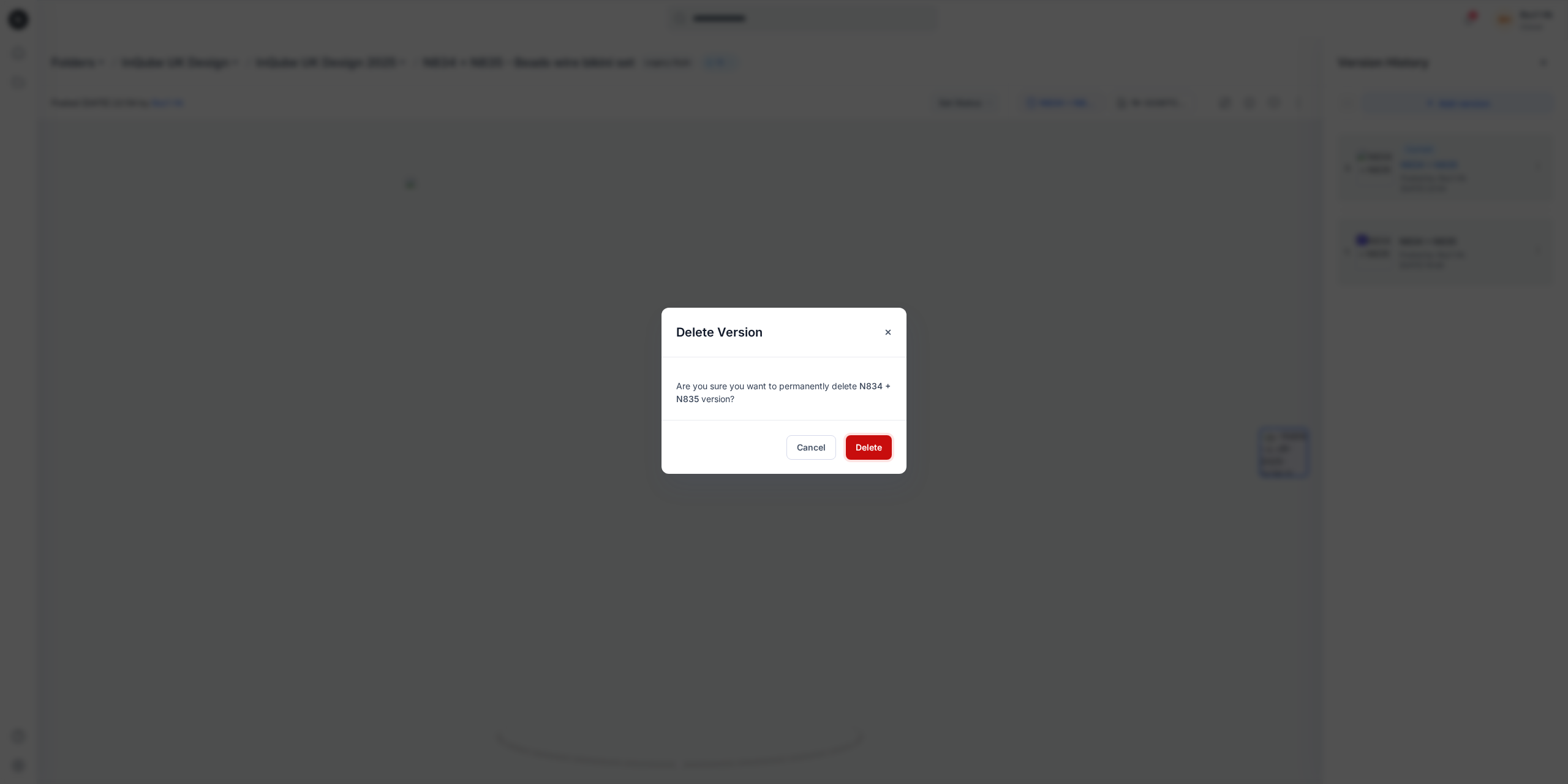
click at [870, 450] on span "Delete" at bounding box center [869, 446] width 27 height 13
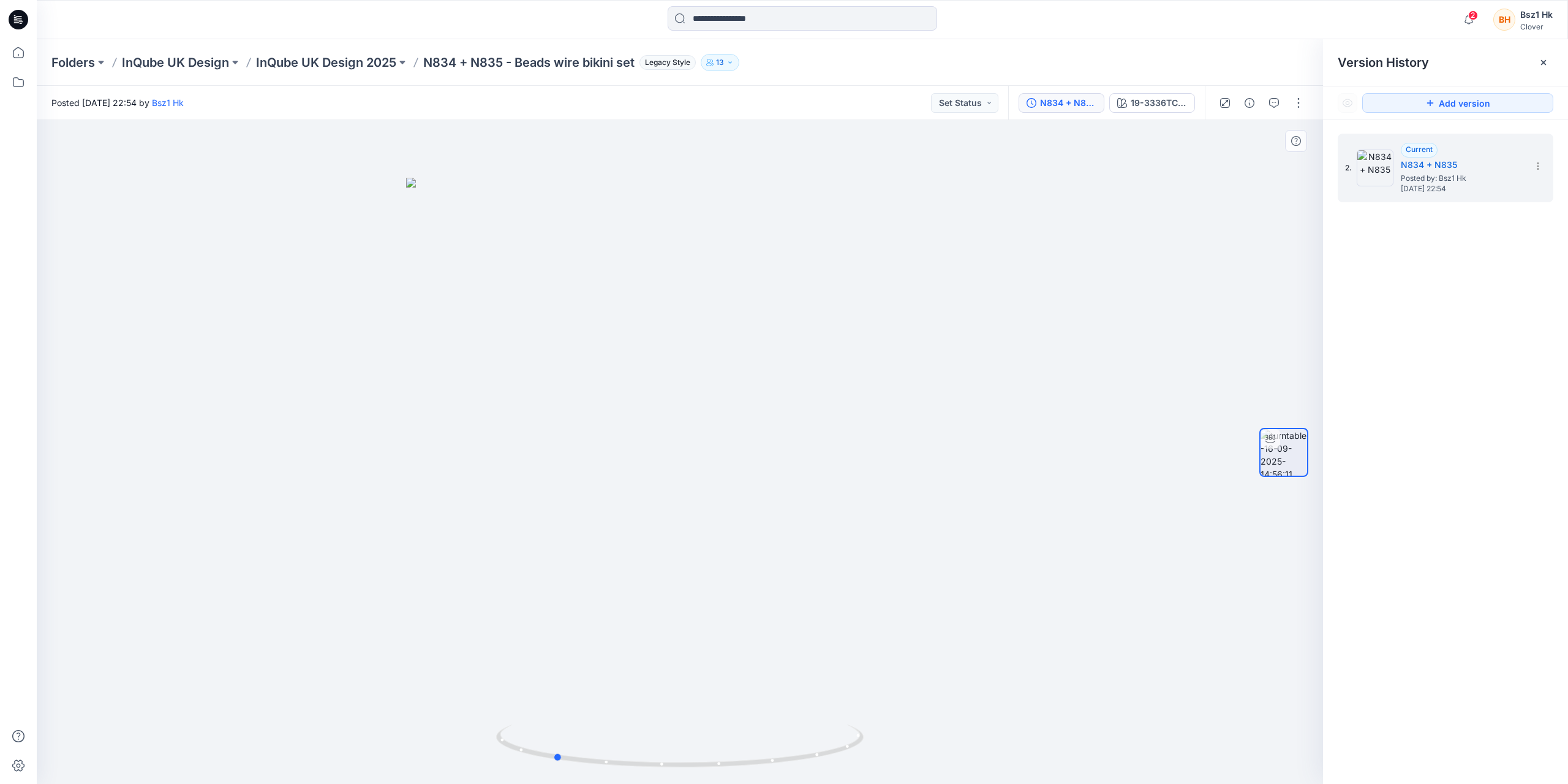
drag, startPoint x: 837, startPoint y: 752, endPoint x: 909, endPoint y: 735, distance: 74.0
click at [891, 749] on div at bounding box center [680, 451] width 1286 height 664
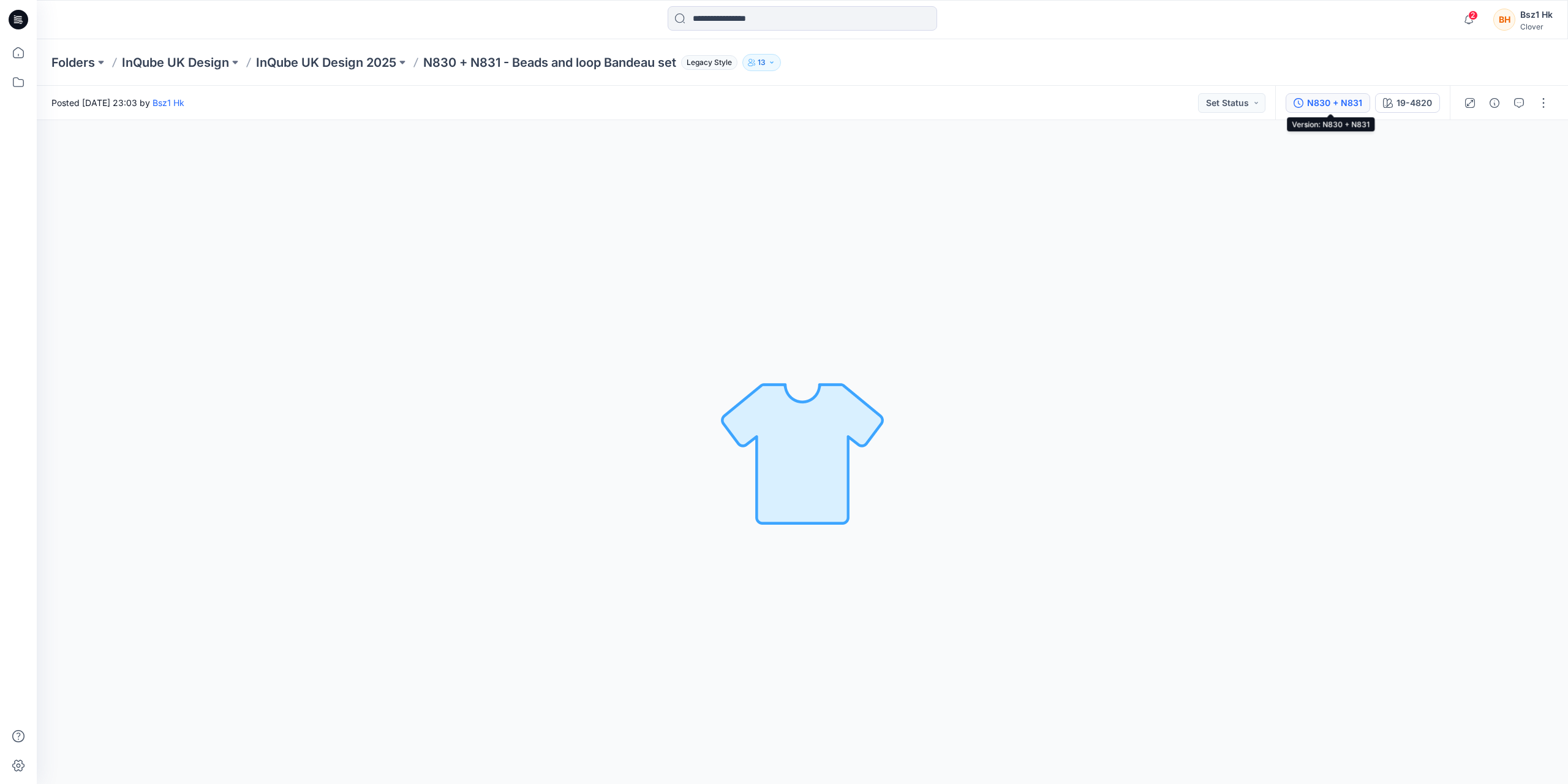
click at [1312, 103] on div "N830 + N831" at bounding box center [1335, 103] width 55 height 14
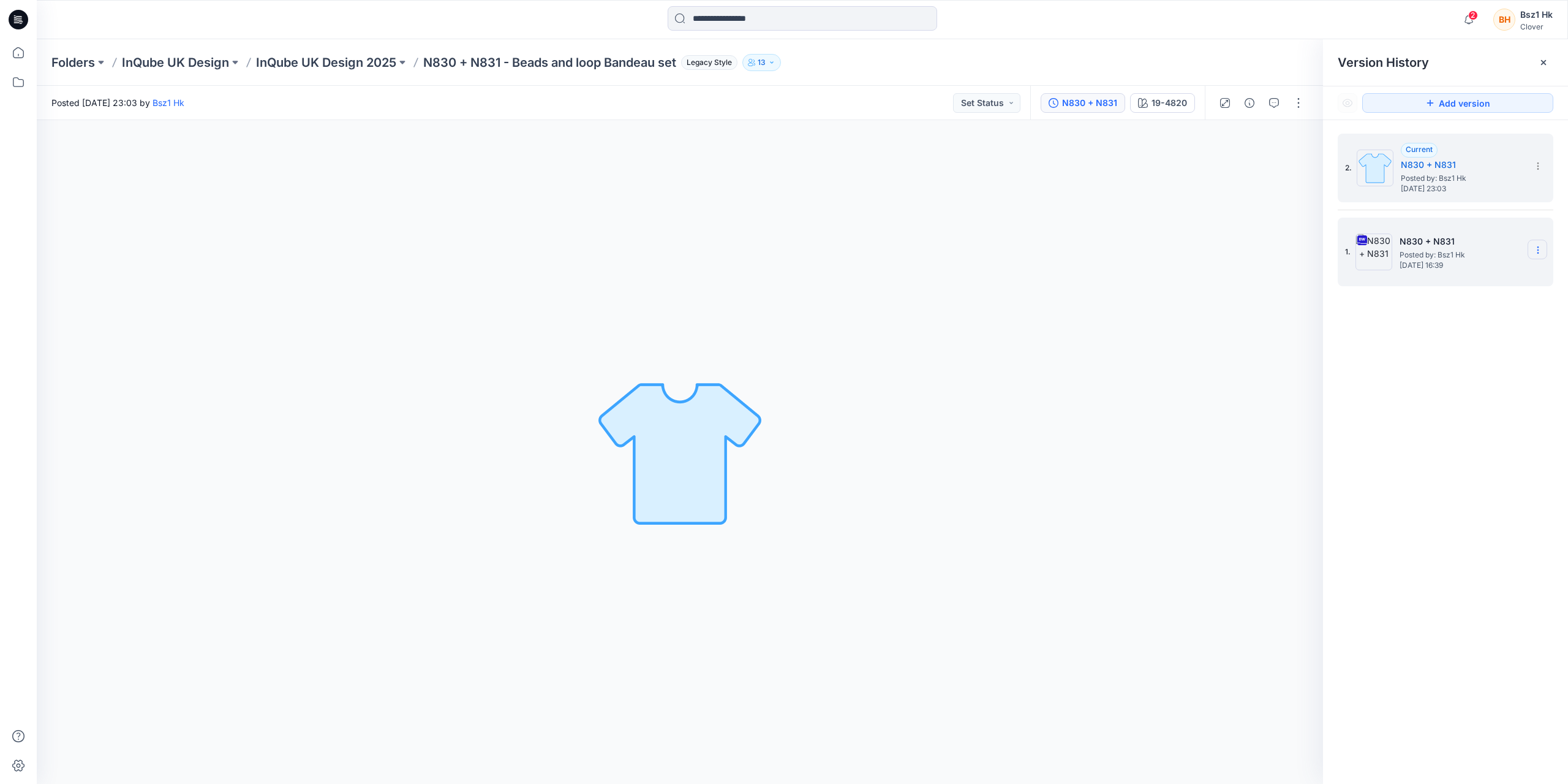
click at [1542, 249] on icon at bounding box center [1538, 250] width 10 height 10
click at [1461, 374] on span "Delete Version" at bounding box center [1453, 376] width 57 height 15
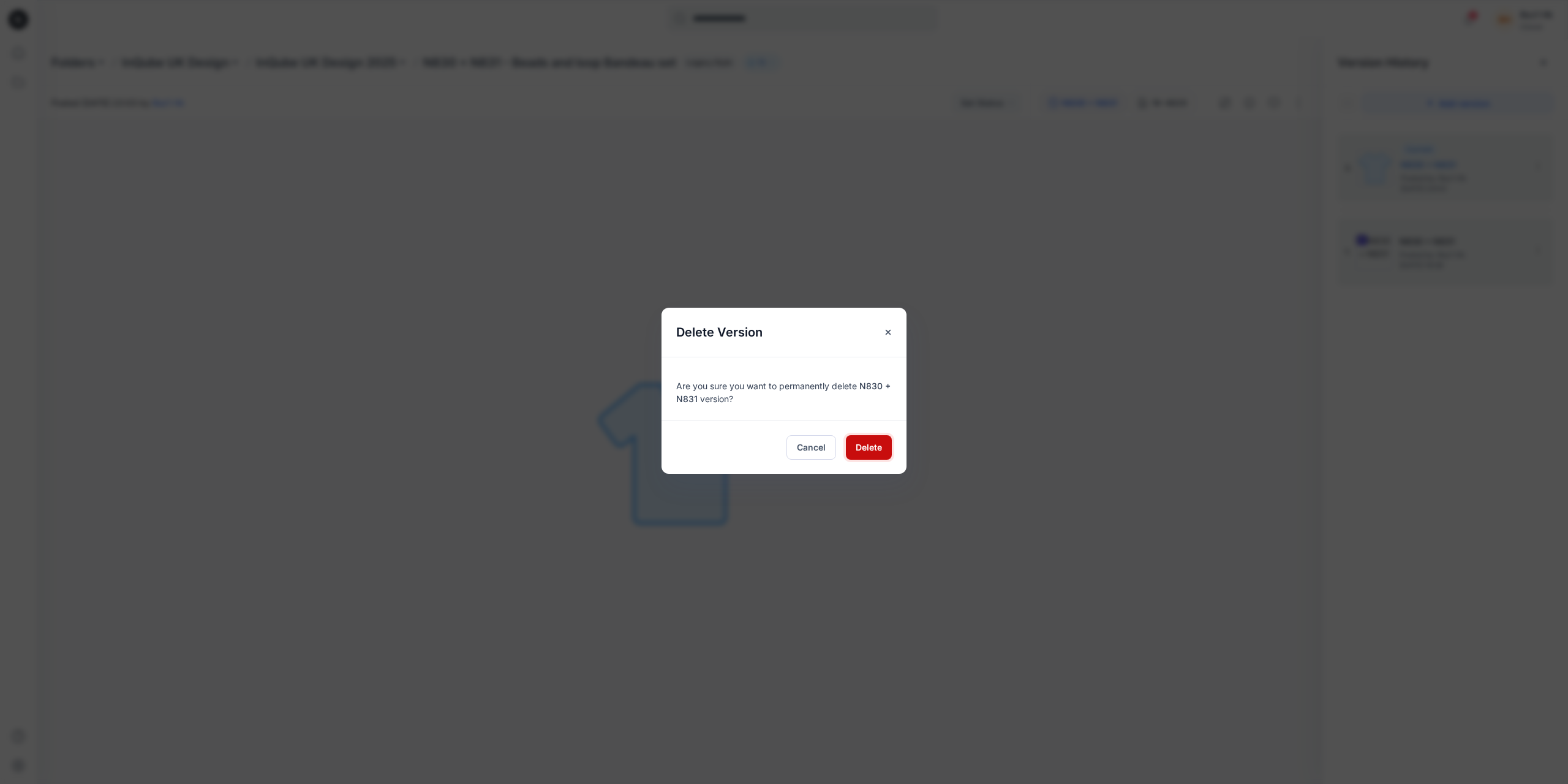
click at [880, 441] on span "Delete" at bounding box center [869, 446] width 27 height 13
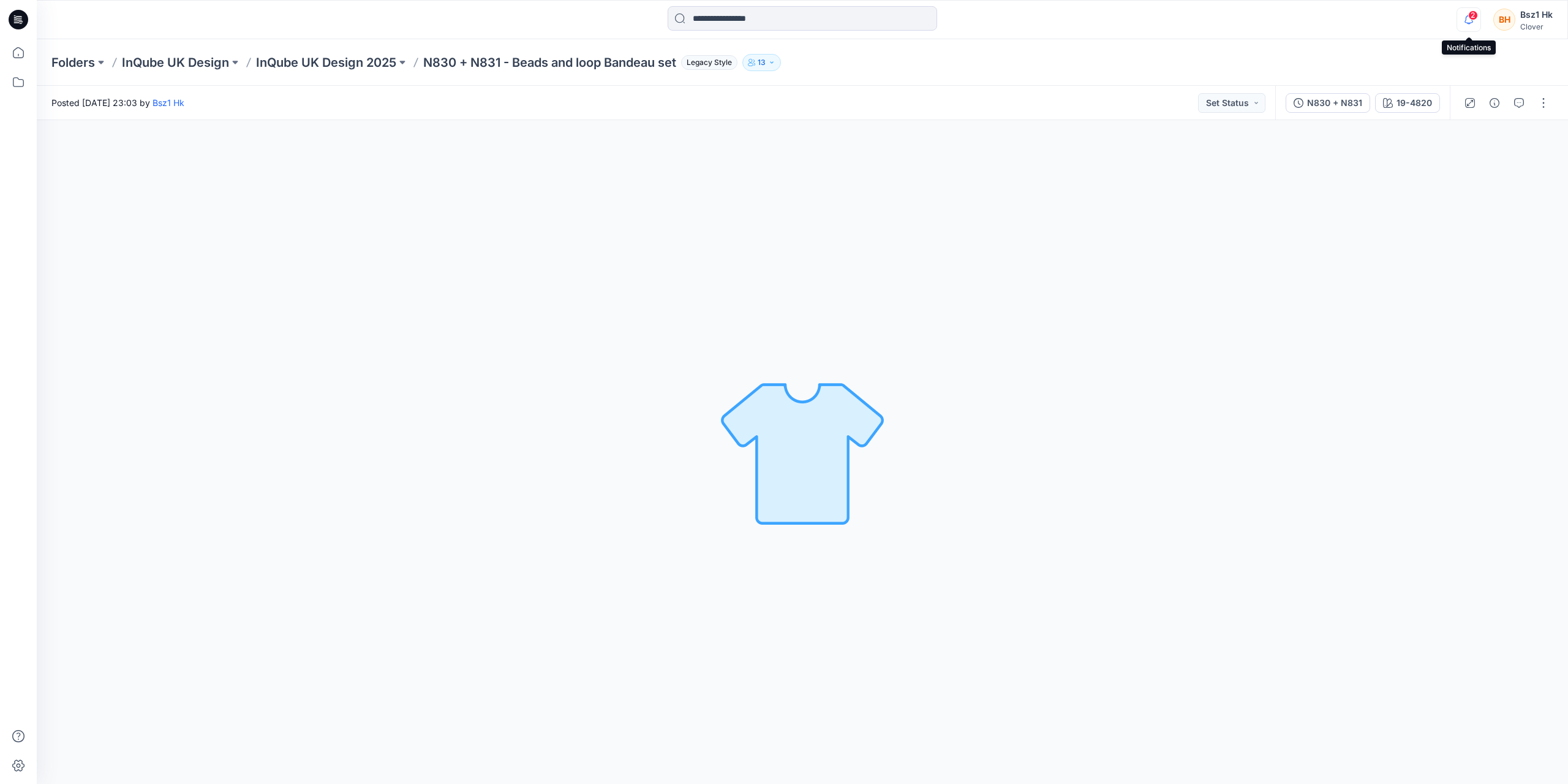
click at [1468, 20] on icon "button" at bounding box center [1469, 19] width 24 height 25
click at [1379, 22] on div "Notifications Your style N834 + N835 - Beads wire bikini set has been updated w…" at bounding box center [801, 19] width 1530 height 27
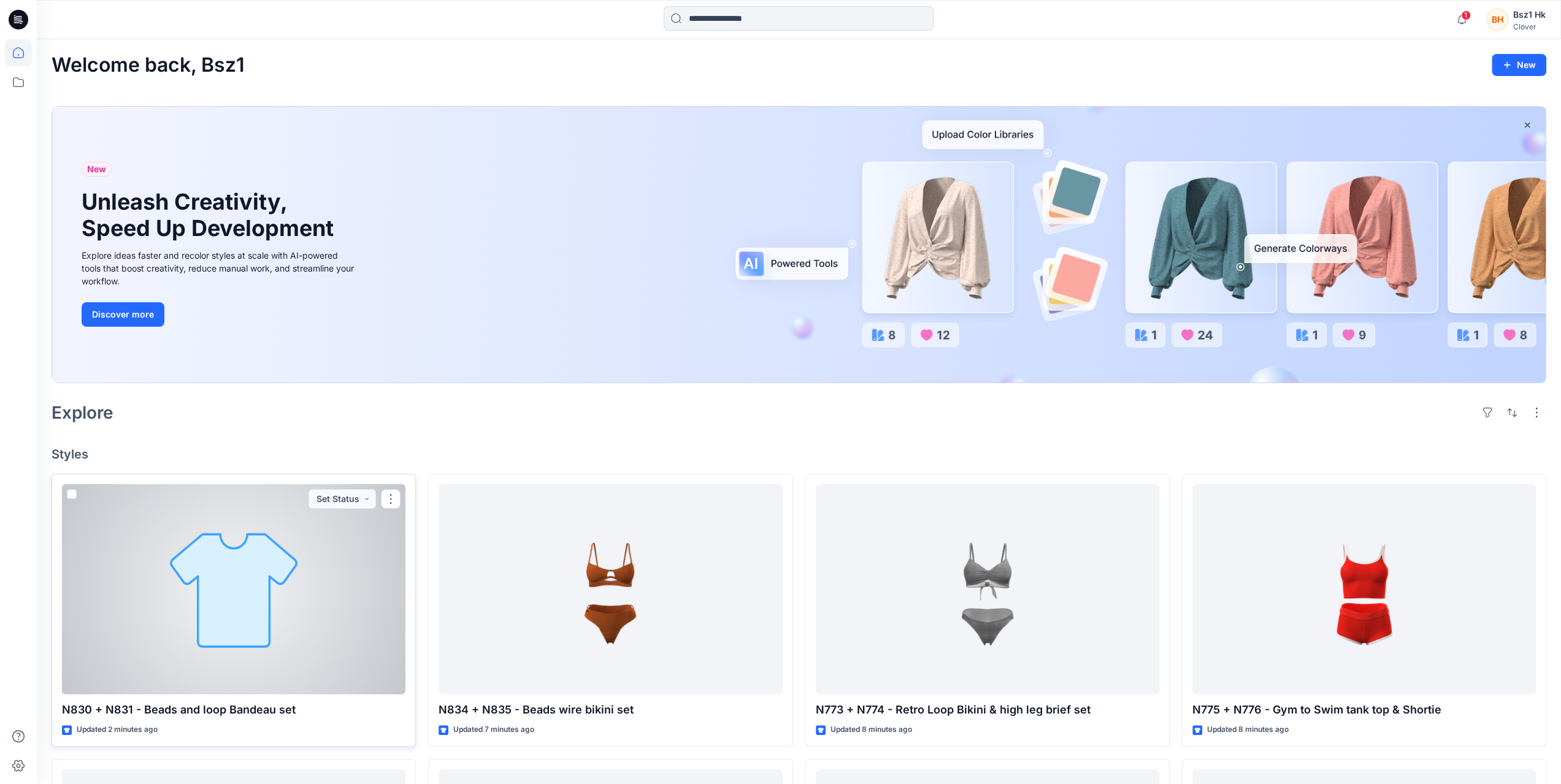
click at [229, 608] on div at bounding box center [234, 589] width 344 height 210
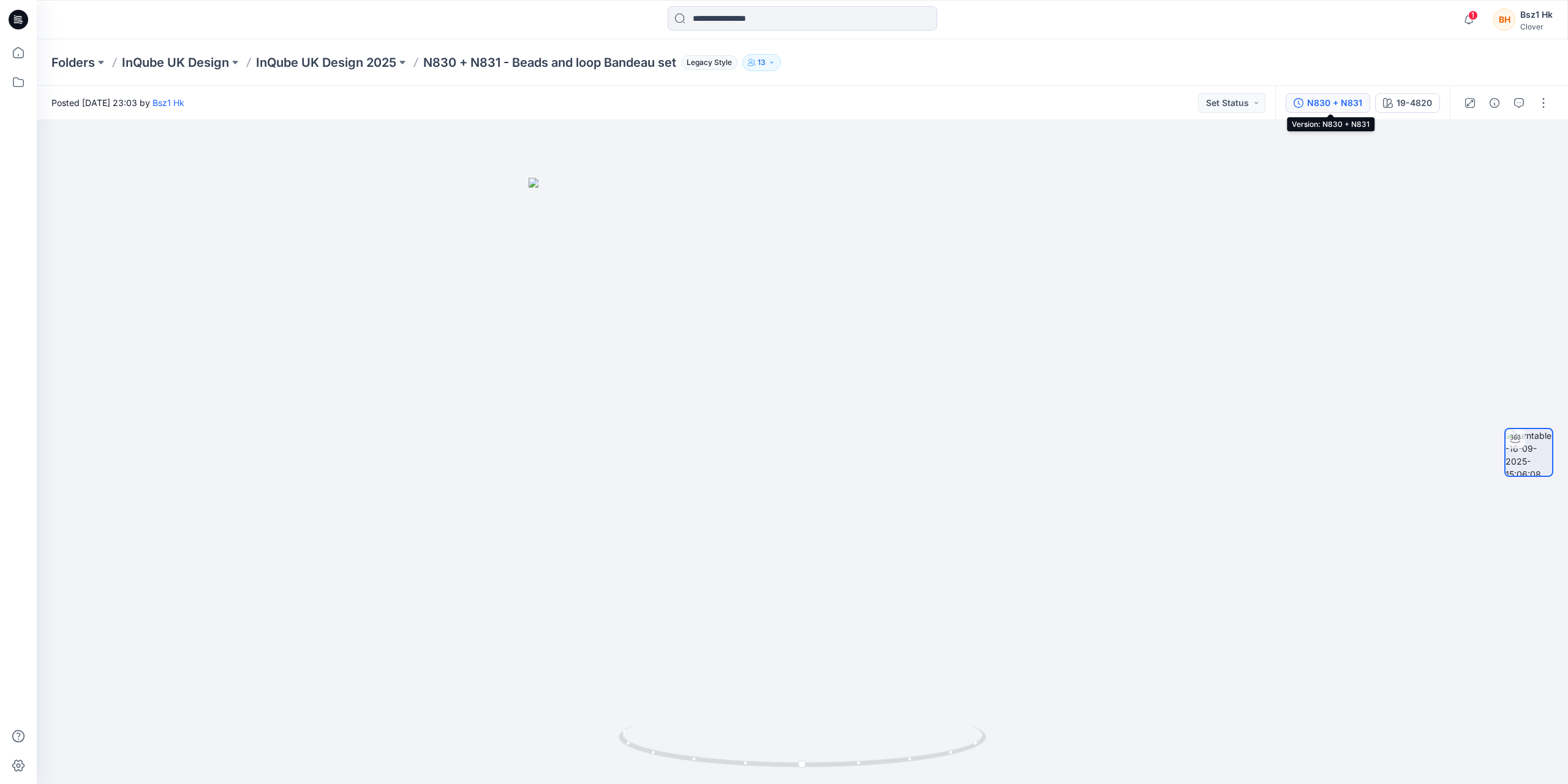
click at [1321, 101] on div "N830 + N831" at bounding box center [1335, 103] width 55 height 14
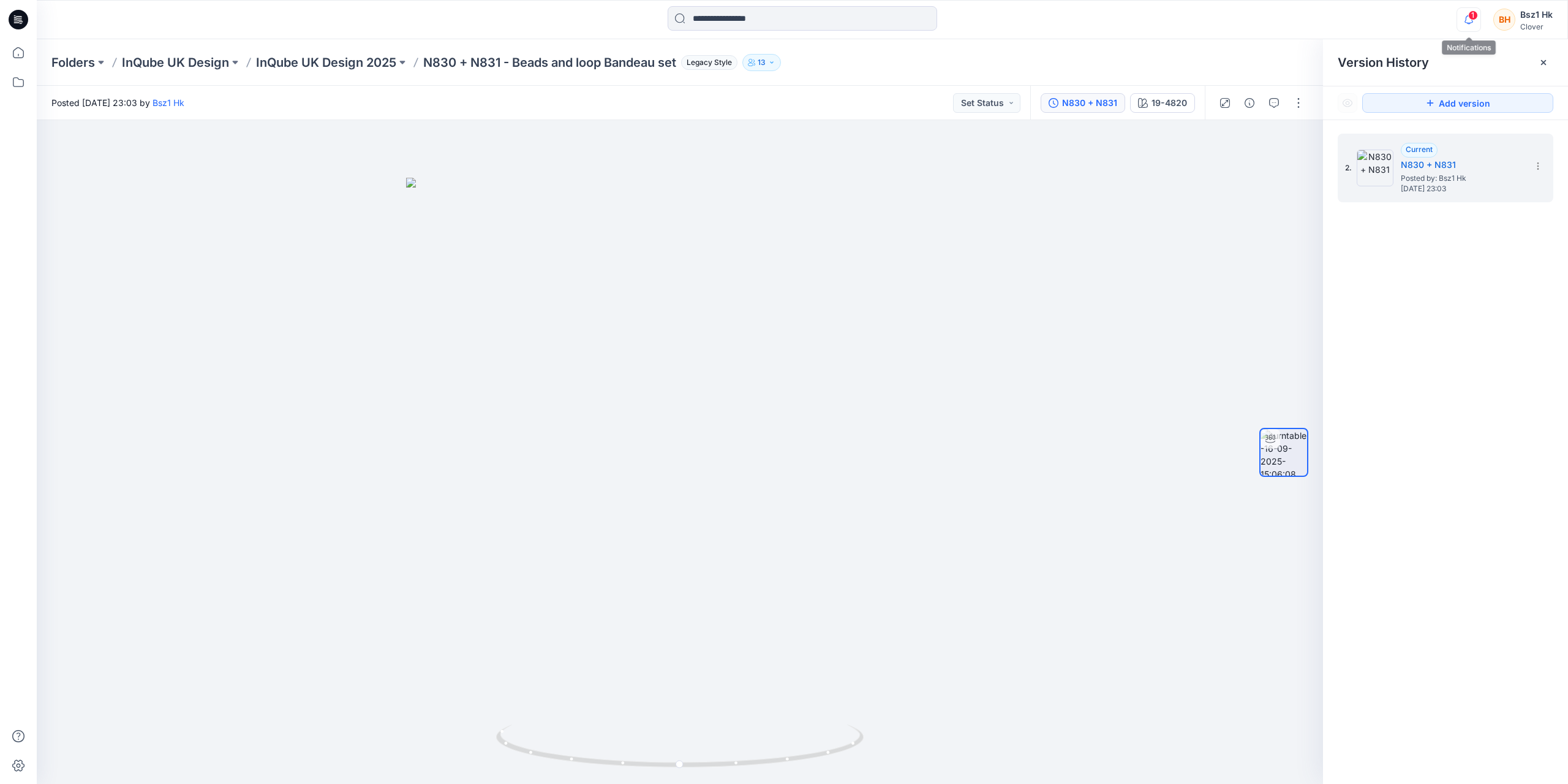
click at [1466, 18] on icon "button" at bounding box center [1469, 19] width 24 height 25
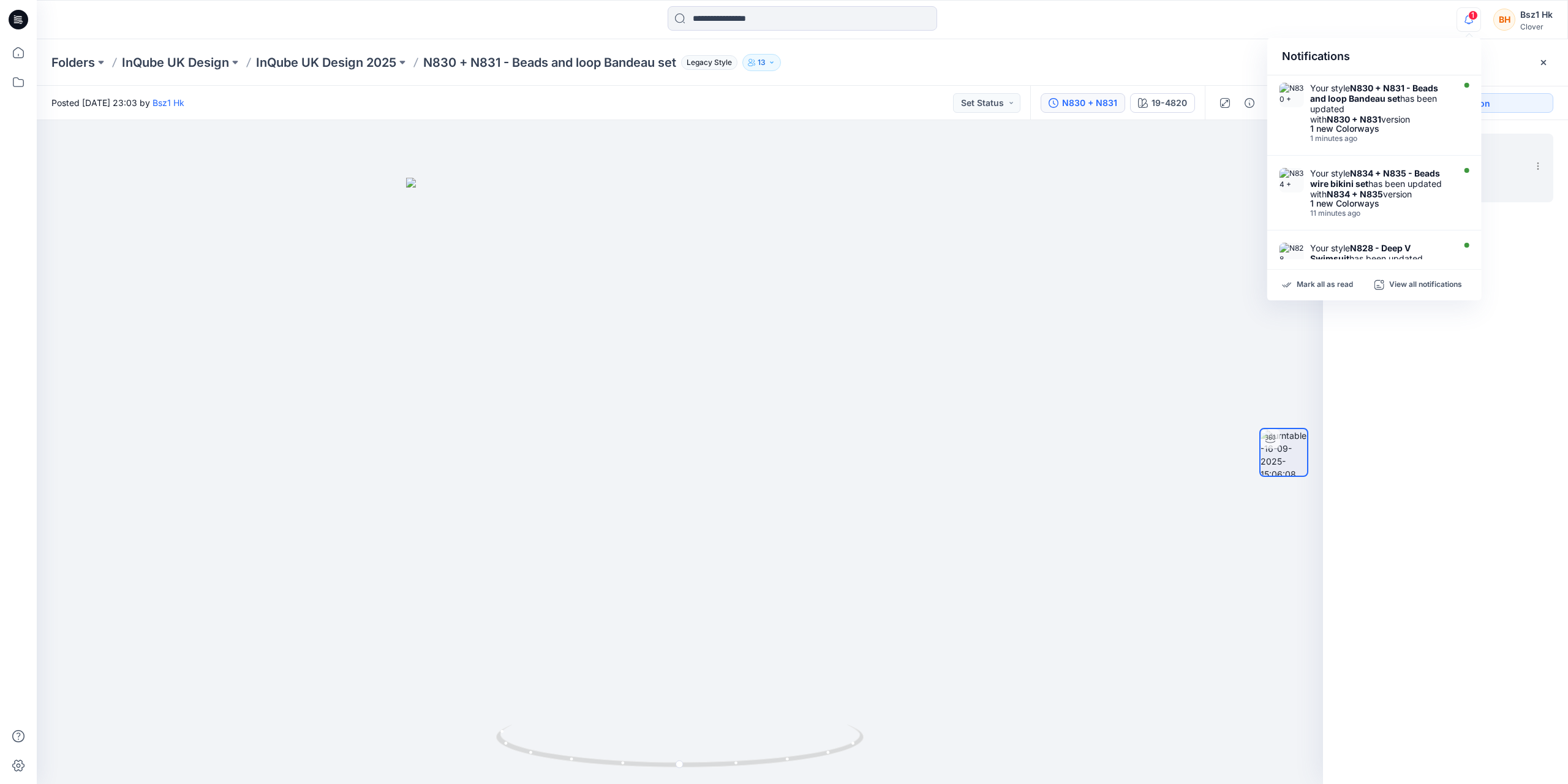
click at [1144, 313] on div at bounding box center [680, 451] width 1286 height 664
